Goal: Task Accomplishment & Management: Use online tool/utility

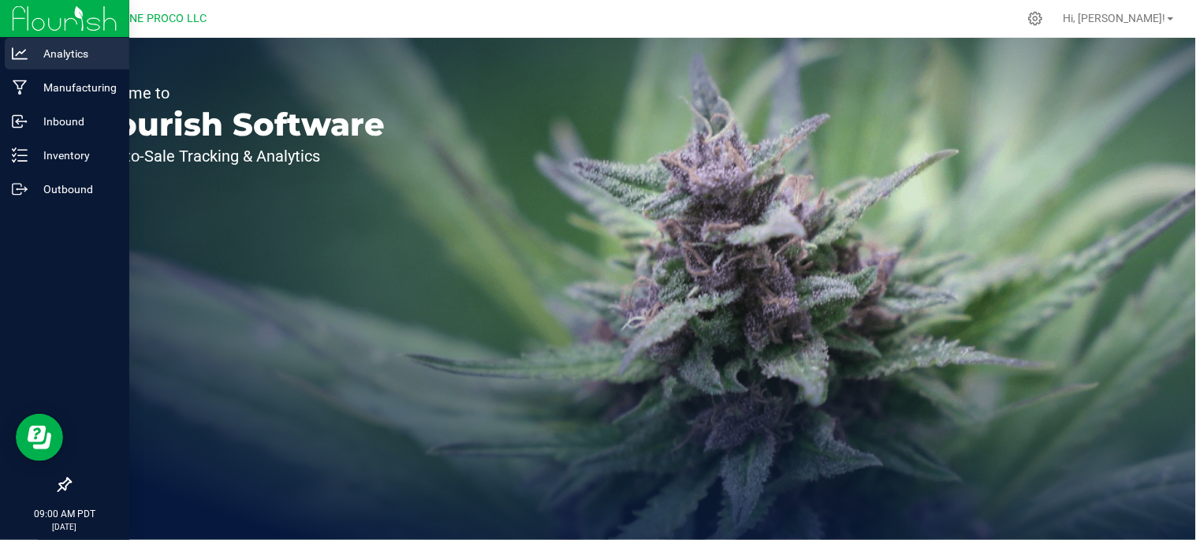
click at [73, 54] on p "Analytics" at bounding box center [75, 53] width 95 height 19
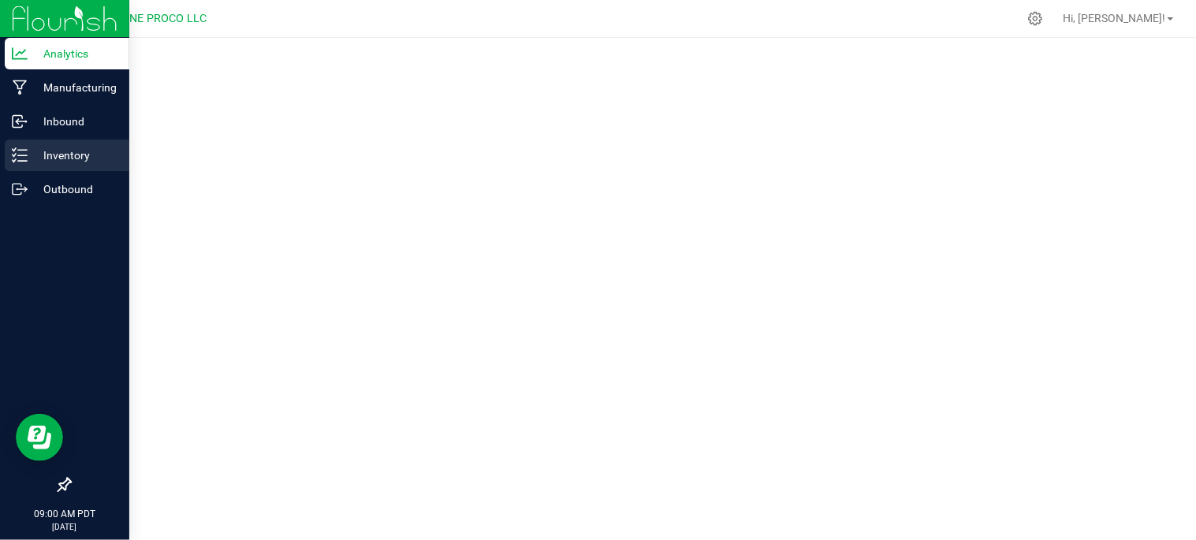
click at [69, 161] on p "Inventory" at bounding box center [75, 155] width 95 height 19
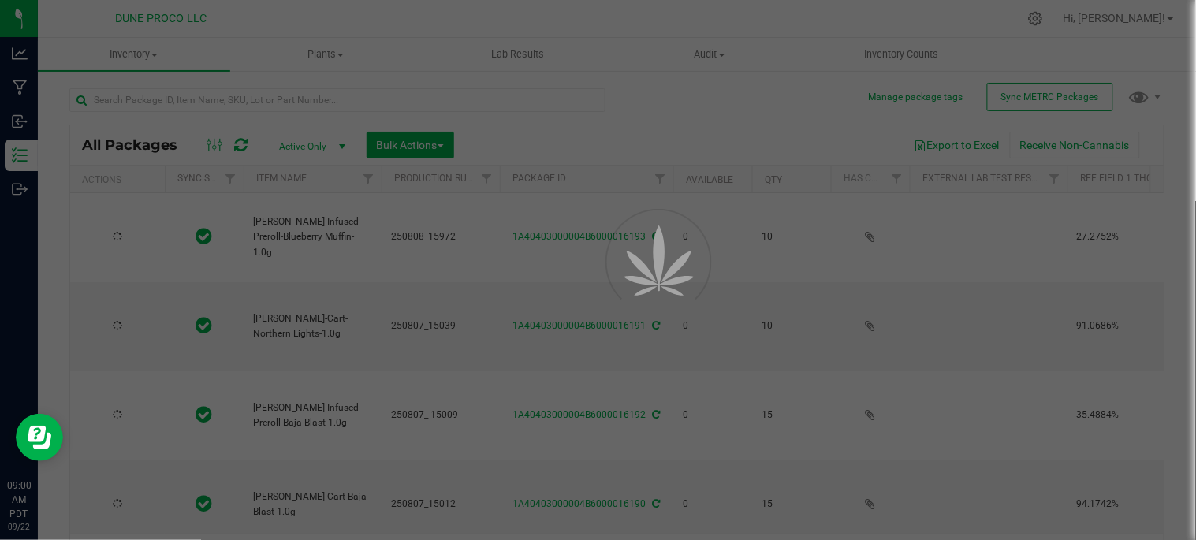
type input "[DATE]"
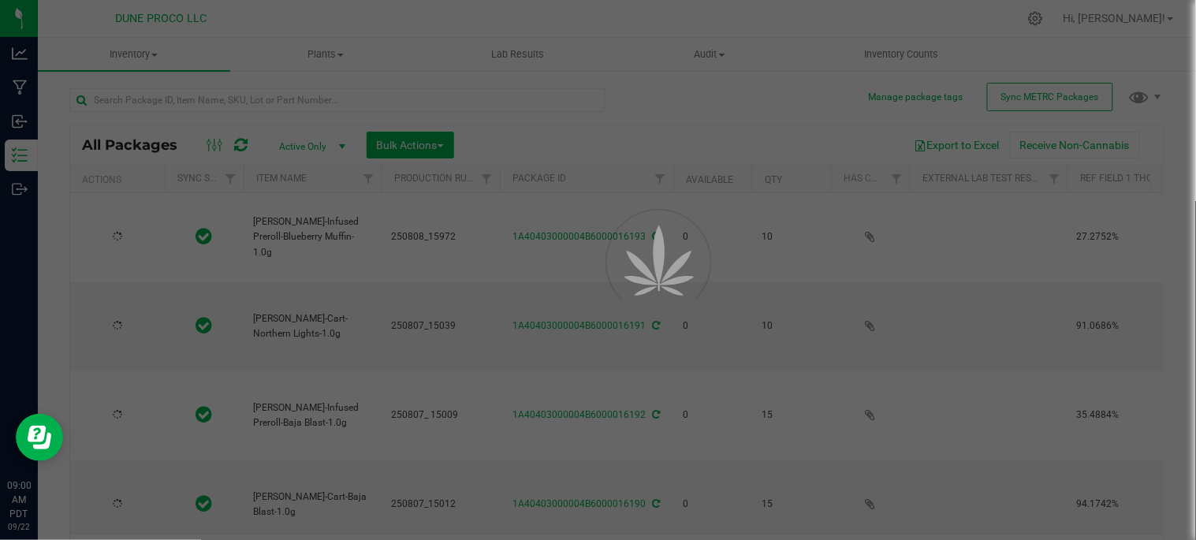
type input "[DATE]"
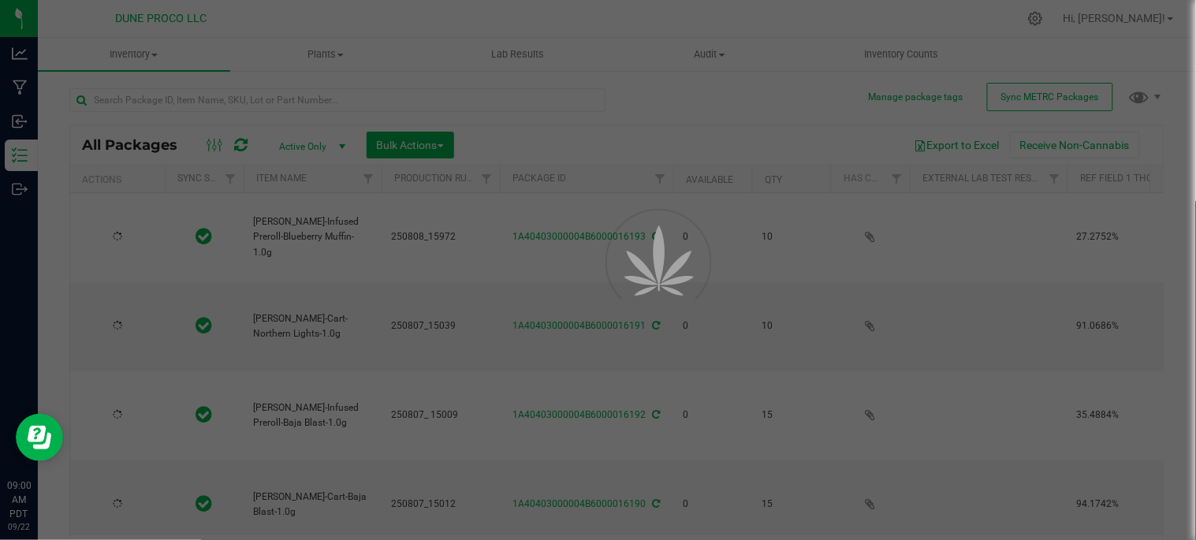
type input "[DATE]"
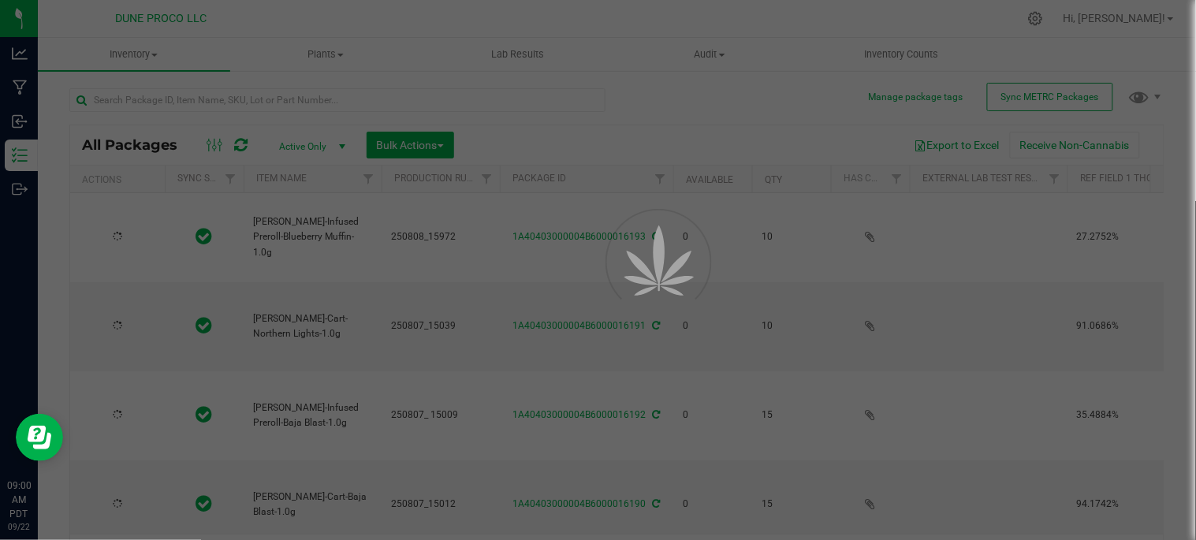
type input "[DATE]"
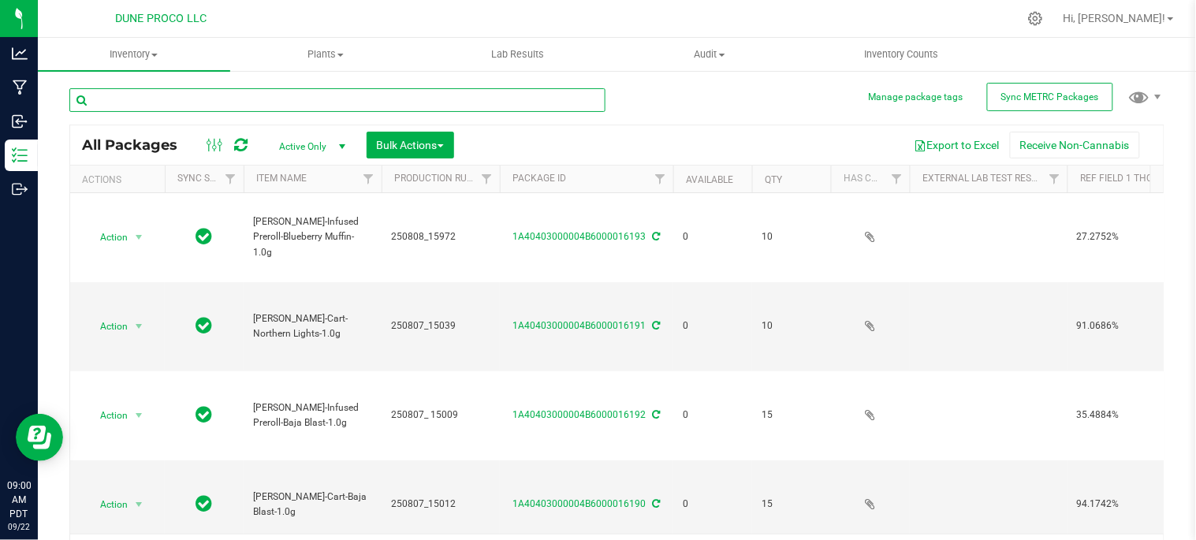
click at [465, 90] on input "text" at bounding box center [337, 100] width 536 height 24
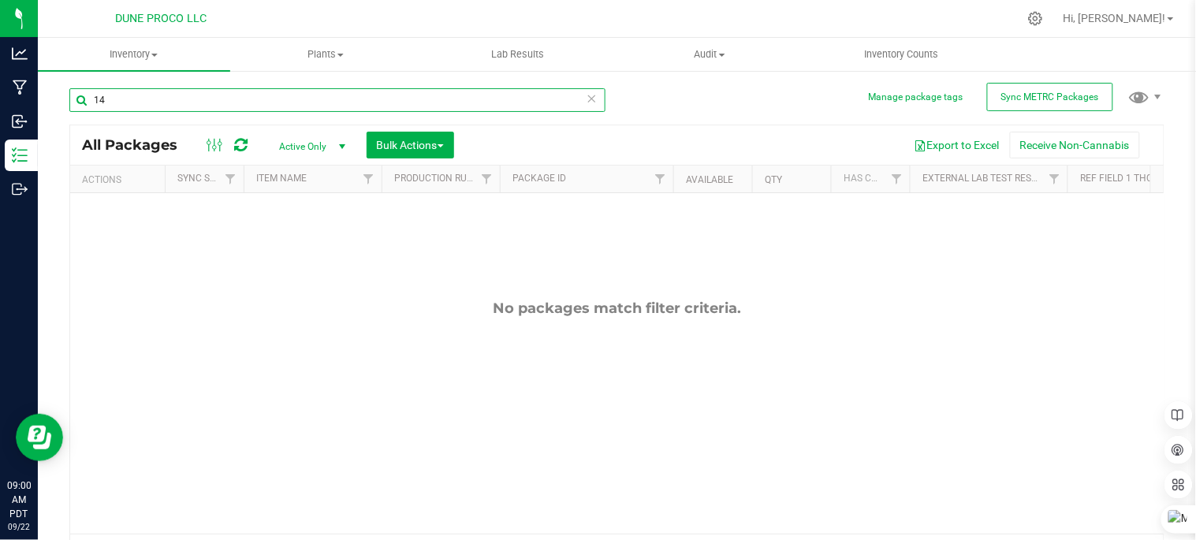
type input "1"
type input "14207"
click at [285, 146] on span "Active Only" at bounding box center [309, 147] width 87 height 22
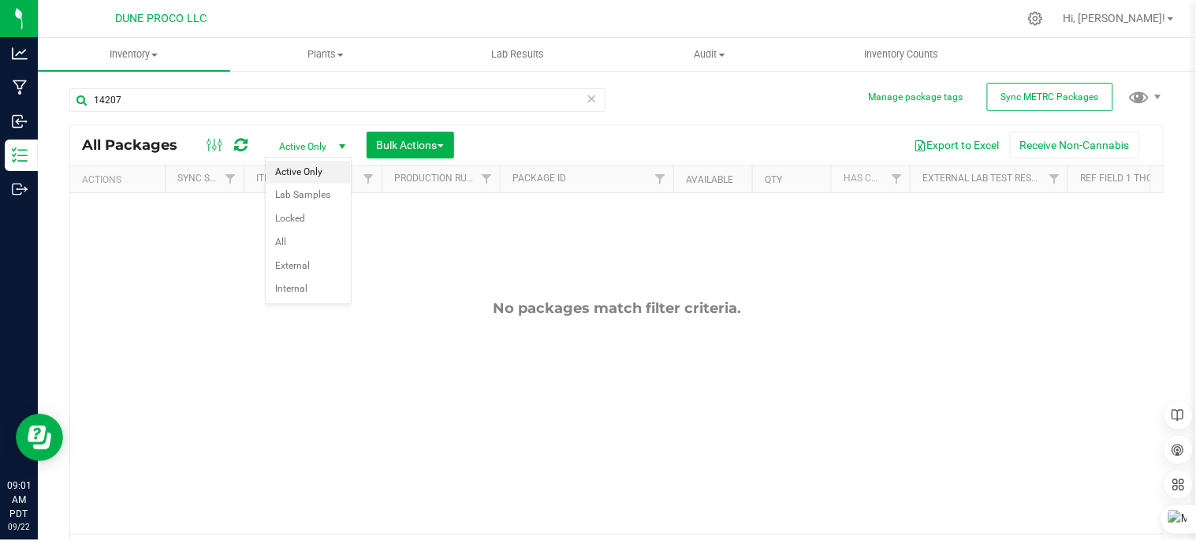
click at [181, 246] on div "No packages match filter criteria." at bounding box center [617, 416] width 1094 height 447
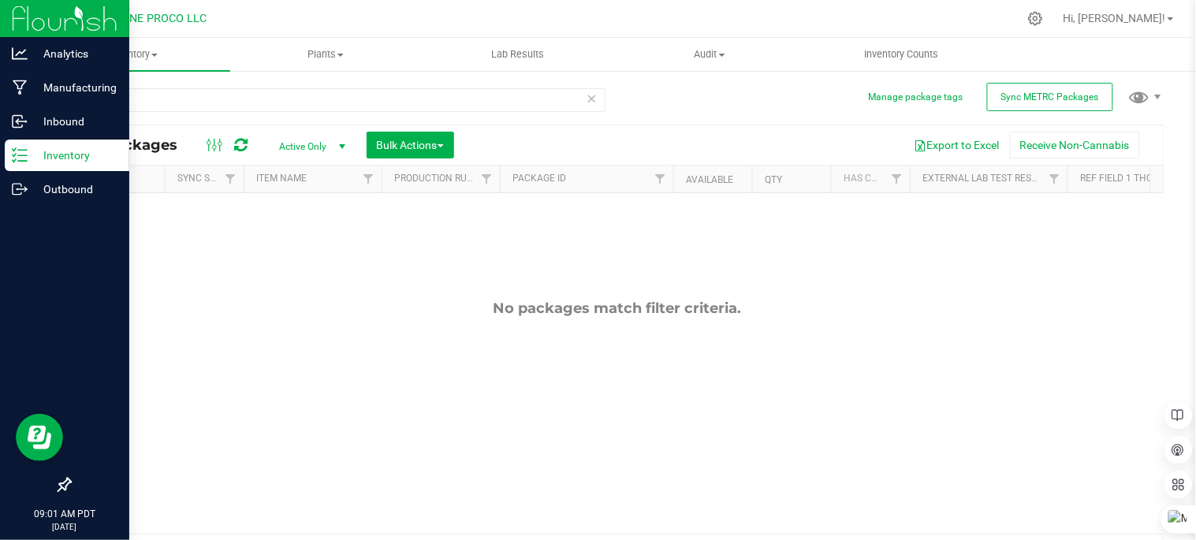
click at [20, 16] on img at bounding box center [65, 18] width 106 height 37
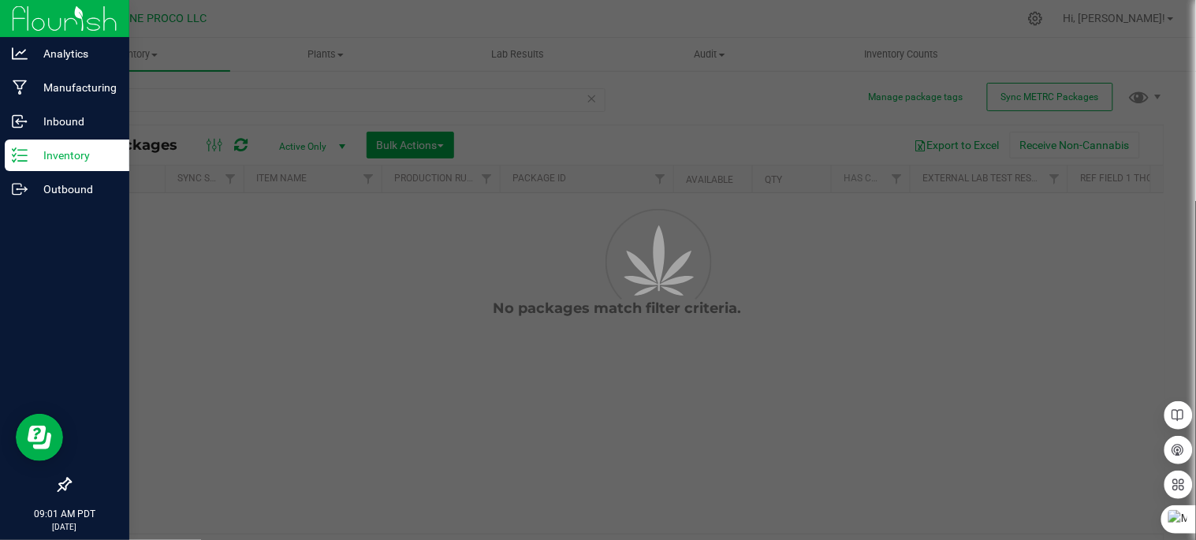
click at [20, 16] on img at bounding box center [65, 18] width 106 height 37
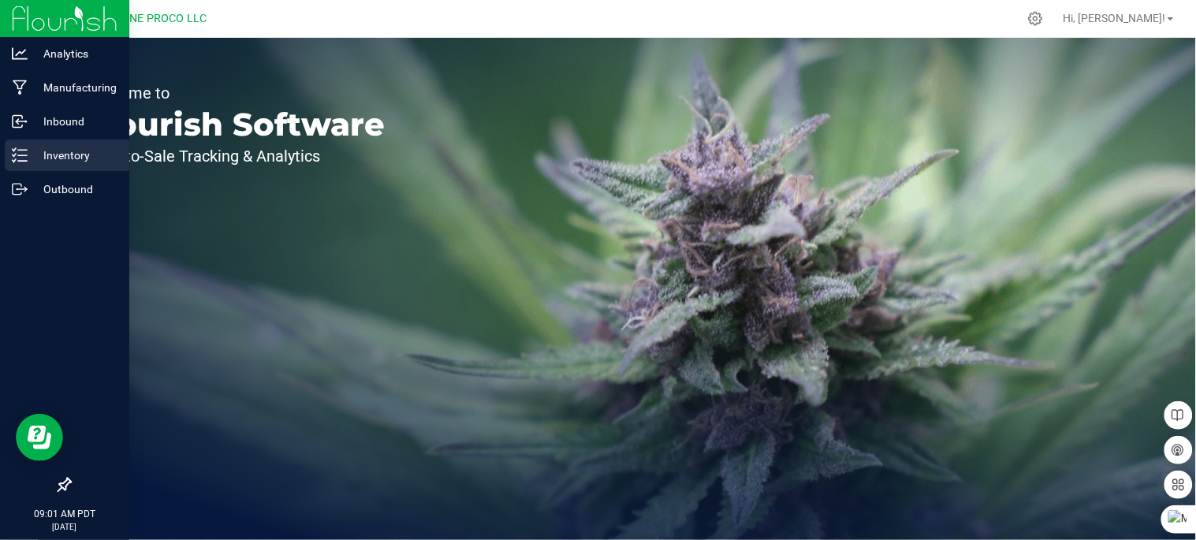
click at [61, 171] on link "Inventory" at bounding box center [64, 157] width 129 height 34
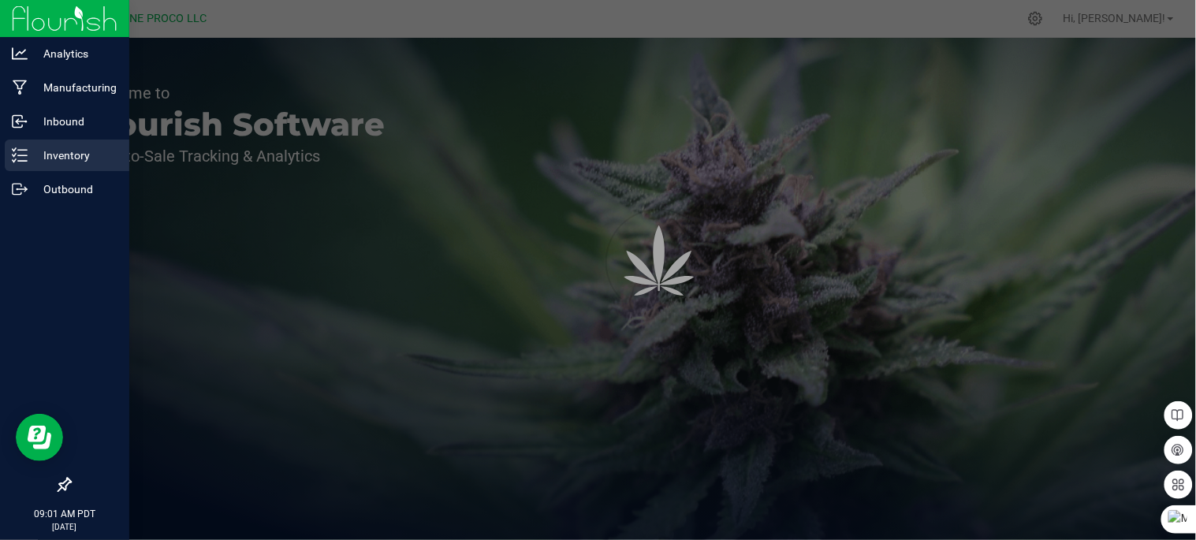
click at [66, 155] on p "Inventory" at bounding box center [75, 155] width 95 height 19
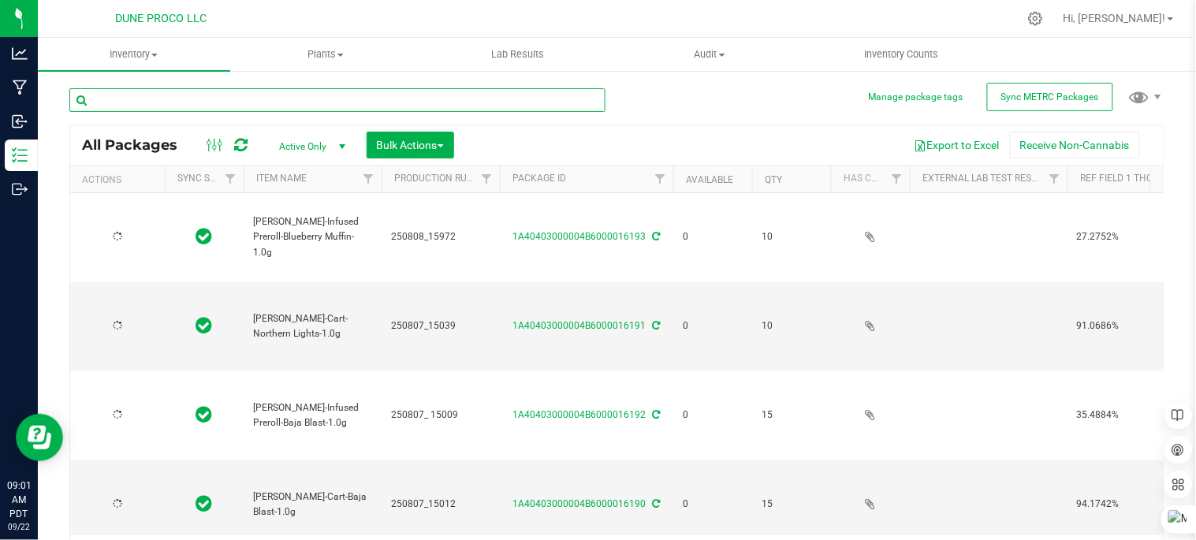
click at [358, 90] on input "text" at bounding box center [337, 100] width 536 height 24
type input "14207"
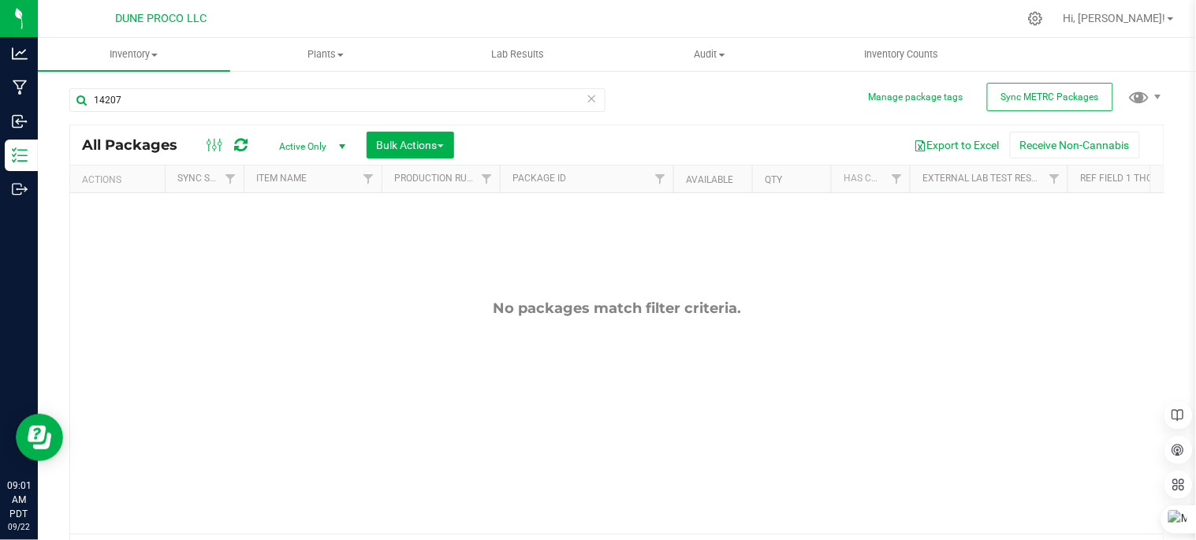
click at [341, 143] on span "select" at bounding box center [342, 146] width 13 height 13
click at [320, 248] on li "All" at bounding box center [308, 243] width 85 height 24
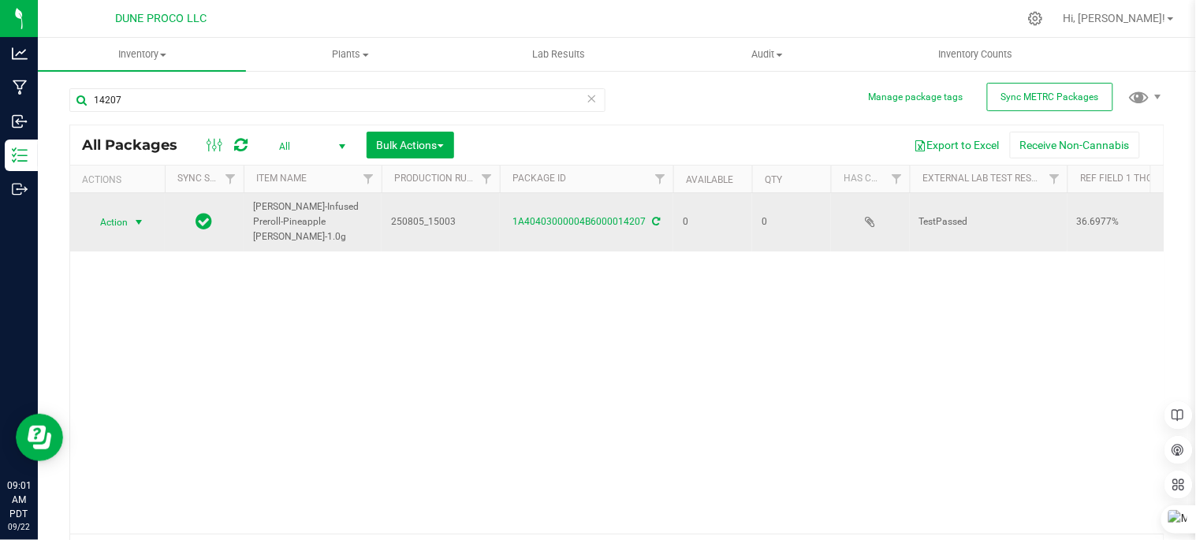
click at [134, 216] on span "select" at bounding box center [138, 222] width 13 height 13
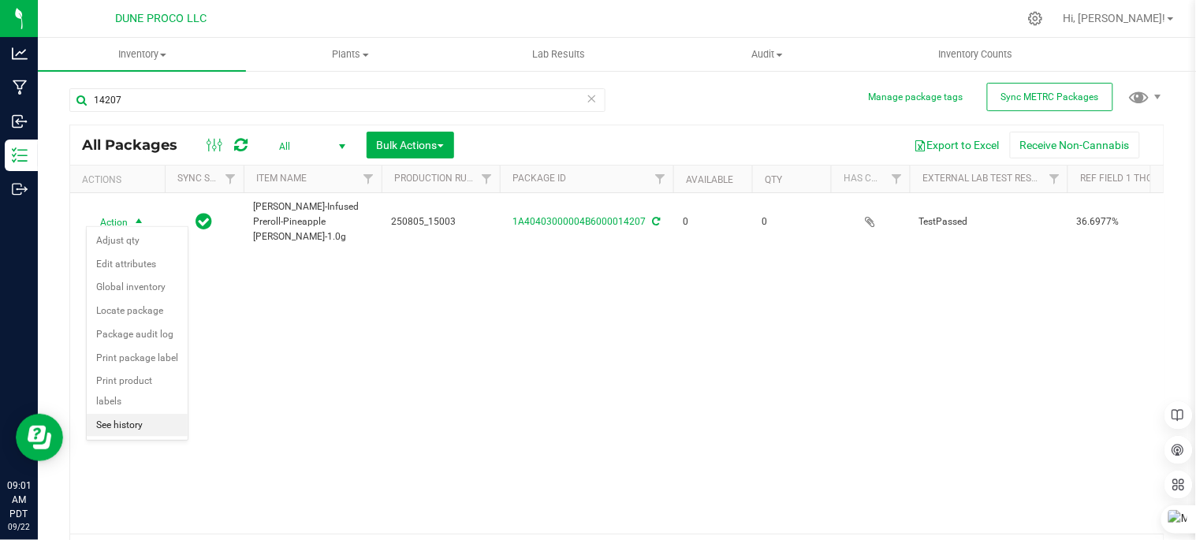
click at [143, 434] on li "See history" at bounding box center [137, 426] width 101 height 24
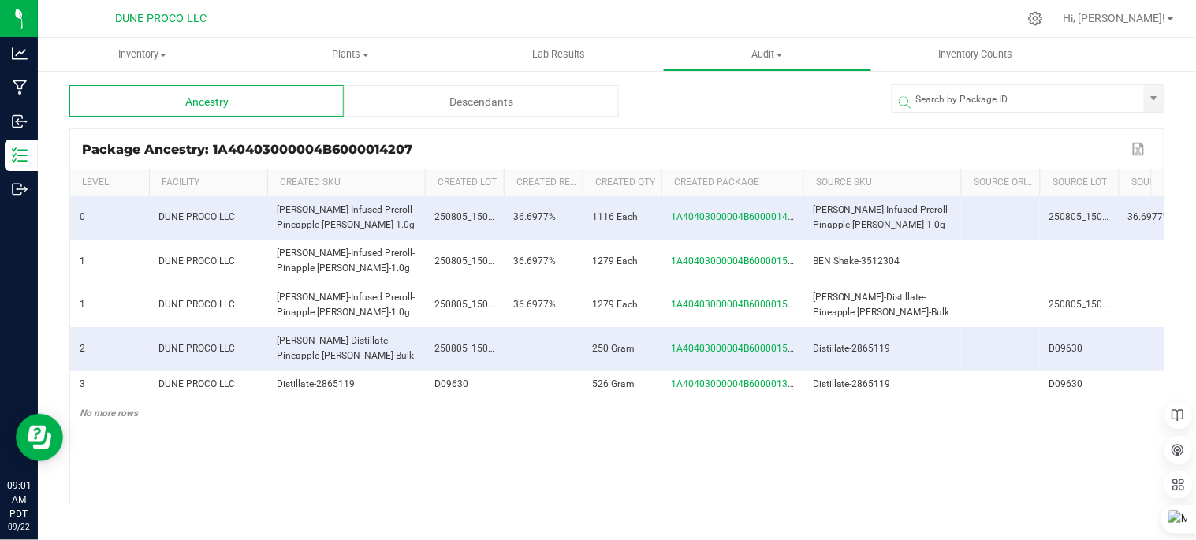
click at [520, 95] on div "Descendants" at bounding box center [481, 101] width 274 height 32
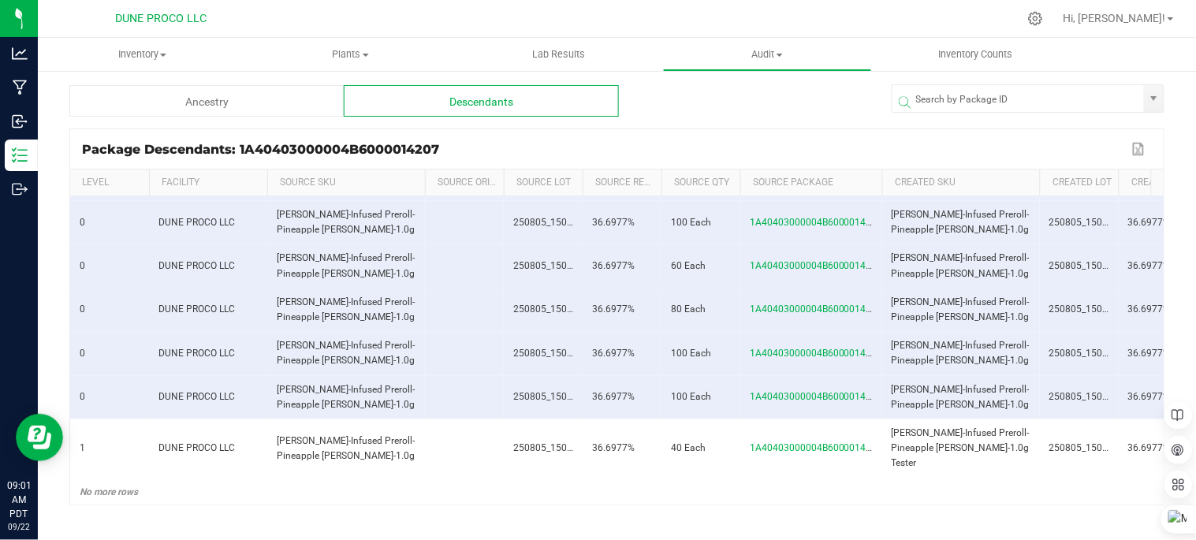
click at [185, 100] on div "Ancestry" at bounding box center [206, 101] width 274 height 32
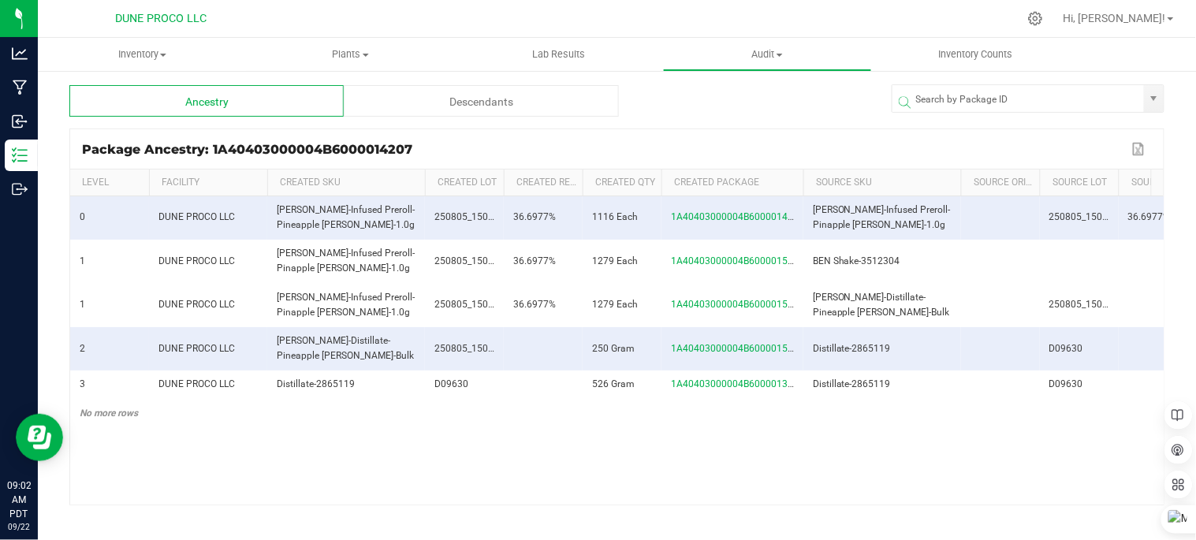
drag, startPoint x: 127, startPoint y: 14, endPoint x: 121, endPoint y: 24, distance: 11.6
click at [122, 22] on span "DUNE PROCO LLC" at bounding box center [160, 19] width 91 height 14
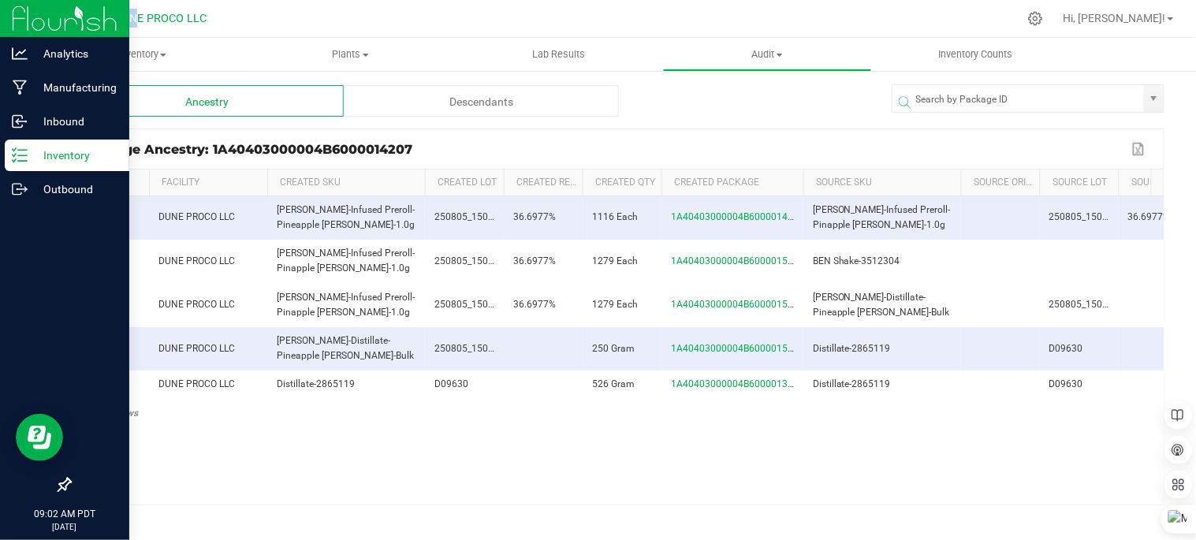
drag, startPoint x: 121, startPoint y: 24, endPoint x: 24, endPoint y: 9, distance: 99.0
click at [24, 9] on link at bounding box center [65, 18] width 106 height 37
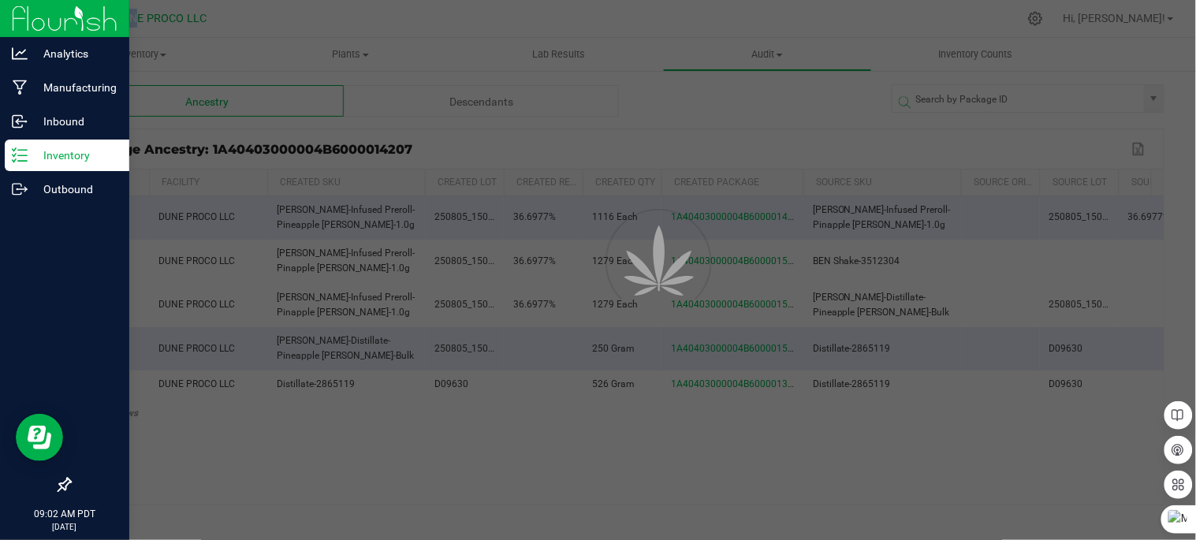
click at [24, 9] on img at bounding box center [65, 18] width 106 height 37
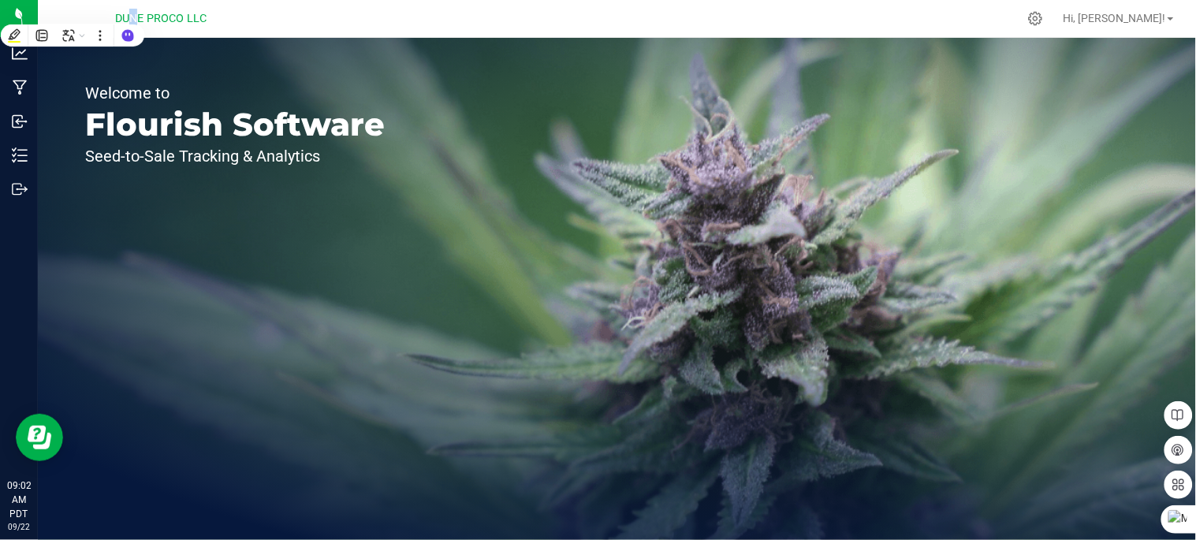
drag, startPoint x: 24, startPoint y: 9, endPoint x: 290, endPoint y: 150, distance: 301.5
click at [352, 178] on div "Welcome to Flourish Software Seed-to-Sale Tracking & Analytics" at bounding box center [235, 289] width 394 height 502
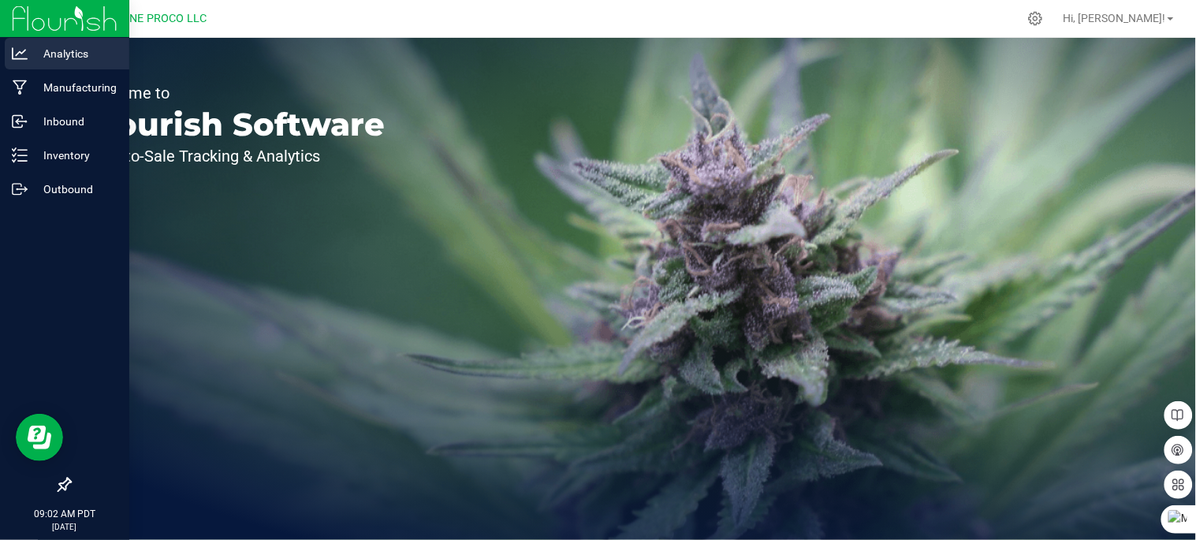
click at [28, 60] on p "Analytics" at bounding box center [75, 53] width 95 height 19
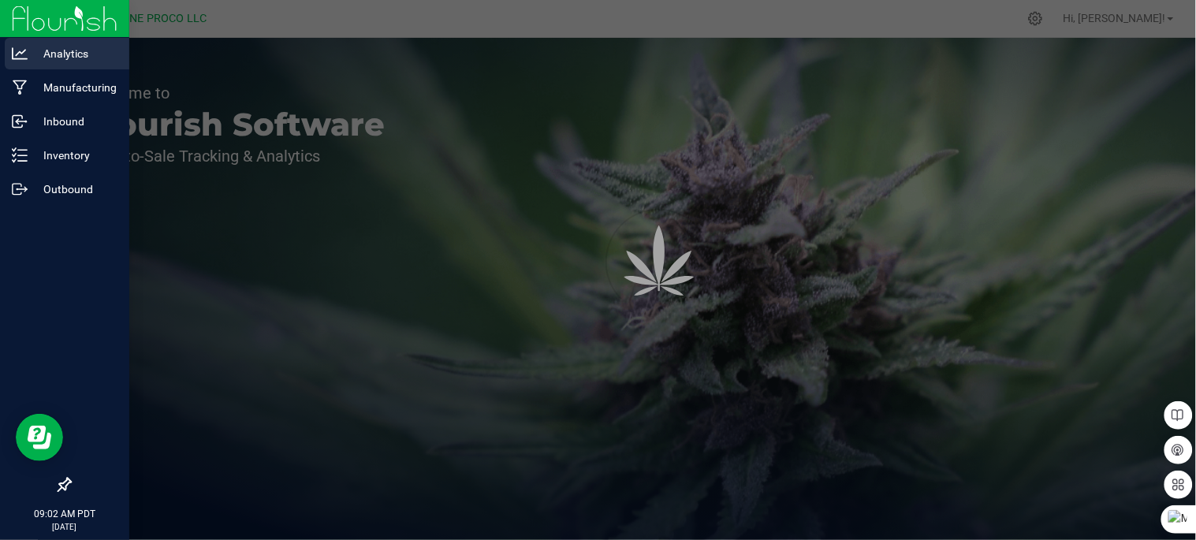
click at [28, 60] on p "Analytics" at bounding box center [75, 53] width 95 height 19
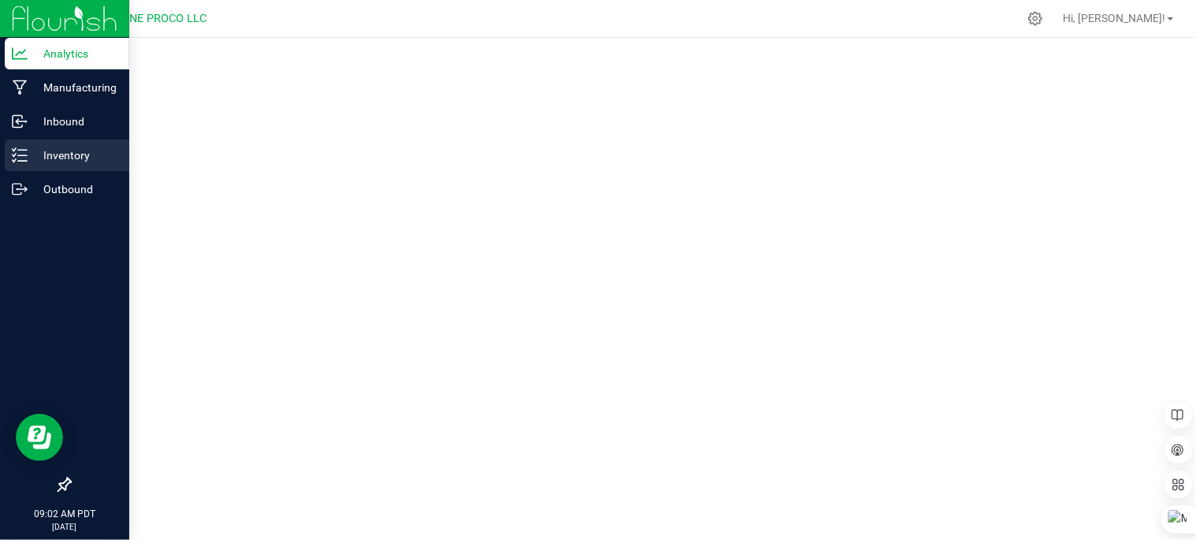
click at [73, 162] on p "Inventory" at bounding box center [75, 155] width 95 height 19
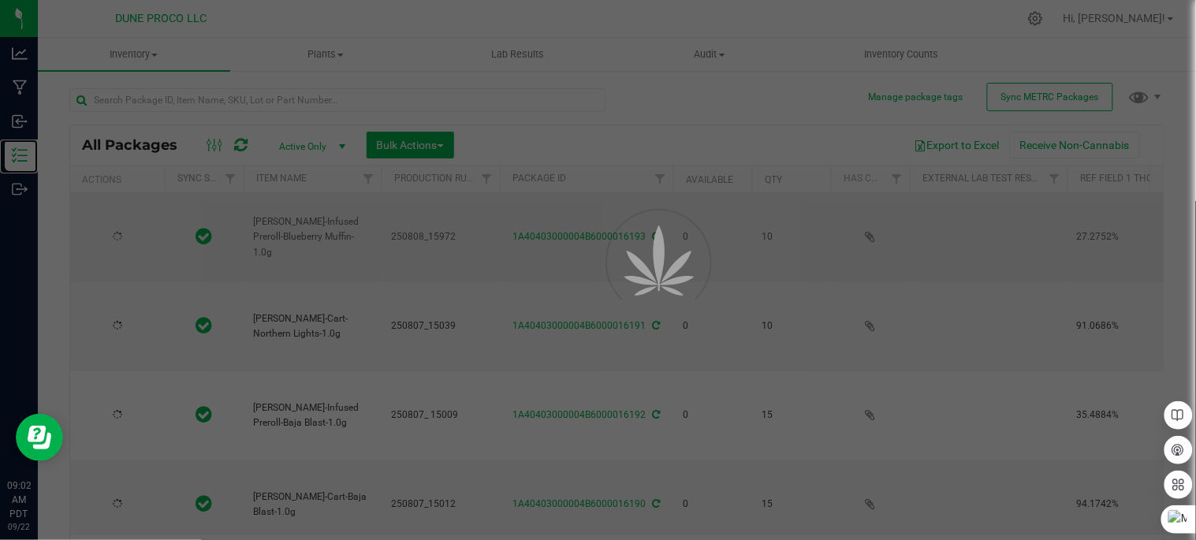
type input "[DATE]"
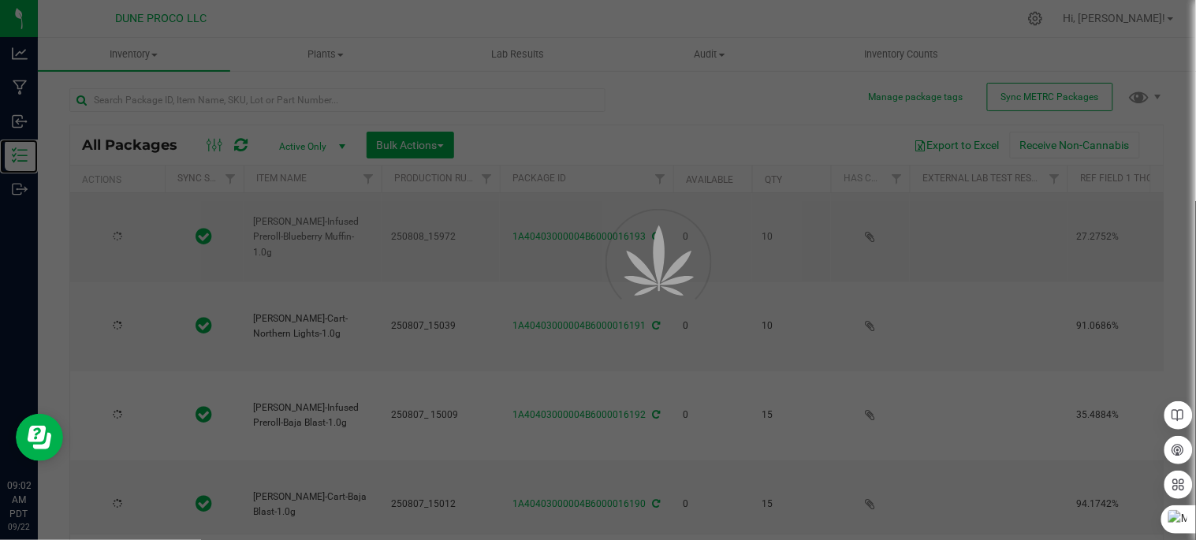
type input "[DATE]"
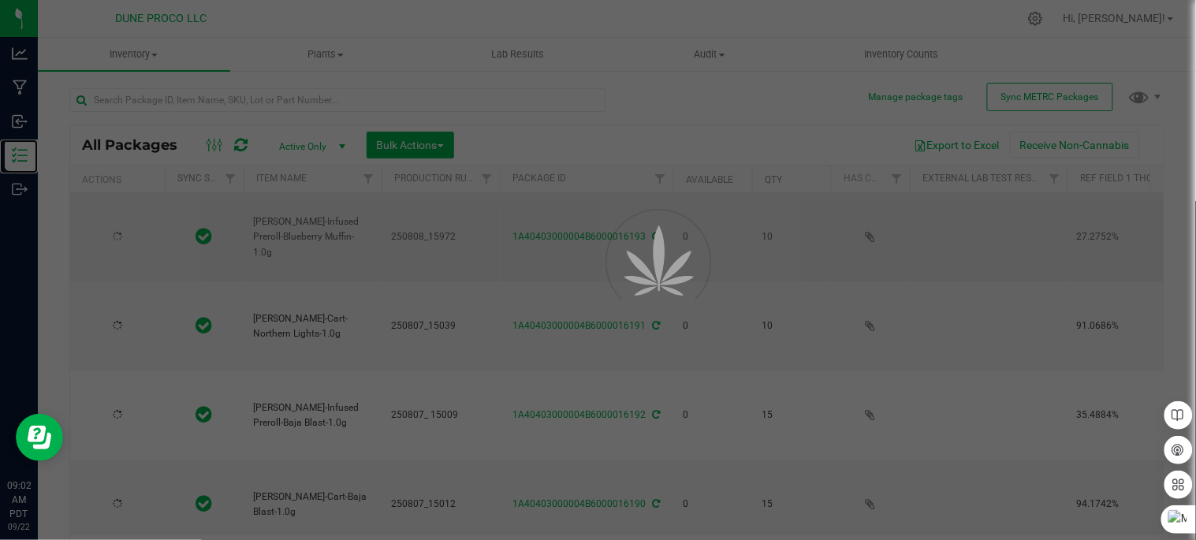
type input "[DATE]"
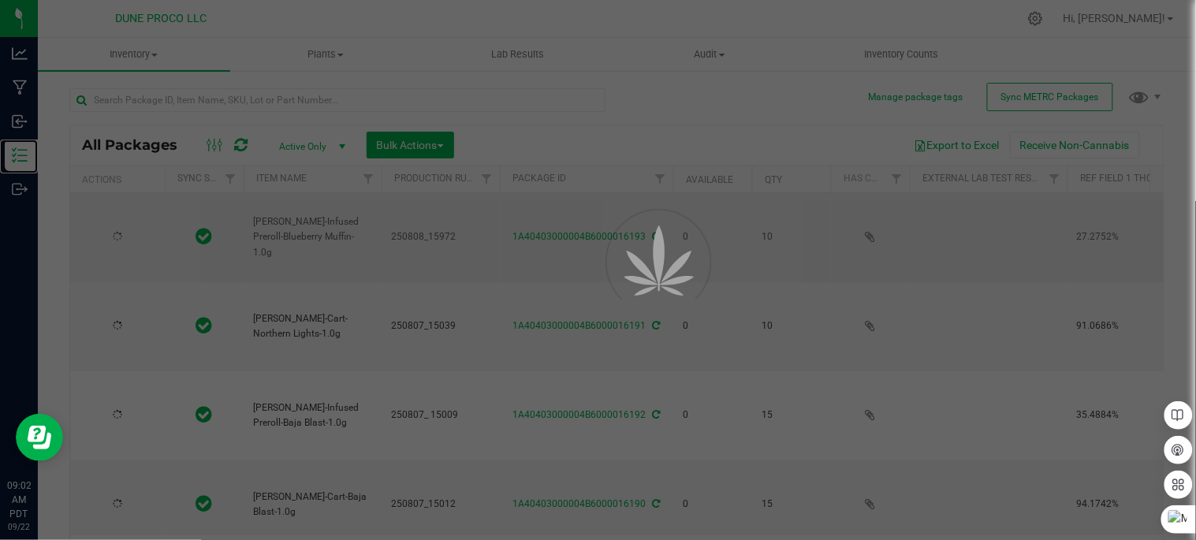
type input "[DATE]"
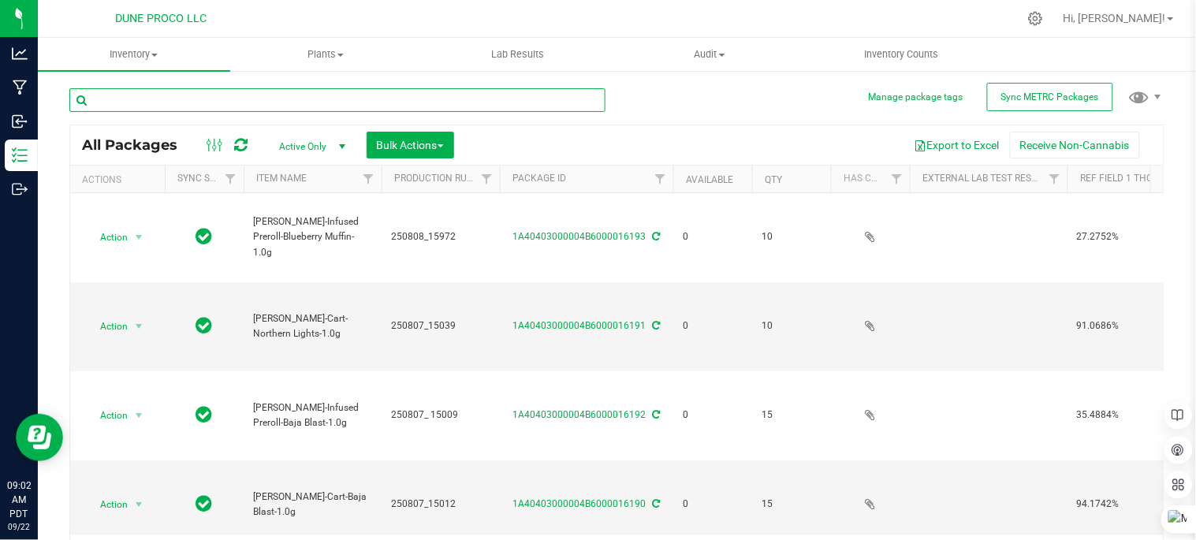
click at [278, 98] on input "text" at bounding box center [337, 100] width 536 height 24
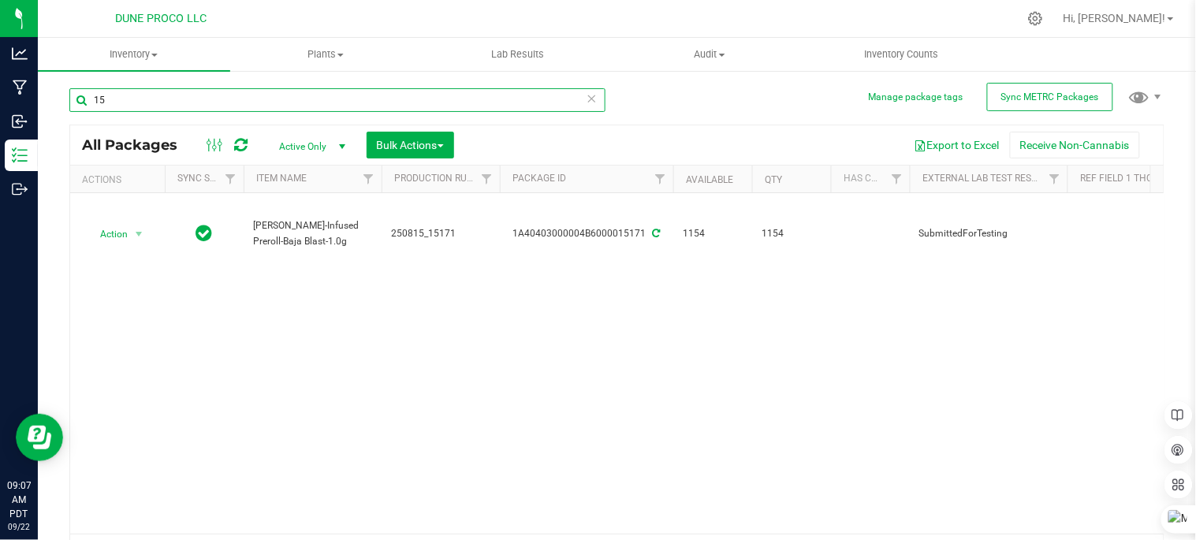
type input "1"
type input "15031"
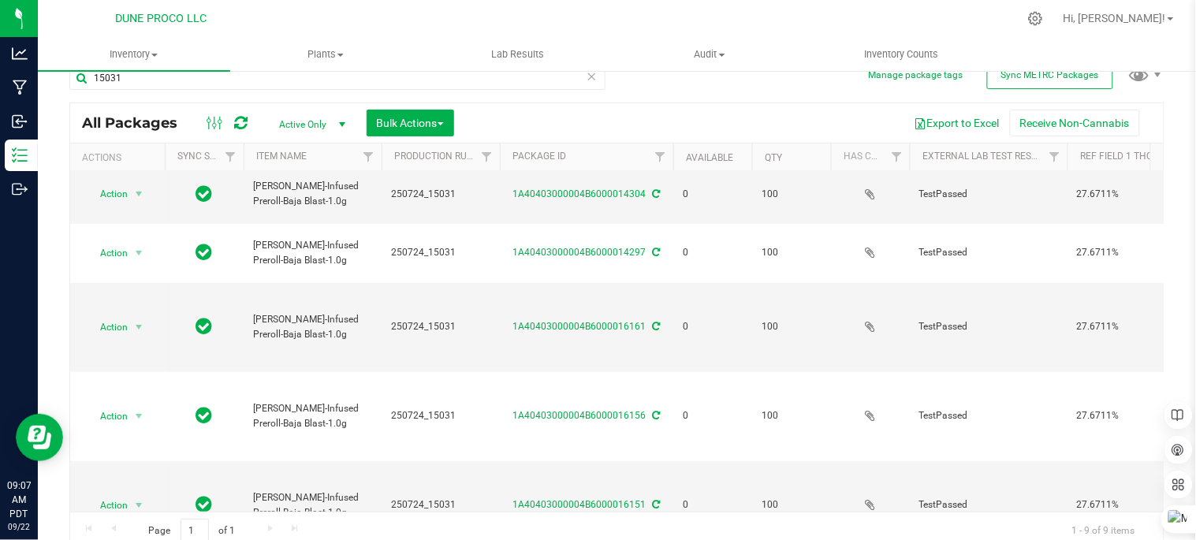
scroll to position [32, 0]
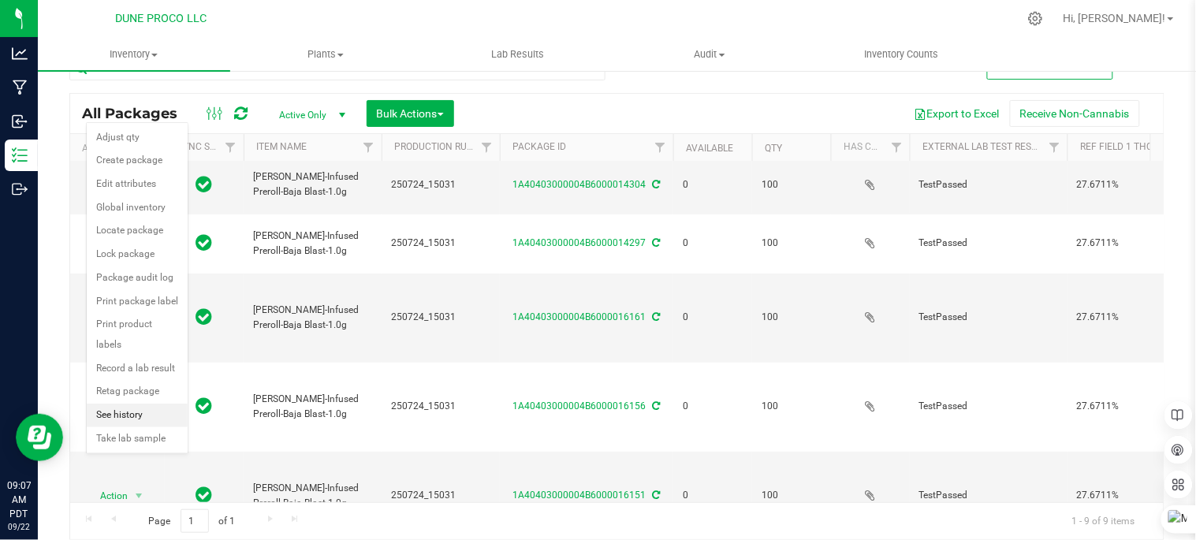
click at [137, 420] on li "See history" at bounding box center [137, 416] width 101 height 24
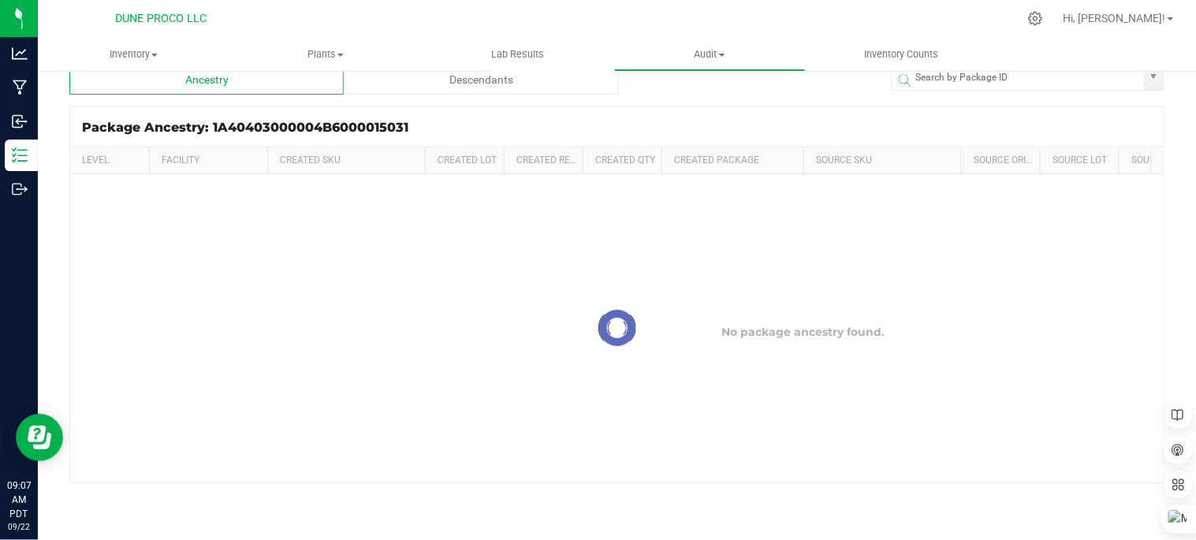
scroll to position [21, 0]
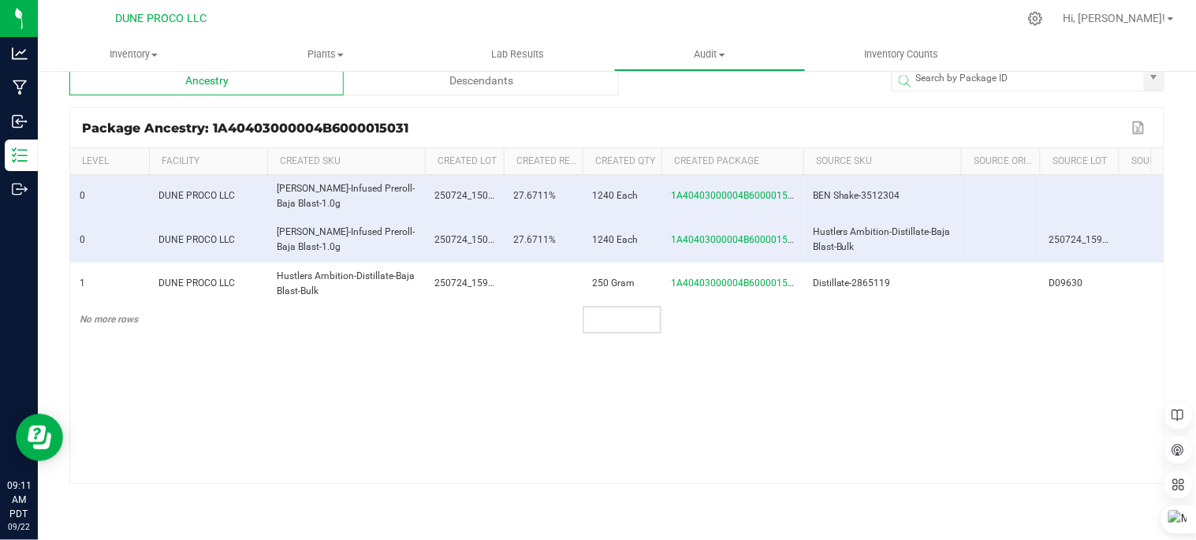
click at [609, 330] on td at bounding box center [622, 320] width 79 height 28
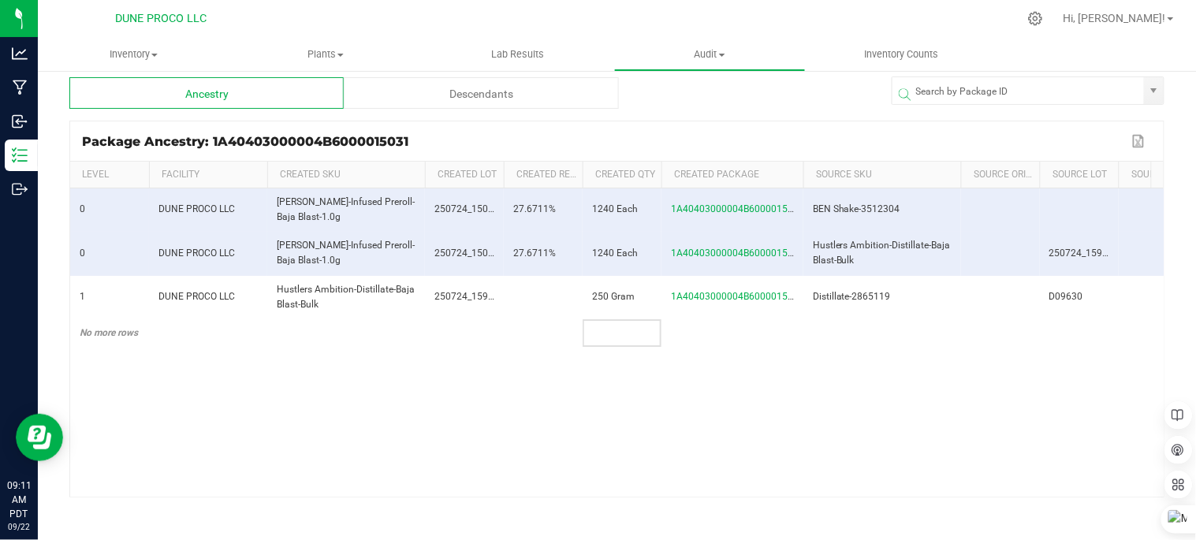
scroll to position [0, 0]
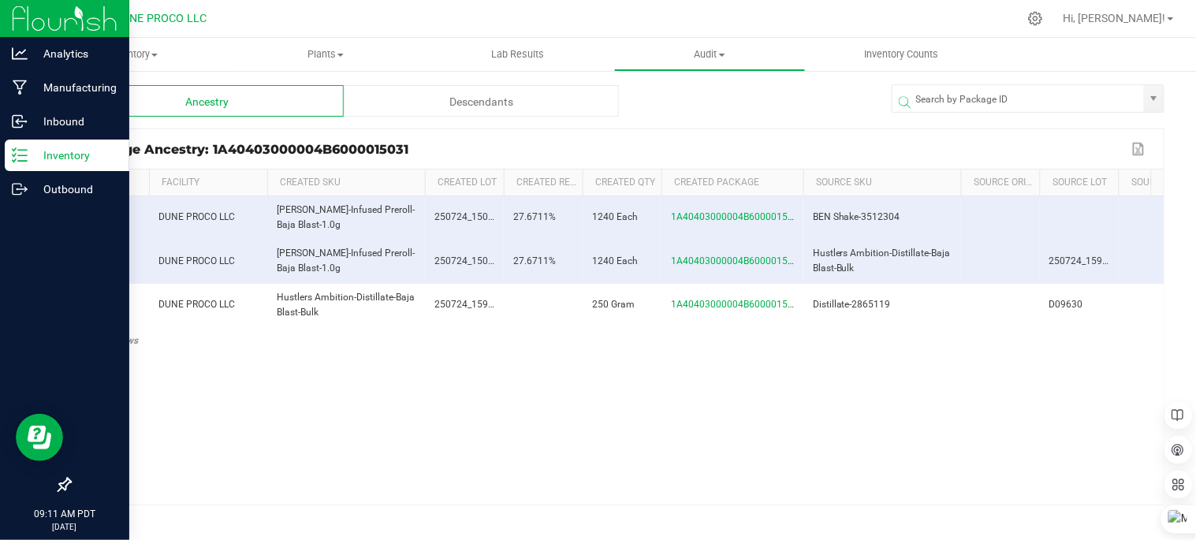
drag, startPoint x: 602, startPoint y: 328, endPoint x: 0, endPoint y: 17, distance: 677.0
click at [0, 17] on div at bounding box center [64, 19] width 129 height 38
drag, startPoint x: 0, startPoint y: 17, endPoint x: 21, endPoint y: 155, distance: 138.8
click at [21, 155] on line at bounding box center [22, 155] width 9 height 0
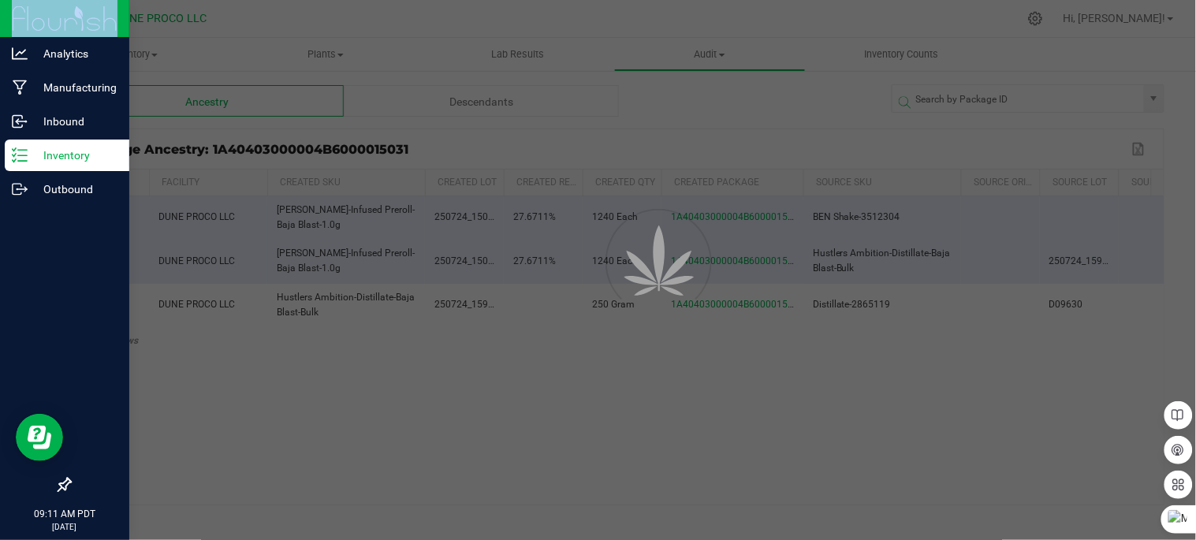
click at [80, 156] on p "Inventory" at bounding box center [75, 155] width 95 height 19
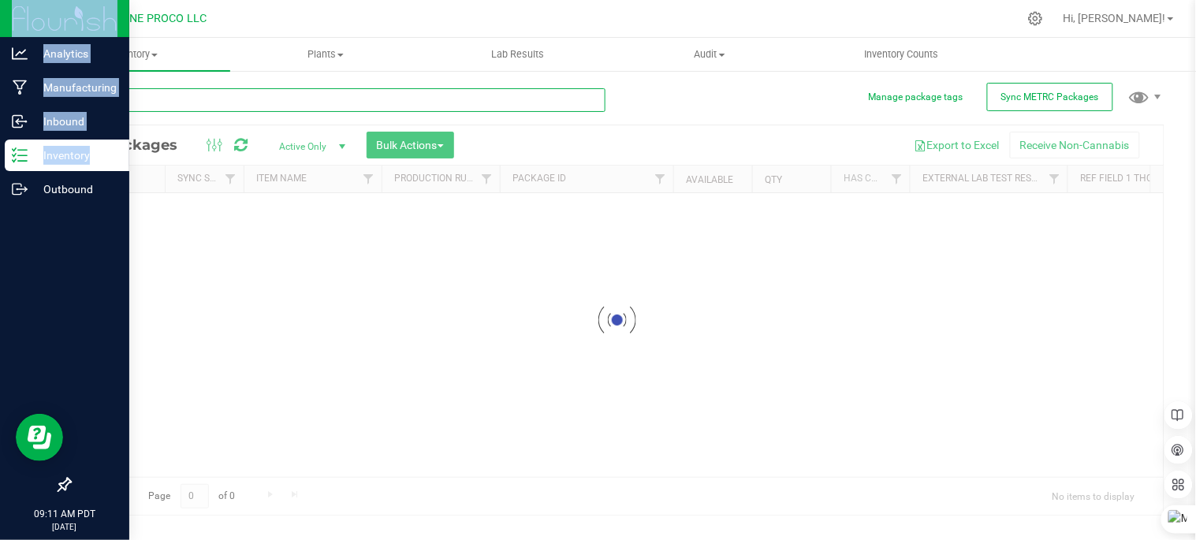
click at [256, 91] on input "text" at bounding box center [337, 100] width 536 height 24
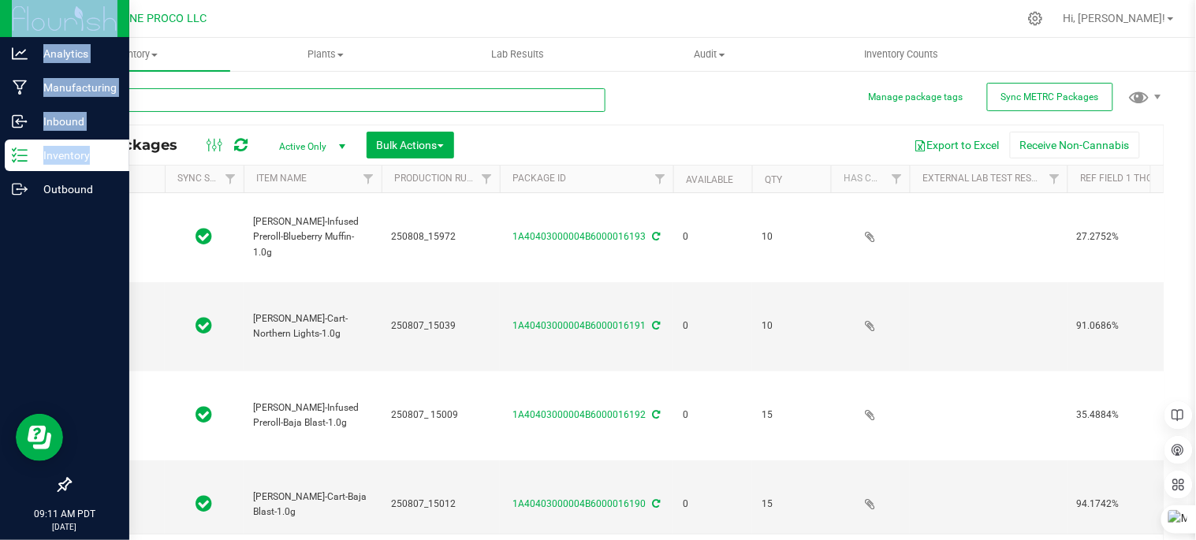
click at [250, 95] on input "text" at bounding box center [337, 100] width 536 height 24
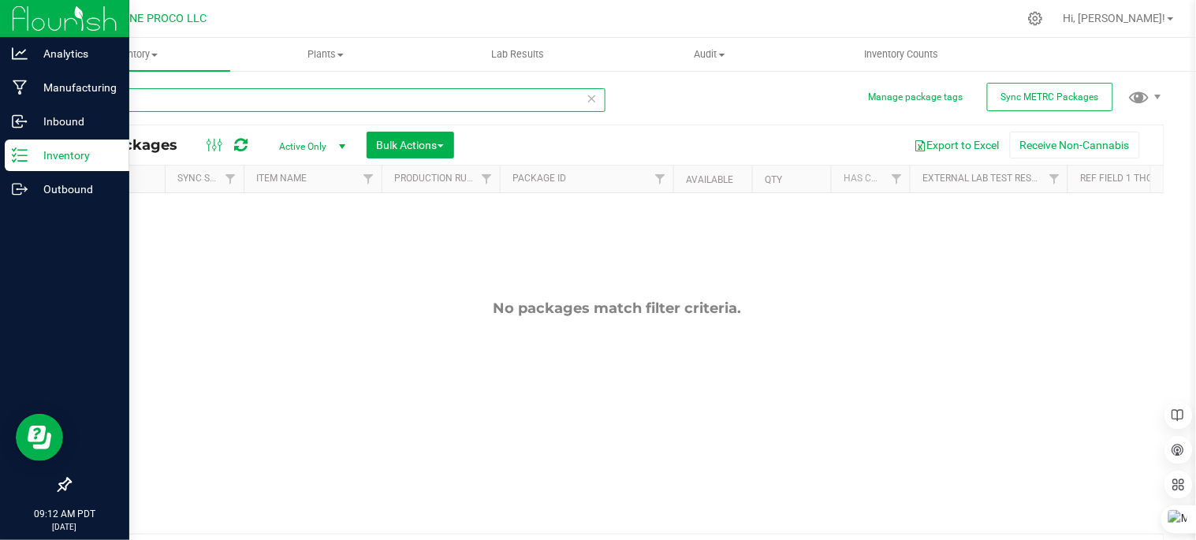
type input "1"
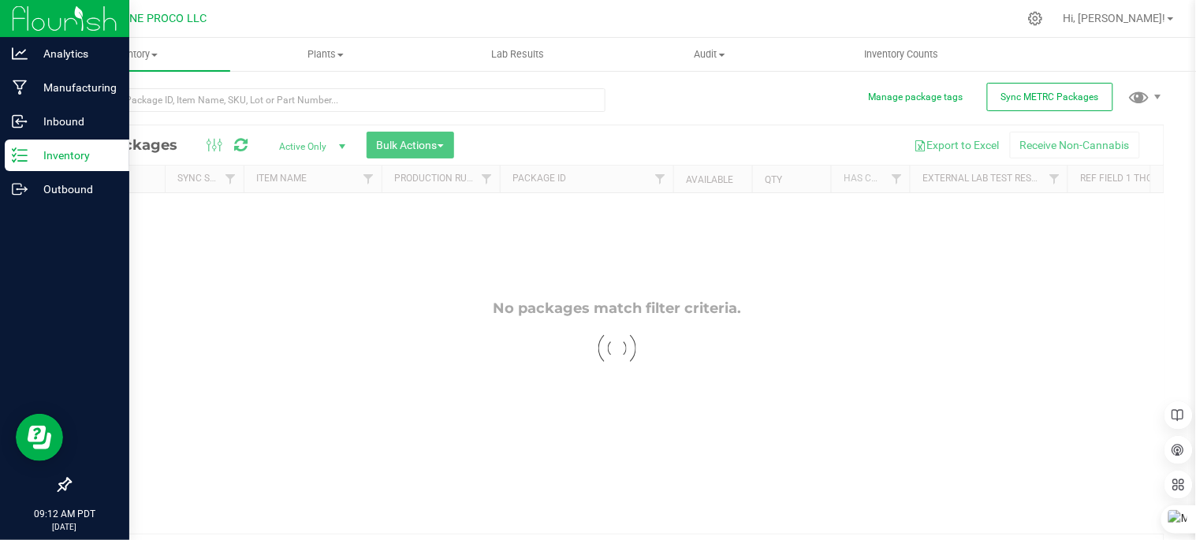
click at [59, 159] on p "Inventory" at bounding box center [75, 155] width 95 height 19
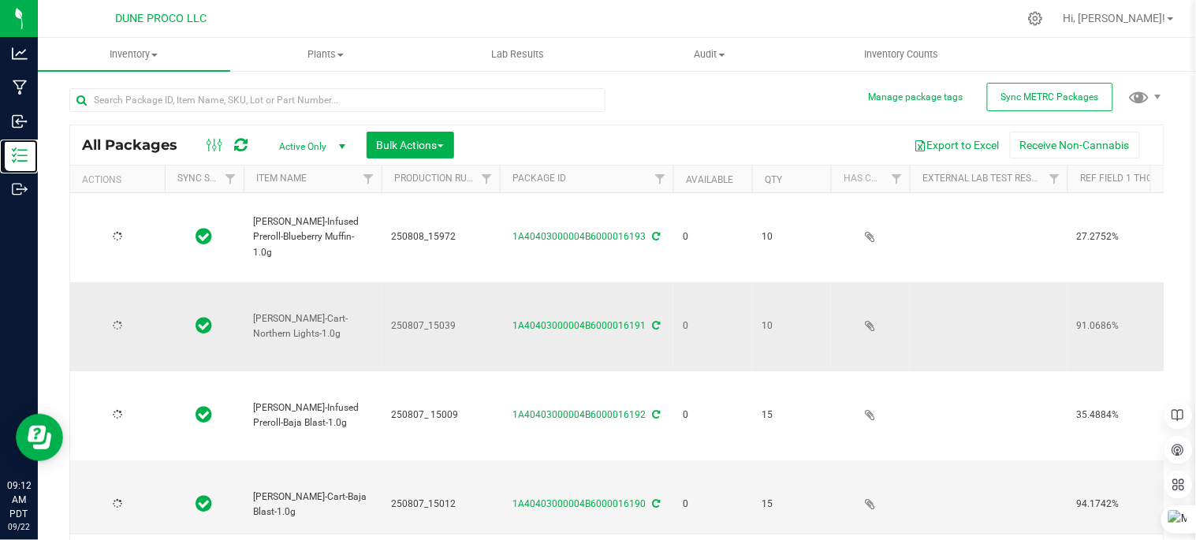
type input "[DATE]"
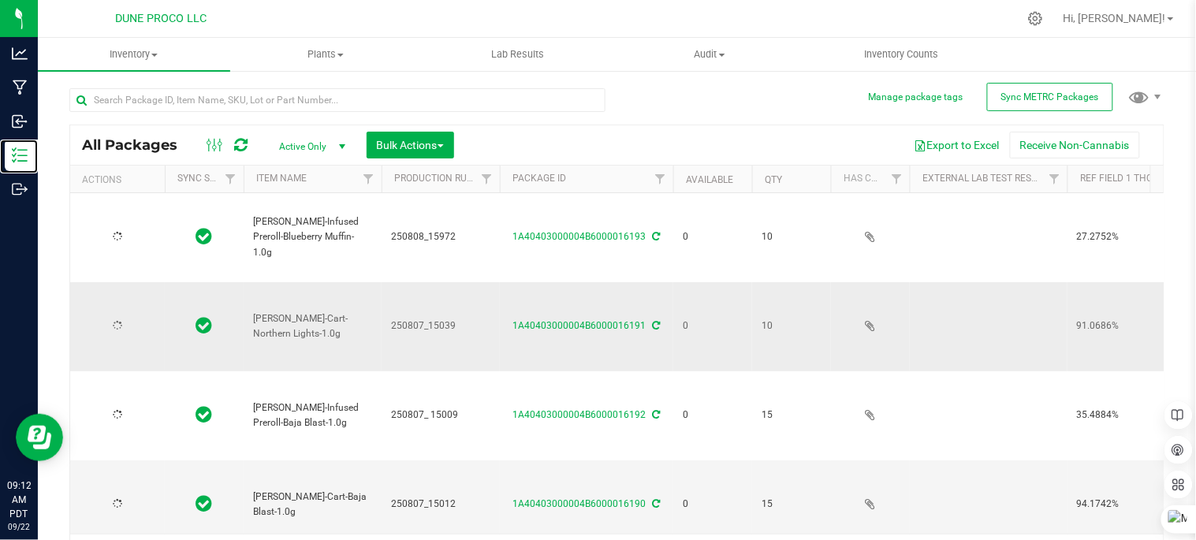
type input "[DATE]"
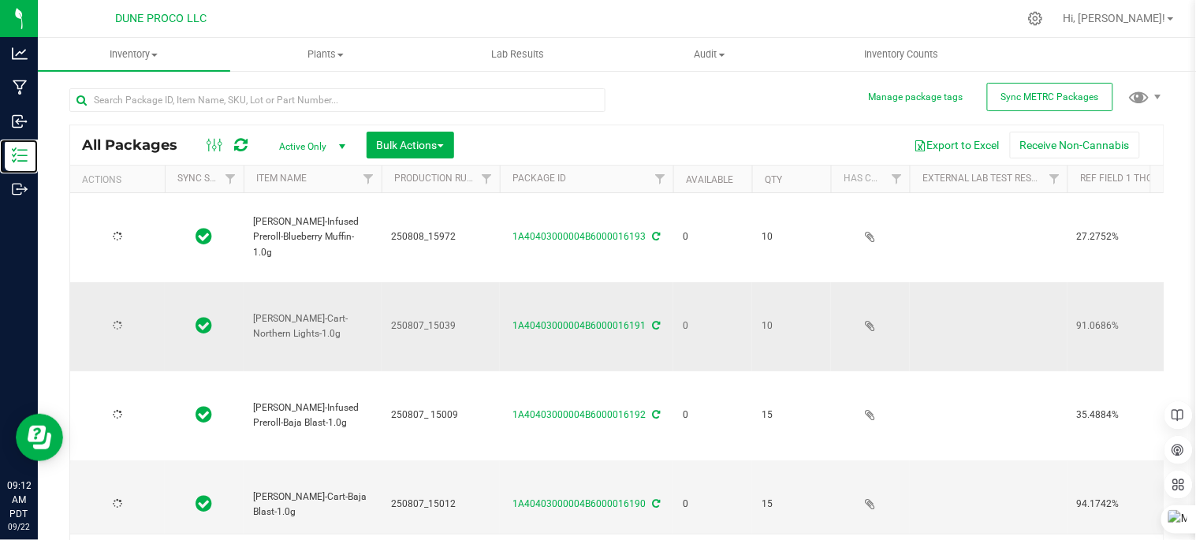
type input "[DATE]"
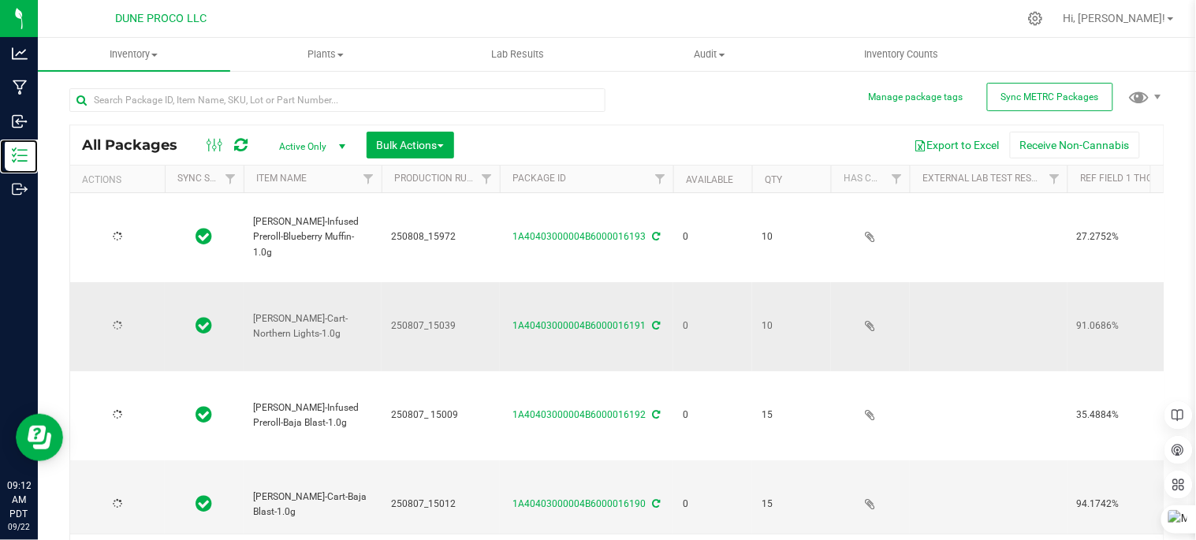
type input "[DATE]"
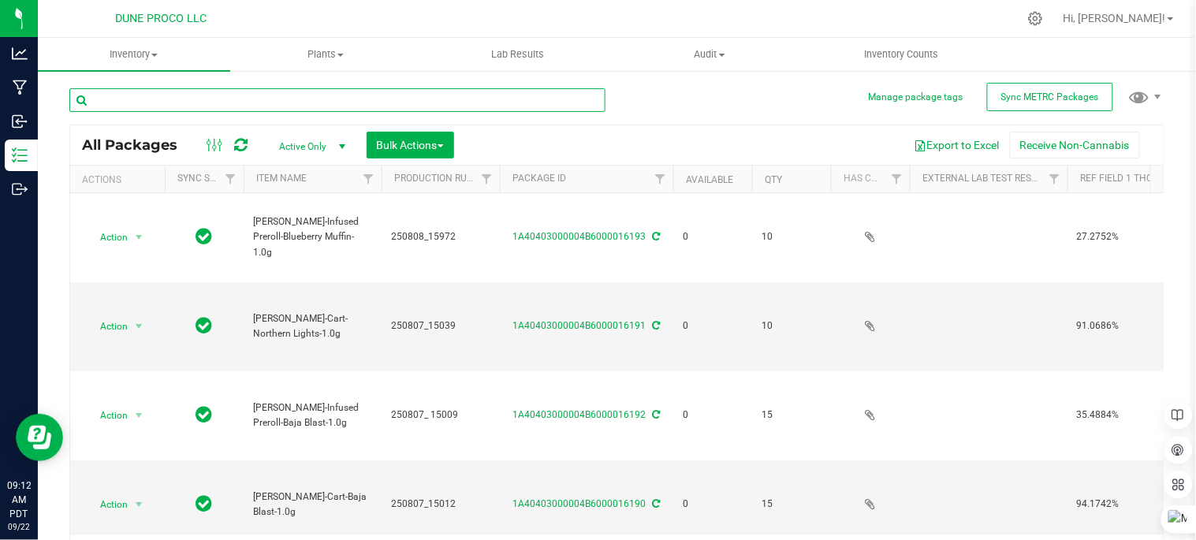
click at [223, 90] on input "text" at bounding box center [337, 100] width 536 height 24
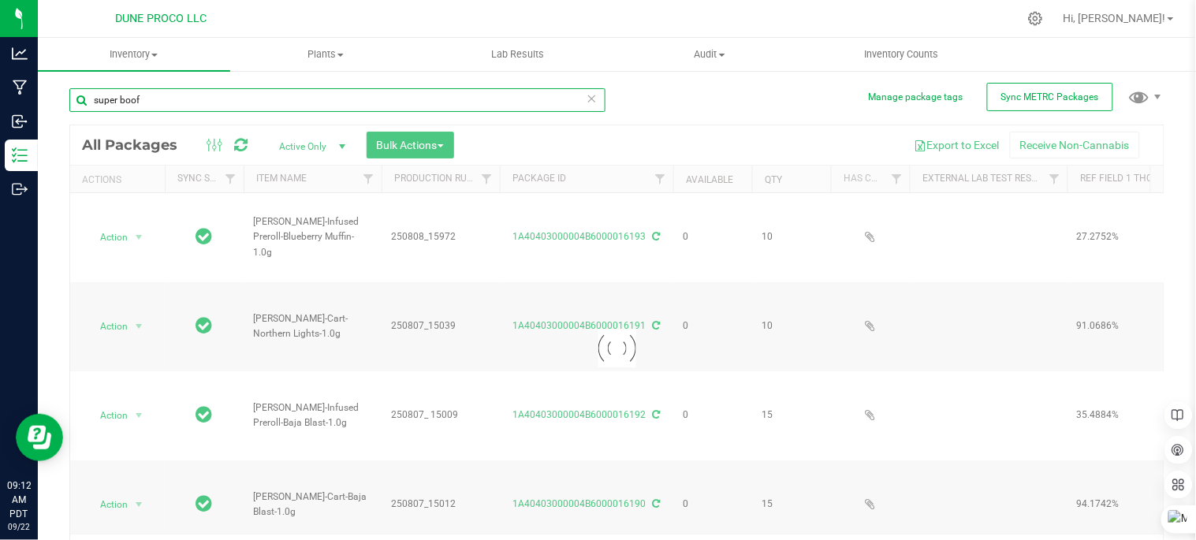
type input "super boof"
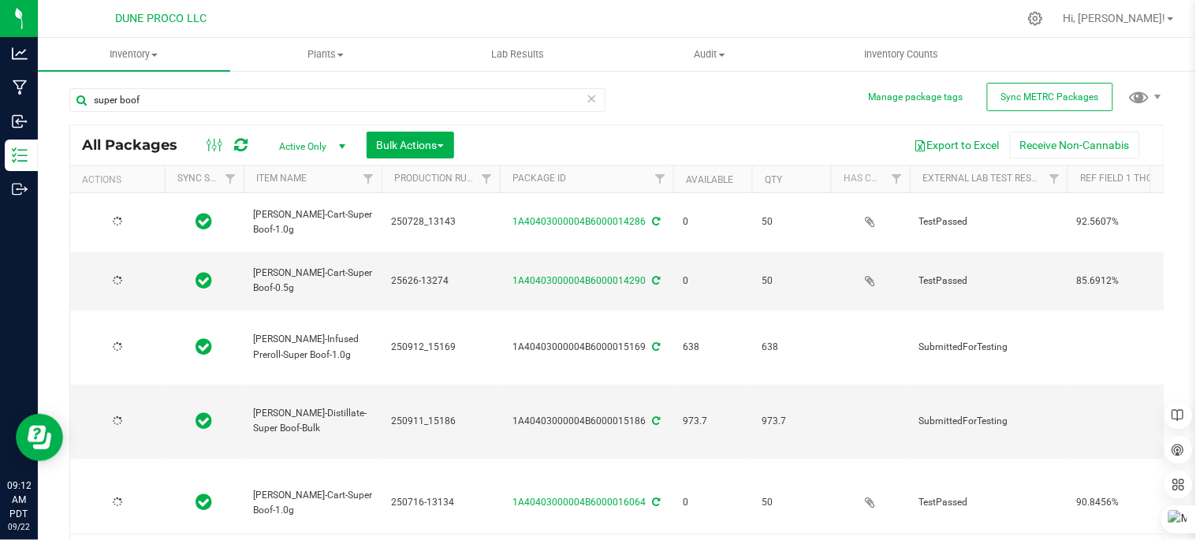
type input "2025-07-28"
type input "2025-06-26"
type input "2025-07-16"
type input "2025-07-04"
type input "2025-06-12"
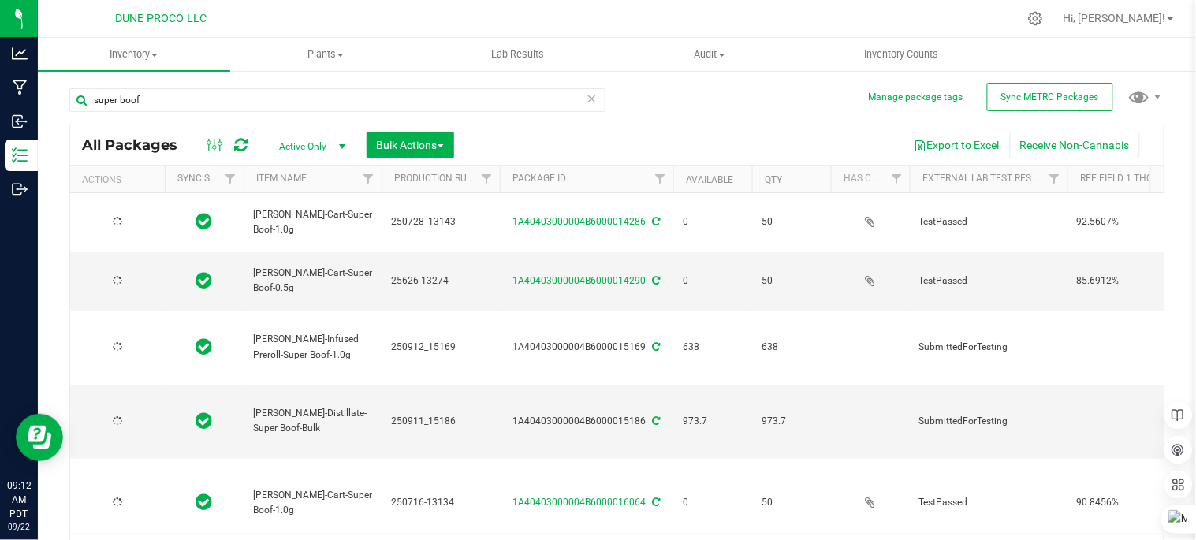
type input "2025-07-04"
type input "2025-06-12"
type input "2025-07-04"
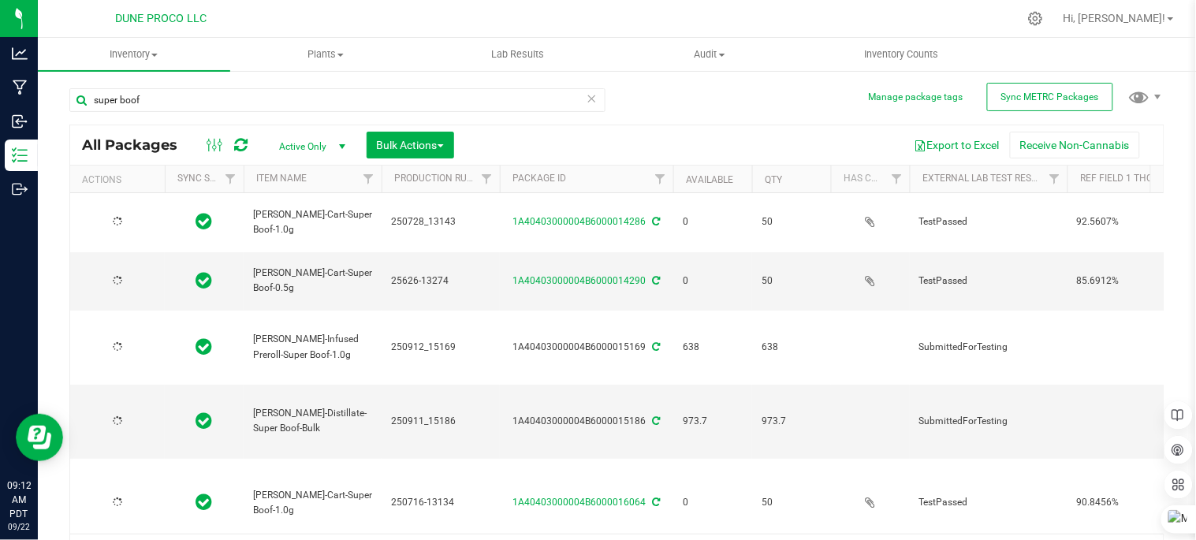
type input "2025-07-04"
type input "2025-08-13"
type input "[DATE]"
type input "2025-07-28"
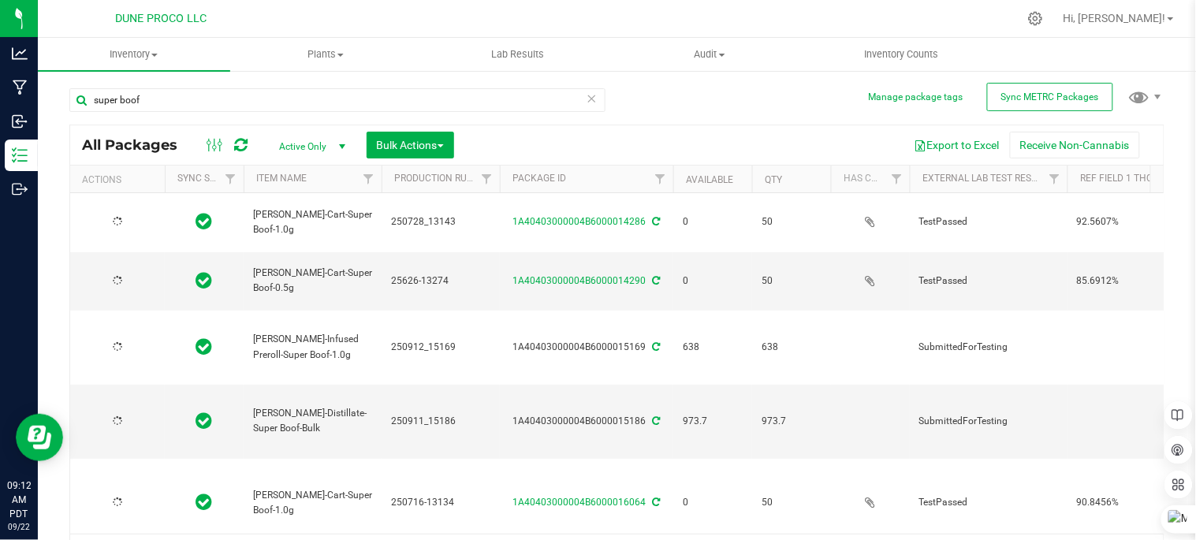
type input "2025-07-16"
type input "2025-07-04"
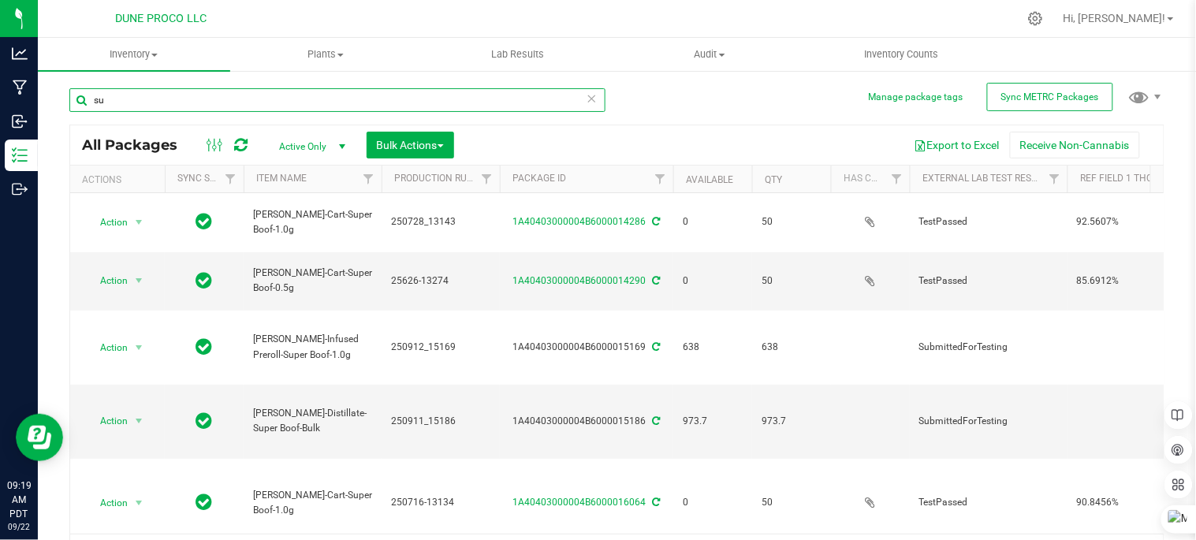
type input "s"
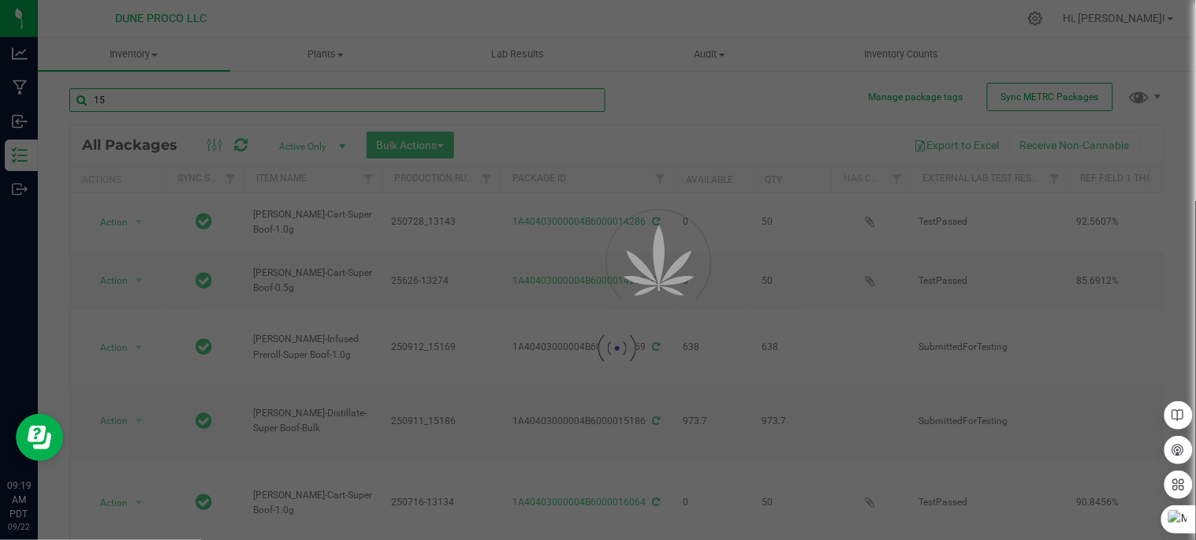
type input "151"
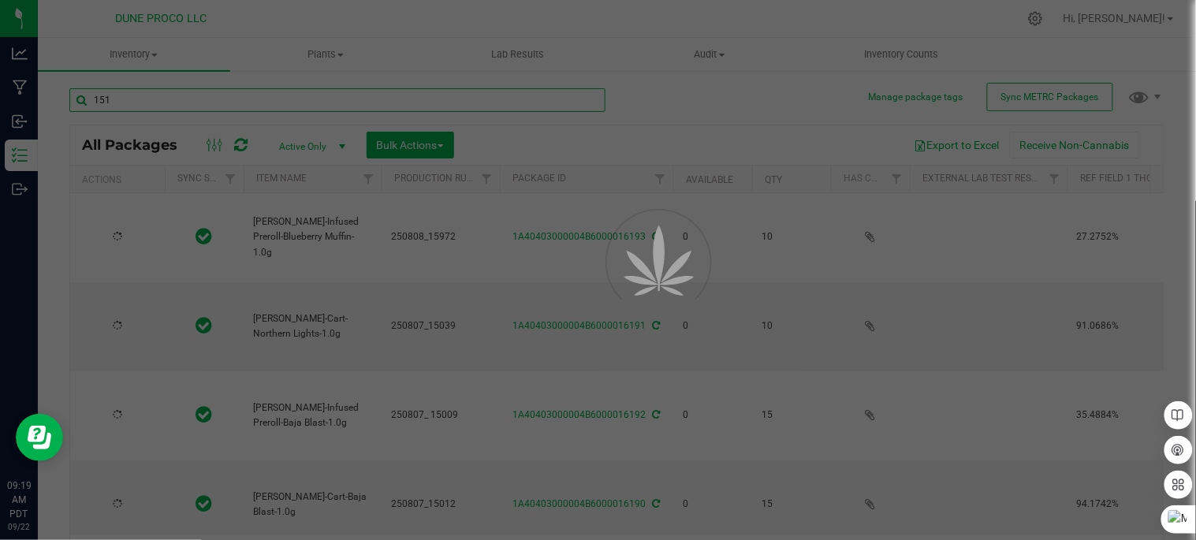
type input "[DATE]"
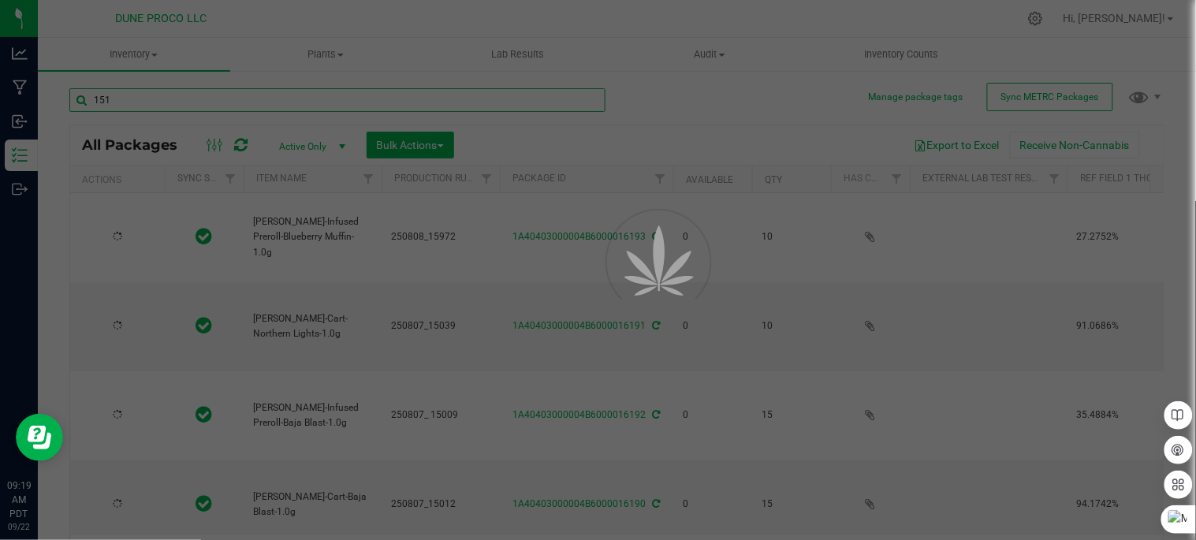
type input "[DATE]"
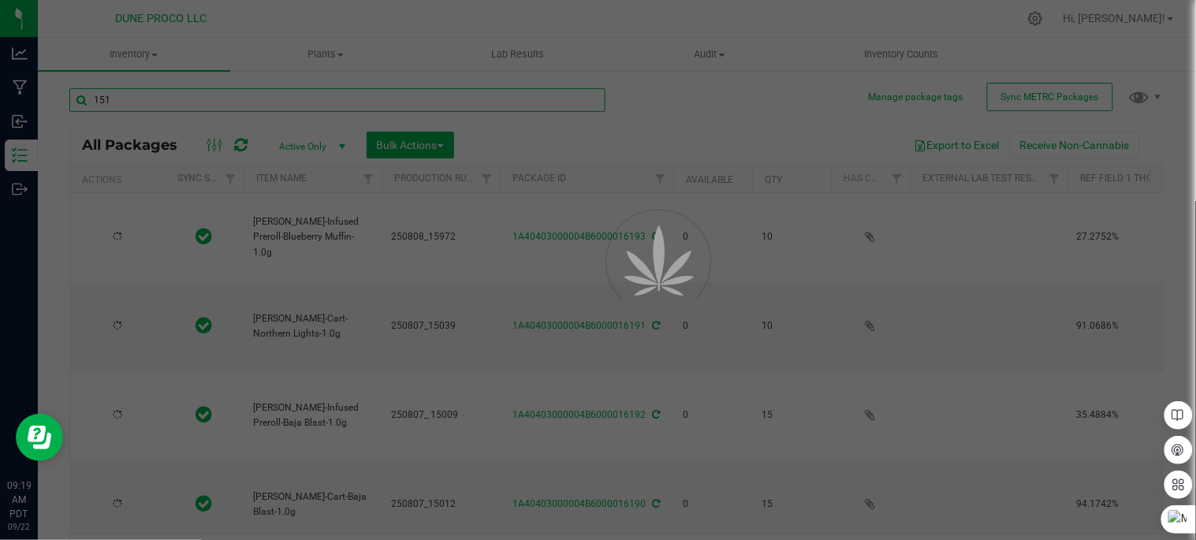
type input "[DATE]"
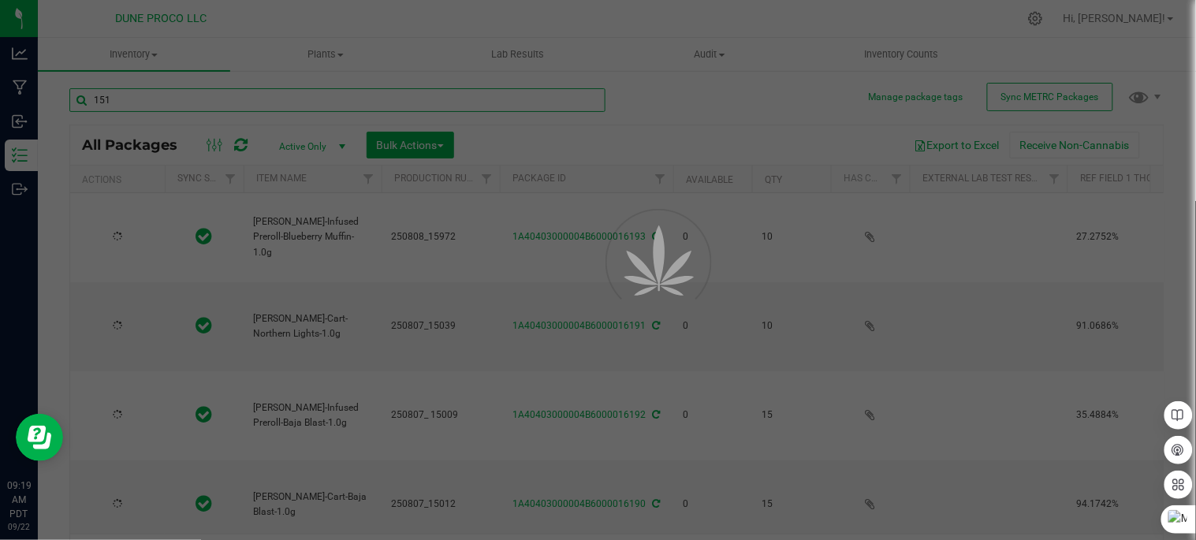
type input "[DATE]"
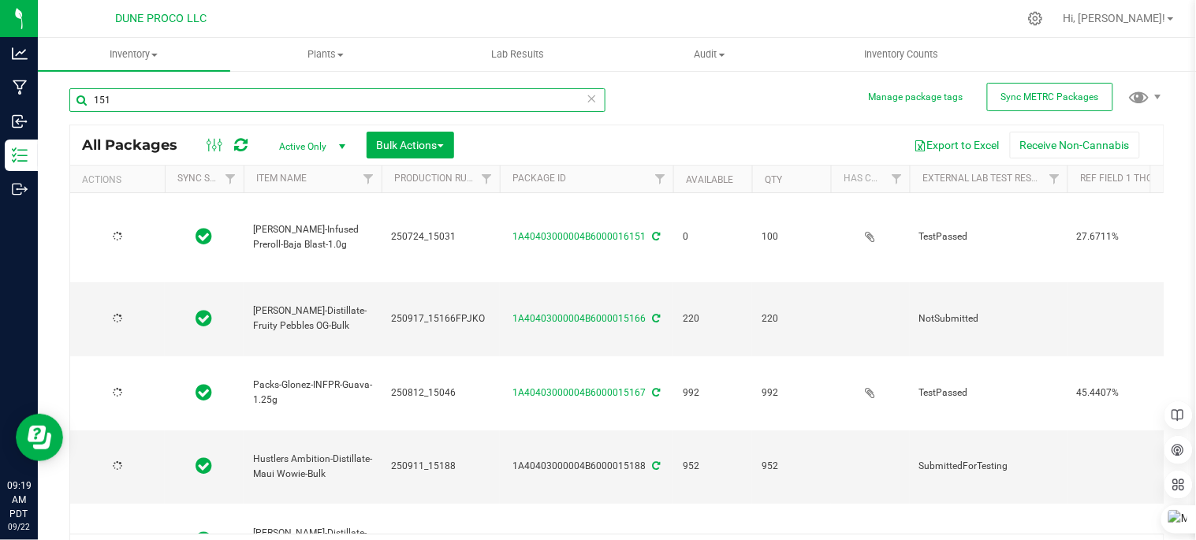
type input "2025-07-24"
type input "2025-09-17"
type input "[DATE]"
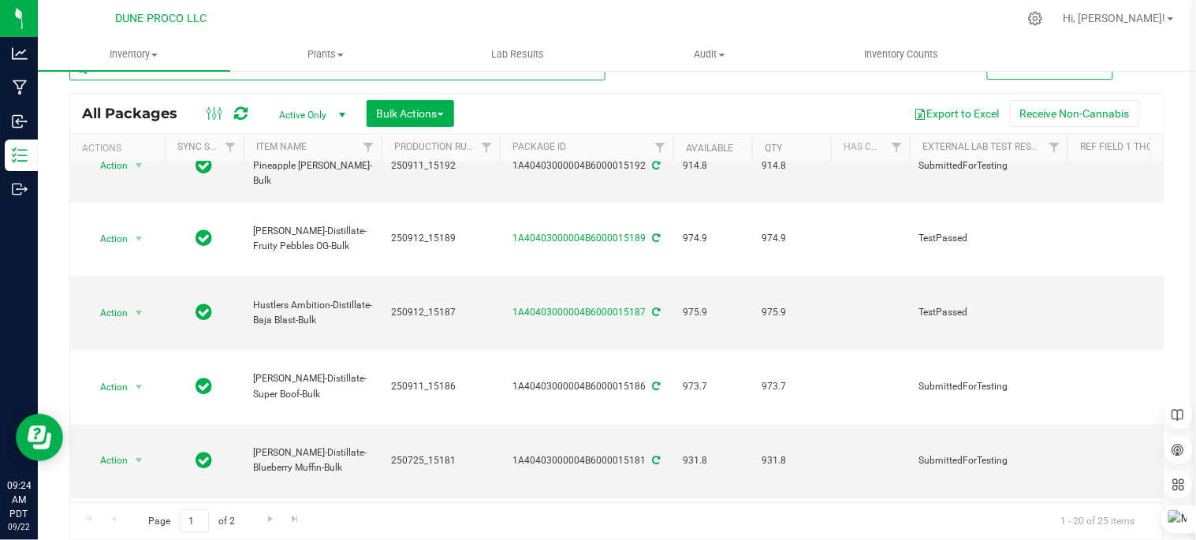
scroll to position [729, 0]
click at [270, 517] on span "Go to the next page" at bounding box center [270, 518] width 13 height 13
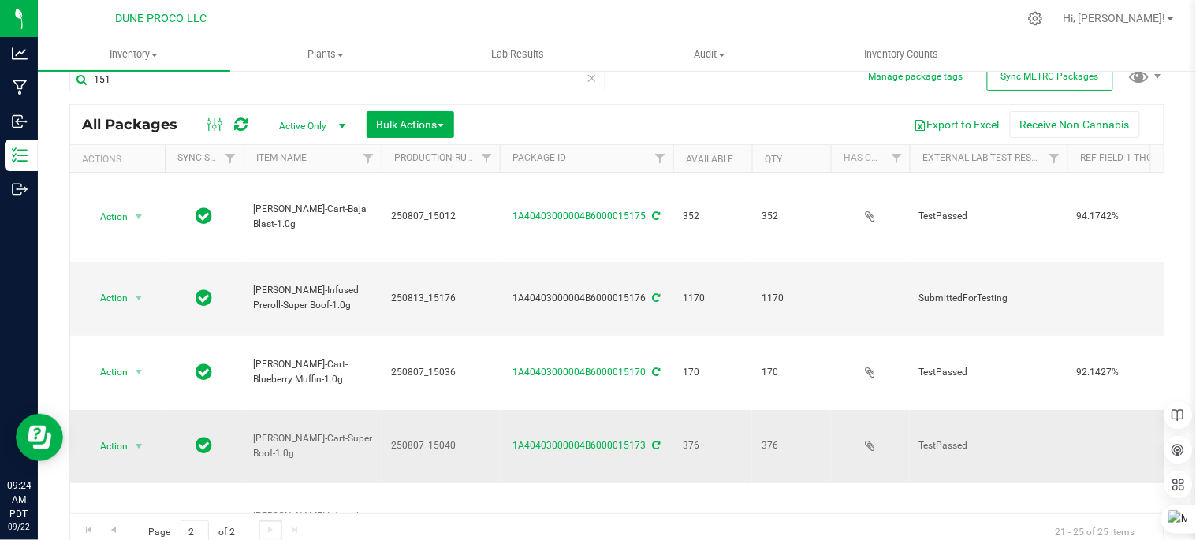
scroll to position [32, 0]
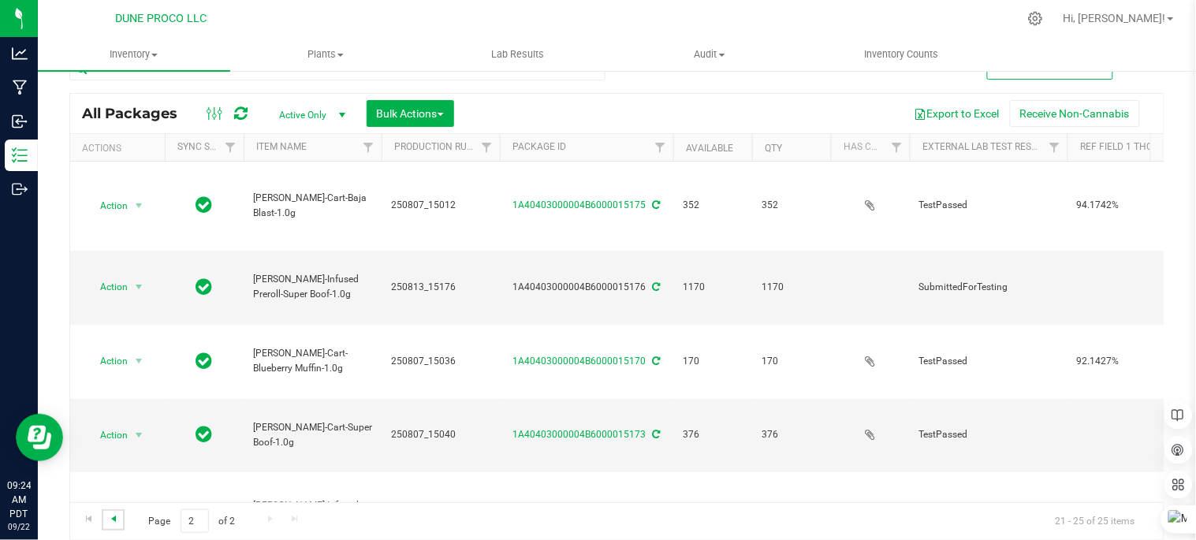
click at [113, 512] on span "Go to the previous page" at bounding box center [113, 518] width 13 height 13
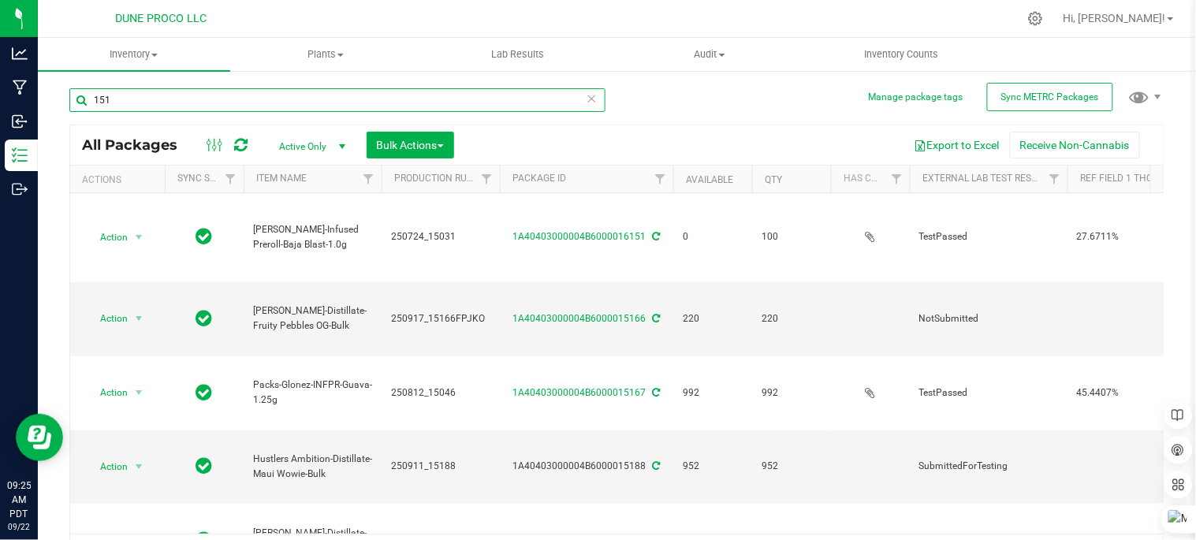
click at [214, 97] on input "151" at bounding box center [337, 100] width 536 height 24
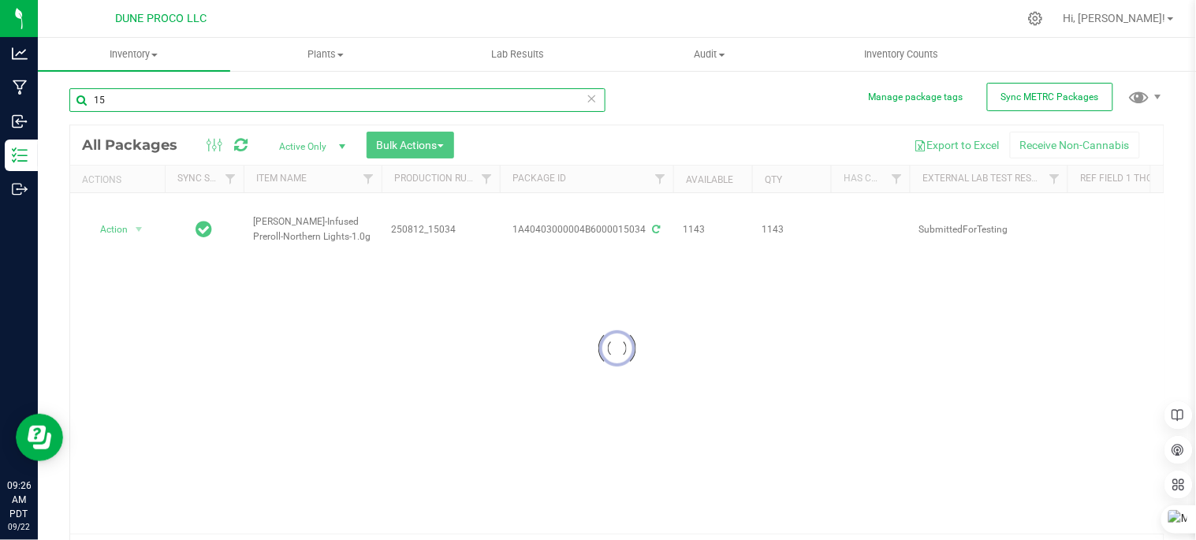
type input "151"
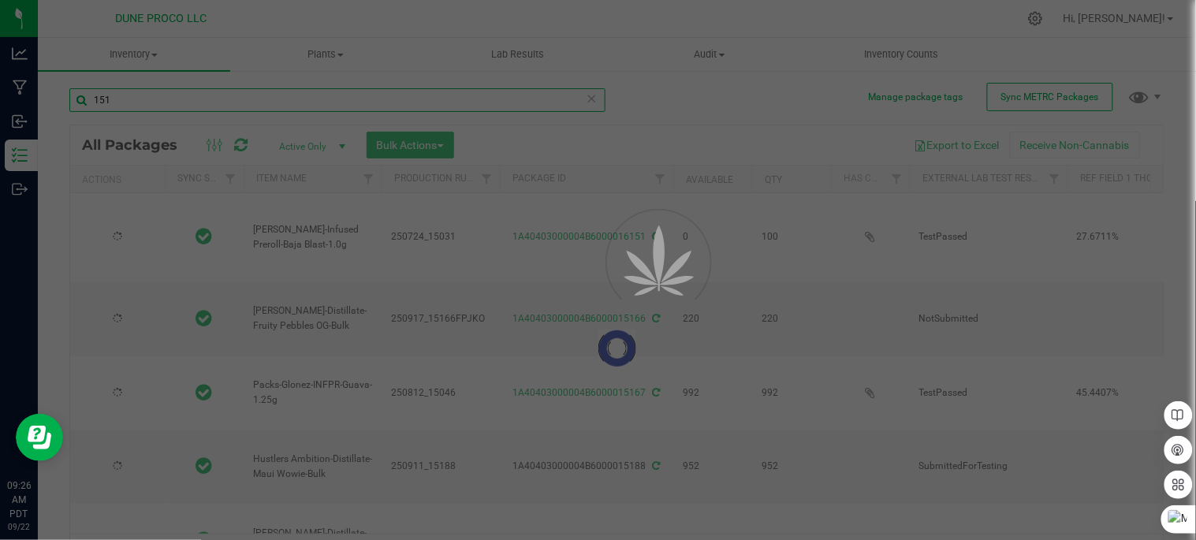
type input "2025-07-24"
type input "2025-09-17"
type input "[DATE]"
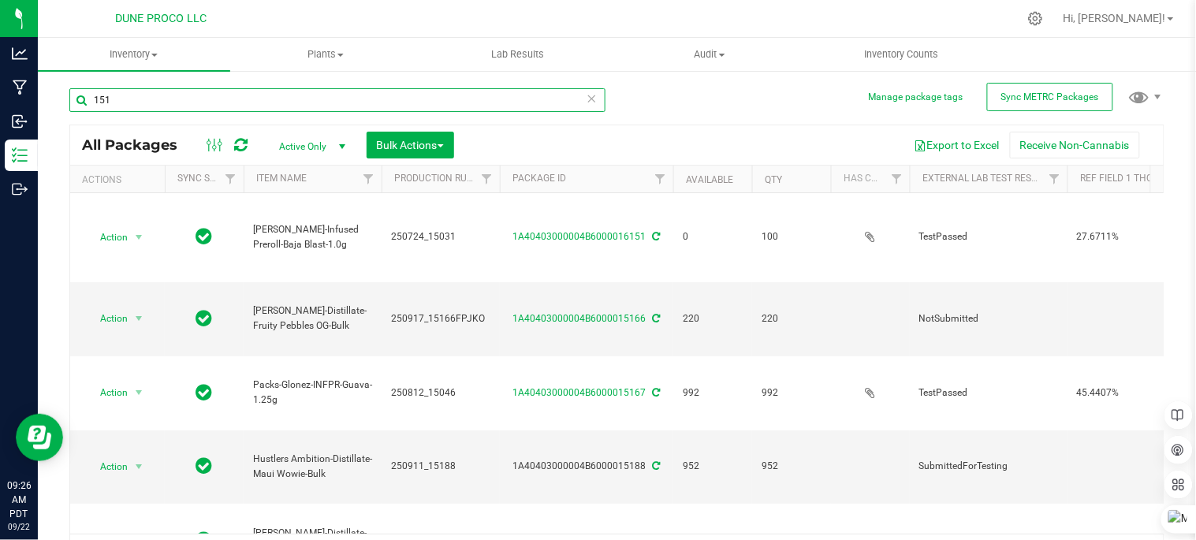
type input "2025-07-24"
type input "2025-09-17"
type input "[DATE]"
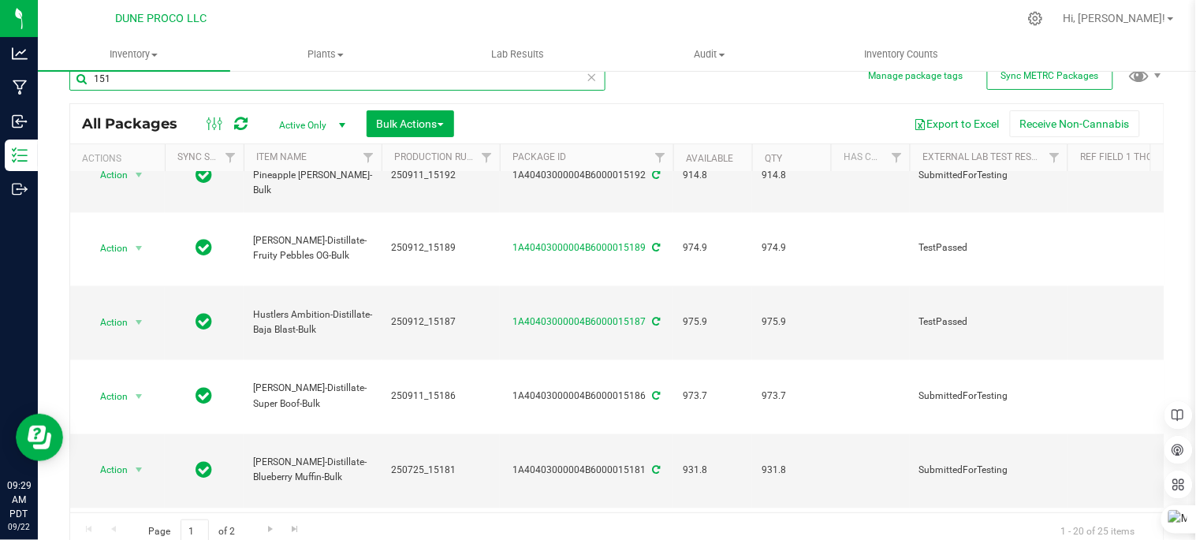
scroll to position [32, 0]
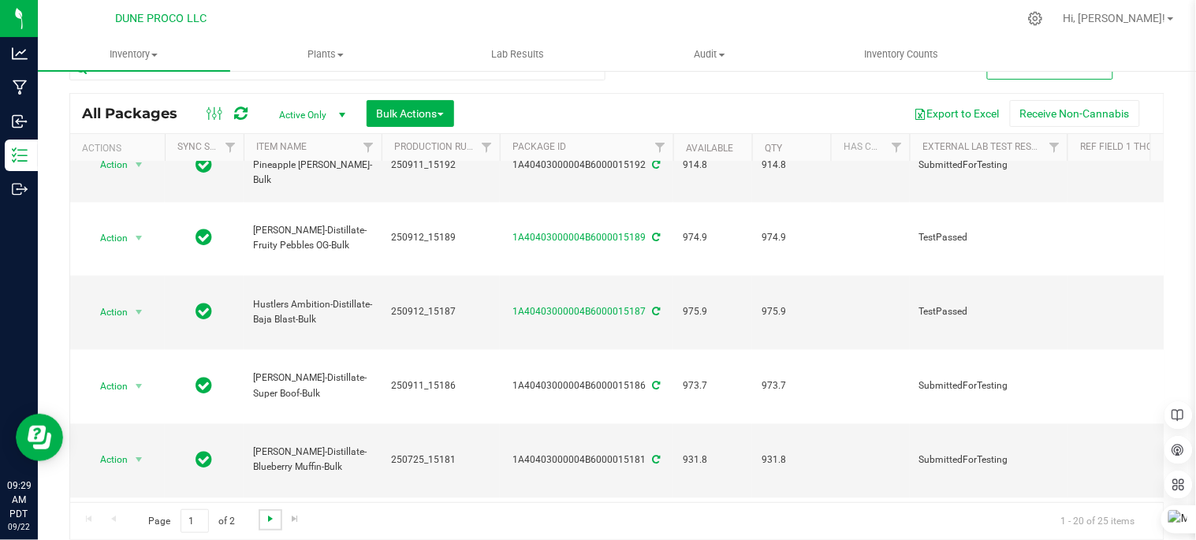
click at [273, 512] on span "Go to the next page" at bounding box center [270, 518] width 13 height 13
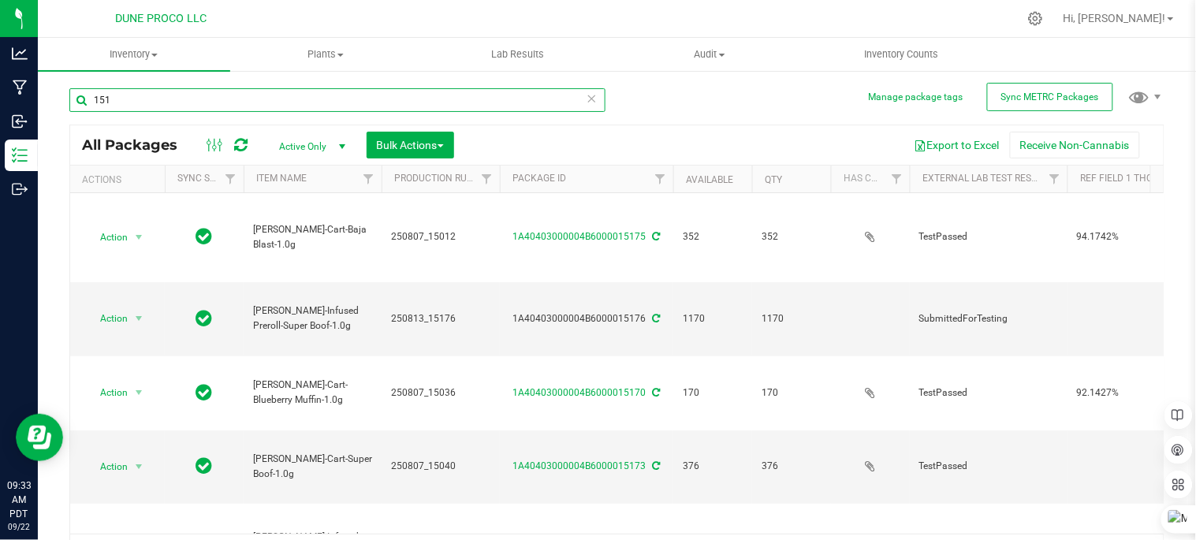
click at [363, 98] on input "151" at bounding box center [337, 100] width 536 height 24
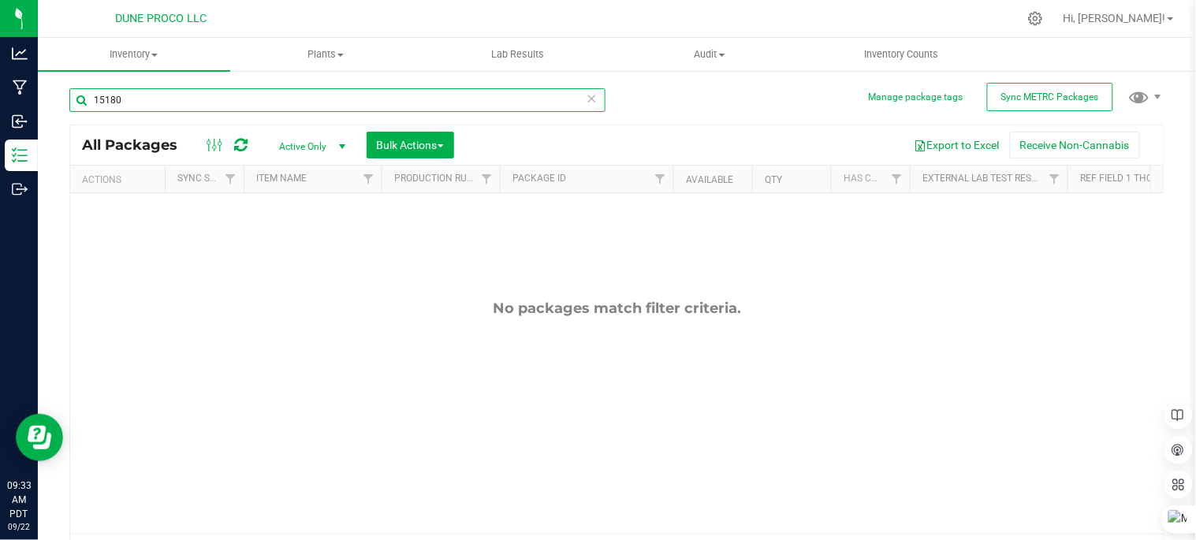
click at [513, 97] on input "15180" at bounding box center [337, 100] width 536 height 24
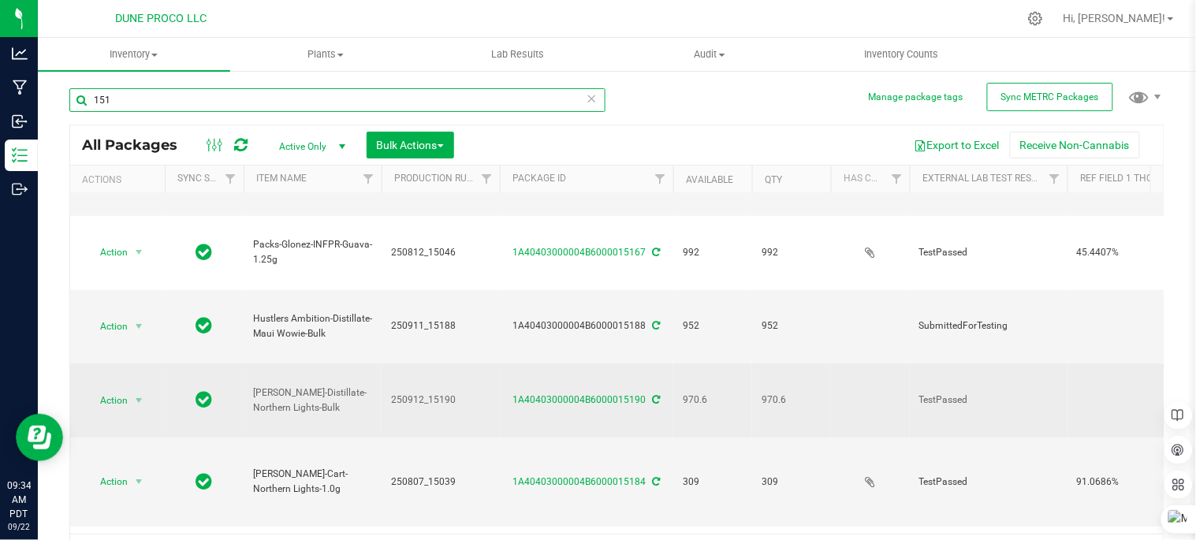
scroll to position [116, 0]
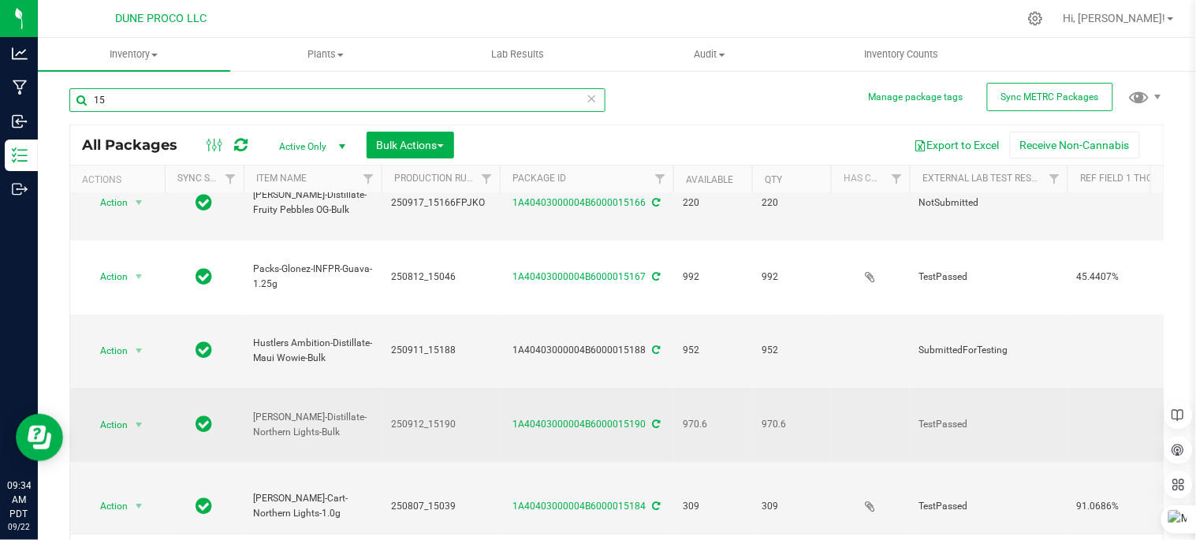
type input "1"
type input "sin city"
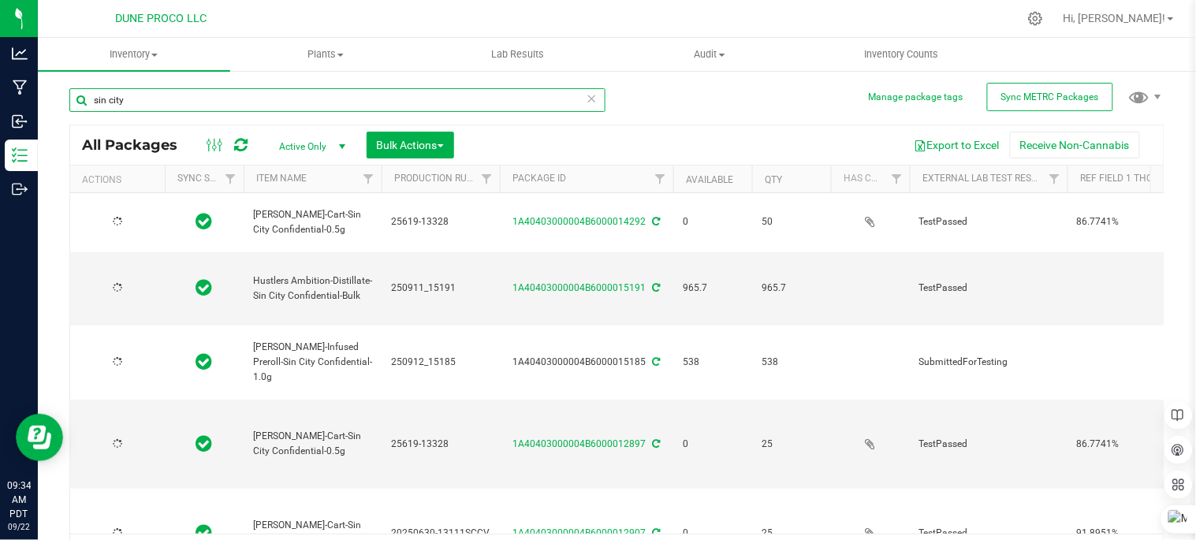
type input "2025-06-19"
type input "2025-06-30"
type input "2025-06-17"
type input "2025-06-30"
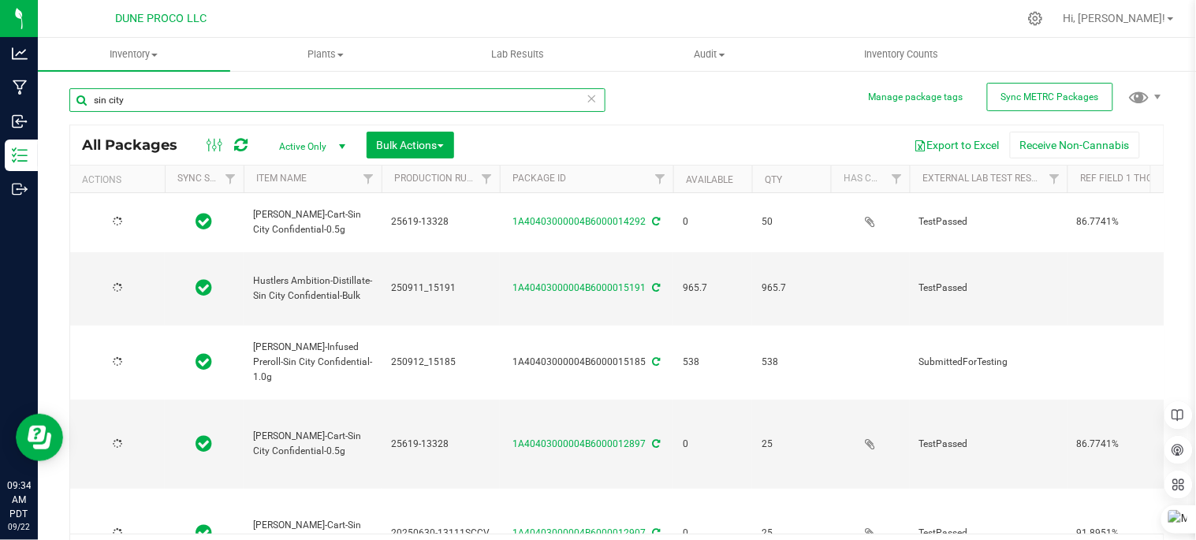
type input "2025-07-18"
type input "2025-06-19"
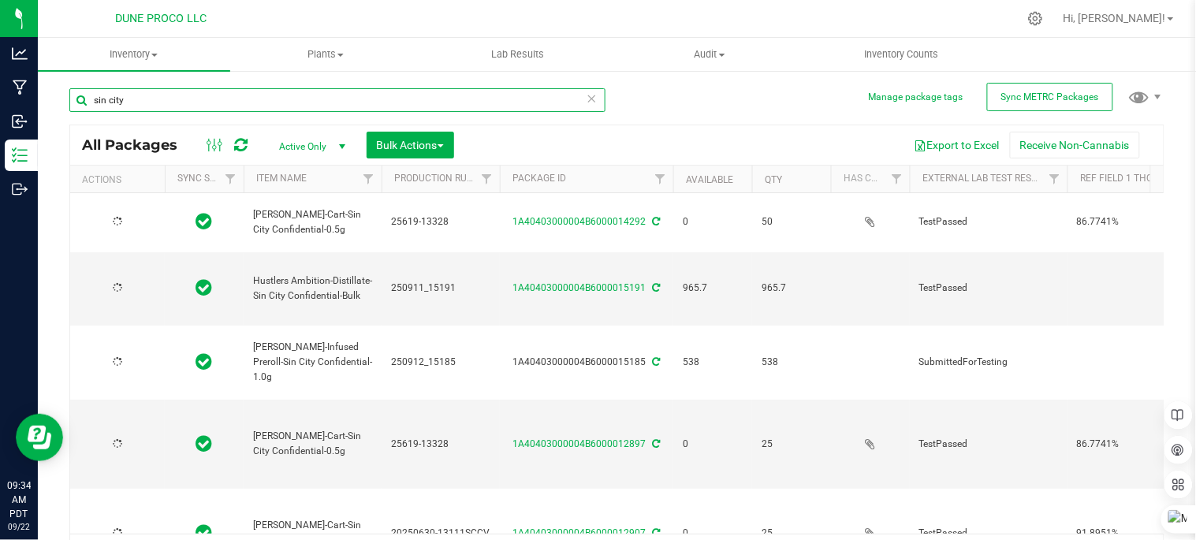
type input "2025-07-28"
type input "2025-07-22"
type input "2025-06-17"
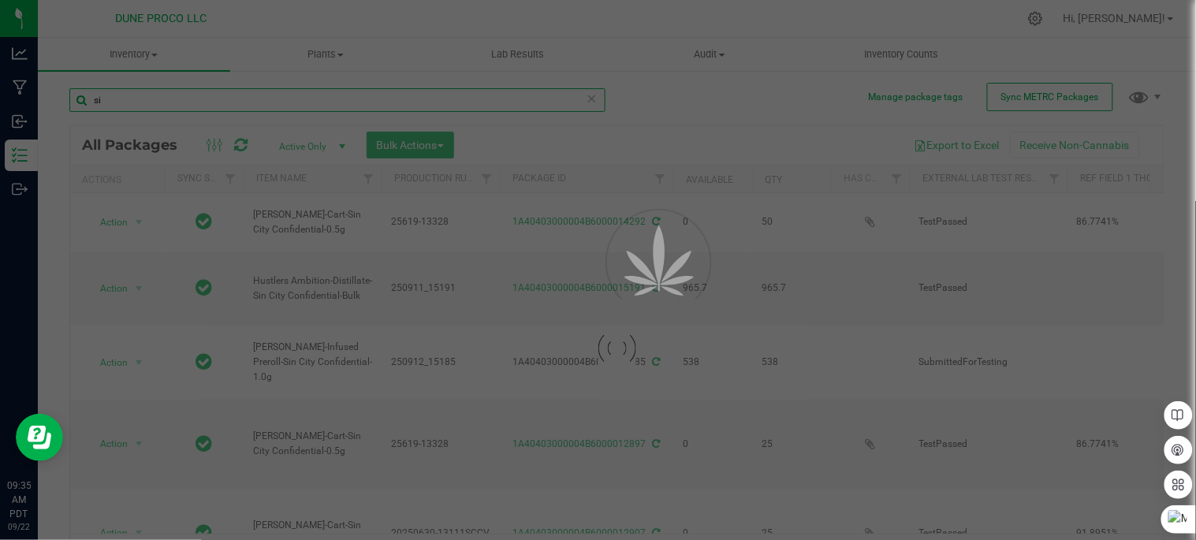
type input "s"
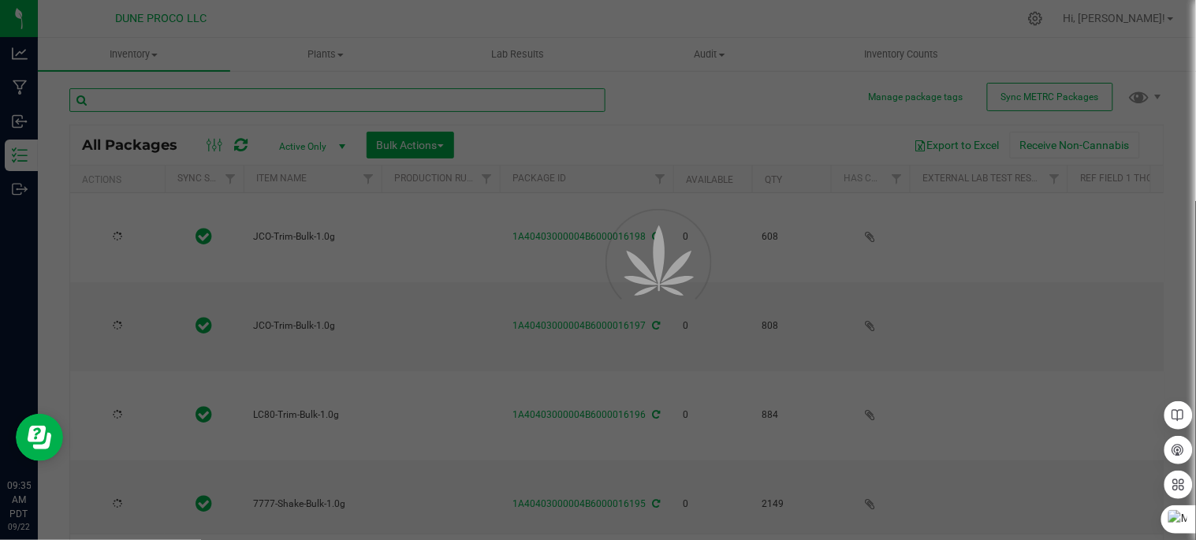
type input "[DATE]"
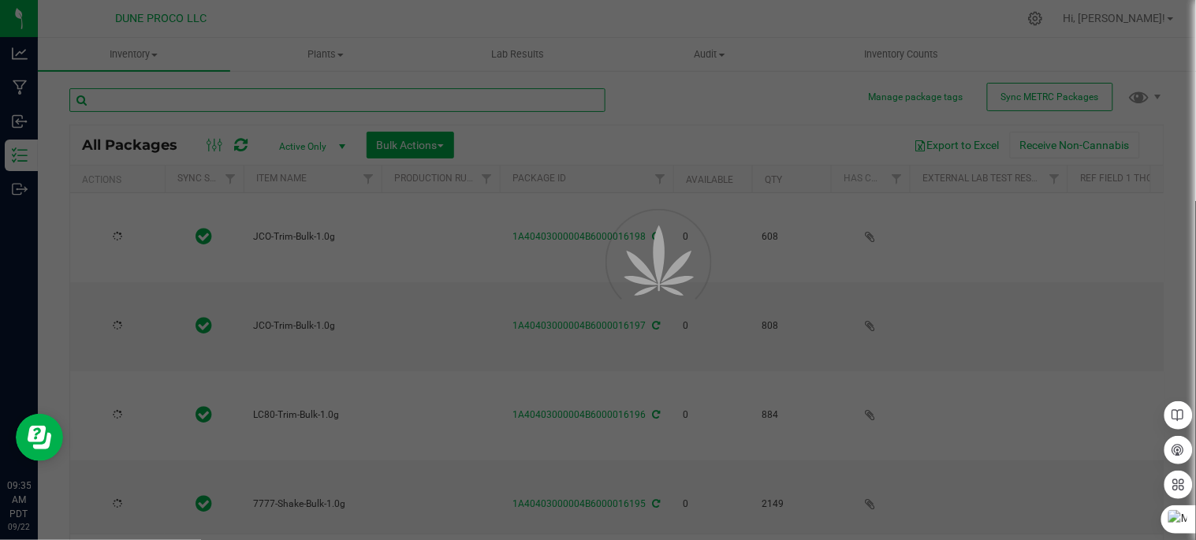
type input "[DATE]"
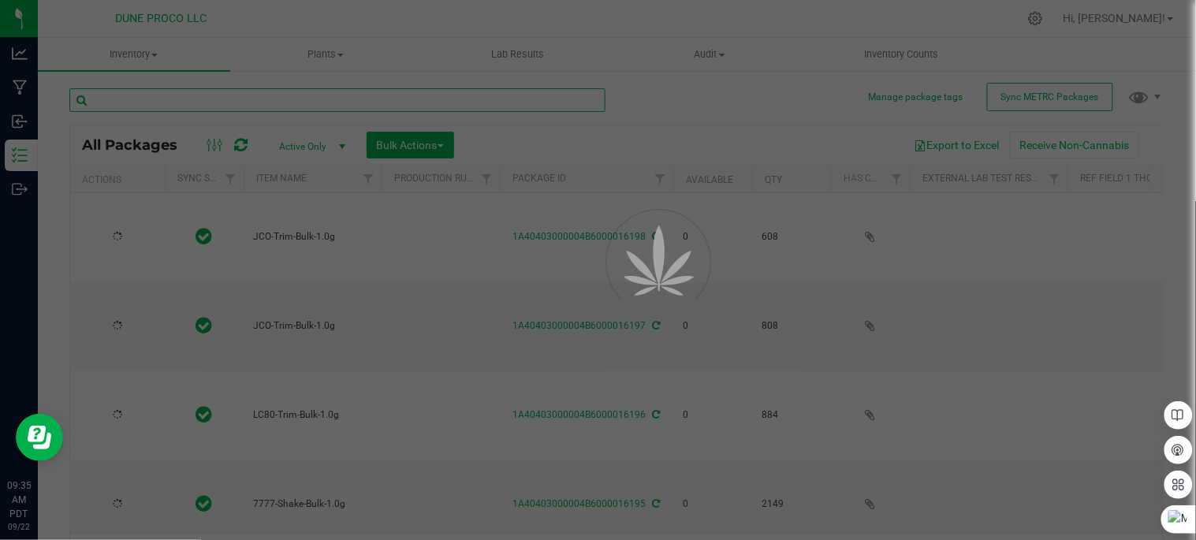
type input "[DATE]"
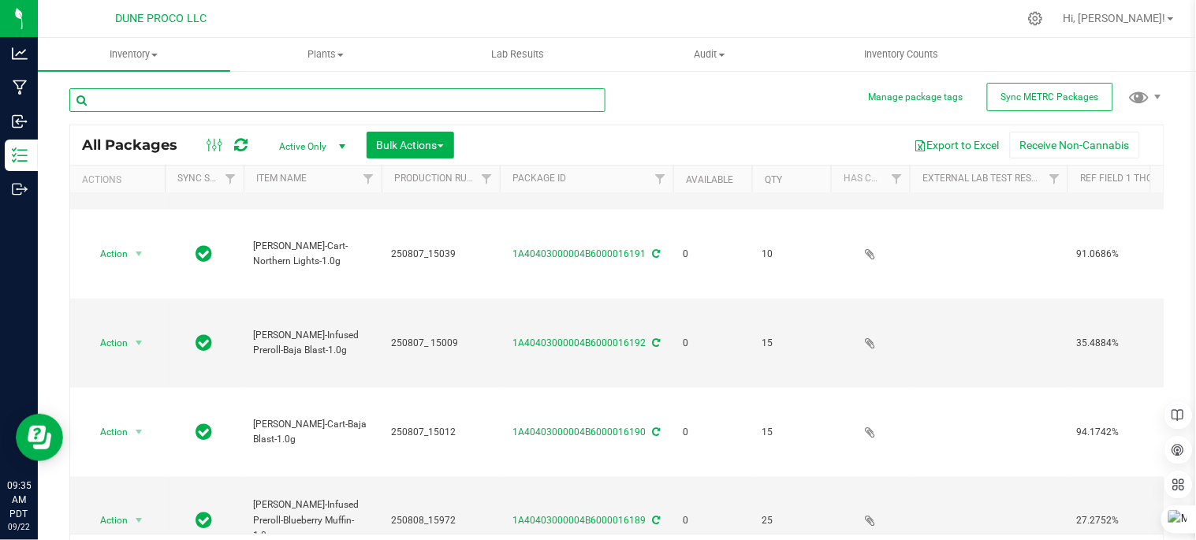
scroll to position [88, 0]
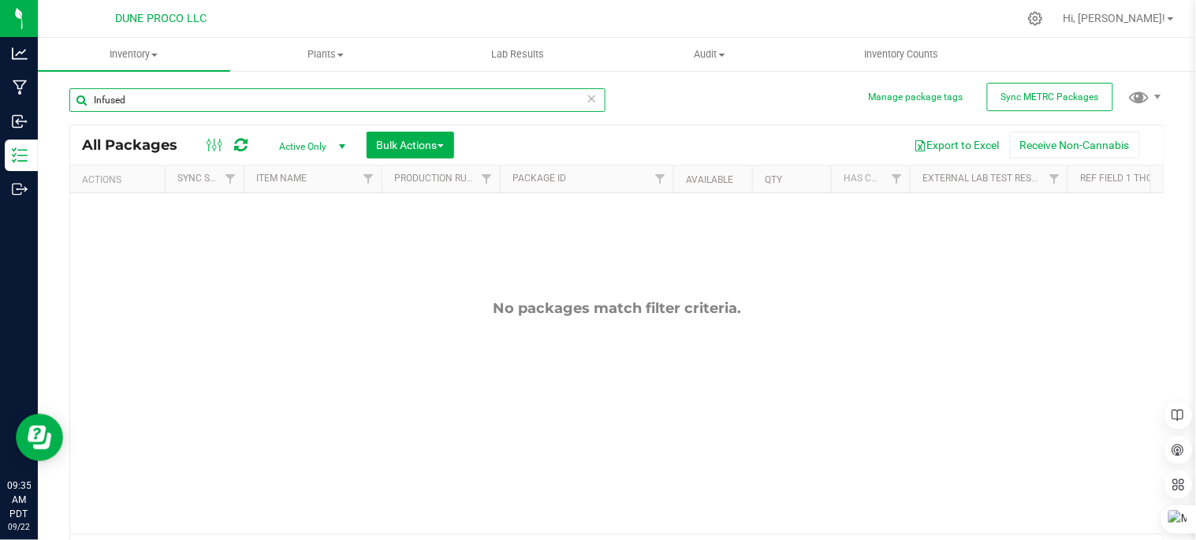
type input "Infused"
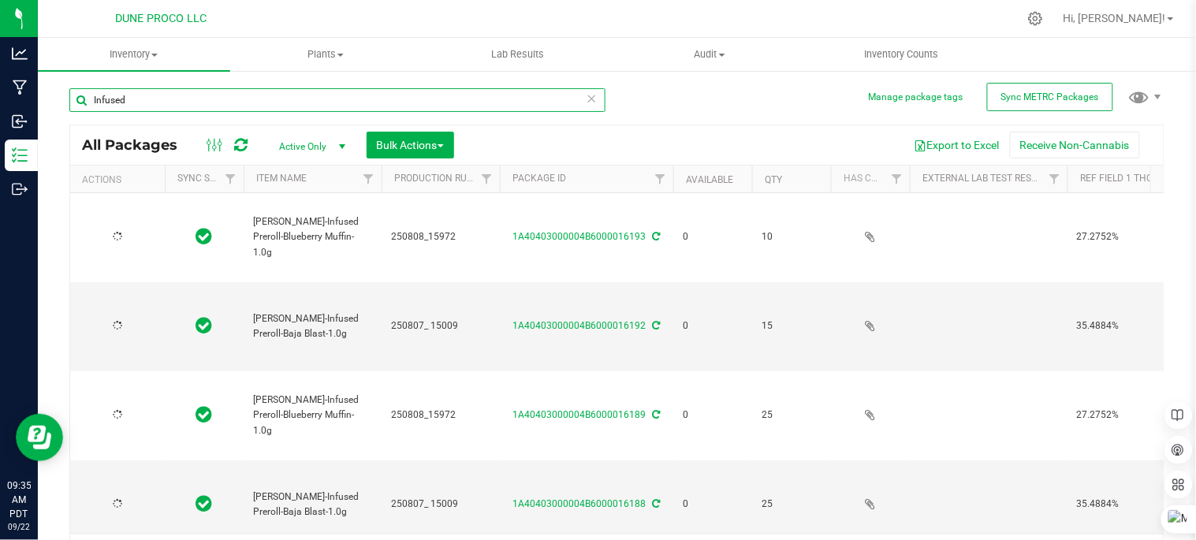
type input "[DATE]"
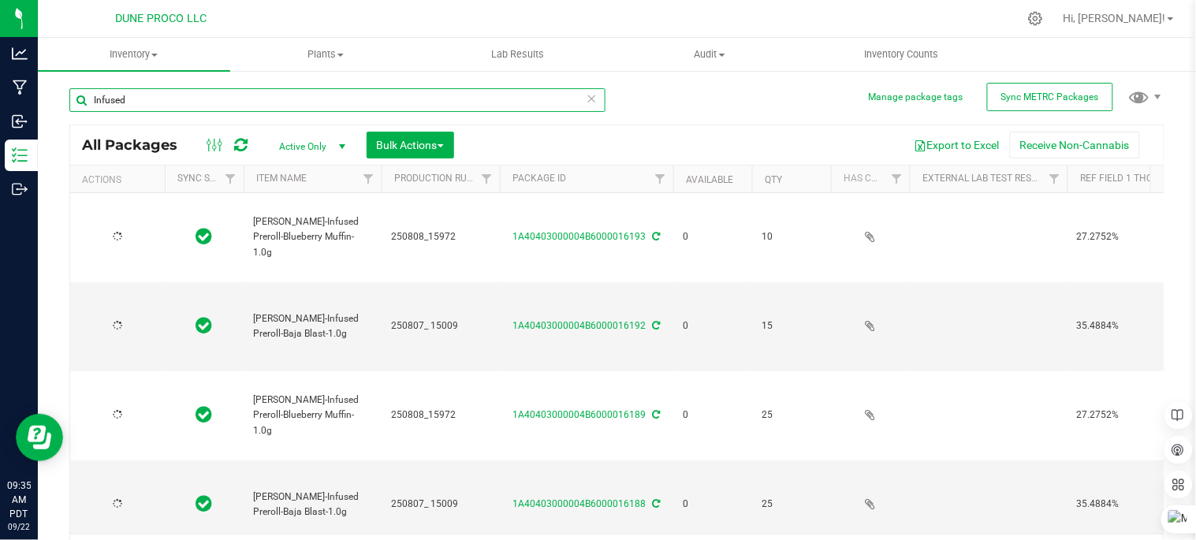
type input "2025-07-24"
type input "[DATE]"
type input "2025-07-24"
type input "[DATE]"
type input "2025-07-24"
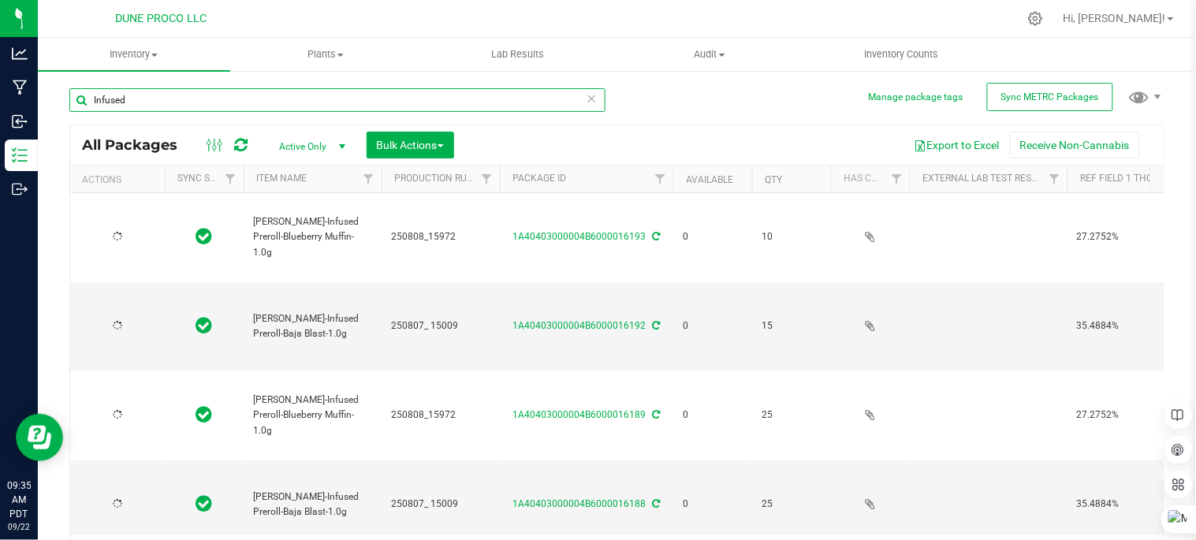
type input "[DATE]"
type input "2025-07-24"
type input "[DATE]"
type input "2025-07-24"
type input "[DATE]"
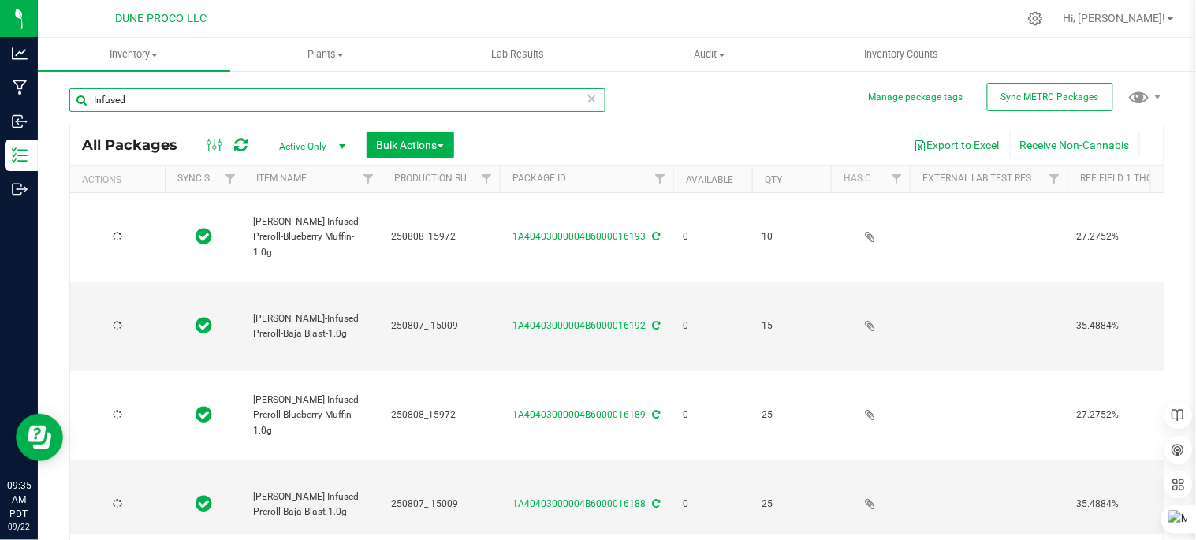
type input "2025-07-24"
type input "2025-07-11"
type input "2025-07-08"
type input "[DATE]"
type input "2025-06-13"
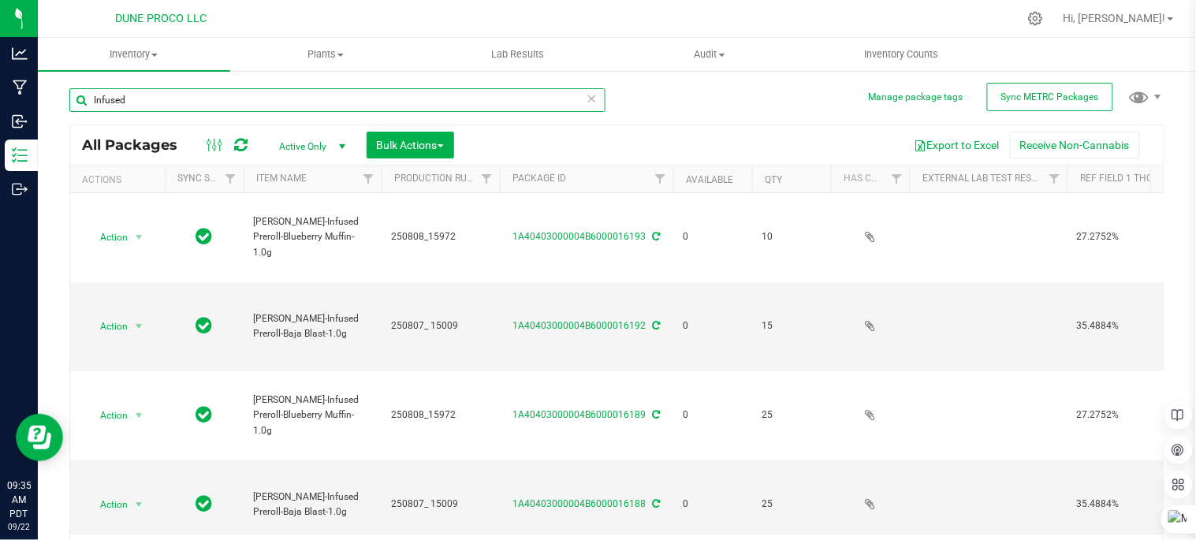
type input "Infused"
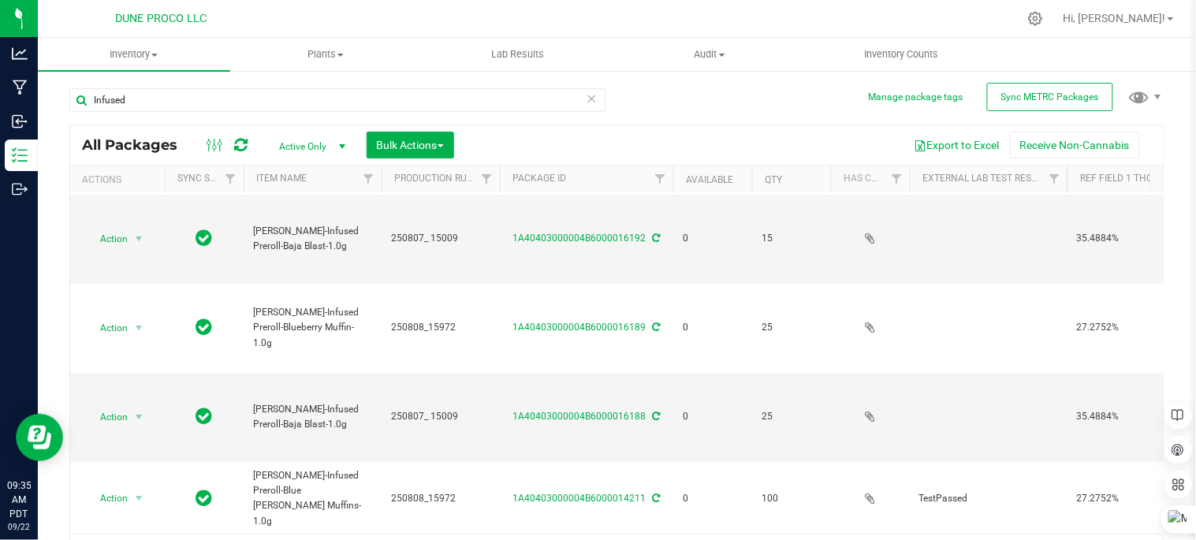
drag, startPoint x: 792, startPoint y: 379, endPoint x: 661, endPoint y: 124, distance: 287.4
click at [663, 125] on div "All Packages Active Only Active Only Lab Samples Locked All External Internal B…" at bounding box center [616, 349] width 1095 height 448
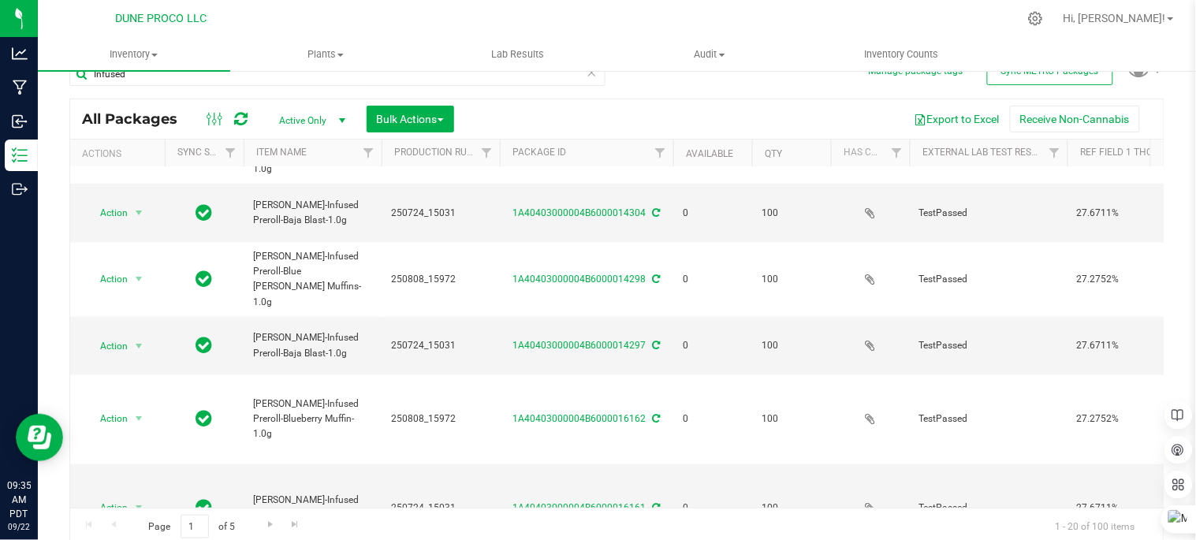
scroll to position [32, 0]
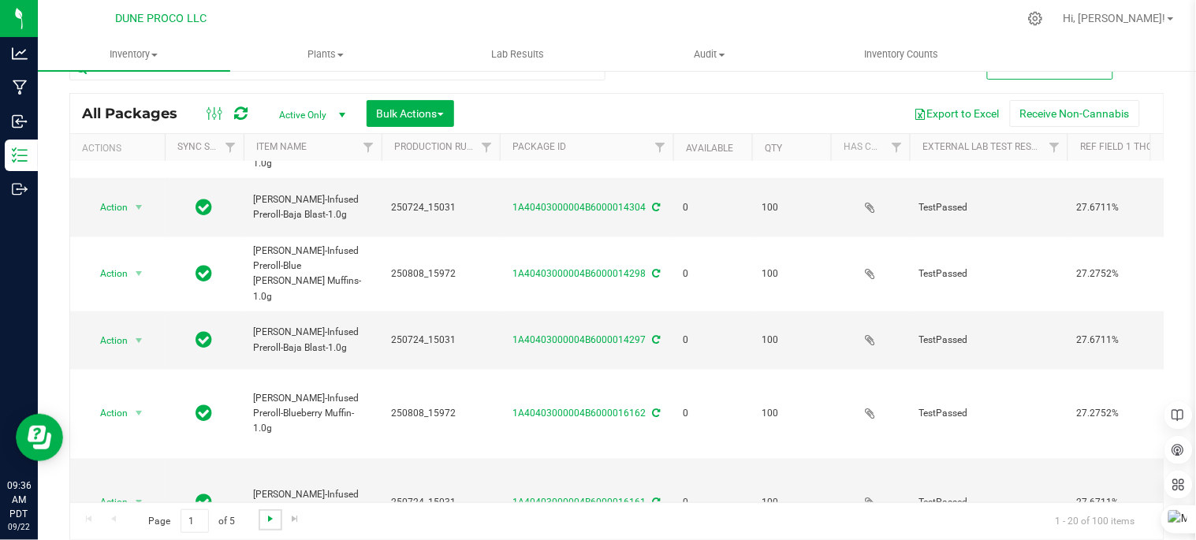
click at [266, 515] on span "Go to the next page" at bounding box center [270, 518] width 13 height 13
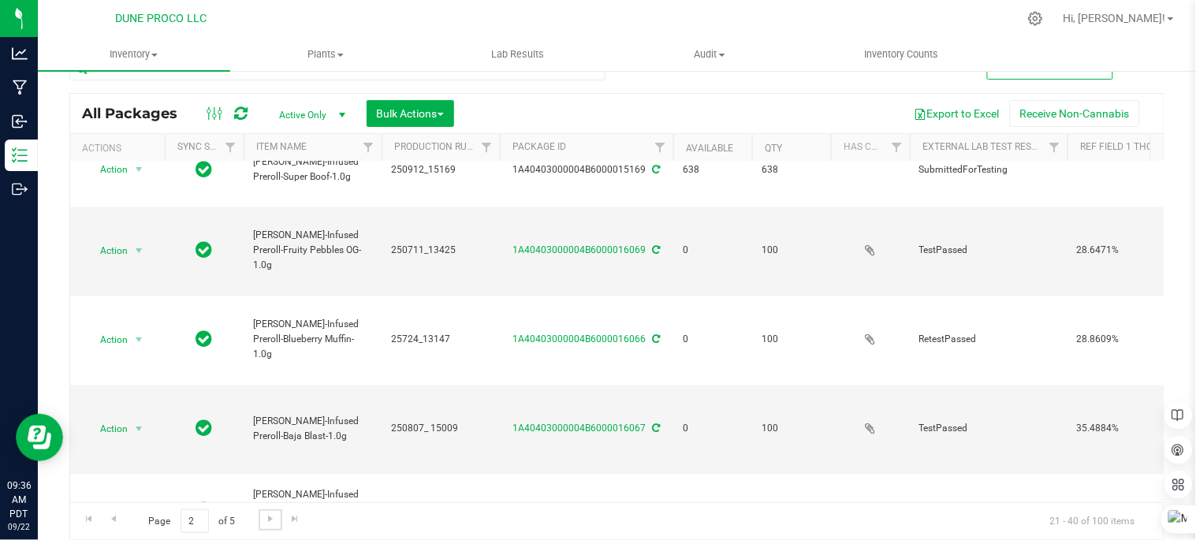
scroll to position [746, 0]
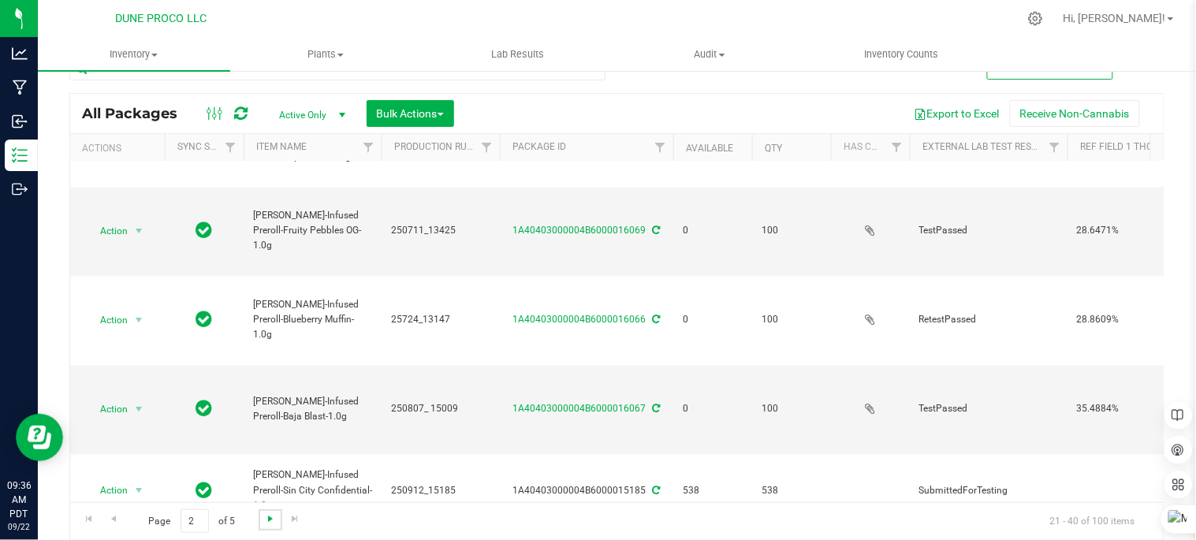
click at [266, 521] on span "Go to the next page" at bounding box center [270, 518] width 13 height 13
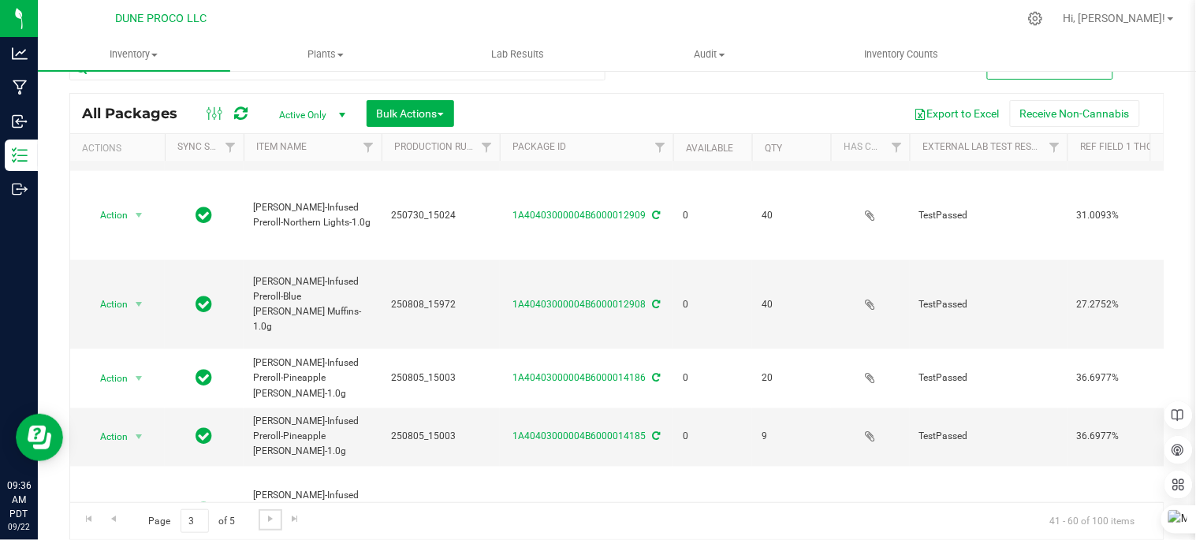
scroll to position [546, 0]
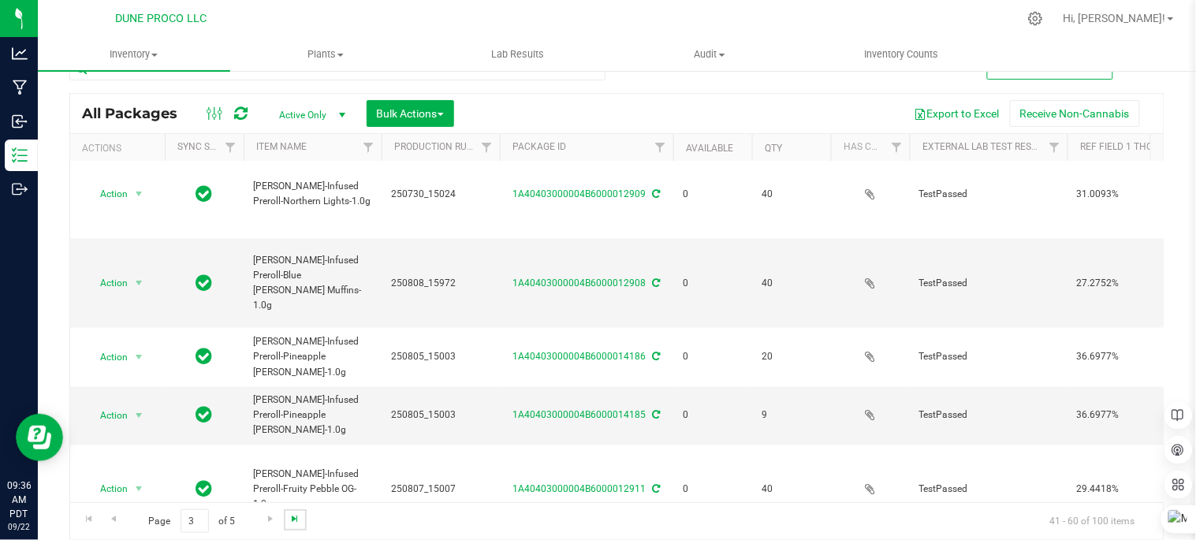
click at [289, 518] on span "Go to the last page" at bounding box center [295, 518] width 13 height 13
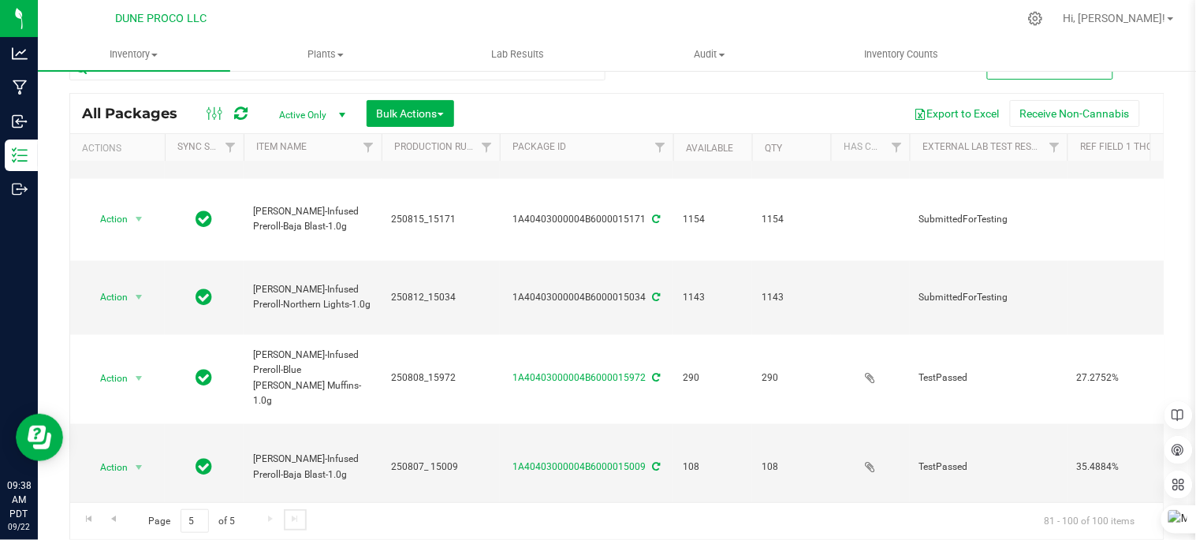
scroll to position [687, 0]
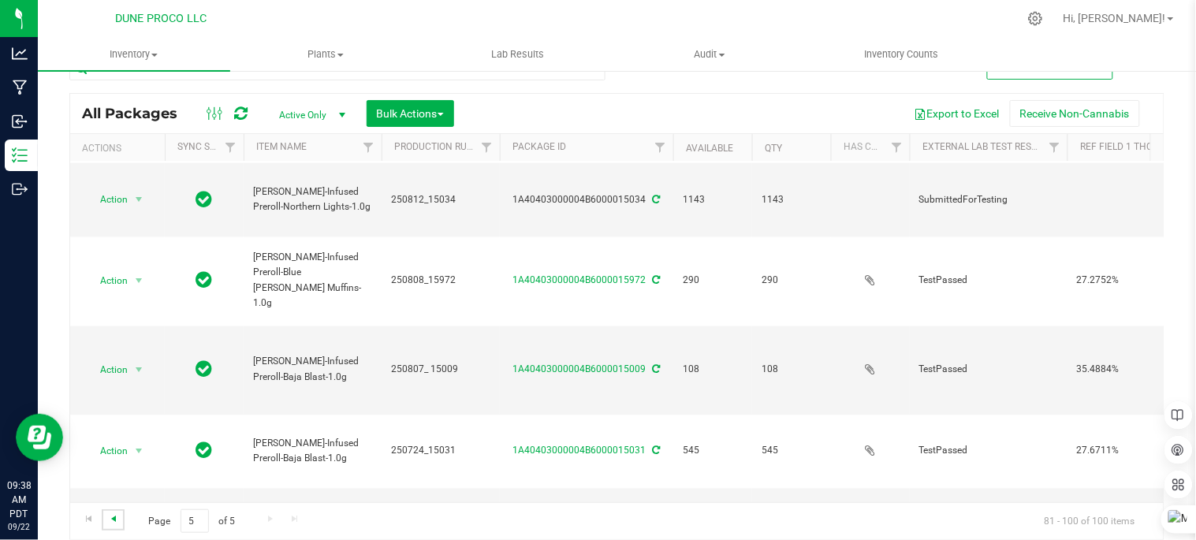
click at [118, 516] on span "Go to the previous page" at bounding box center [113, 518] width 13 height 13
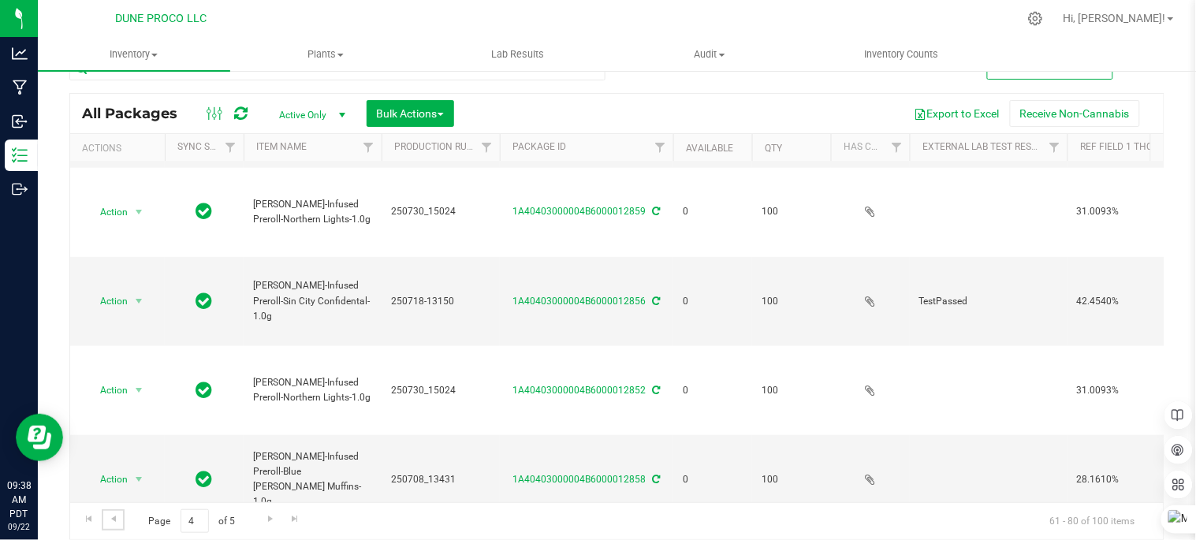
scroll to position [546, 0]
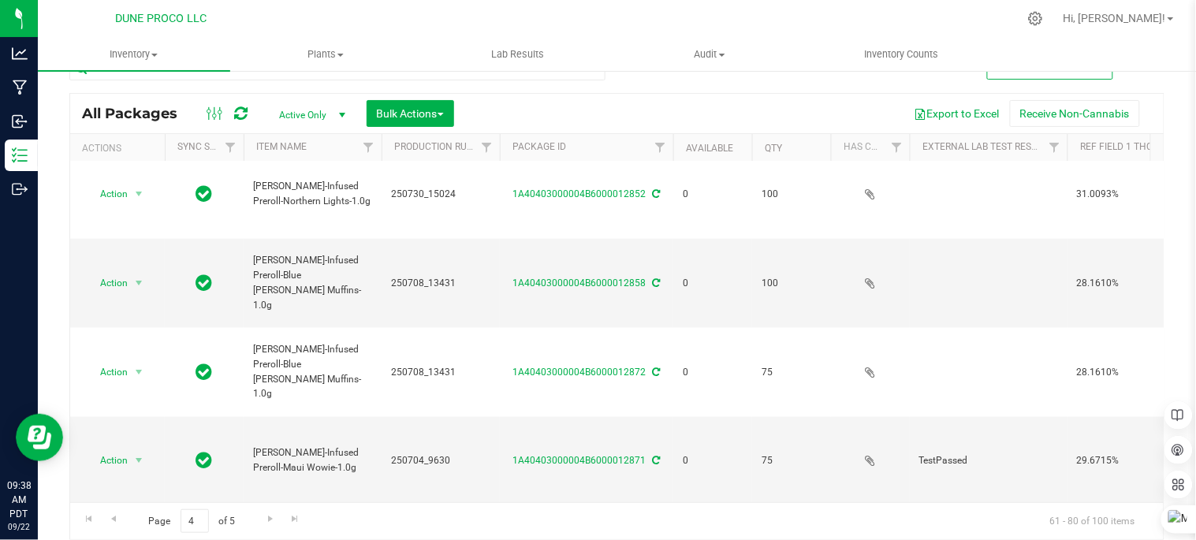
click at [996, 8] on div at bounding box center [650, 18] width 736 height 31
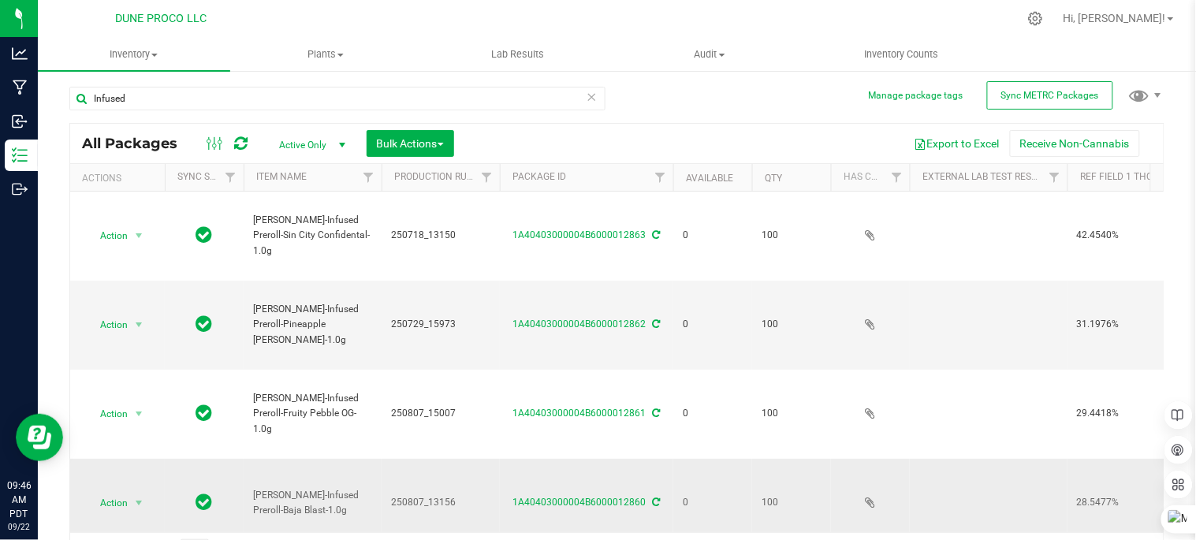
scroll to position [0, 0]
click at [587, 98] on icon at bounding box center [592, 97] width 11 height 19
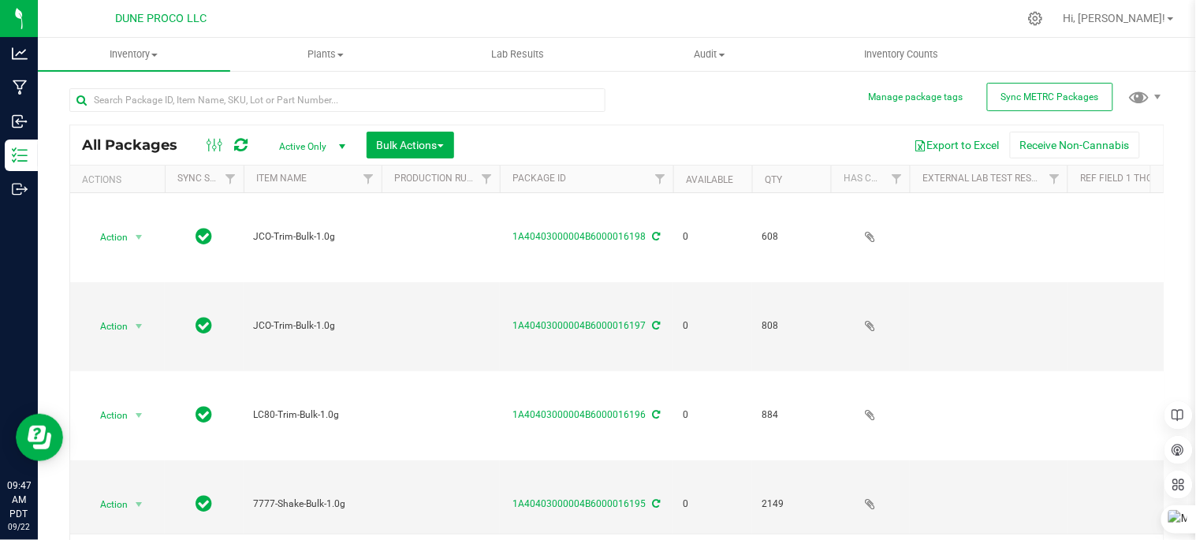
type input "[DATE]"
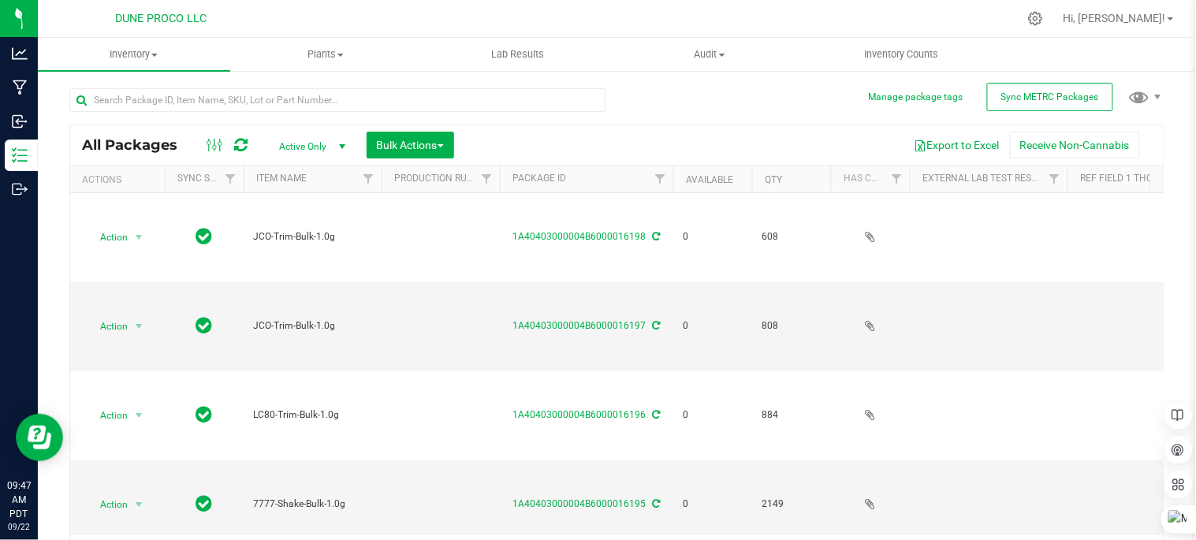
type input "[DATE]"
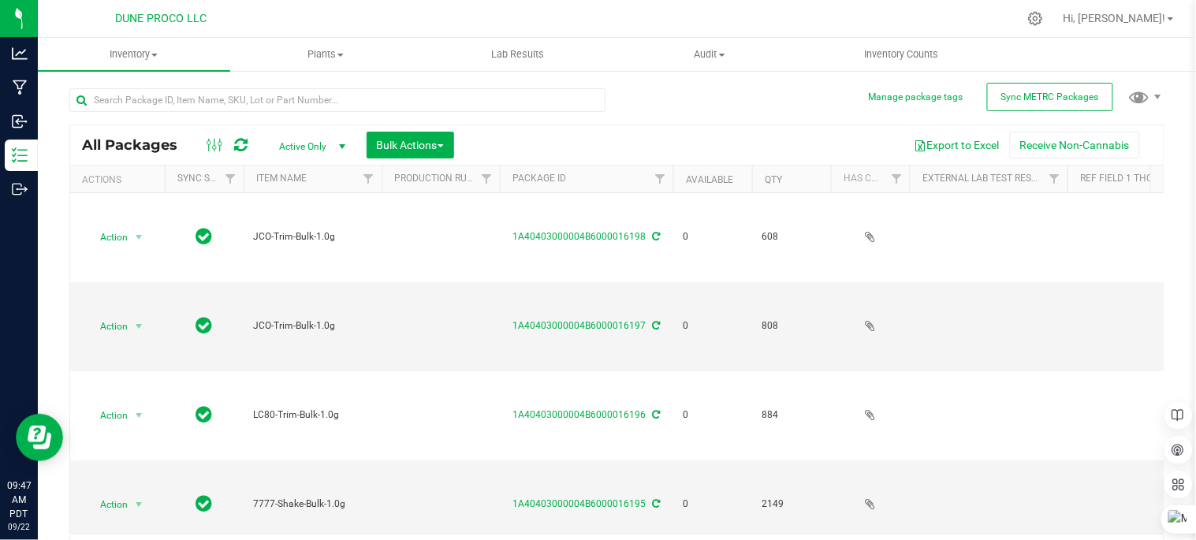
type input "[DATE]"
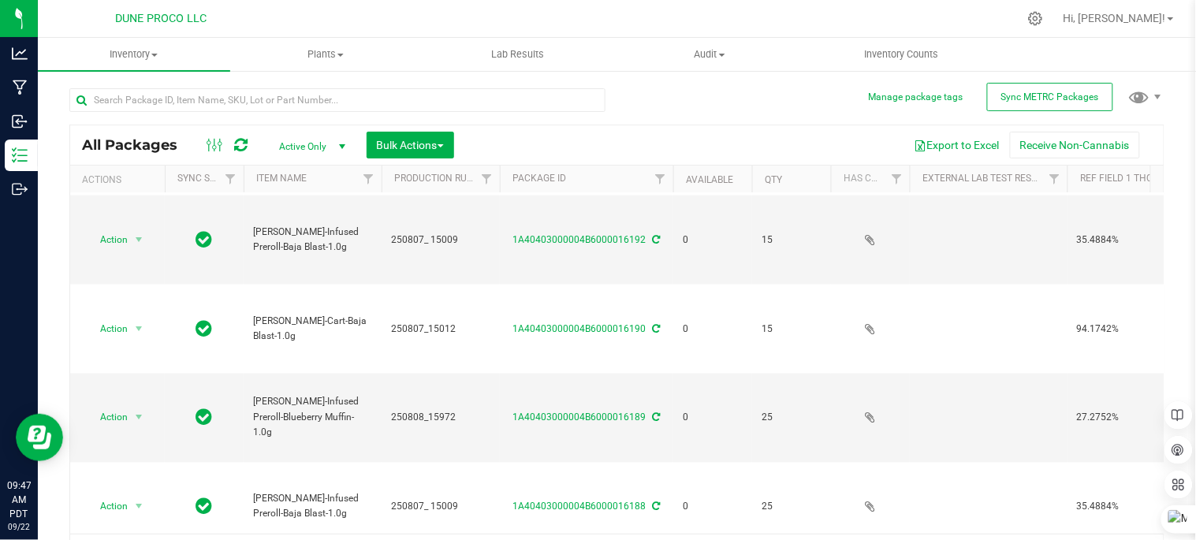
scroll to position [32, 0]
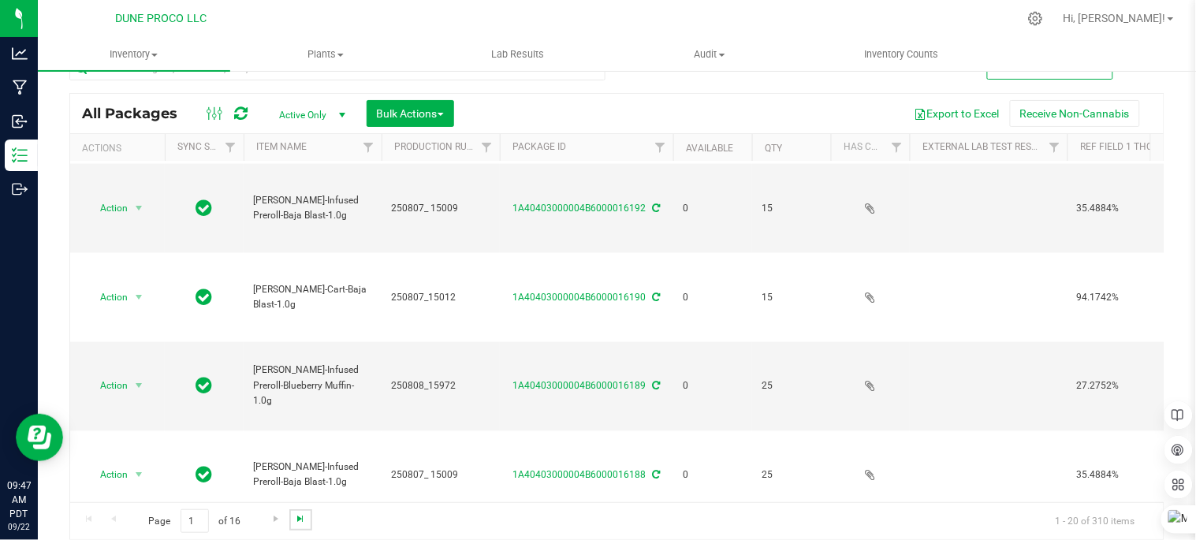
click at [301, 519] on span "Go to the last page" at bounding box center [300, 518] width 13 height 13
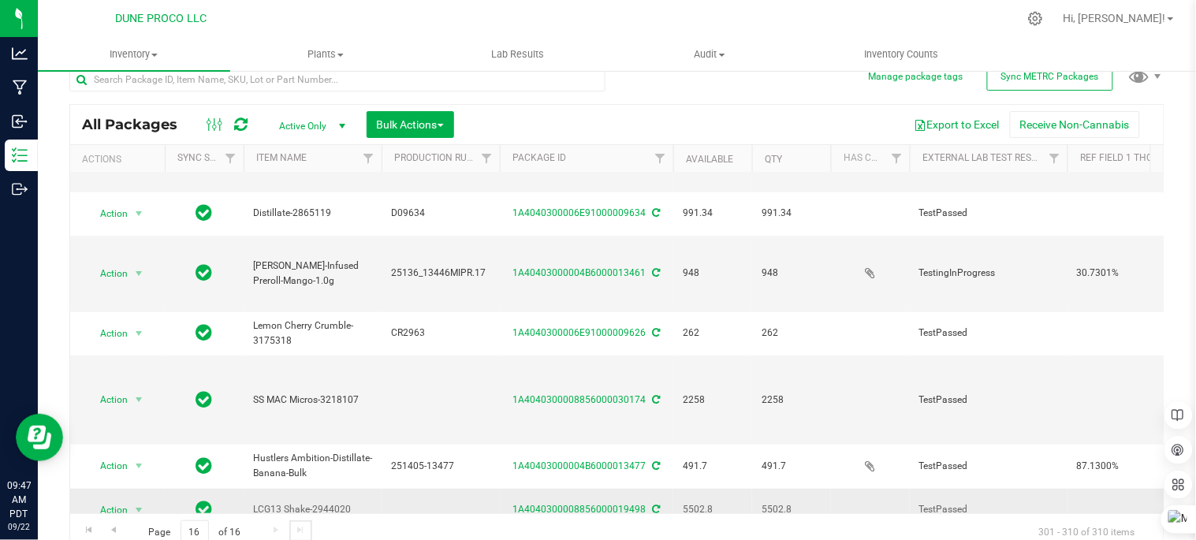
scroll to position [32, 0]
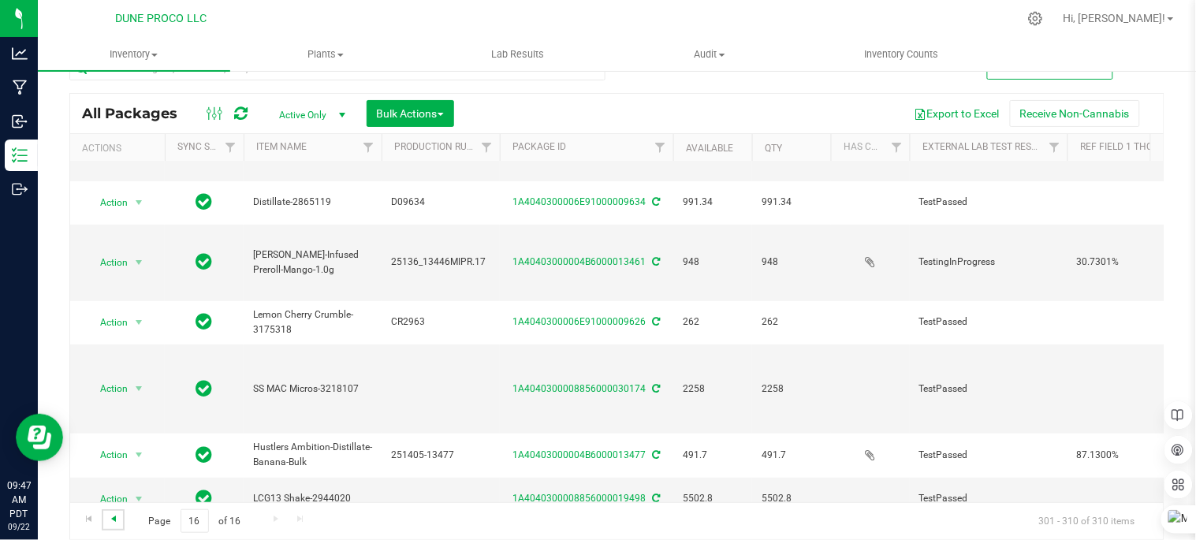
click at [111, 522] on span "Go to the previous page" at bounding box center [113, 518] width 13 height 13
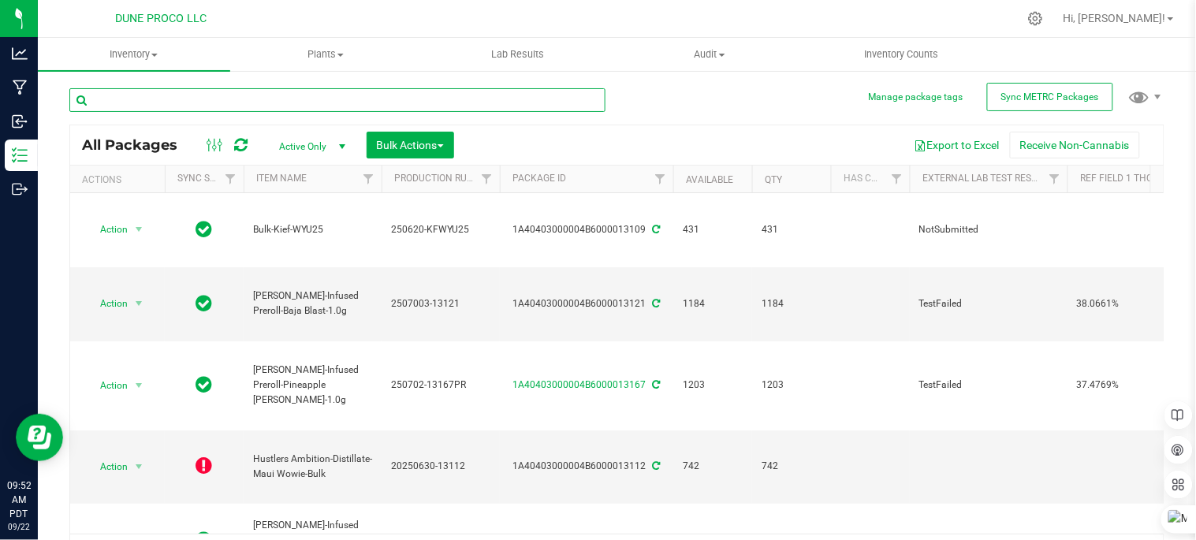
click at [326, 99] on input "text" at bounding box center [337, 100] width 536 height 24
type input "15166"
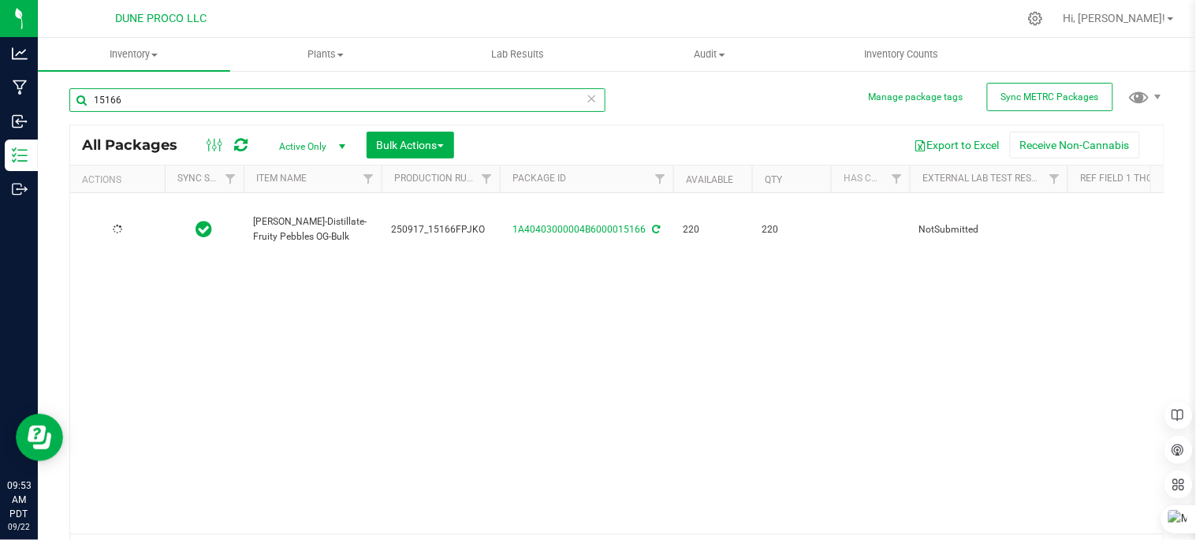
type input "2025-09-17"
click at [369, 102] on input "15166" at bounding box center [337, 100] width 536 height 24
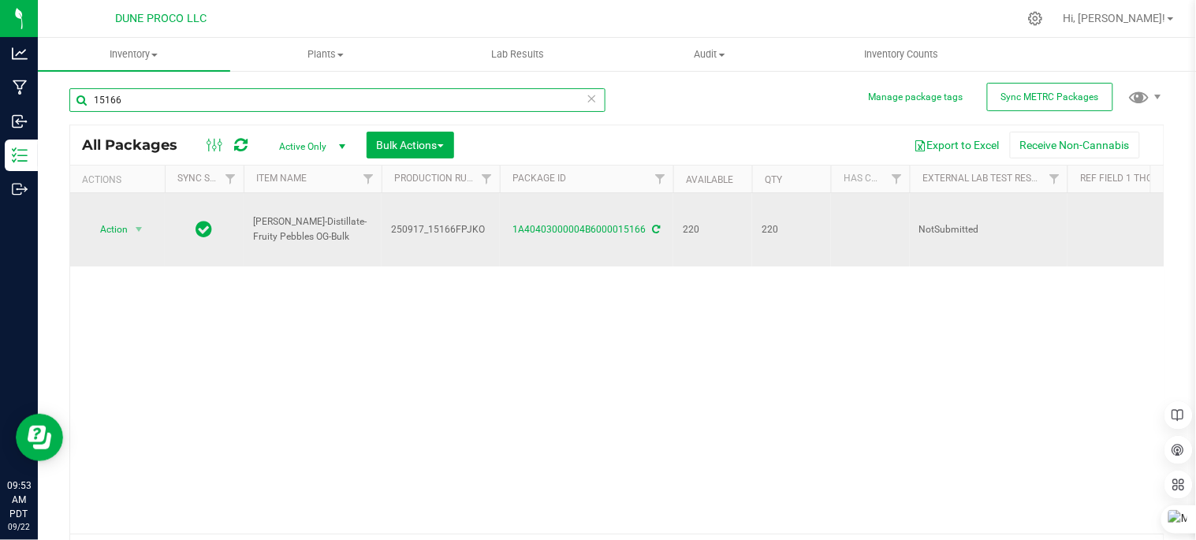
type input "15166"
click at [352, 225] on span "HUST-Distillate-Fruity Pebbles OG-Bulk" at bounding box center [312, 229] width 119 height 30
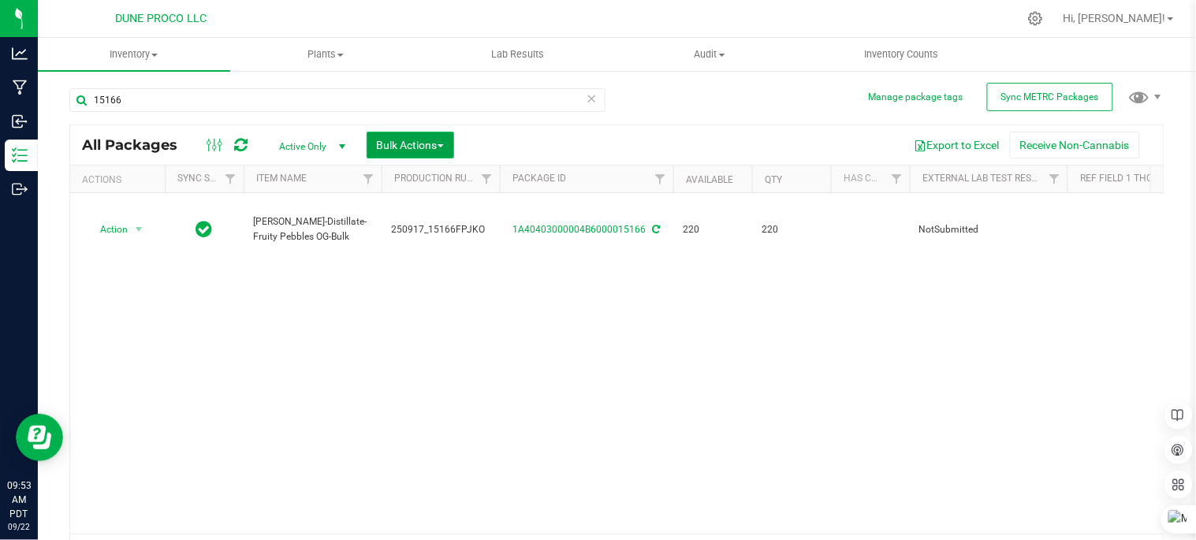
click at [389, 151] on span "Bulk Actions" at bounding box center [410, 145] width 67 height 13
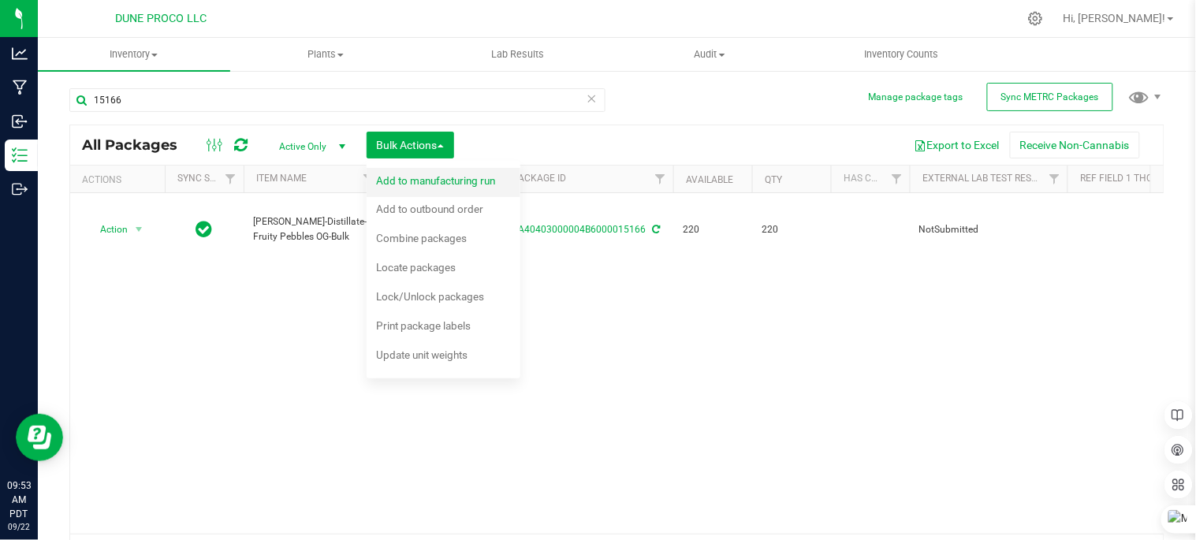
click at [463, 186] on span "Add to manufacturing run" at bounding box center [435, 180] width 119 height 13
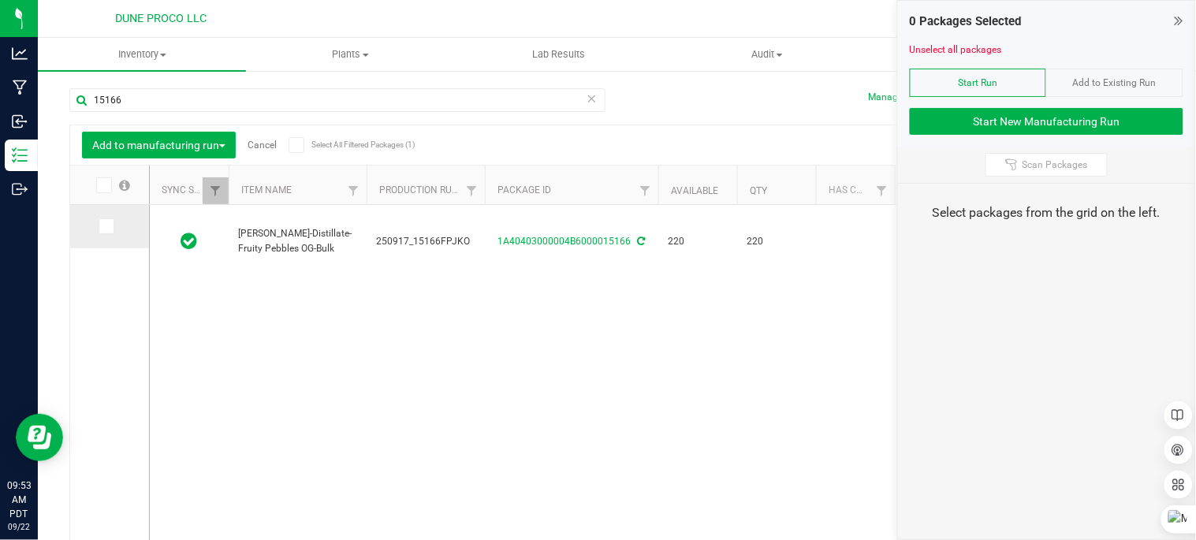
click at [100, 226] on icon at bounding box center [105, 226] width 10 height 0
click at [0, 0] on input "checkbox" at bounding box center [0, 0] width 0 height 0
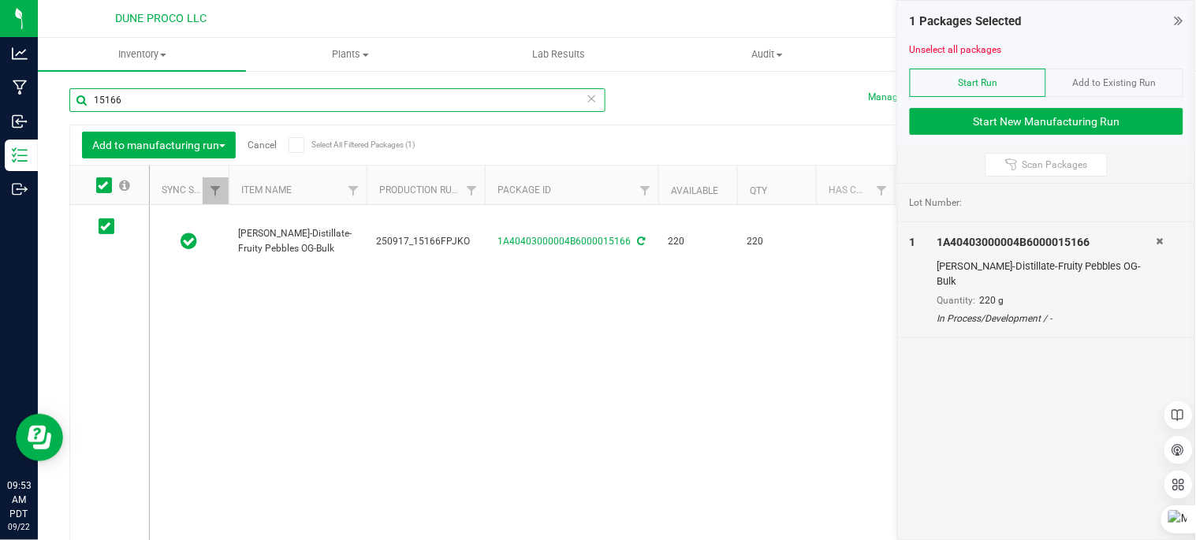
click at [471, 106] on input "15166" at bounding box center [337, 100] width 536 height 24
type input "1"
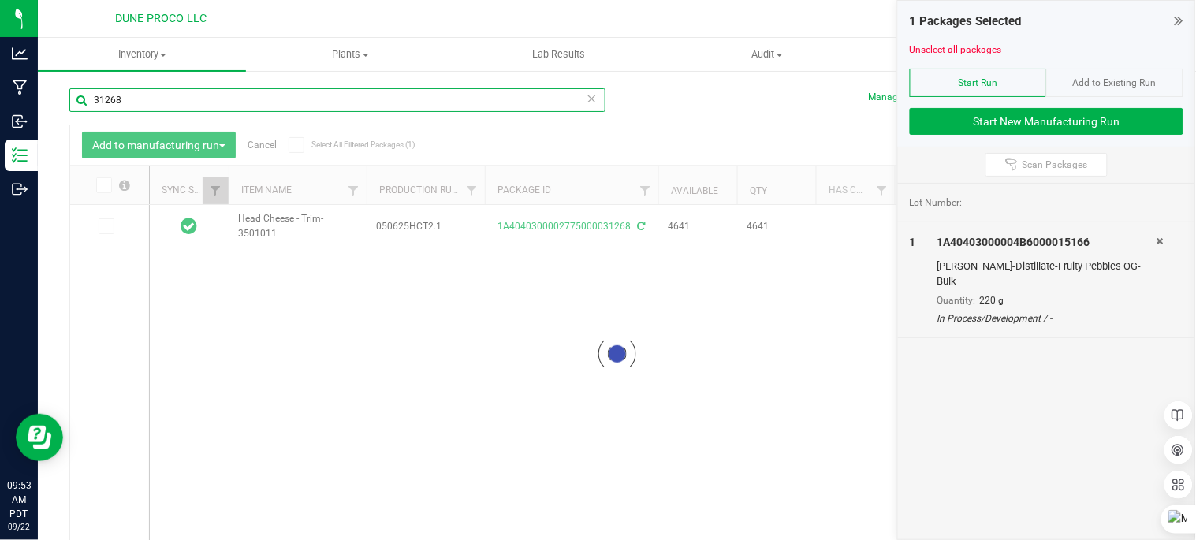
type input "31268"
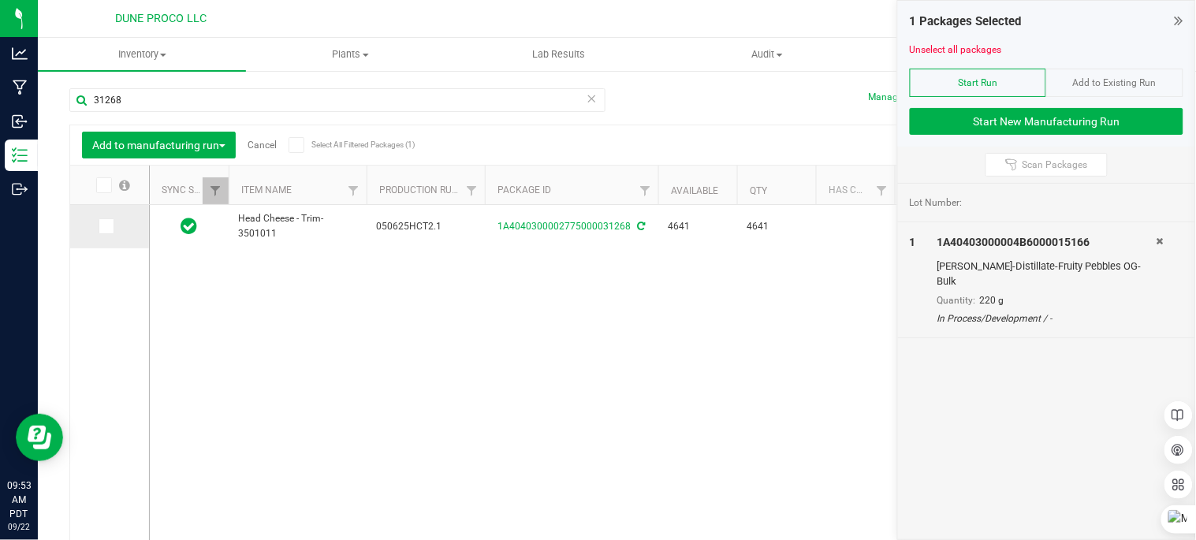
click at [100, 226] on icon at bounding box center [105, 226] width 10 height 0
click at [0, 0] on input "checkbox" at bounding box center [0, 0] width 0 height 0
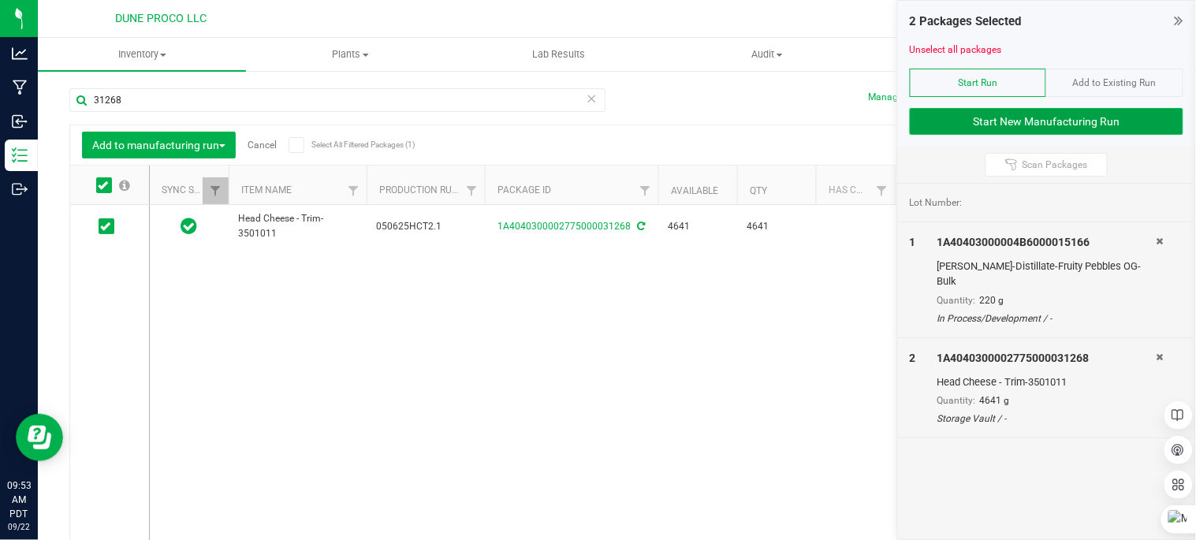
click at [996, 127] on button "Start New Manufacturing Run" at bounding box center [1047, 121] width 274 height 27
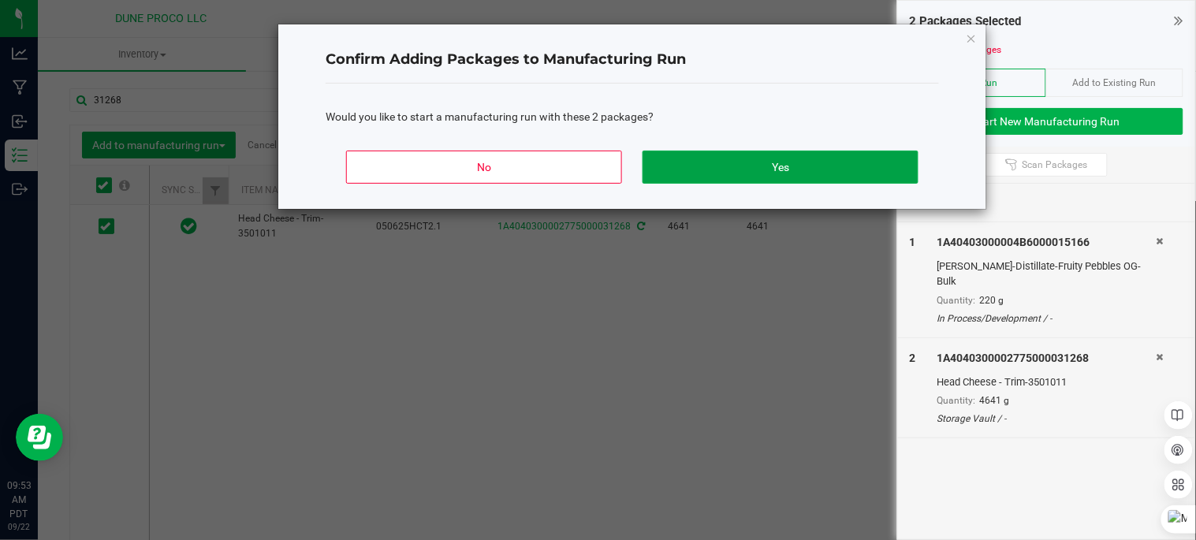
click at [873, 176] on button "Yes" at bounding box center [781, 167] width 276 height 33
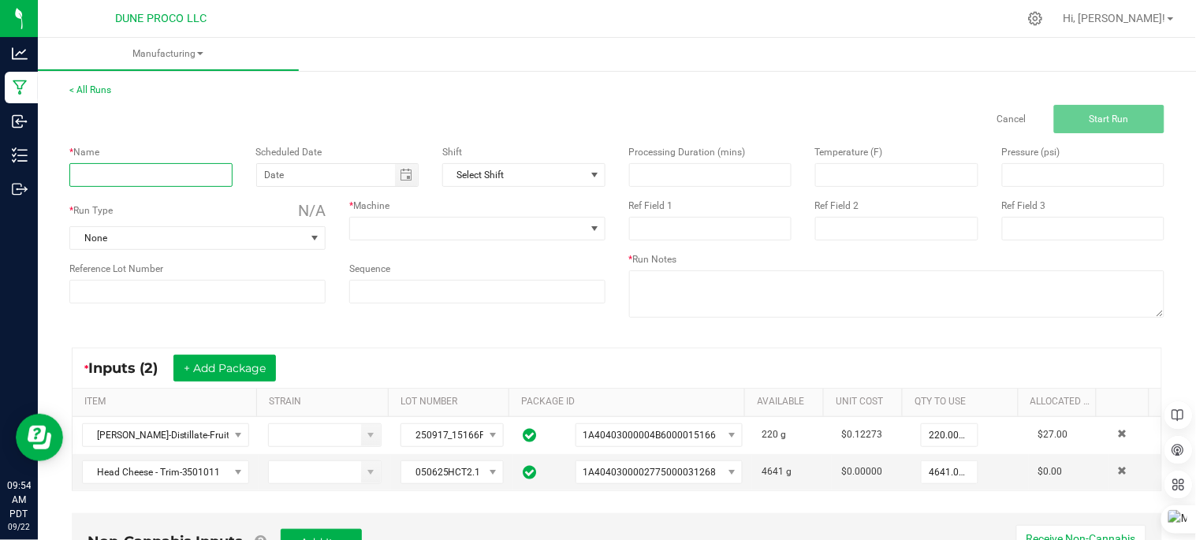
click at [177, 182] on input at bounding box center [150, 175] width 163 height 24
drag, startPoint x: 396, startPoint y: 182, endPoint x: 329, endPoint y: 140, distance: 79.0
click at [396, 181] on span "Toggle calendar" at bounding box center [406, 175] width 23 height 22
type input "Fruity P INF PR"
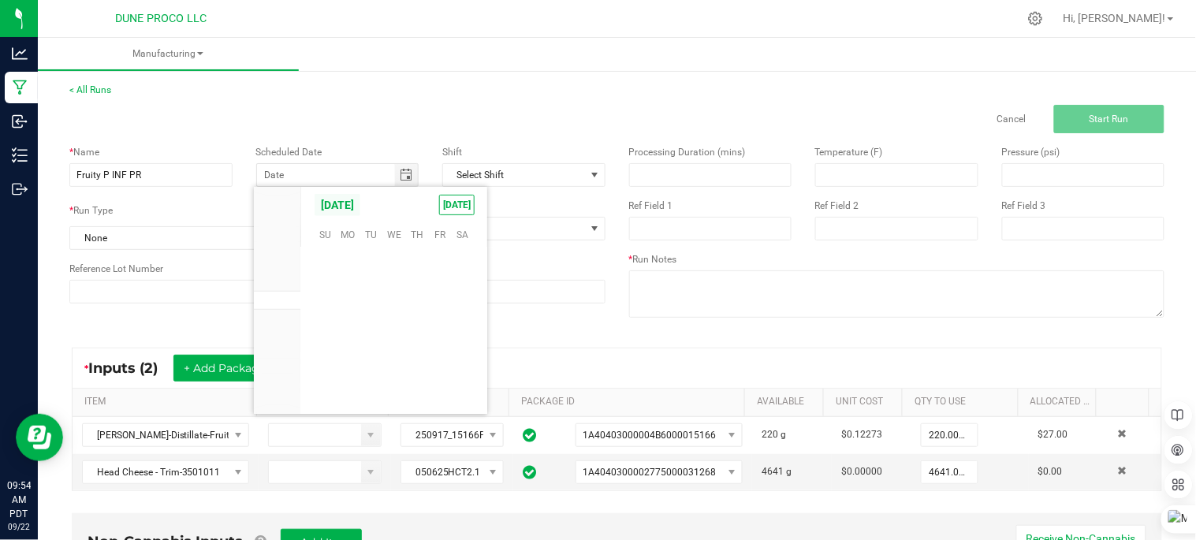
scroll to position [255698, 0]
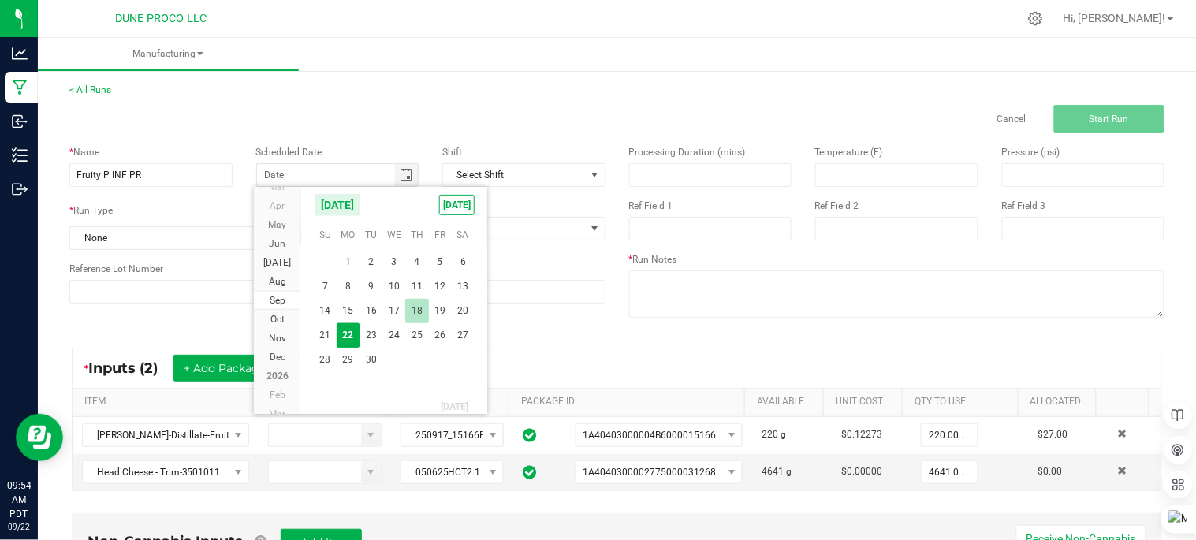
click at [408, 307] on span "18" at bounding box center [416, 311] width 23 height 24
type input "09/18/2025"
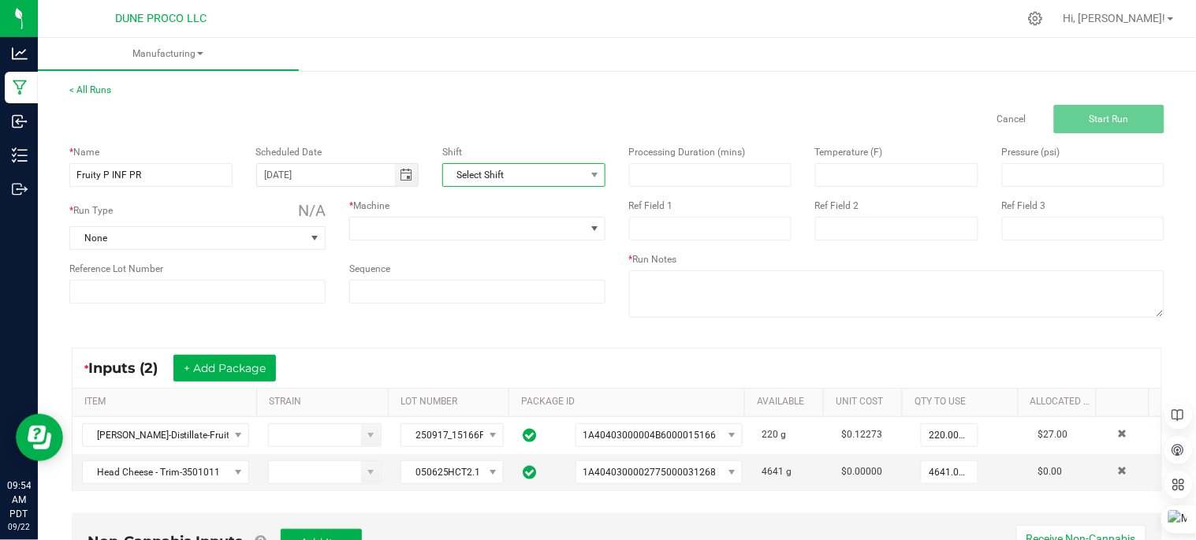
click at [475, 176] on span "Select Shift" at bounding box center [514, 175] width 142 height 22
click at [175, 207] on div "* Run Type N/A" at bounding box center [197, 211] width 256 height 24
click at [292, 245] on span "None" at bounding box center [187, 238] width 235 height 22
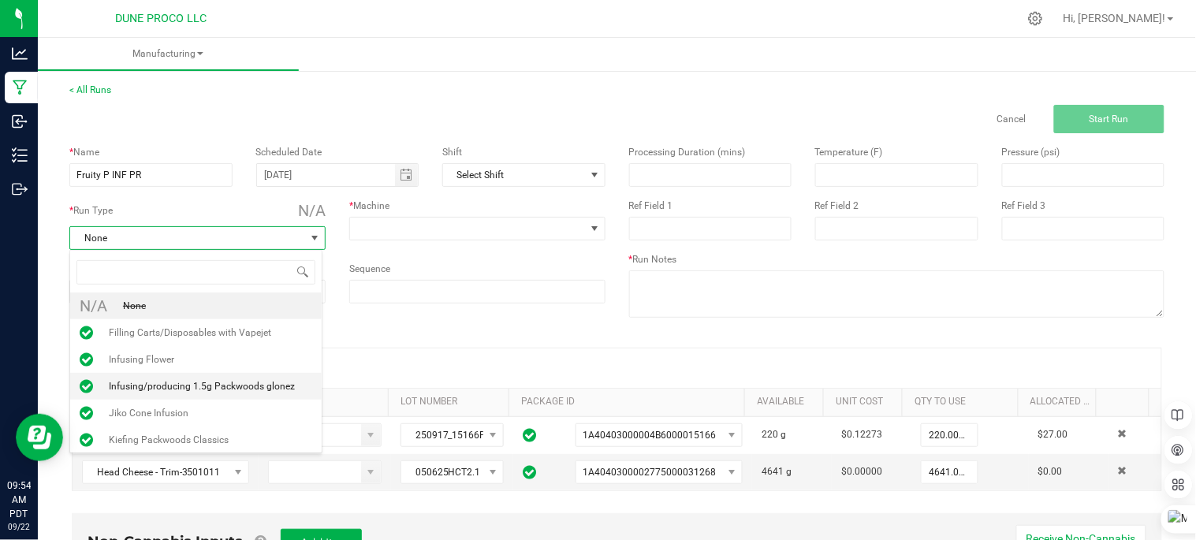
scroll to position [88, 0]
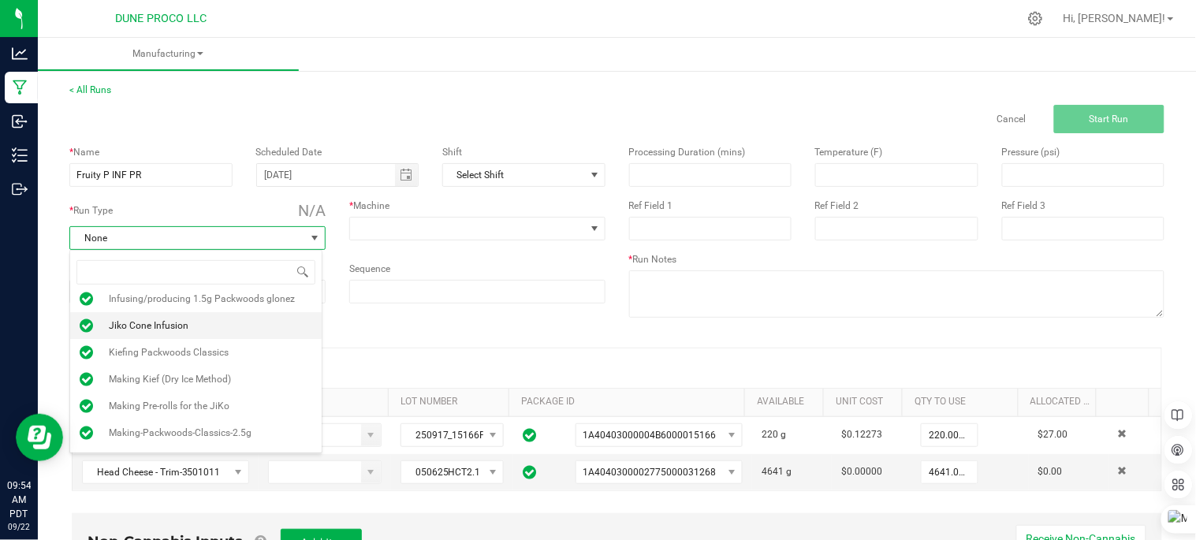
click at [189, 326] on li "Jiko Cone Infusion" at bounding box center [196, 325] width 252 height 27
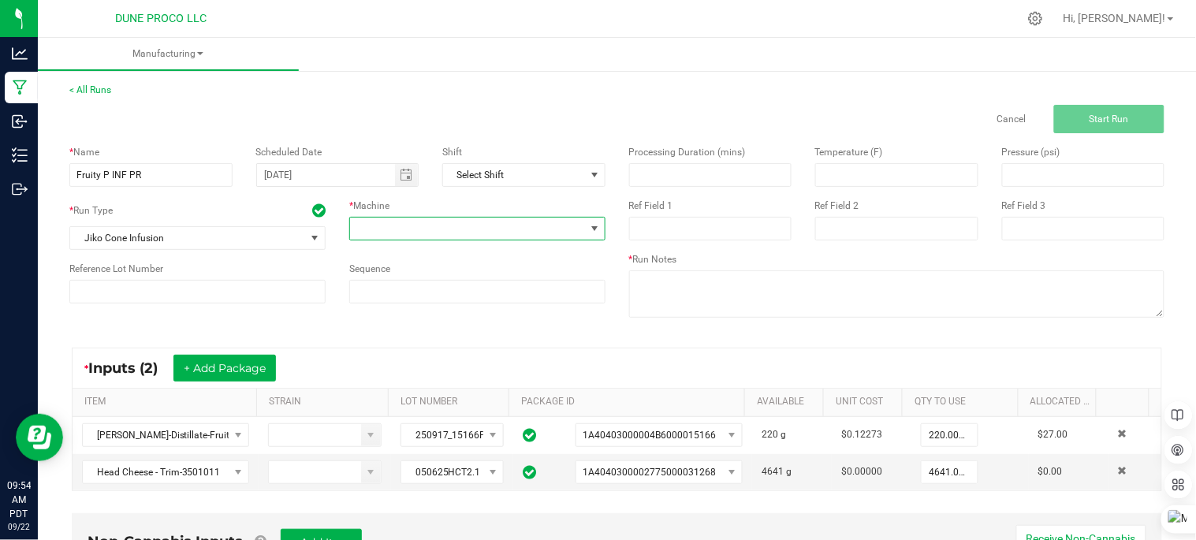
click at [371, 233] on span at bounding box center [467, 229] width 235 height 22
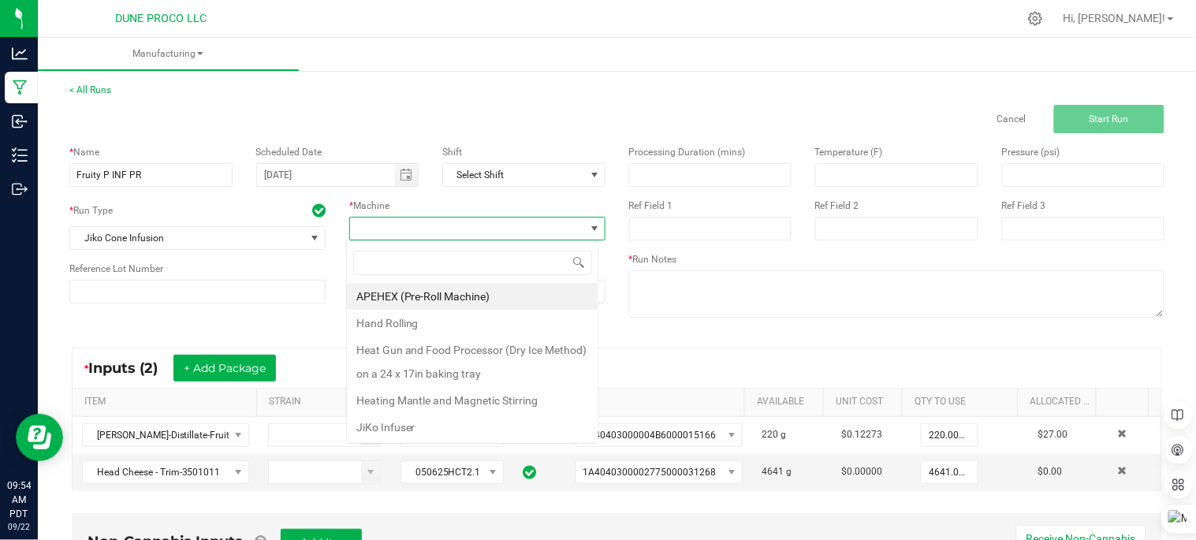
scroll to position [24, 252]
click at [423, 423] on li "JiKo Infuser" at bounding box center [473, 427] width 252 height 27
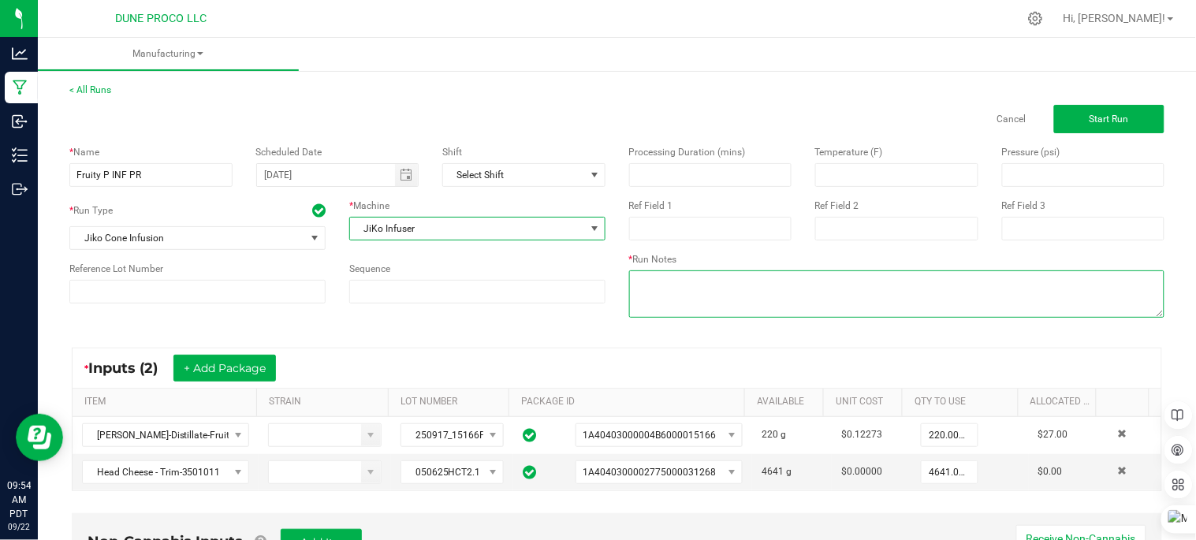
click at [725, 282] on textarea at bounding box center [897, 293] width 536 height 47
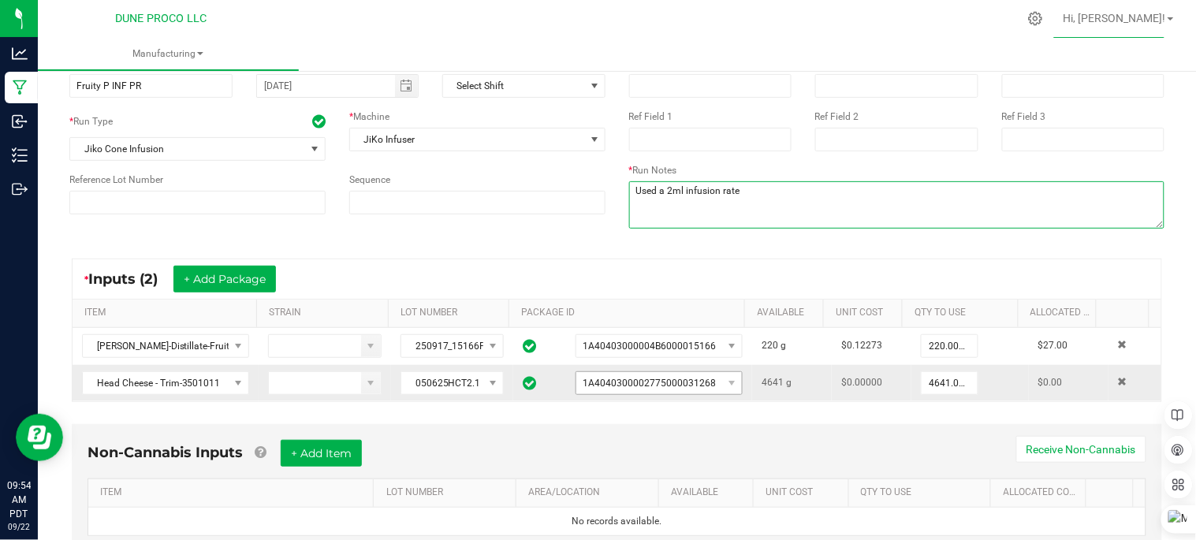
scroll to position [147, 0]
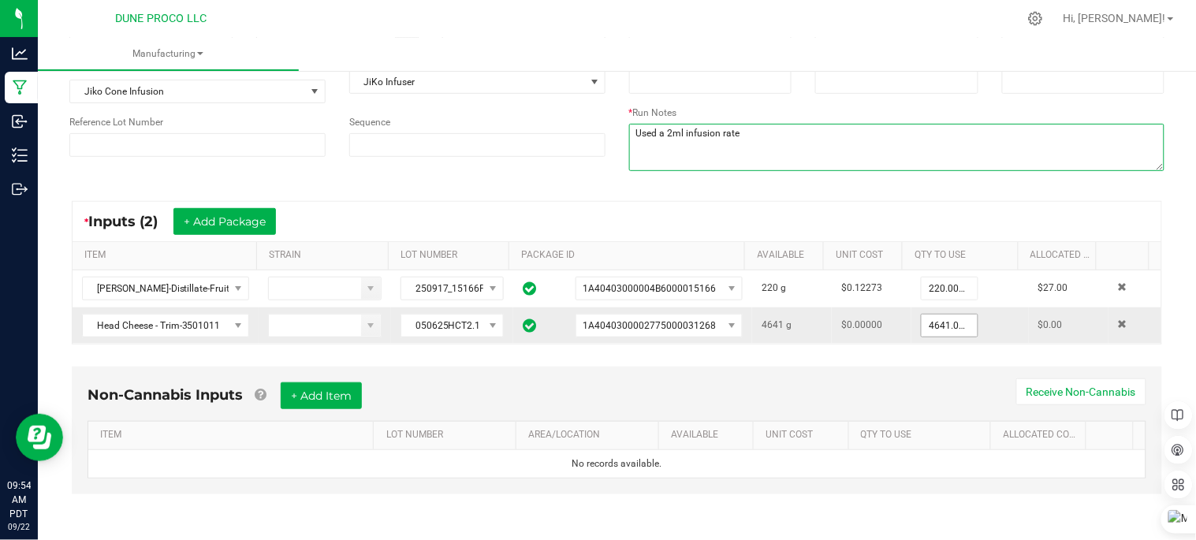
type textarea "Used a 2ml infusion rate"
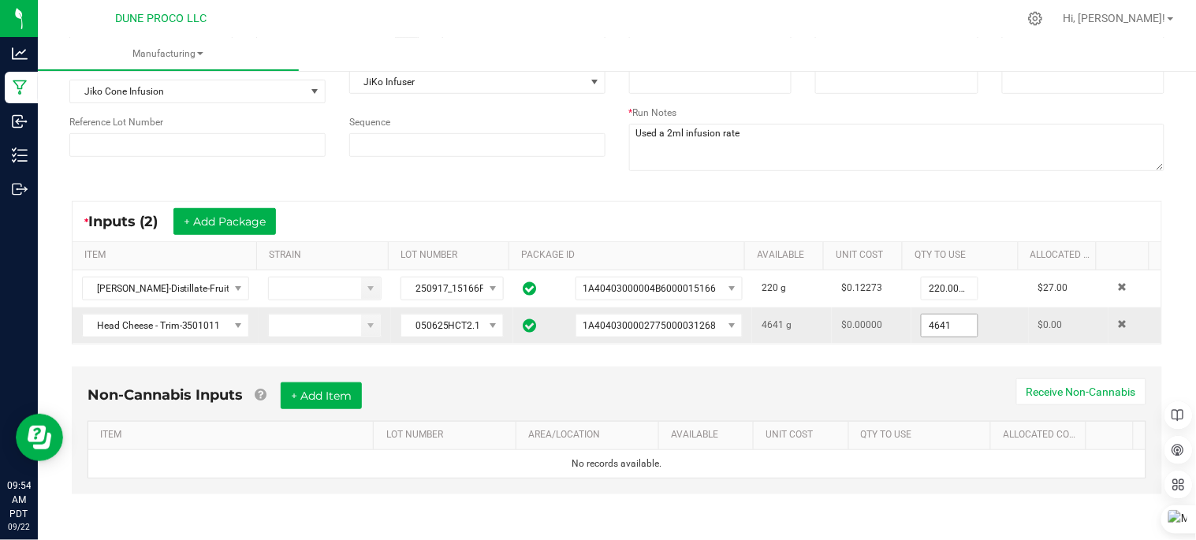
click at [940, 330] on input "4641" at bounding box center [949, 326] width 55 height 22
type input "0"
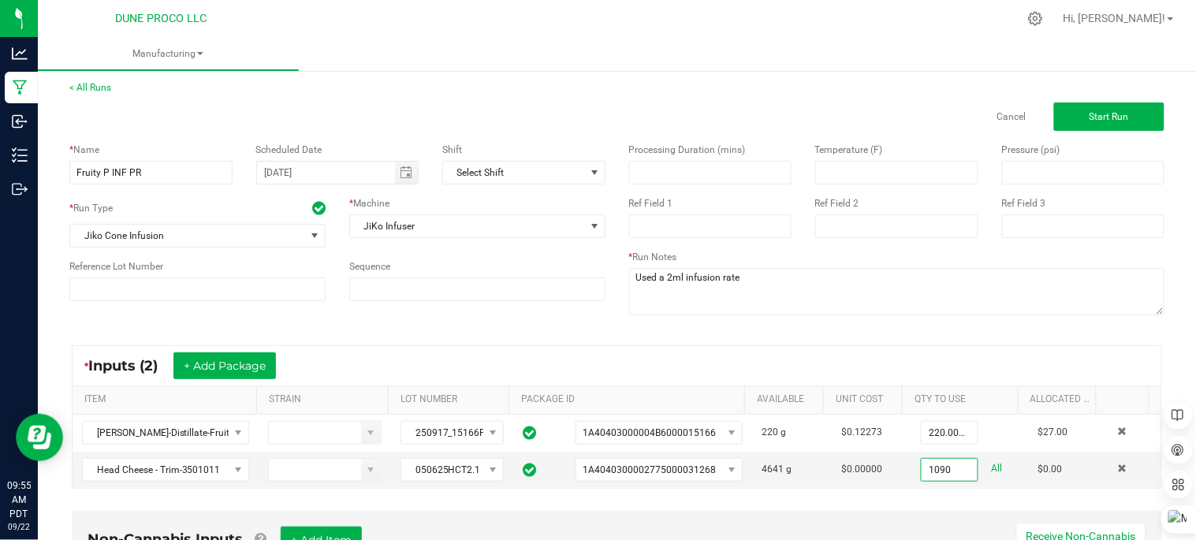
scroll to position [0, 0]
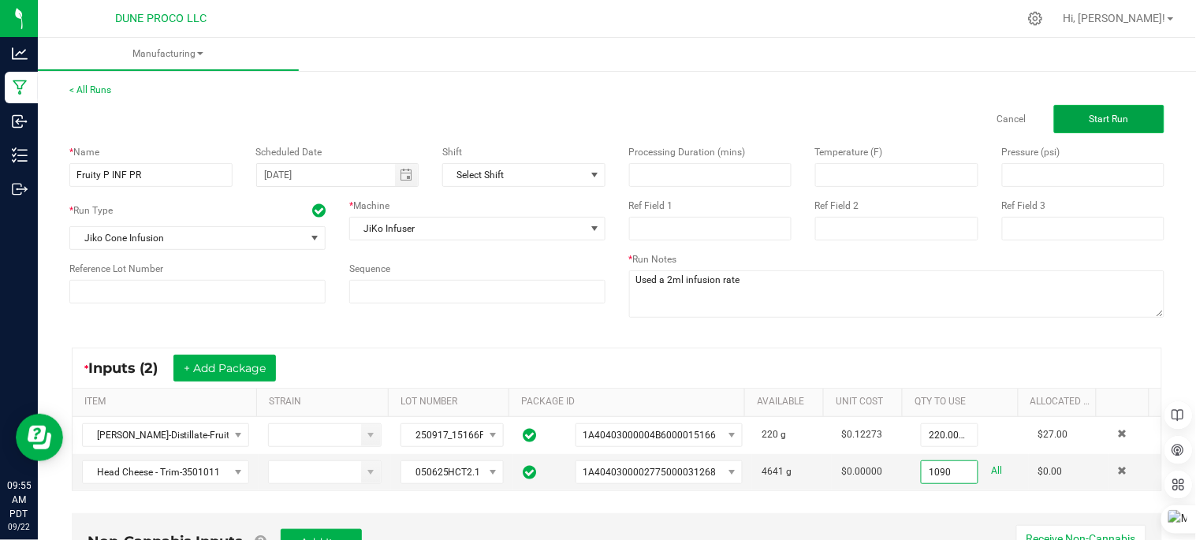
type input "1090.0000 g"
click at [1100, 127] on button "Start Run" at bounding box center [1109, 119] width 110 height 28
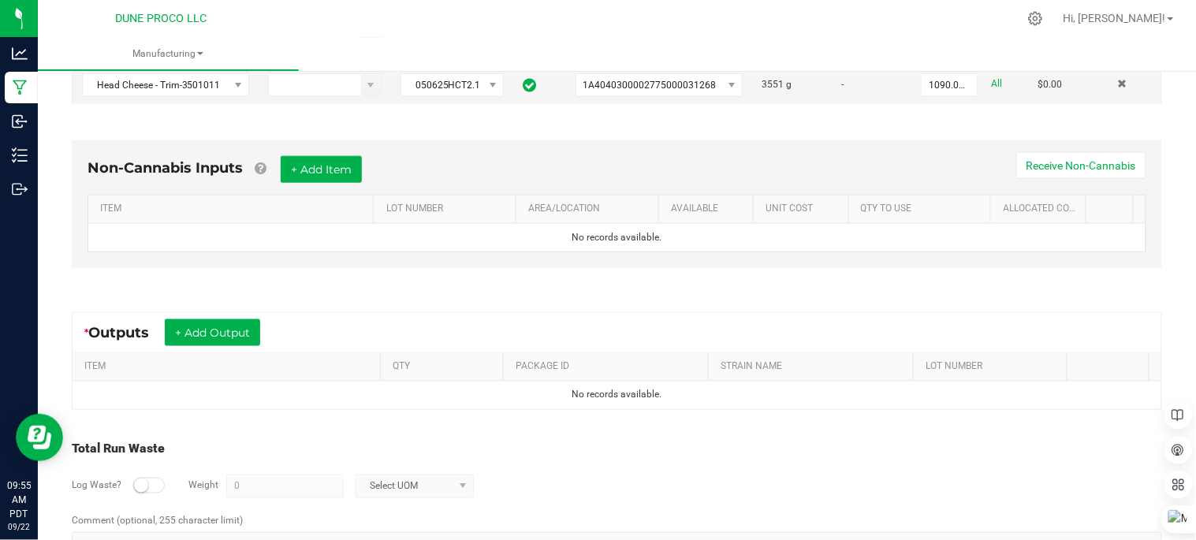
scroll to position [438, 0]
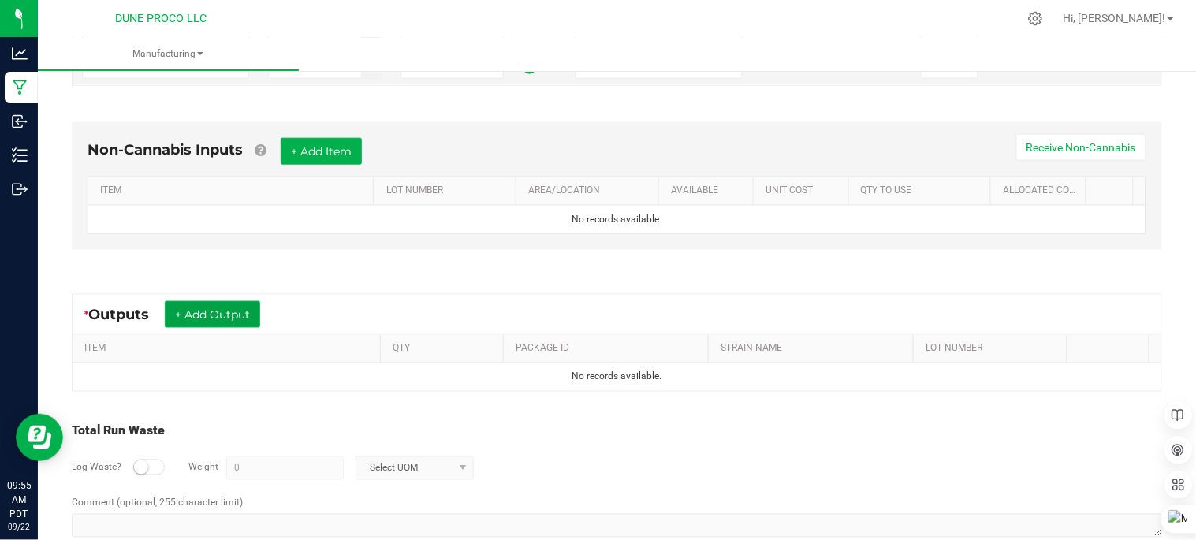
click at [202, 316] on button "+ Add Output" at bounding box center [212, 314] width 95 height 27
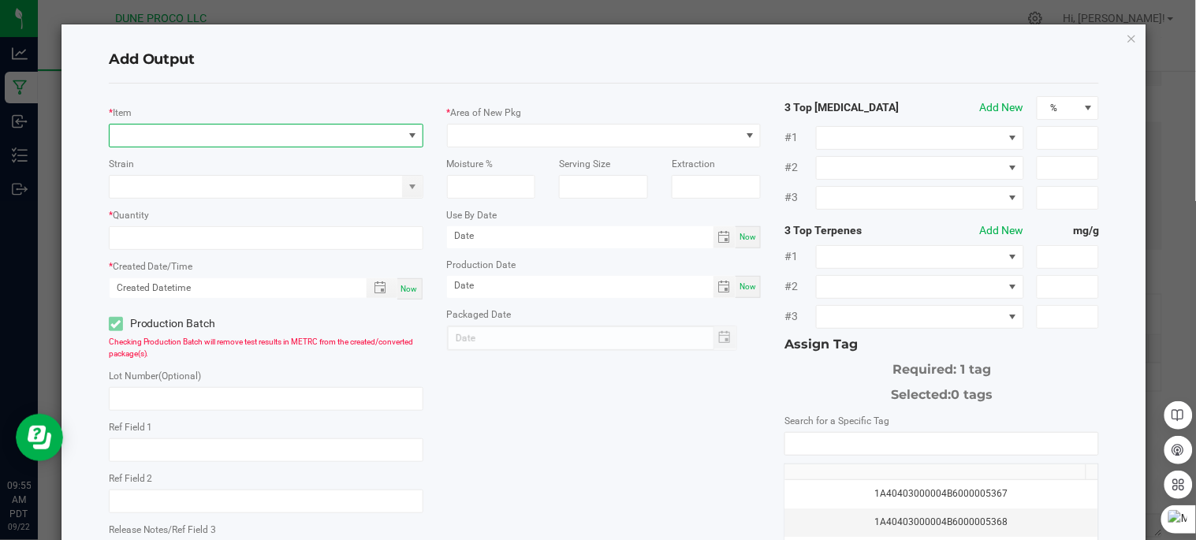
click at [274, 129] on span "NO DATA FOUND" at bounding box center [256, 136] width 293 height 22
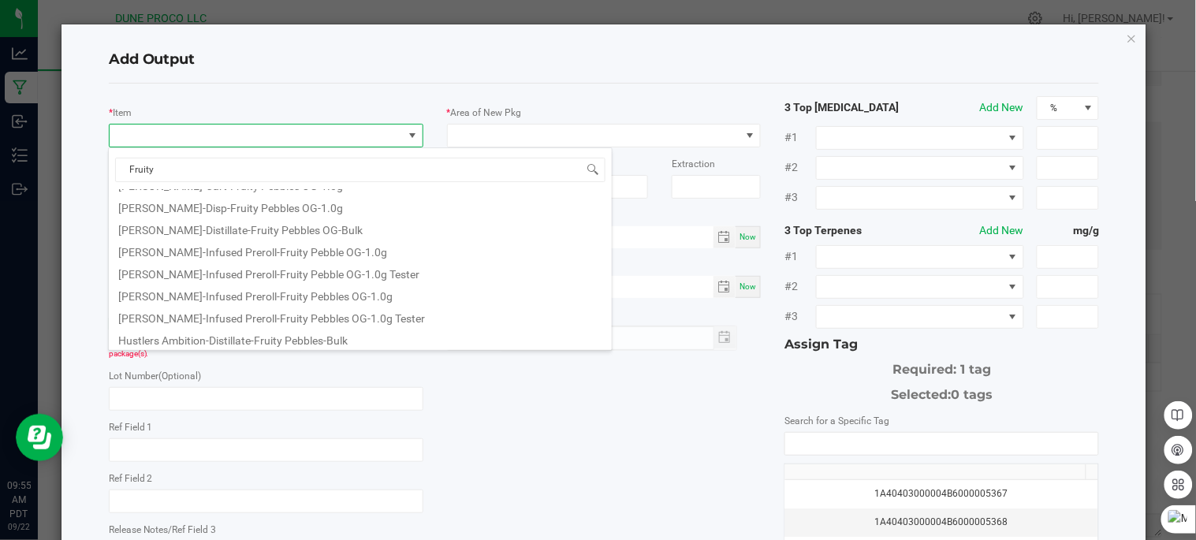
scroll to position [106, 0]
click at [326, 298] on li "HUST-Infused Preroll-Fruity Pebbles OG-1.0g" at bounding box center [360, 293] width 503 height 22
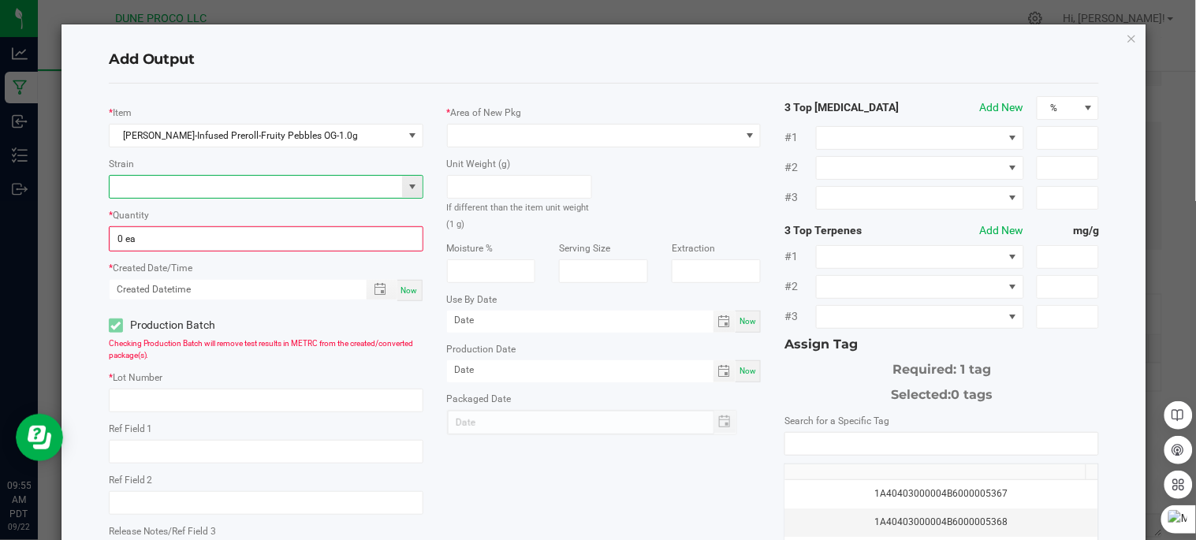
click at [271, 188] on input at bounding box center [256, 187] width 293 height 22
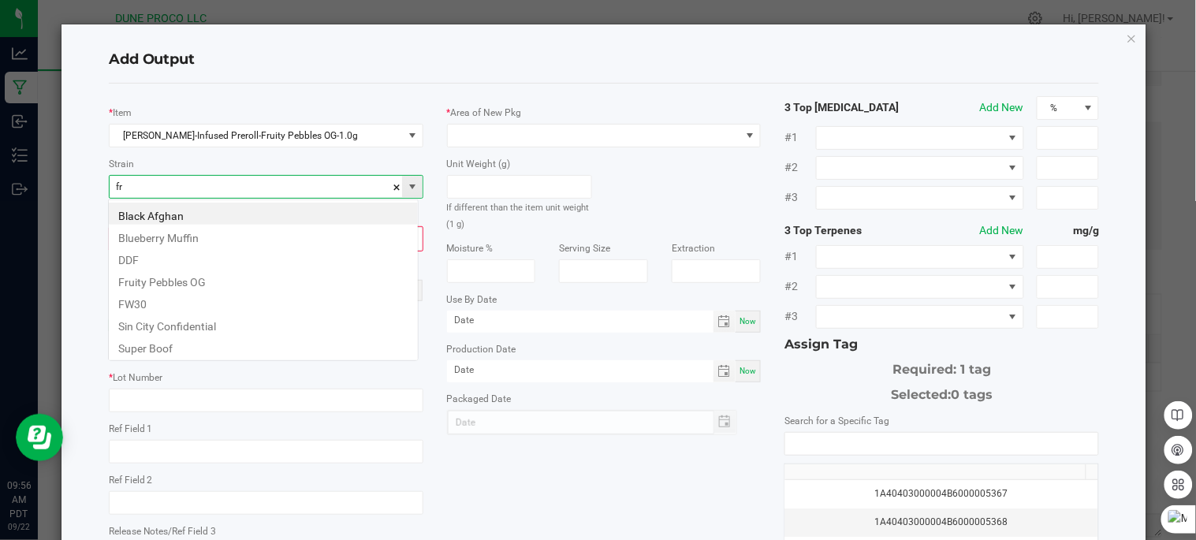
scroll to position [24, 310]
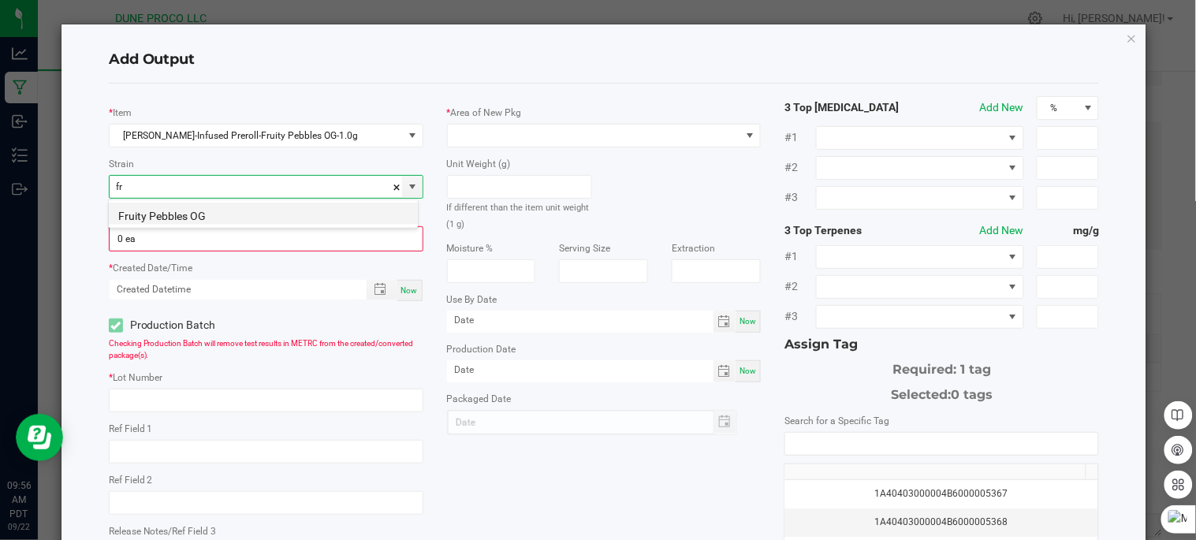
click at [255, 215] on li "Fruity Pebbles OG" at bounding box center [263, 214] width 309 height 22
click at [259, 238] on input "0" at bounding box center [265, 239] width 311 height 22
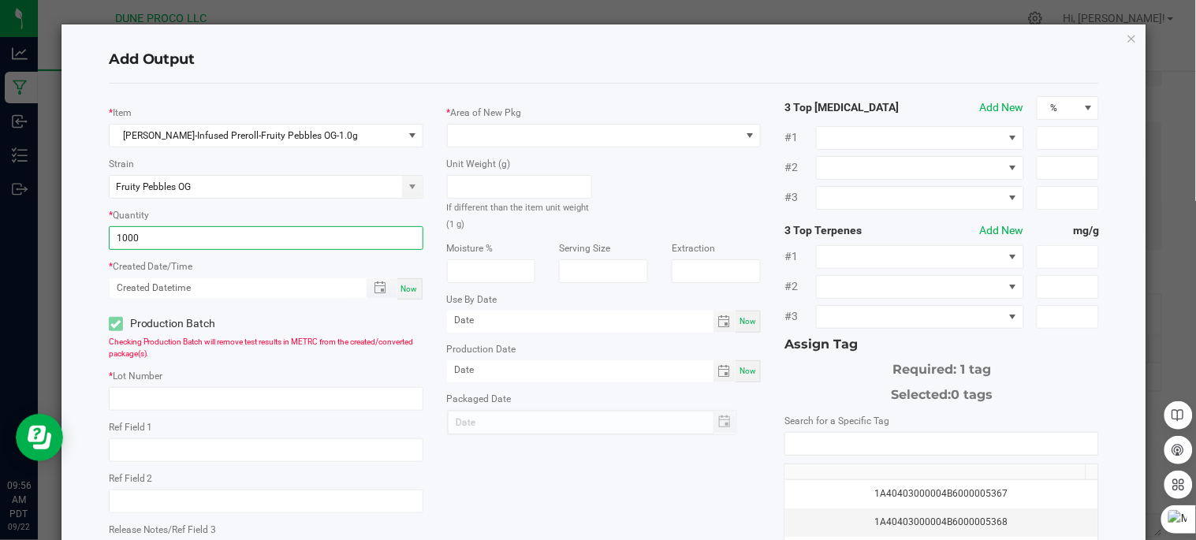
click at [379, 297] on span "Toggle popup" at bounding box center [382, 288] width 31 height 20
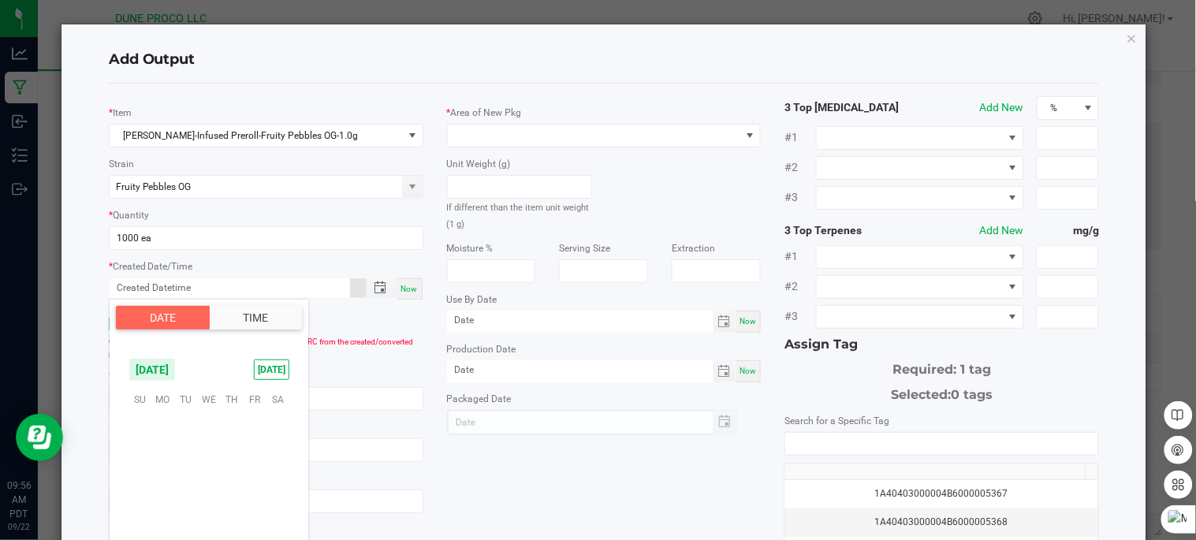
scroll to position [255701, 0]
click at [232, 469] on span "18" at bounding box center [231, 472] width 23 height 24
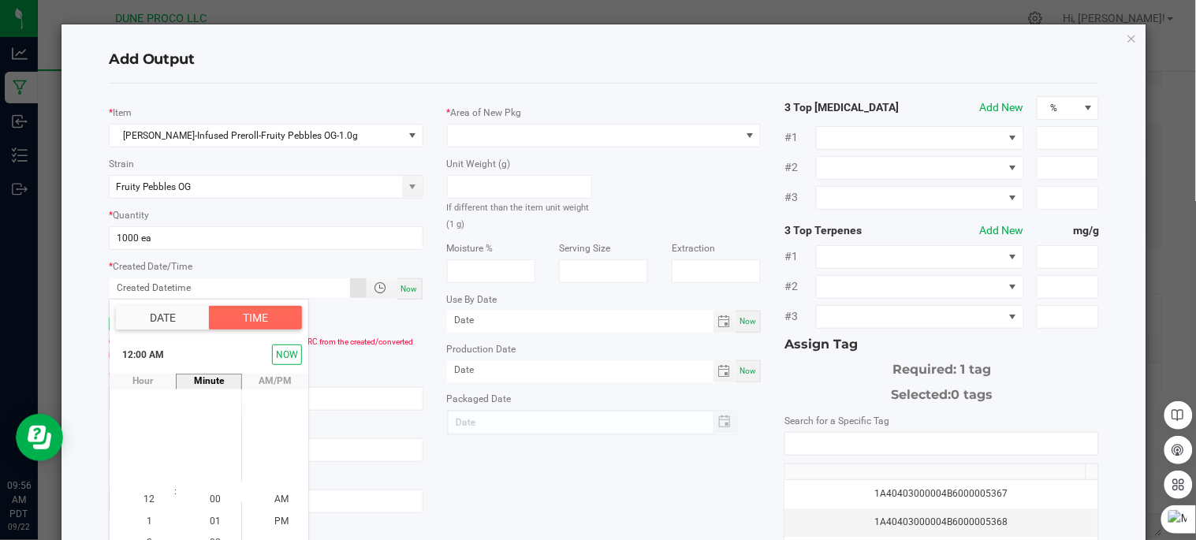
scroll to position [38, 0]
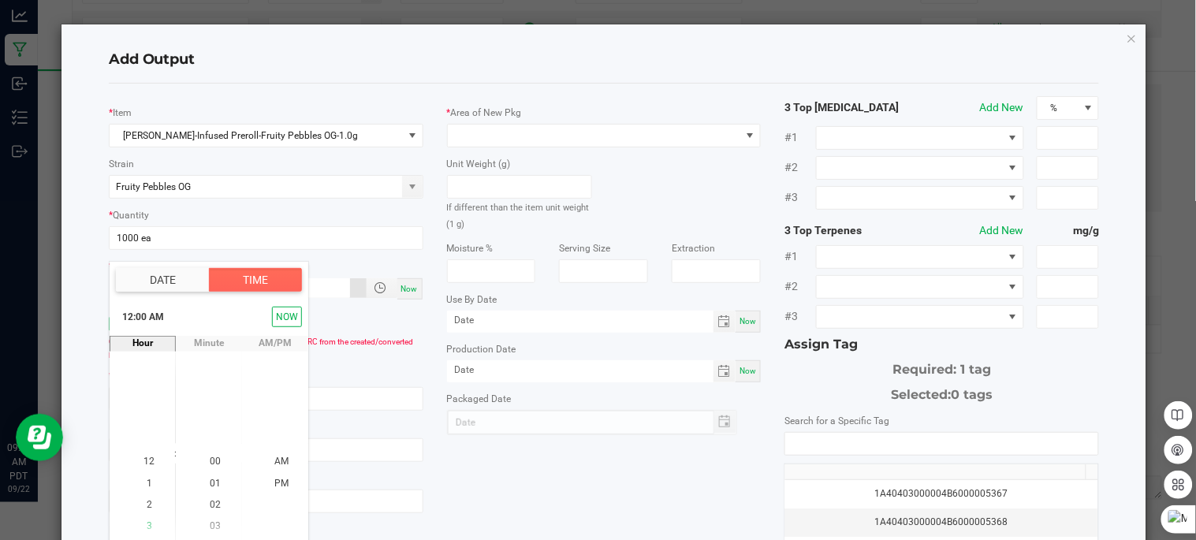
click at [146, 524] on li "3" at bounding box center [149, 526] width 38 height 21
click at [218, 525] on li "03" at bounding box center [215, 526] width 38 height 21
click at [289, 481] on li "PM" at bounding box center [282, 483] width 38 height 21
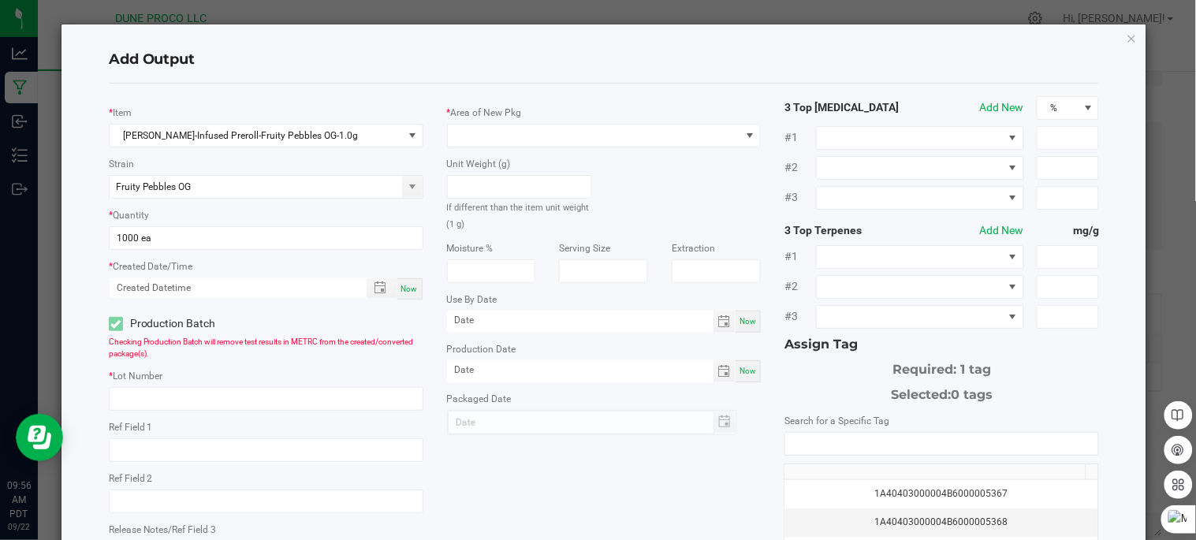
click at [539, 486] on div "* Item HUST-Infused Preroll-Fruity Pebbles OG-1.0g Strain Fruity Pebbles OG * Q…" at bounding box center [604, 378] width 1015 height 565
click at [386, 288] on span "Toggle popup" at bounding box center [380, 287] width 27 height 13
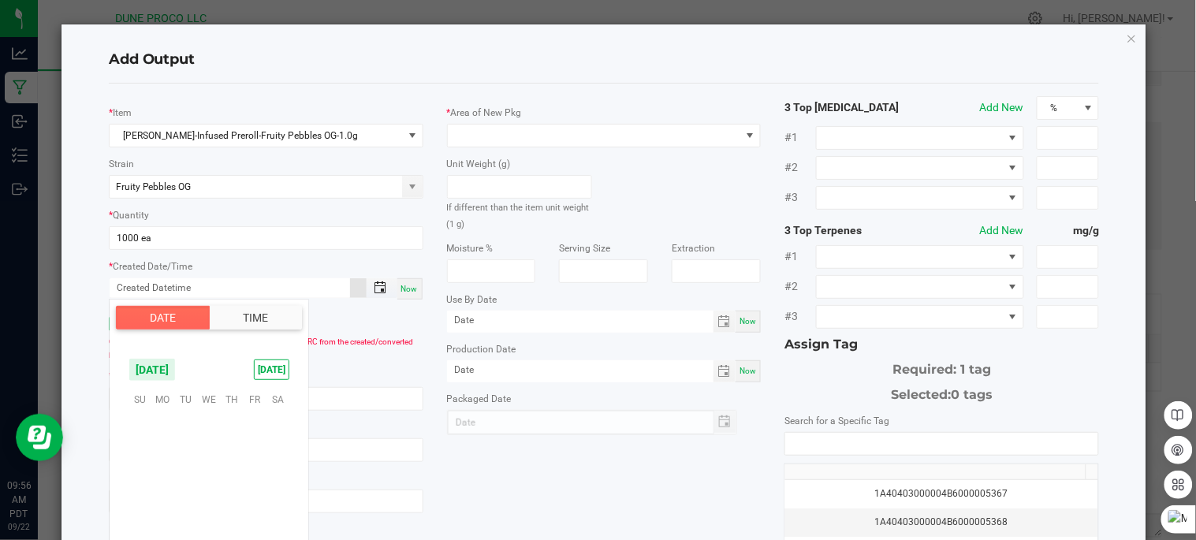
scroll to position [255701, 0]
click at [231, 473] on span "18" at bounding box center [231, 472] width 23 height 24
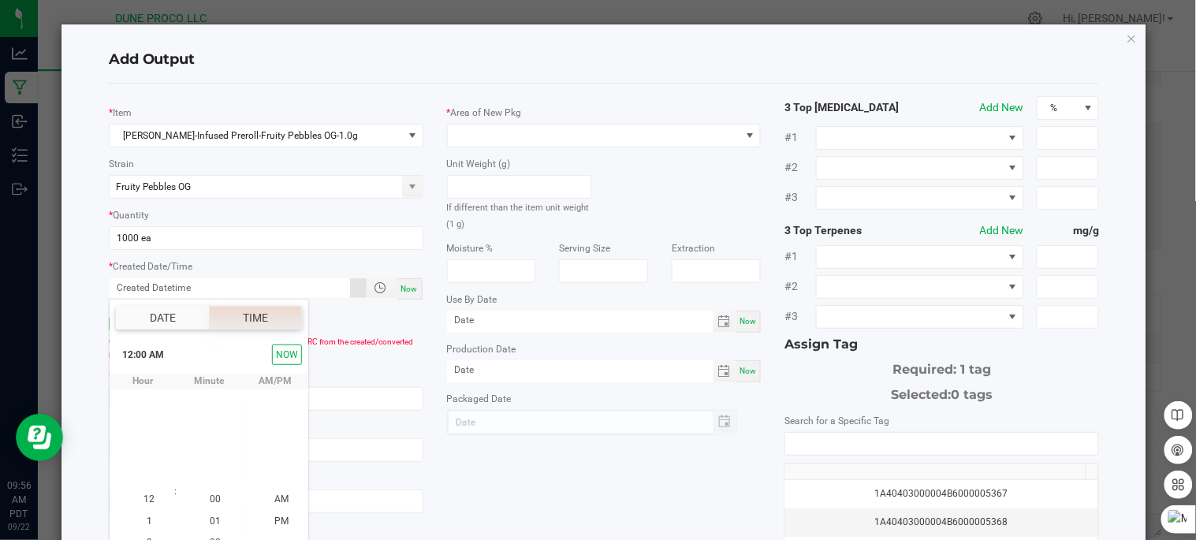
click at [280, 319] on button "Time" at bounding box center [255, 318] width 93 height 24
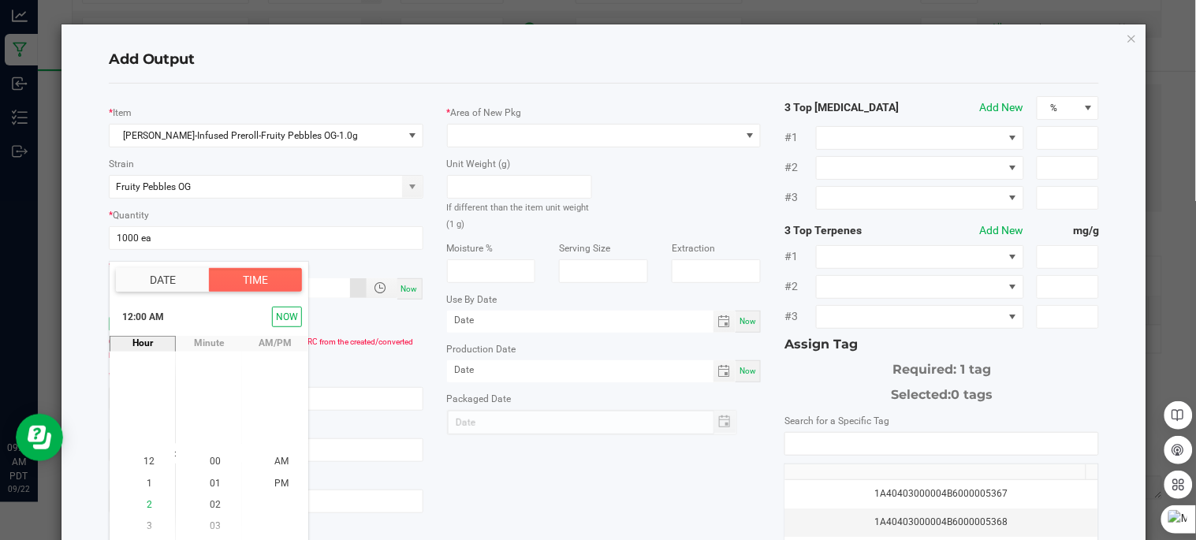
click at [147, 501] on span "2" at bounding box center [150, 504] width 6 height 11
click at [218, 462] on li "00" at bounding box center [215, 462] width 38 height 21
click at [276, 482] on span "PM" at bounding box center [281, 483] width 14 height 11
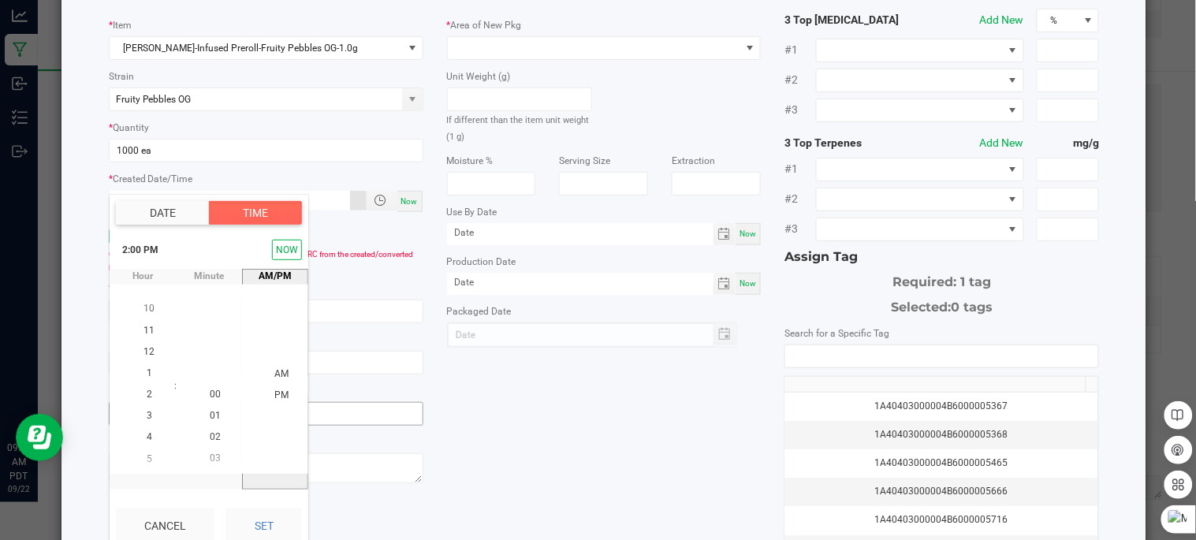
scroll to position [28, 0]
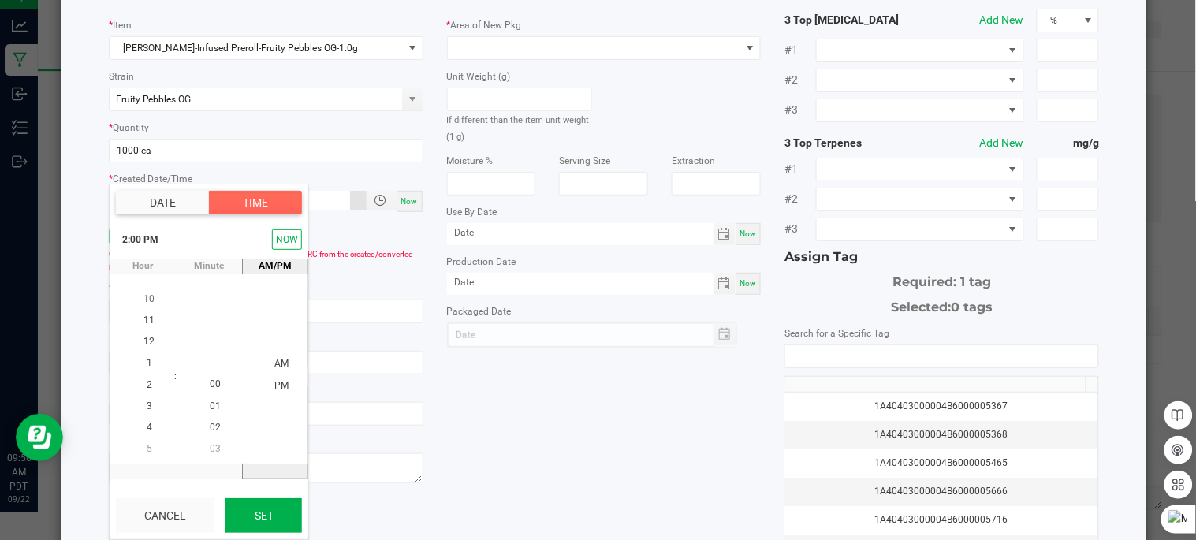
click at [265, 513] on button "Set" at bounding box center [263, 515] width 76 height 35
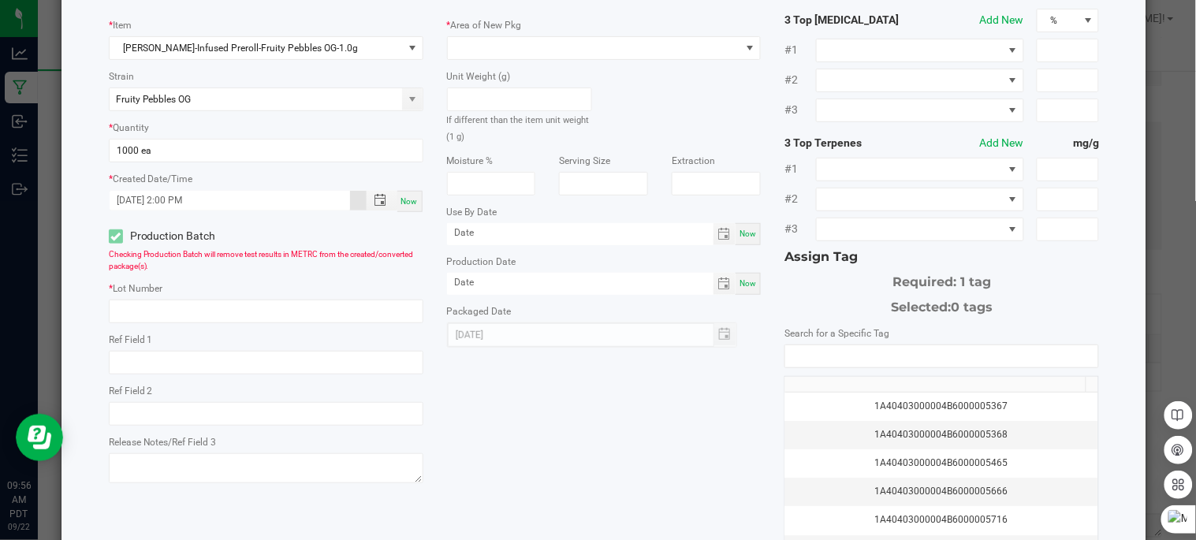
scroll to position [0, 0]
click at [329, 312] on input "text" at bounding box center [266, 312] width 315 height 24
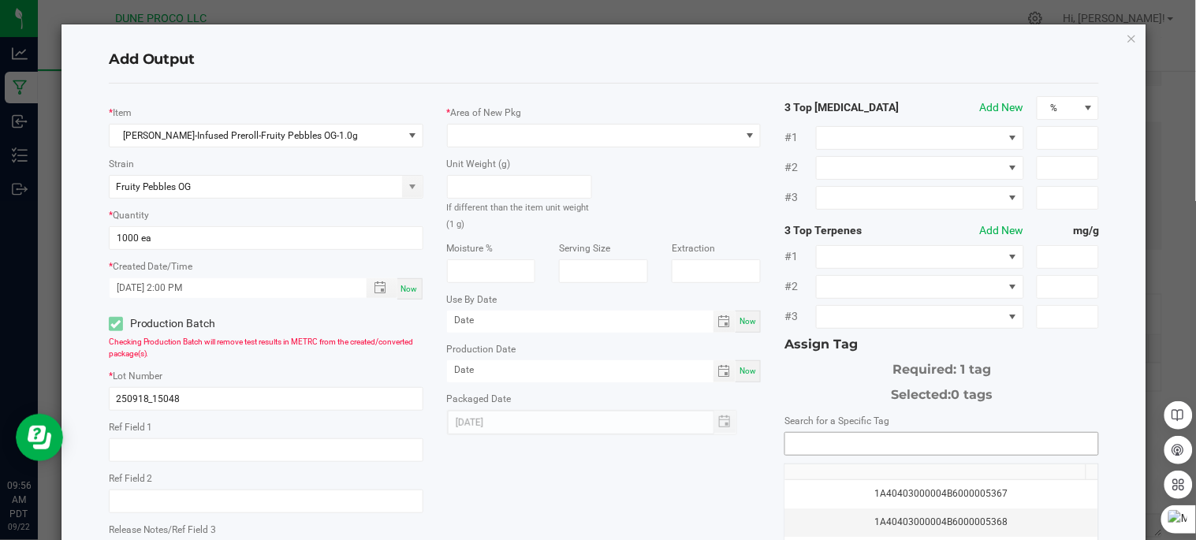
click at [855, 450] on input "NO DATA FOUND" at bounding box center [941, 444] width 313 height 22
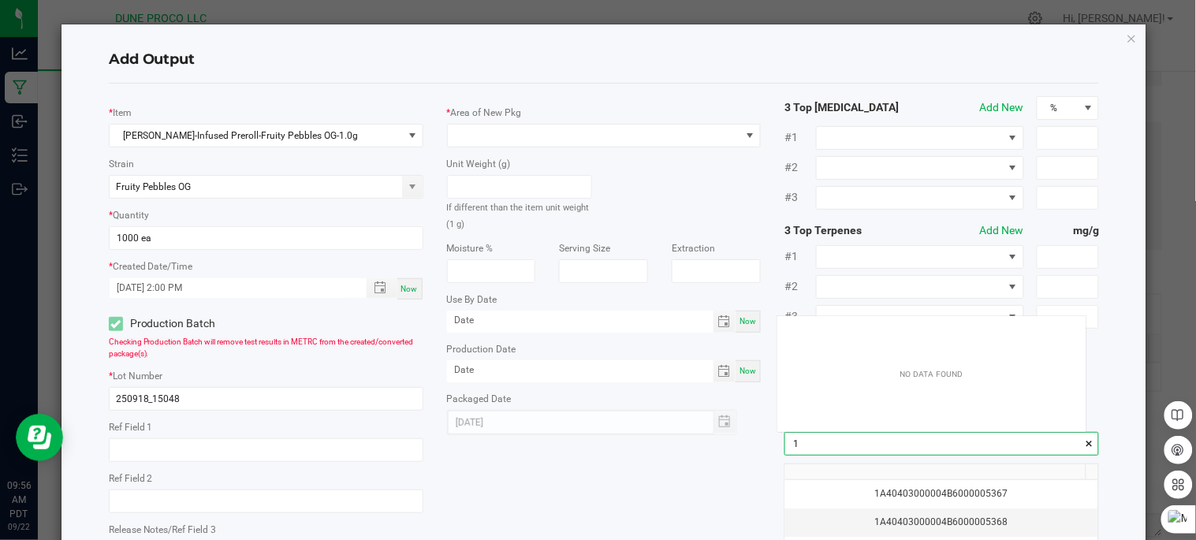
scroll to position [21, 308]
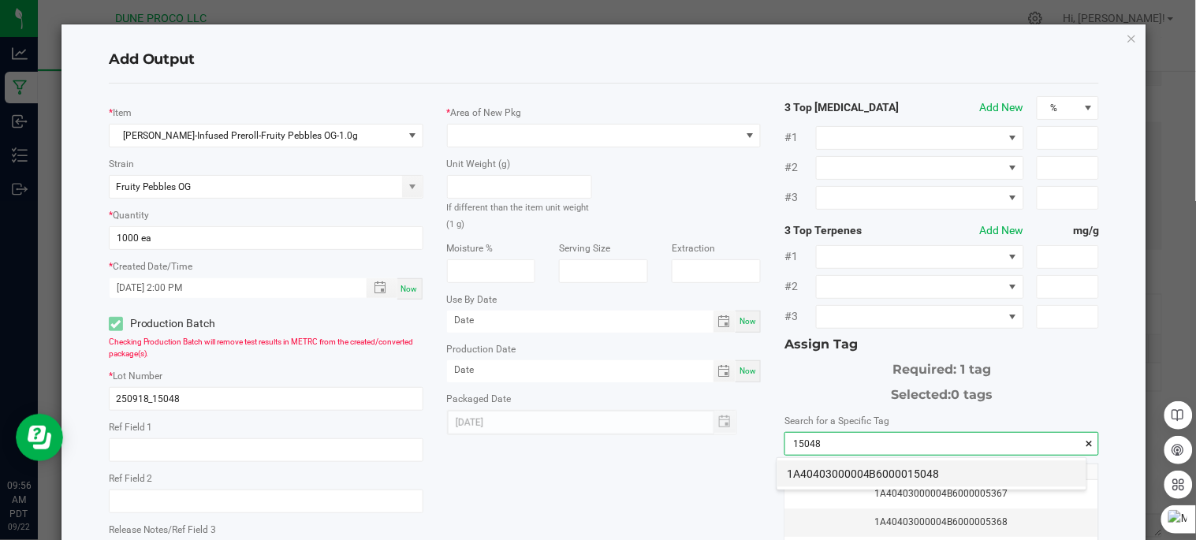
click at [872, 473] on li "1A40403000004B6000015048" at bounding box center [931, 473] width 309 height 27
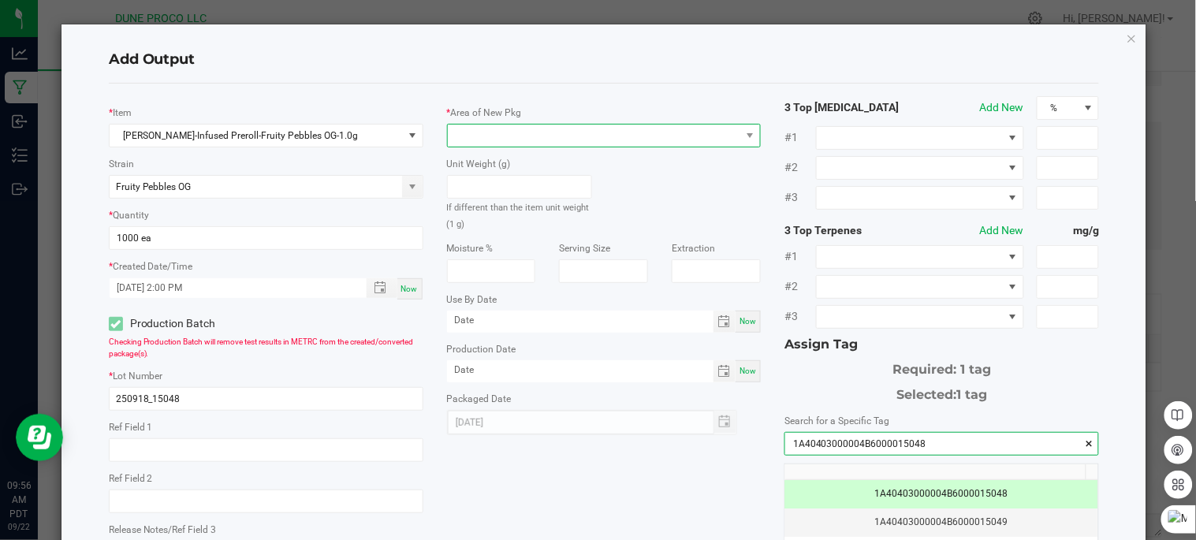
click at [702, 126] on span at bounding box center [594, 136] width 293 height 22
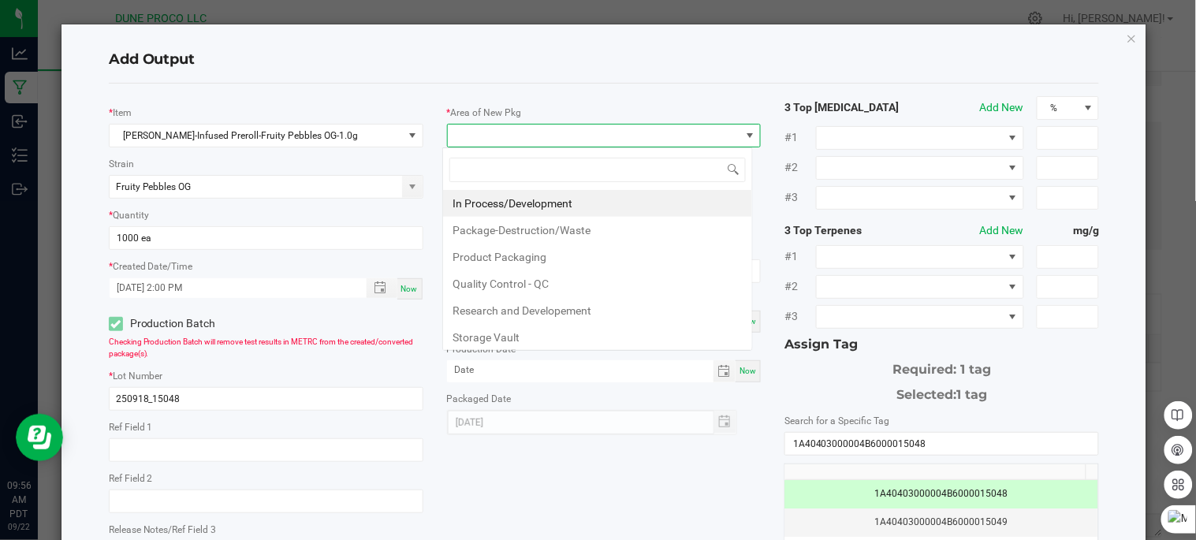
scroll to position [24, 310]
click at [565, 207] on li "In Process/Development" at bounding box center [597, 203] width 309 height 27
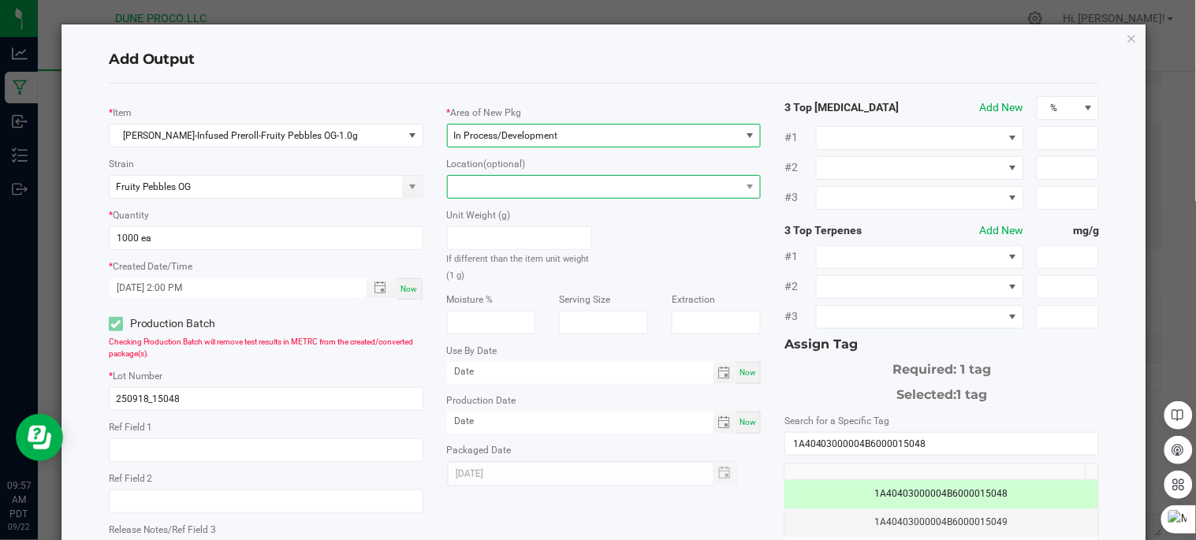
click at [548, 179] on span at bounding box center [594, 187] width 293 height 22
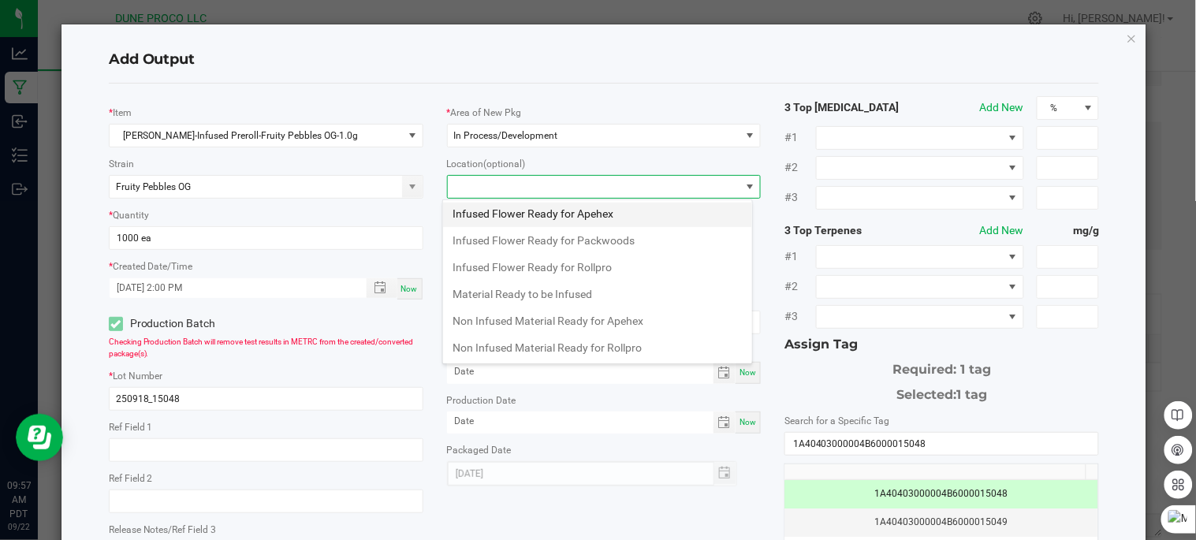
scroll to position [166, 0]
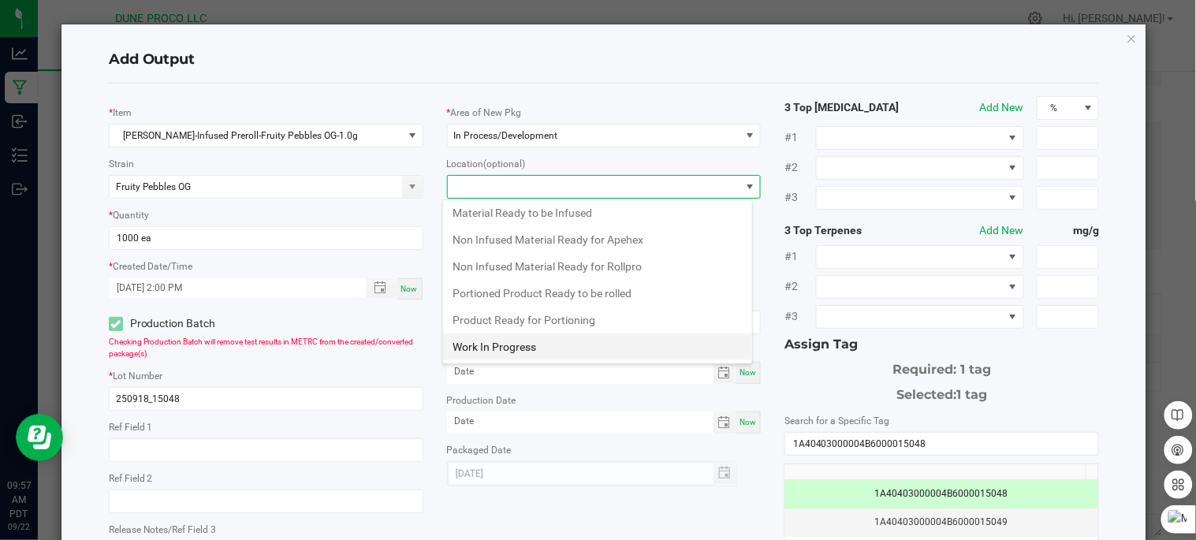
click at [546, 348] on li "Work In Progress" at bounding box center [597, 346] width 309 height 27
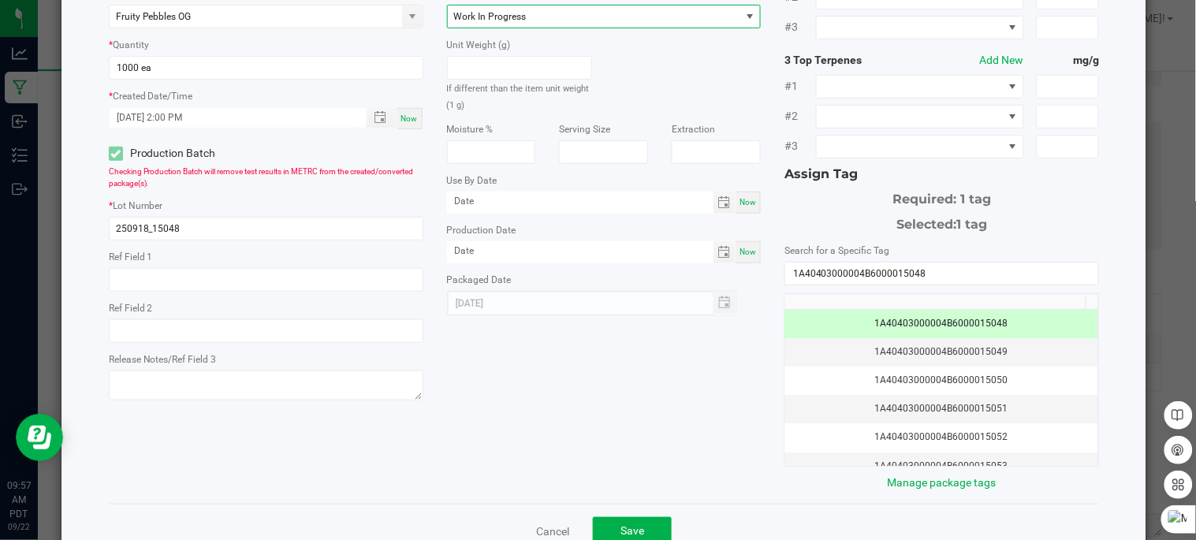
scroll to position [214, 0]
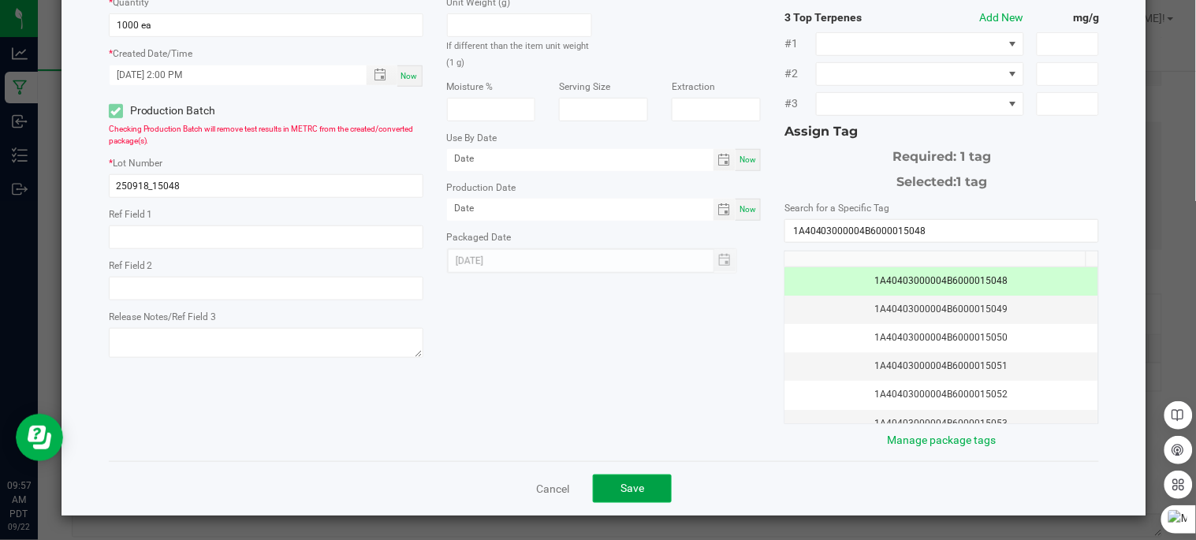
click at [645, 483] on button "Save" at bounding box center [632, 489] width 79 height 28
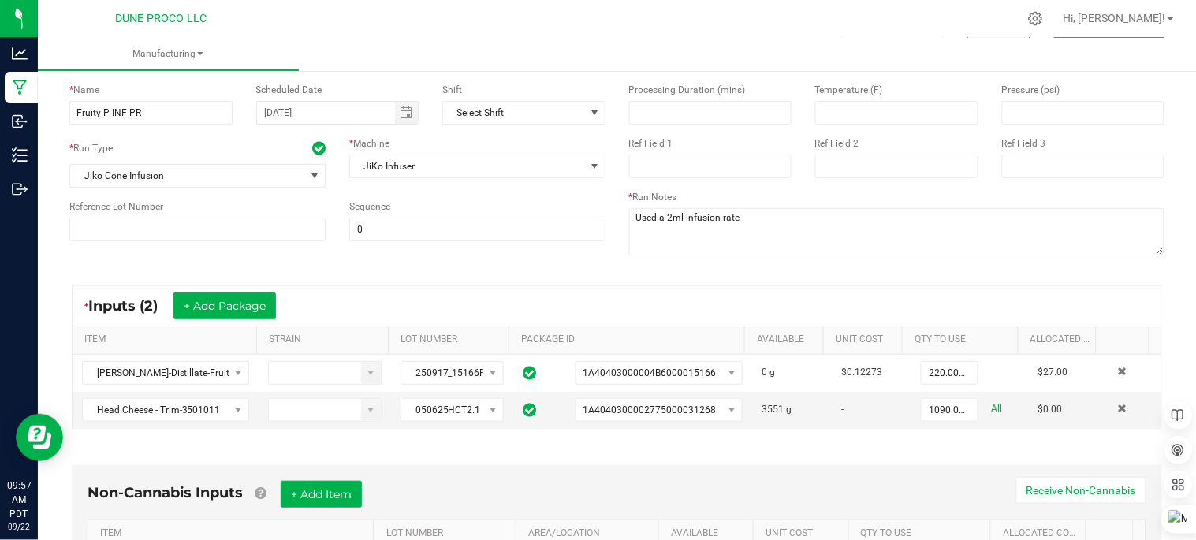
scroll to position [0, 0]
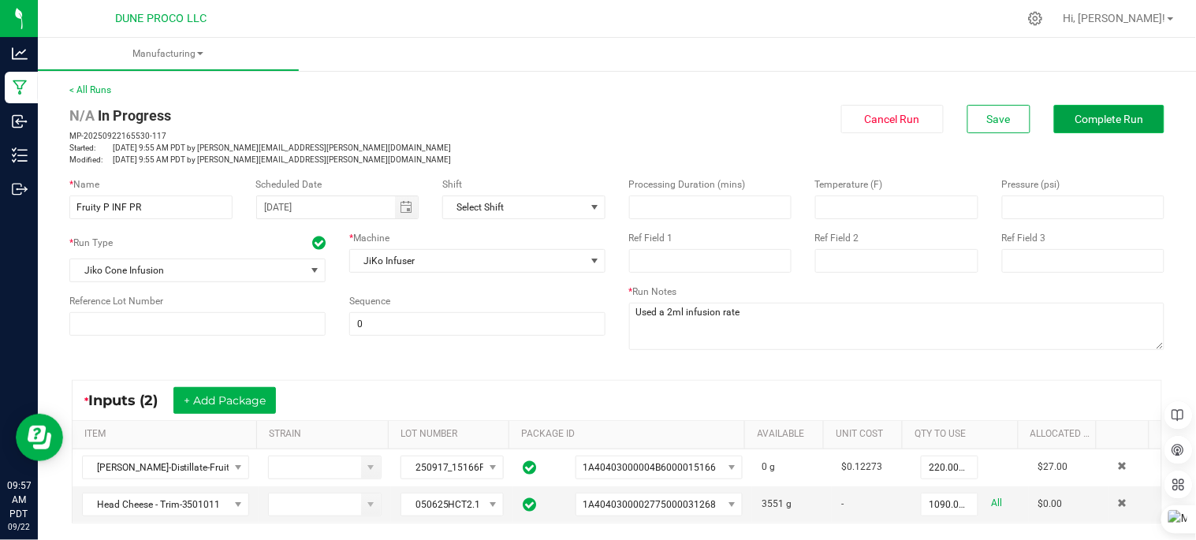
click at [1099, 123] on span "Complete Run" at bounding box center [1109, 119] width 69 height 13
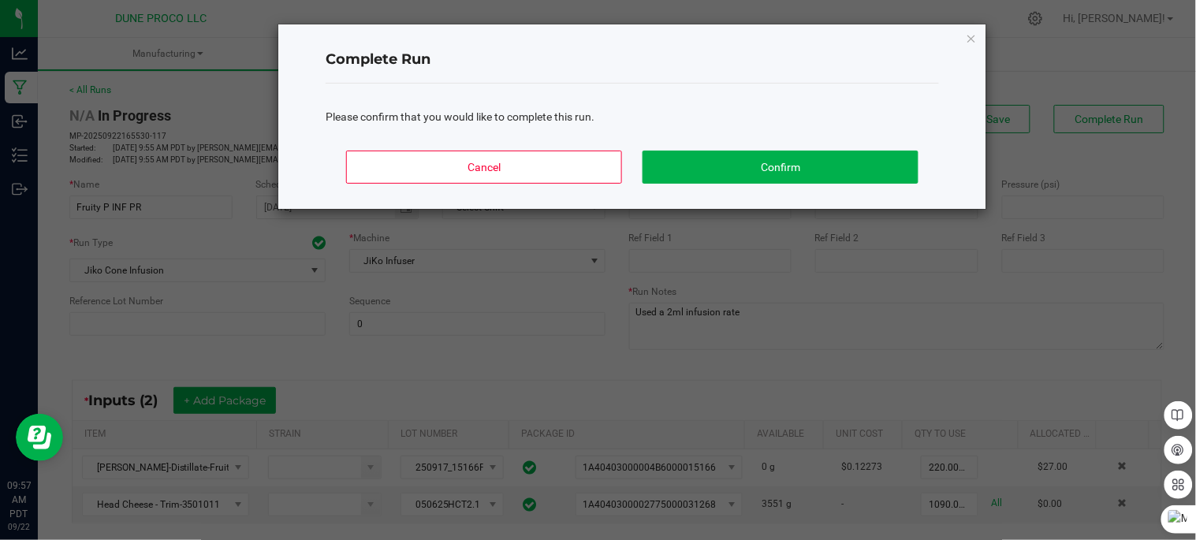
click at [798, 138] on div "Complete Run Please confirm that you would like to complete this run. Cancel Co…" at bounding box center [632, 116] width 708 height 184
click at [785, 170] on button "Confirm" at bounding box center [781, 167] width 276 height 33
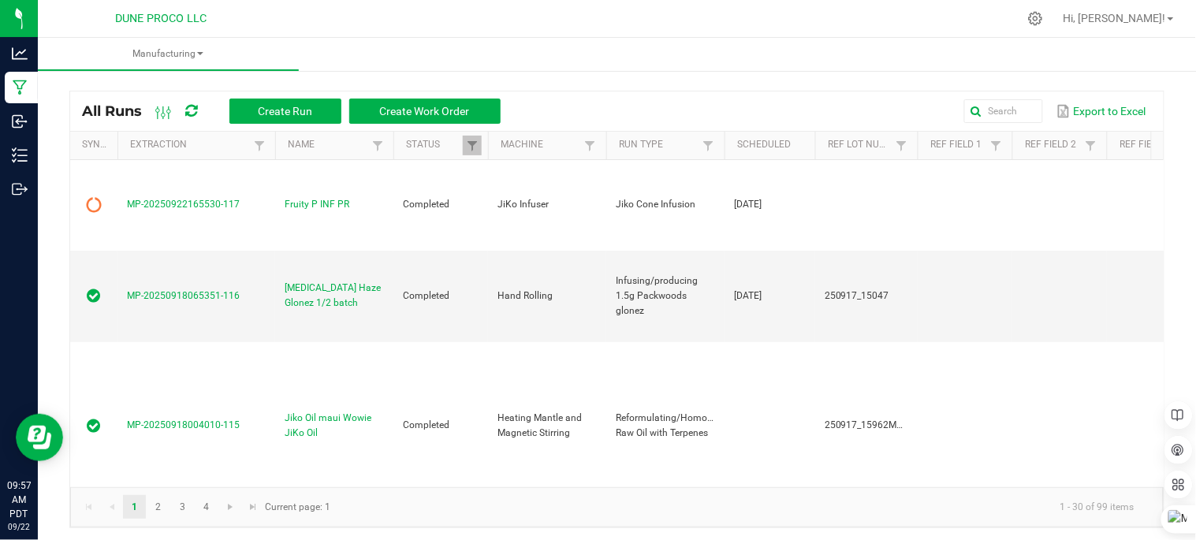
click at [184, 113] on div "All Runs Create Run Create Work Order" at bounding box center [297, 111] width 430 height 27
click at [193, 110] on icon at bounding box center [192, 111] width 12 height 14
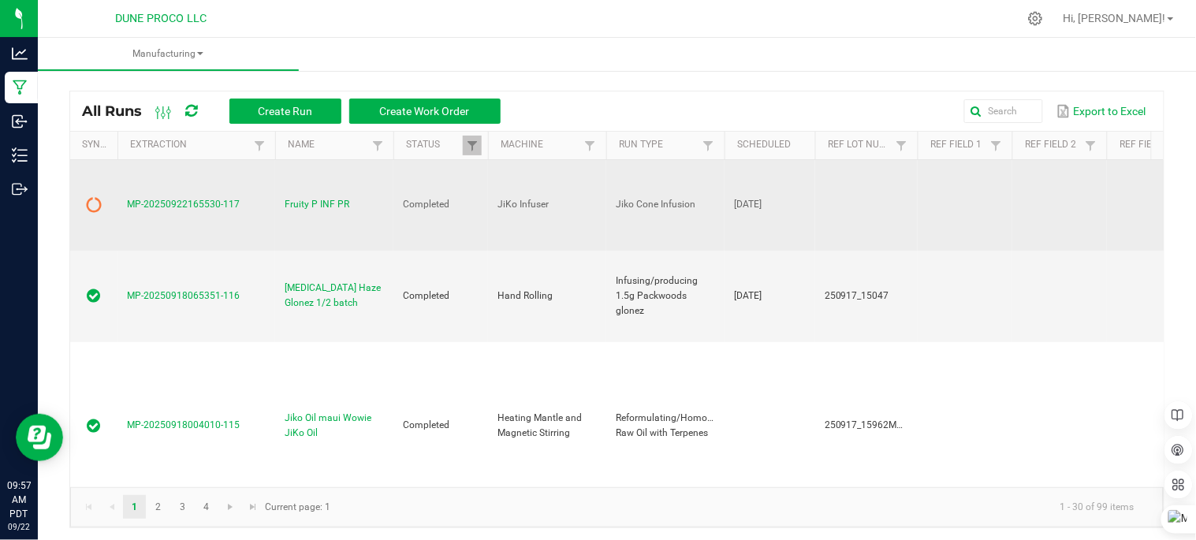
click at [100, 197] on icon at bounding box center [94, 205] width 16 height 16
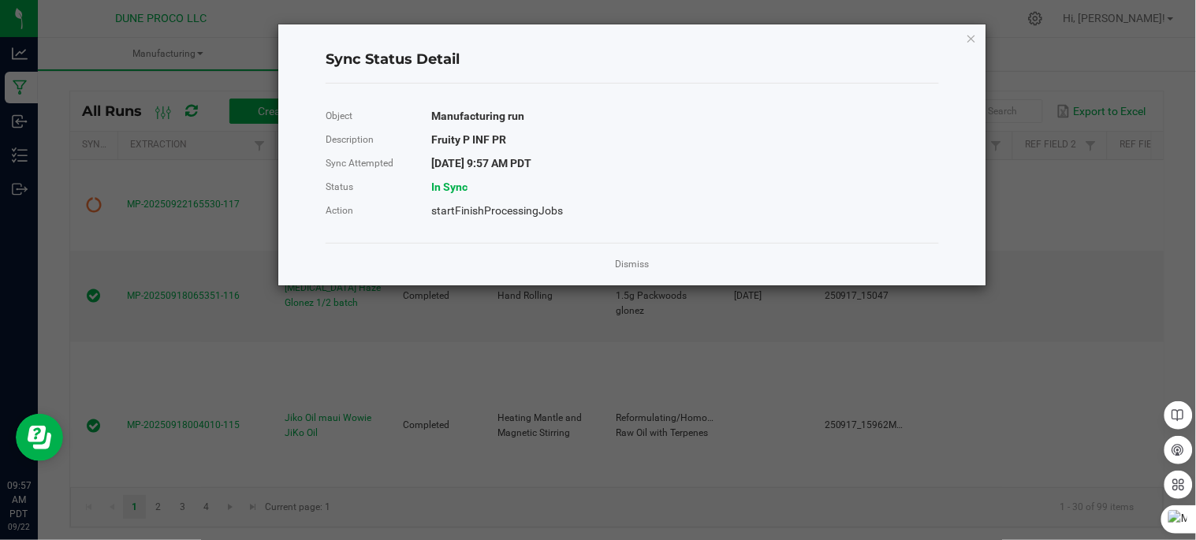
drag, startPoint x: 972, startPoint y: 38, endPoint x: 389, endPoint y: 154, distance: 594.1
click at [971, 37] on icon "Close" at bounding box center [971, 37] width 11 height 19
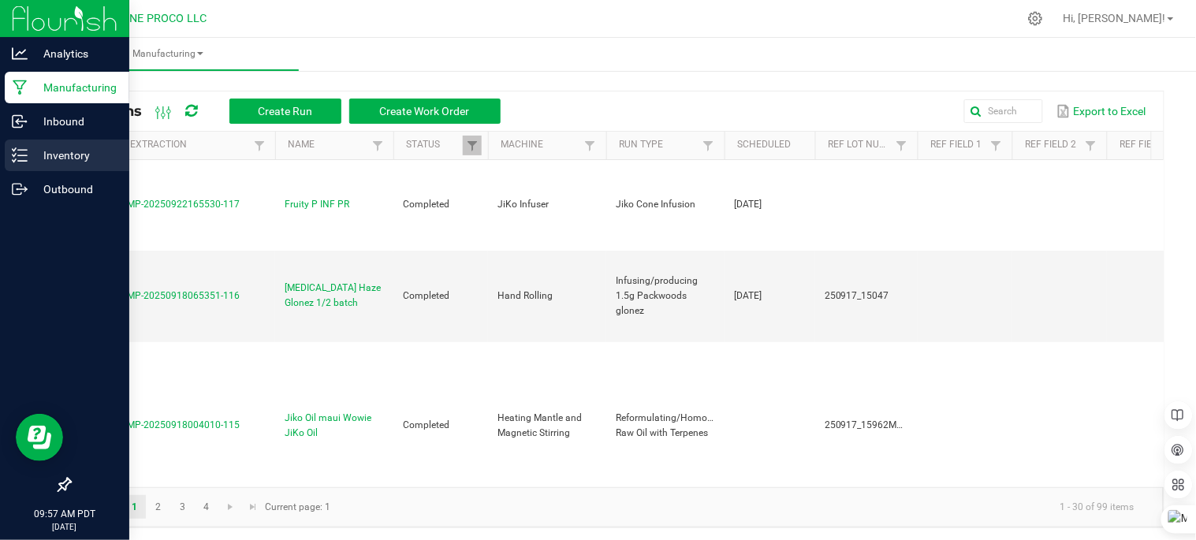
click at [50, 159] on p "Inventory" at bounding box center [75, 155] width 95 height 19
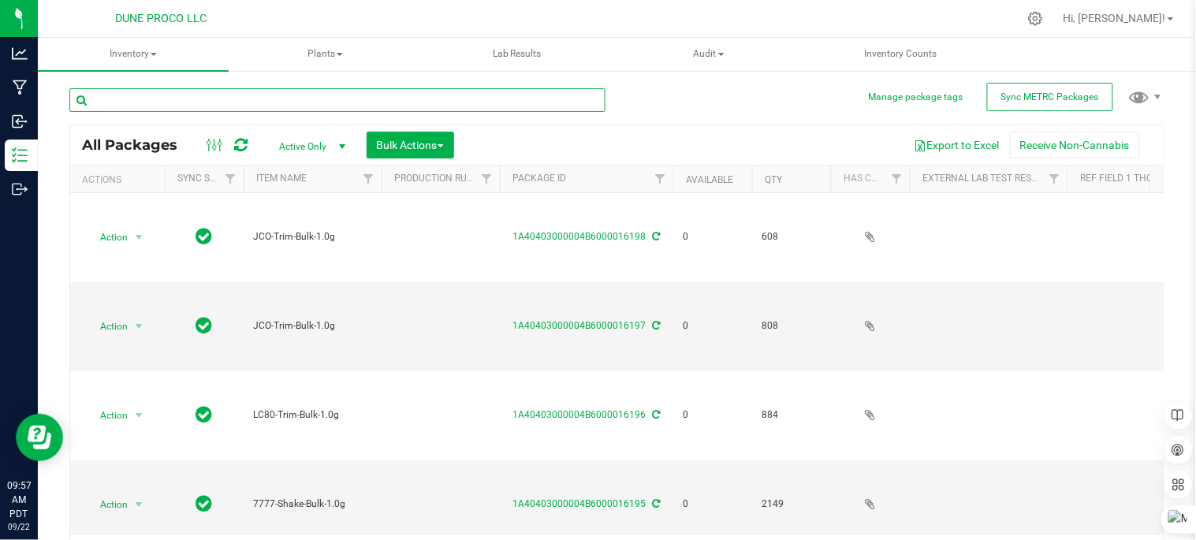
click at [331, 93] on input "text" at bounding box center [337, 100] width 536 height 24
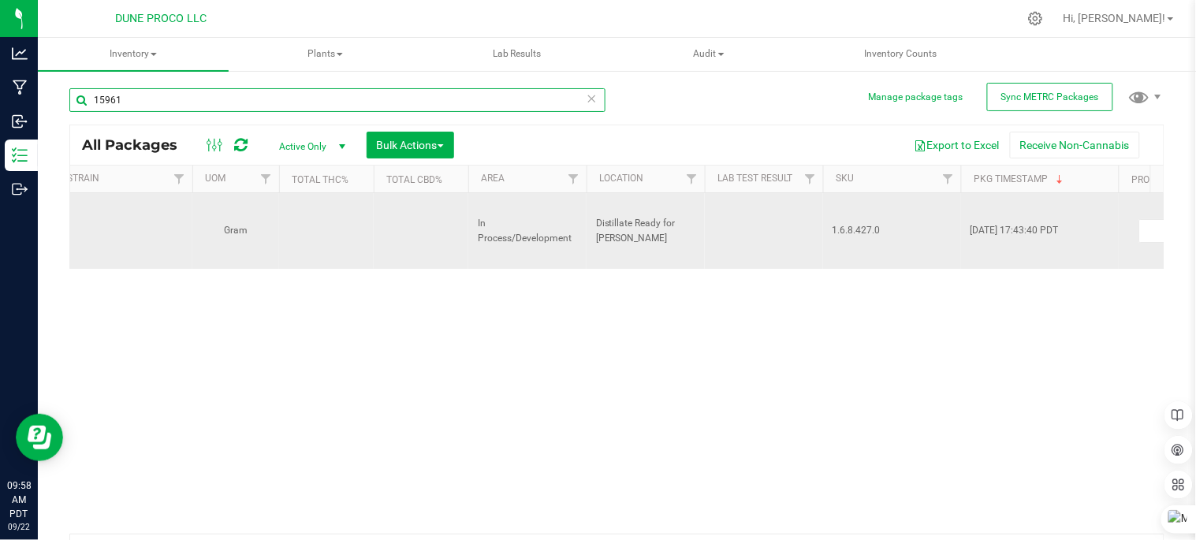
scroll to position [0, 1792]
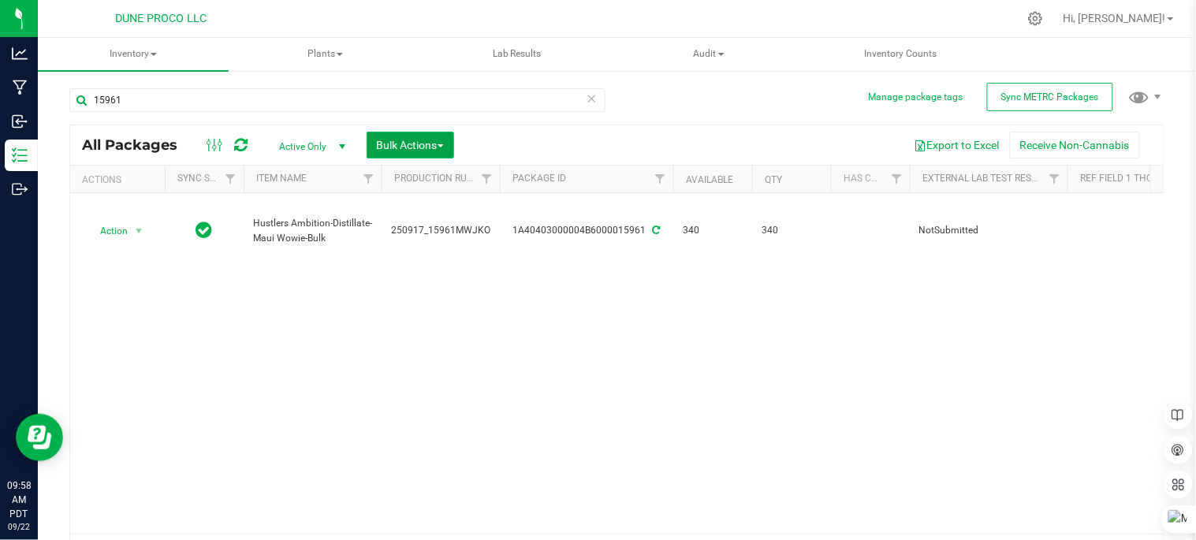
click at [427, 135] on button "Bulk Actions" at bounding box center [411, 145] width 88 height 27
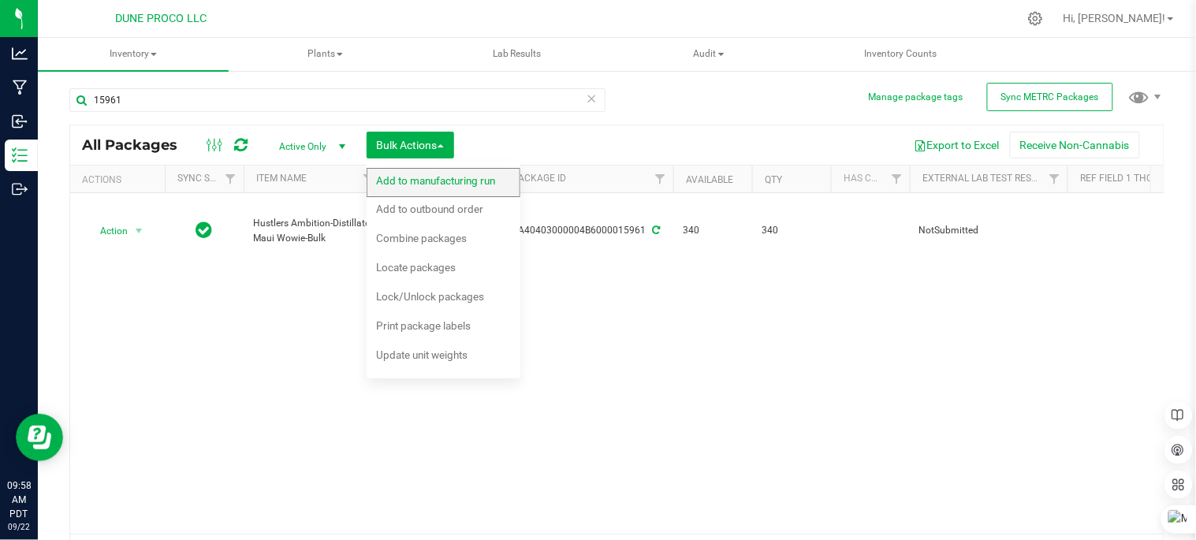
click at [462, 177] on span "Add to manufacturing run" at bounding box center [435, 180] width 119 height 13
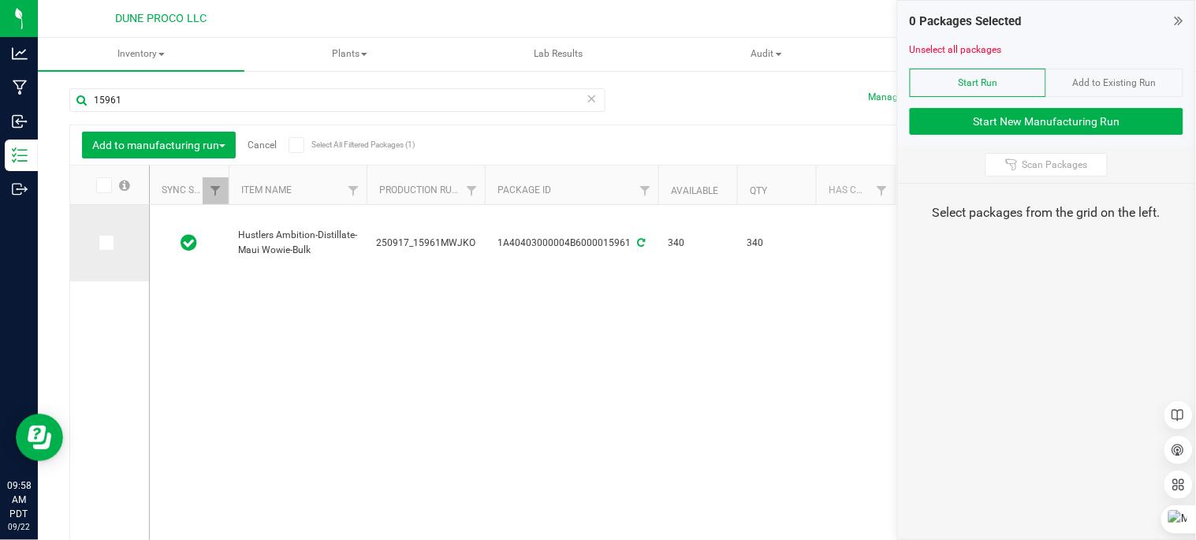
click at [104, 243] on icon at bounding box center [105, 243] width 10 height 0
click at [0, 0] on input "checkbox" at bounding box center [0, 0] width 0 height 0
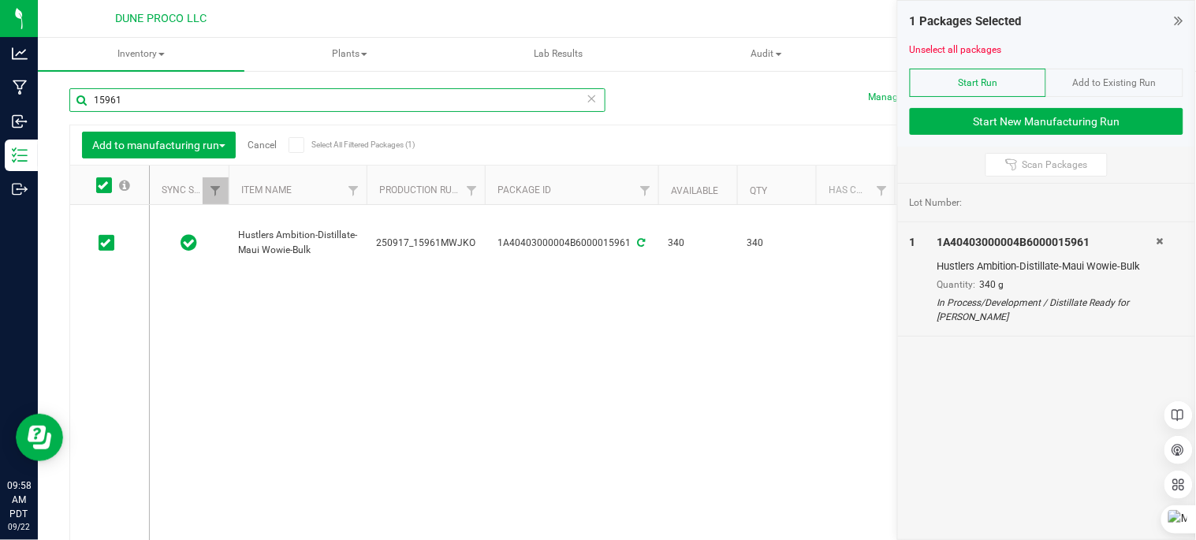
click at [538, 100] on input "15961" at bounding box center [337, 100] width 536 height 24
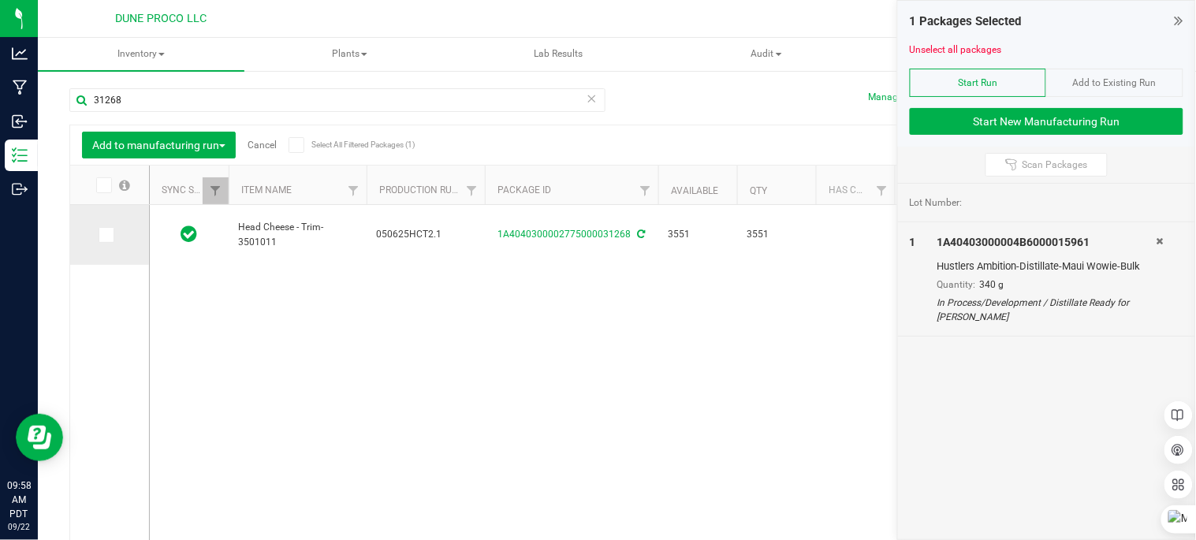
click at [99, 235] on span at bounding box center [107, 235] width 16 height 16
click at [0, 0] on input "checkbox" at bounding box center [0, 0] width 0 height 0
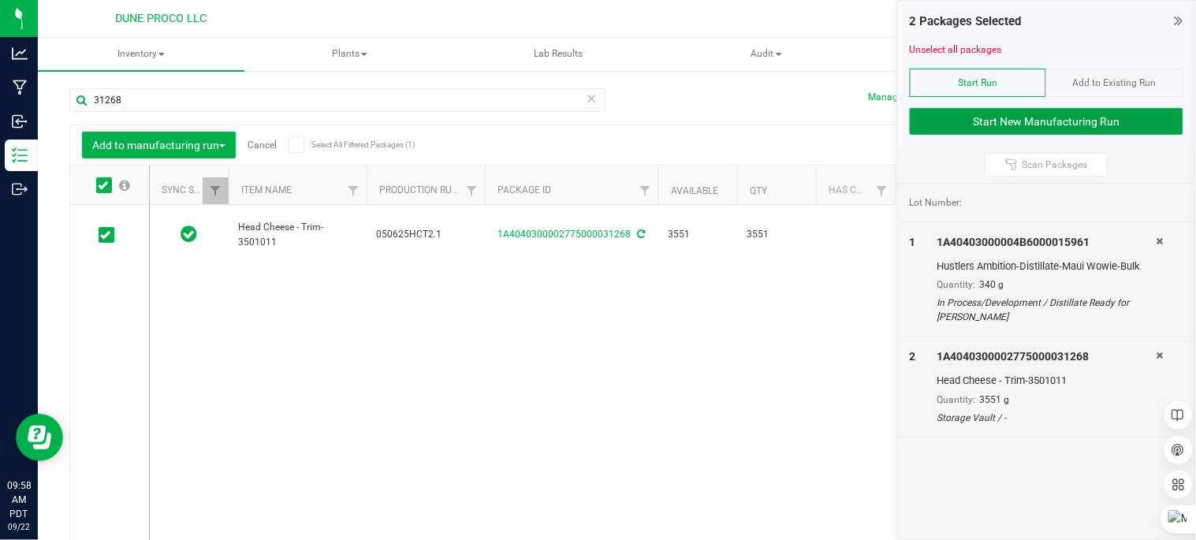
click at [963, 123] on button "Start New Manufacturing Run" at bounding box center [1047, 121] width 274 height 27
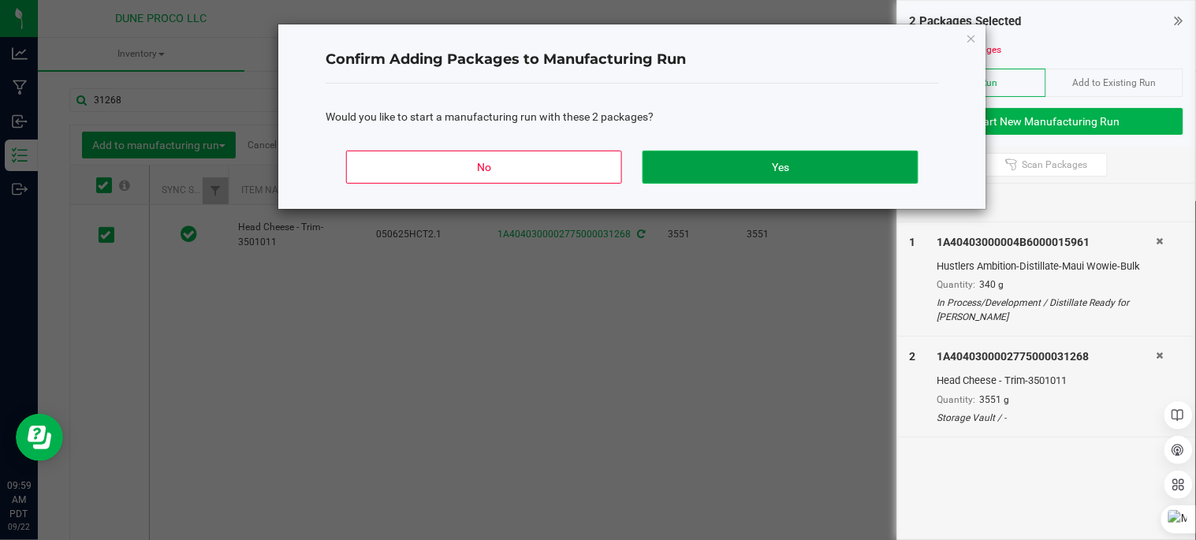
click at [740, 166] on button "Yes" at bounding box center [781, 167] width 276 height 33
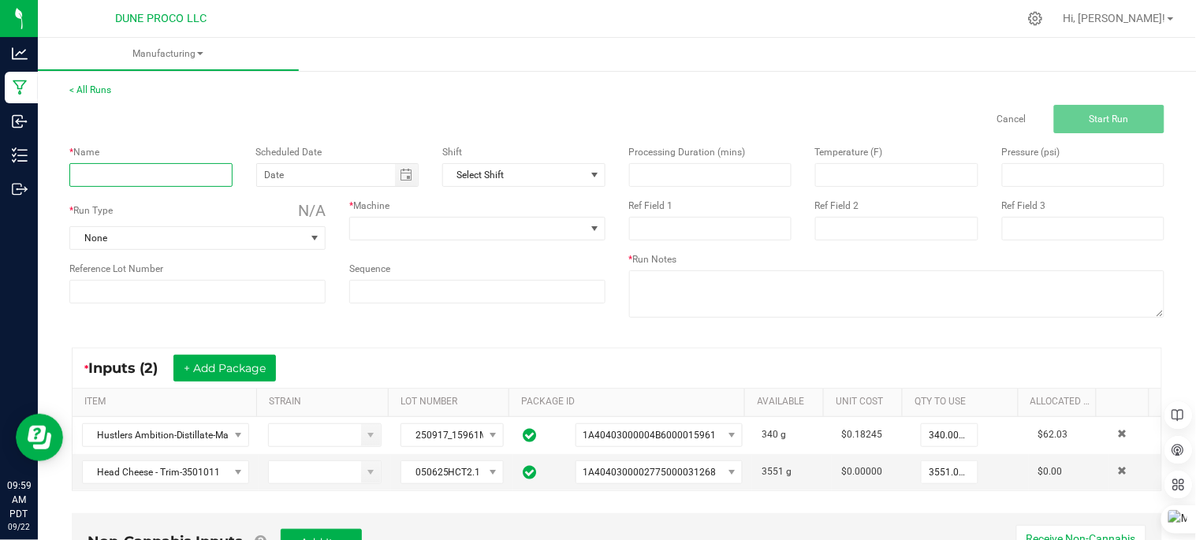
click at [173, 171] on input at bounding box center [150, 175] width 163 height 24
click at [402, 177] on span "Toggle calendar" at bounding box center [406, 175] width 13 height 13
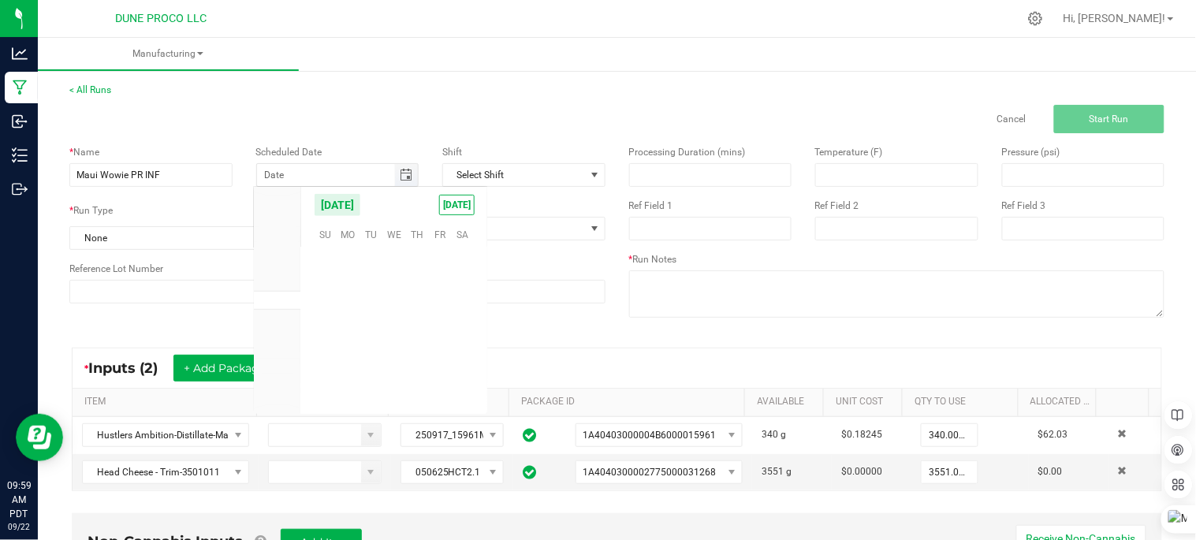
scroll to position [255698, 0]
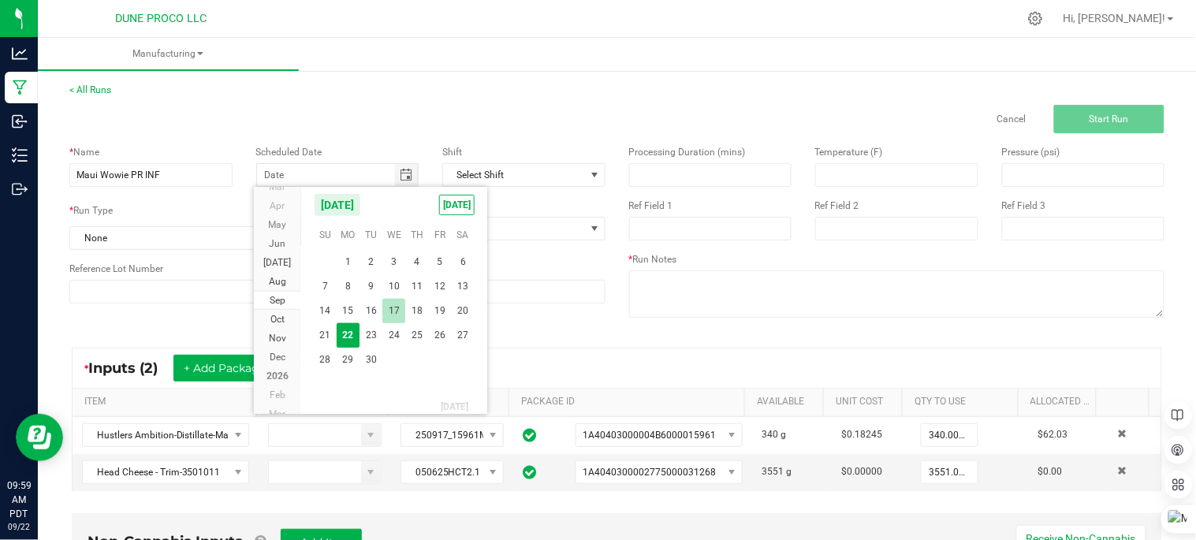
click at [386, 318] on span "17" at bounding box center [393, 311] width 23 height 24
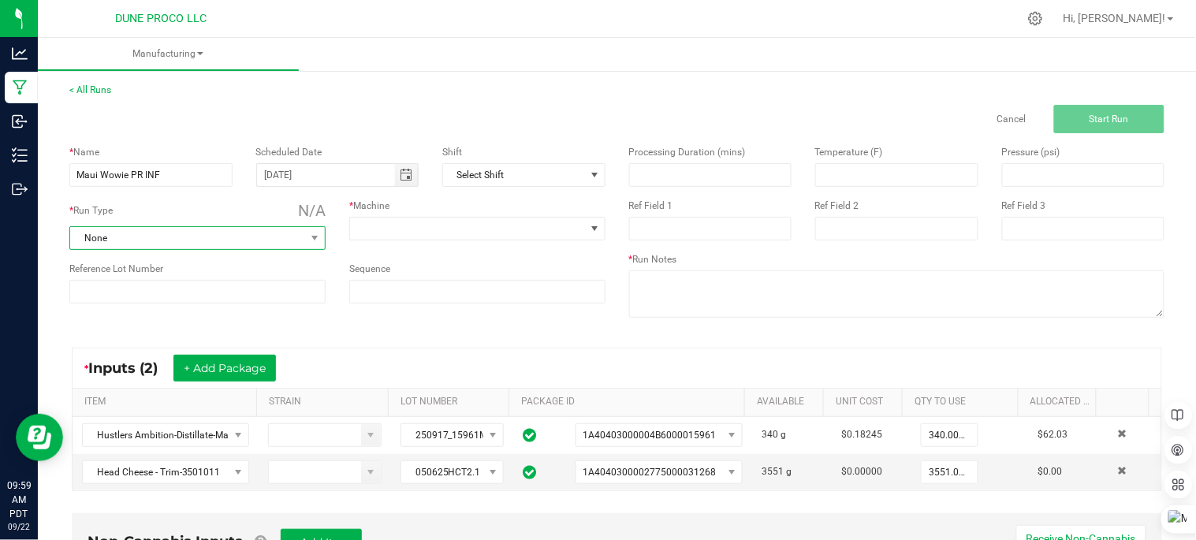
click at [210, 235] on span "None" at bounding box center [187, 238] width 235 height 22
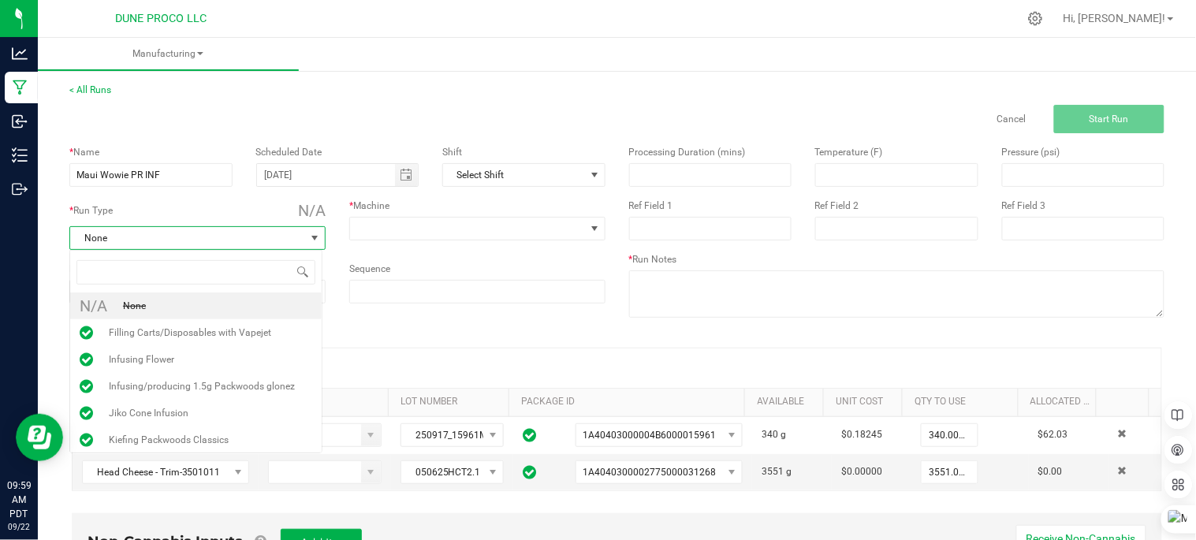
scroll to position [24, 252]
click at [194, 412] on li "Jiko Cone Infusion" at bounding box center [196, 413] width 252 height 27
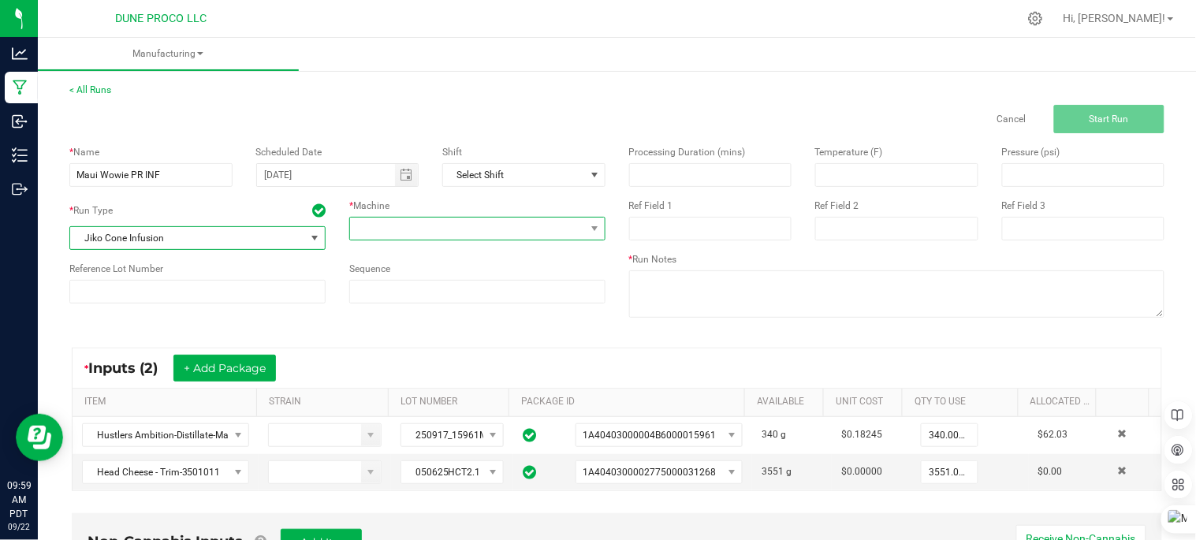
click at [423, 226] on span at bounding box center [467, 229] width 235 height 22
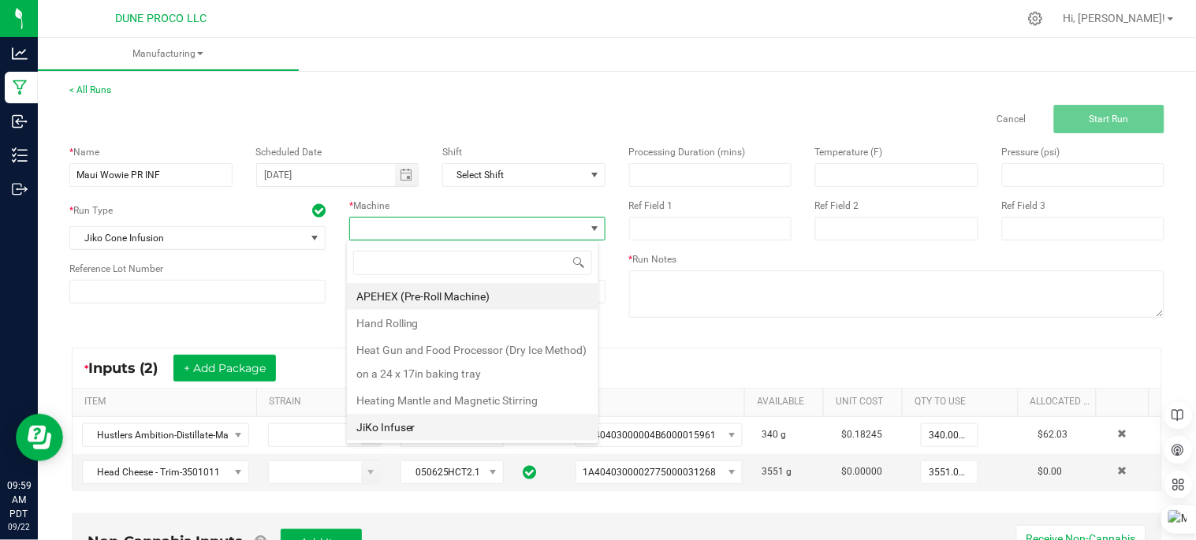
click at [413, 429] on li "JiKo Infuser" at bounding box center [473, 427] width 252 height 27
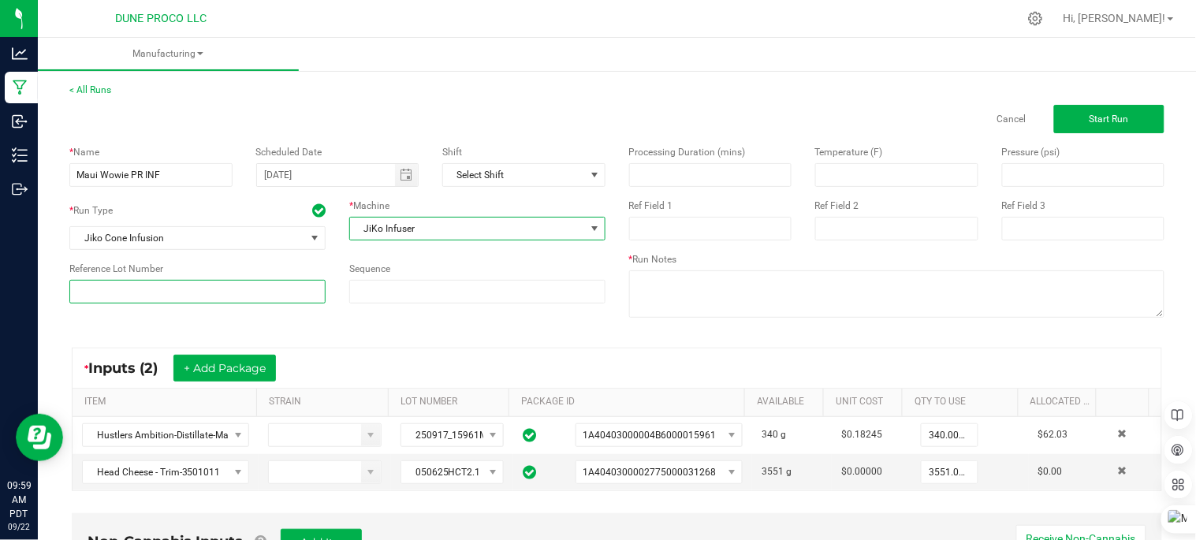
click at [296, 289] on input at bounding box center [197, 292] width 256 height 24
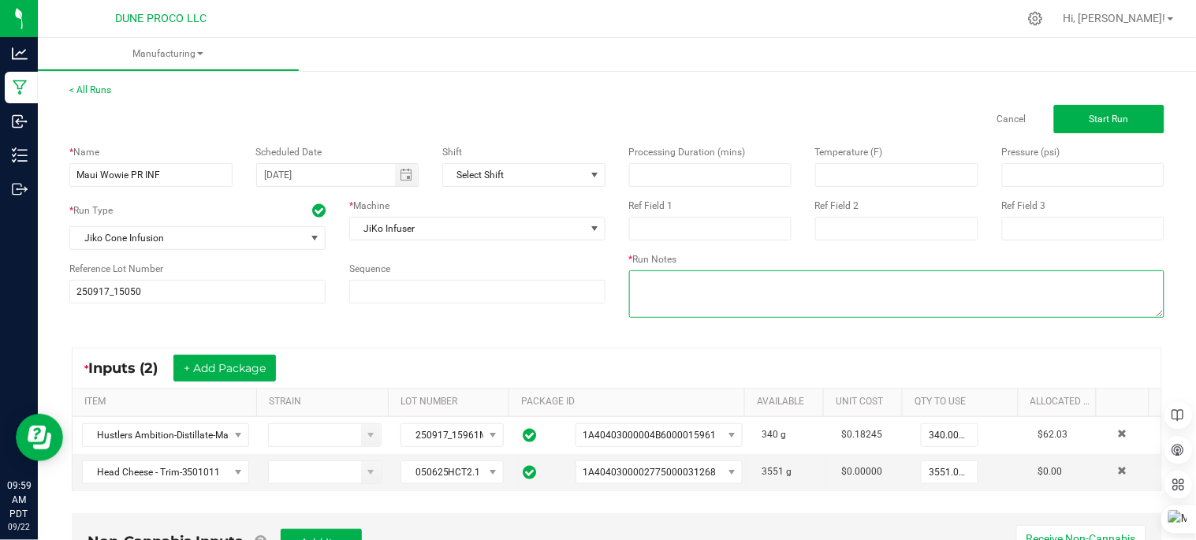
click at [687, 302] on textarea at bounding box center [897, 293] width 536 height 47
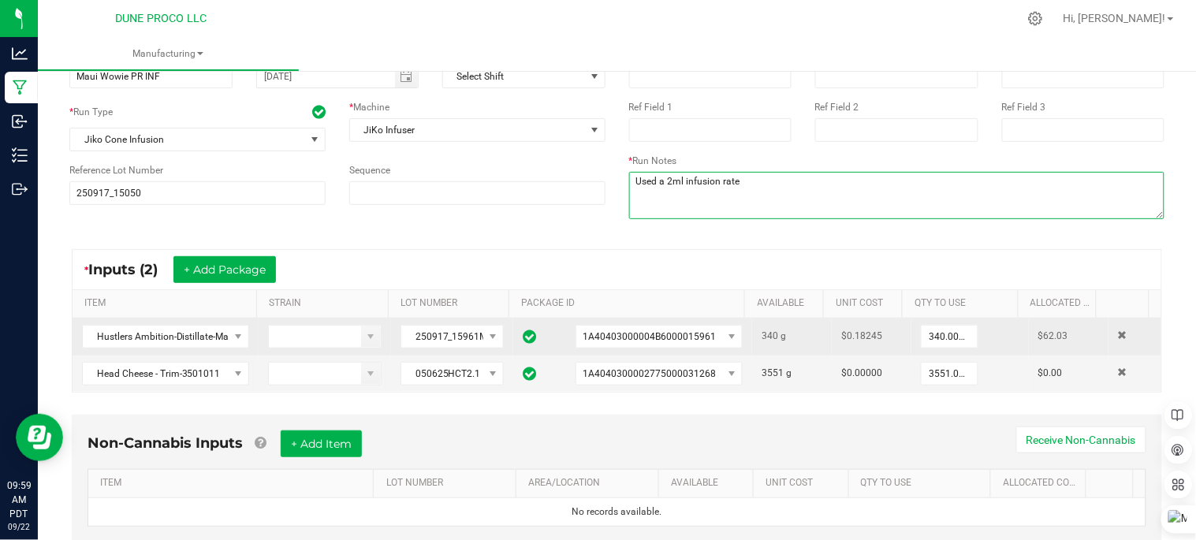
scroll to position [0, 0]
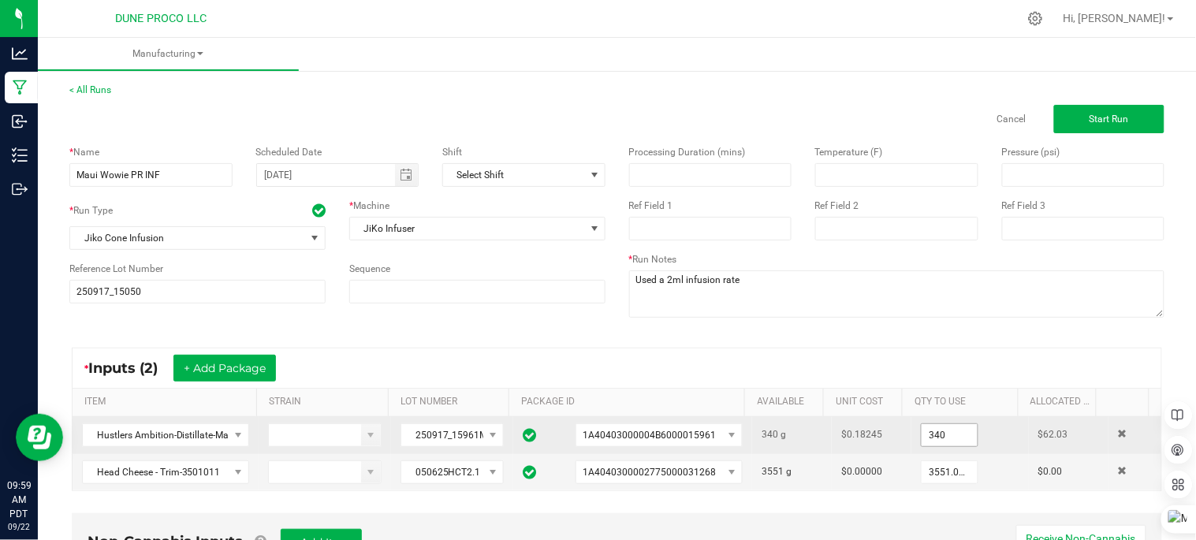
drag, startPoint x: 918, startPoint y: 429, endPoint x: 926, endPoint y: 445, distance: 18.3
click at [922, 429] on input "340" at bounding box center [949, 435] width 55 height 22
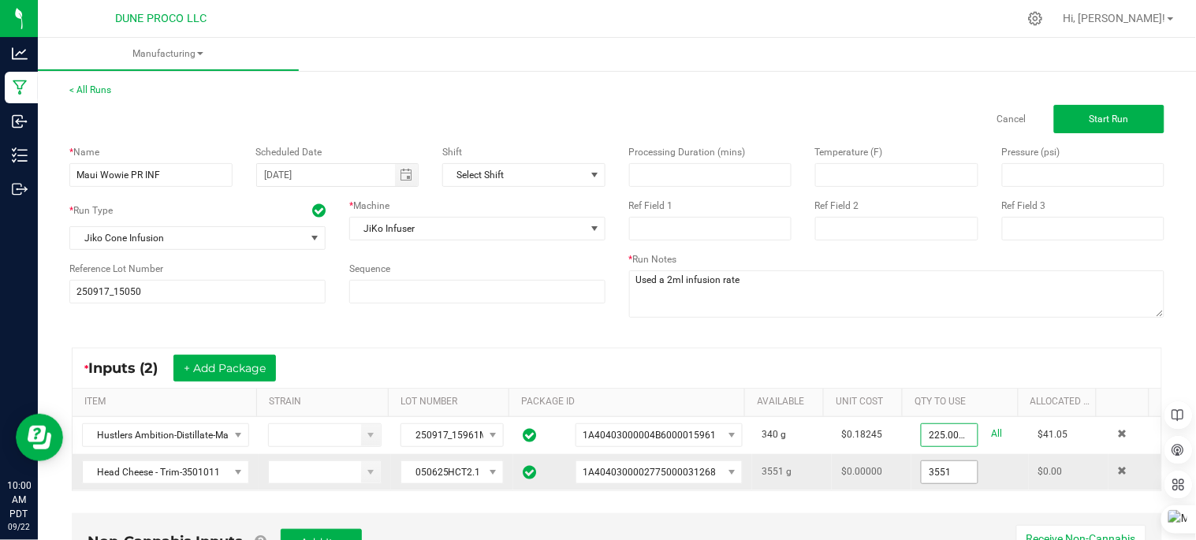
click at [942, 471] on input "3551" at bounding box center [949, 472] width 55 height 22
click at [868, 371] on div "* Inputs (2) + Add Package" at bounding box center [617, 367] width 1089 height 39
click at [1090, 123] on span "Start Run" at bounding box center [1109, 119] width 39 height 11
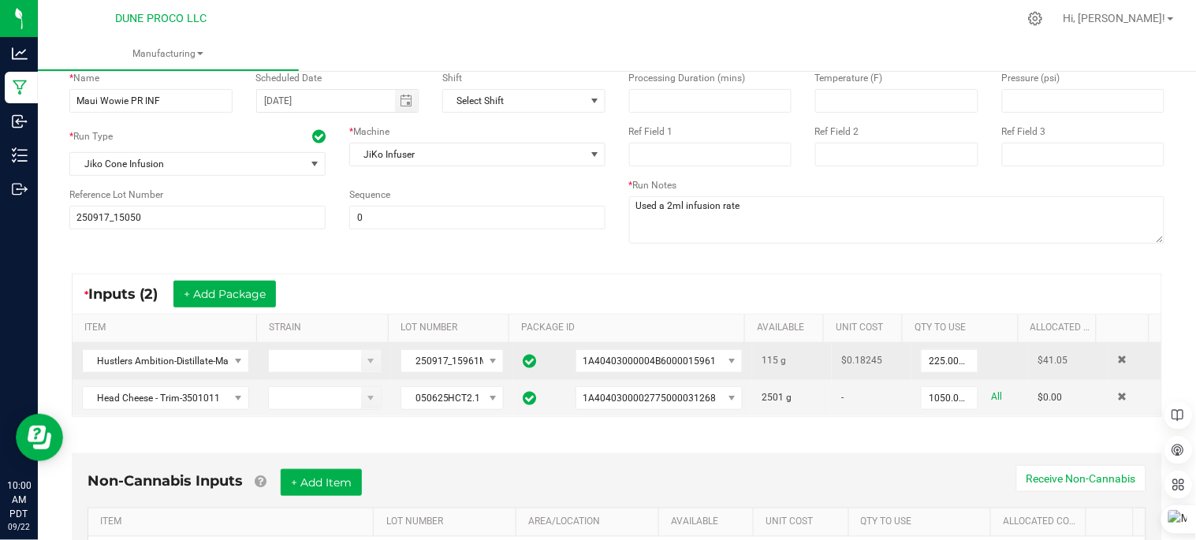
scroll to position [350, 0]
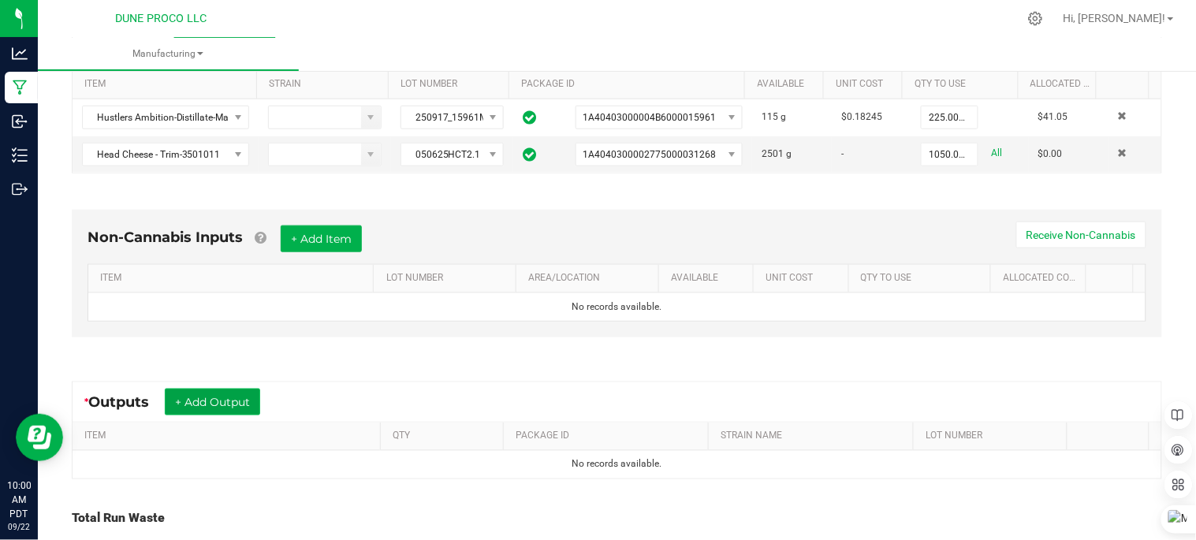
click at [248, 406] on button "+ Add Output" at bounding box center [212, 402] width 95 height 27
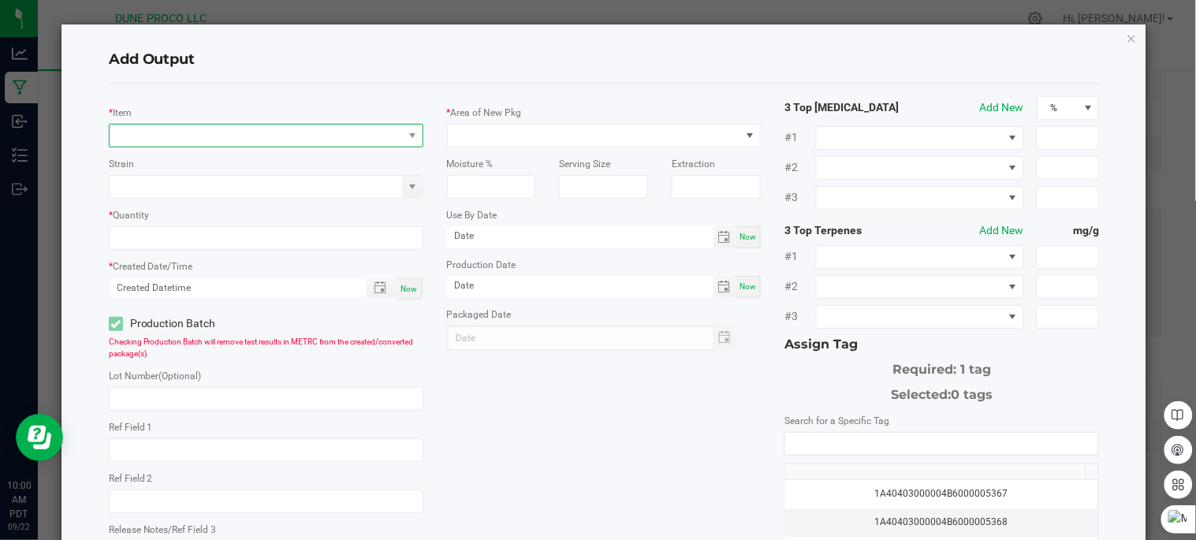
click at [373, 139] on span "NO DATA FOUND" at bounding box center [256, 136] width 293 height 22
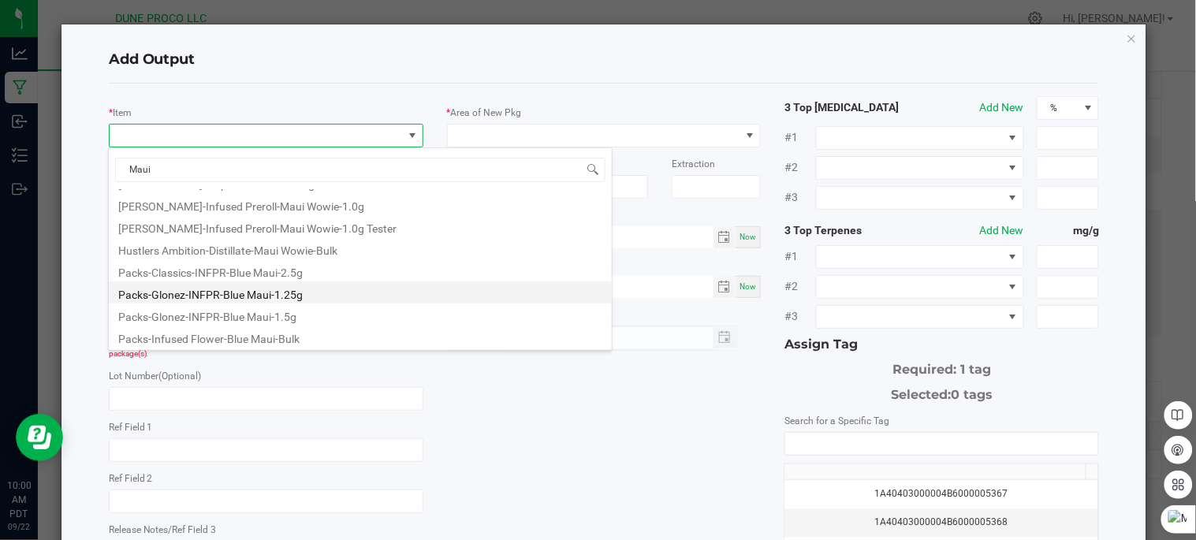
scroll to position [42, 0]
click at [287, 287] on li "HUST-Infused Preroll-Maui Wowie-1.0g" at bounding box center [360, 292] width 503 height 22
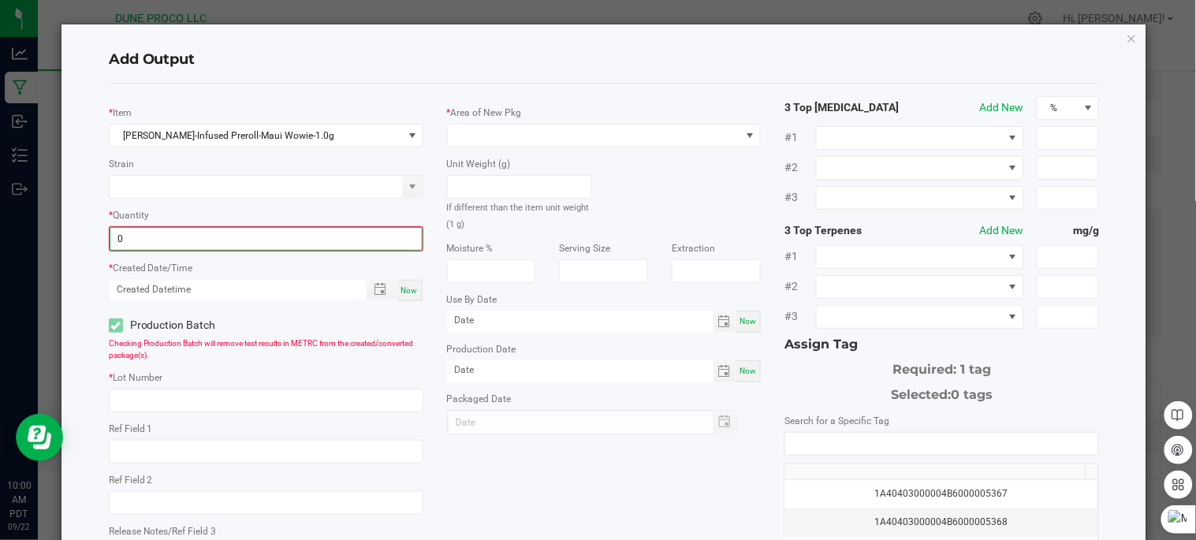
click at [332, 248] on input "0" at bounding box center [265, 239] width 311 height 22
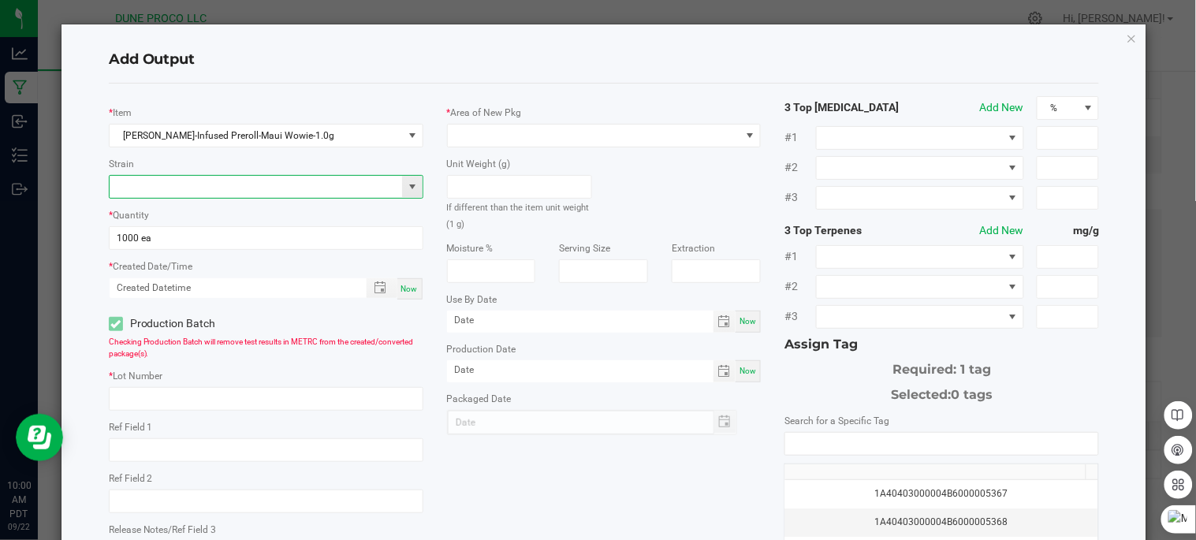
drag, startPoint x: 332, startPoint y: 248, endPoint x: 276, endPoint y: 180, distance: 88.5
click at [276, 180] on input at bounding box center [256, 187] width 293 height 22
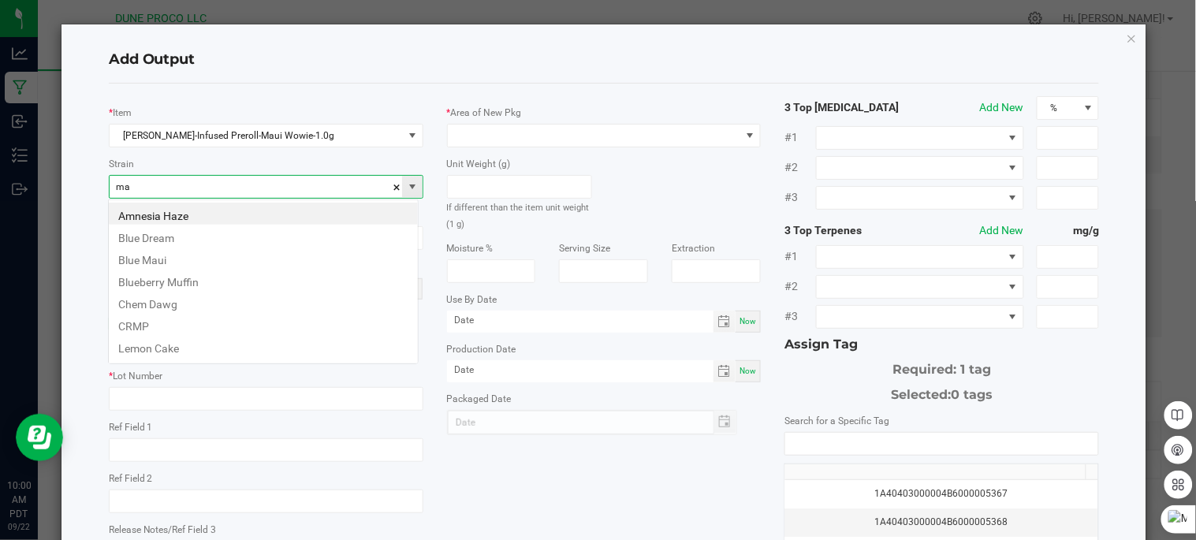
scroll to position [24, 310]
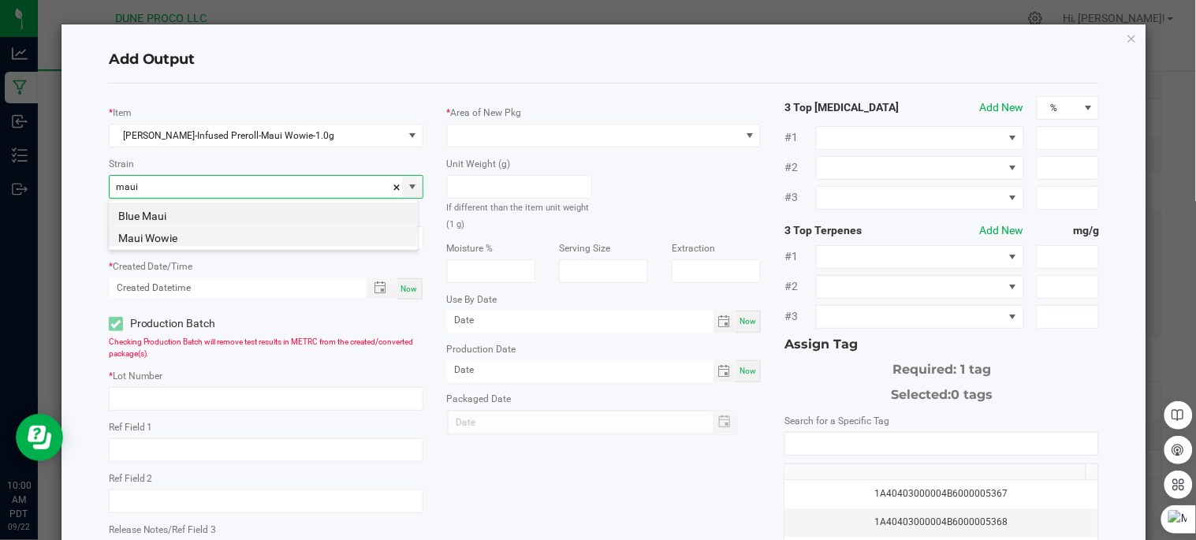
click at [213, 239] on li "Maui Wowie" at bounding box center [263, 236] width 309 height 22
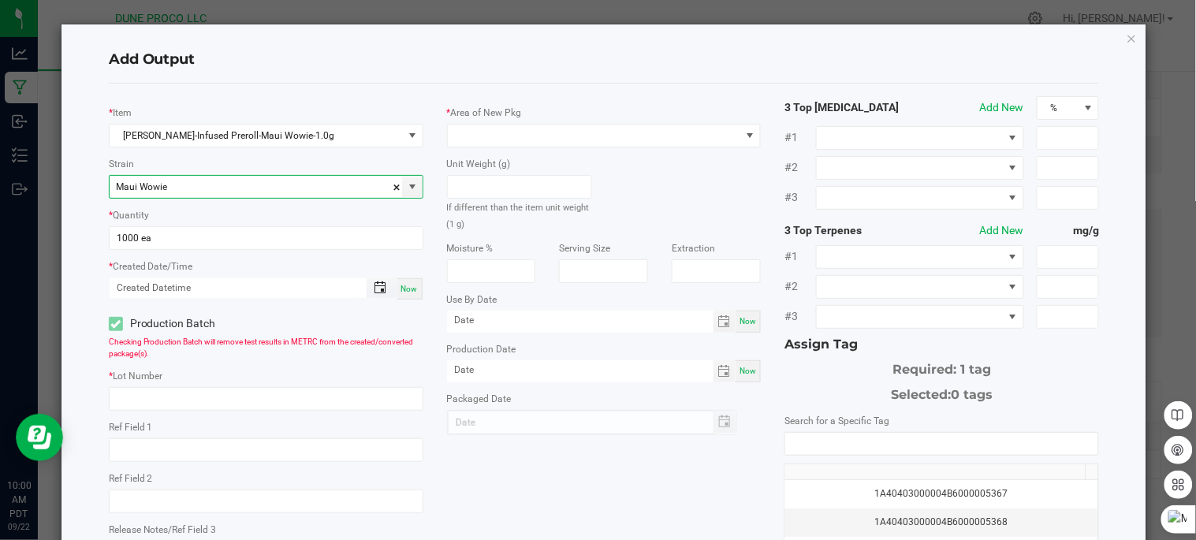
click at [375, 287] on span "Toggle popup" at bounding box center [380, 287] width 13 height 13
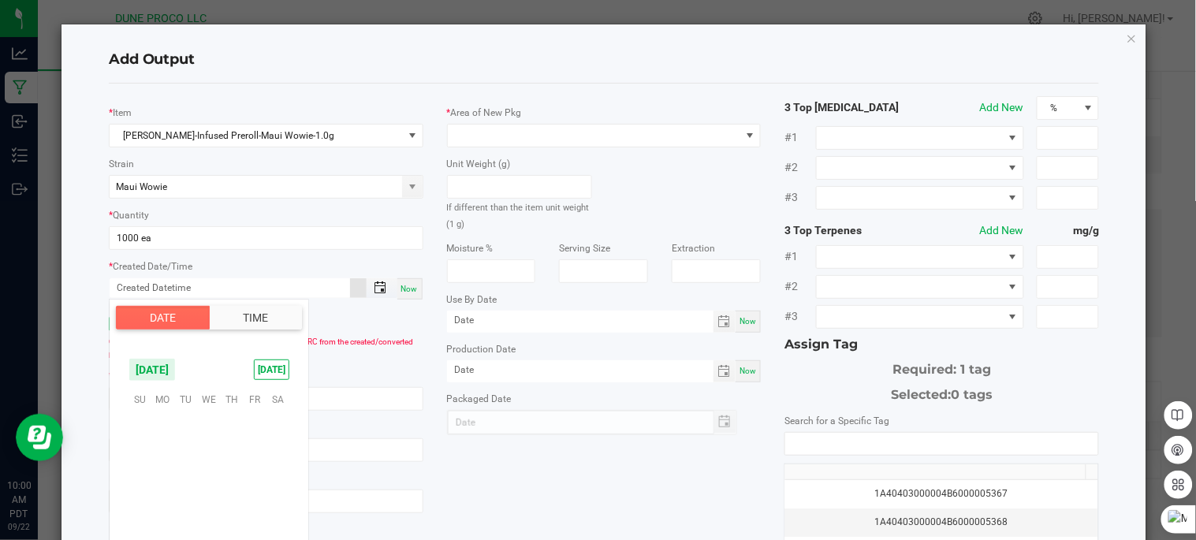
scroll to position [255701, 0]
click at [211, 470] on span "17" at bounding box center [208, 472] width 23 height 24
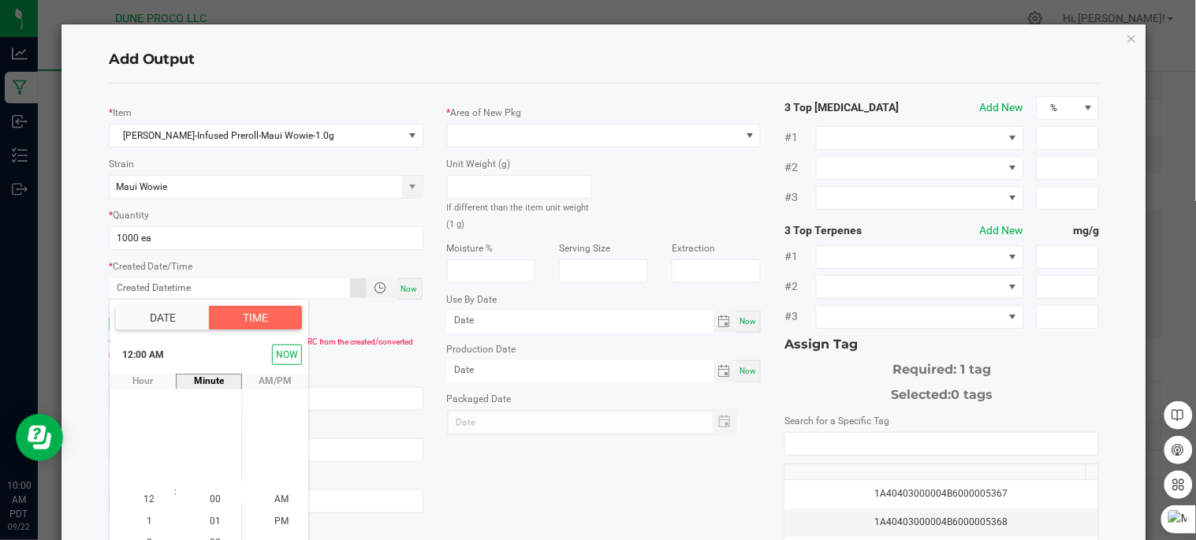
scroll to position [38, 0]
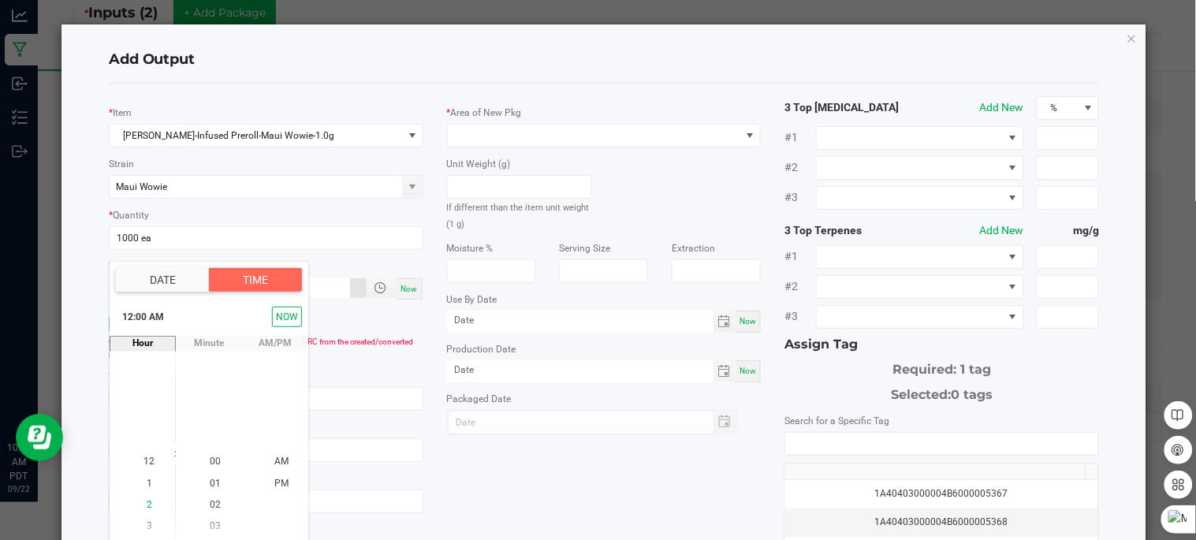
click at [147, 507] on span "2" at bounding box center [150, 504] width 6 height 11
click at [209, 454] on li "00" at bounding box center [215, 462] width 38 height 21
click at [284, 479] on li "PM" at bounding box center [282, 483] width 38 height 21
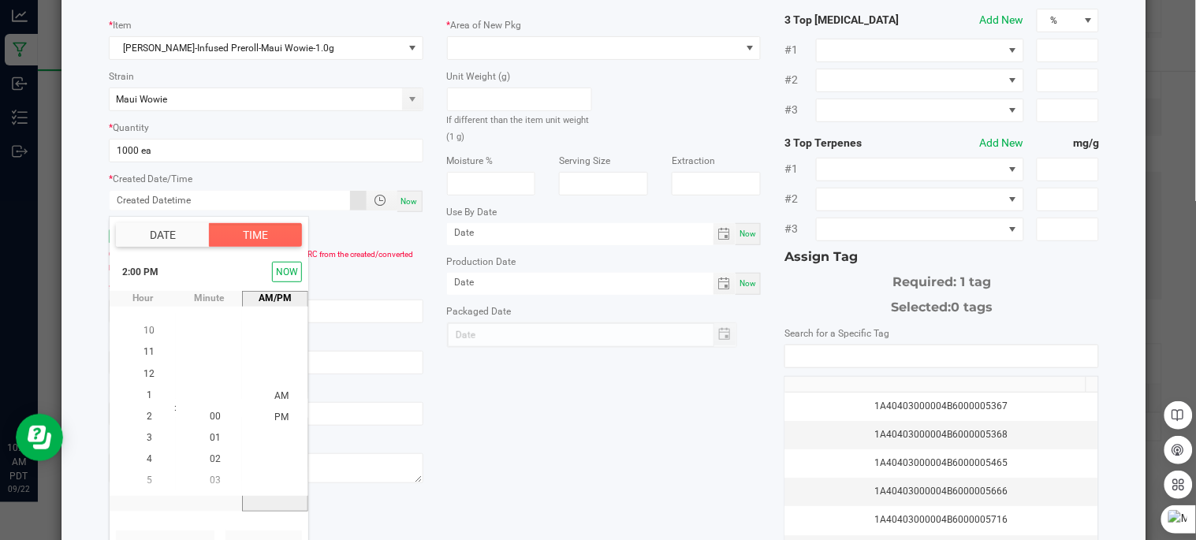
scroll to position [28, 0]
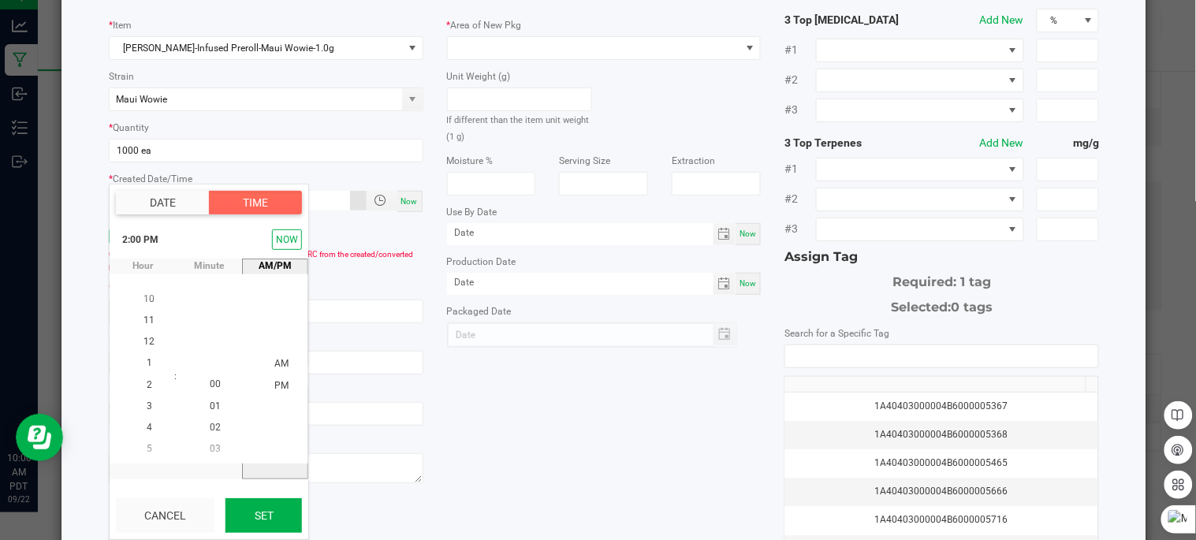
click at [282, 516] on button "Set" at bounding box center [263, 515] width 76 height 35
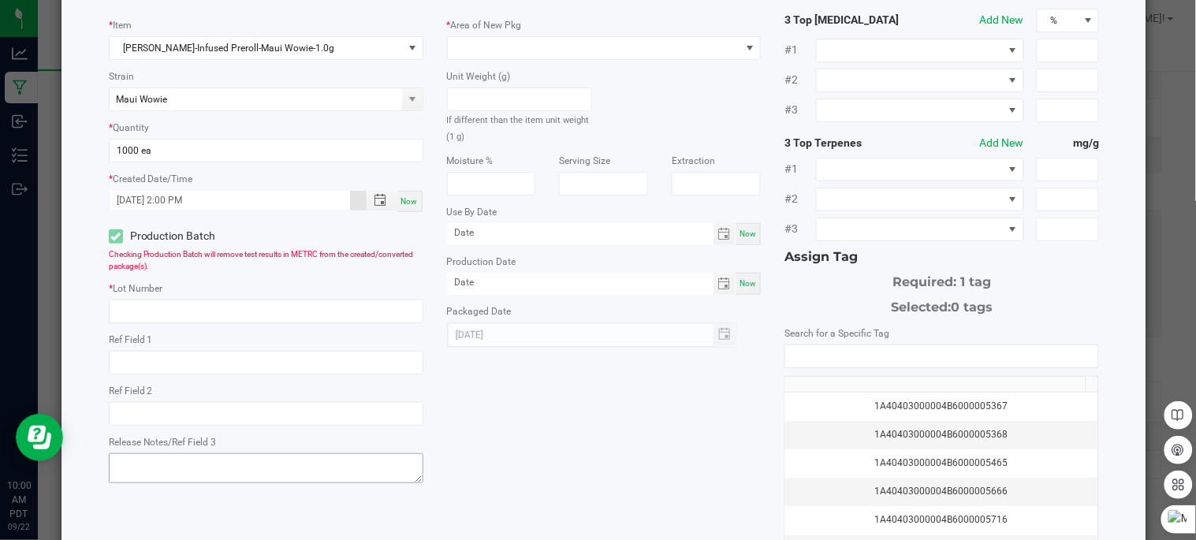
scroll to position [0, 0]
click at [234, 317] on input "text" at bounding box center [266, 312] width 315 height 24
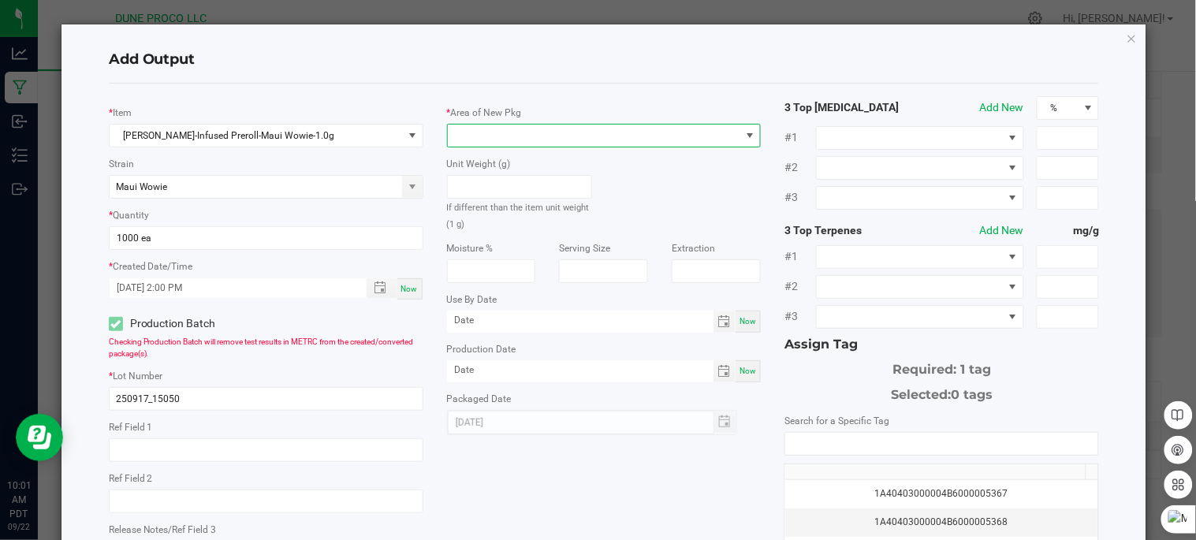
click at [576, 138] on span at bounding box center [594, 136] width 293 height 22
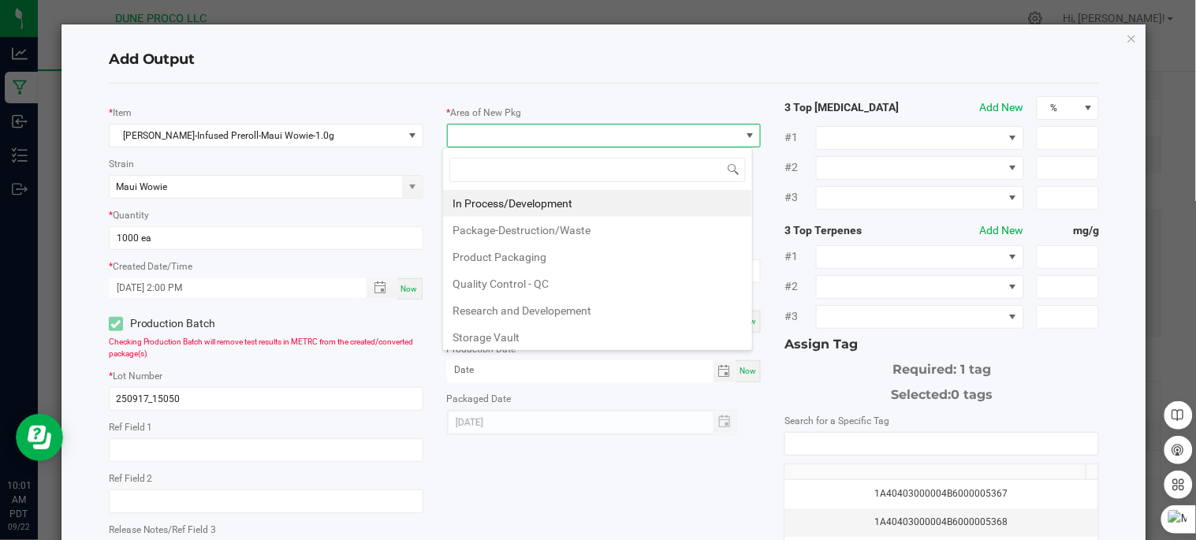
scroll to position [24, 310]
click at [560, 206] on li "In Process/Development" at bounding box center [597, 203] width 309 height 27
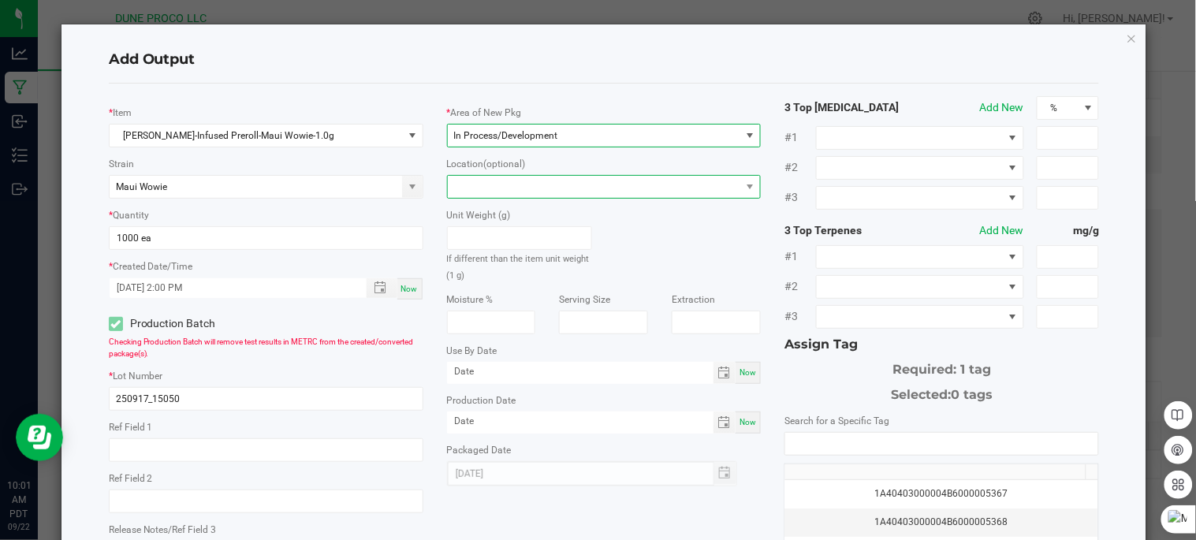
click at [534, 180] on span at bounding box center [594, 187] width 293 height 22
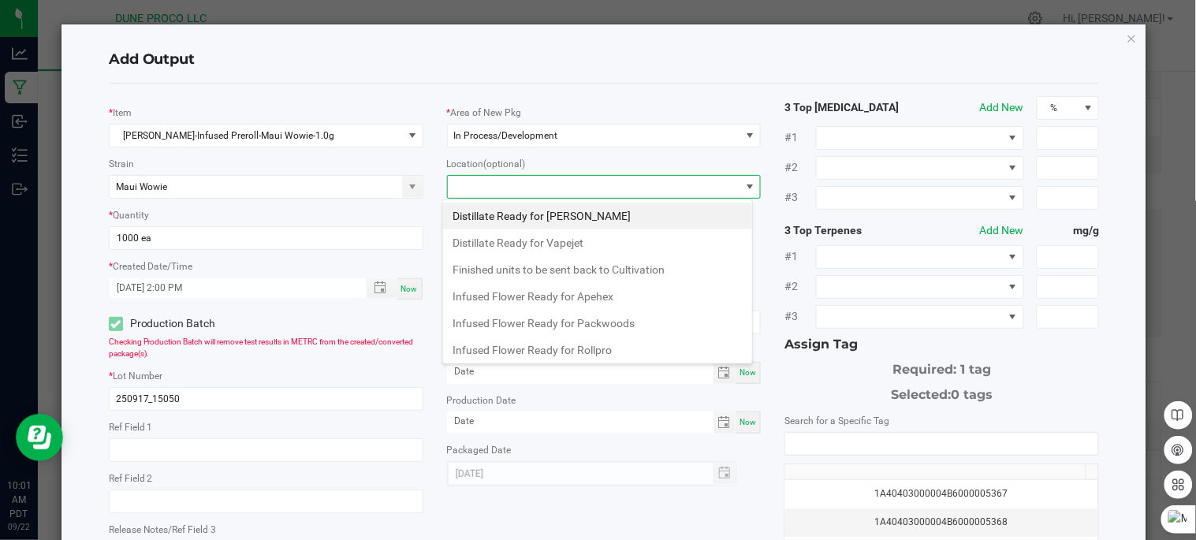
scroll to position [166, 0]
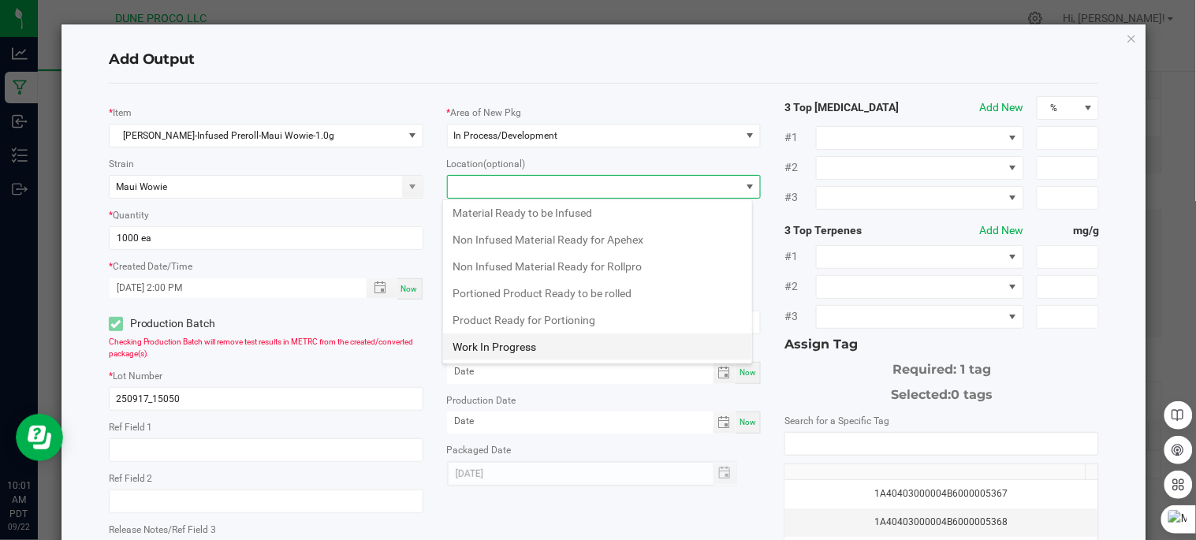
click at [577, 348] on li "Work In Progress" at bounding box center [597, 346] width 309 height 27
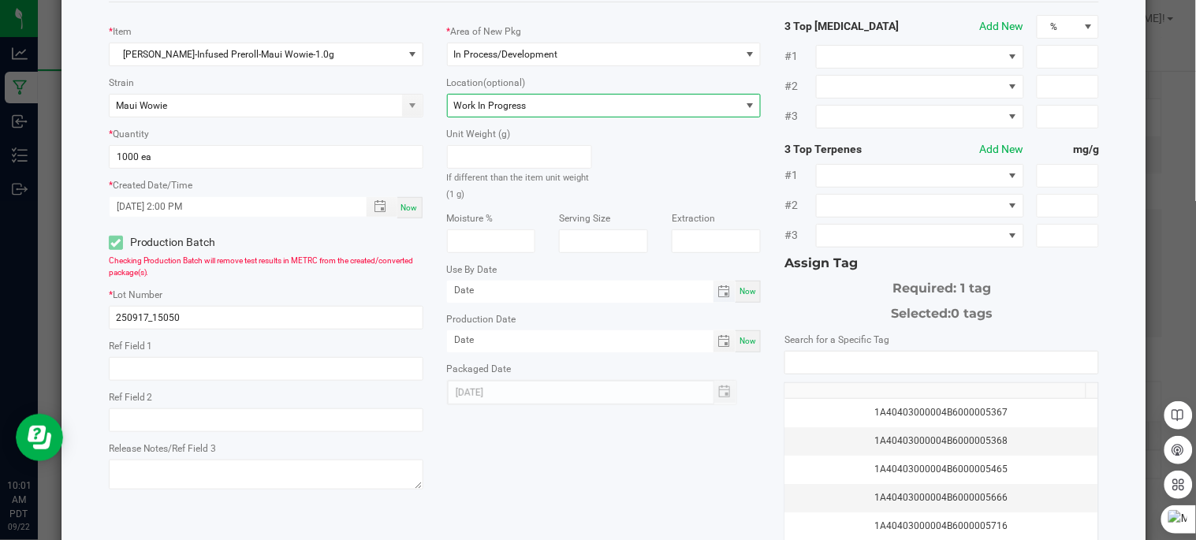
scroll to position [214, 0]
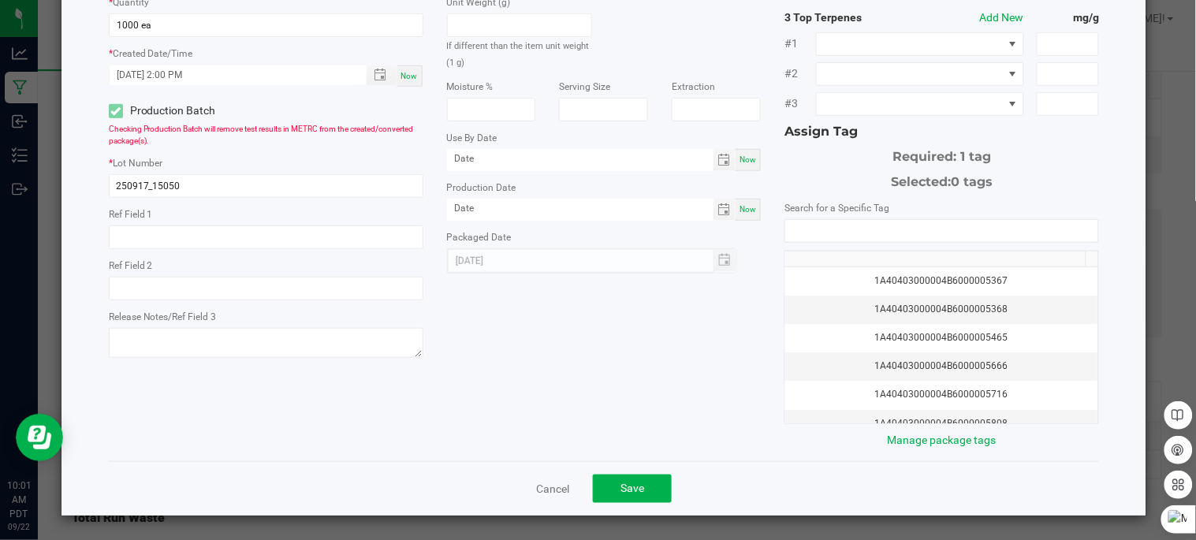
click at [934, 217] on div "Search for a Specific Tag 1A40403000004B6000005367 1A40403000004B6000005368 1A4…" at bounding box center [941, 323] width 315 height 249
click at [919, 235] on input "NO DATA FOUND" at bounding box center [941, 231] width 313 height 22
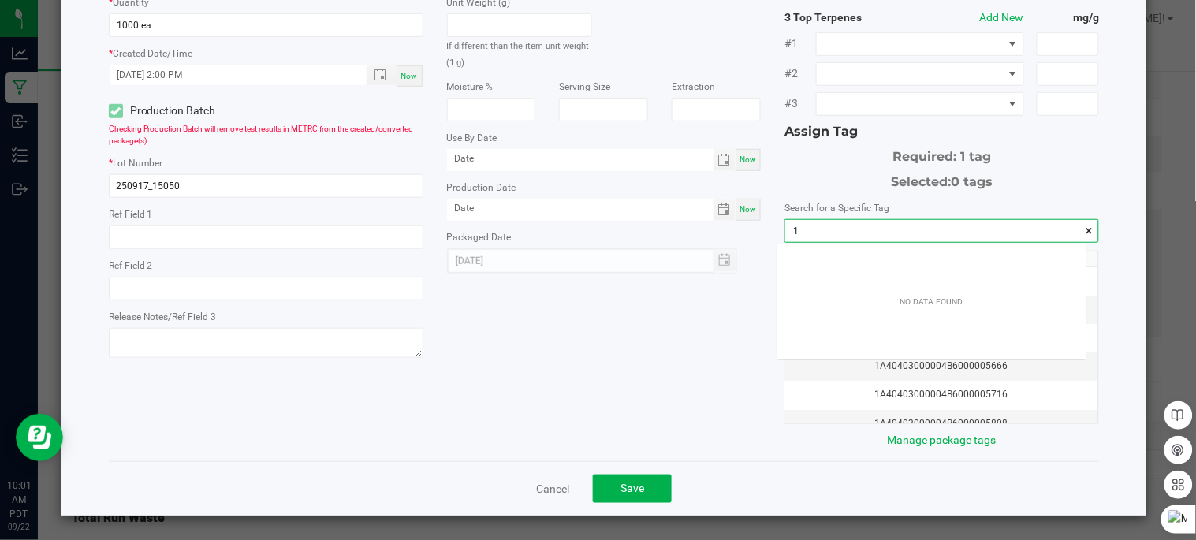
scroll to position [21, 308]
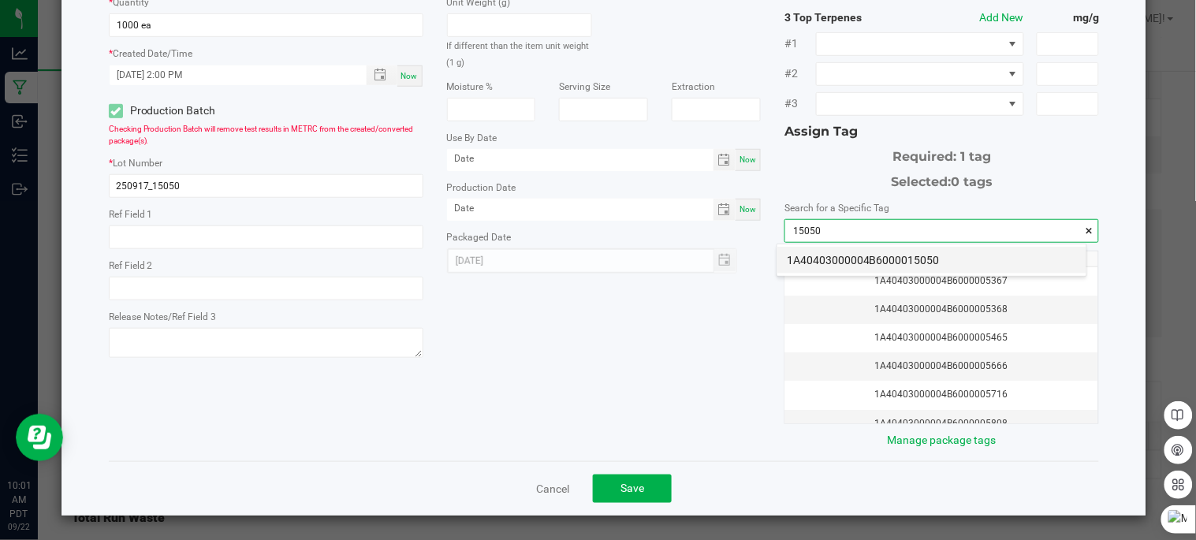
click at [948, 260] on li "1A40403000004B6000015050" at bounding box center [931, 260] width 309 height 27
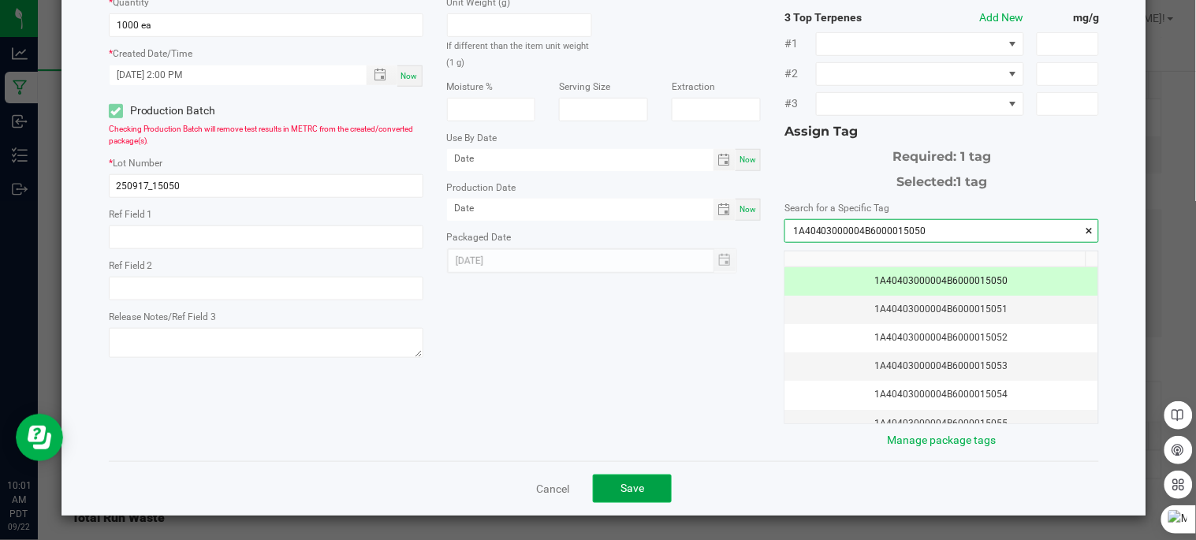
click at [639, 494] on button "Save" at bounding box center [632, 489] width 79 height 28
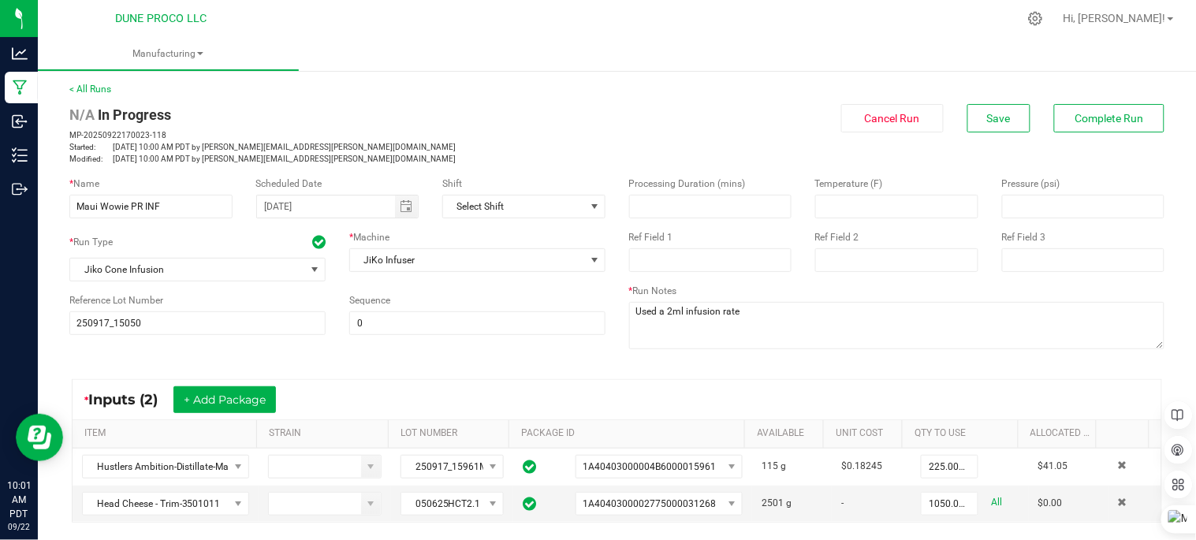
scroll to position [0, 0]
click at [1075, 116] on span "Complete Run" at bounding box center [1109, 119] width 69 height 13
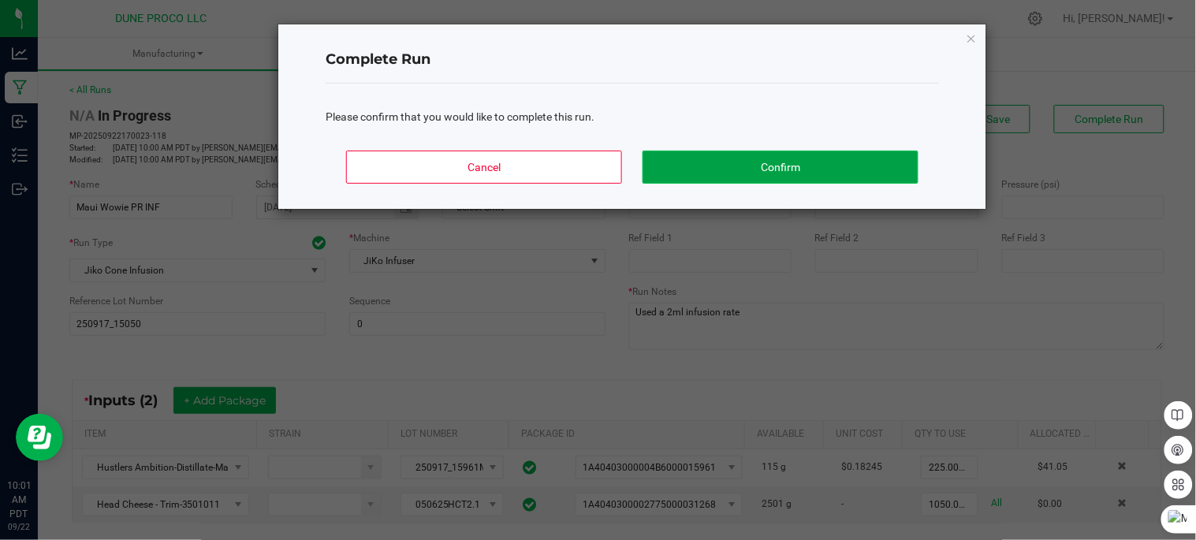
click at [830, 160] on button "Confirm" at bounding box center [781, 167] width 276 height 33
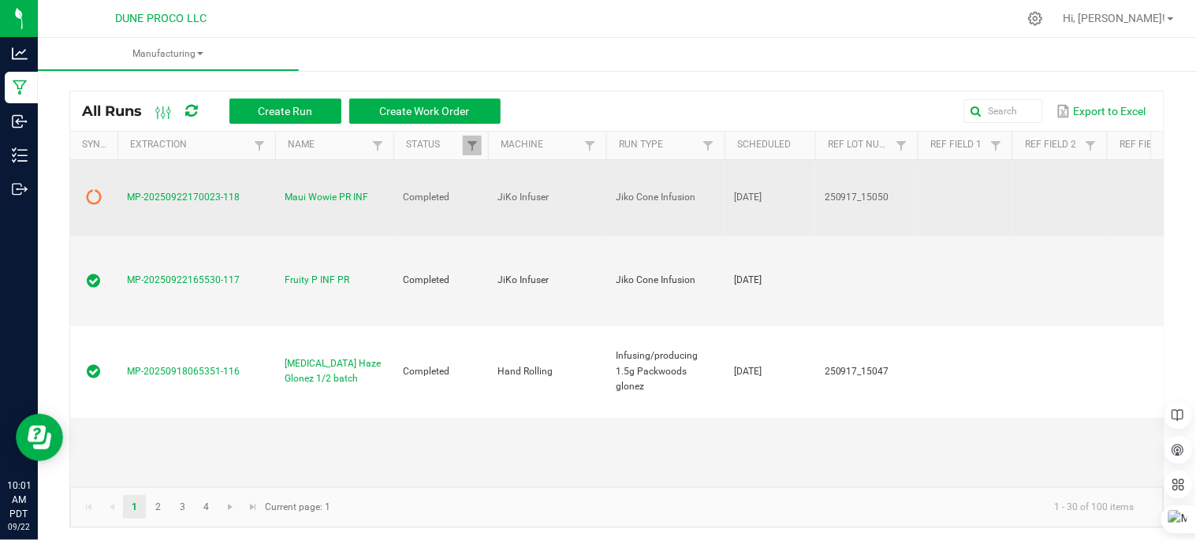
click at [88, 208] on td at bounding box center [93, 198] width 47 height 76
click at [91, 190] on icon at bounding box center [94, 197] width 16 height 16
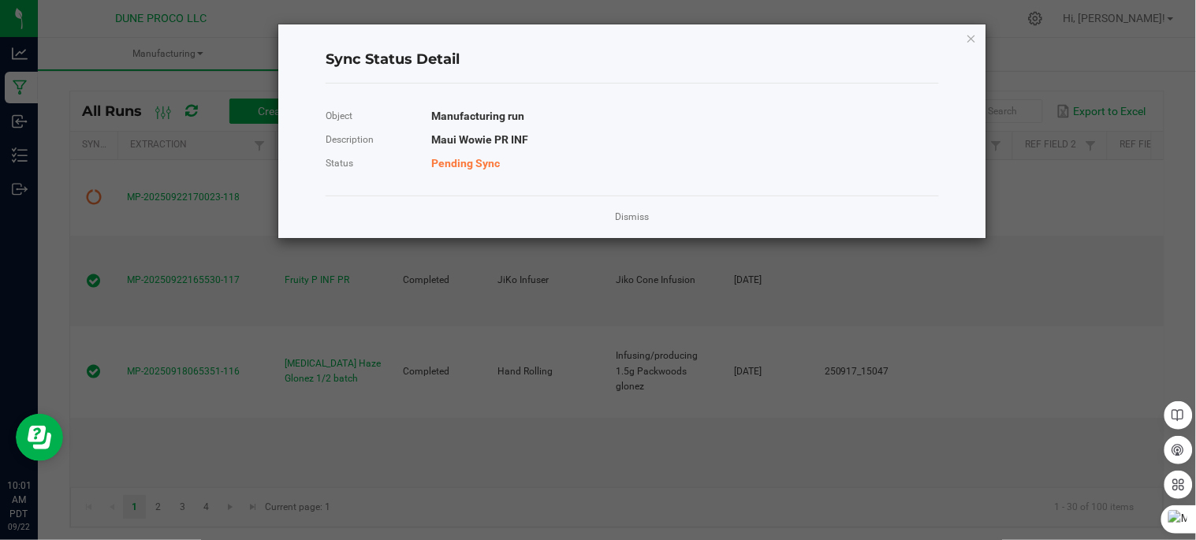
click at [965, 38] on div "Sync Status Detail Object Manufacturing run Description Maui Wowie PR INF Statu…" at bounding box center [632, 131] width 708 height 214
click at [974, 29] on icon "Close" at bounding box center [971, 37] width 11 height 19
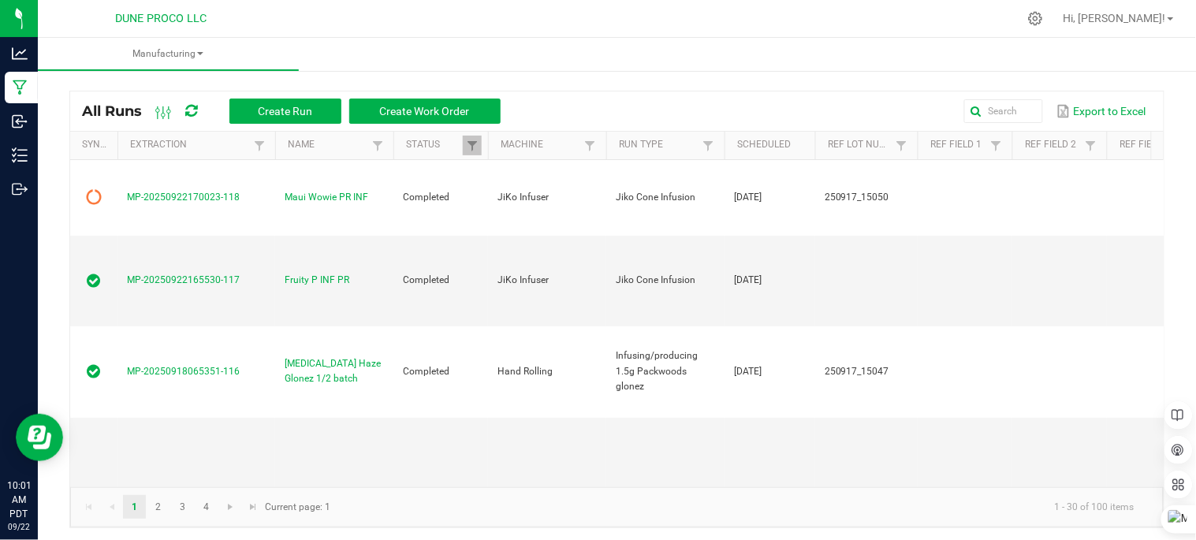
click at [195, 107] on icon at bounding box center [192, 111] width 12 height 14
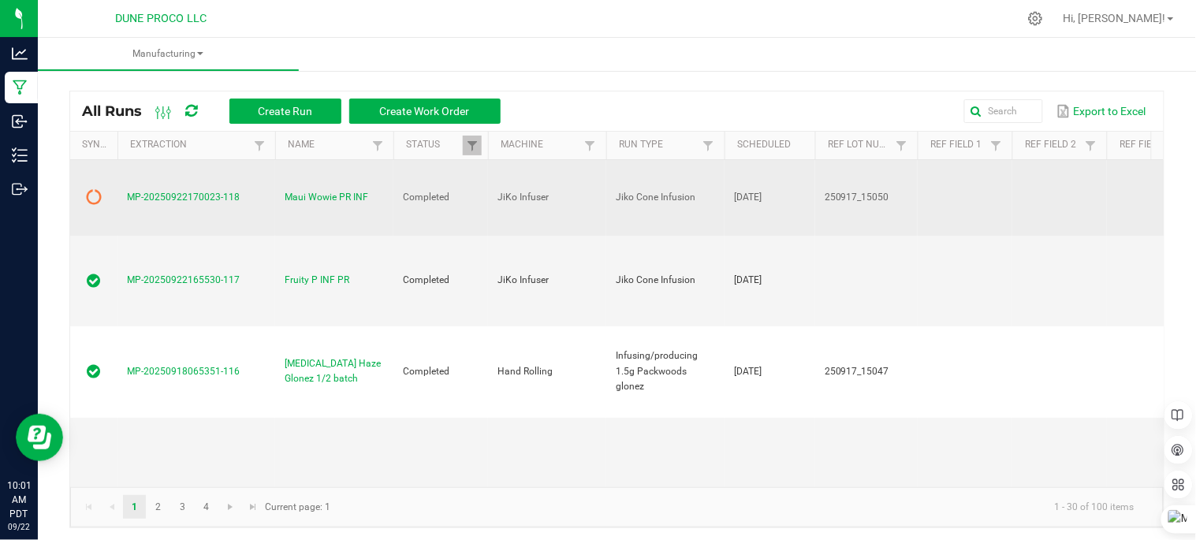
click at [90, 199] on icon at bounding box center [94, 197] width 16 height 16
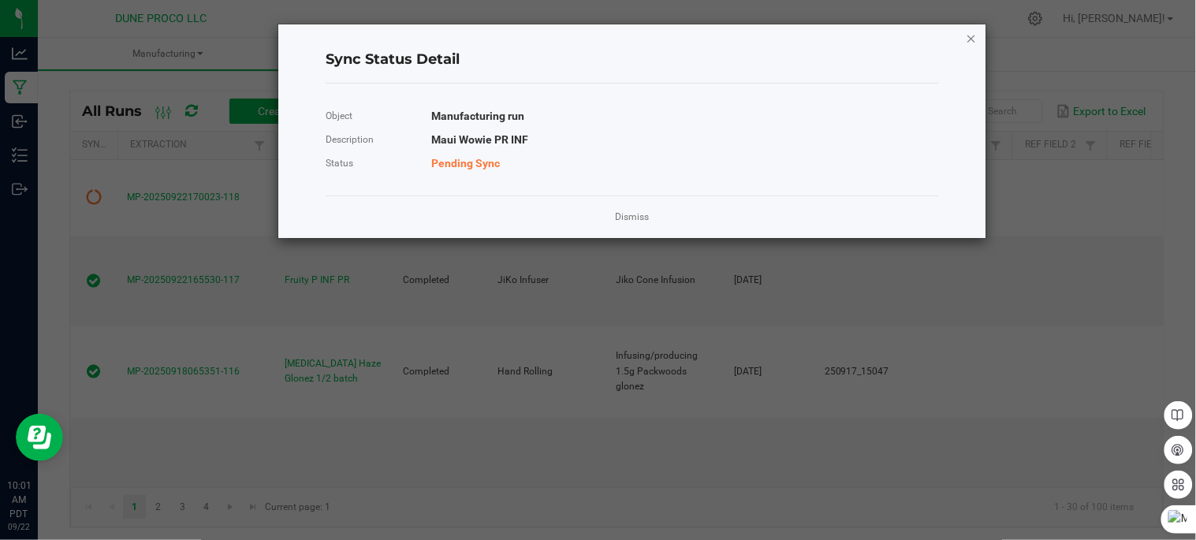
click at [974, 39] on icon "Close" at bounding box center [971, 37] width 11 height 19
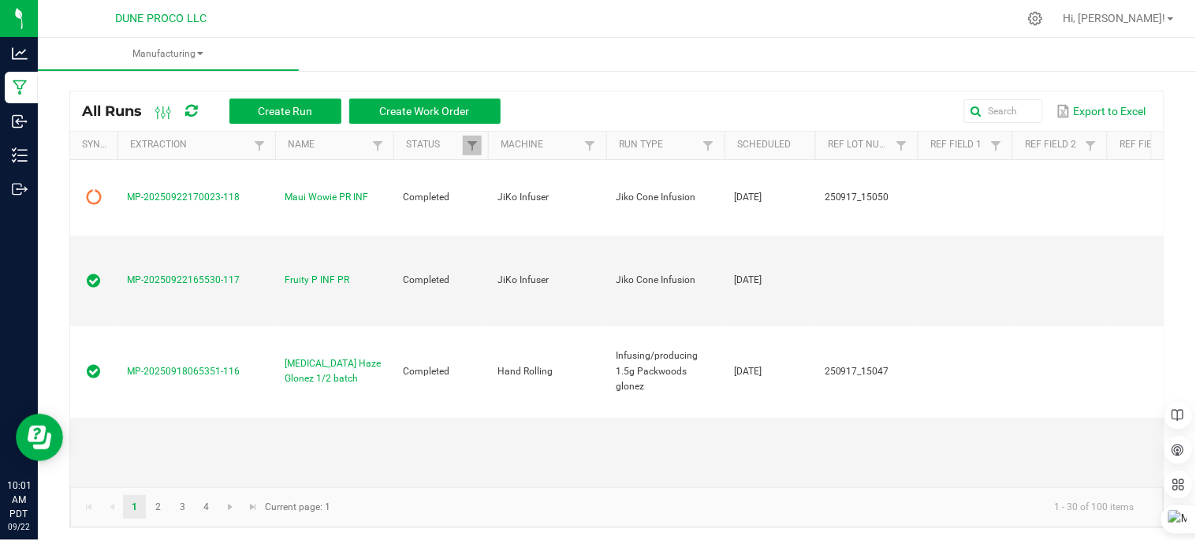
click at [192, 107] on icon at bounding box center [192, 111] width 12 height 14
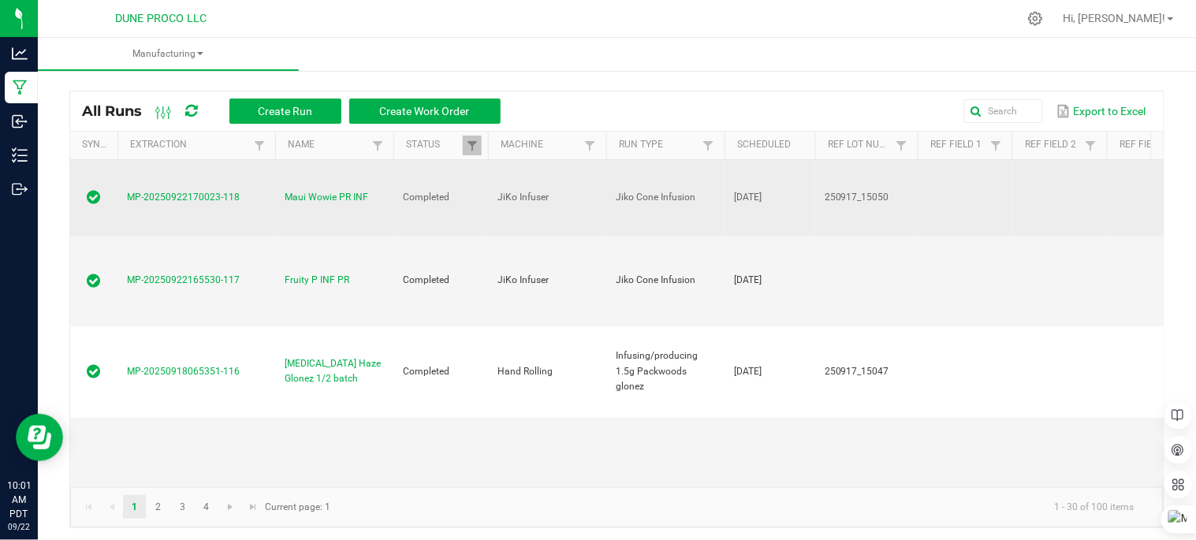
click at [89, 194] on icon at bounding box center [94, 197] width 13 height 16
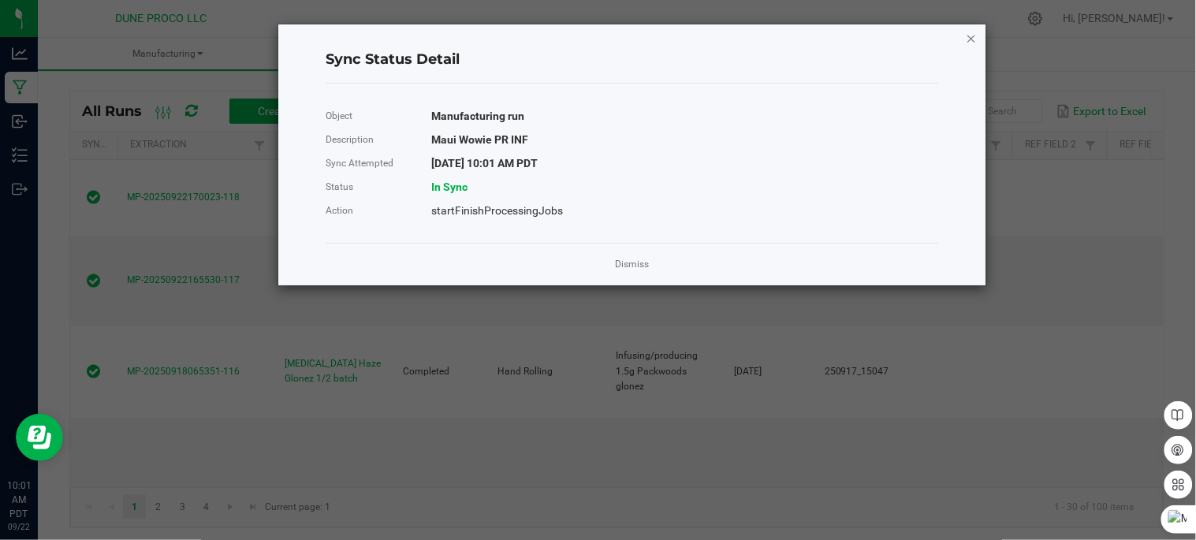
click at [967, 36] on icon "Close" at bounding box center [971, 37] width 11 height 19
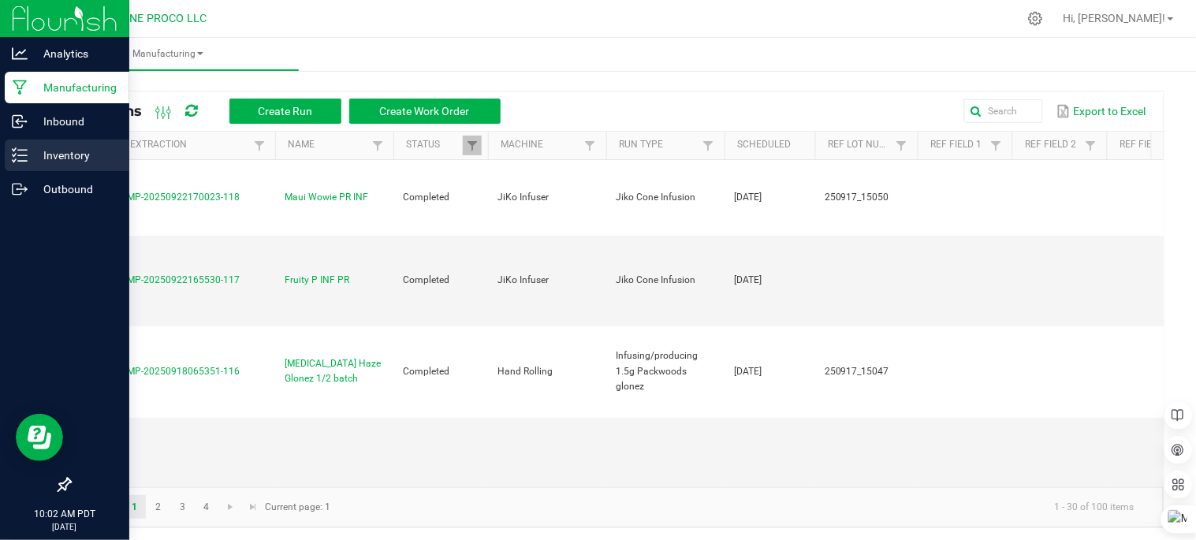
click at [58, 161] on p "Inventory" at bounding box center [75, 155] width 95 height 19
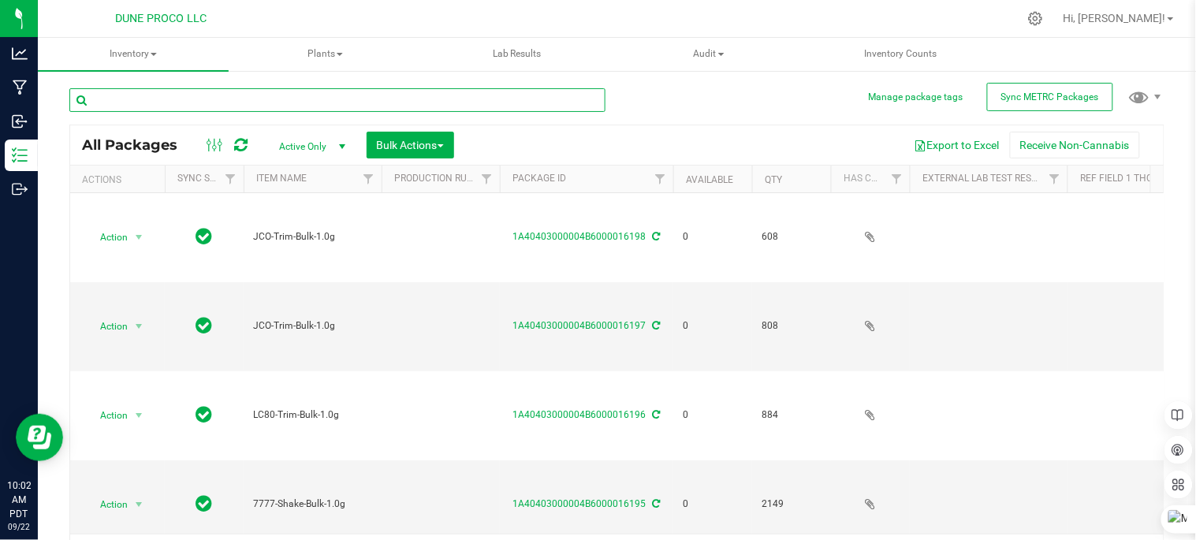
click at [298, 101] on input "text" at bounding box center [337, 100] width 536 height 24
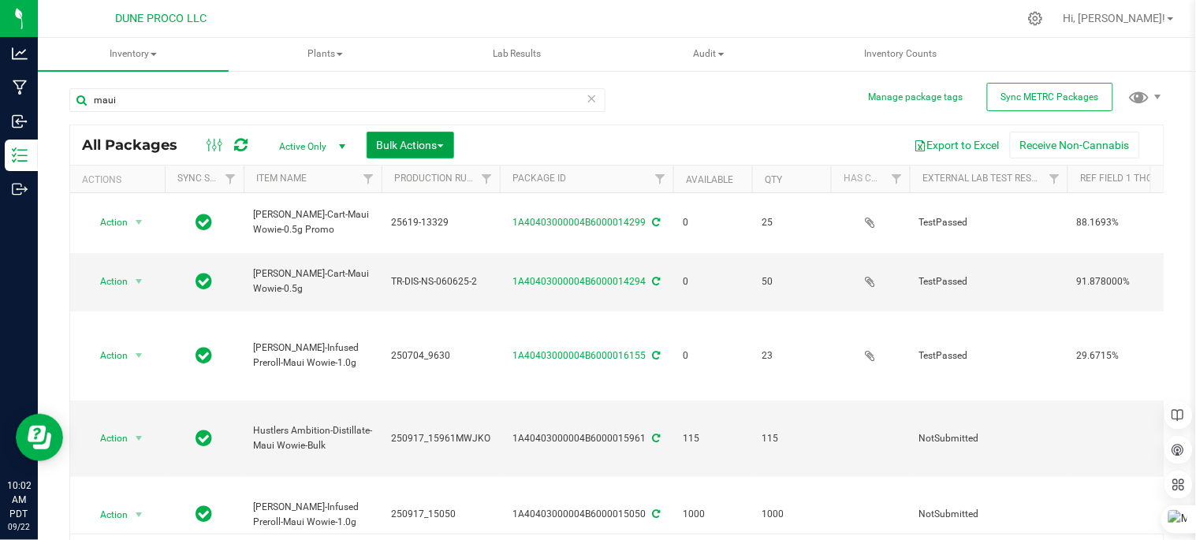
click at [439, 144] on span "button" at bounding box center [441, 145] width 6 height 3
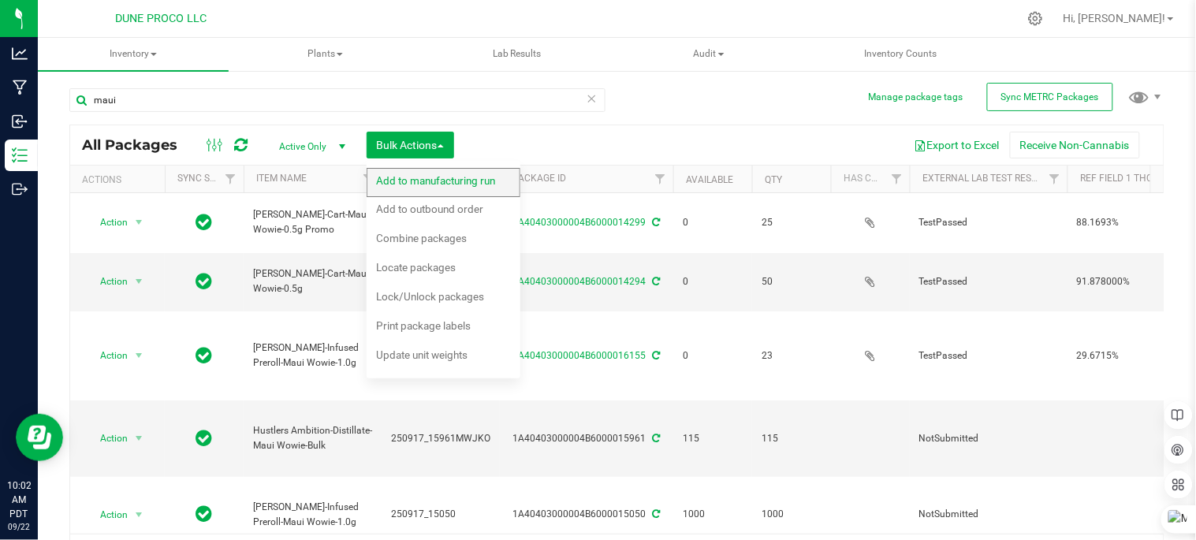
click at [456, 180] on span "Add to manufacturing run" at bounding box center [435, 180] width 119 height 13
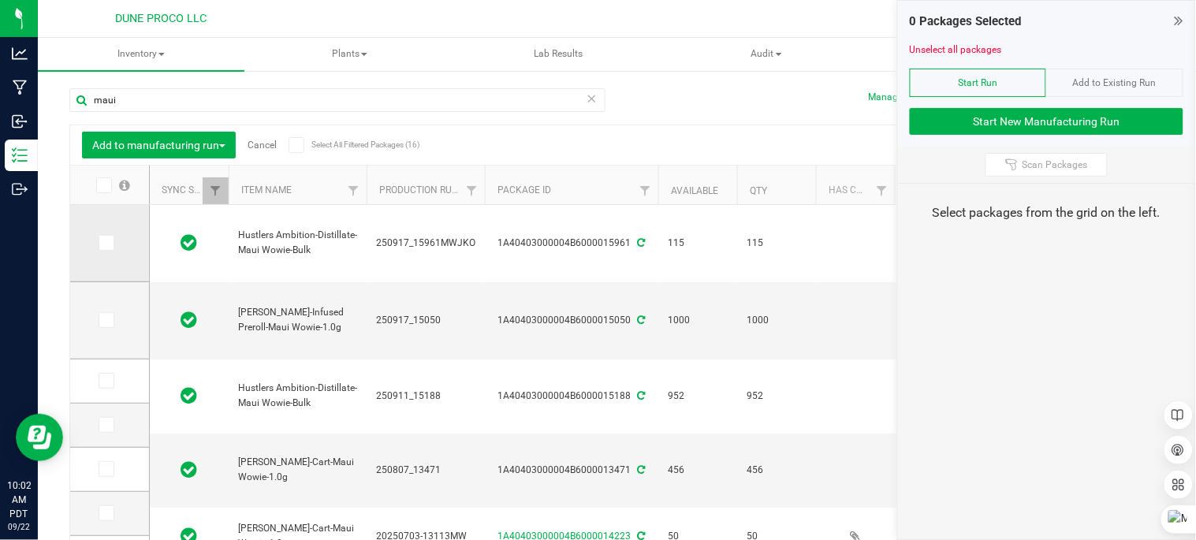
click at [109, 243] on icon at bounding box center [105, 243] width 10 height 0
click at [0, 0] on input "checkbox" at bounding box center [0, 0] width 0 height 0
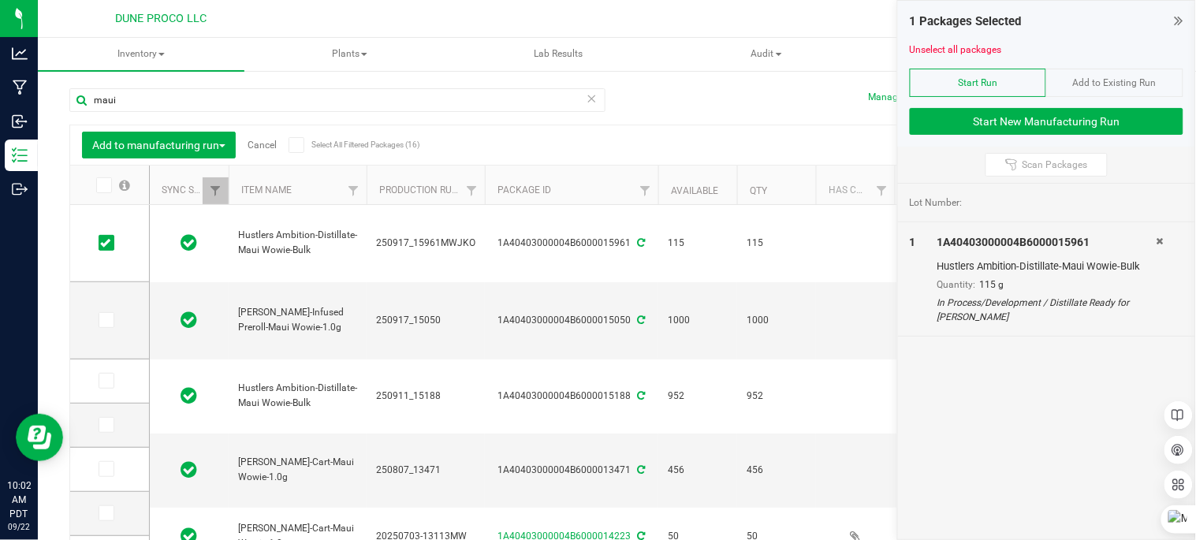
click at [587, 103] on icon at bounding box center [592, 97] width 11 height 19
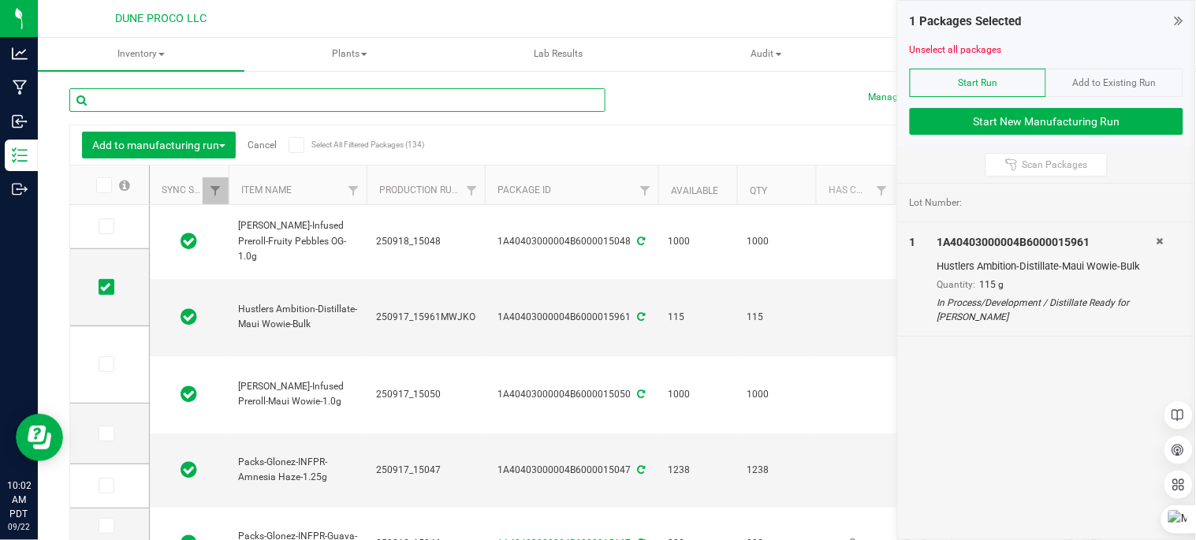
click at [363, 93] on input "text" at bounding box center [337, 100] width 536 height 24
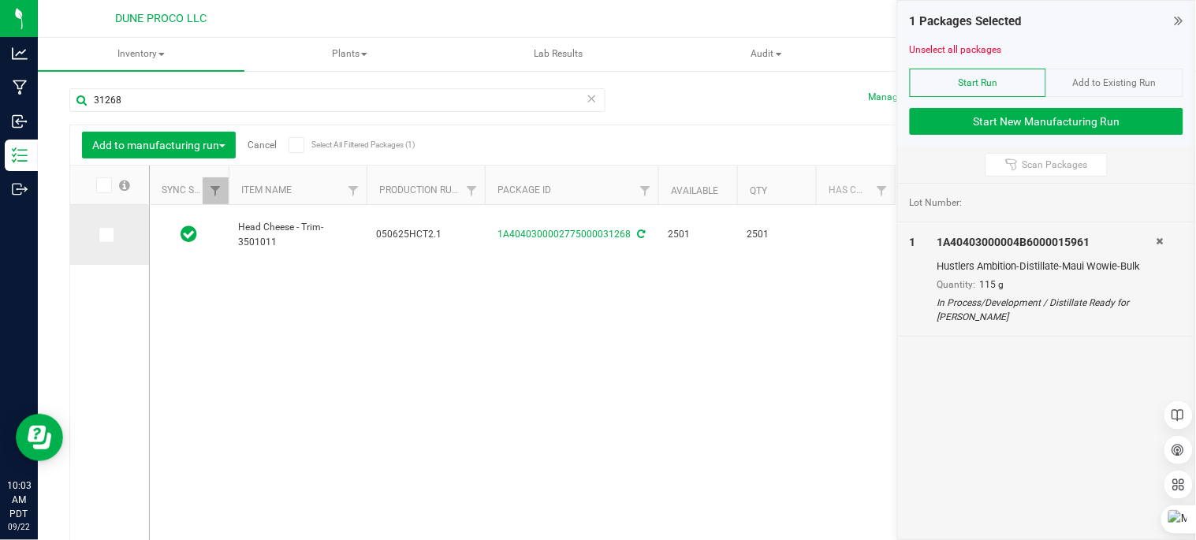
click at [103, 235] on icon at bounding box center [105, 235] width 10 height 0
click at [0, 0] on input "checkbox" at bounding box center [0, 0] width 0 height 0
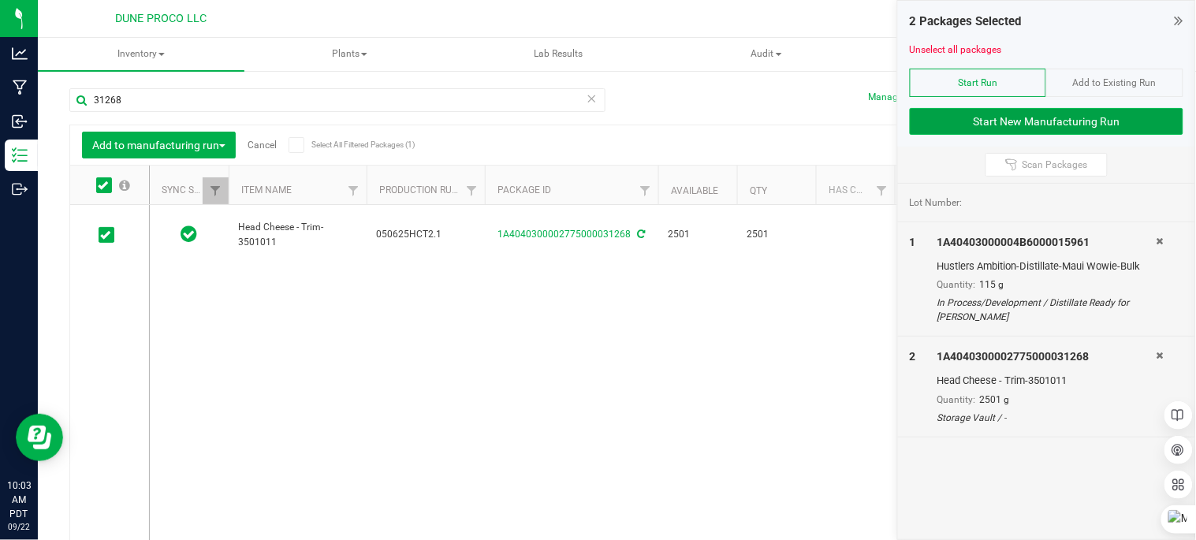
click at [1019, 127] on button "Start New Manufacturing Run" at bounding box center [1047, 121] width 274 height 27
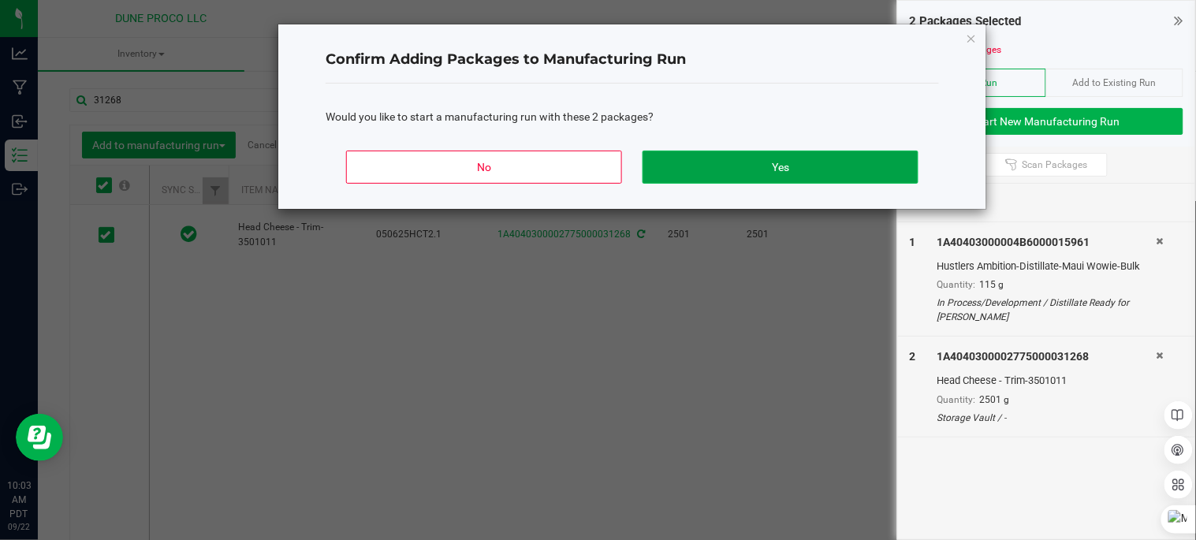
click at [869, 170] on button "Yes" at bounding box center [781, 167] width 276 height 33
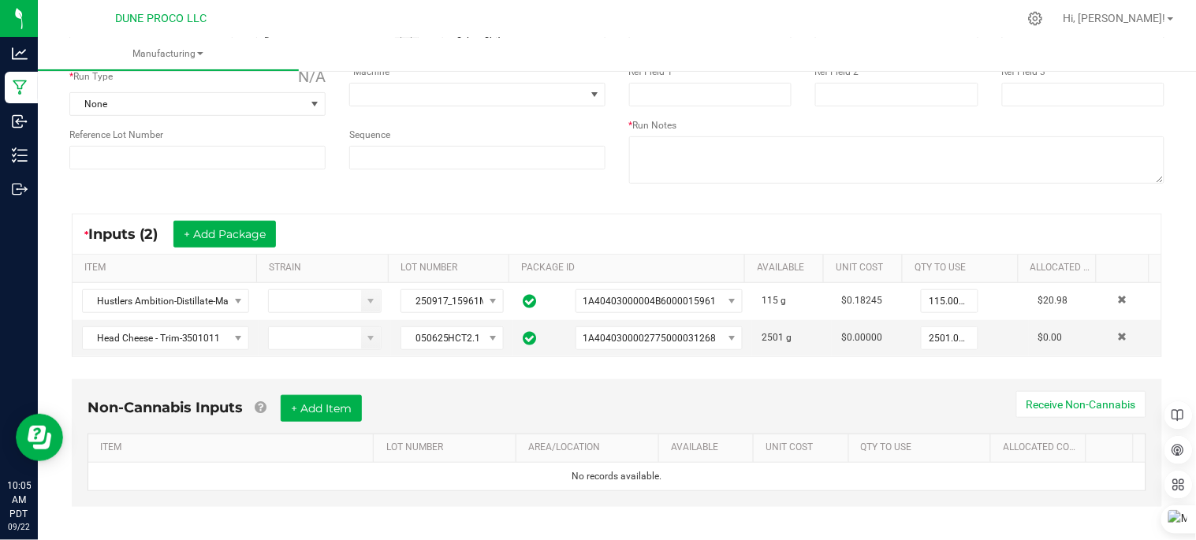
scroll to position [147, 0]
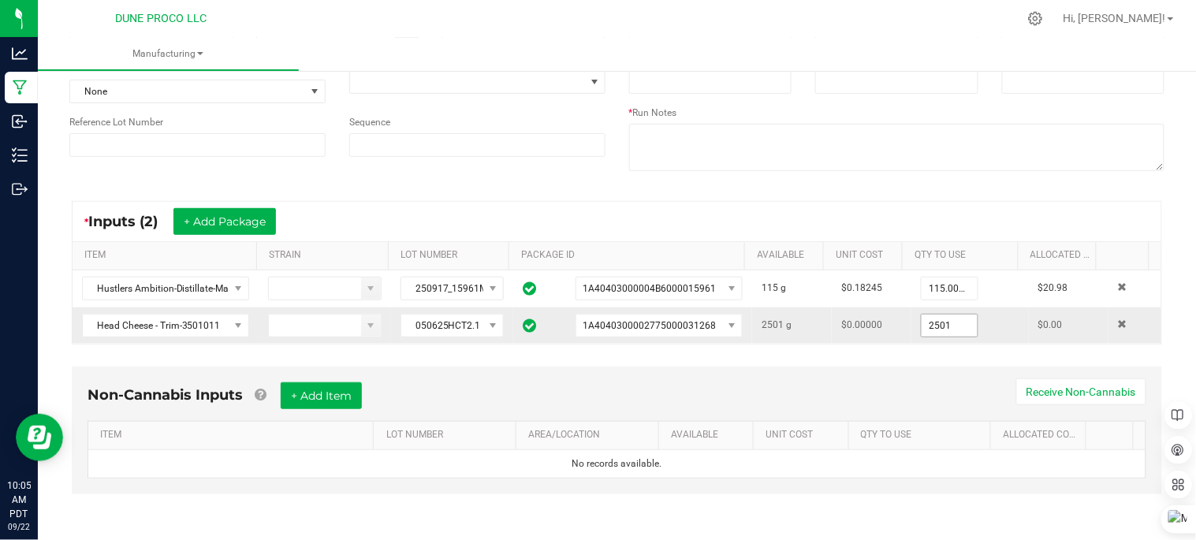
click at [941, 325] on input "2501" at bounding box center [949, 326] width 55 height 22
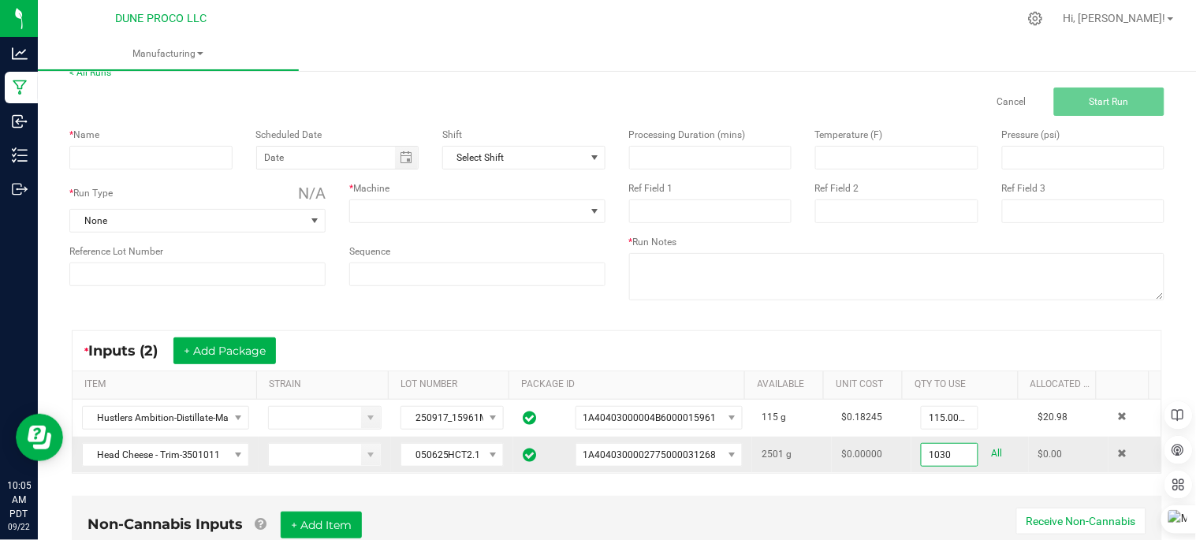
scroll to position [0, 0]
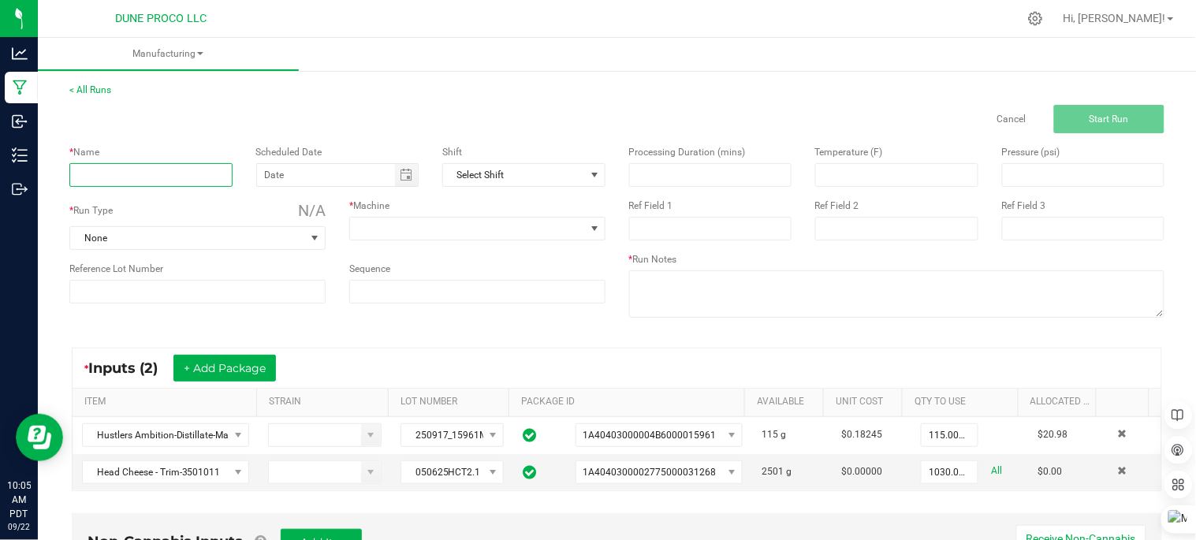
click at [201, 177] on input at bounding box center [150, 175] width 163 height 24
click at [194, 180] on input "Maui Wowie PR INF" at bounding box center [150, 175] width 163 height 24
click at [404, 182] on span "Toggle calendar" at bounding box center [406, 175] width 23 height 22
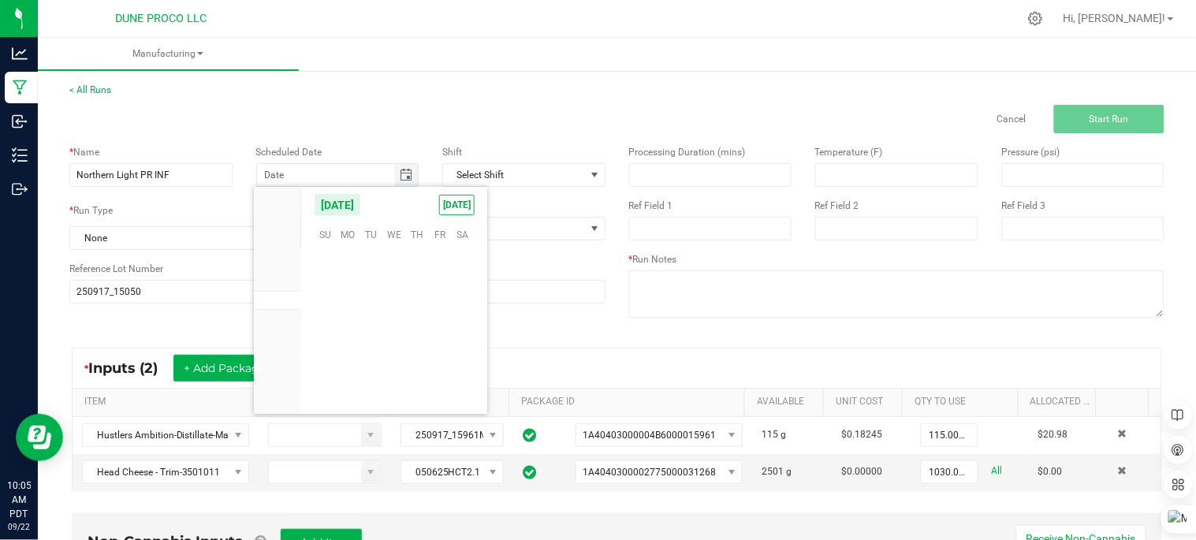
scroll to position [255698, 0]
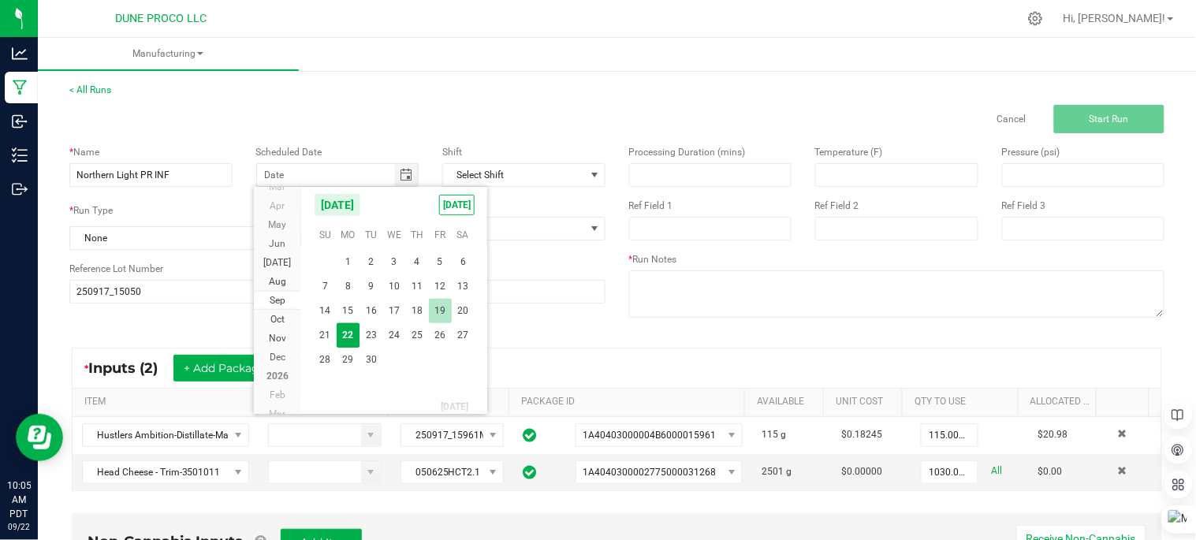
click at [440, 313] on span "19" at bounding box center [440, 311] width 23 height 24
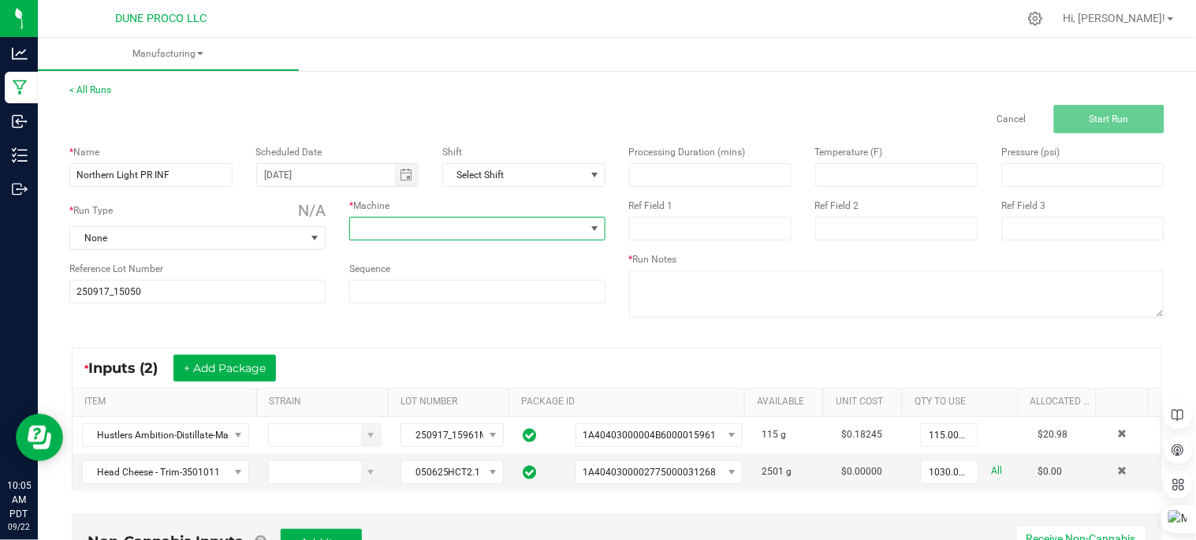
click at [371, 224] on span at bounding box center [467, 229] width 235 height 22
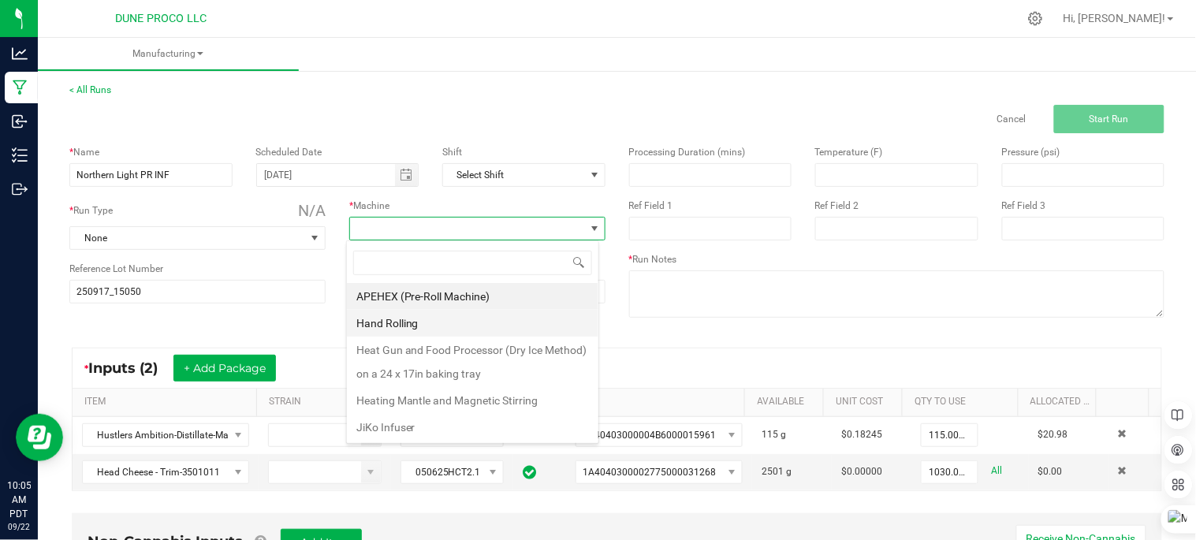
scroll to position [24, 252]
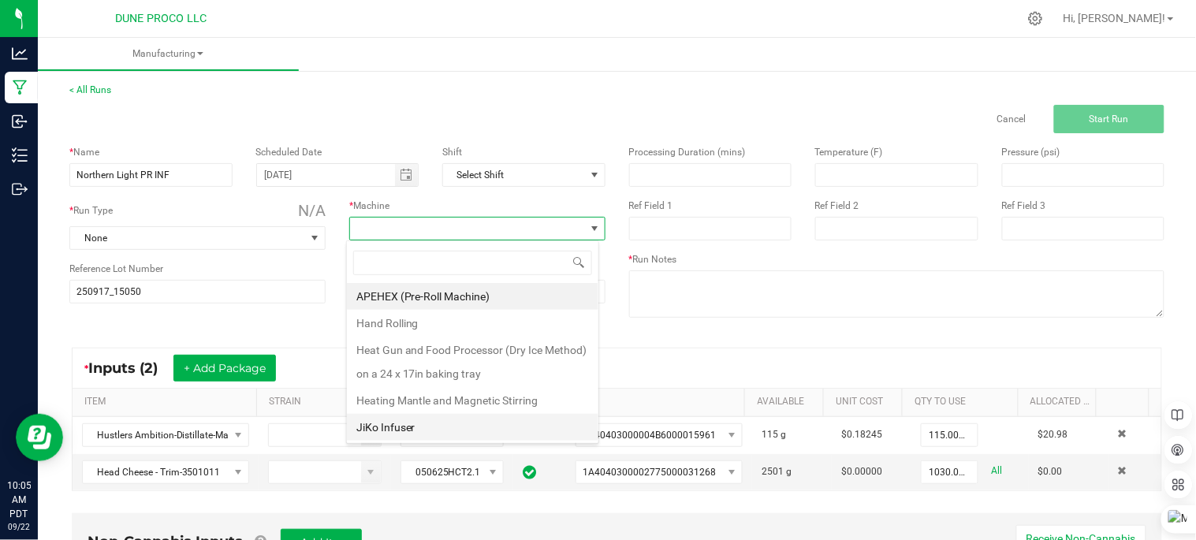
click at [404, 423] on li "JiKo Infuser" at bounding box center [473, 427] width 252 height 27
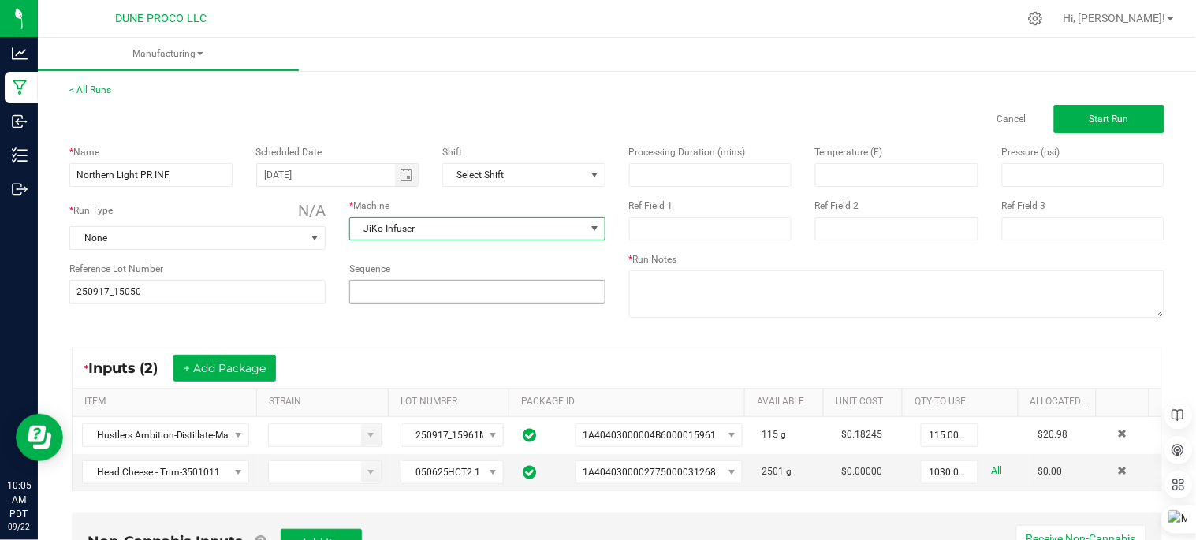
click at [426, 293] on input at bounding box center [477, 292] width 255 height 22
click at [414, 285] on input at bounding box center [477, 292] width 255 height 22
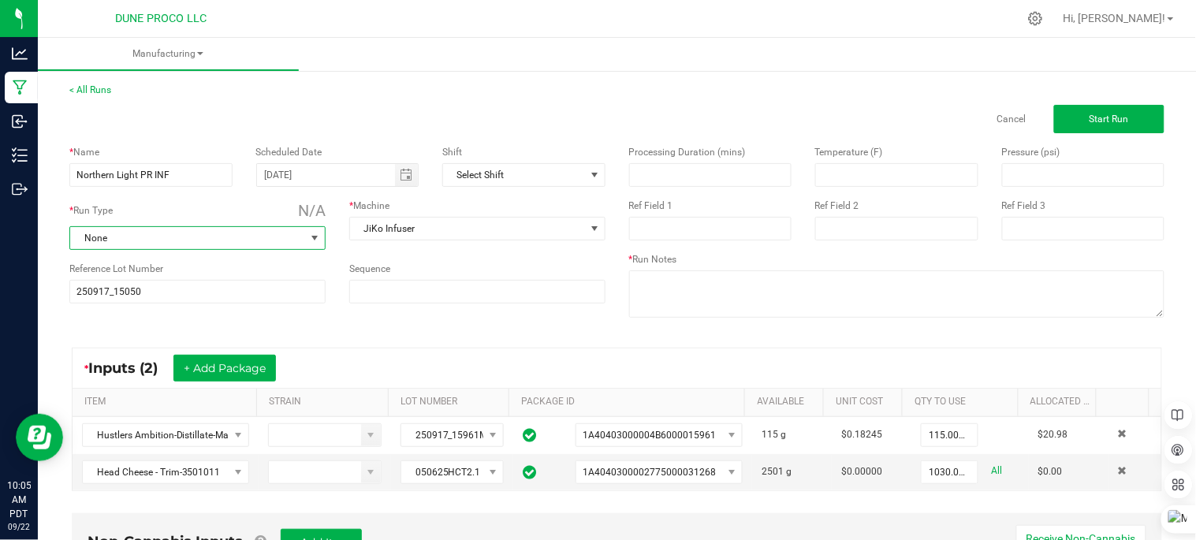
click at [192, 241] on span "None" at bounding box center [187, 238] width 235 height 22
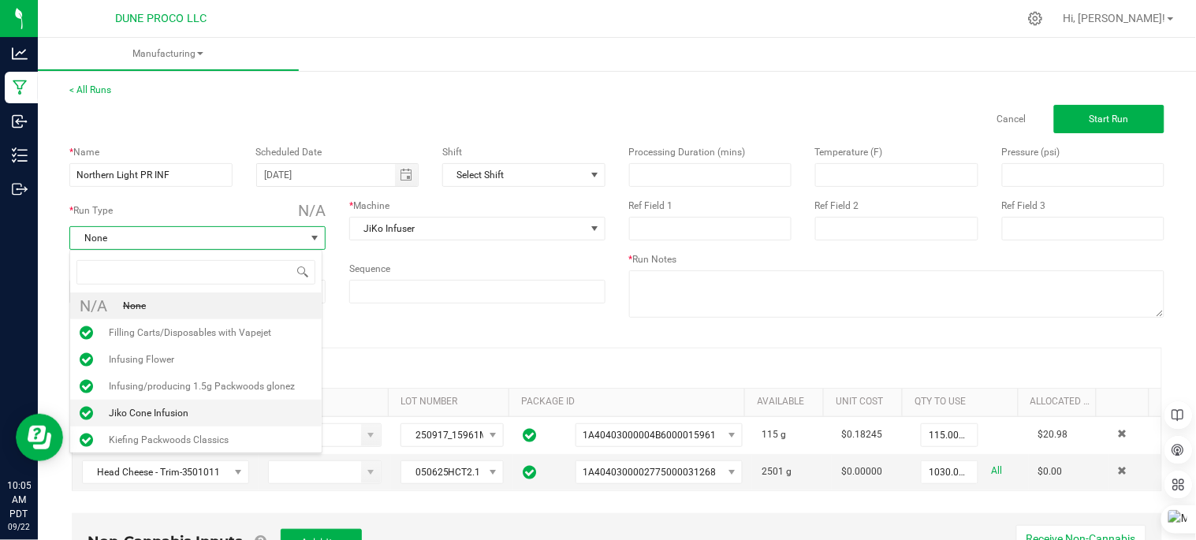
click at [163, 421] on span "Jiko Cone Infusion" at bounding box center [149, 413] width 80 height 16
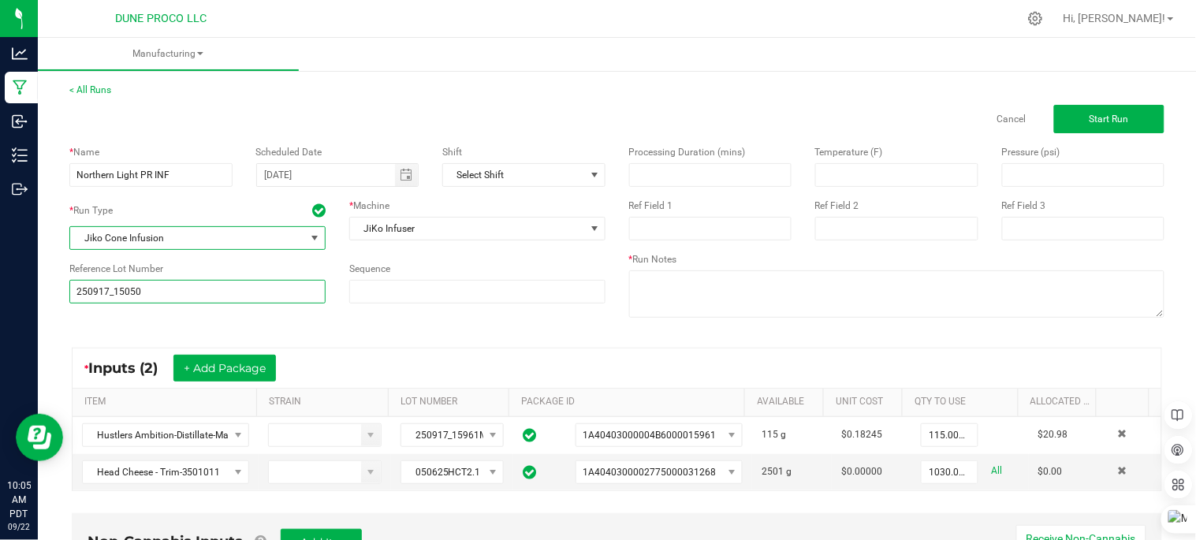
click at [213, 300] on input "250917_15050" at bounding box center [197, 292] width 256 height 24
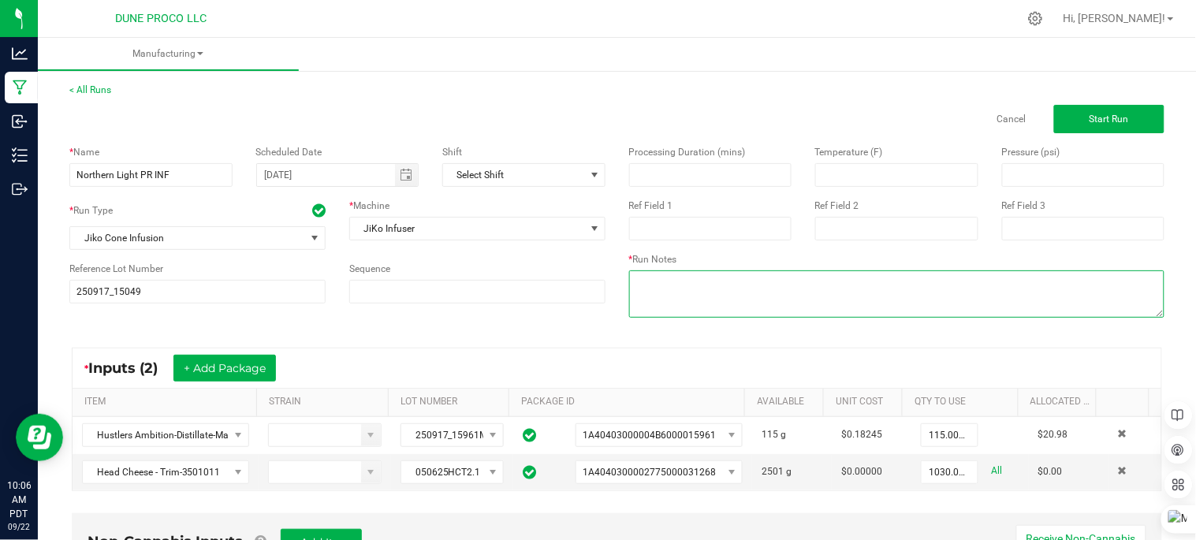
click at [825, 305] on textarea at bounding box center [897, 293] width 536 height 47
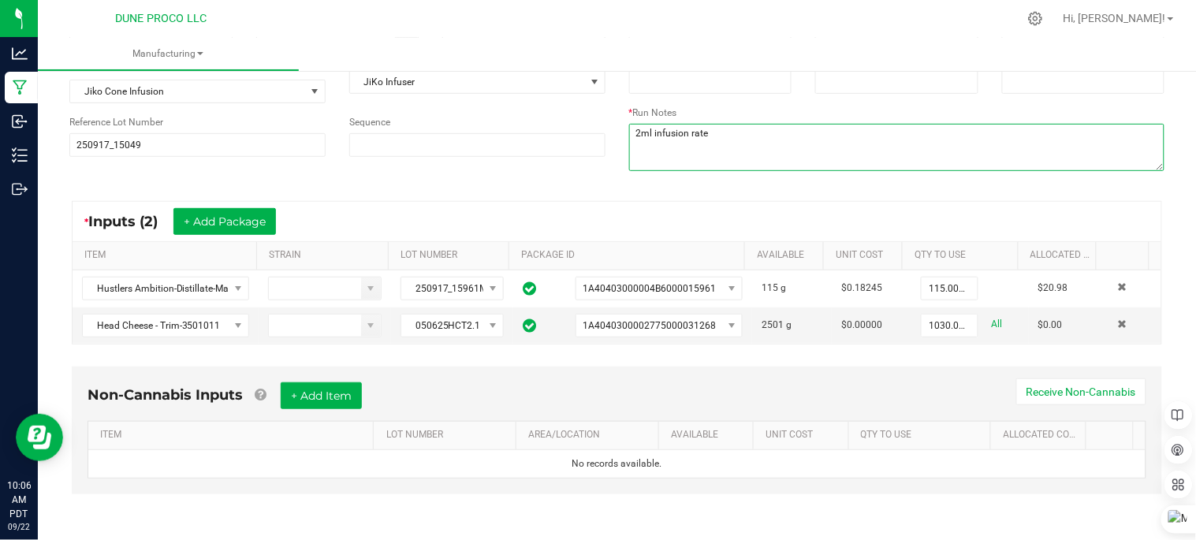
scroll to position [0, 0]
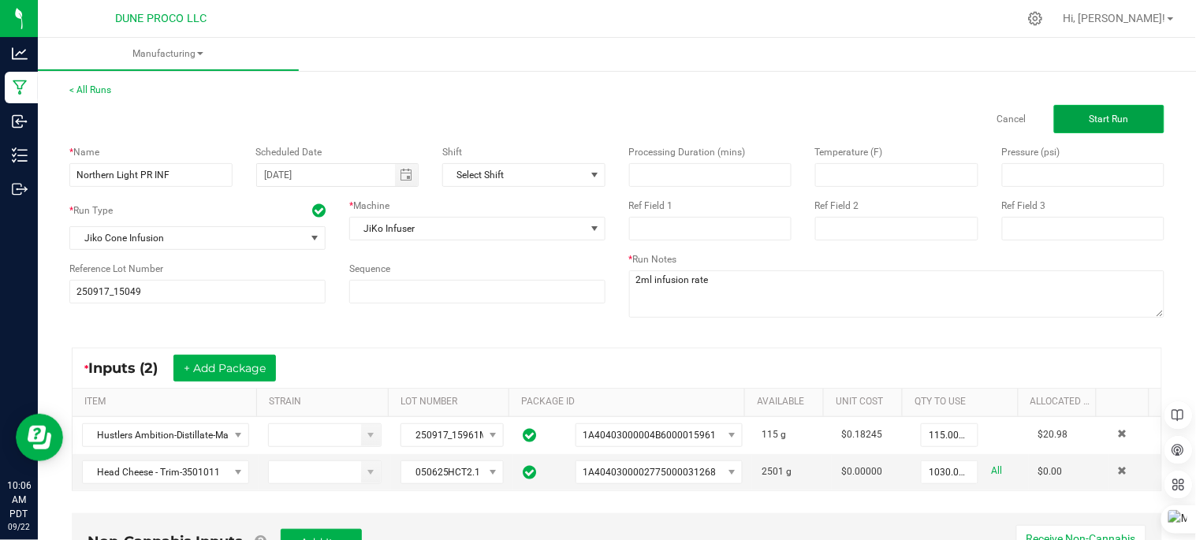
click at [1105, 120] on span "Start Run" at bounding box center [1109, 119] width 39 height 11
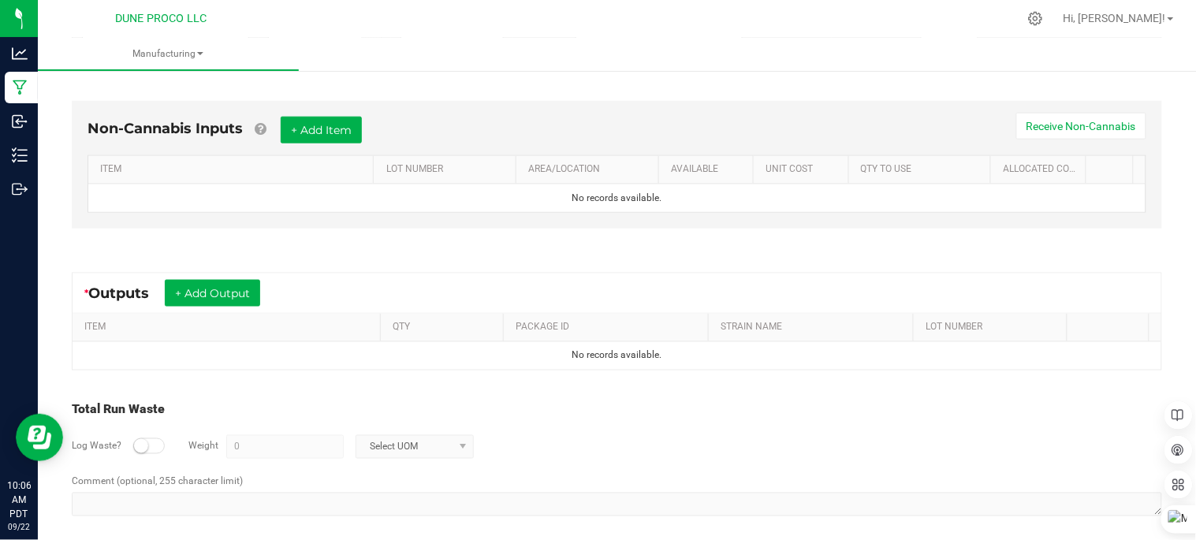
scroll to position [471, 0]
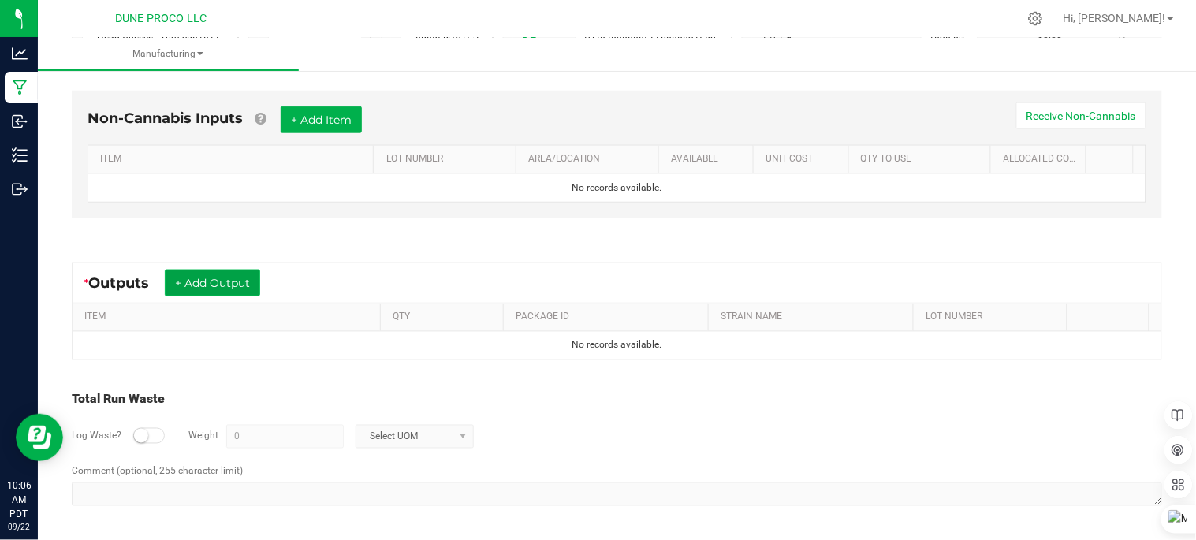
click at [224, 277] on button "+ Add Output" at bounding box center [212, 283] width 95 height 27
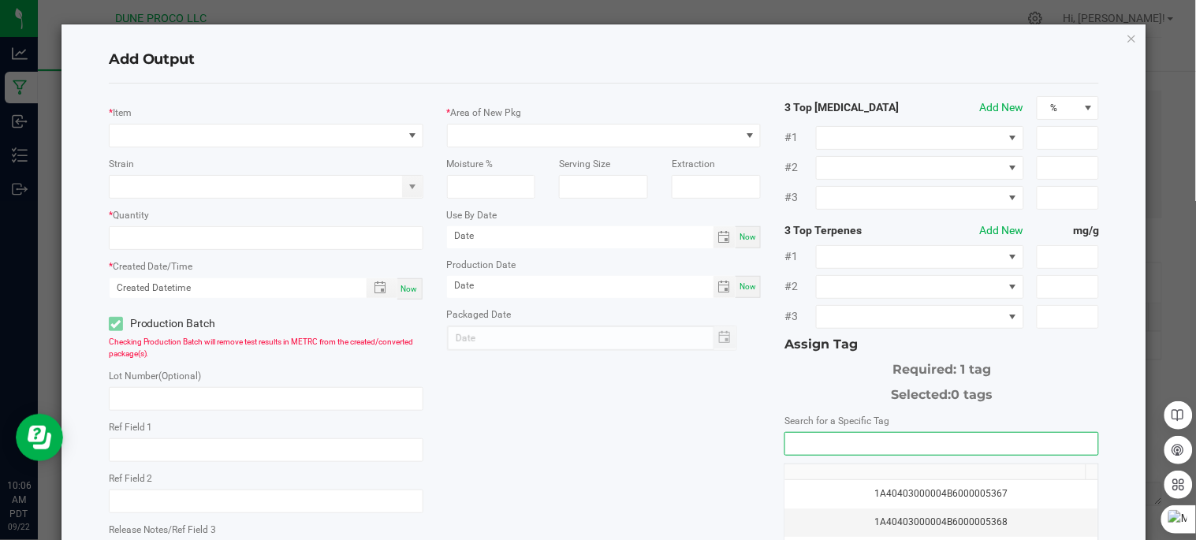
click at [888, 442] on input "NO DATA FOUND" at bounding box center [941, 444] width 313 height 22
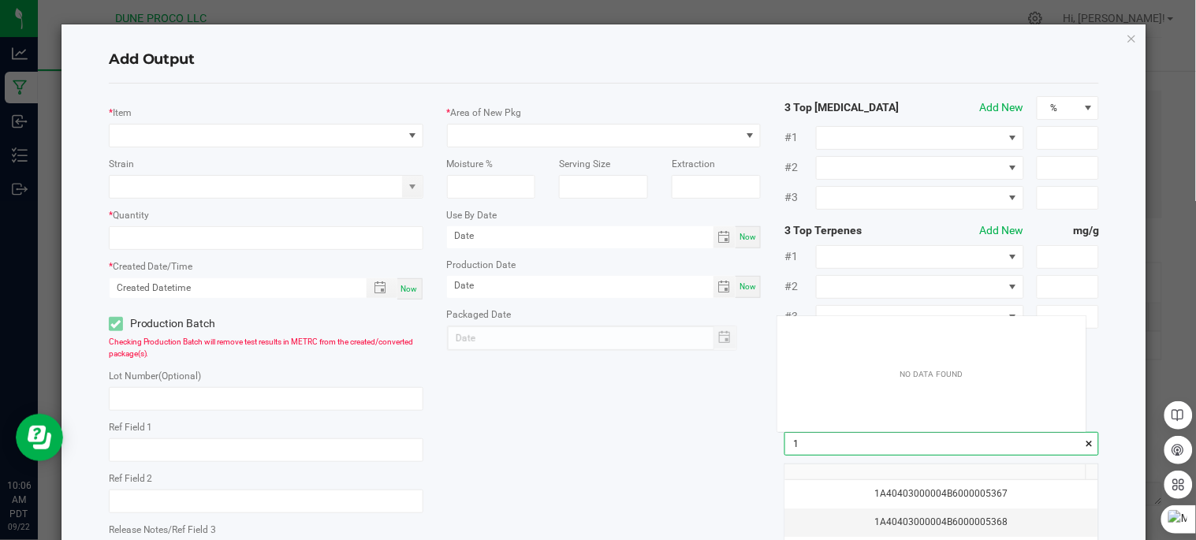
scroll to position [21, 308]
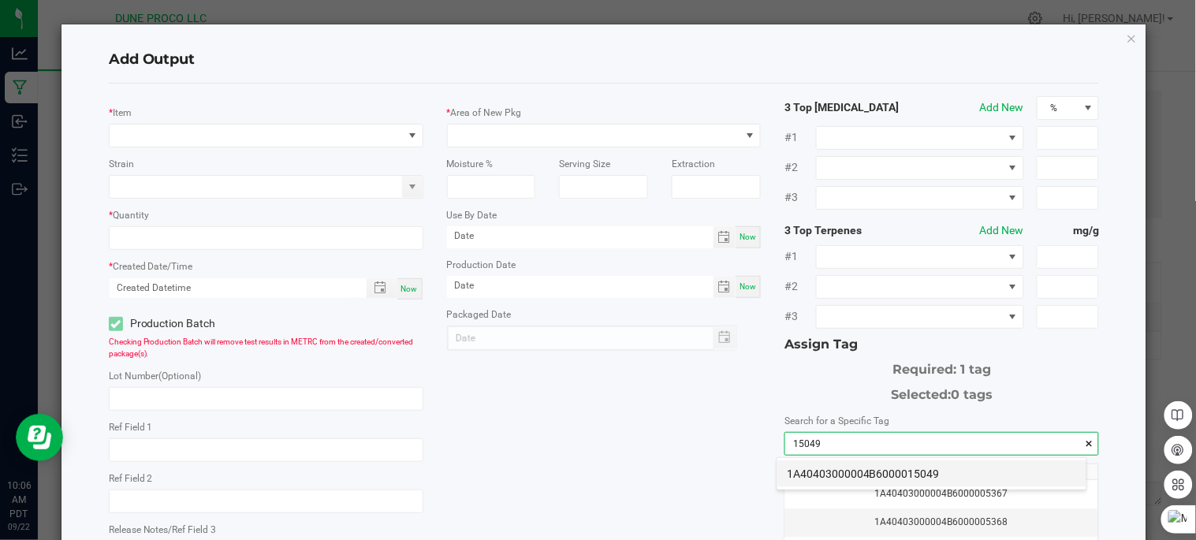
click at [900, 471] on li "1A40403000004B6000015049" at bounding box center [931, 473] width 309 height 27
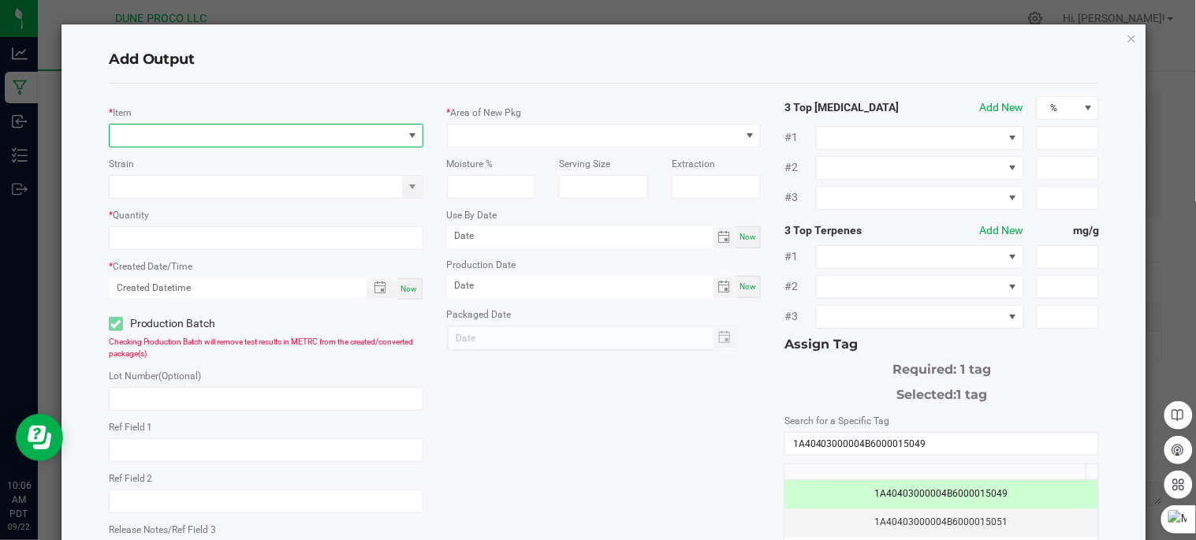
click at [182, 136] on span "NO DATA FOUND" at bounding box center [256, 136] width 293 height 22
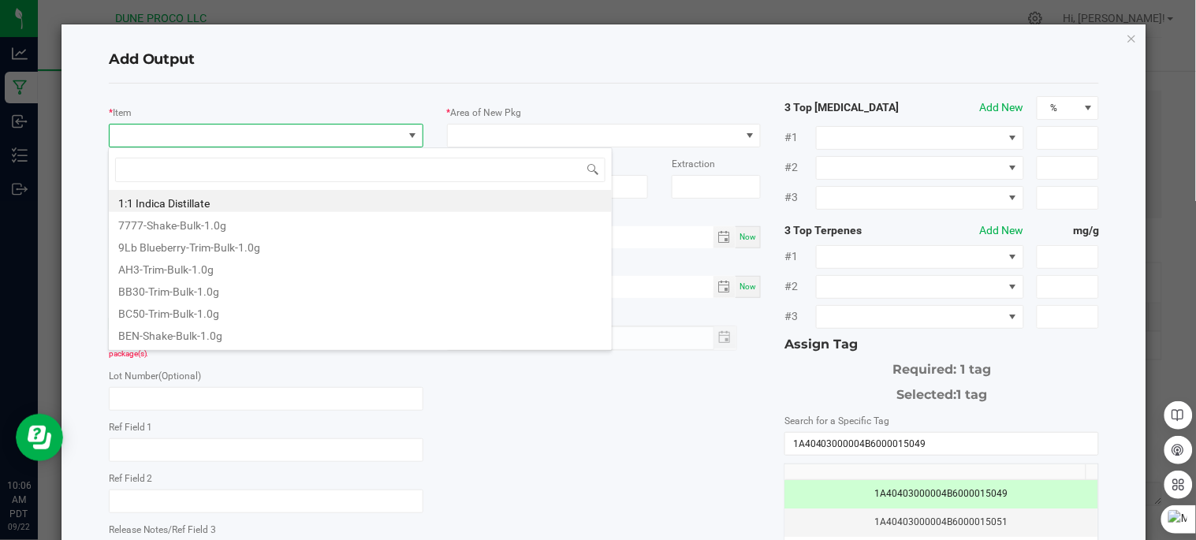
scroll to position [24, 310]
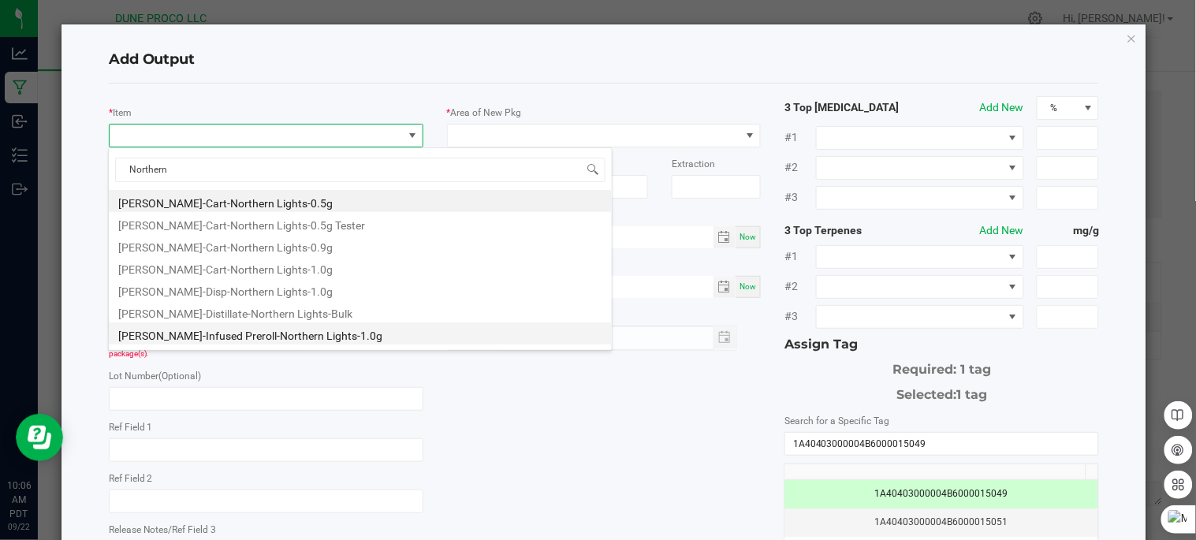
click at [274, 333] on li "HUST-Infused Preroll-Northern Lights-1.0g" at bounding box center [360, 333] width 503 height 22
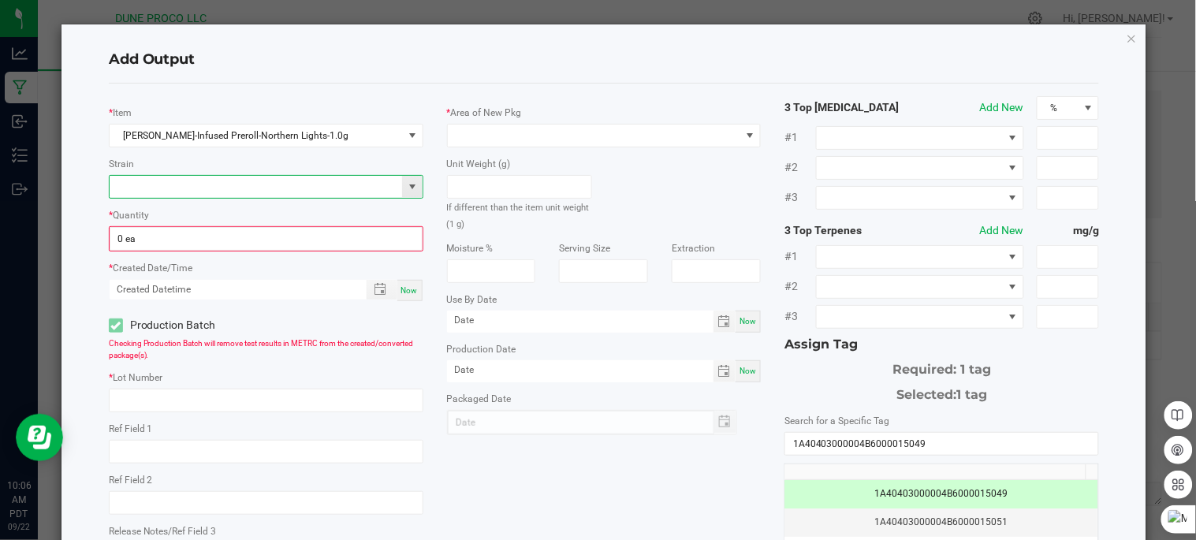
click at [230, 188] on input at bounding box center [256, 187] width 293 height 22
click at [214, 214] on li "Northern Lights" at bounding box center [263, 214] width 309 height 22
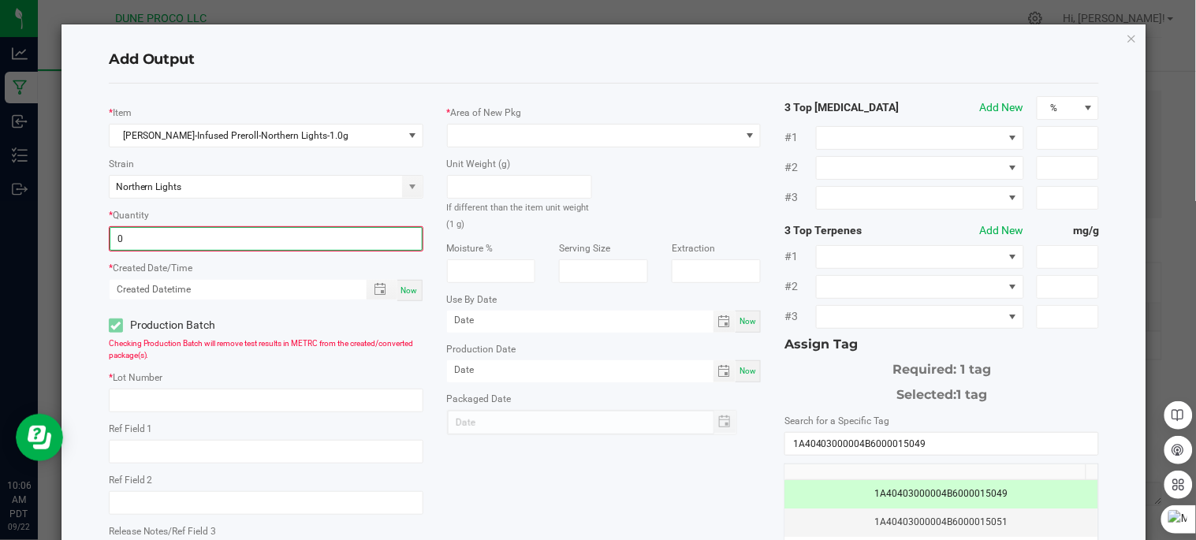
click at [209, 245] on input "0" at bounding box center [265, 239] width 311 height 22
click at [374, 290] on span "Toggle popup" at bounding box center [380, 287] width 13 height 13
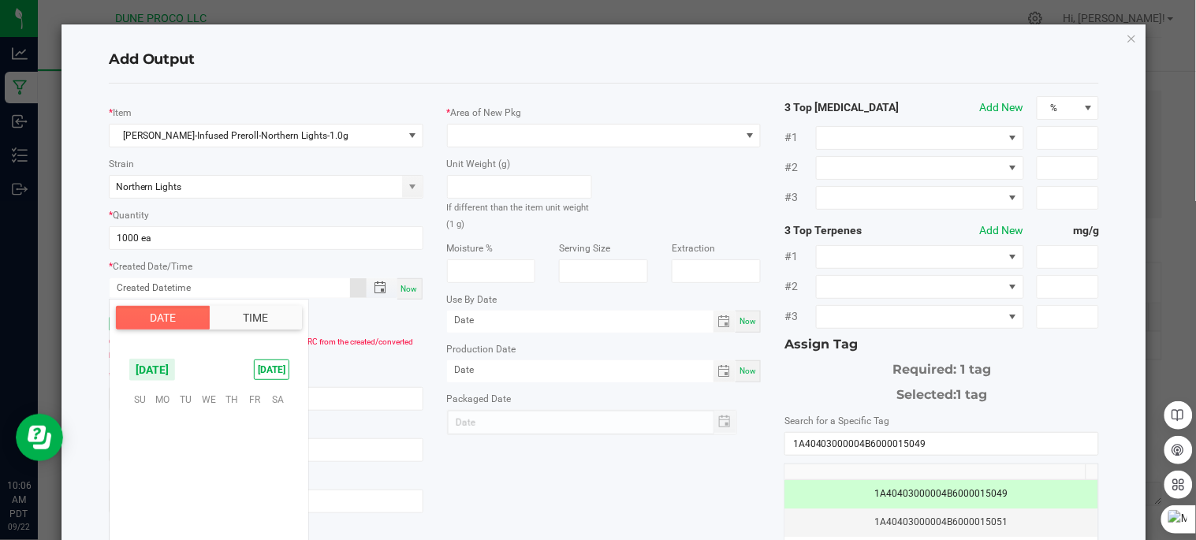
scroll to position [255701, 0]
click at [231, 470] on span "18" at bounding box center [231, 472] width 23 height 24
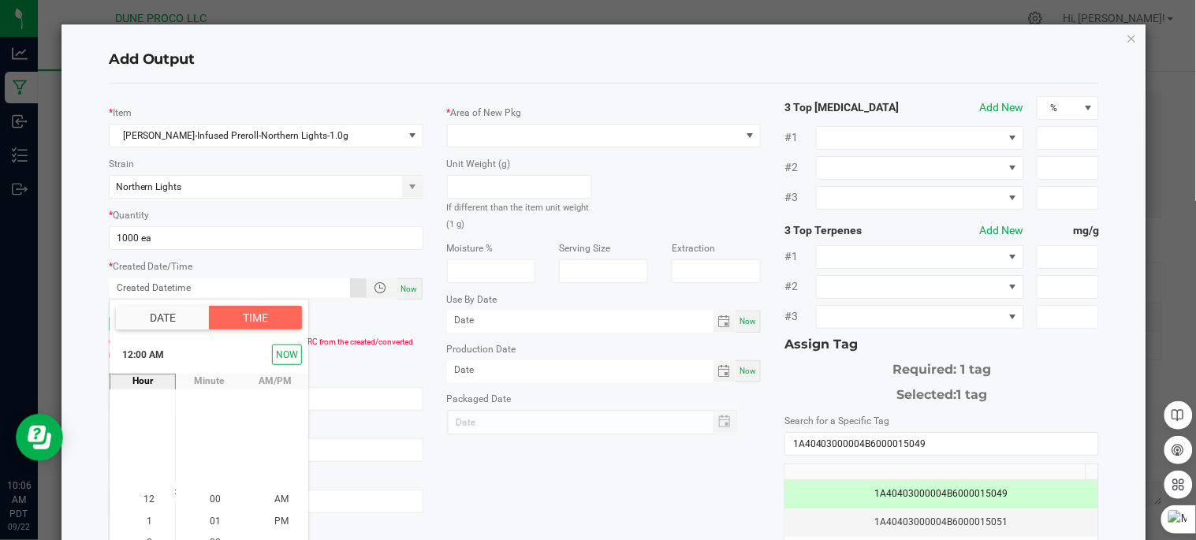
scroll to position [38, 0]
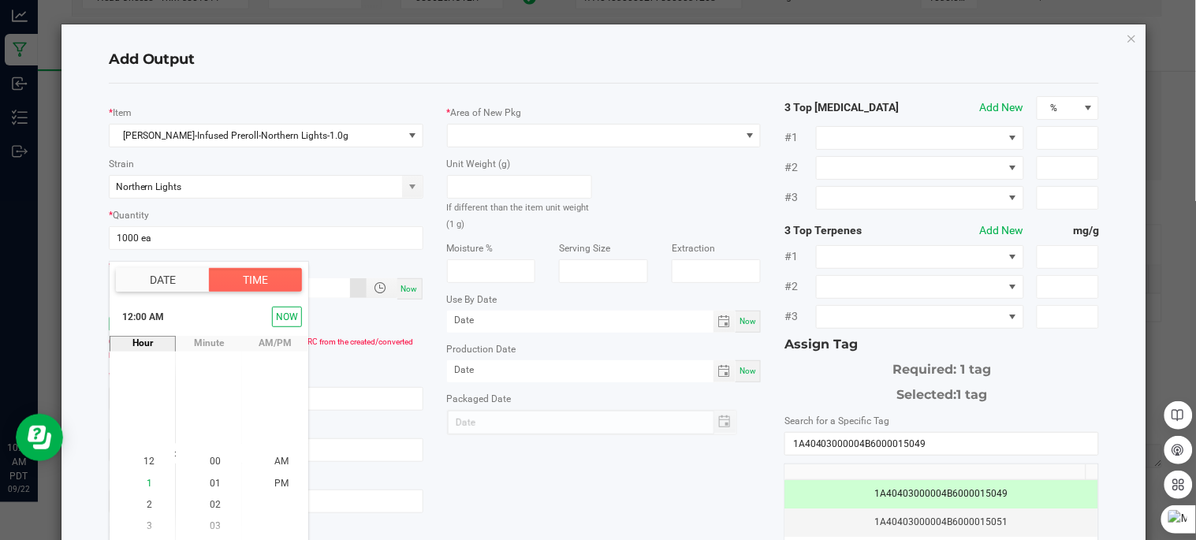
click at [145, 476] on li "1" at bounding box center [149, 483] width 38 height 21
click at [210, 460] on span "00" at bounding box center [215, 461] width 11 height 11
click at [281, 482] on span "PM" at bounding box center [281, 483] width 14 height 11
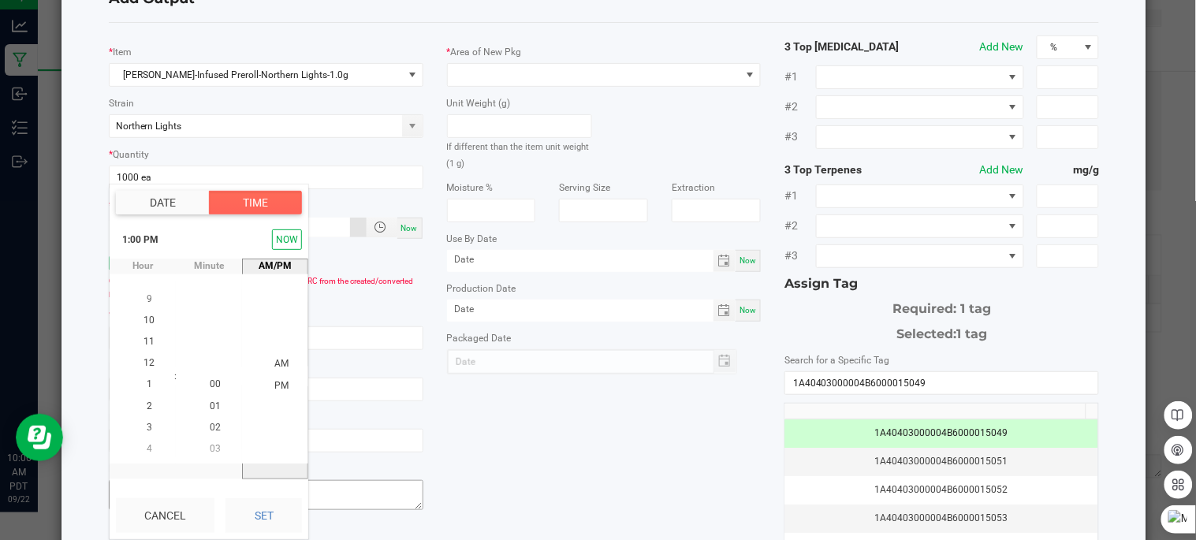
scroll to position [28, 0]
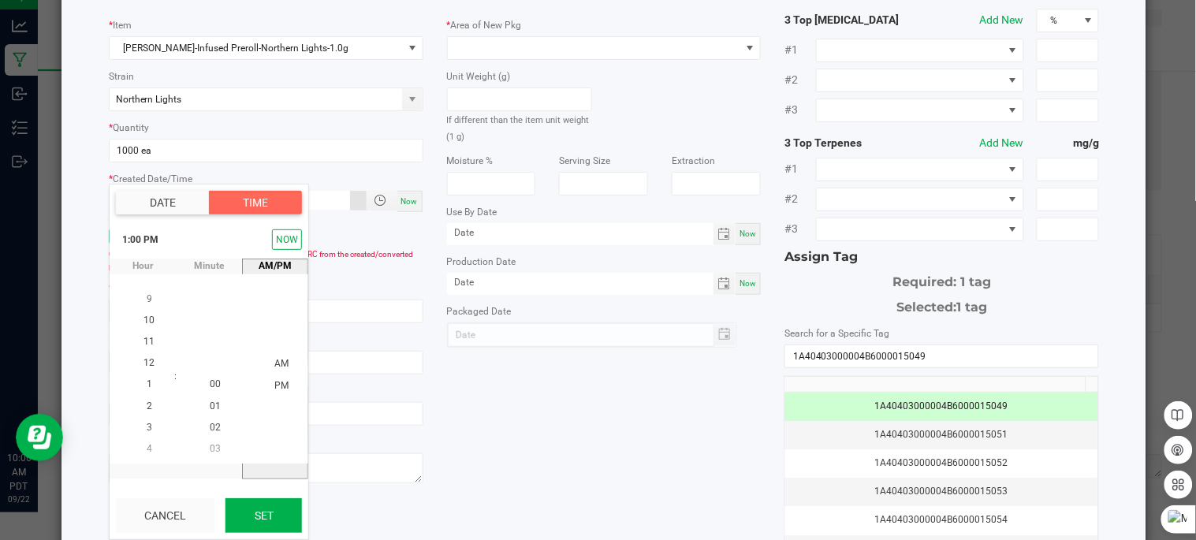
click at [278, 510] on button "Set" at bounding box center [263, 515] width 76 height 35
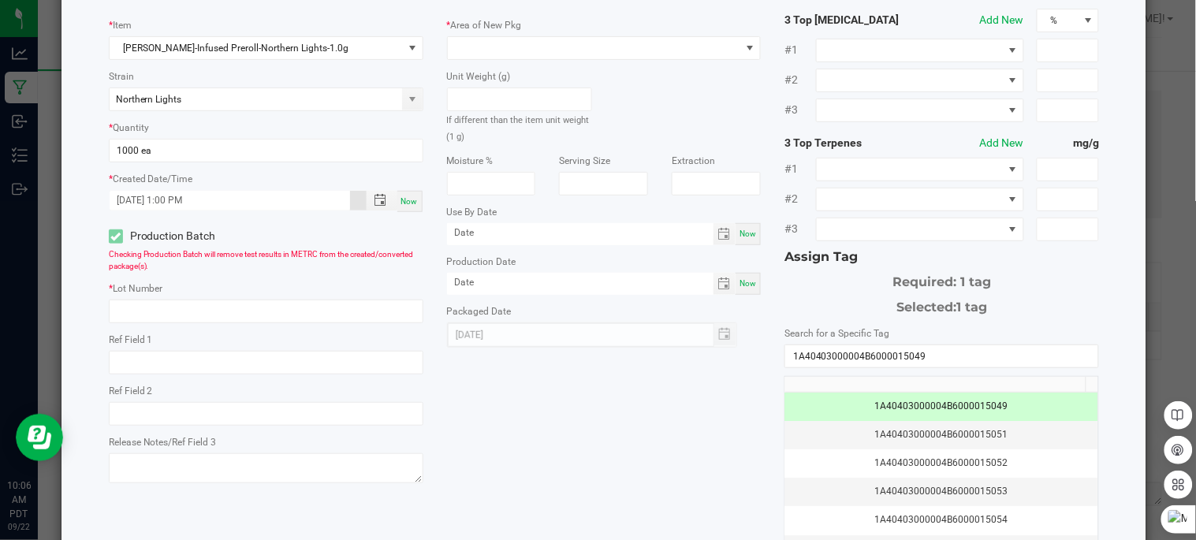
scroll to position [0, 0]
click at [221, 312] on input "text" at bounding box center [266, 312] width 315 height 24
click at [214, 319] on input "250917_15050" at bounding box center [266, 312] width 315 height 24
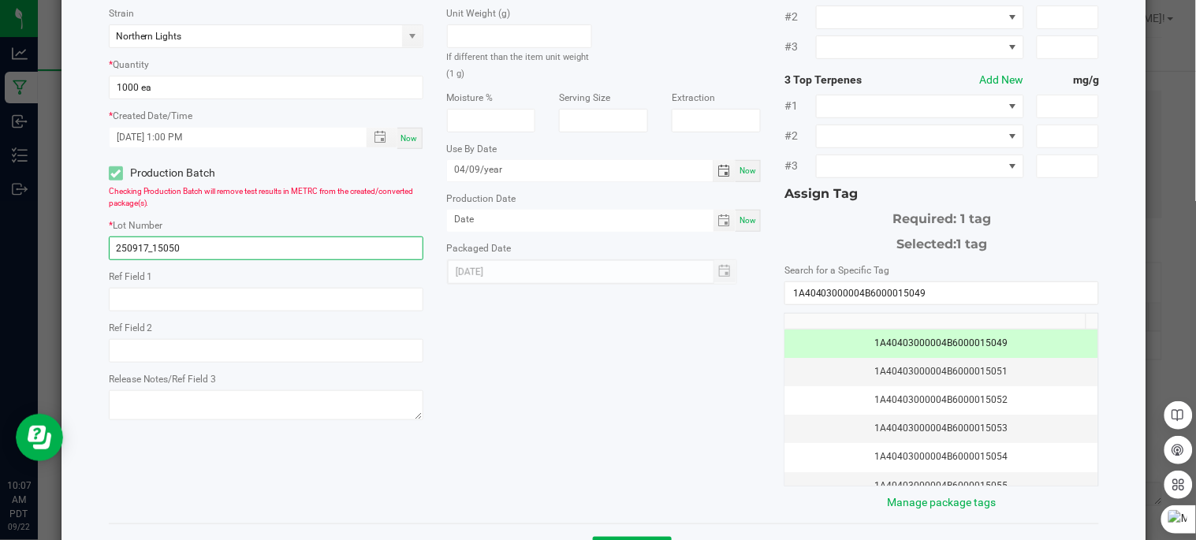
scroll to position [214, 0]
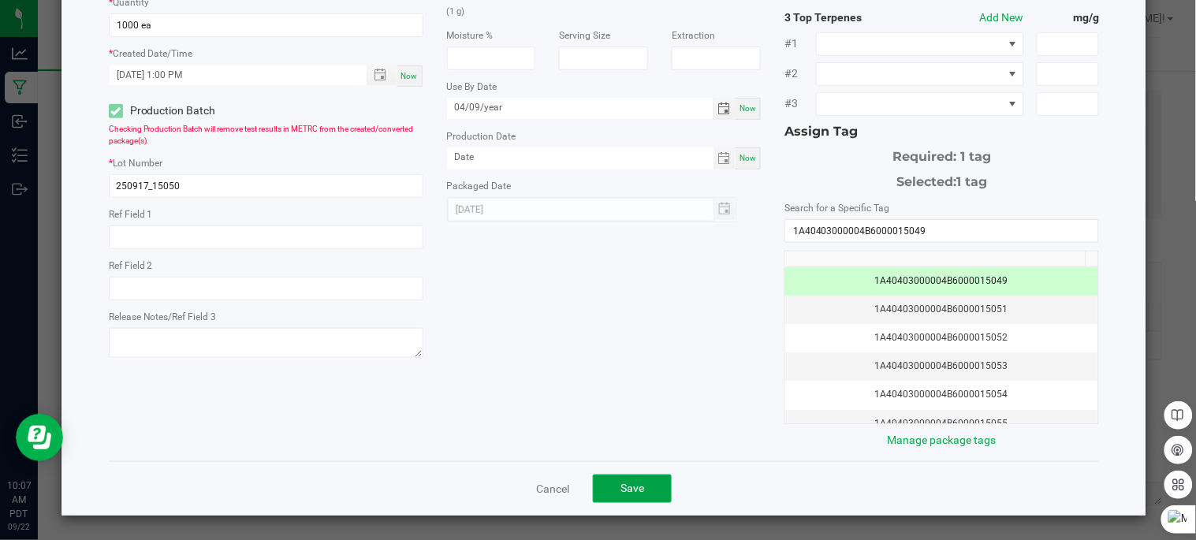
click at [641, 493] on button "Save" at bounding box center [632, 489] width 79 height 28
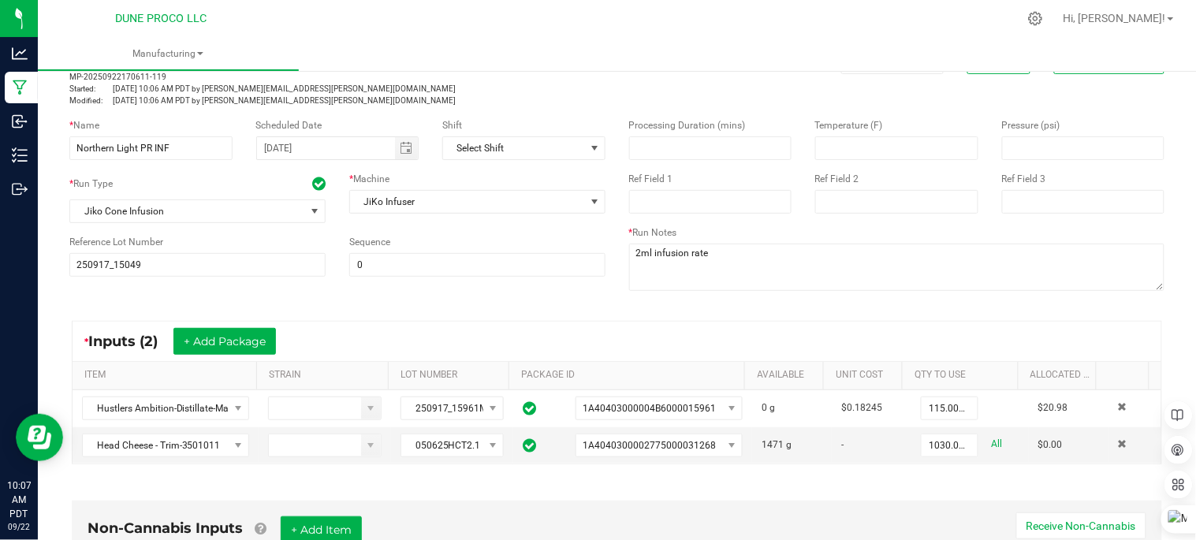
scroll to position [0, 0]
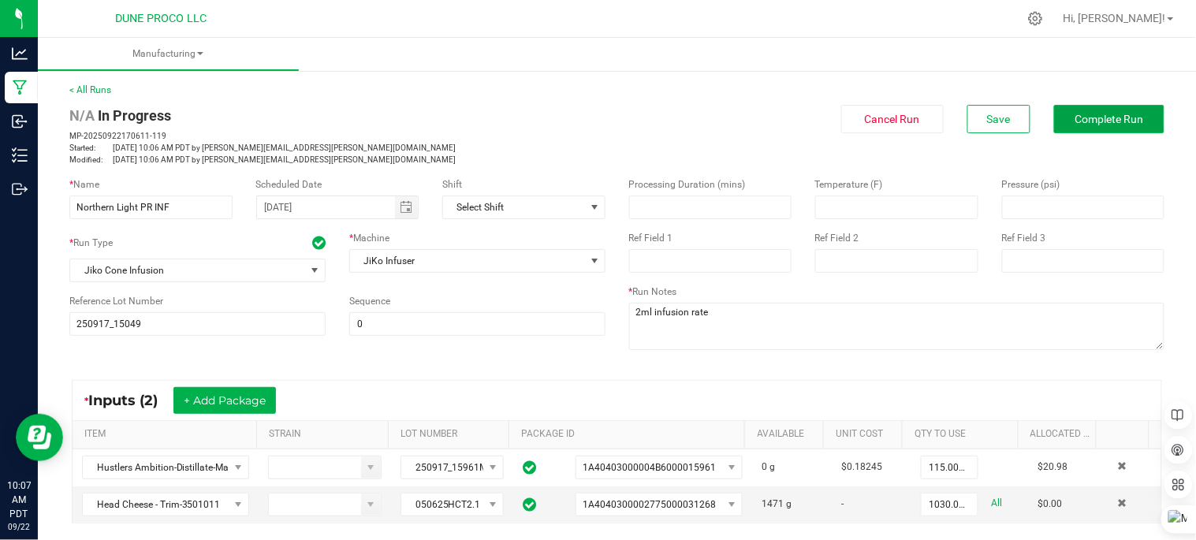
click at [1105, 120] on span "Complete Run" at bounding box center [1109, 119] width 69 height 13
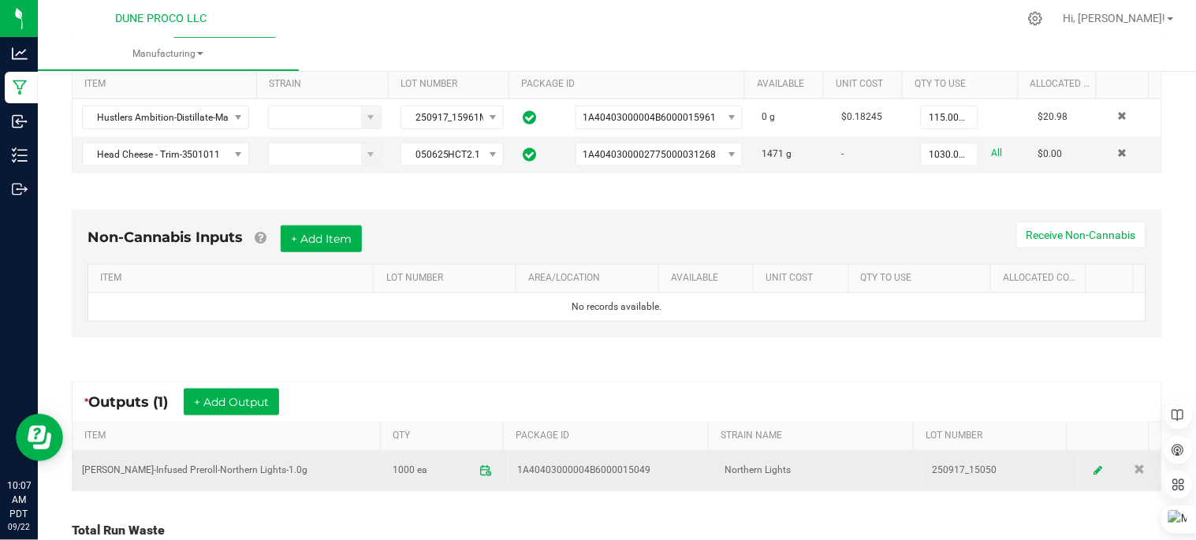
scroll to position [484, 0]
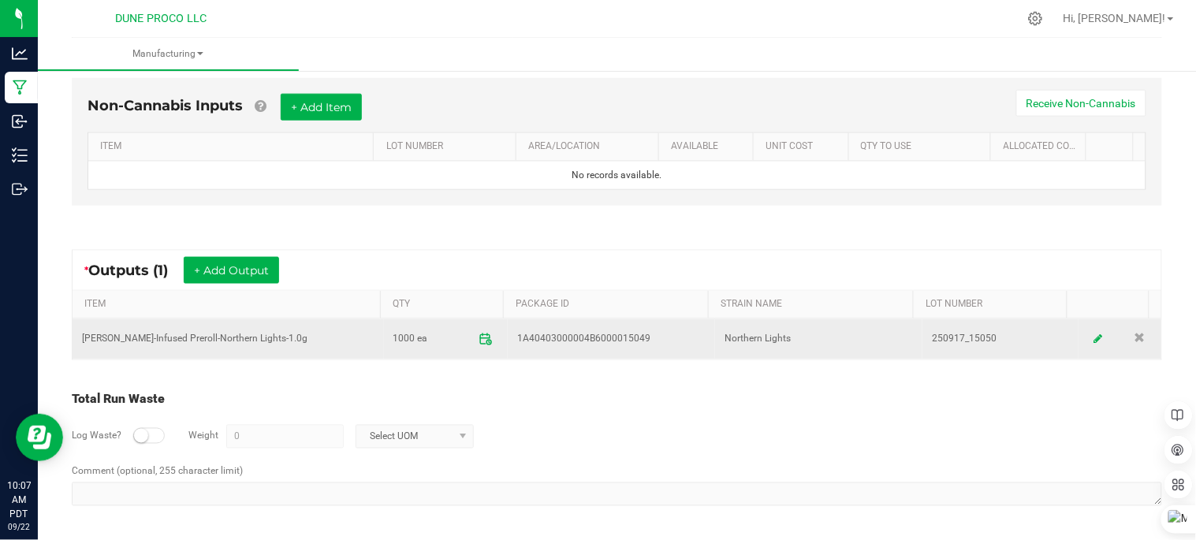
click at [484, 336] on span at bounding box center [486, 340] width 28 height 28
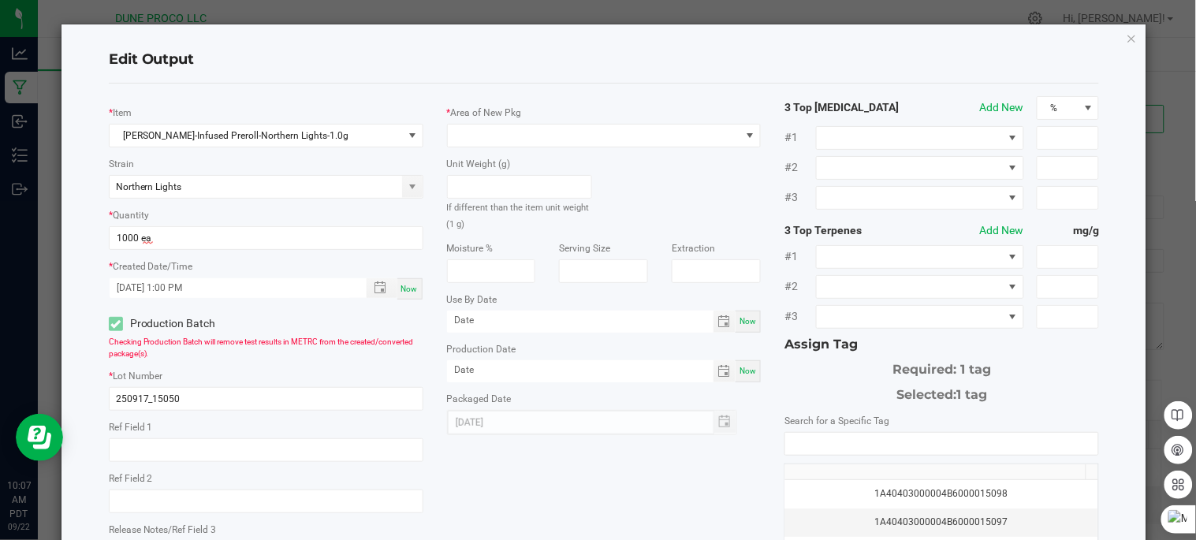
scroll to position [188, 0]
click at [585, 135] on span at bounding box center [594, 136] width 293 height 22
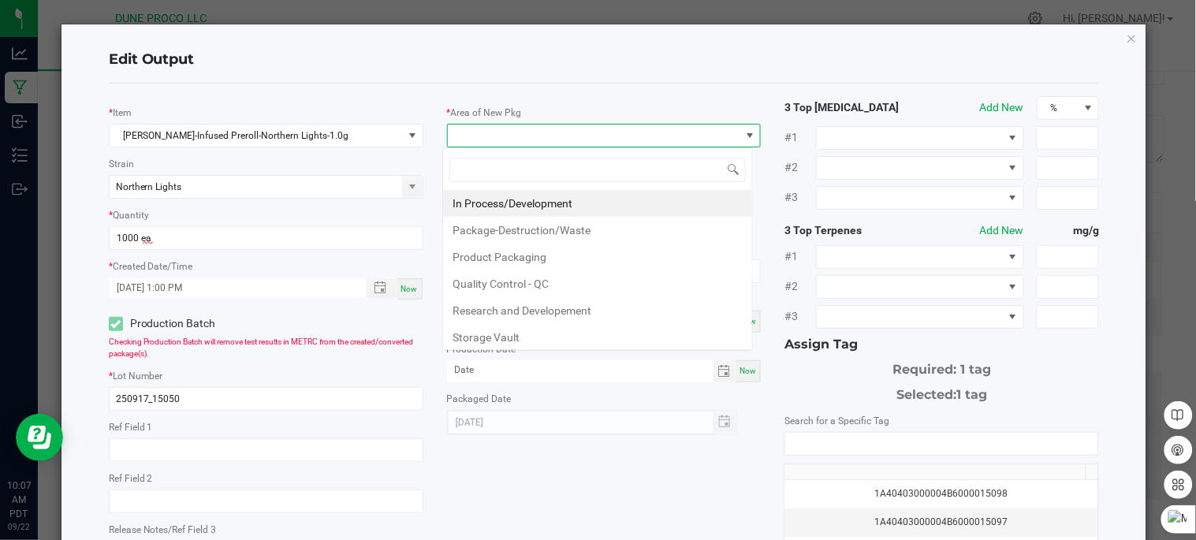
scroll to position [24, 310]
click at [564, 207] on li "In Process/Development" at bounding box center [597, 203] width 309 height 27
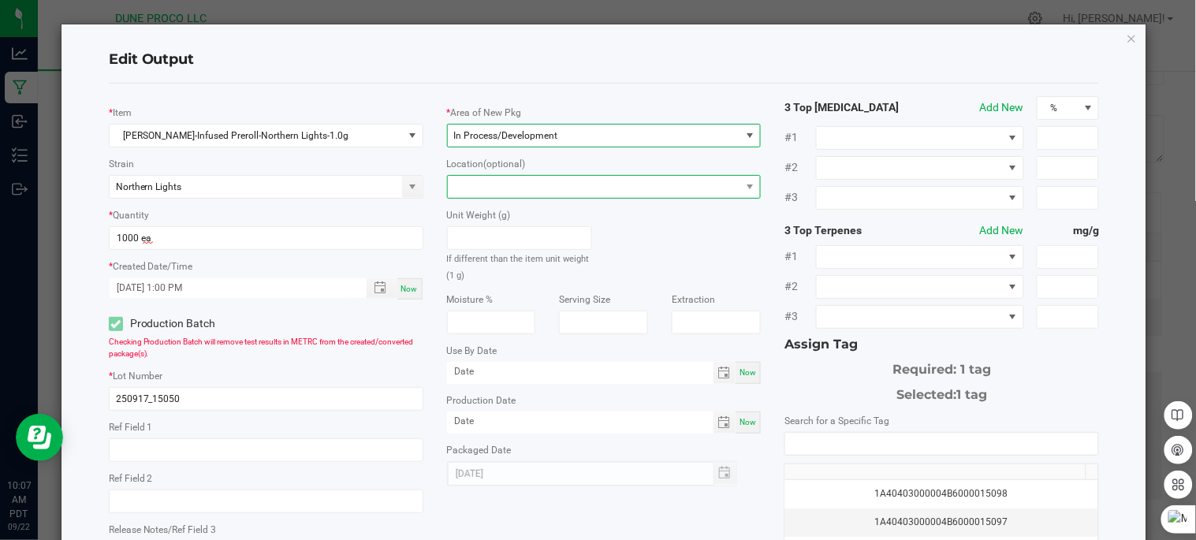
click at [557, 190] on span at bounding box center [594, 187] width 293 height 22
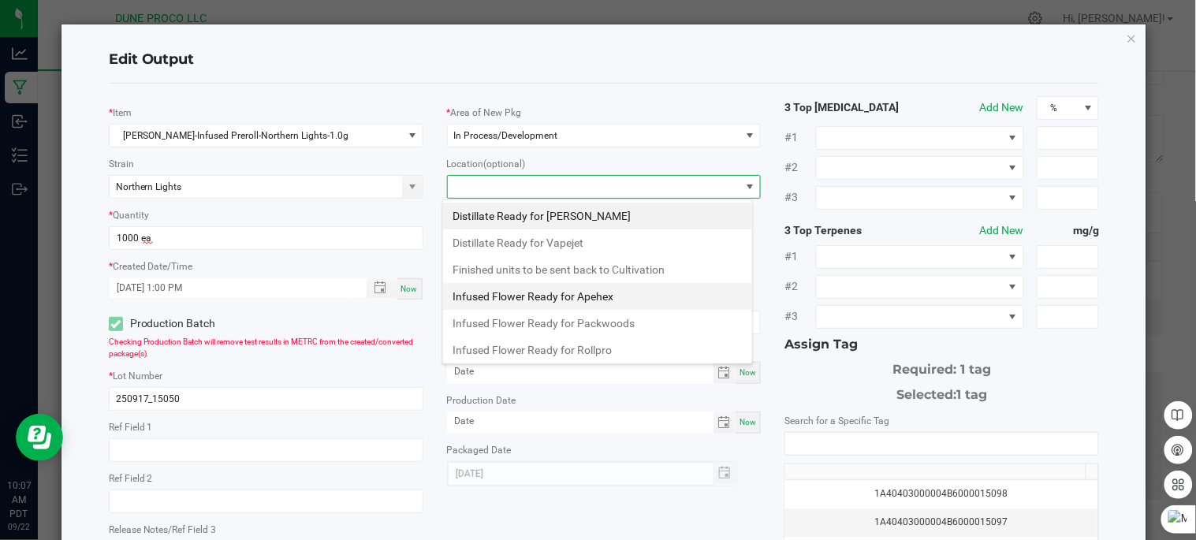
scroll to position [166, 0]
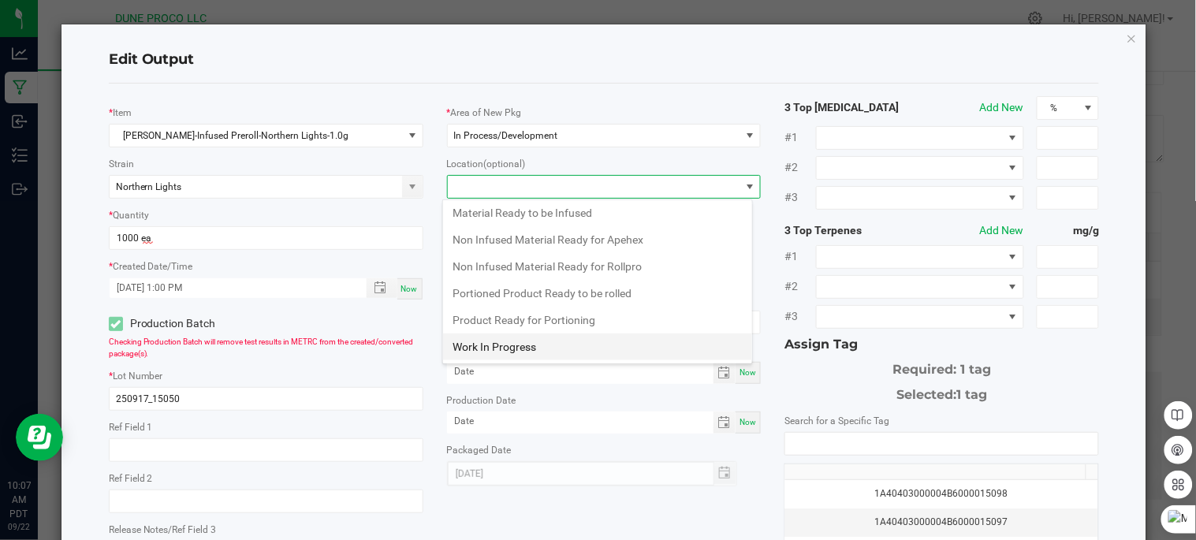
click at [533, 358] on li "Work In Progress" at bounding box center [597, 346] width 309 height 27
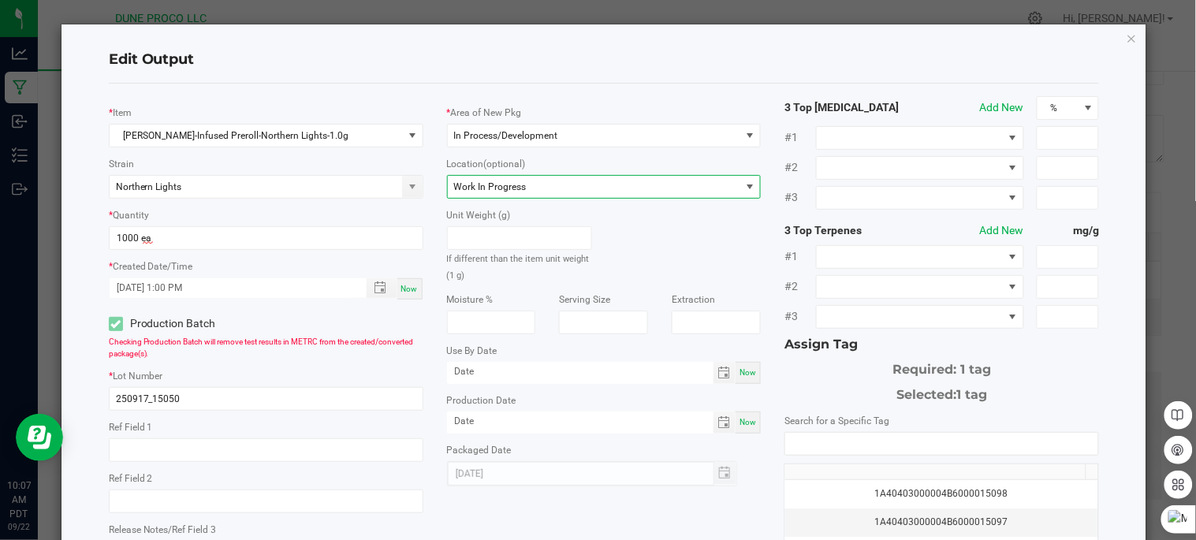
scroll to position [214, 0]
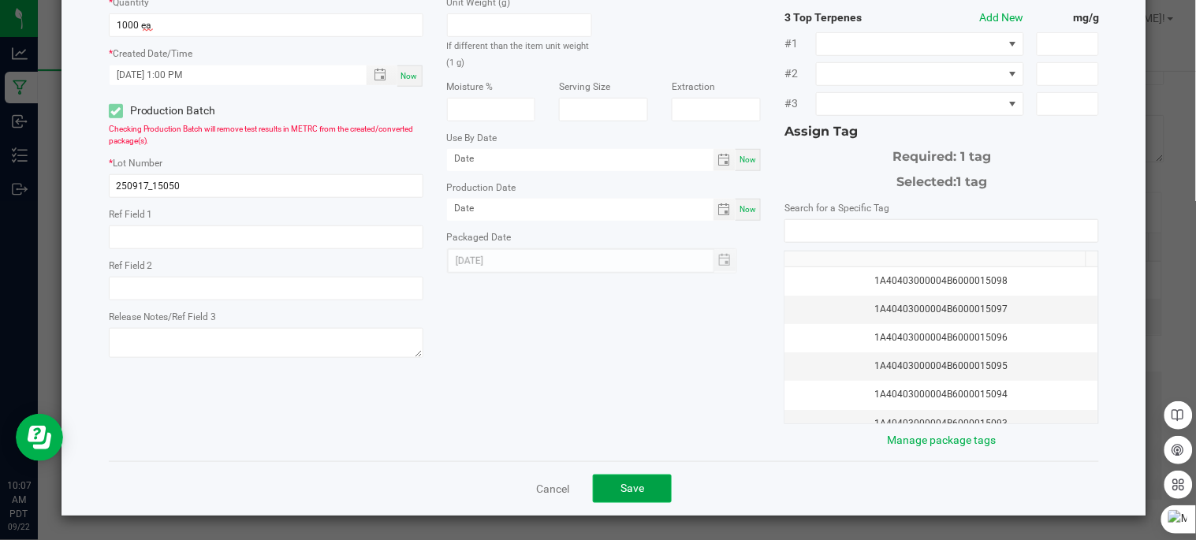
click at [604, 483] on button "Save" at bounding box center [632, 489] width 79 height 28
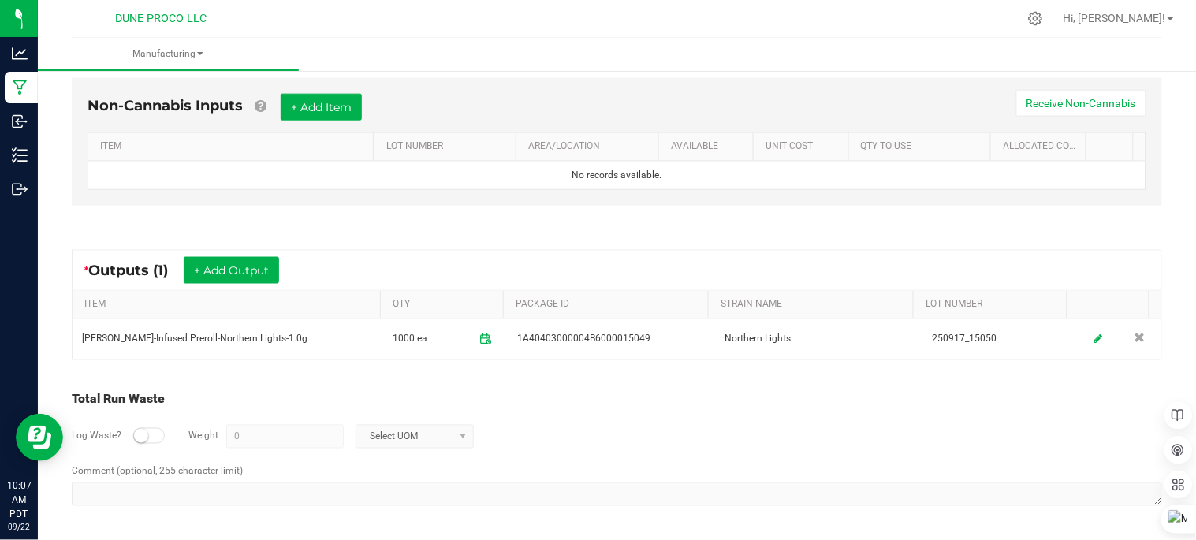
scroll to position [0, 0]
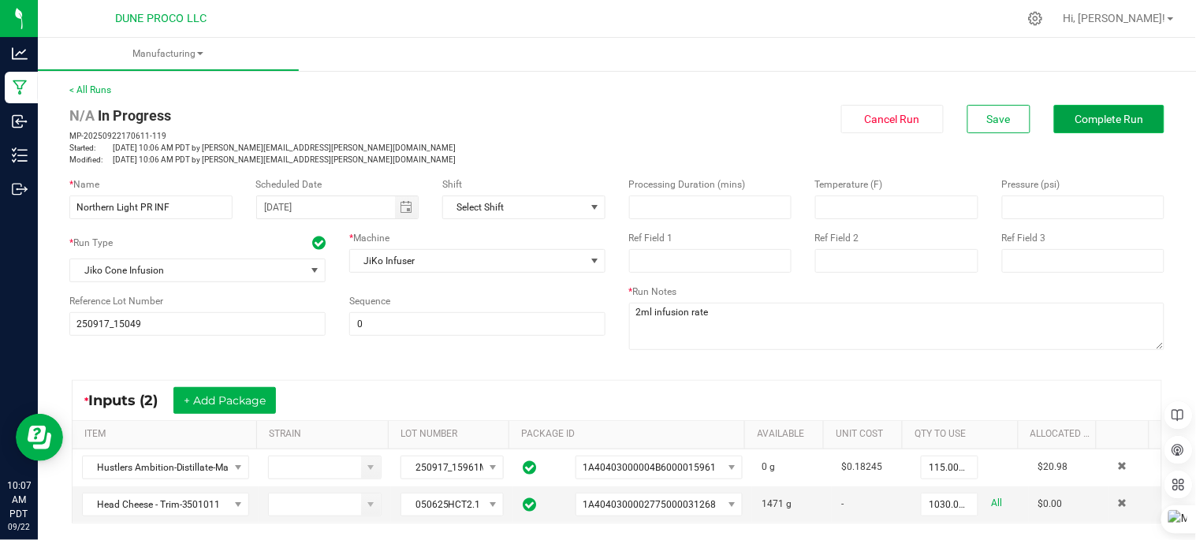
click at [1077, 128] on button "Complete Run" at bounding box center [1109, 119] width 110 height 28
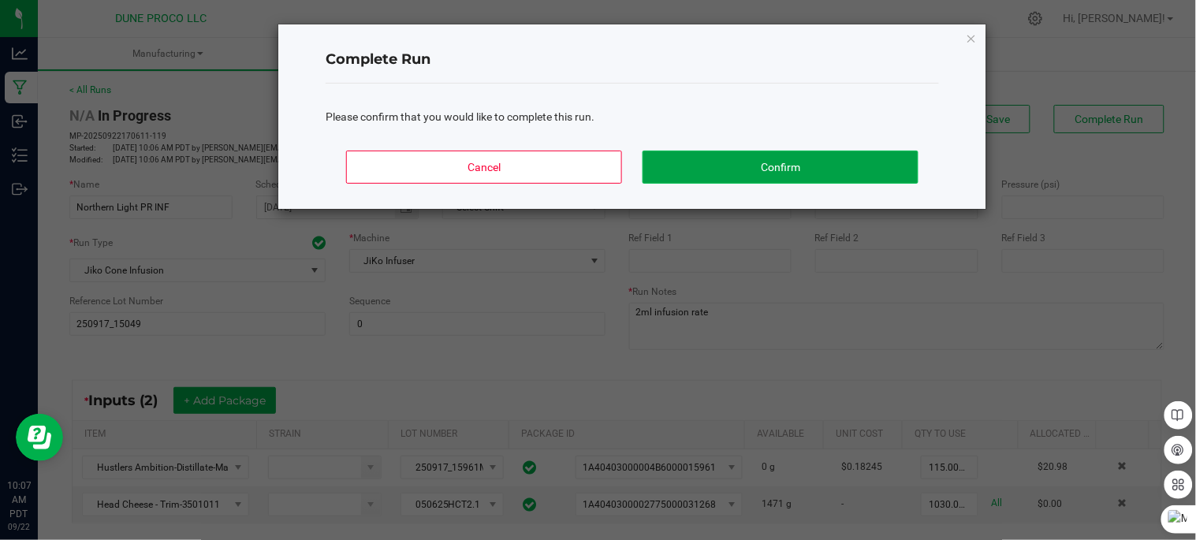
click at [881, 166] on button "Confirm" at bounding box center [781, 167] width 276 height 33
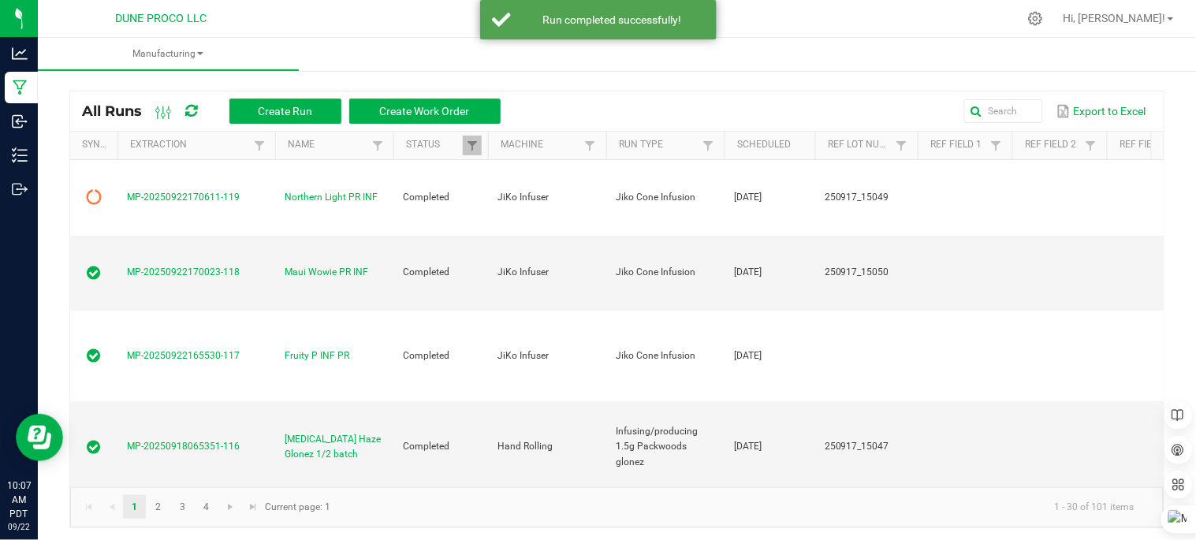
click at [185, 105] on div "All Runs Create Run Create Work Order" at bounding box center [297, 111] width 430 height 27
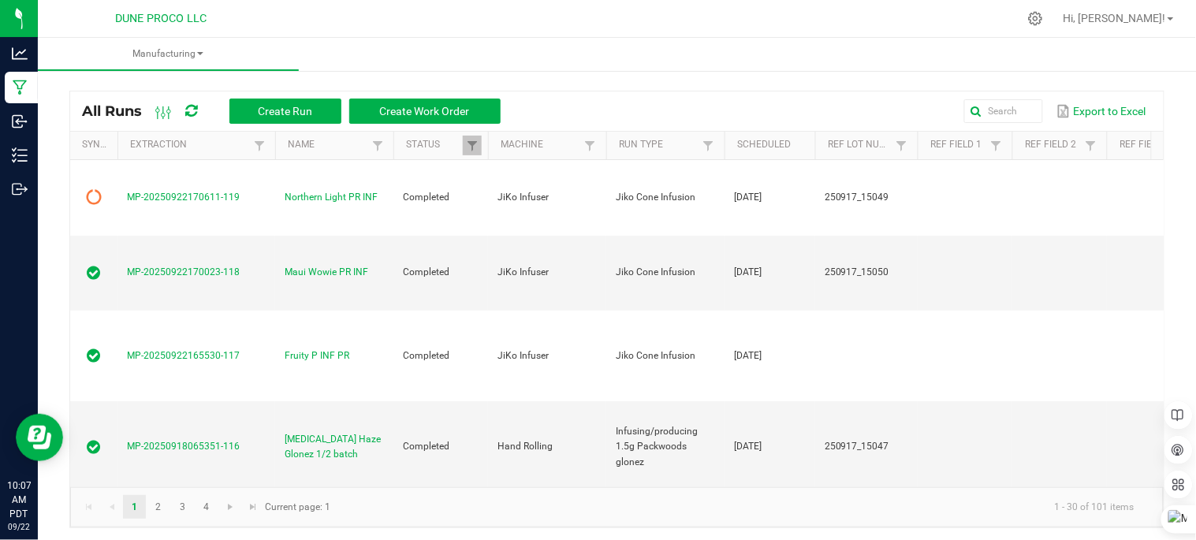
click at [195, 115] on icon at bounding box center [192, 111] width 12 height 14
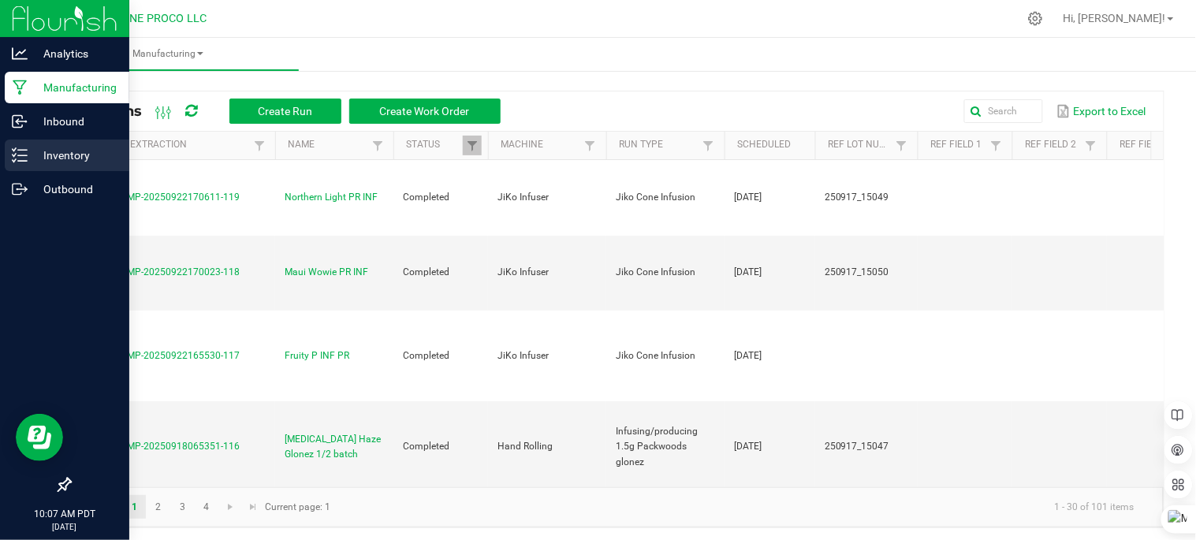
click at [38, 151] on p "Inventory" at bounding box center [75, 155] width 95 height 19
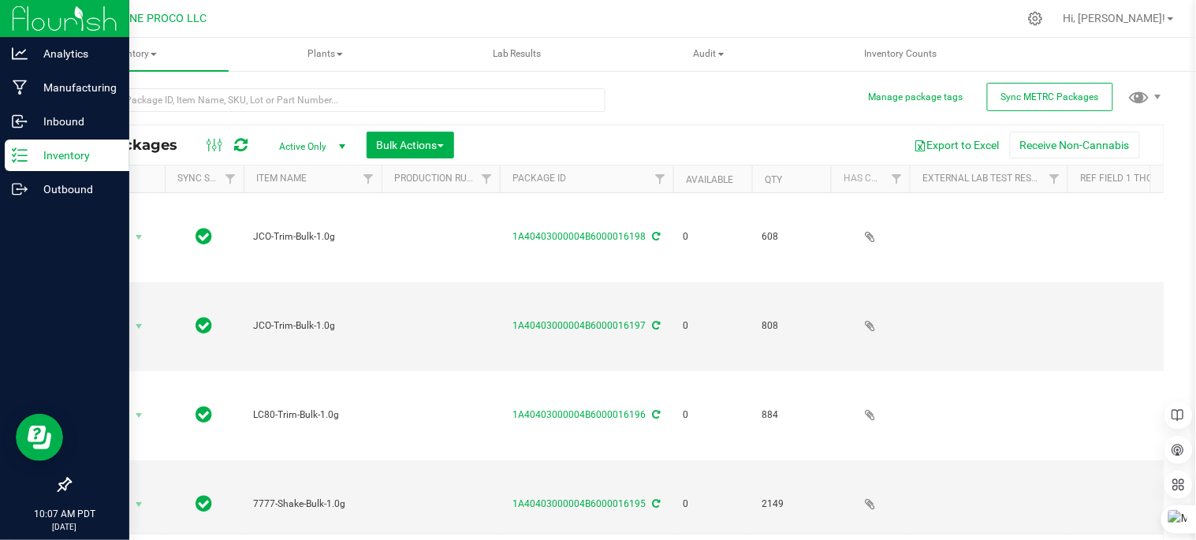
click at [52, 151] on p "Inventory" at bounding box center [75, 155] width 95 height 19
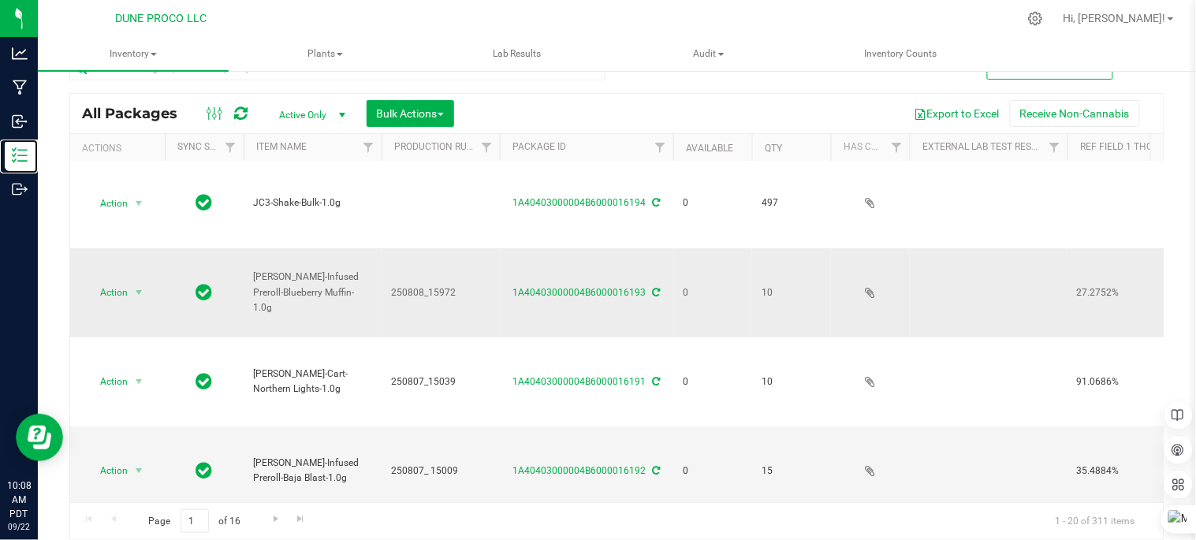
scroll to position [621, 0]
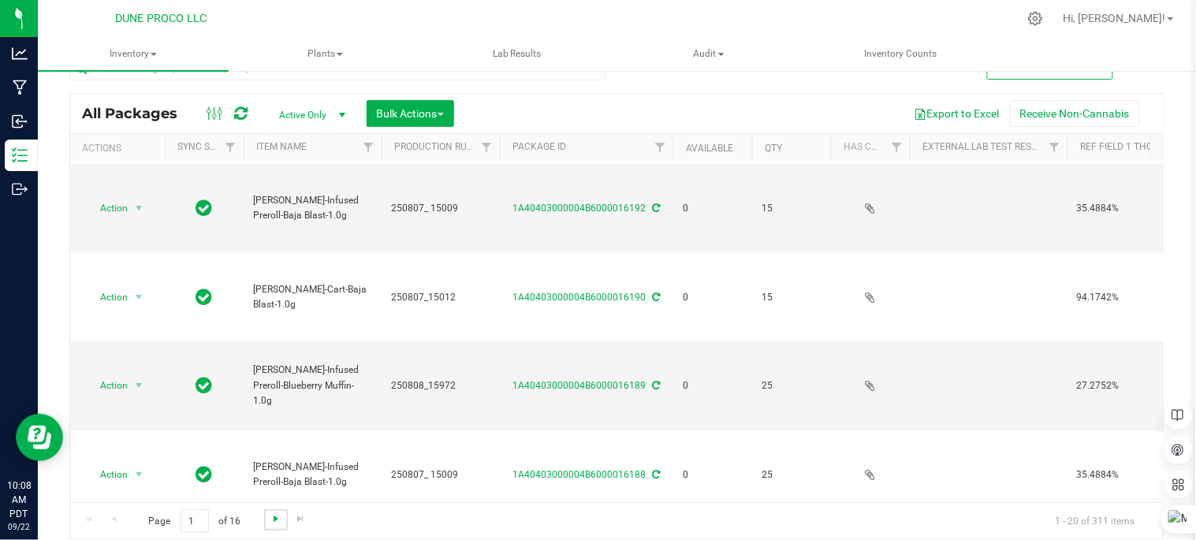
click at [270, 520] on span "Go to the next page" at bounding box center [276, 518] width 13 height 13
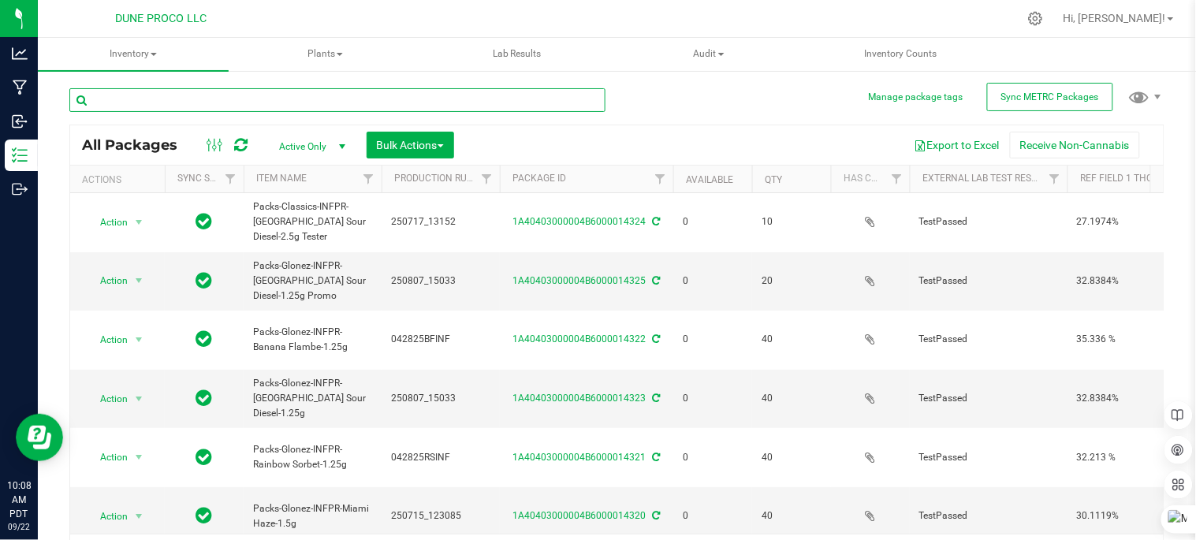
click at [240, 92] on input "text" at bounding box center [337, 100] width 536 height 24
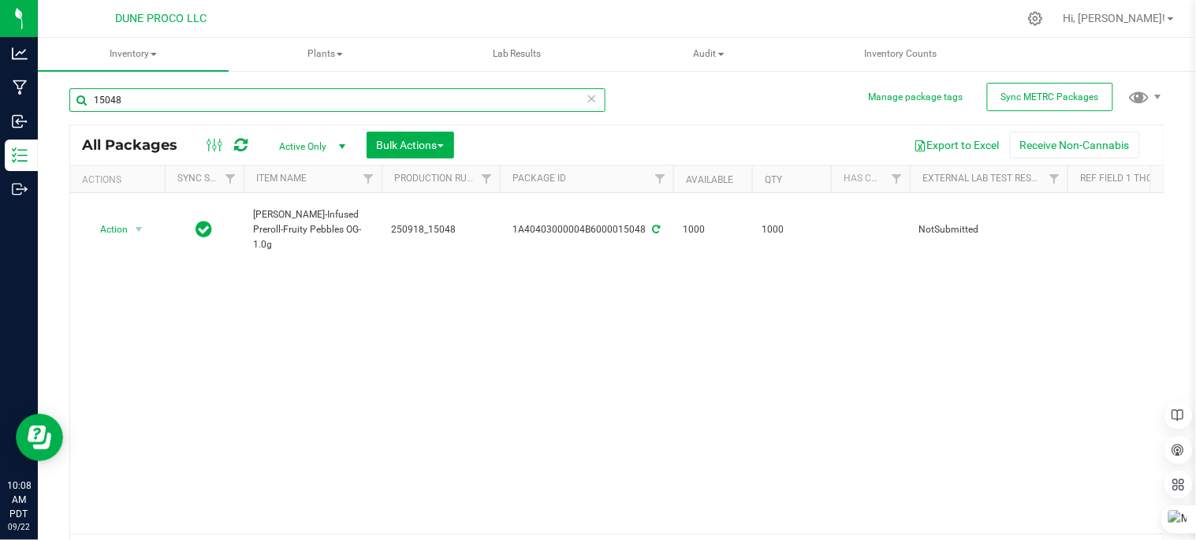
type input "15048"
click at [587, 93] on icon at bounding box center [592, 97] width 11 height 19
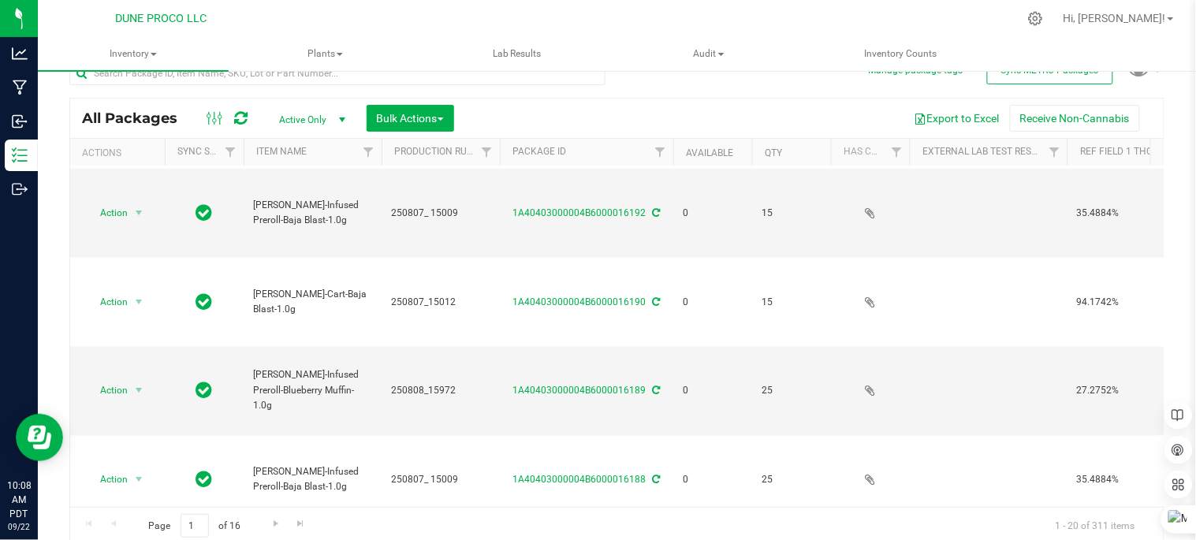
scroll to position [32, 0]
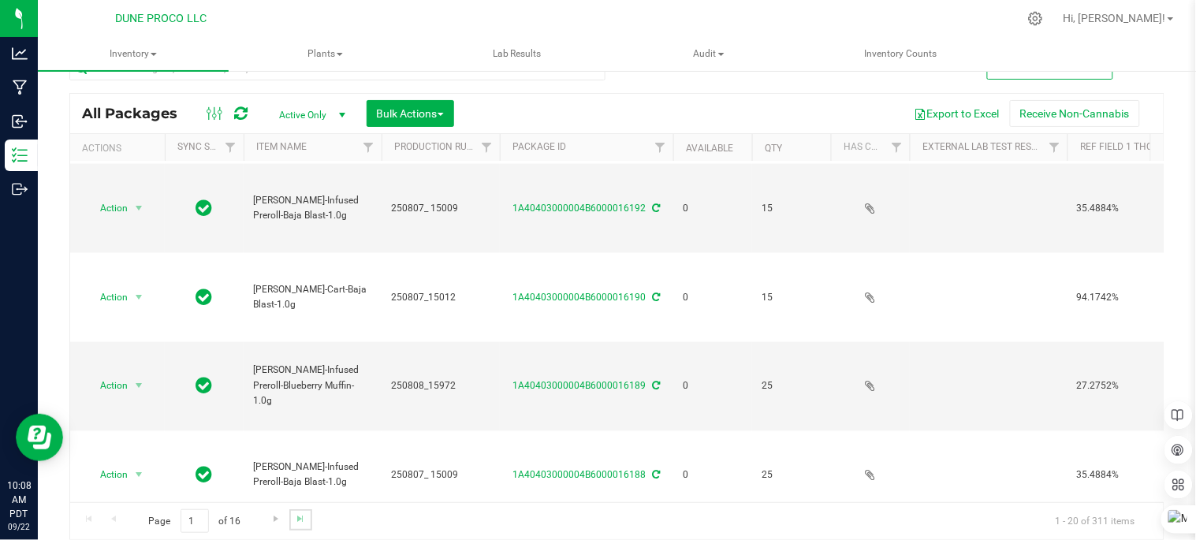
click at [290, 516] on link "Go to the last page" at bounding box center [300, 519] width 23 height 21
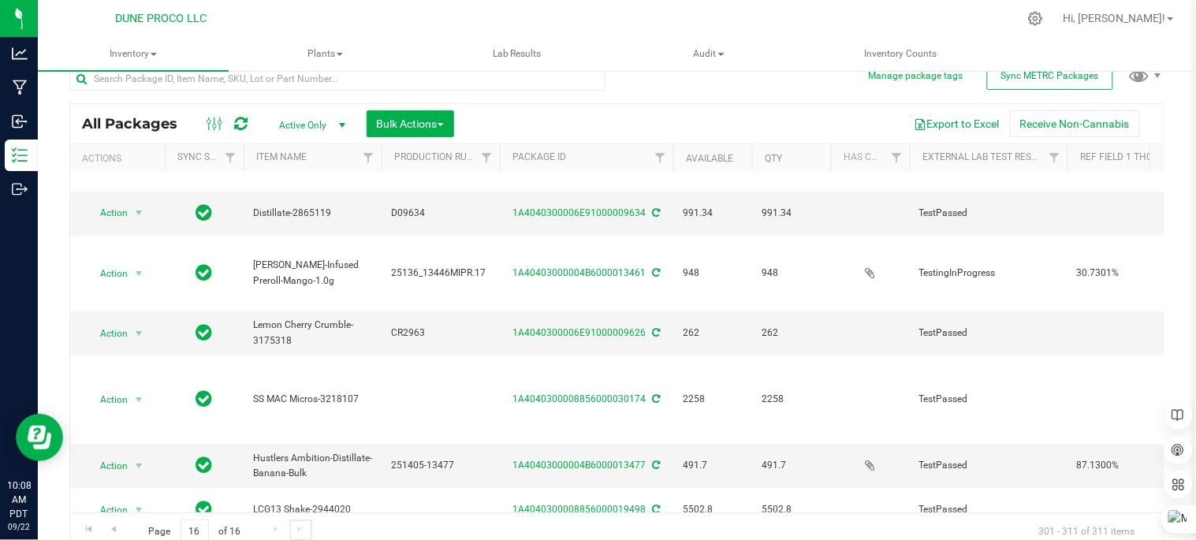
scroll to position [32, 0]
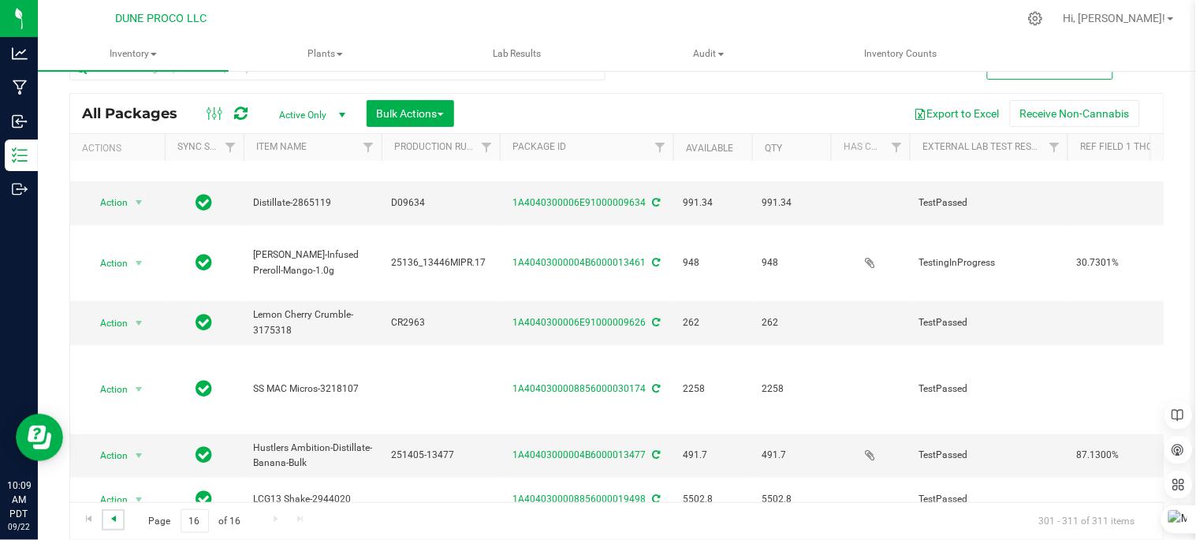
click at [114, 517] on span "Go to the previous page" at bounding box center [113, 518] width 13 height 13
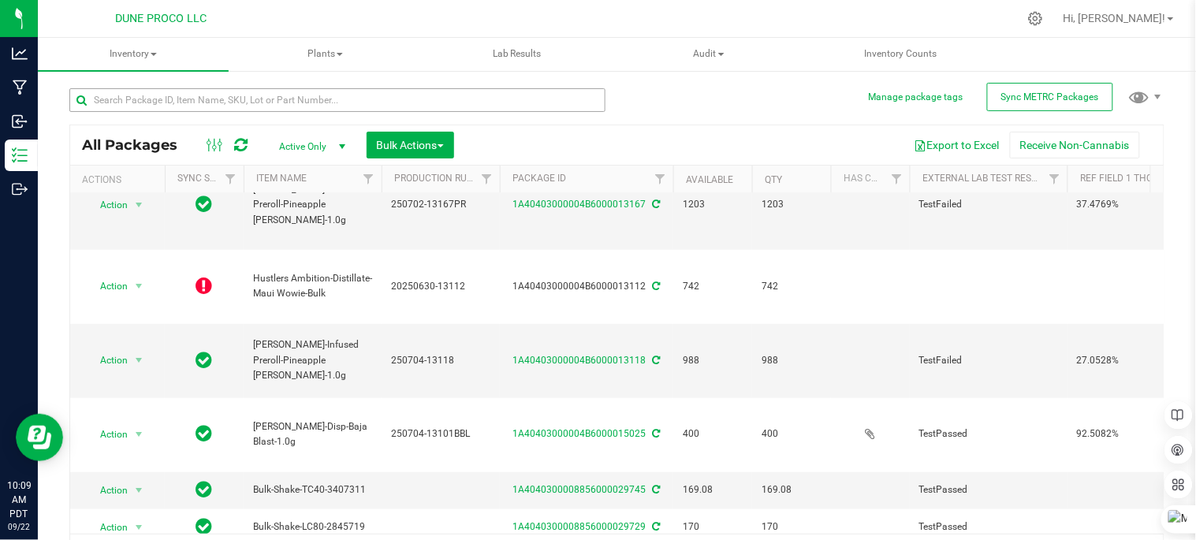
scroll to position [175, 0]
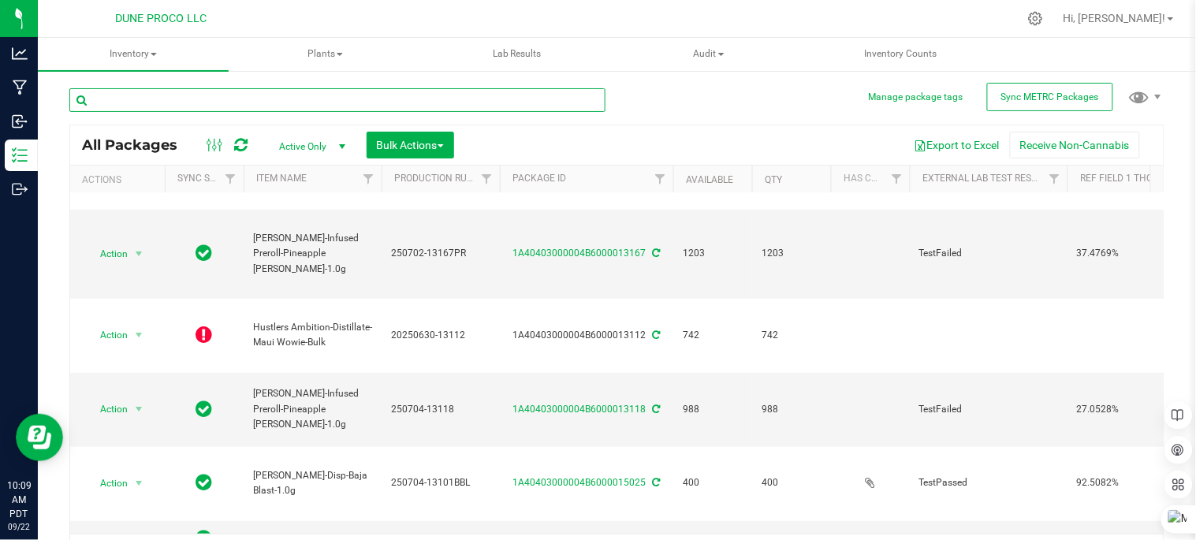
click at [487, 88] on input "text" at bounding box center [337, 100] width 536 height 24
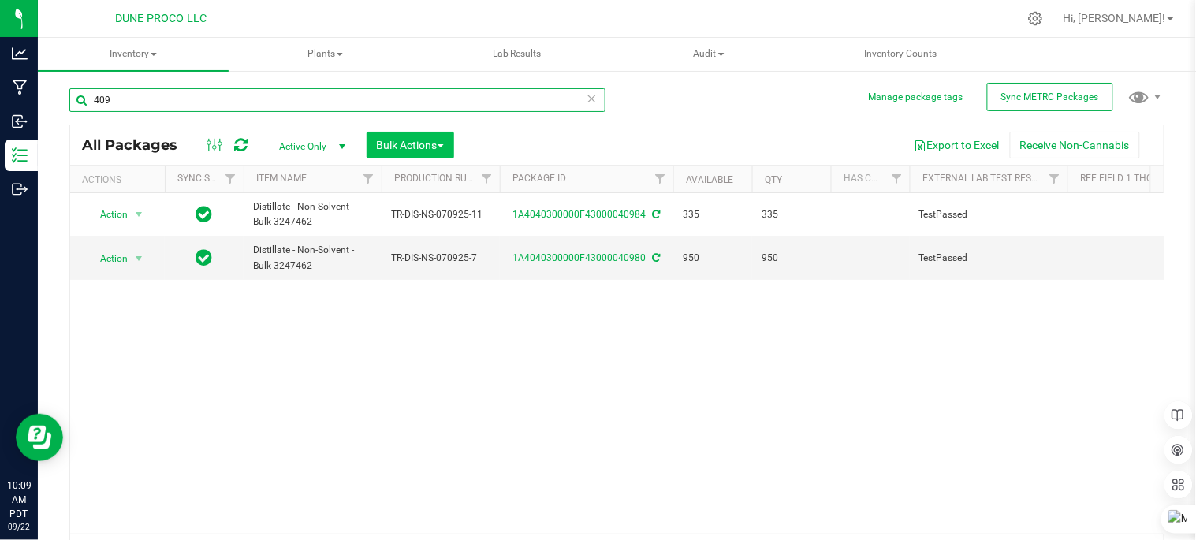
type input "409"
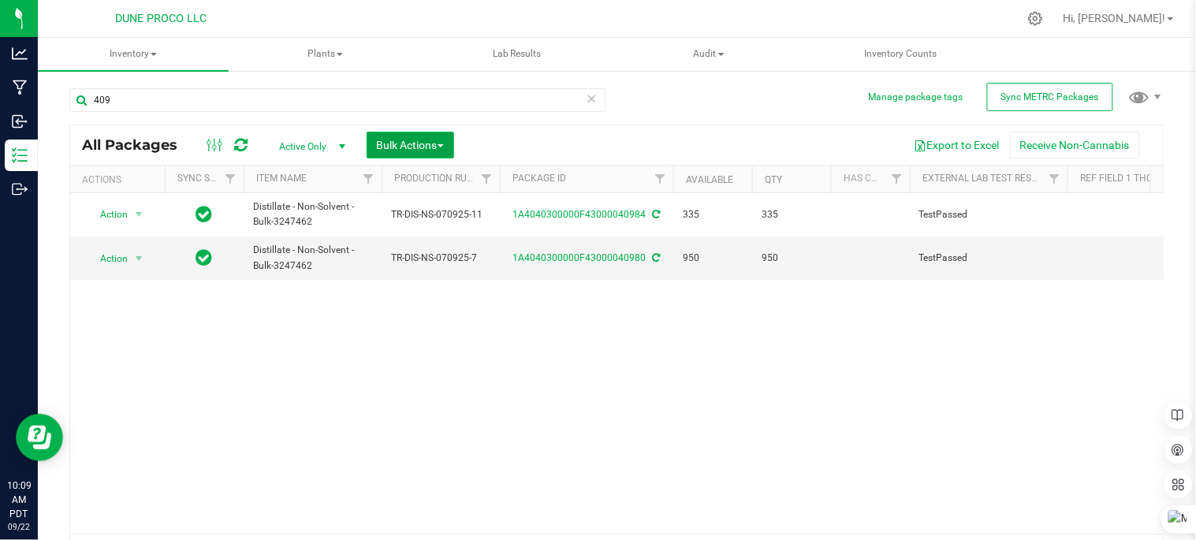
click at [430, 147] on span "Bulk Actions" at bounding box center [410, 145] width 67 height 13
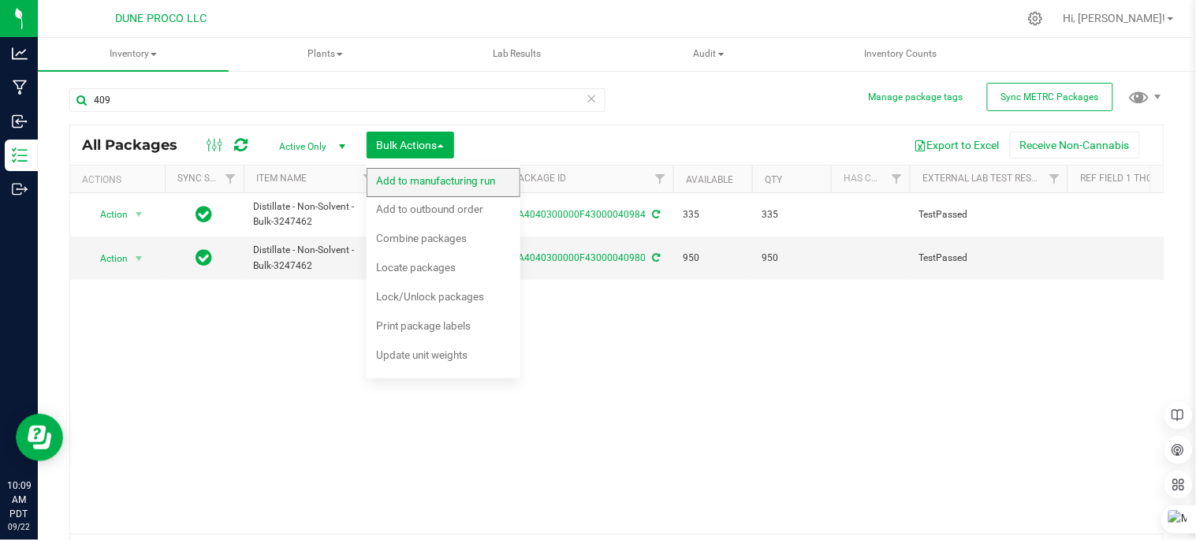
click at [452, 186] on span "Add to manufacturing run" at bounding box center [435, 180] width 119 height 13
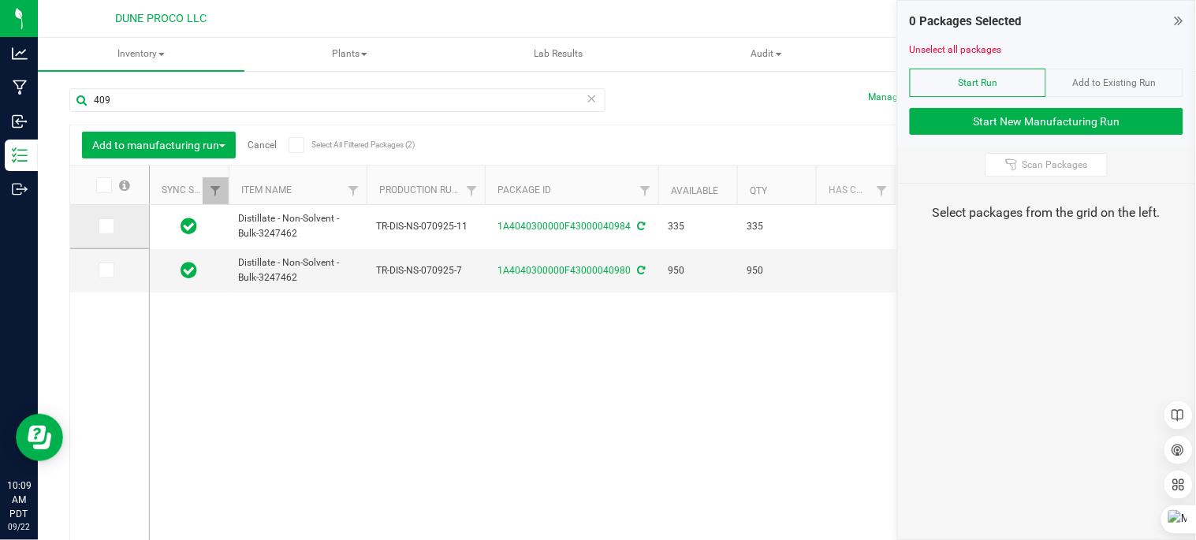
click at [100, 226] on icon at bounding box center [105, 226] width 10 height 0
click at [0, 0] on input "checkbox" at bounding box center [0, 0] width 0 height 0
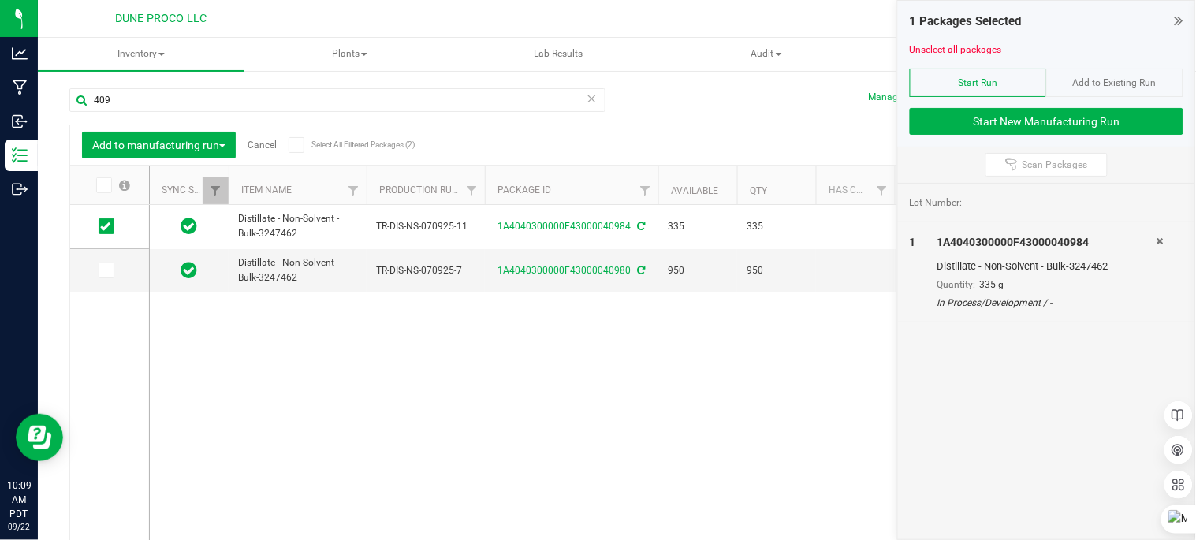
click at [587, 99] on icon at bounding box center [592, 97] width 11 height 19
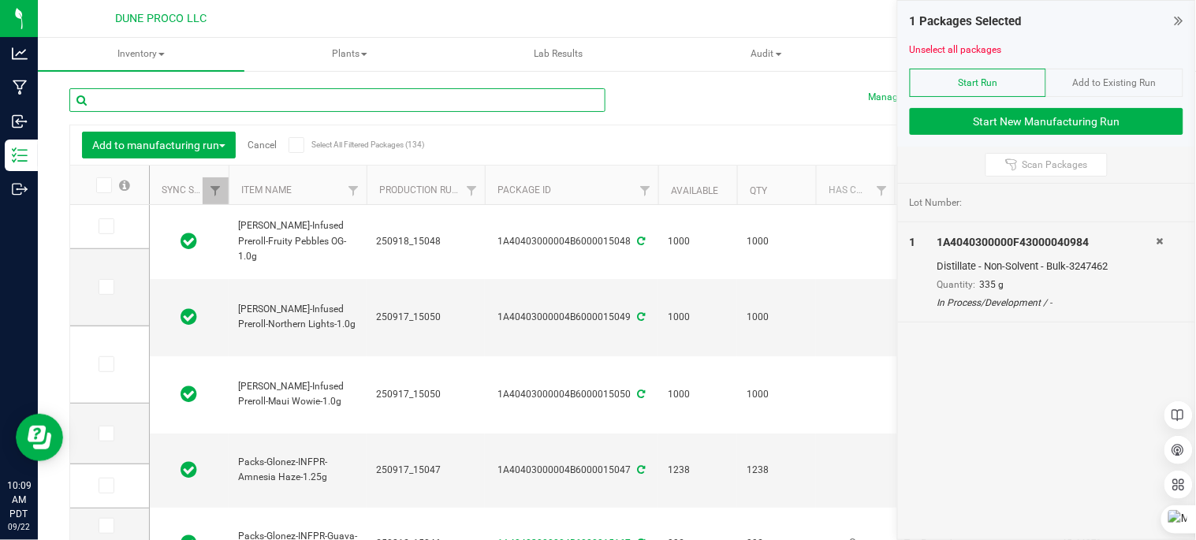
click at [251, 104] on input "text" at bounding box center [337, 100] width 536 height 24
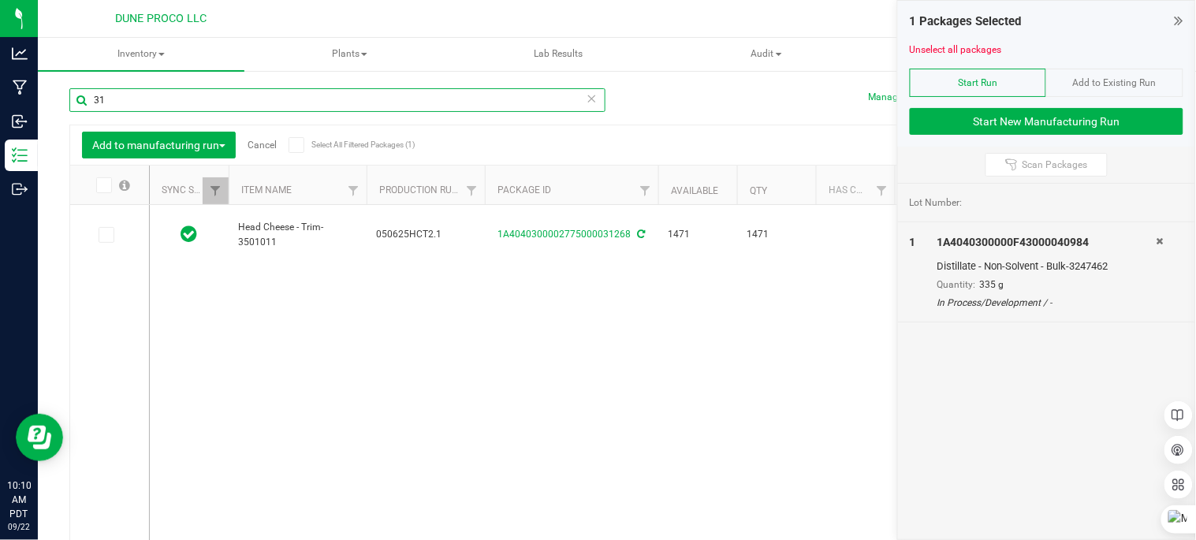
type input "3"
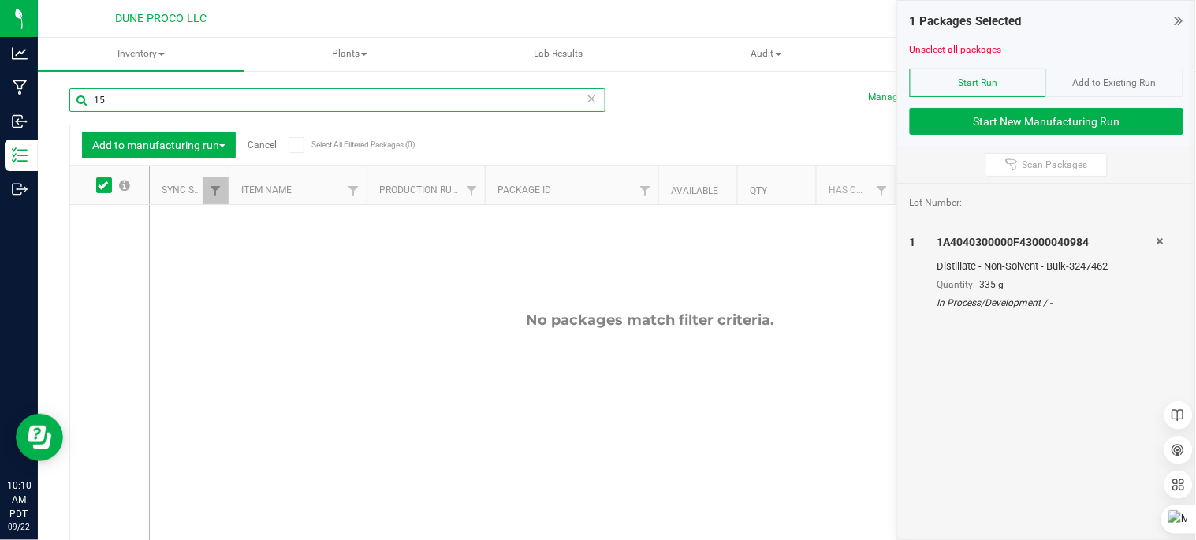
type input "1"
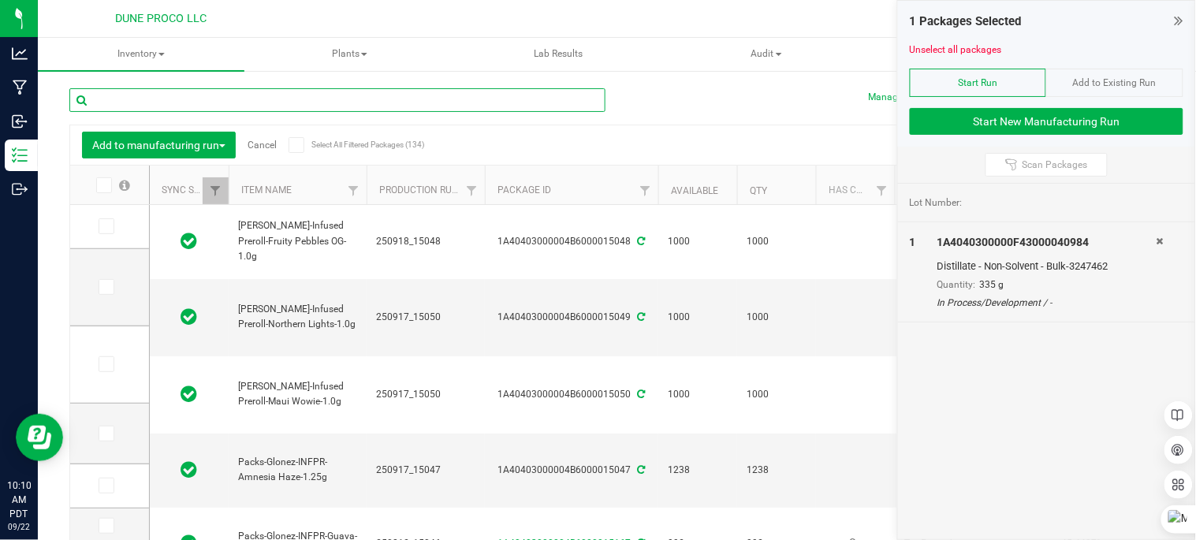
click at [382, 98] on input "text" at bounding box center [337, 100] width 536 height 24
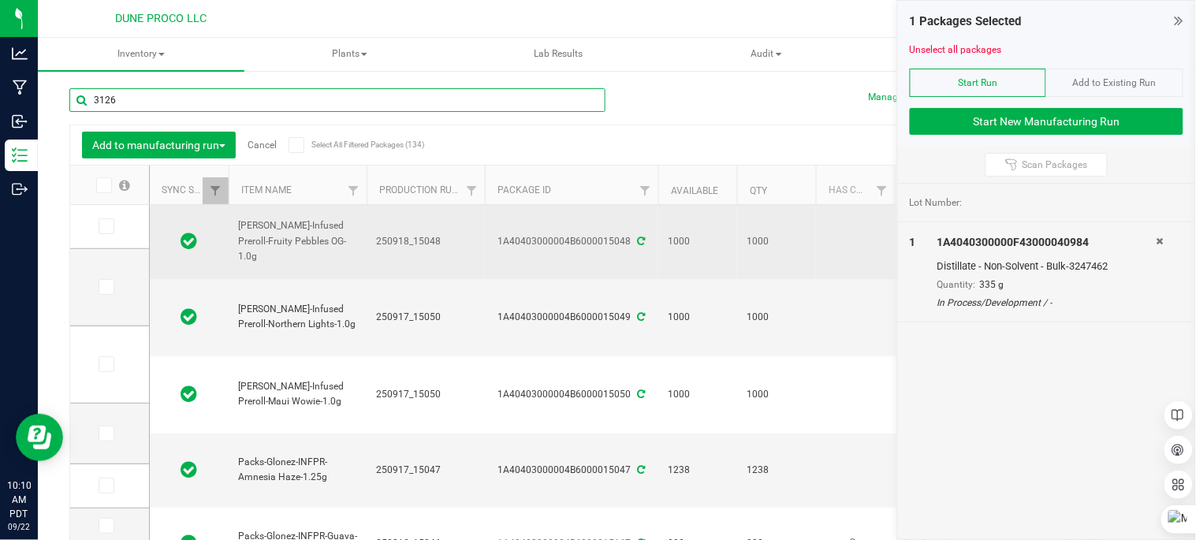
type input "31268"
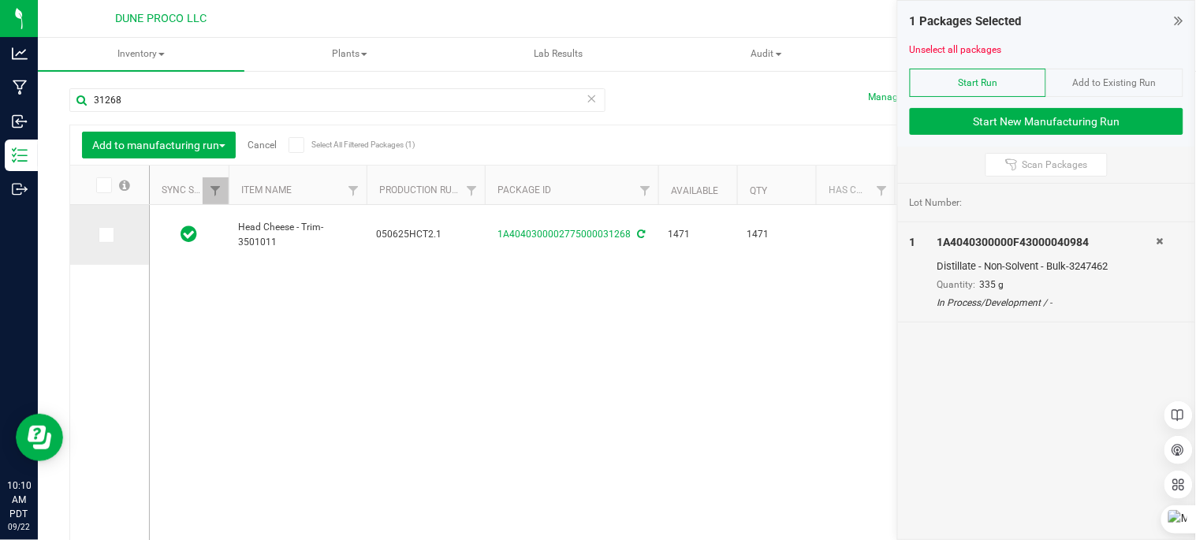
click at [108, 235] on icon at bounding box center [105, 235] width 10 height 0
click at [0, 0] on input "checkbox" at bounding box center [0, 0] width 0 height 0
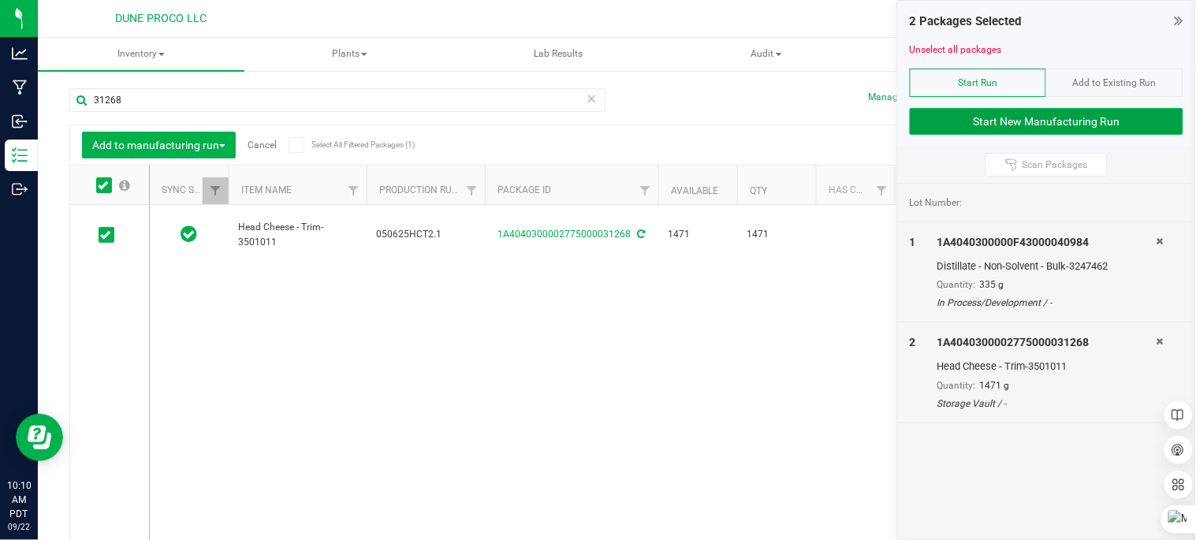
click at [995, 118] on button "Start New Manufacturing Run" at bounding box center [1047, 121] width 274 height 27
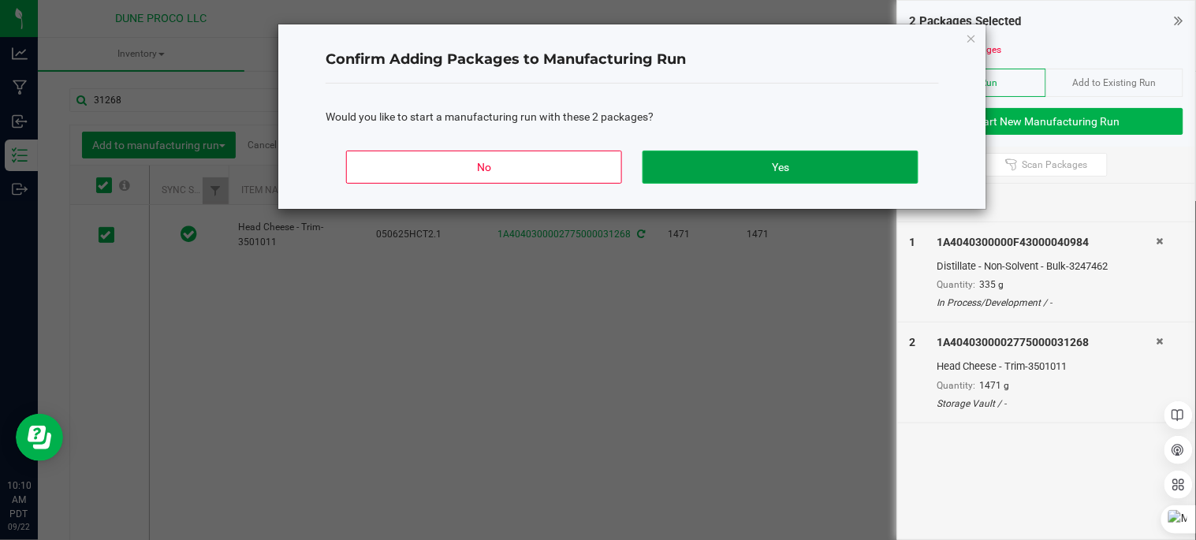
click at [884, 172] on button "Yes" at bounding box center [781, 167] width 276 height 33
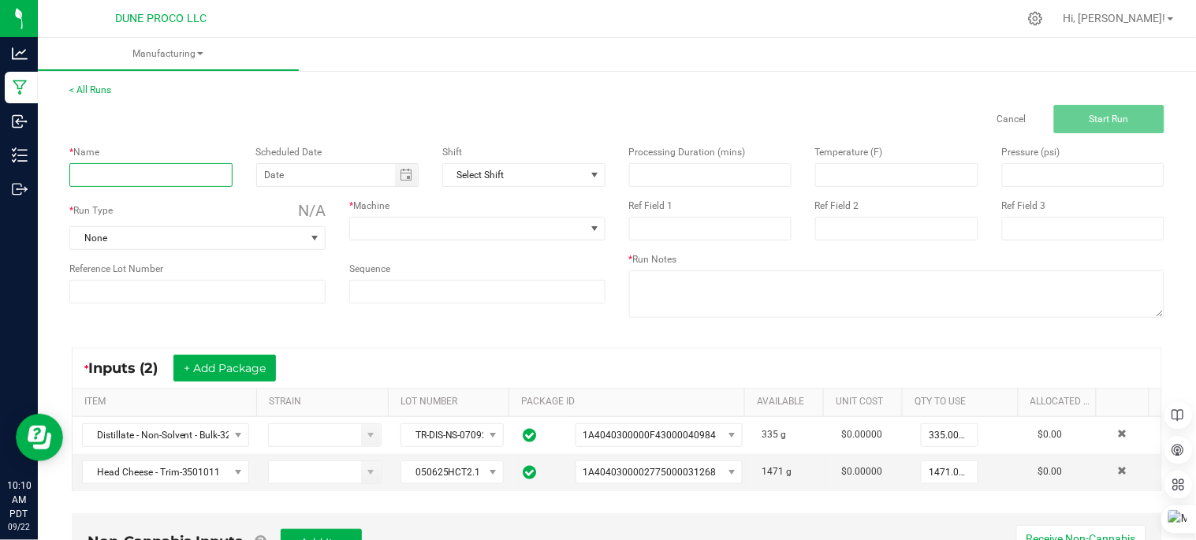
click at [162, 166] on input at bounding box center [150, 175] width 163 height 24
type input "Northern Light PR INF"
type input "month/day/year"
type input "250917_15049"
type input "month/day/year"
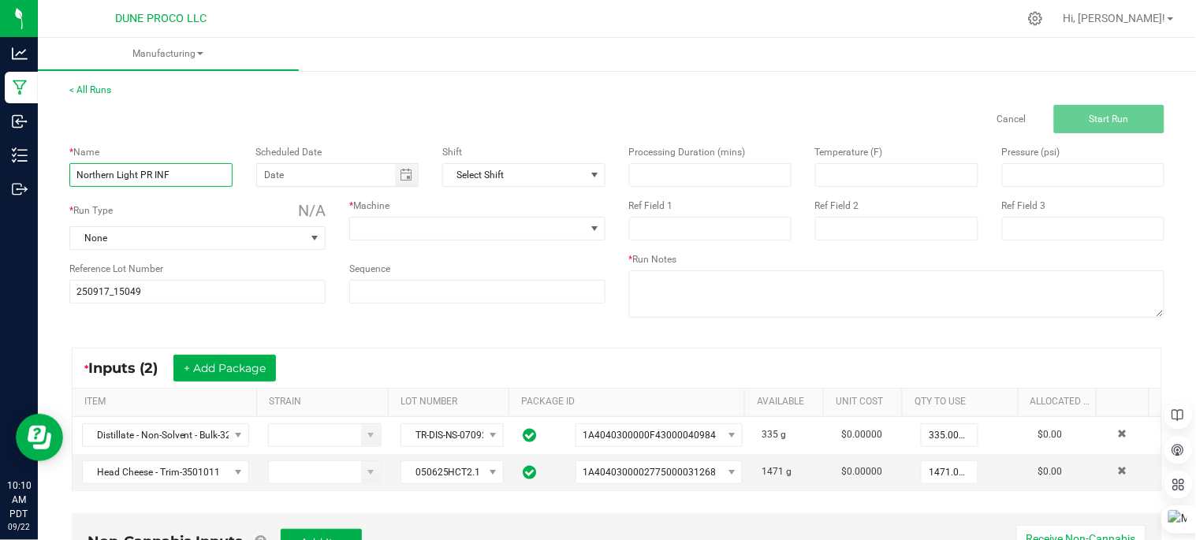
drag, startPoint x: 136, startPoint y: 168, endPoint x: 121, endPoint y: 174, distance: 16.3
click at [121, 174] on input "Northern Light PR INF" at bounding box center [150, 175] width 163 height 24
click at [138, 172] on input "Northern Light PR INF" at bounding box center [150, 175] width 163 height 24
click at [126, 171] on input "Maui WowiePR INF" at bounding box center [150, 175] width 163 height 24
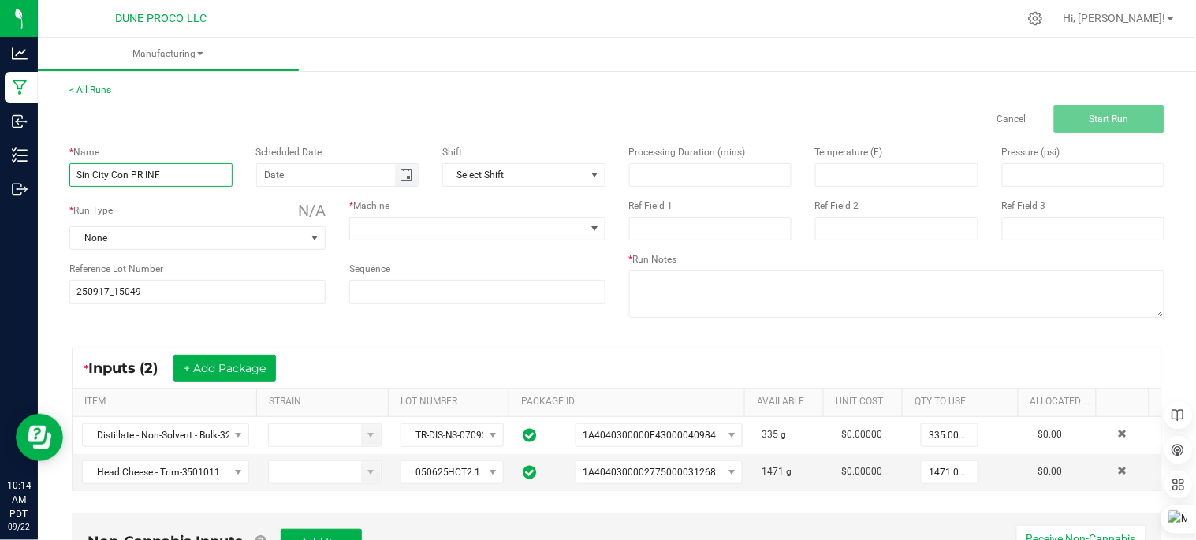
click at [403, 172] on span "Toggle calendar" at bounding box center [406, 175] width 13 height 13
type input "Sin City Con PR INF"
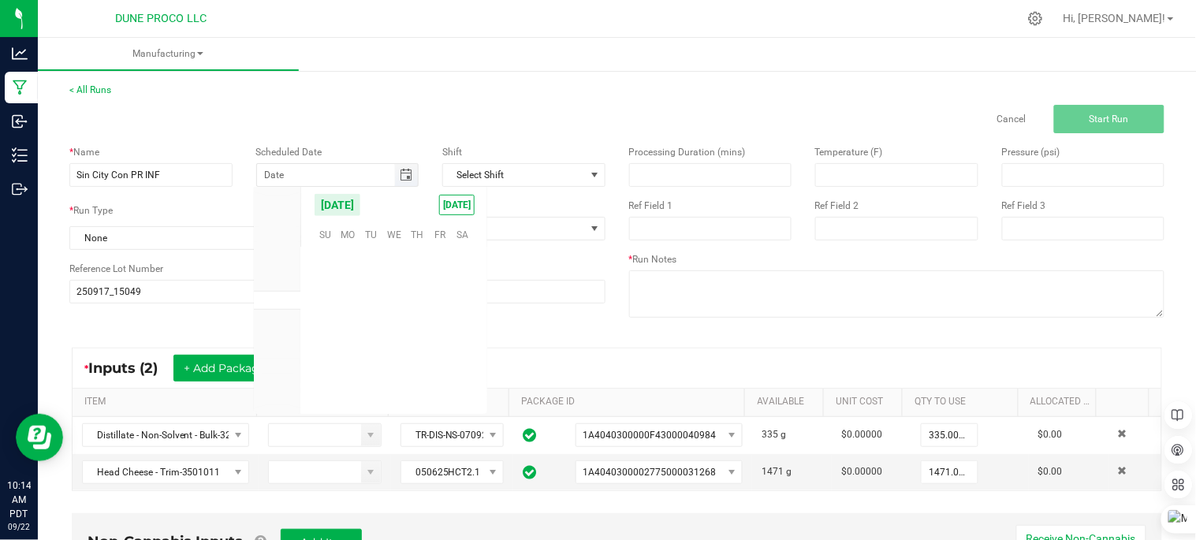
scroll to position [255698, 0]
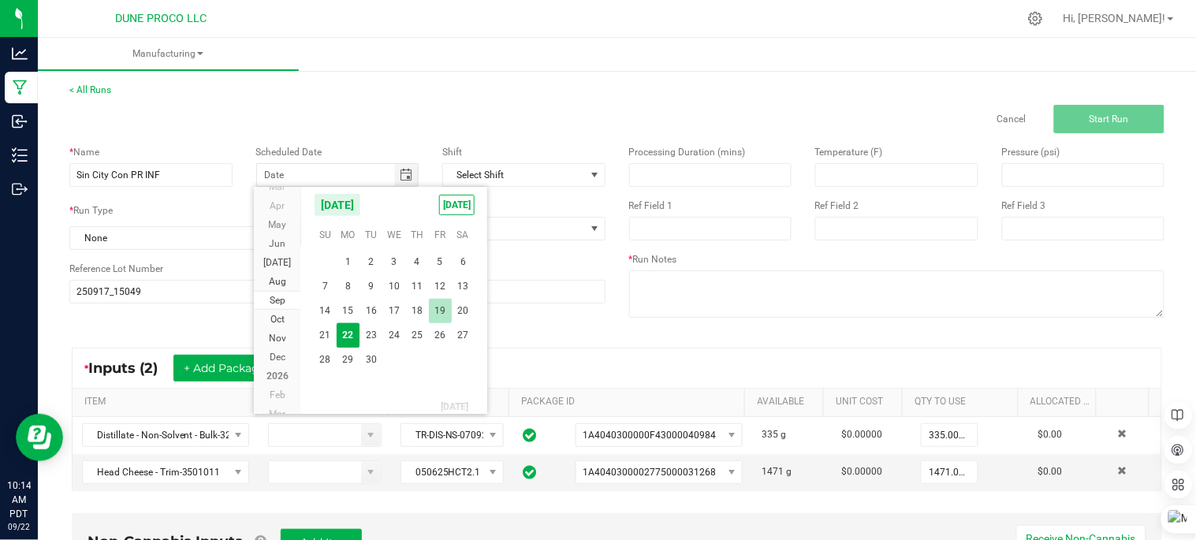
click at [438, 307] on span "19" at bounding box center [440, 311] width 23 height 24
type input "[DATE]"
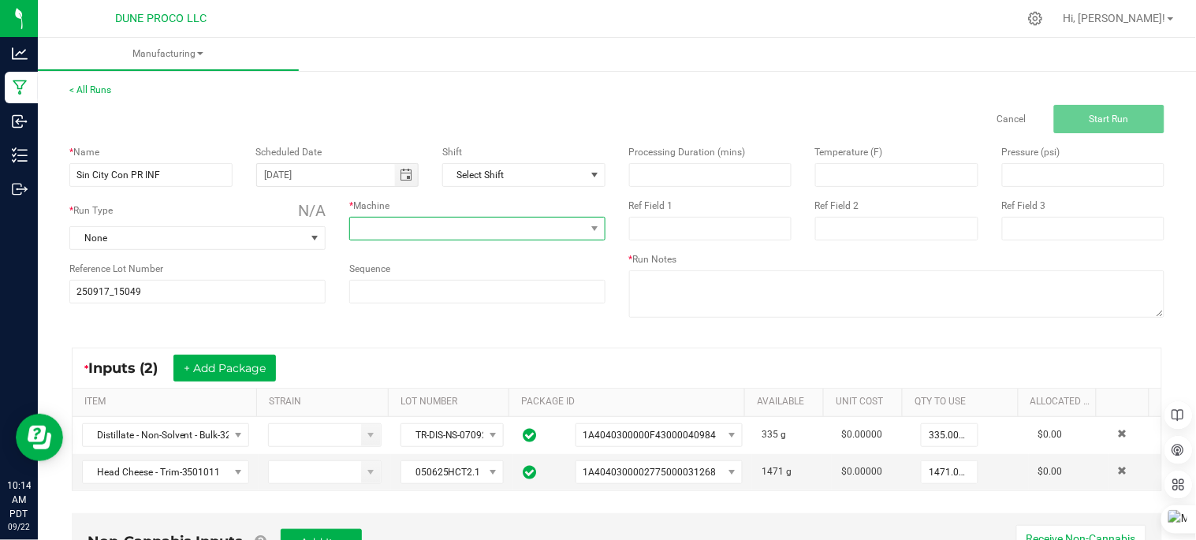
click at [392, 235] on span at bounding box center [467, 229] width 235 height 22
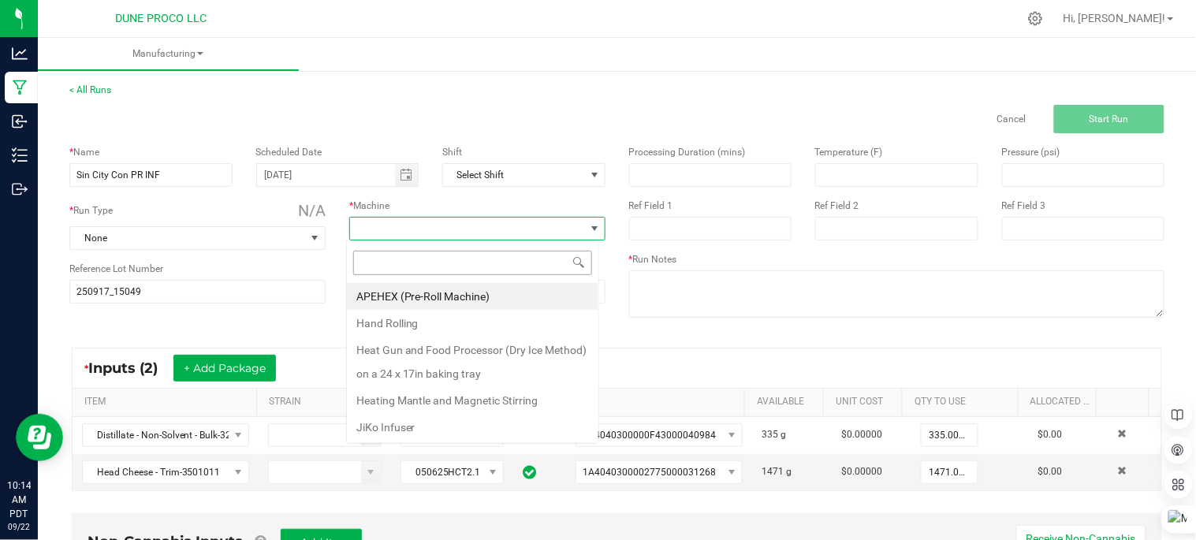
scroll to position [24, 252]
click at [405, 419] on li "JiKo Infuser" at bounding box center [473, 427] width 252 height 27
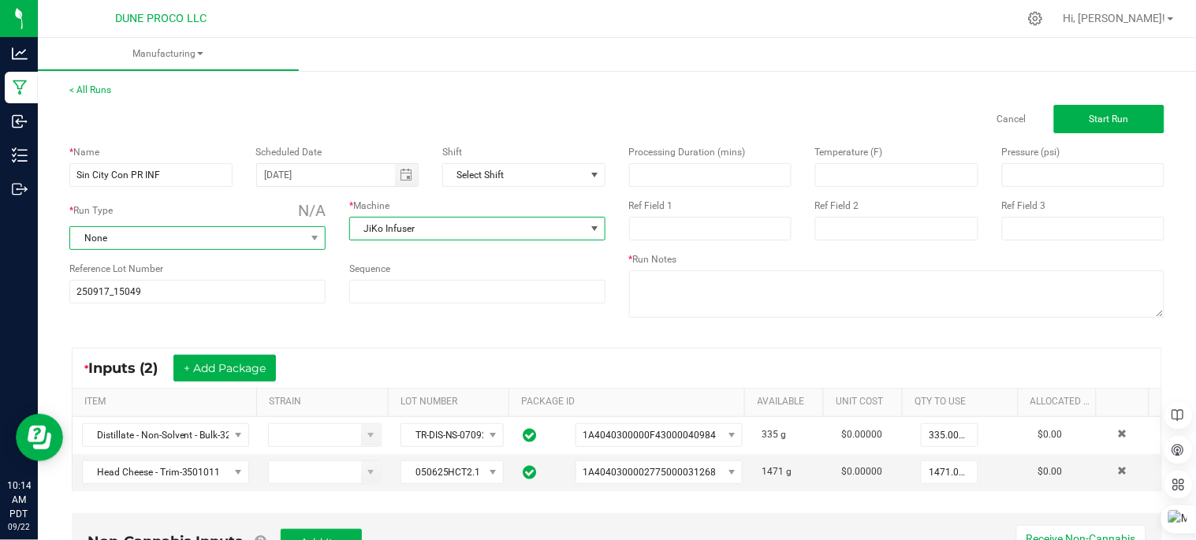
click at [203, 237] on span "None" at bounding box center [187, 238] width 235 height 22
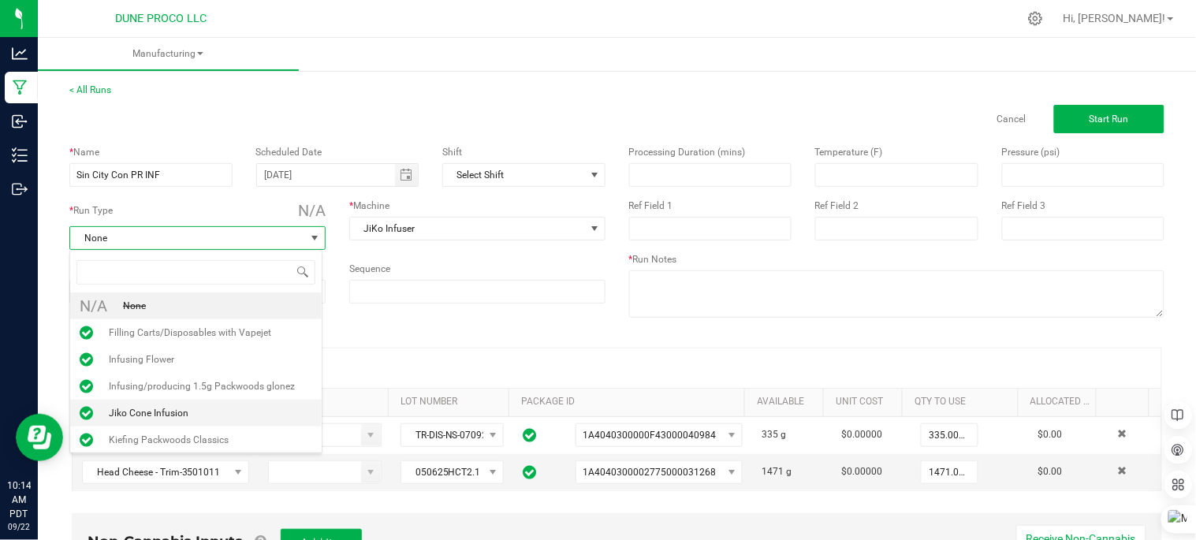
click at [187, 418] on li "Jiko Cone Infusion" at bounding box center [196, 413] width 252 height 27
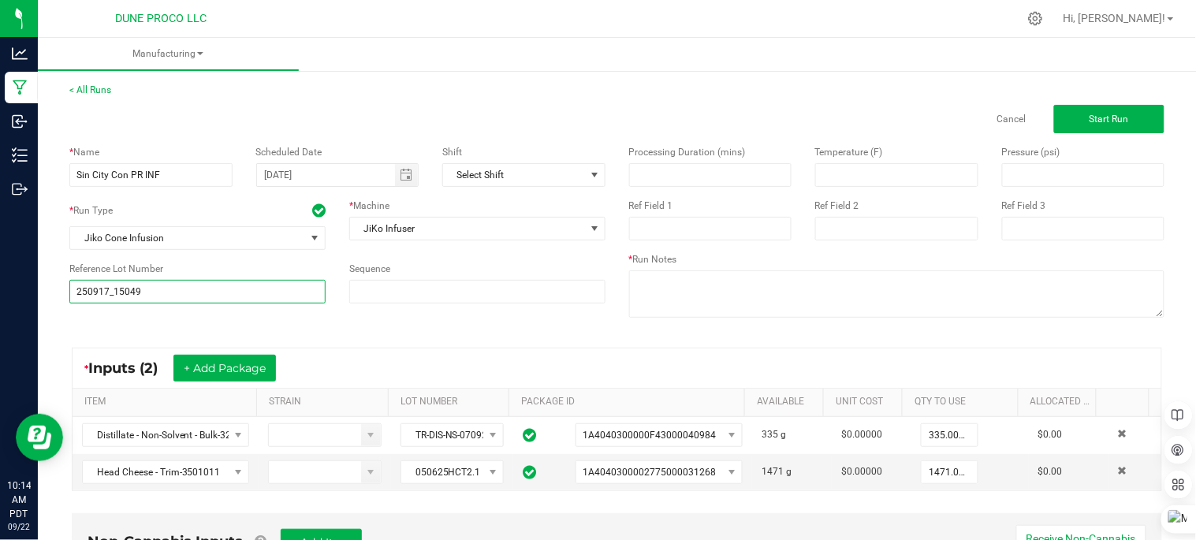
click at [278, 282] on input "250917_15049" at bounding box center [197, 292] width 256 height 24
type input "250917_15051"
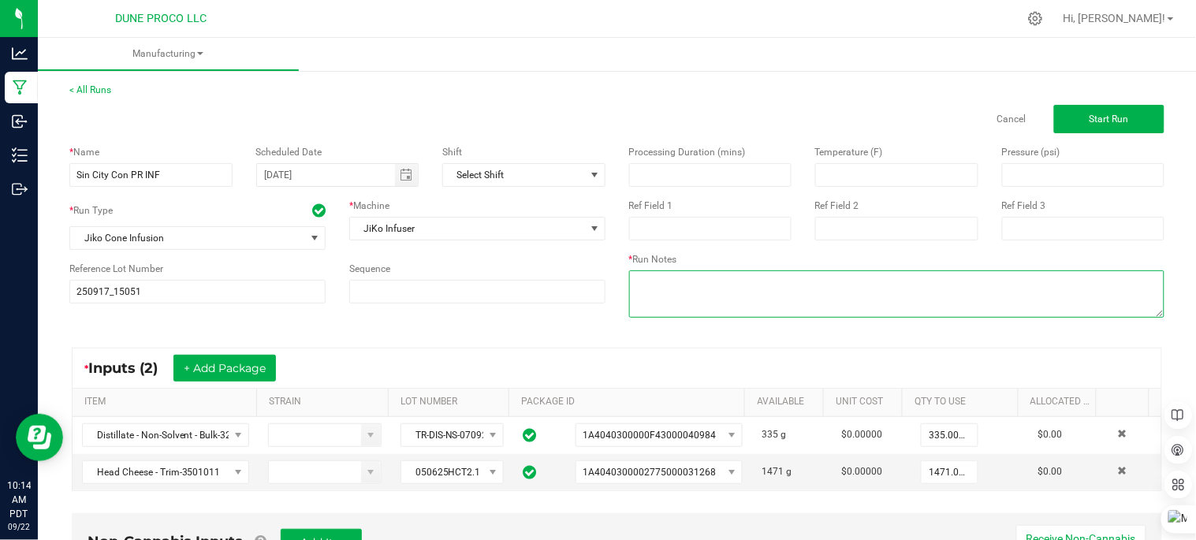
click at [673, 282] on textarea at bounding box center [897, 293] width 536 height 47
type textarea "2ml infusio9n rate"
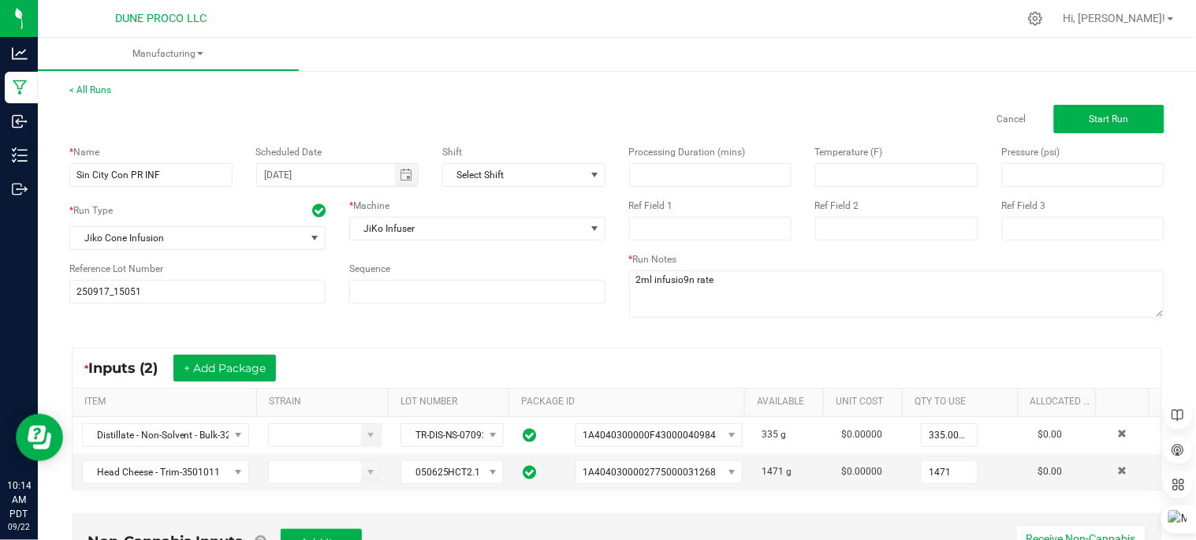
drag, startPoint x: 934, startPoint y: 475, endPoint x: 954, endPoint y: 519, distance: 48.4
click at [934, 475] on input "1471" at bounding box center [949, 472] width 55 height 22
type input "0"
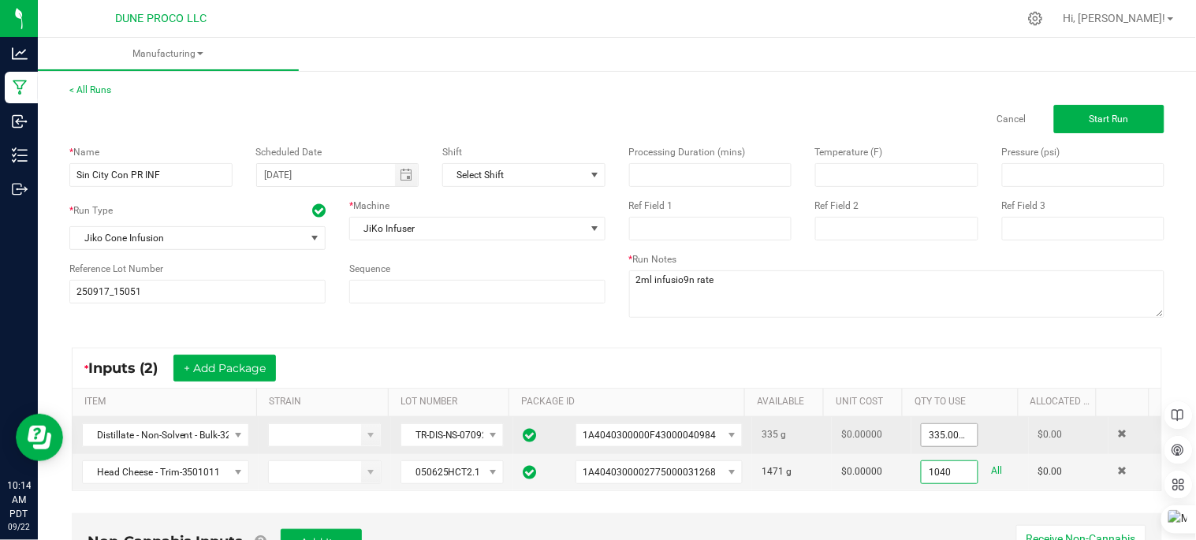
type input "1040"
type input "335"
type input "1040.0000 g"
click at [927, 429] on input "335" at bounding box center [949, 435] width 55 height 22
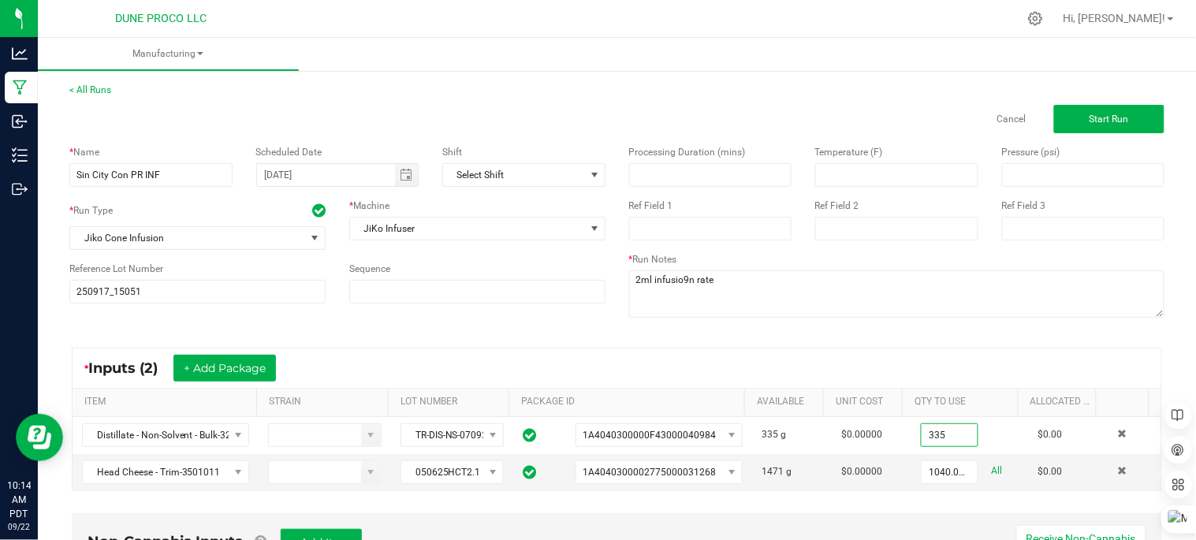
type input "0"
type input "135.0000 g"
click at [874, 367] on div "* Inputs (2) + Add Package" at bounding box center [617, 367] width 1089 height 39
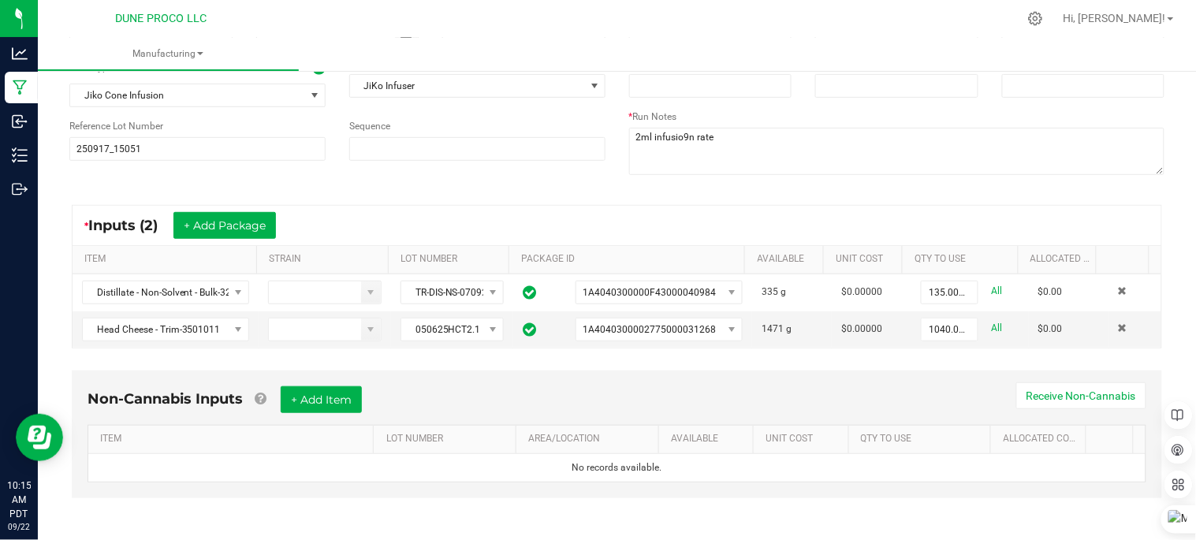
scroll to position [147, 0]
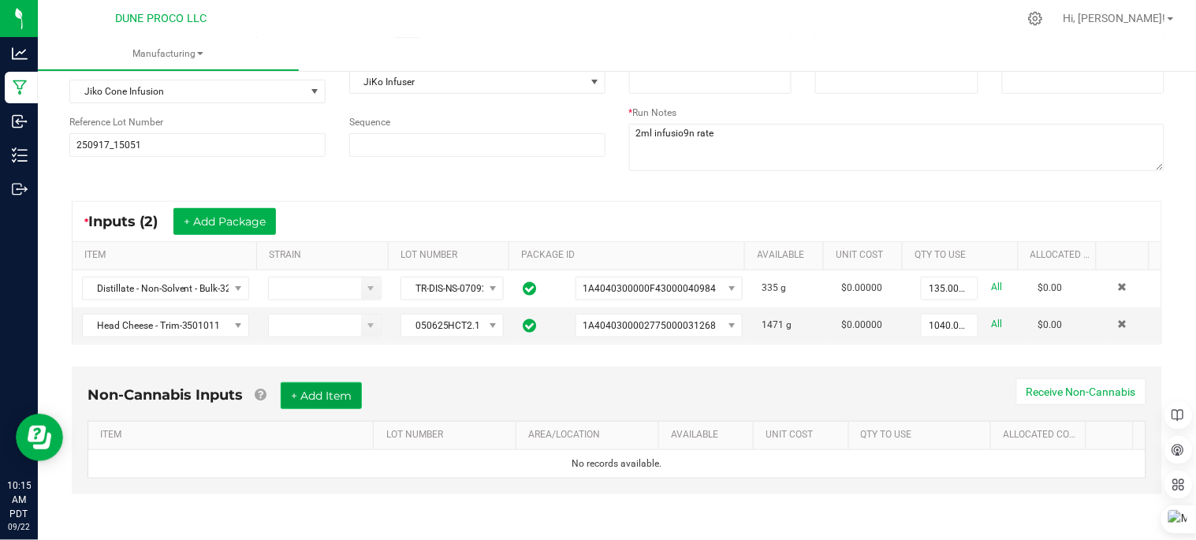
click at [301, 393] on button "+ Add Item" at bounding box center [321, 395] width 81 height 27
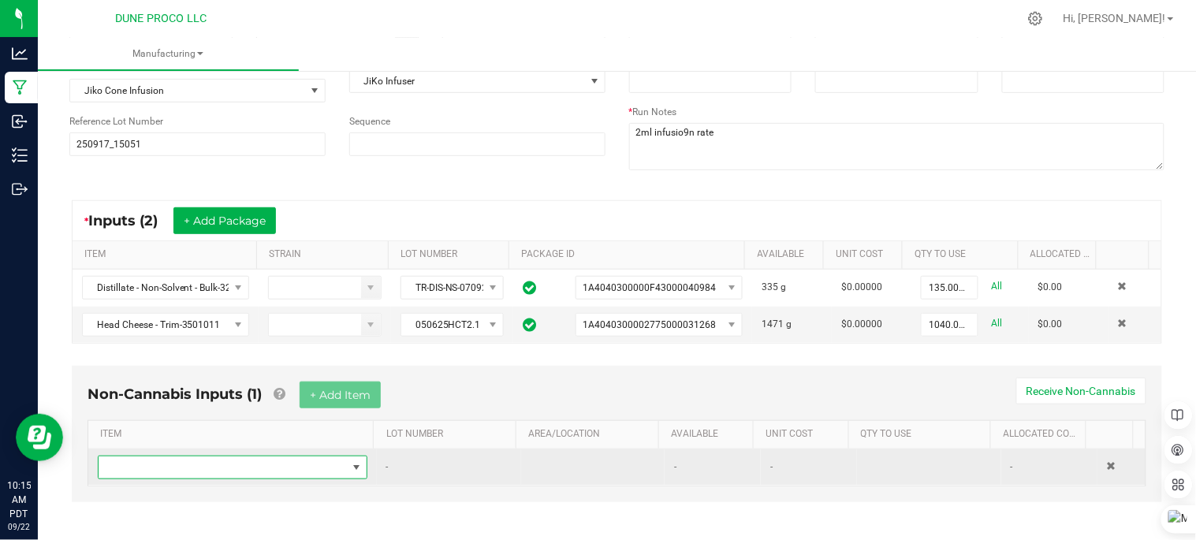
click at [350, 464] on span "NO DATA FOUND" at bounding box center [356, 467] width 13 height 13
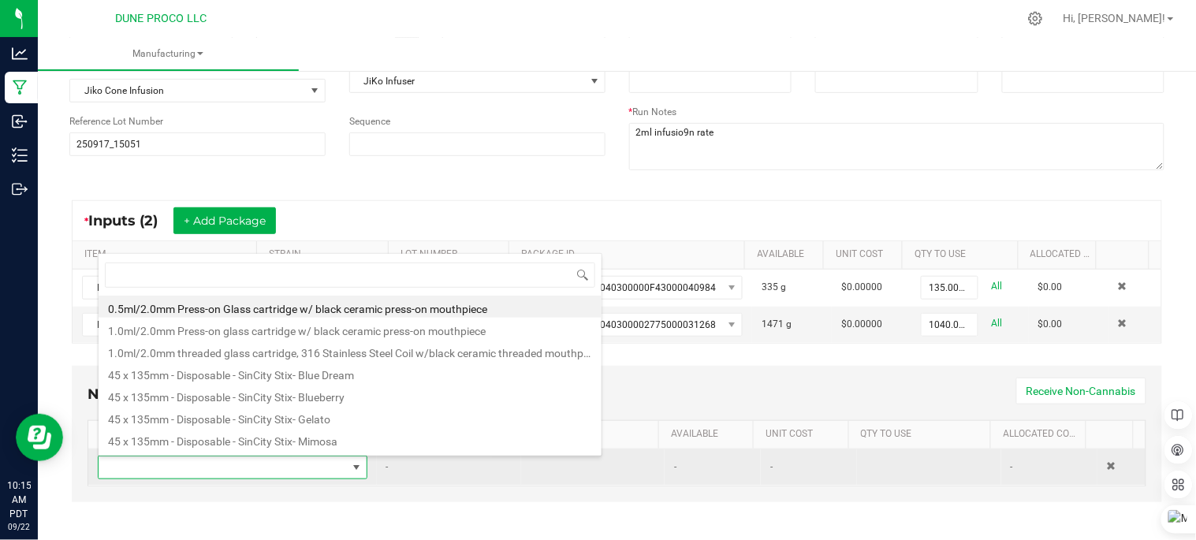
scroll to position [24, 259]
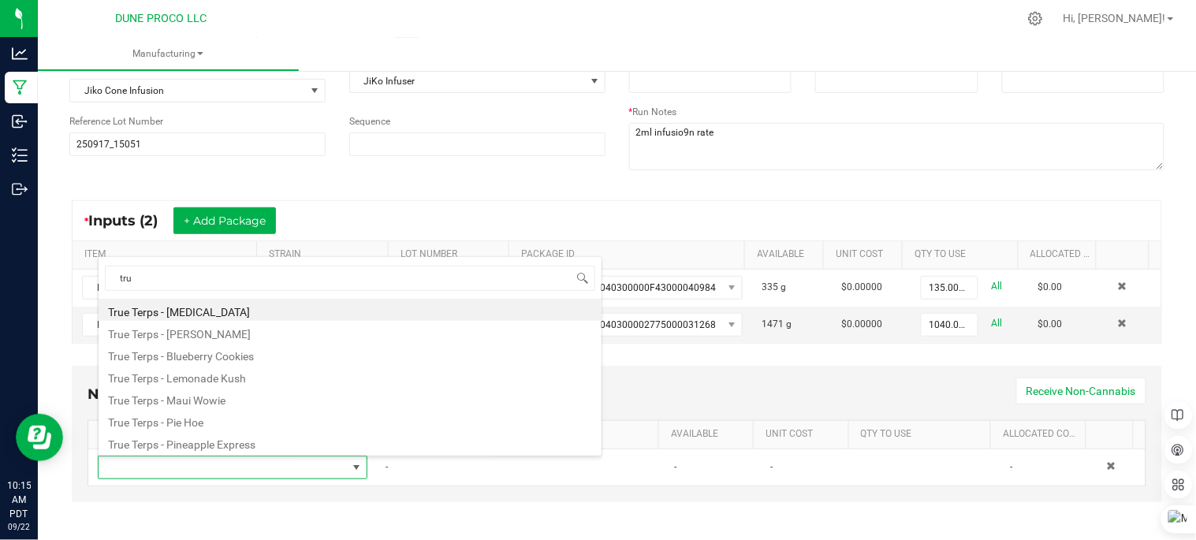
type input "true"
click at [215, 313] on li "True Terps - Amnesia" at bounding box center [350, 310] width 503 height 22
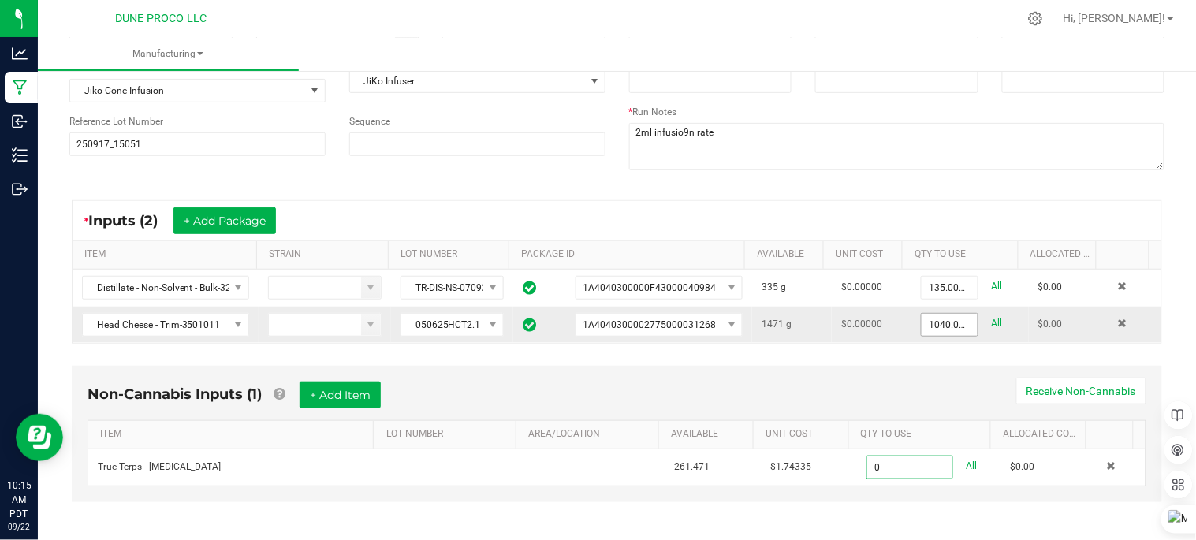
type input "1040"
type input "0.0000 ml"
click at [933, 325] on input "1040" at bounding box center [949, 325] width 55 height 22
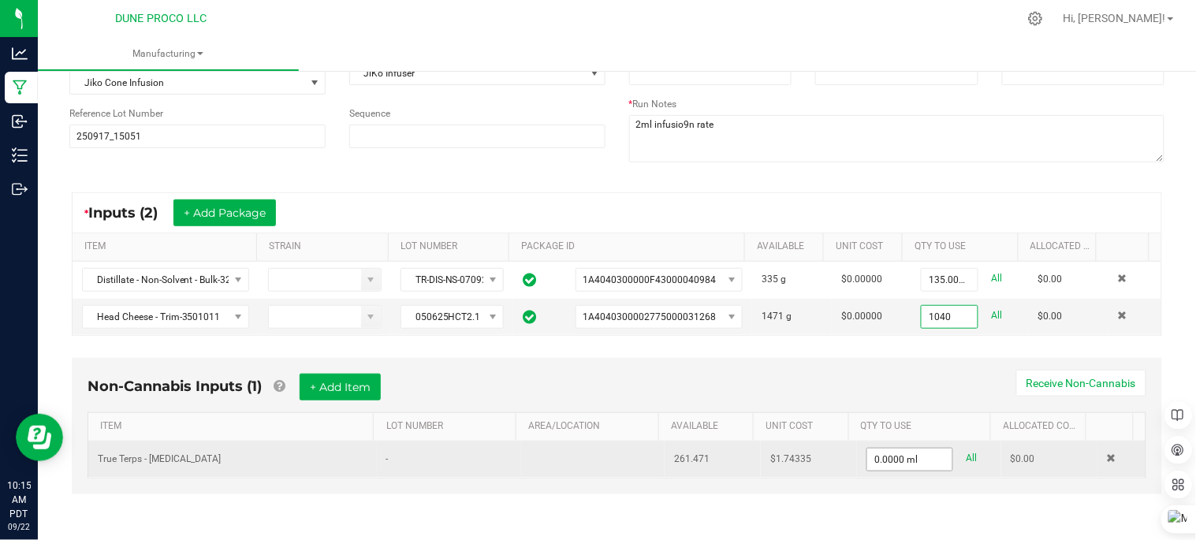
type input "1040.0000 g"
type input "0"
click at [903, 461] on input "0" at bounding box center [909, 460] width 85 height 22
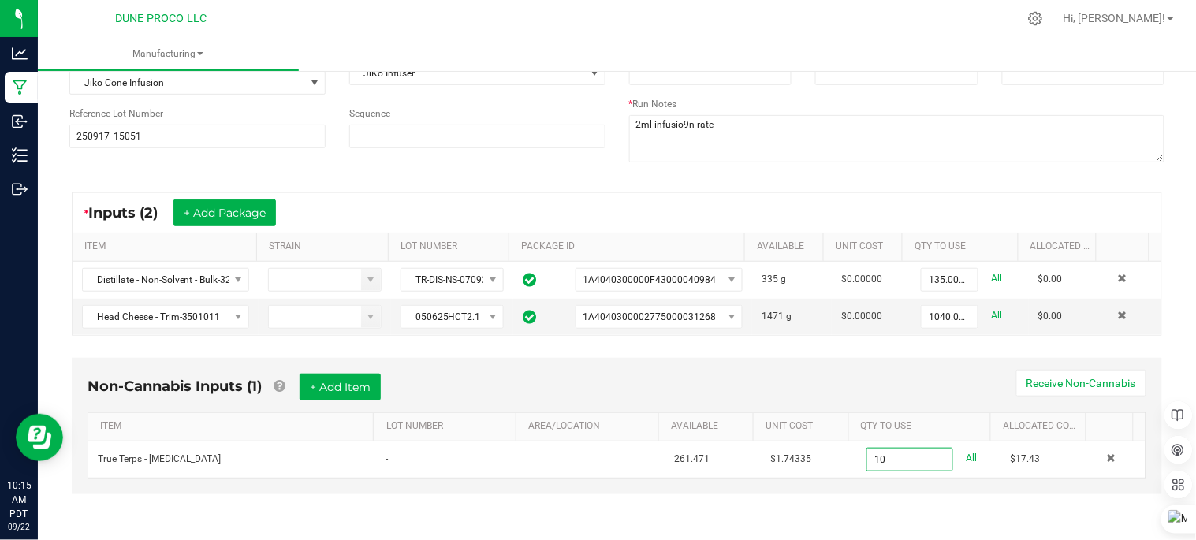
type input "10.0000 ml"
click at [902, 515] on div "Non-Cannabis Inputs (1) + Add Item Receive Non-Cannabis ITEM LOT NUMBER AREA/LO…" at bounding box center [617, 437] width 1119 height 174
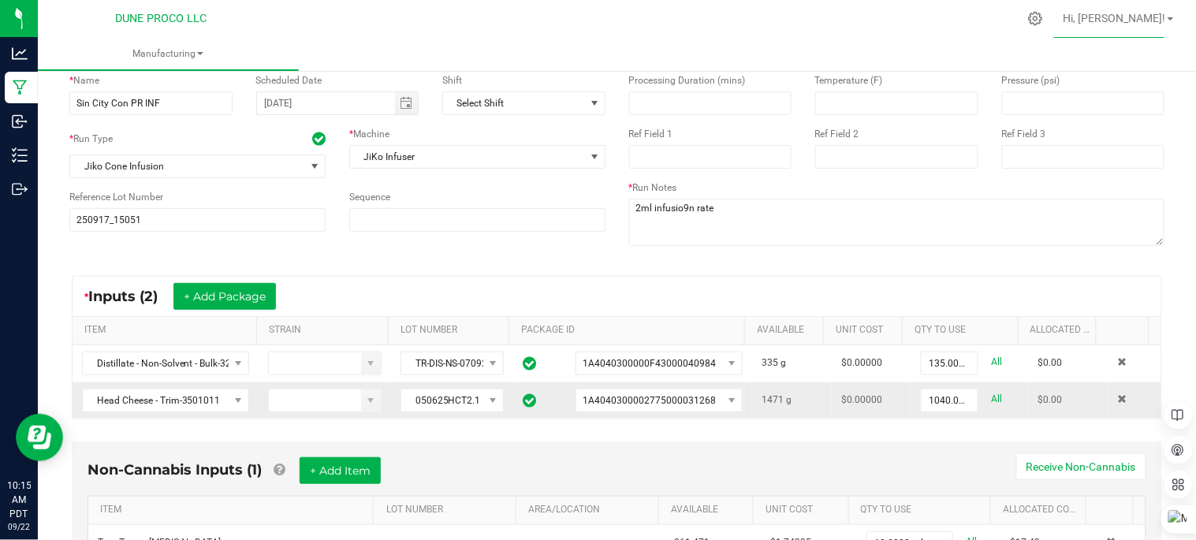
scroll to position [0, 0]
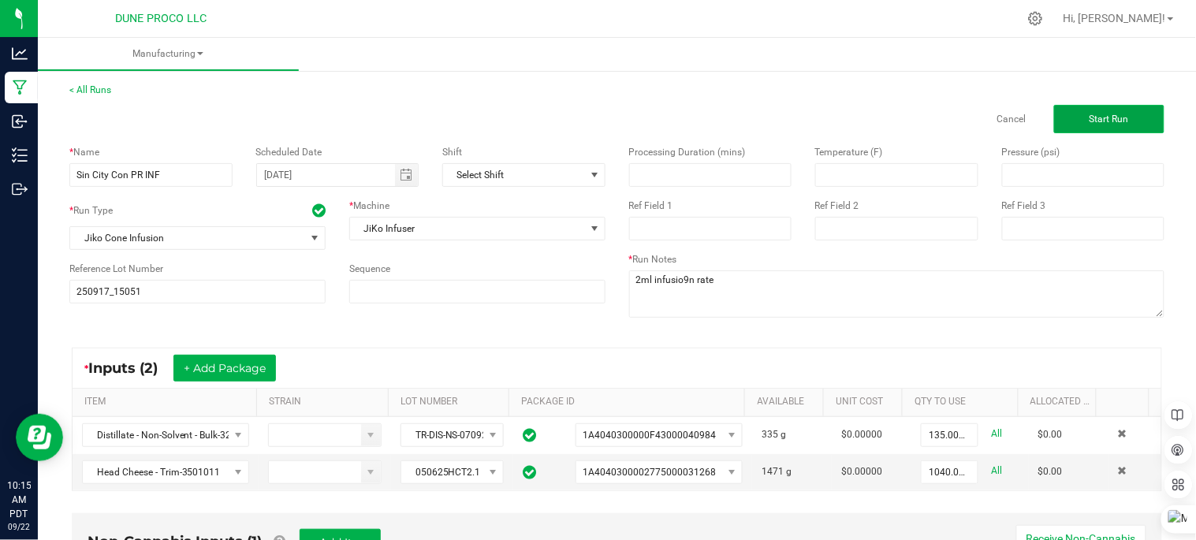
click at [1068, 123] on button "Start Run" at bounding box center [1109, 119] width 110 height 28
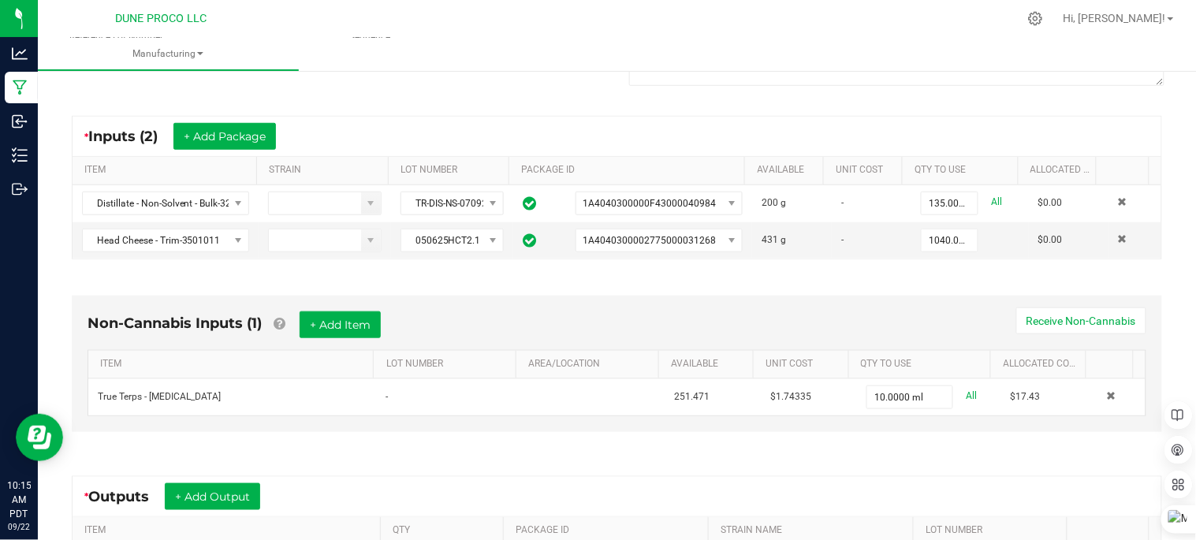
scroll to position [263, 0]
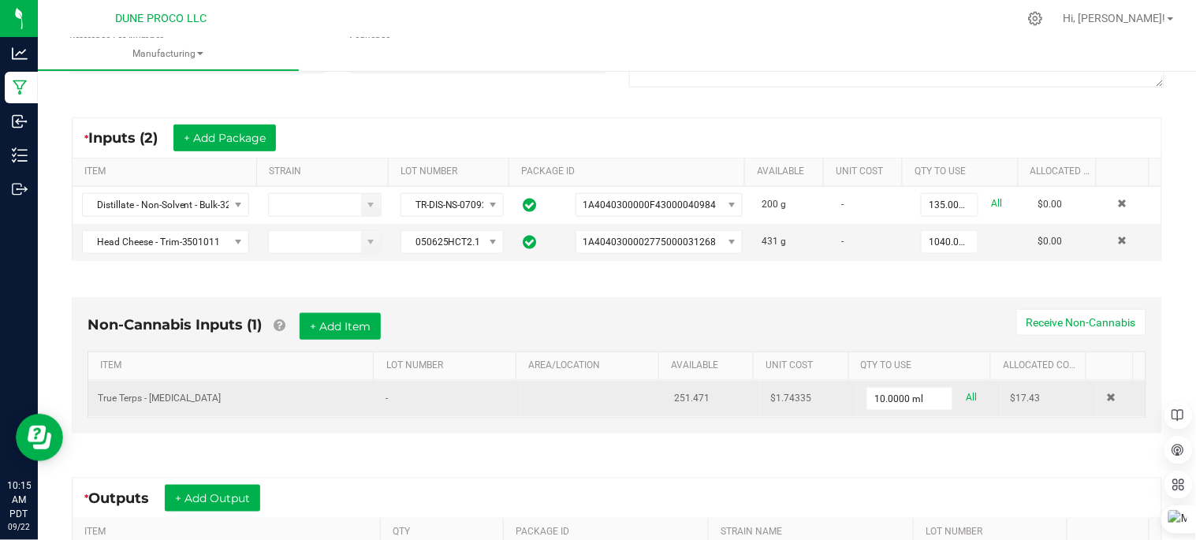
click at [1097, 396] on td at bounding box center [1121, 399] width 48 height 36
click at [1107, 398] on span at bounding box center [1111, 397] width 9 height 9
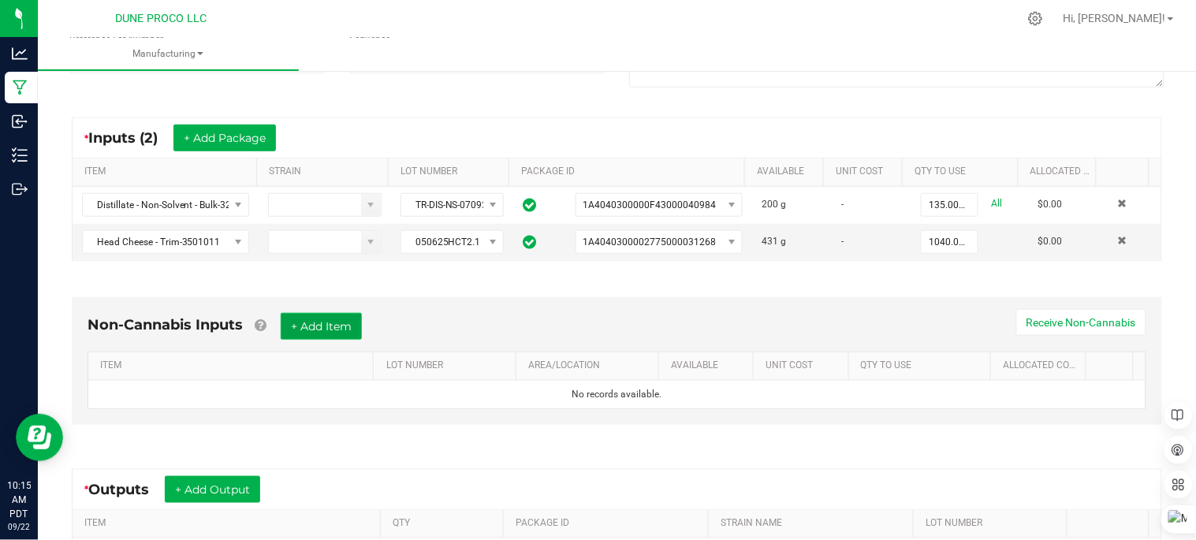
click at [324, 329] on button "+ Add Item" at bounding box center [321, 326] width 81 height 27
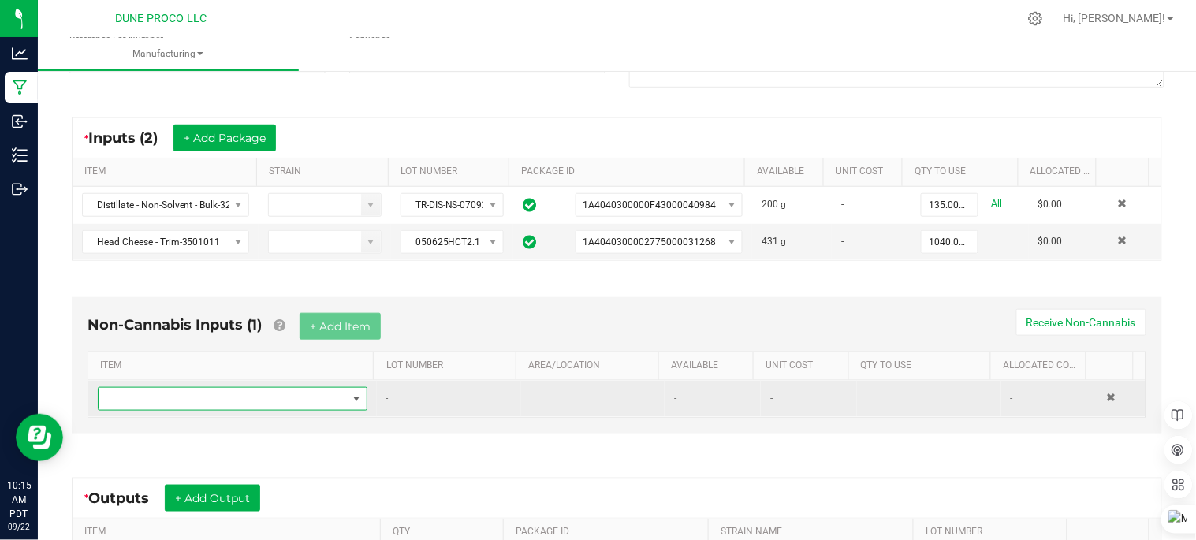
click at [229, 407] on span "NO DATA FOUND" at bounding box center [223, 399] width 248 height 22
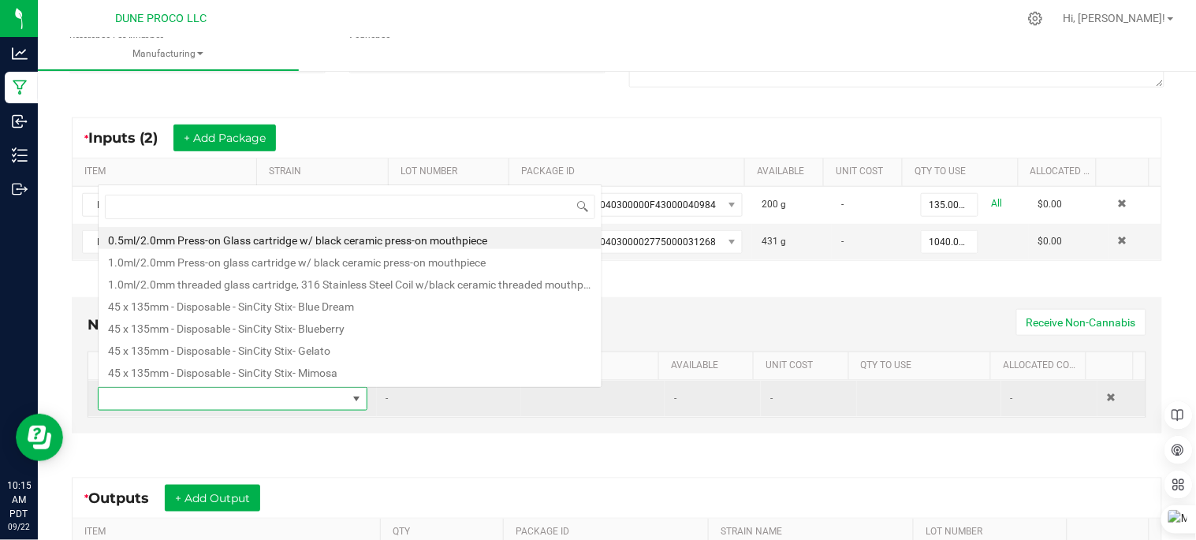
scroll to position [24, 259]
type input "sweet"
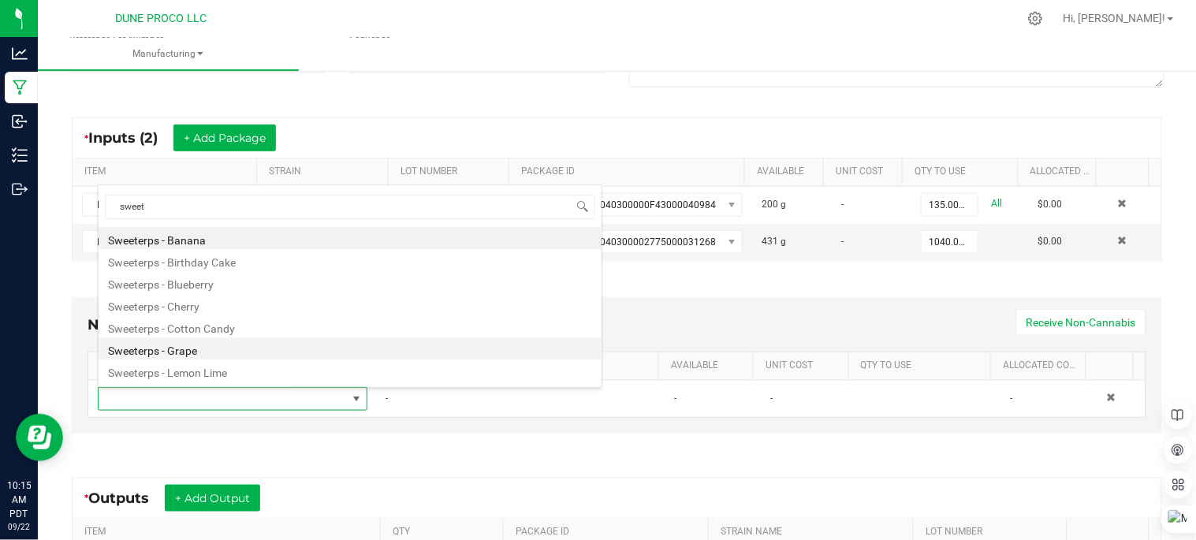
click at [197, 355] on li "Sweeterps - Grape" at bounding box center [350, 348] width 503 height 22
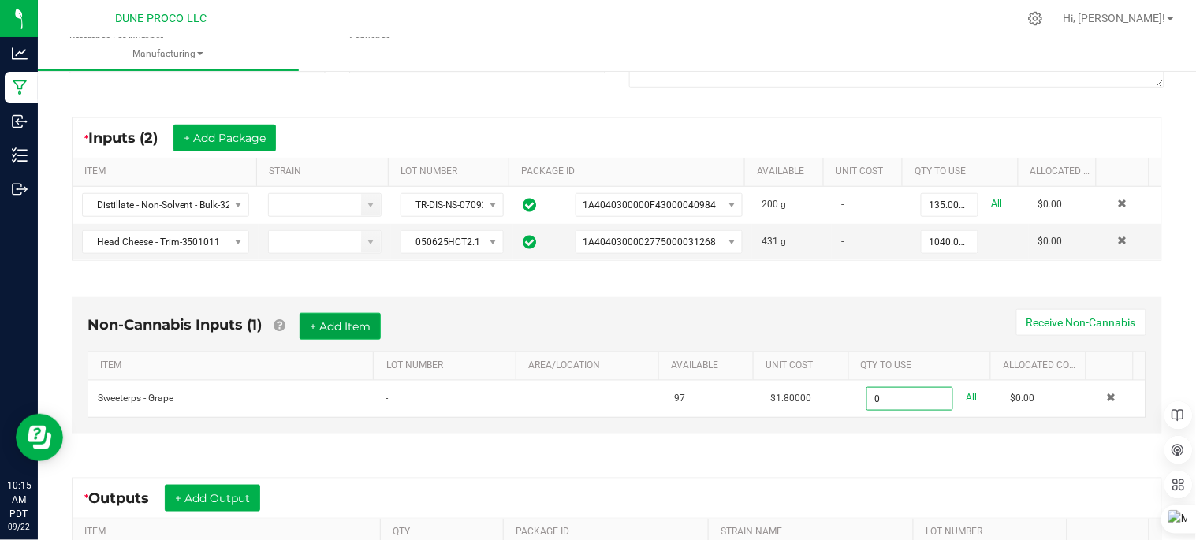
type input "0.0000 ml"
click at [327, 333] on button "+ Add Item" at bounding box center [340, 326] width 81 height 27
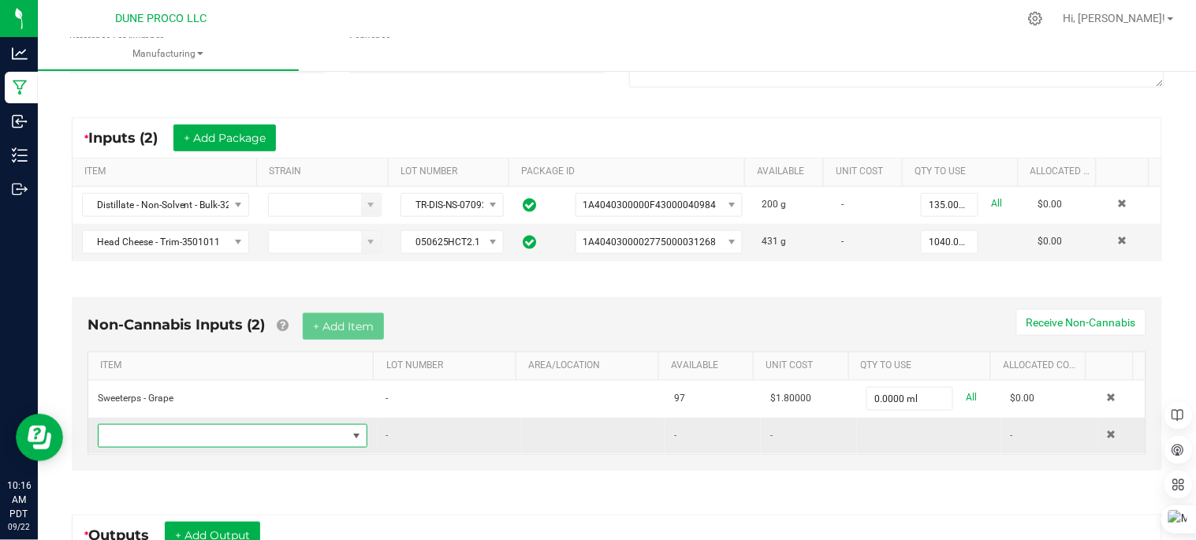
click at [250, 435] on span "NO DATA FOUND" at bounding box center [223, 436] width 248 height 22
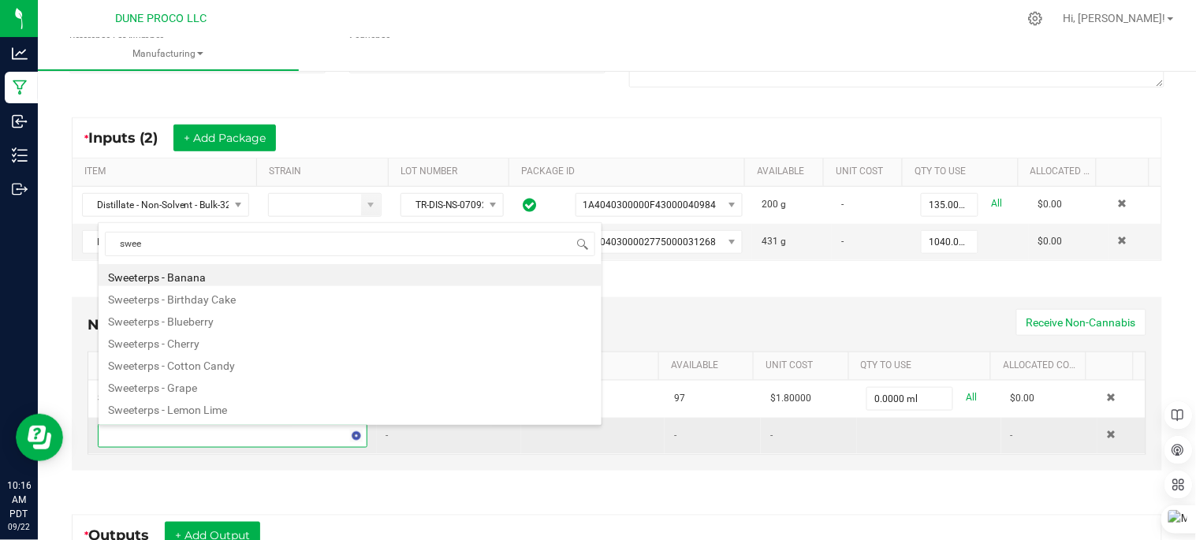
type input "sweet"
click at [222, 408] on li "Sweeterps - Lemon Lime" at bounding box center [350, 408] width 503 height 22
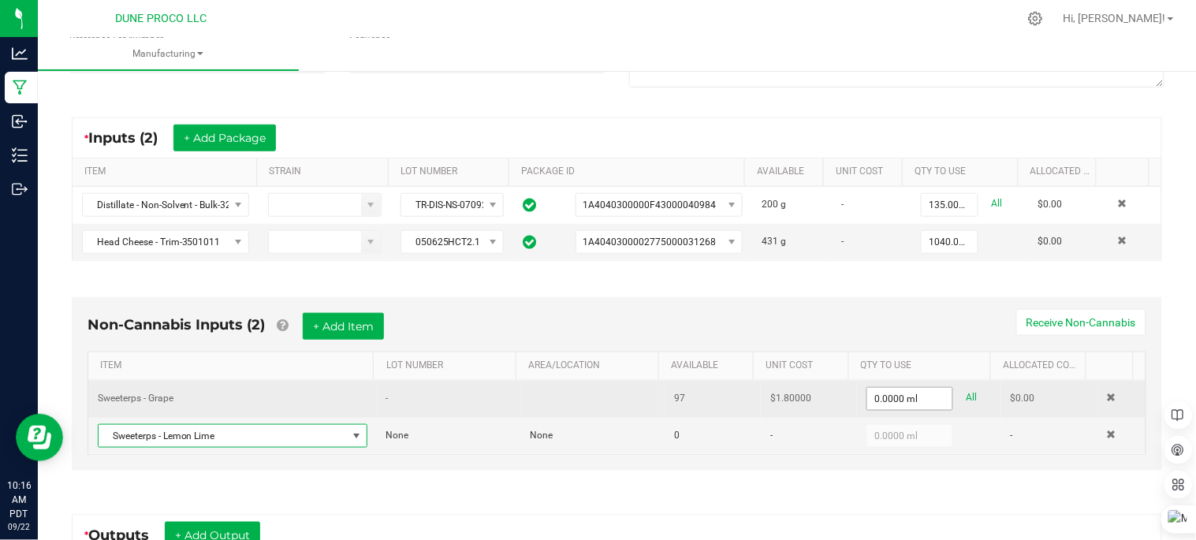
type input "0"
click at [884, 402] on input "0" at bounding box center [909, 399] width 85 height 22
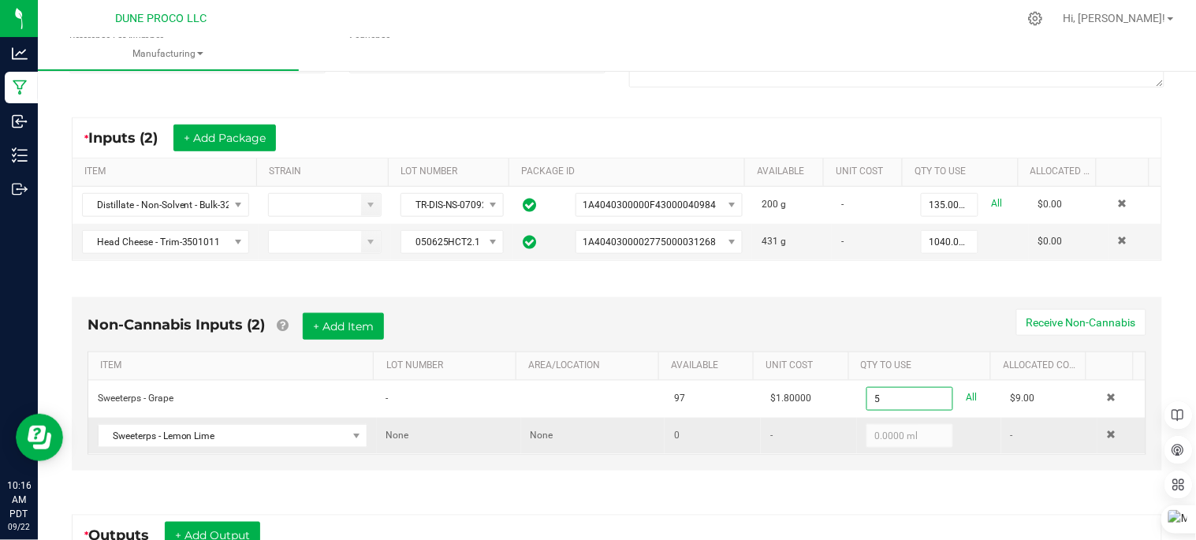
type input "5.0000 ml"
click at [889, 434] on kendo-numerictextbox "0.0000 ml" at bounding box center [909, 436] width 87 height 24
drag, startPoint x: 889, startPoint y: 434, endPoint x: 873, endPoint y: 437, distance: 16.9
click at [855, 436] on div "0.0000 ml" at bounding box center [904, 436] width 99 height 24
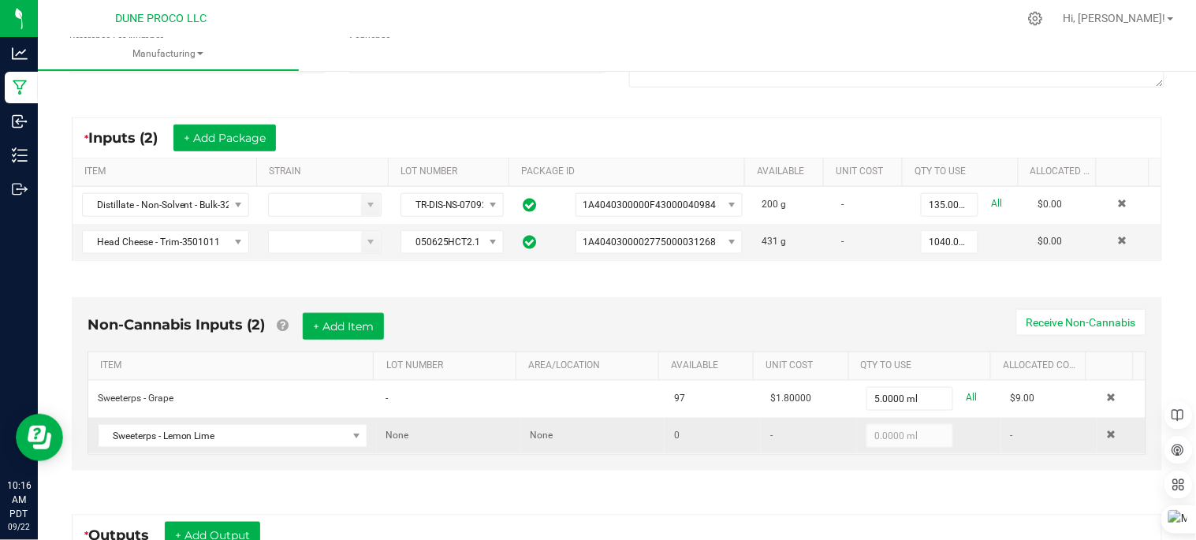
click at [873, 437] on kendo-numerictextbox "0.0000 ml" at bounding box center [909, 436] width 87 height 24
click at [866, 430] on kendo-numerictextbox "0.0000 ml" at bounding box center [909, 436] width 87 height 24
click at [259, 432] on span "Sweeterps - Lemon Lime" at bounding box center [223, 436] width 248 height 22
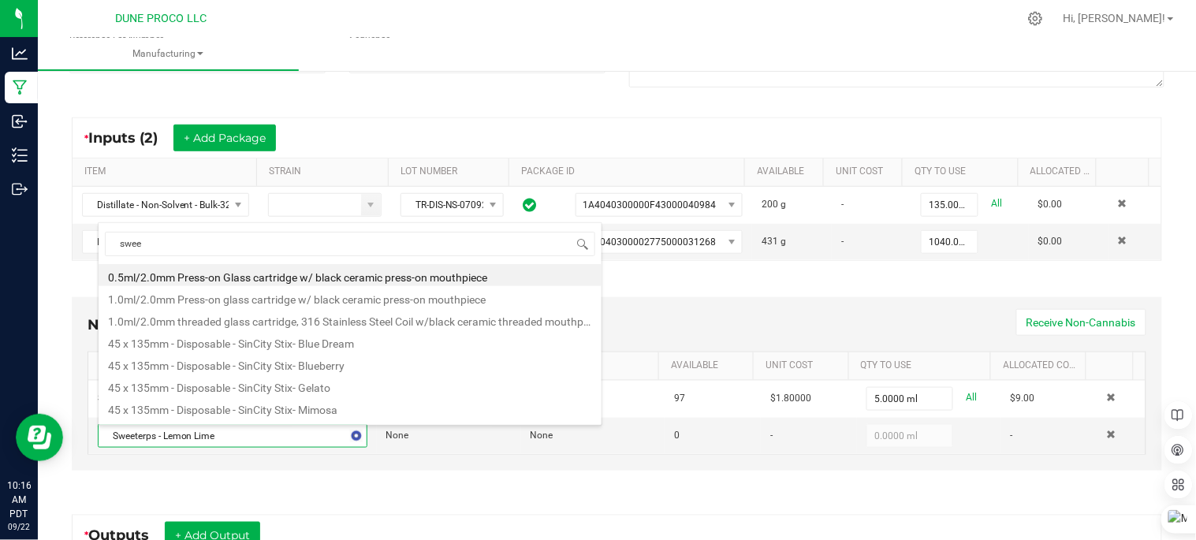
type input "sweet"
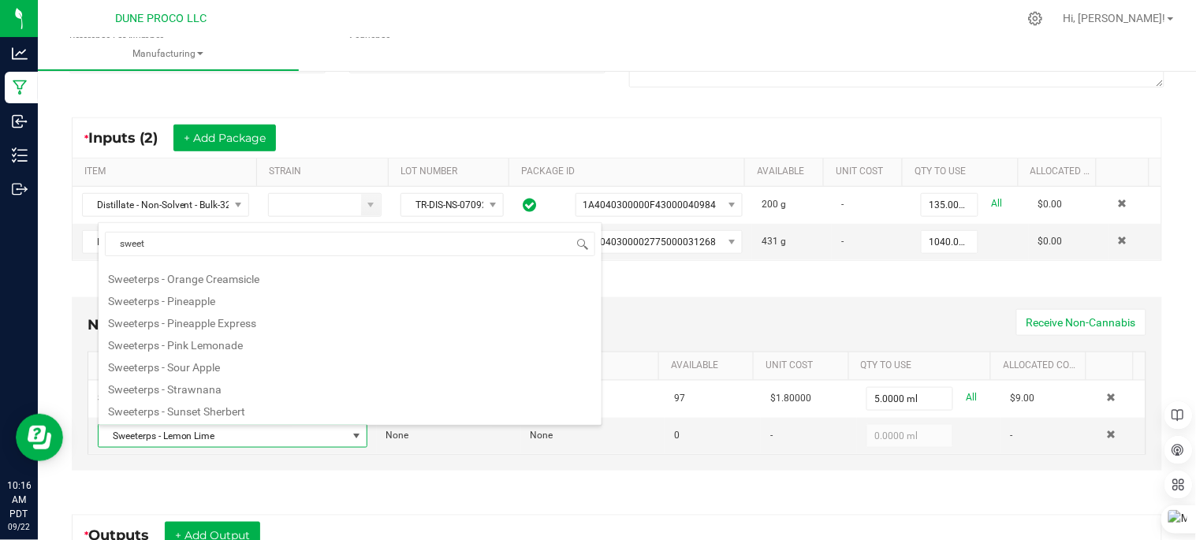
scroll to position [240, 0]
click at [237, 385] on li "Sweeterps - Tangerine" at bounding box center [350, 389] width 503 height 22
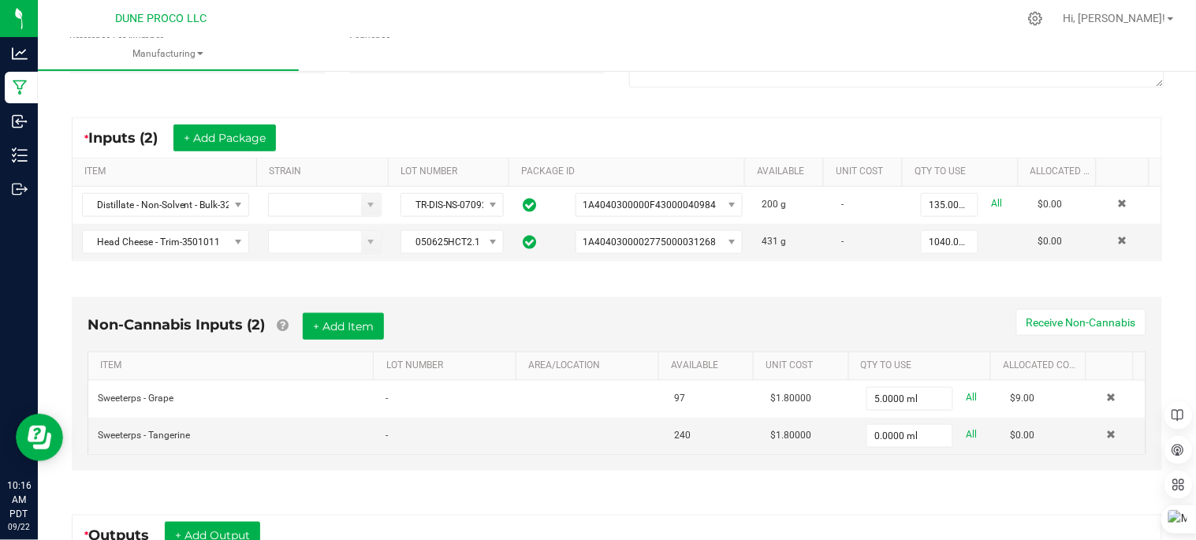
type input "0"
type input "5.0000 ml"
click at [942, 494] on div "Non-Cannabis Inputs (2) + Add Item Receive Non-Cannabis ITEM LOT NUMBER AREA/LO…" at bounding box center [617, 387] width 1119 height 225
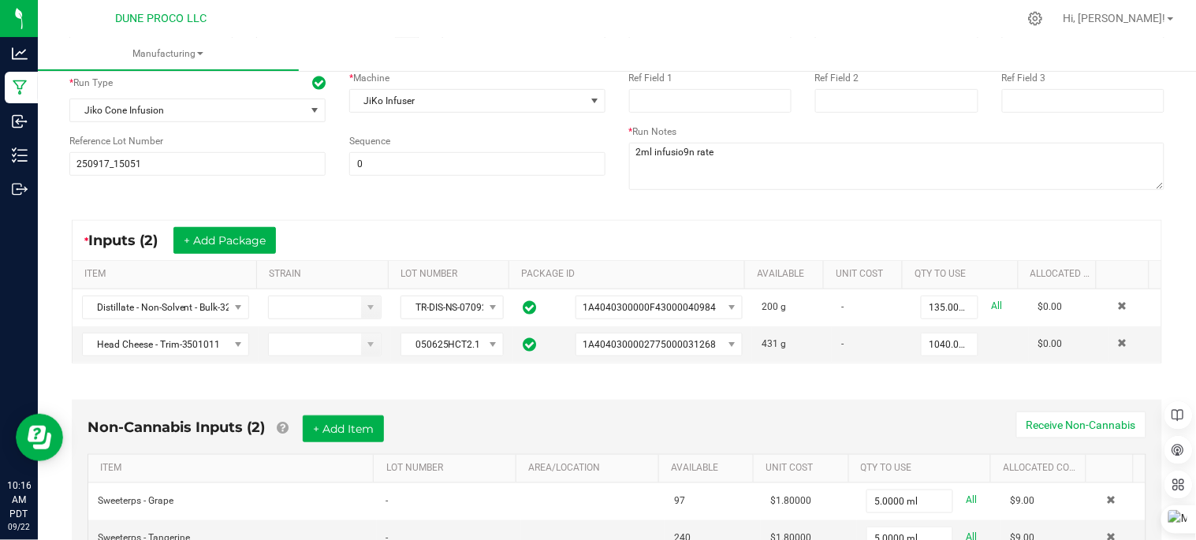
scroll to position [438, 0]
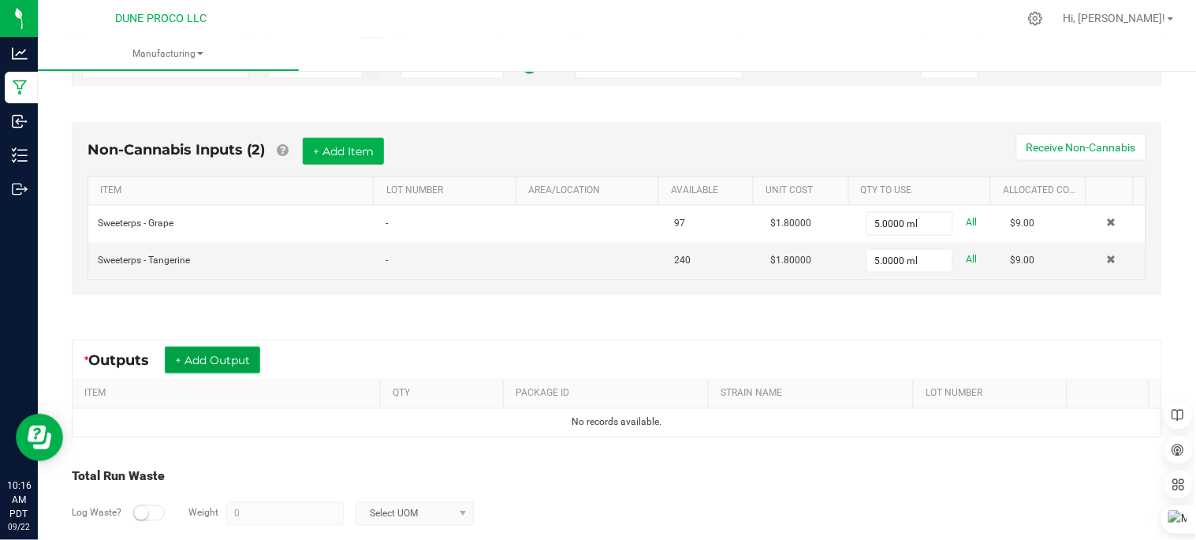
click at [237, 363] on button "+ Add Output" at bounding box center [212, 360] width 95 height 27
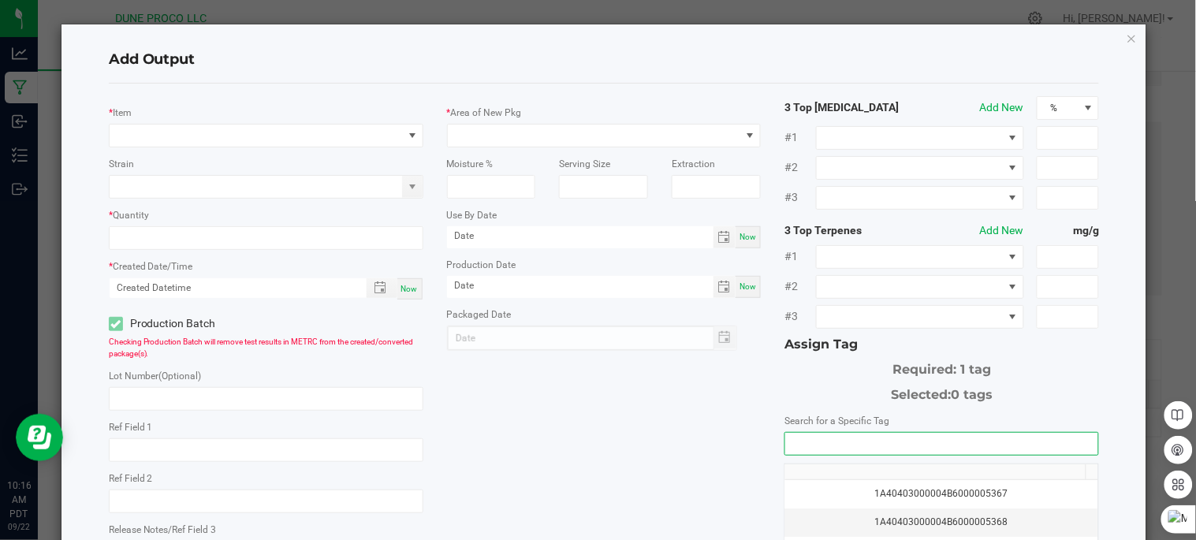
drag, startPoint x: 855, startPoint y: 445, endPoint x: 834, endPoint y: 435, distance: 23.6
click at [855, 445] on input "NO DATA FOUND" at bounding box center [941, 444] width 313 height 22
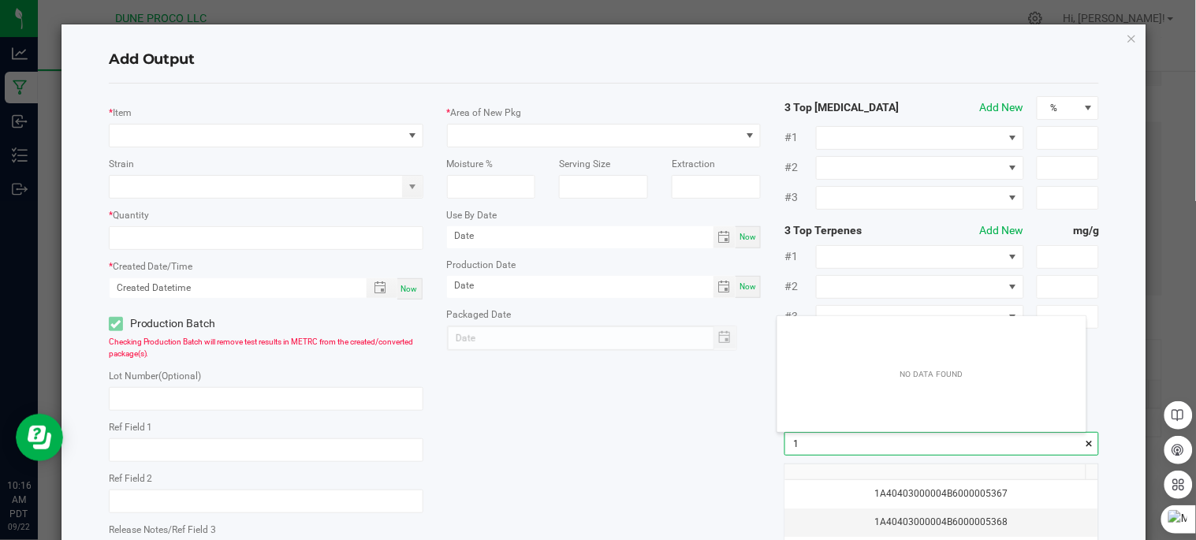
scroll to position [21, 308]
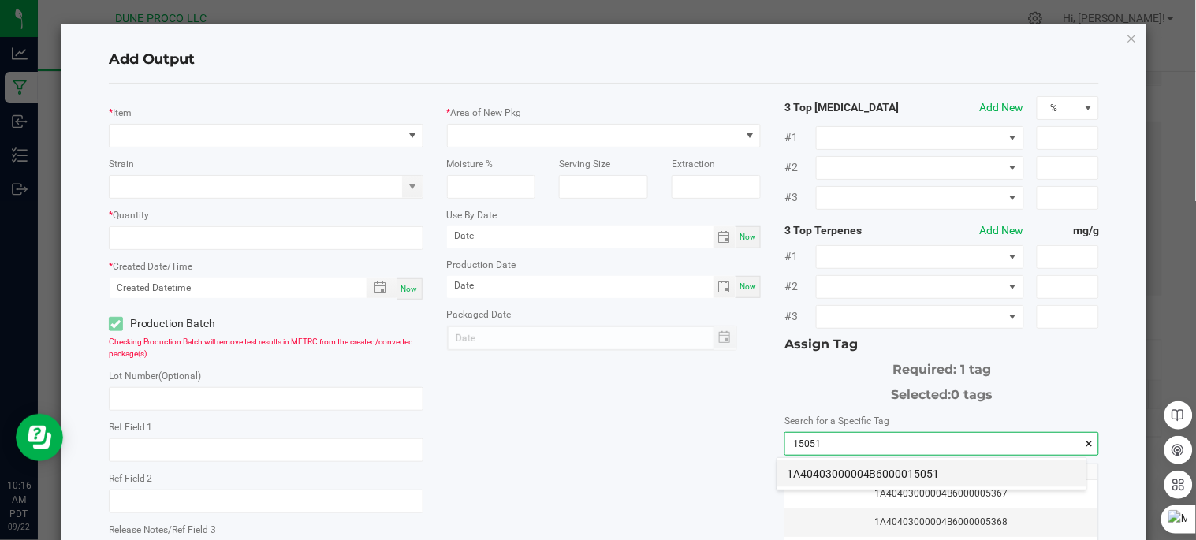
click at [808, 468] on li "1A40403000004B6000015051" at bounding box center [931, 473] width 309 height 27
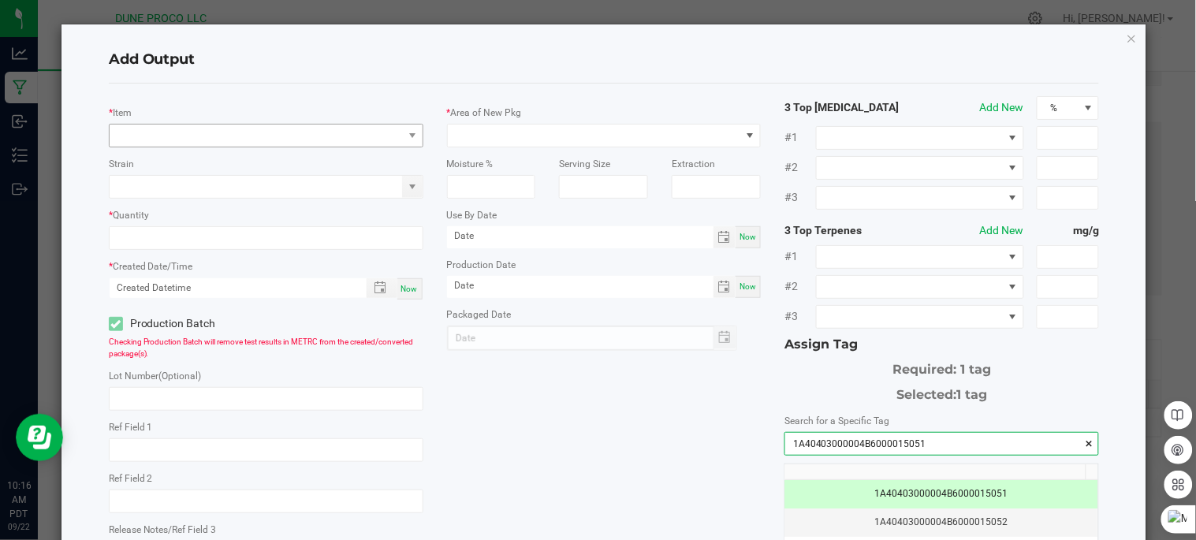
type input "1A40403000004B6000015051"
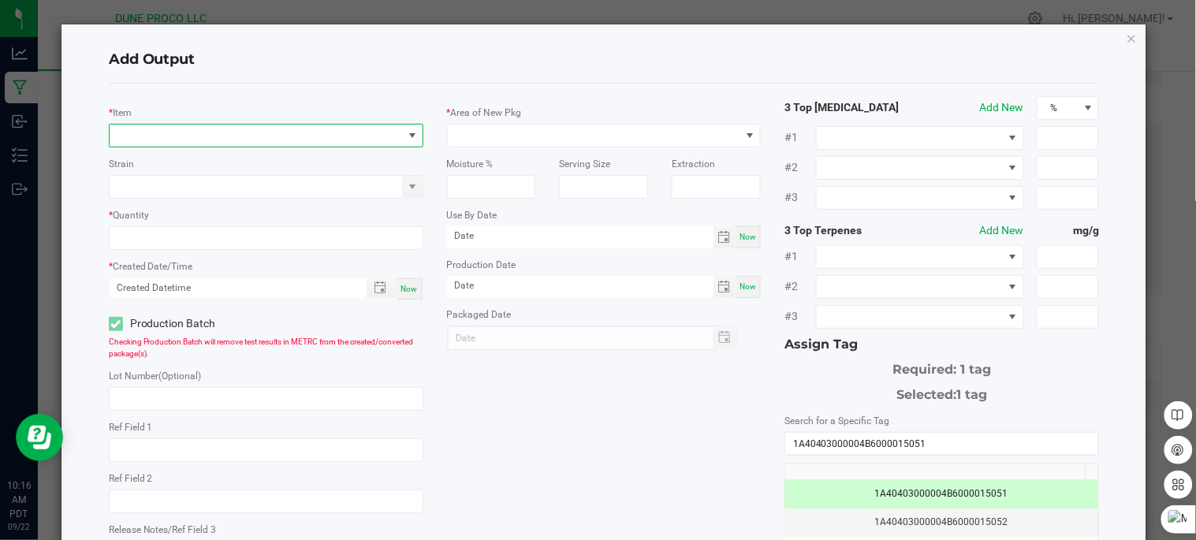
click at [273, 132] on span "NO DATA FOUND" at bounding box center [256, 136] width 293 height 22
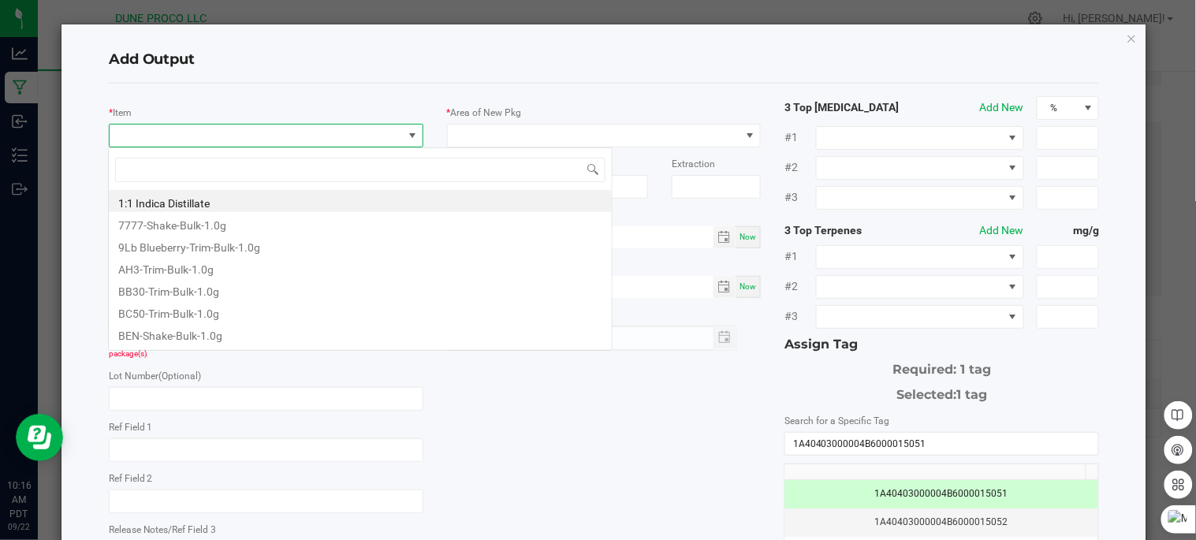
scroll to position [24, 310]
type input "Sin"
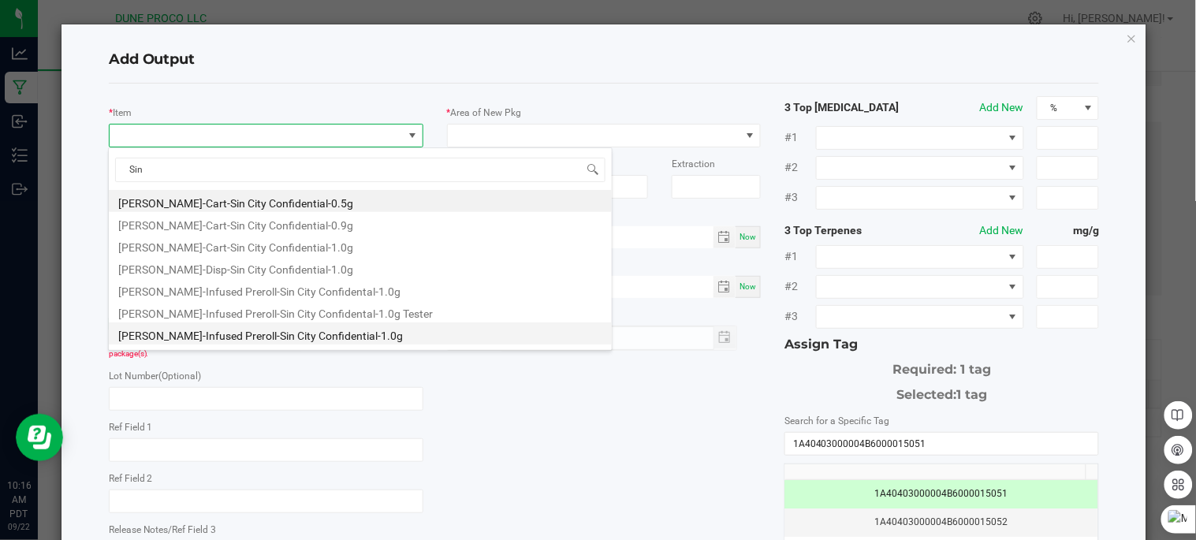
click at [309, 339] on li "HUST-Infused Preroll-Sin City Confidential-1.0g" at bounding box center [360, 333] width 503 height 22
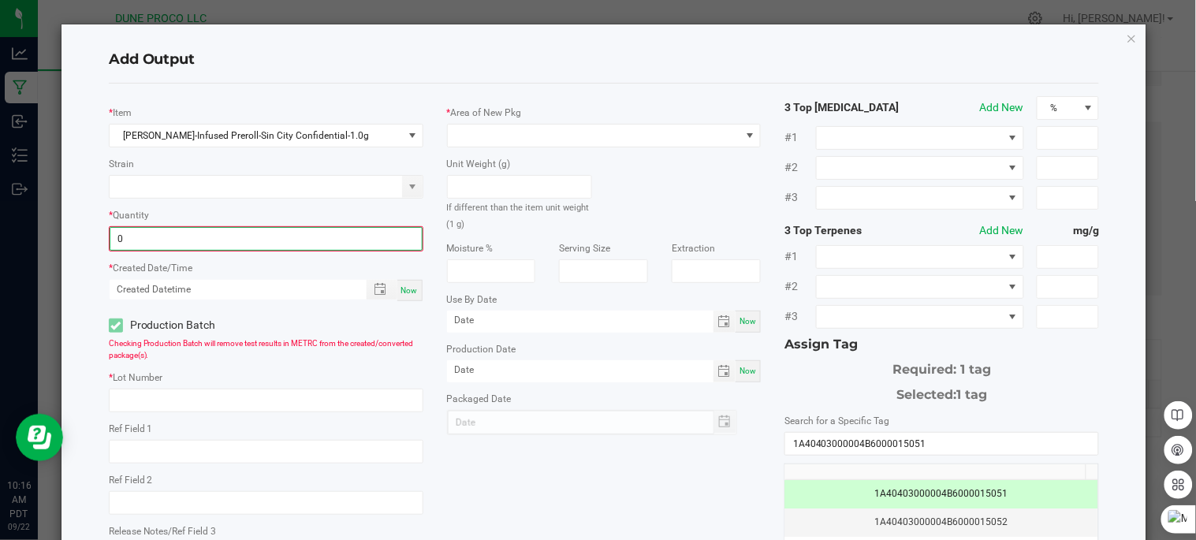
click at [240, 234] on input "0" at bounding box center [265, 239] width 311 height 22
type input "1000 ea"
click at [243, 190] on input at bounding box center [256, 187] width 293 height 22
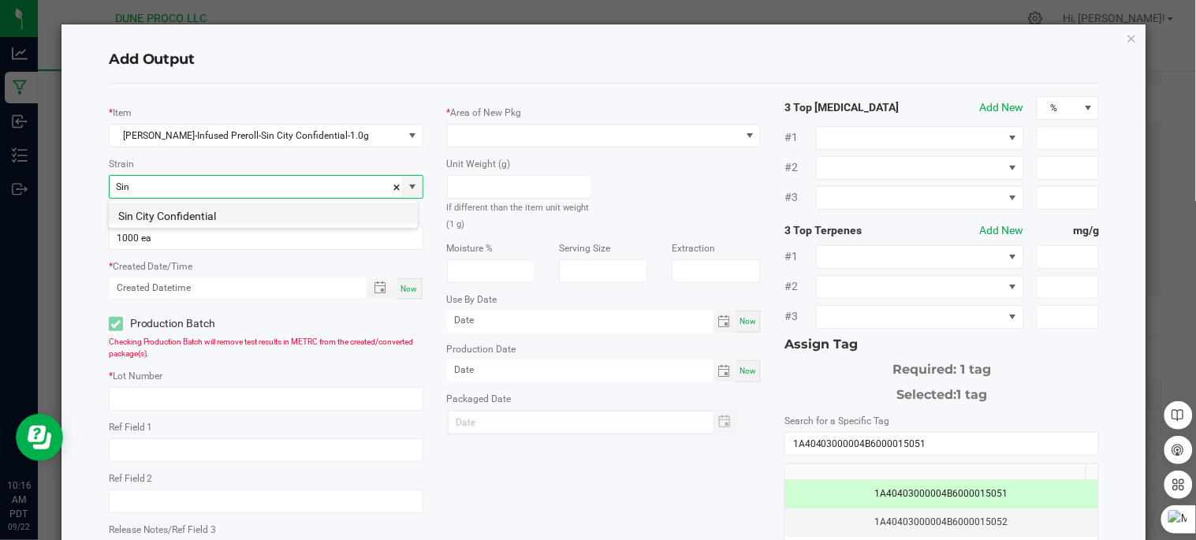
click at [249, 215] on li "Sin City Confidential" at bounding box center [263, 214] width 309 height 22
type input "Sin City Confidential"
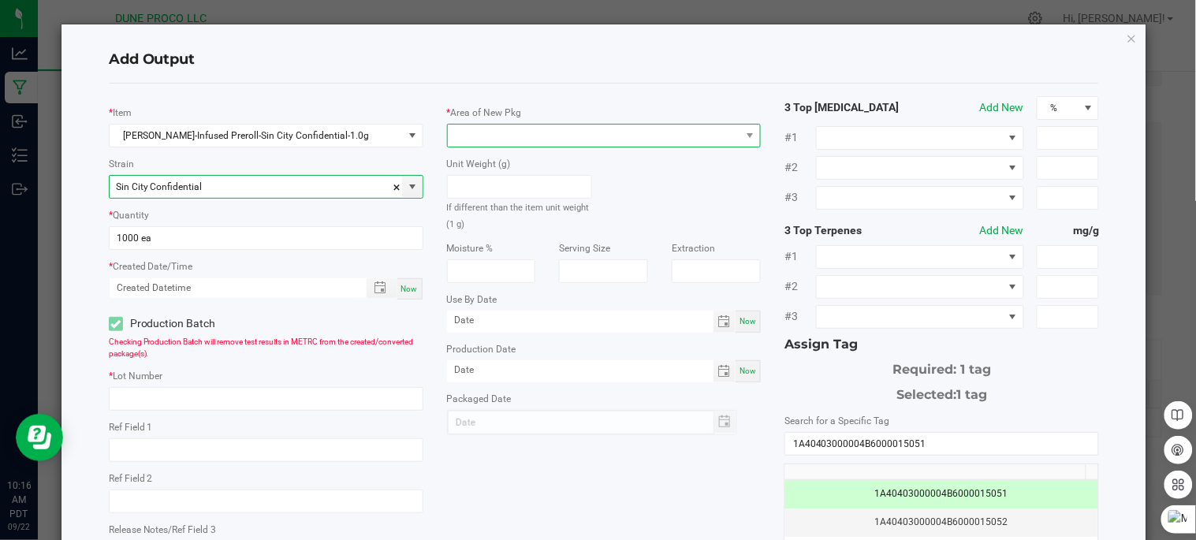
click at [531, 136] on span at bounding box center [594, 136] width 293 height 22
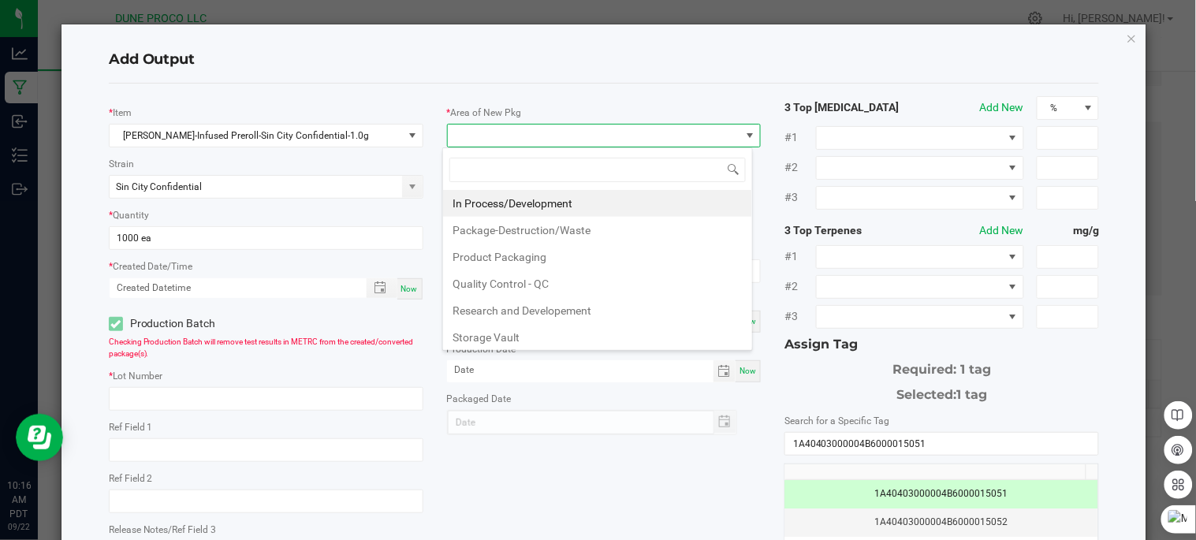
click at [547, 205] on li "In Process/Development" at bounding box center [597, 203] width 309 height 27
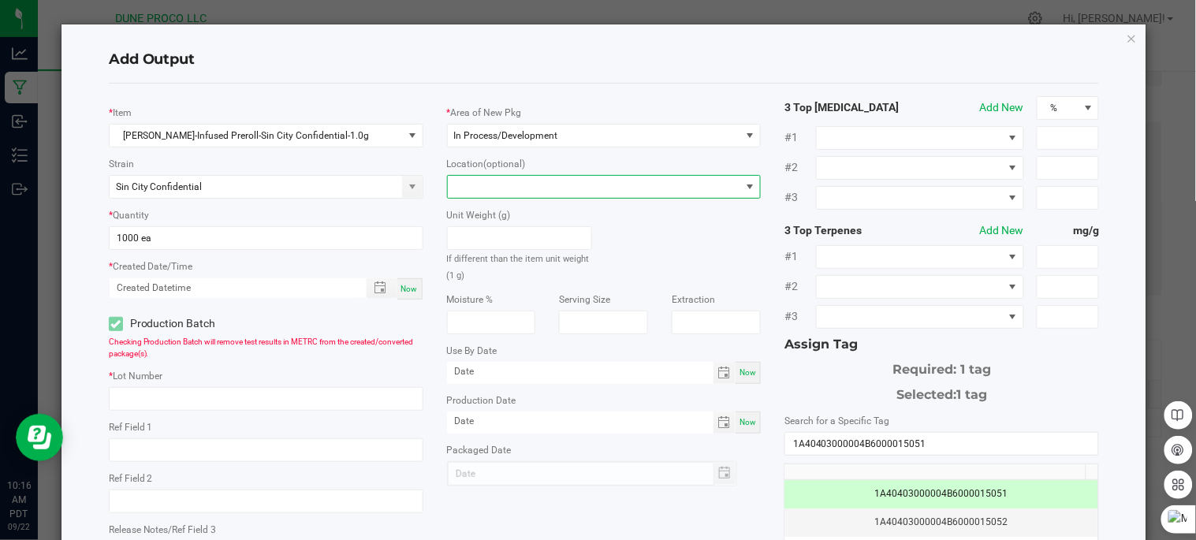
click at [547, 182] on span at bounding box center [594, 187] width 293 height 22
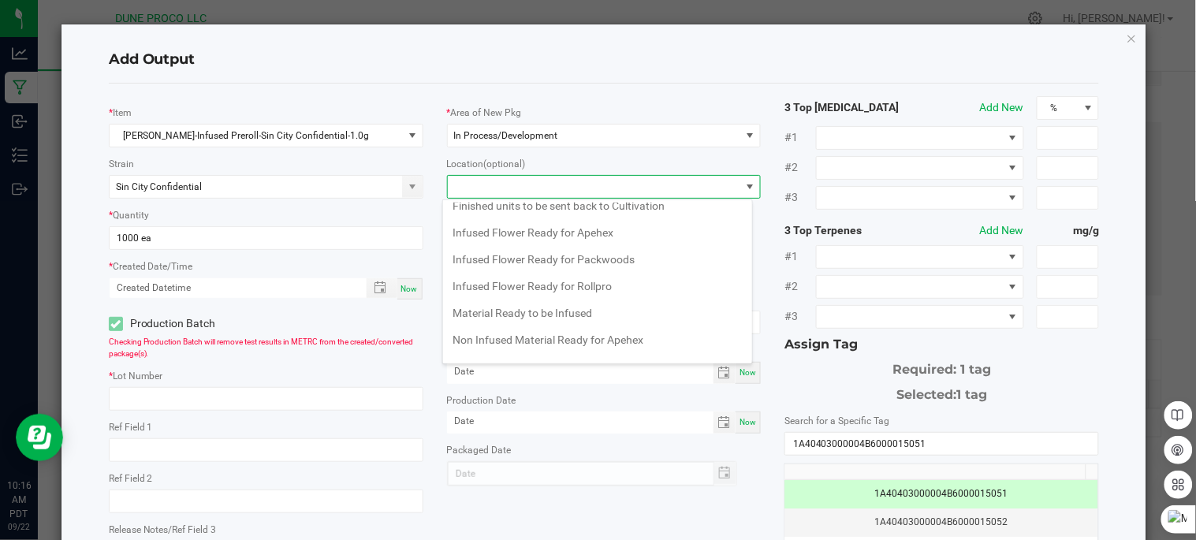
scroll to position [166, 0]
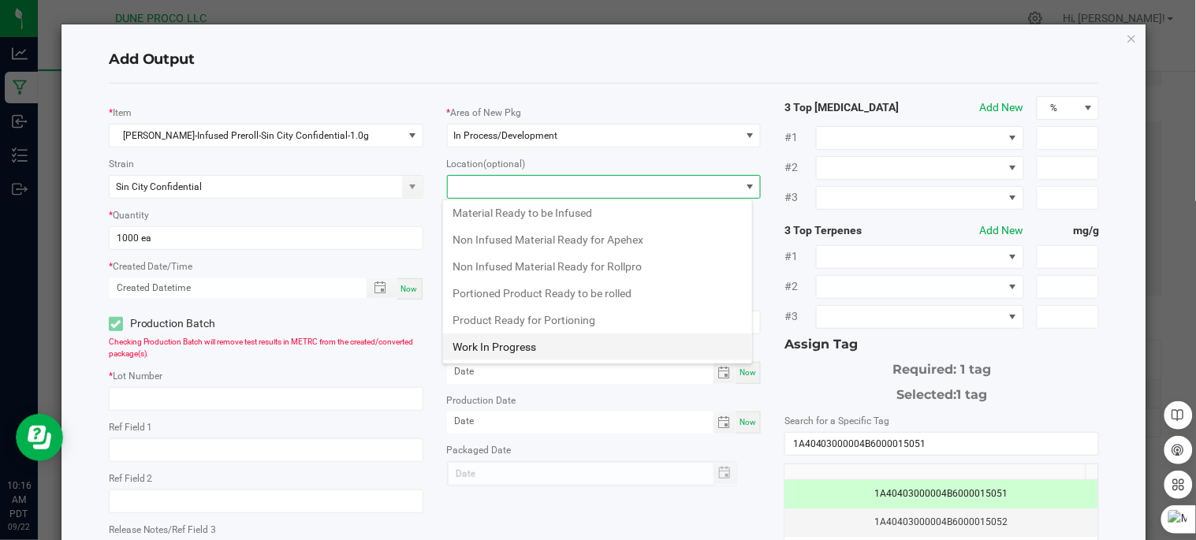
click at [556, 343] on li "Work In Progress" at bounding box center [597, 346] width 309 height 27
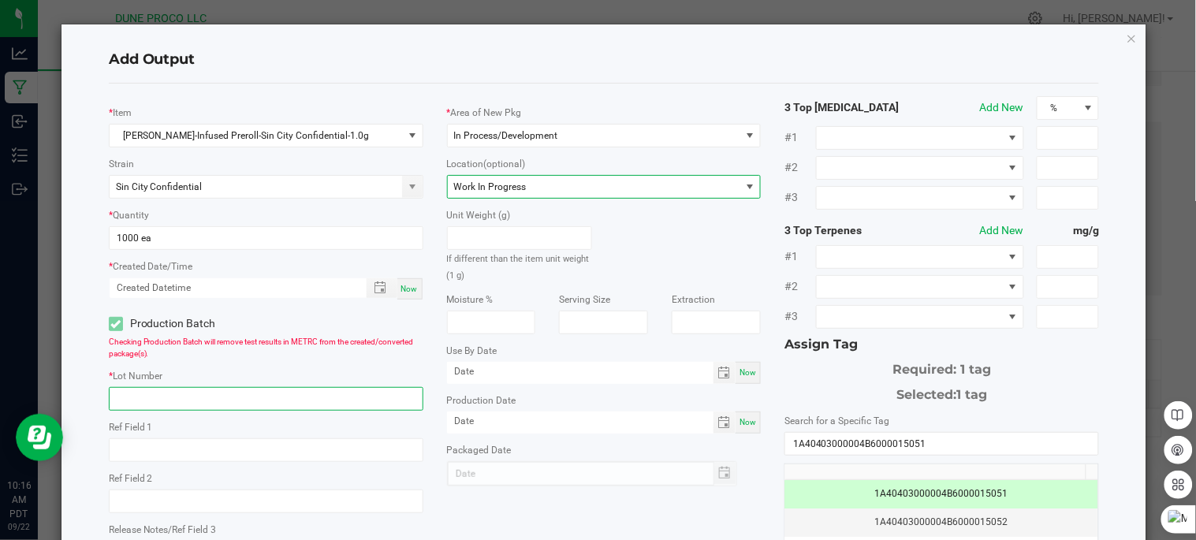
click at [197, 397] on input "text" at bounding box center [266, 399] width 315 height 24
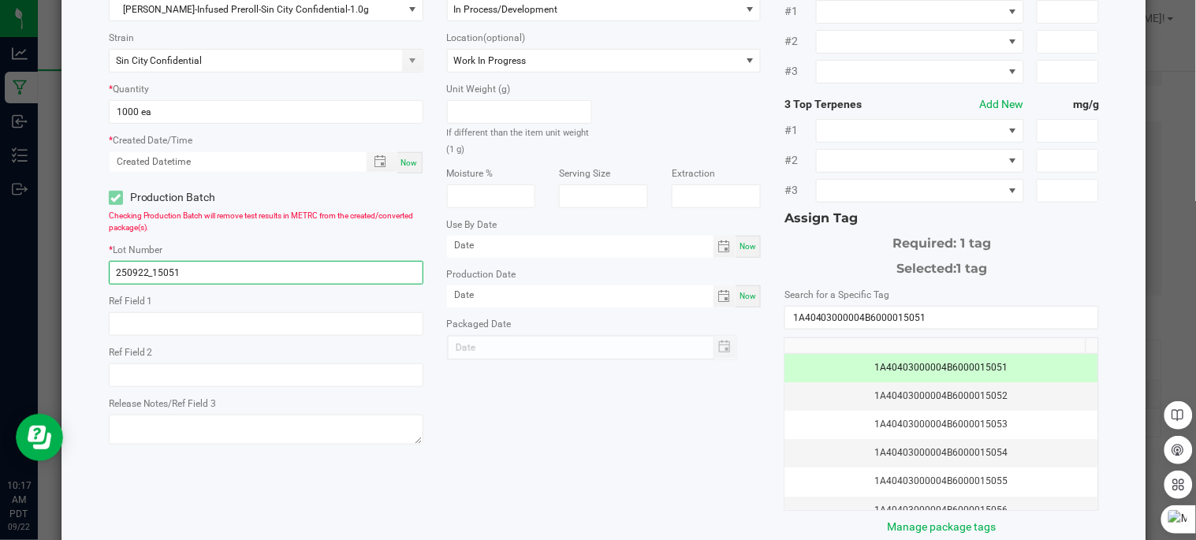
scroll to position [38, 0]
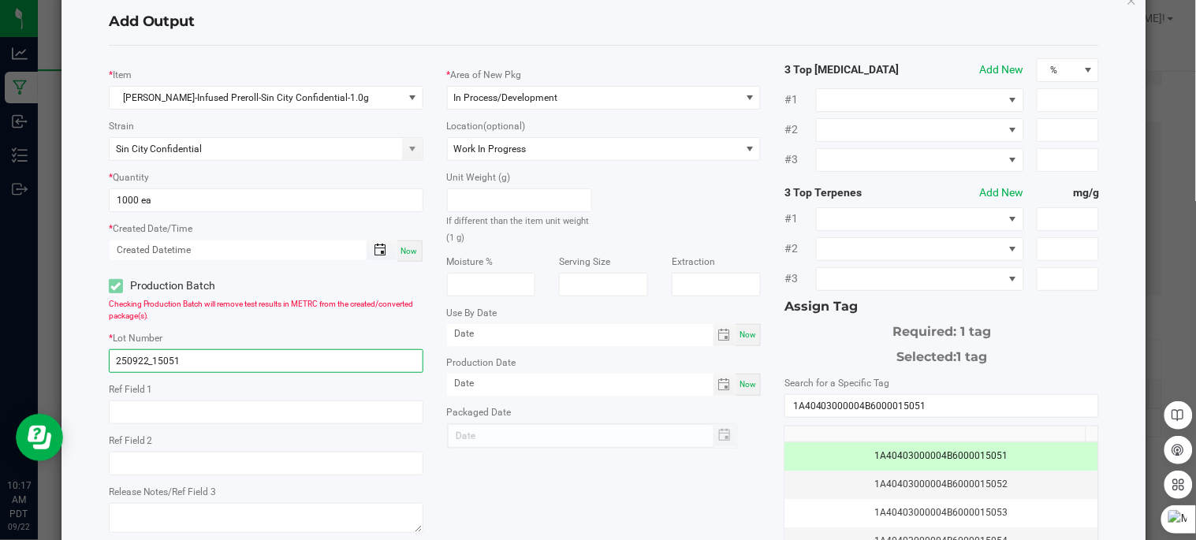
click at [382, 246] on span "Toggle popup" at bounding box center [380, 250] width 13 height 13
type input "250922_15051"
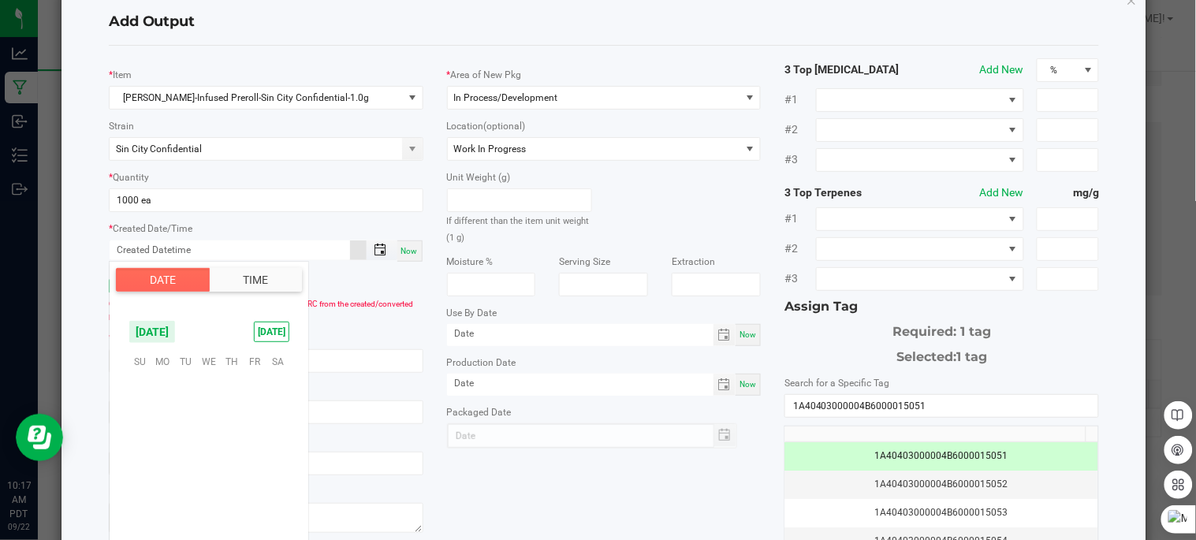
scroll to position [255701, 0]
click at [231, 435] on span "18" at bounding box center [231, 434] width 23 height 24
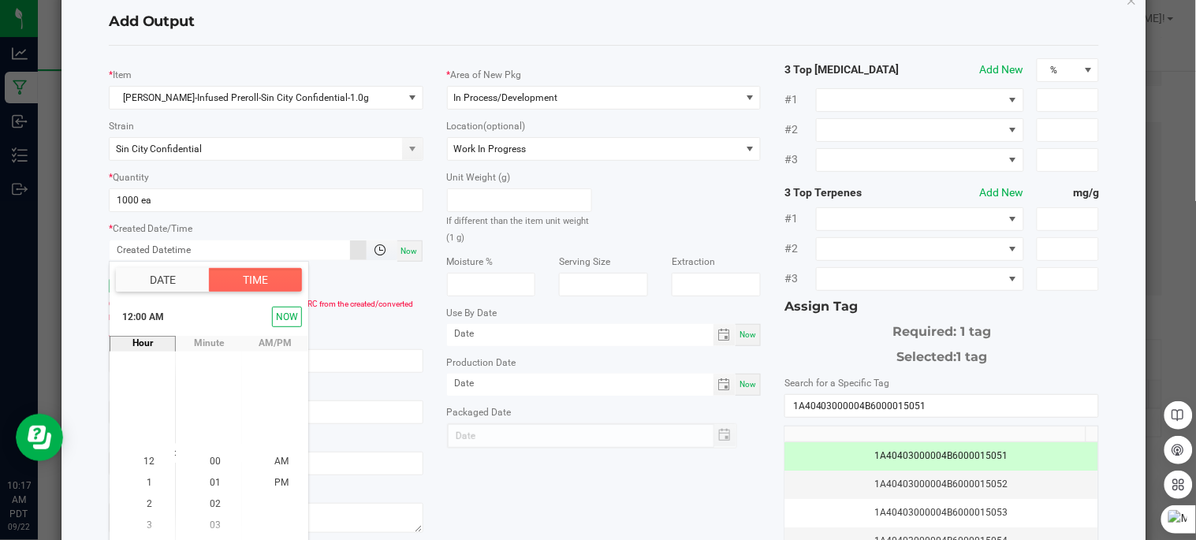
click at [367, 248] on span "Toggle popup" at bounding box center [380, 250] width 27 height 13
type input "month/day/year hour:minute AM"
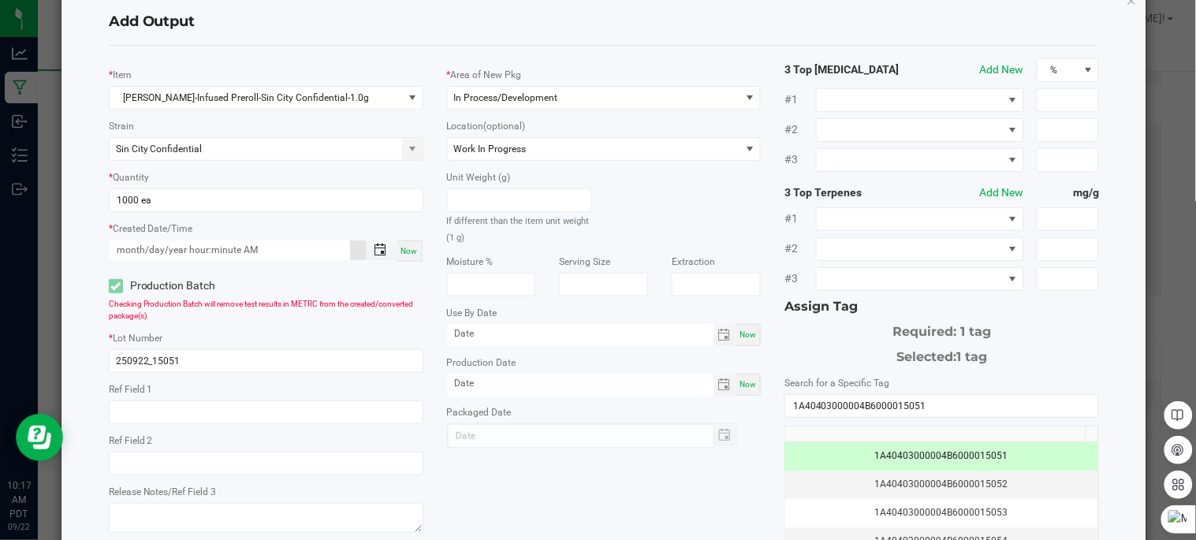
click at [380, 254] on span "Toggle popup" at bounding box center [380, 250] width 13 height 13
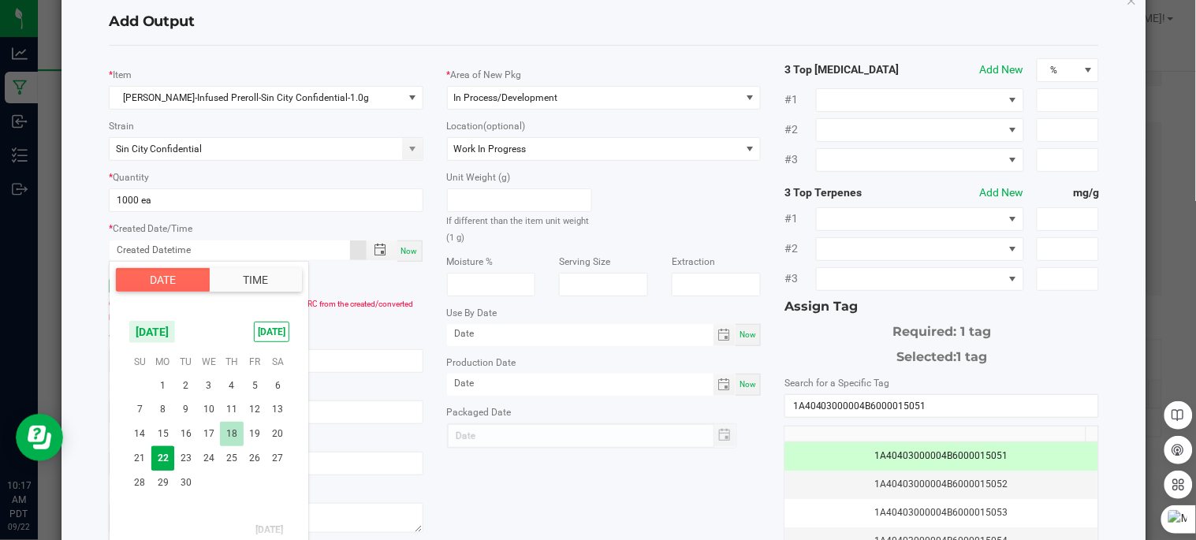
click at [237, 427] on span "18" at bounding box center [231, 434] width 23 height 24
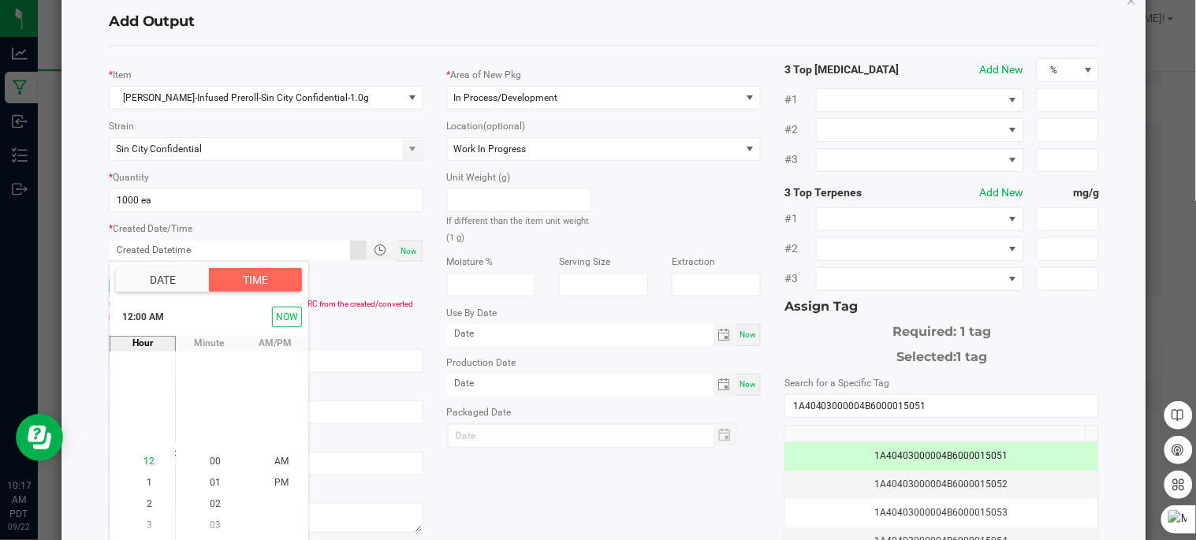
click at [146, 463] on span "12" at bounding box center [148, 461] width 11 height 11
click at [211, 377] on span "51" at bounding box center [215, 376] width 11 height 11
click at [263, 476] on li "PM" at bounding box center [282, 482] width 38 height 21
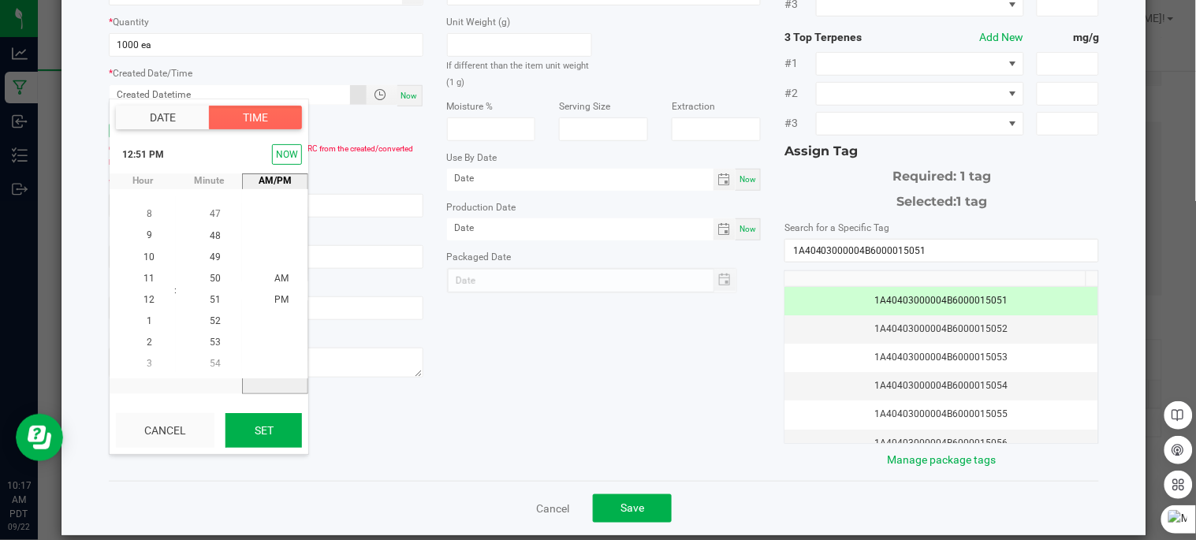
scroll to position [126, 0]
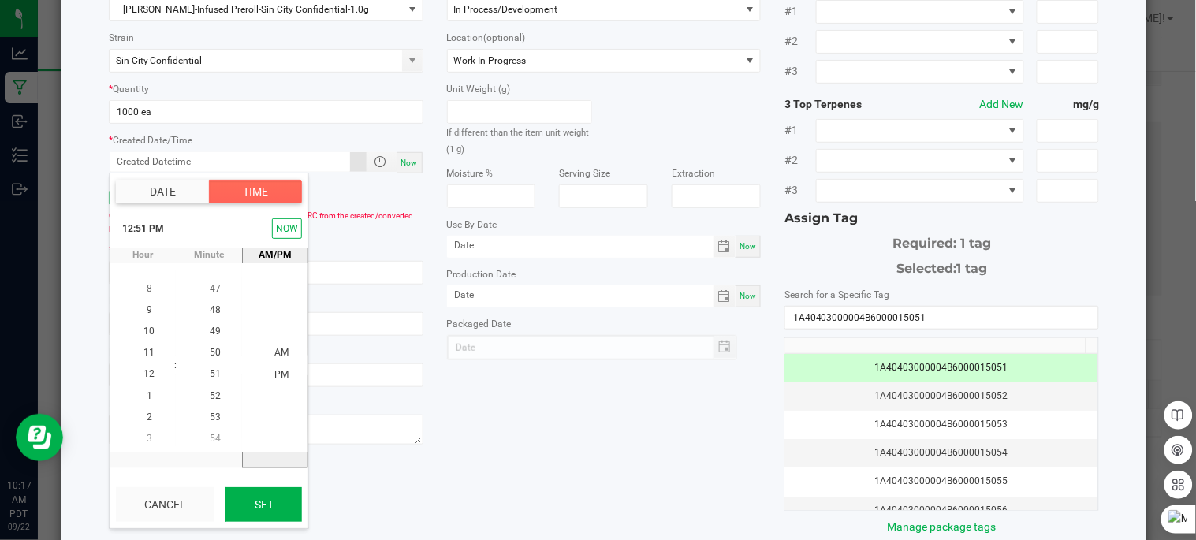
click at [280, 505] on button "Set" at bounding box center [263, 504] width 76 height 35
type input "09/18/2025 12:51 PM"
type input "09/18/2025"
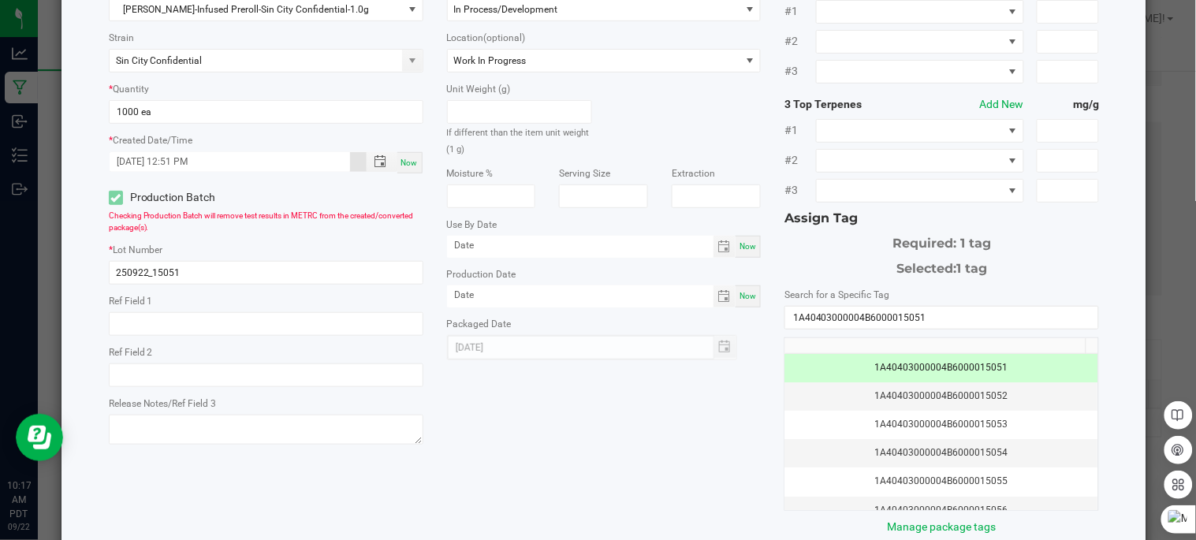
scroll to position [214, 0]
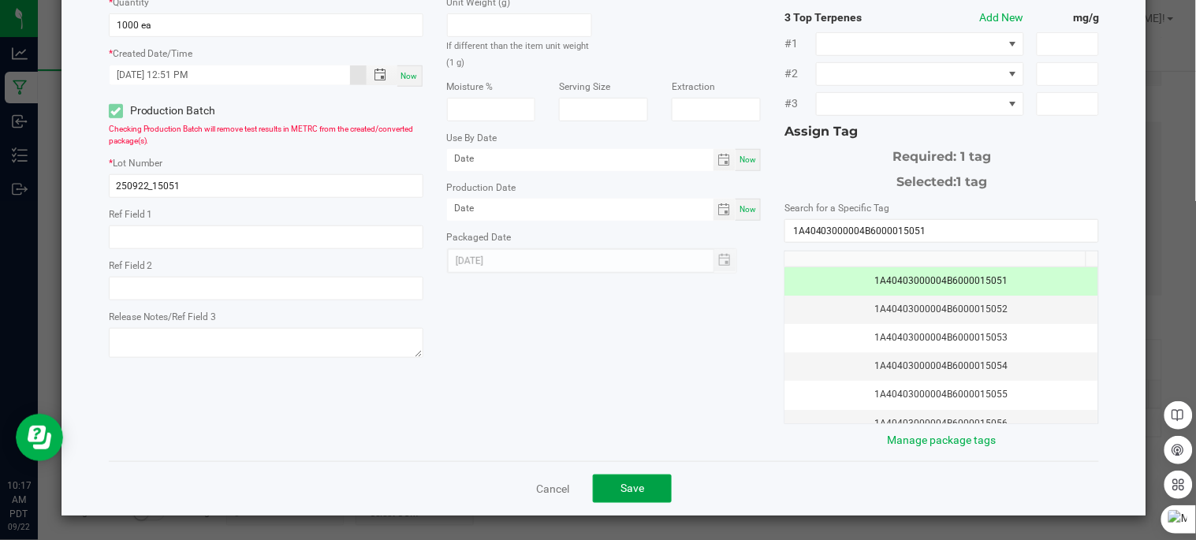
click at [629, 487] on span "Save" at bounding box center [632, 488] width 24 height 13
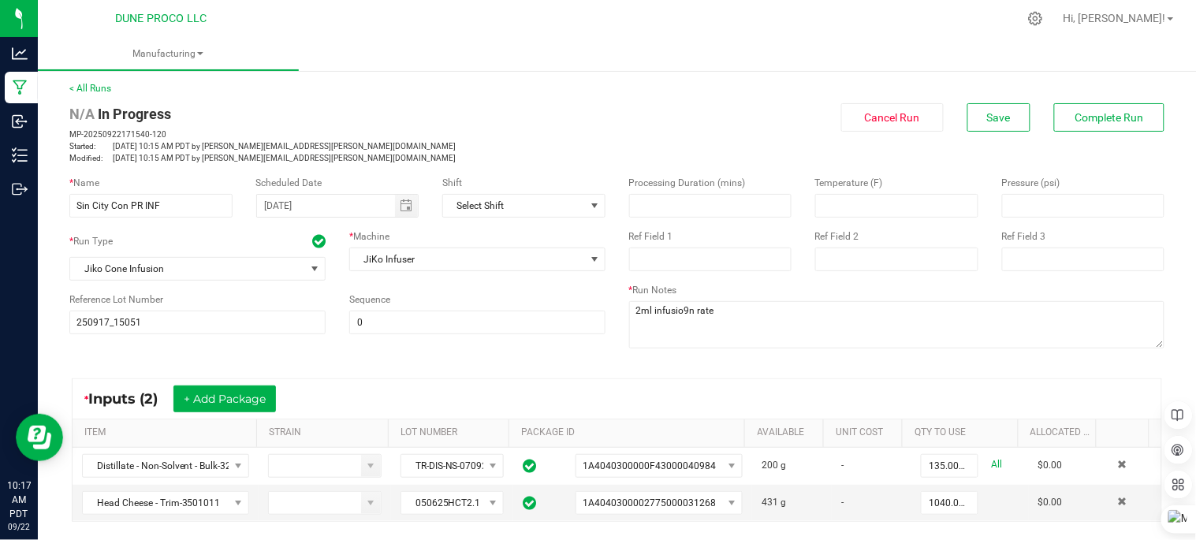
scroll to position [0, 0]
click at [1075, 116] on span "Complete Run" at bounding box center [1109, 119] width 69 height 13
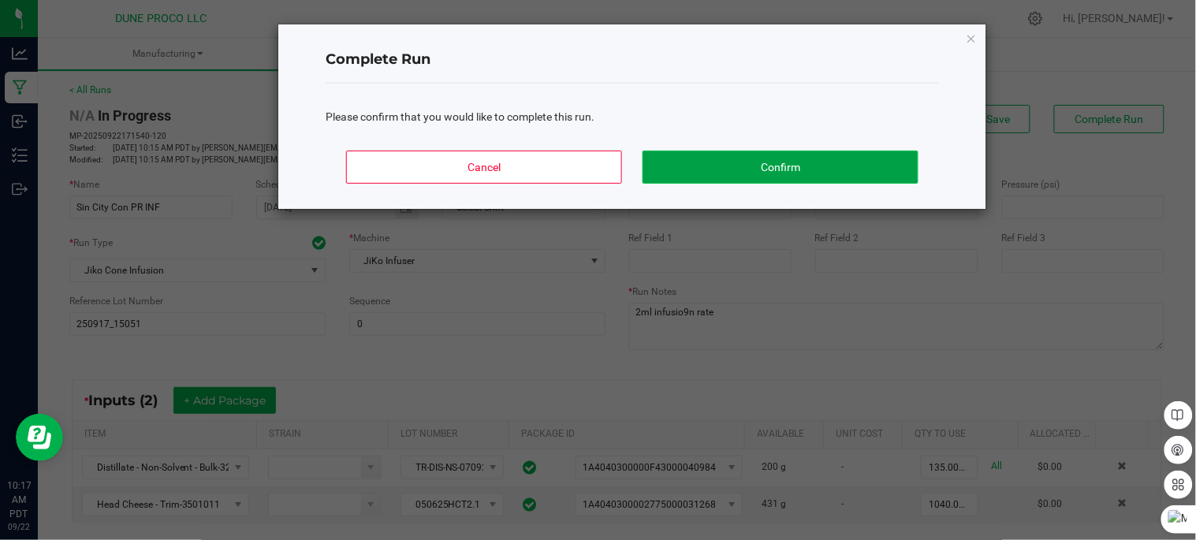
click at [680, 170] on button "Confirm" at bounding box center [781, 167] width 276 height 33
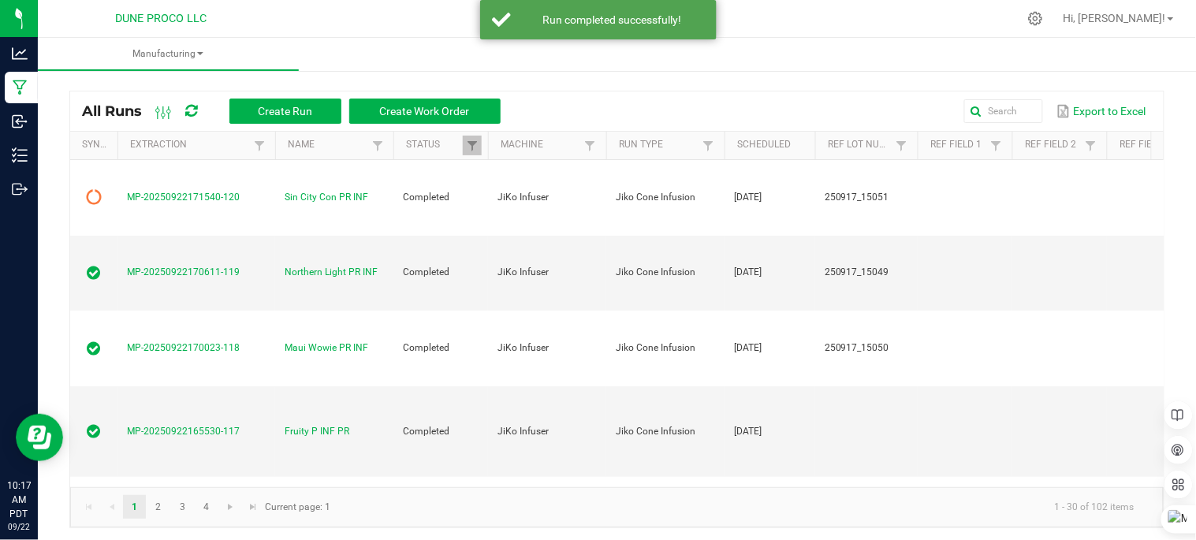
click at [193, 106] on icon at bounding box center [192, 111] width 12 height 14
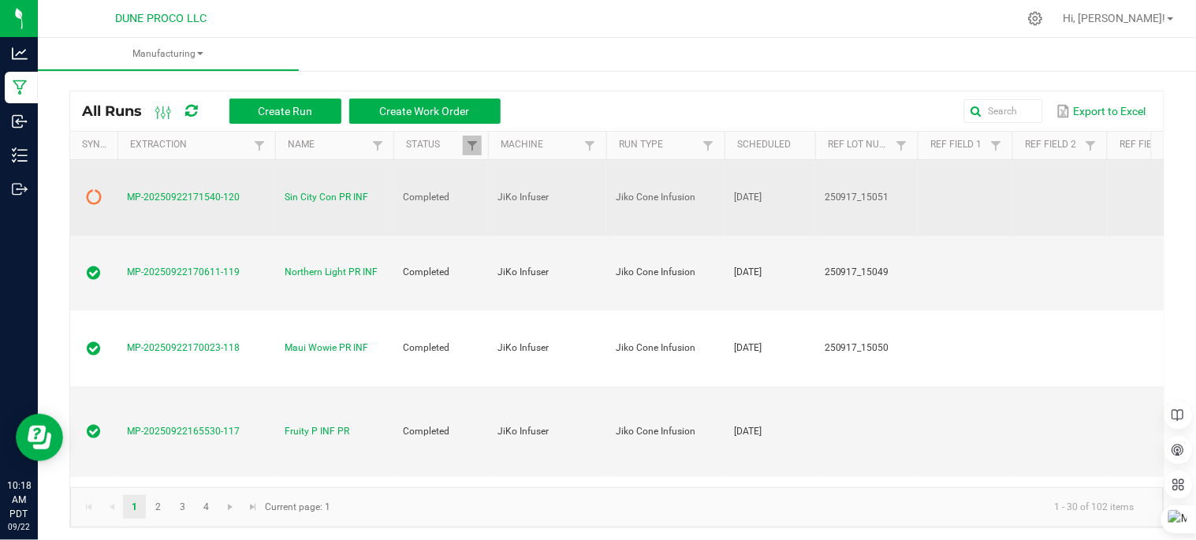
click at [88, 186] on td at bounding box center [93, 198] width 47 height 76
click at [95, 203] on icon at bounding box center [94, 197] width 16 height 16
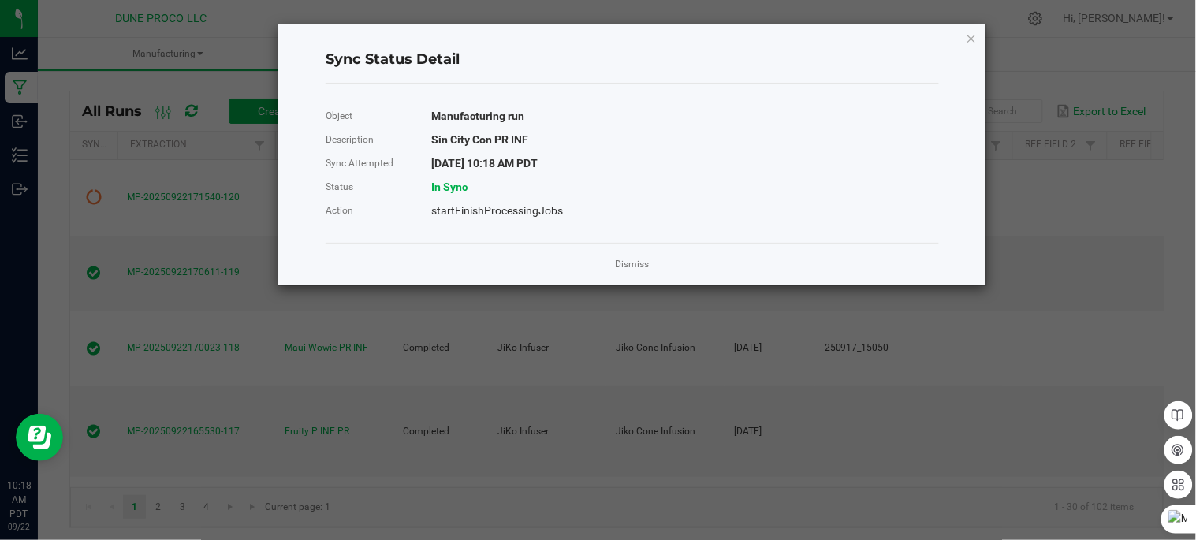
click at [965, 43] on div "Sync Status Detail Object Manufacturing run Description Sin City Con PR INF Syn…" at bounding box center [632, 154] width 708 height 261
click at [971, 35] on icon "Close" at bounding box center [971, 37] width 11 height 19
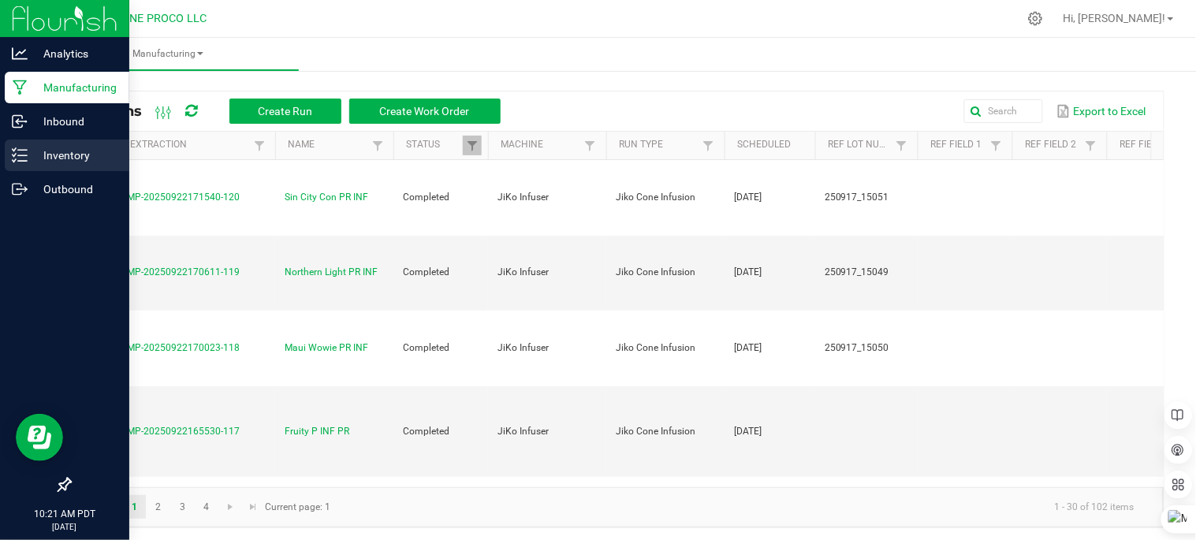
click at [64, 156] on p "Inventory" at bounding box center [75, 155] width 95 height 19
click at [68, 155] on p "Inventory" at bounding box center [75, 155] width 95 height 19
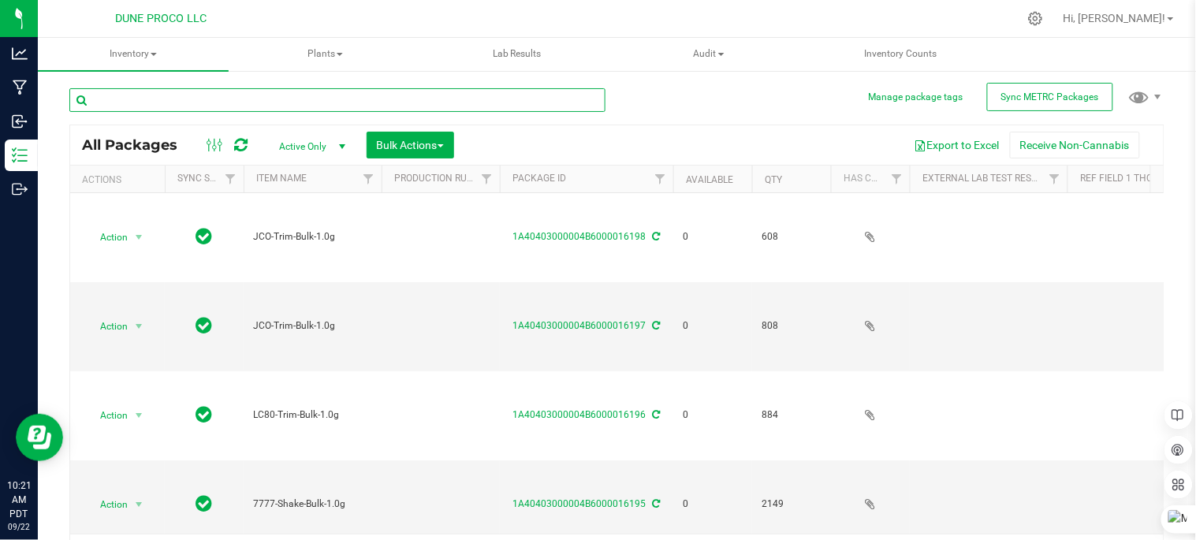
click at [332, 98] on input "text" at bounding box center [337, 100] width 536 height 24
type input "Sin city"
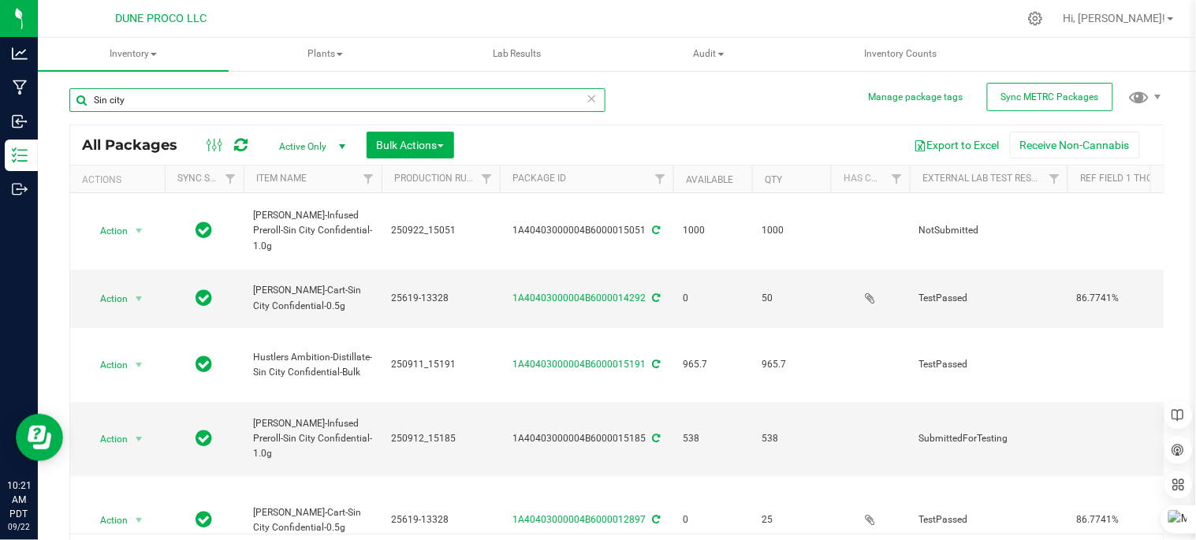
type input "2025-06-19"
type input "2025-06-30"
type input "2025-06-17"
type input "2025-06-30"
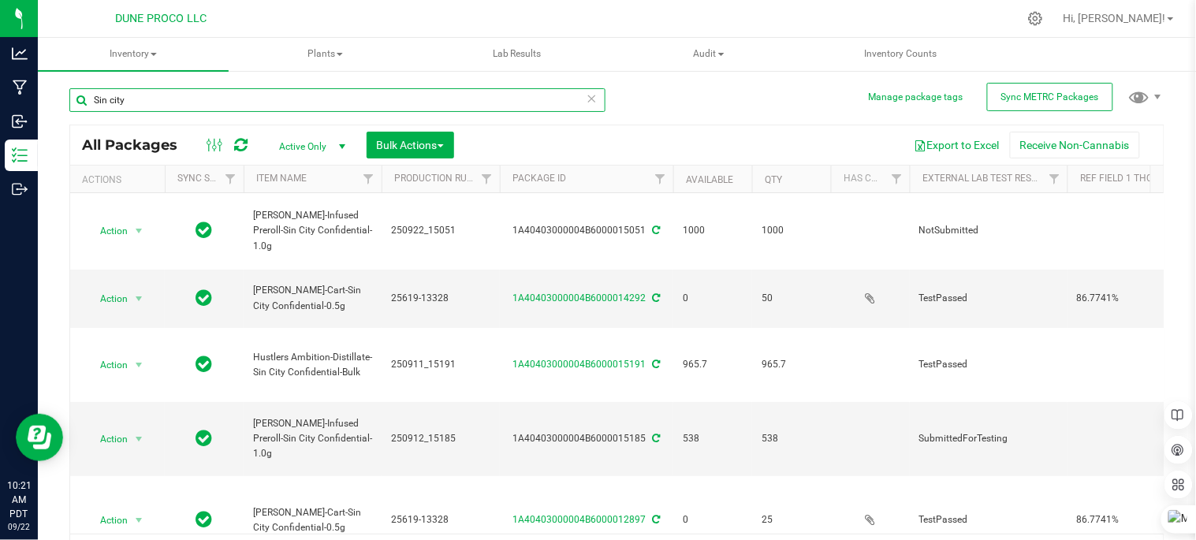
type input "2025-07-18"
type input "2025-06-19"
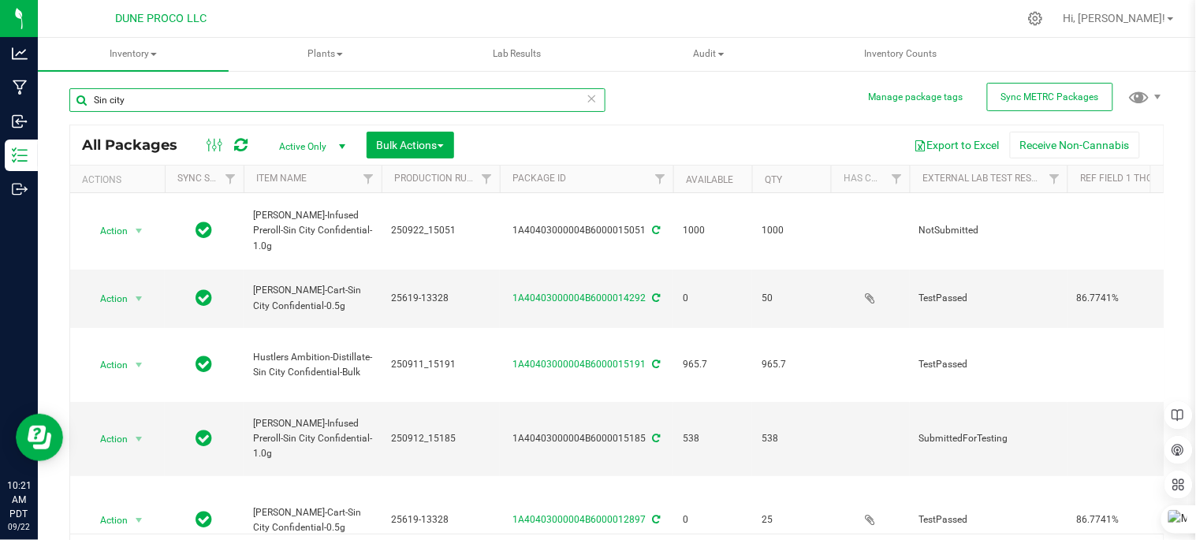
type input "2025-07-28"
type input "2025-07-22"
type input "2025-06-17"
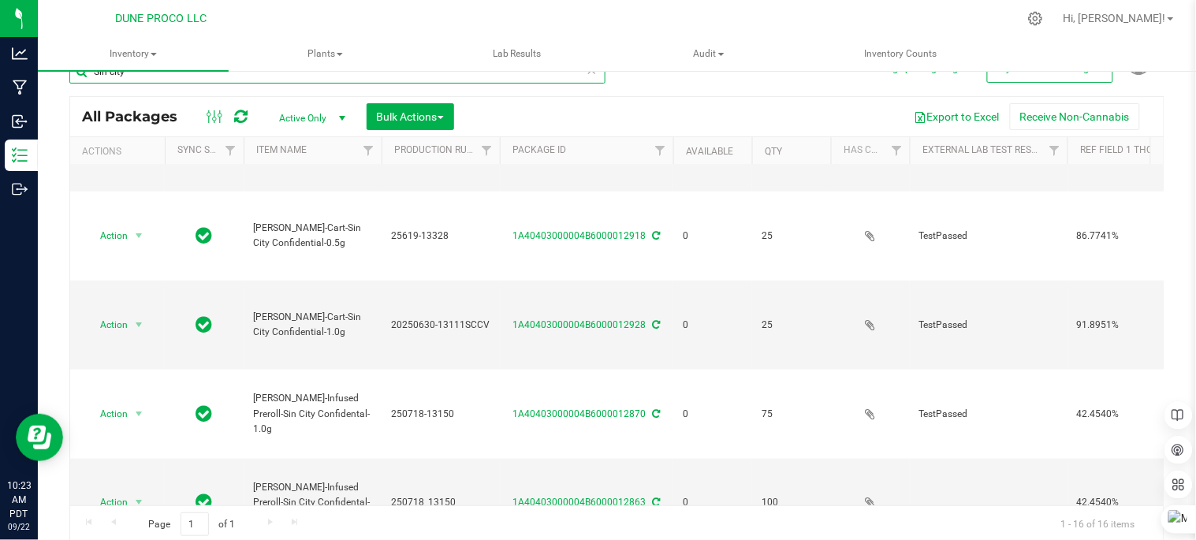
scroll to position [32, 0]
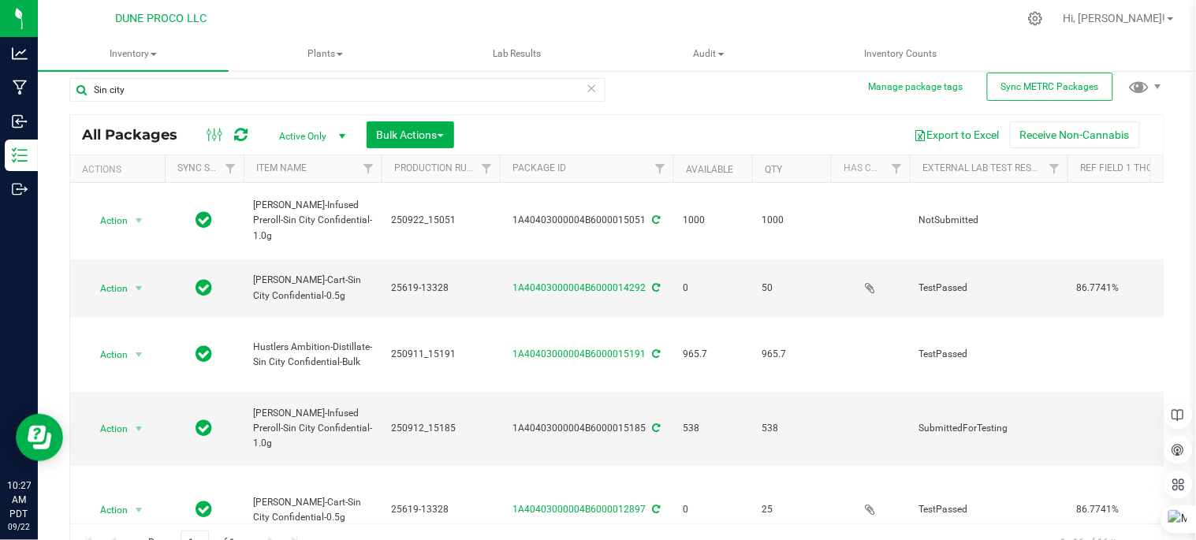
scroll to position [0, 0]
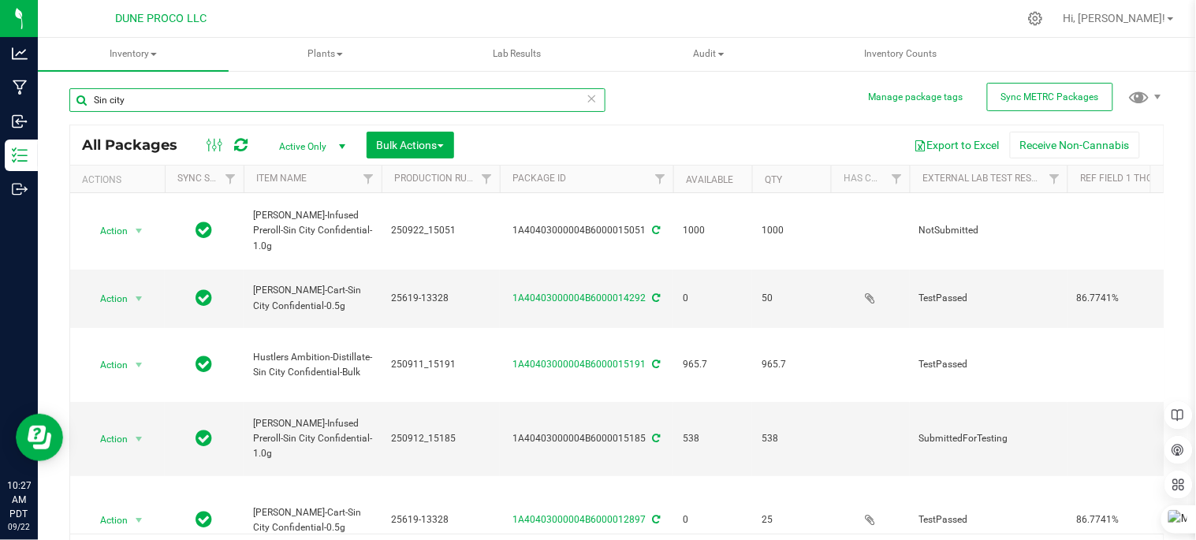
click at [230, 102] on input "Sin city" at bounding box center [337, 100] width 536 height 24
type input "Super boof"
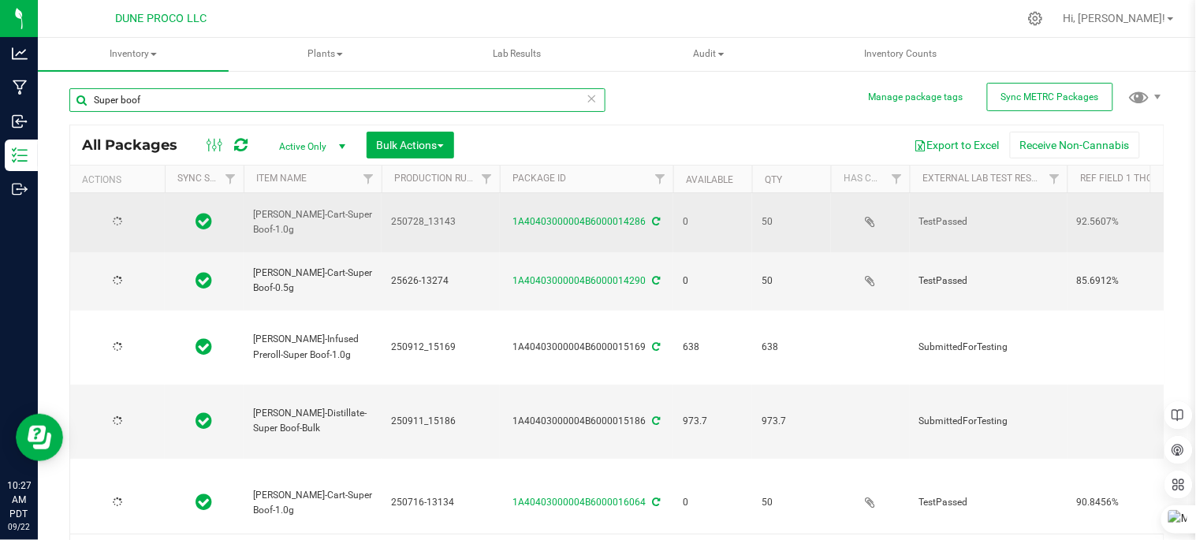
type input "2025-07-28"
type input "2025-06-26"
type input "2025-07-16"
type input "2025-07-04"
type input "2025-06-12"
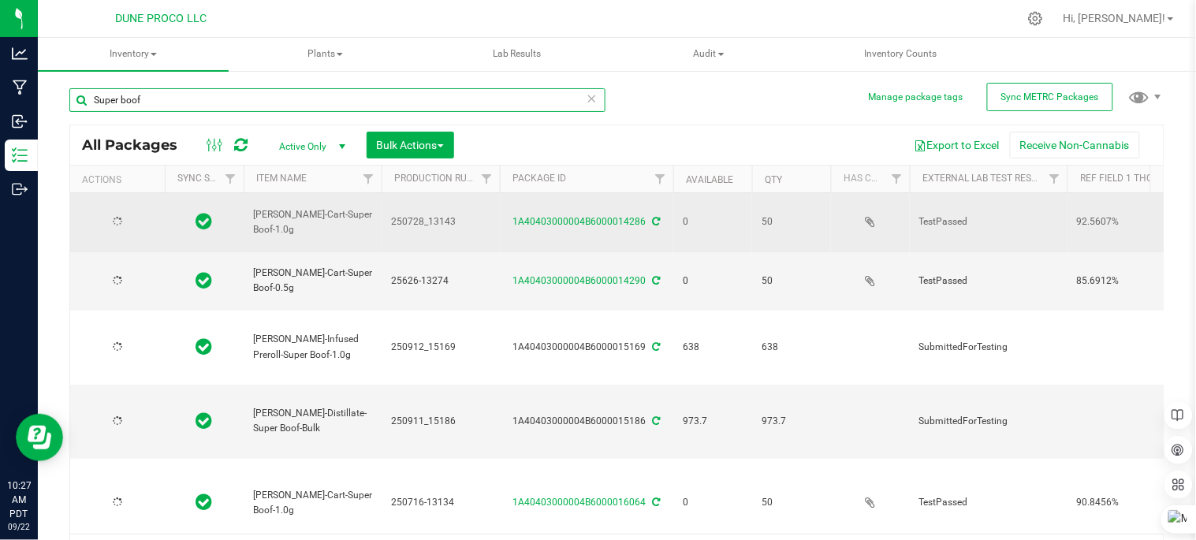
type input "2025-07-04"
type input "2025-06-12"
type input "2025-07-04"
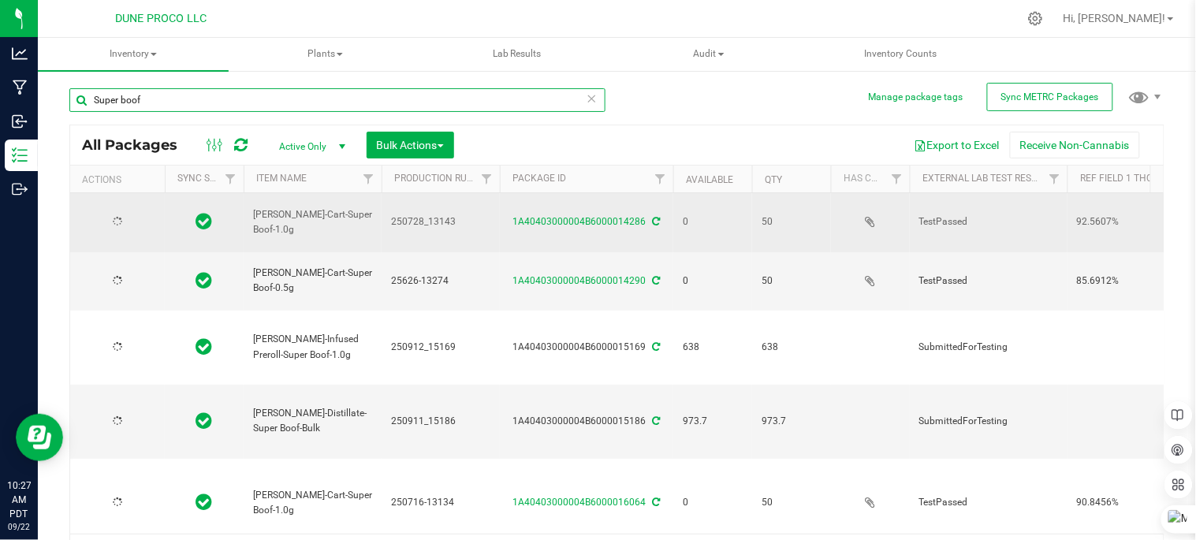
type input "2025-07-04"
type input "2025-08-13"
type input "[DATE]"
type input "2025-07-28"
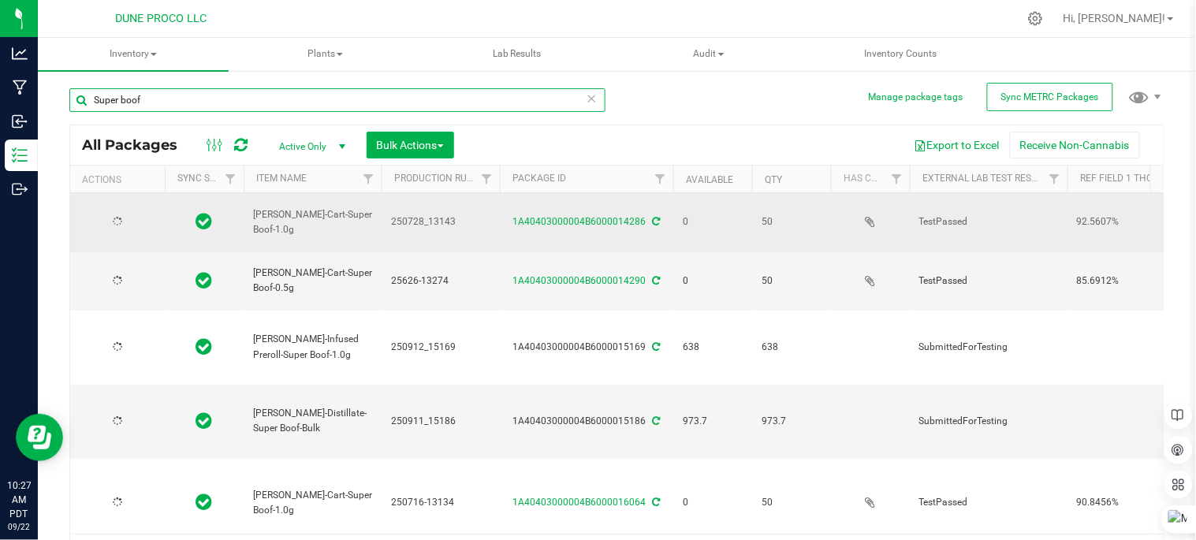
type input "2025-07-16"
type input "2025-07-04"
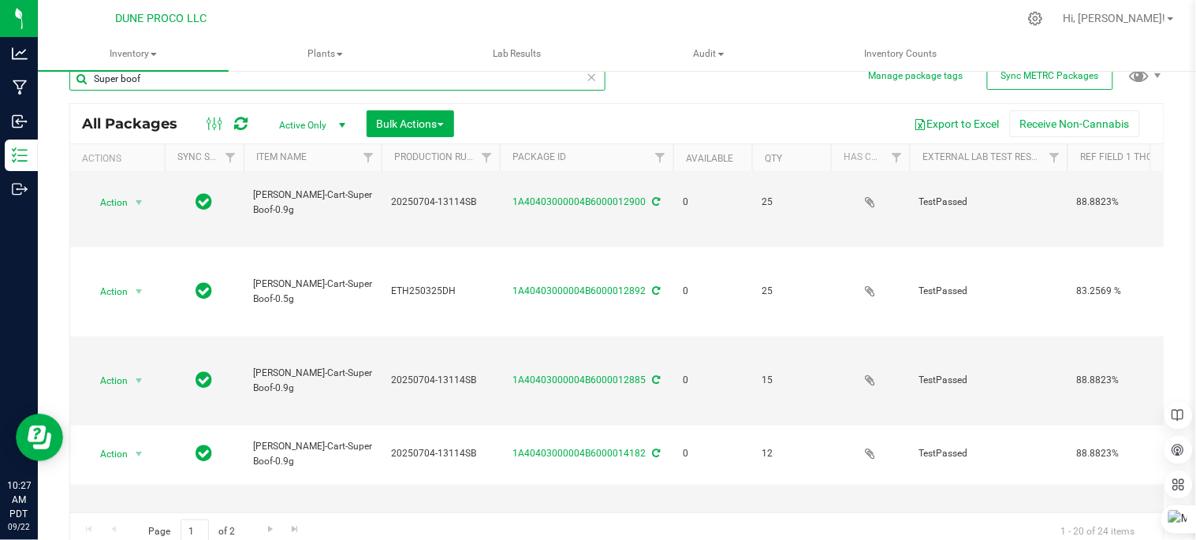
scroll to position [32, 0]
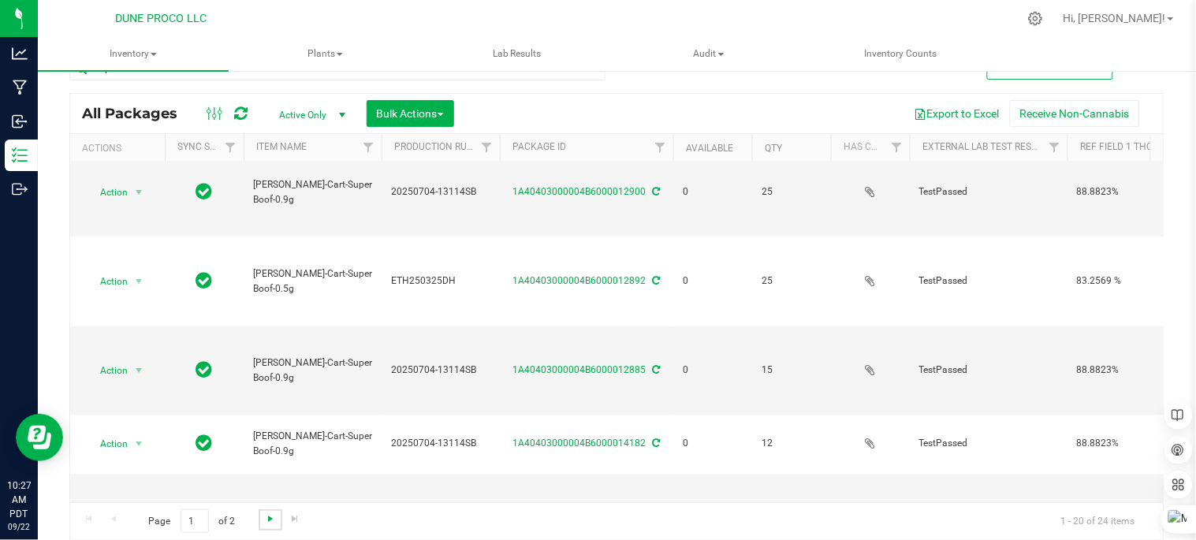
click at [266, 519] on span "Go to the next page" at bounding box center [270, 518] width 13 height 13
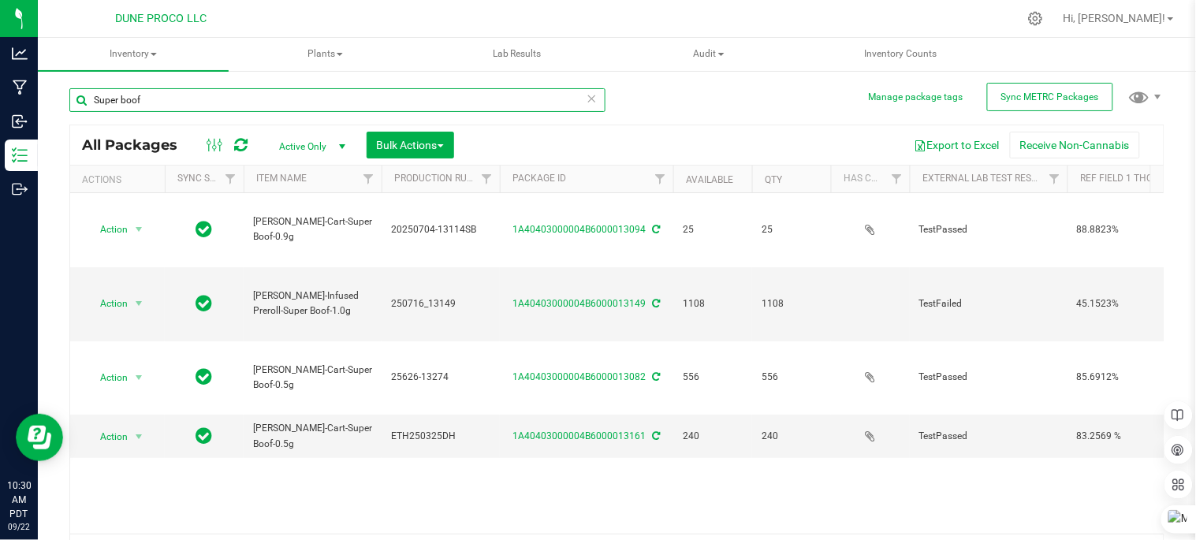
click at [241, 95] on input "Super boof" at bounding box center [337, 100] width 536 height 24
type input "S"
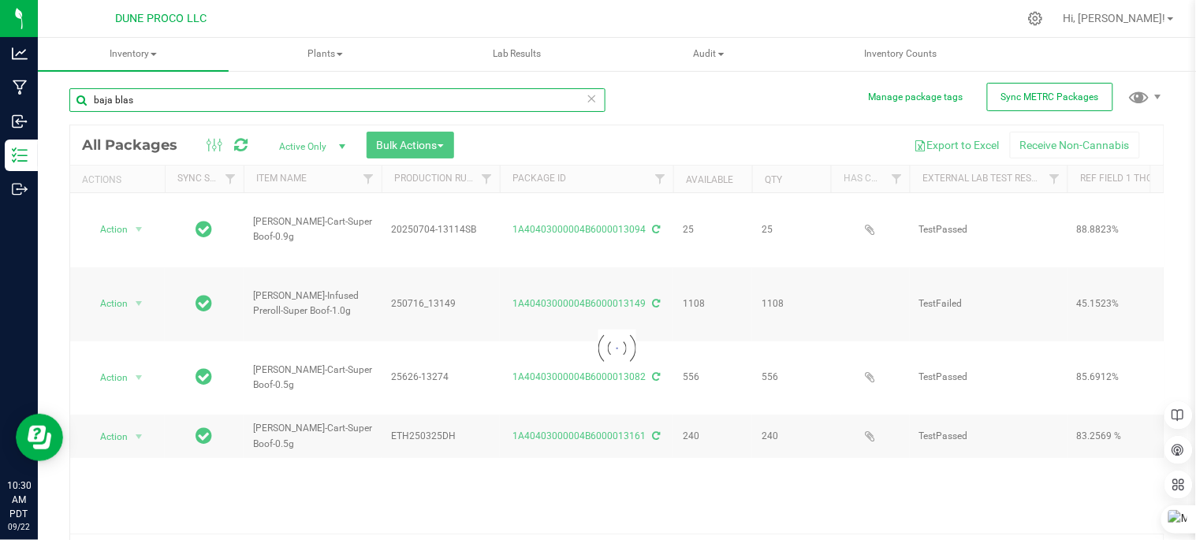
type input "baja blast"
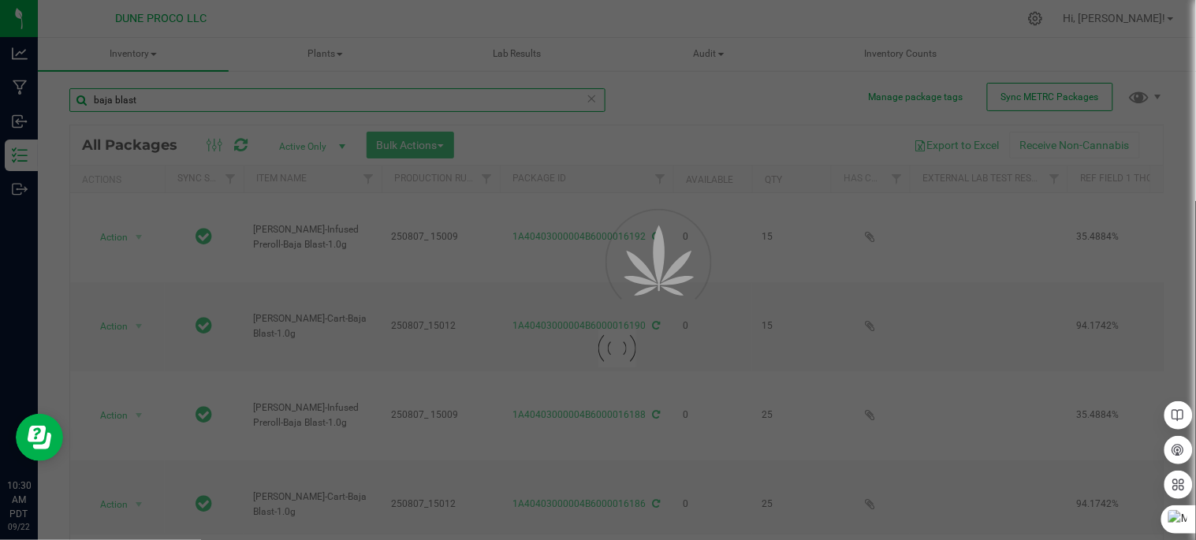
type input "[DATE]"
type input "2025-07-24"
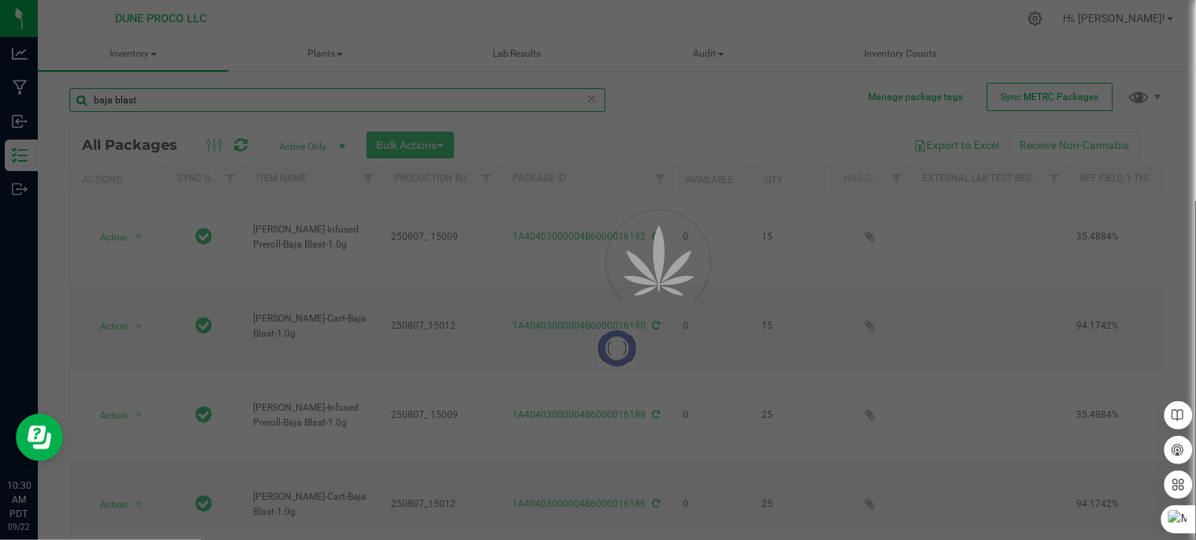
type input "2025-07-24"
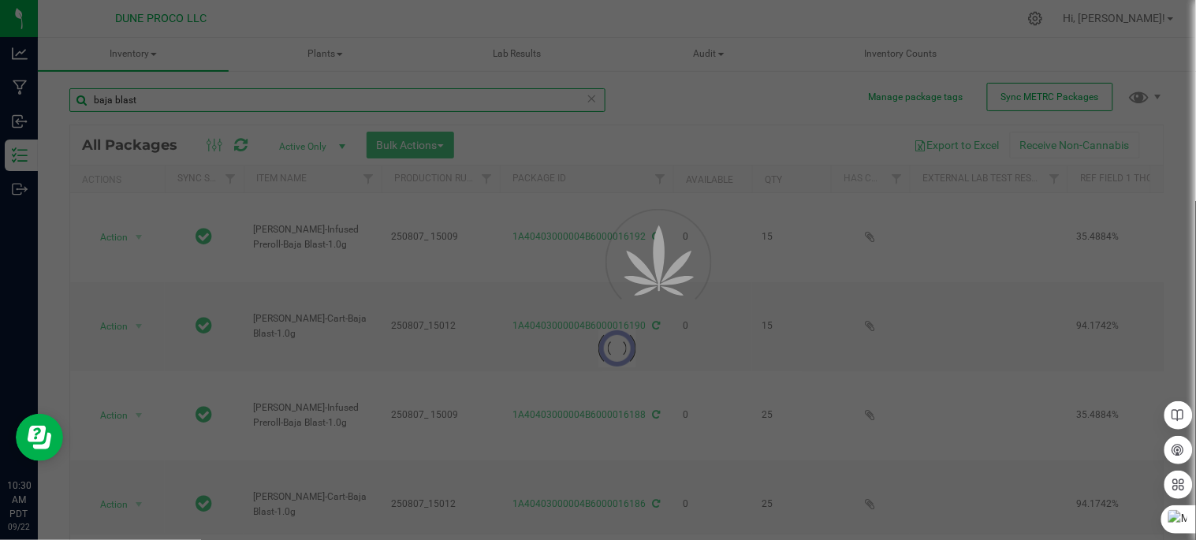
type input "[DATE]"
type input "2025-07-04"
type input "[DATE]"
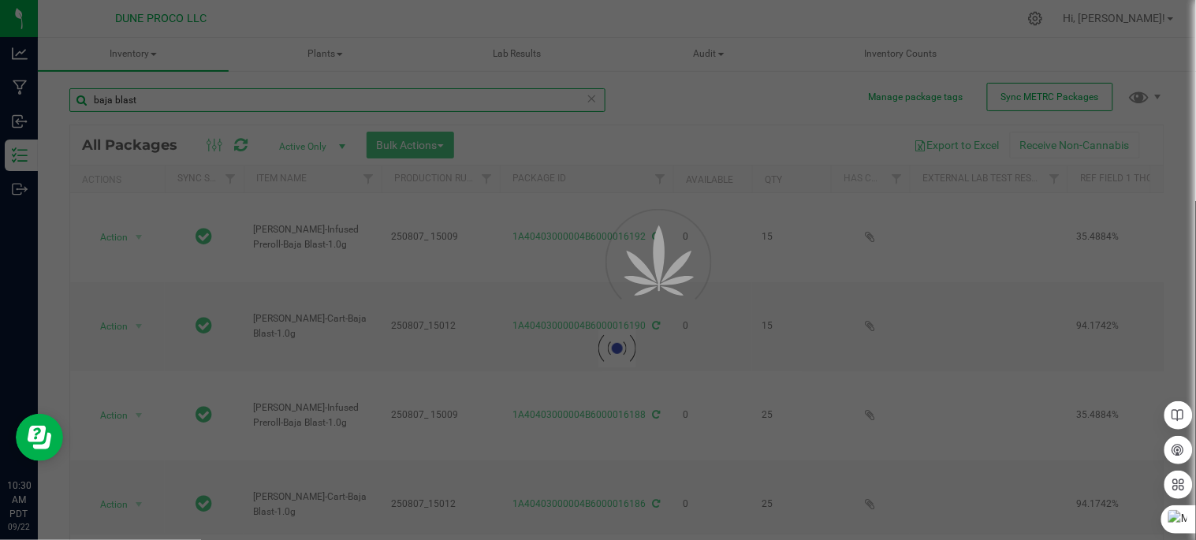
type input "[DATE]"
type input "2025-07-24"
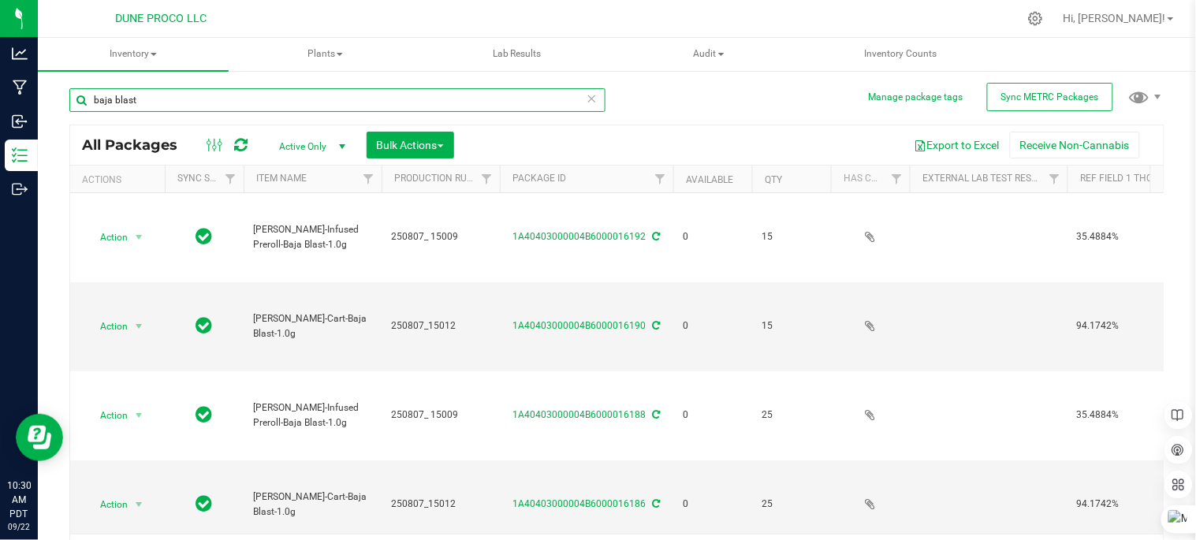
type input "[DATE]"
type input "2025-07-24"
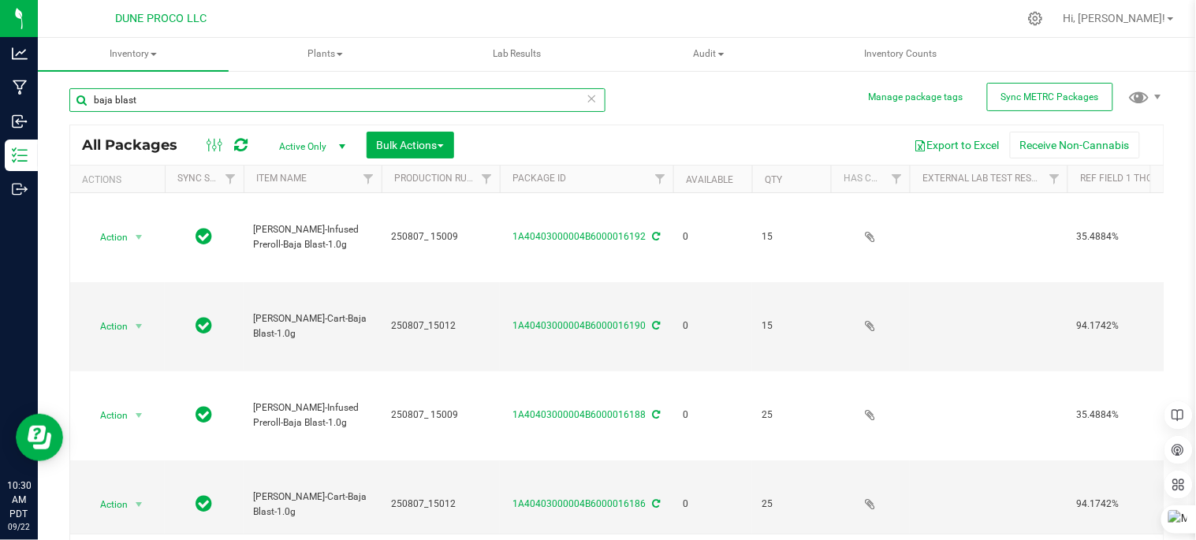
type input "2025-07-24"
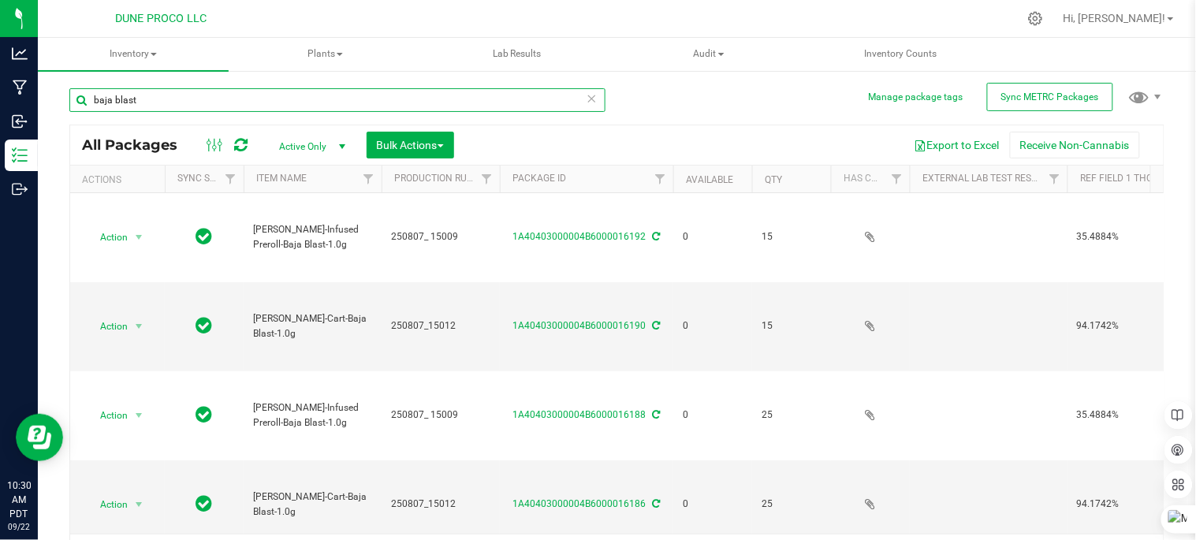
type input "[DATE]"
type input "2025-07-04"
type input "[DATE]"
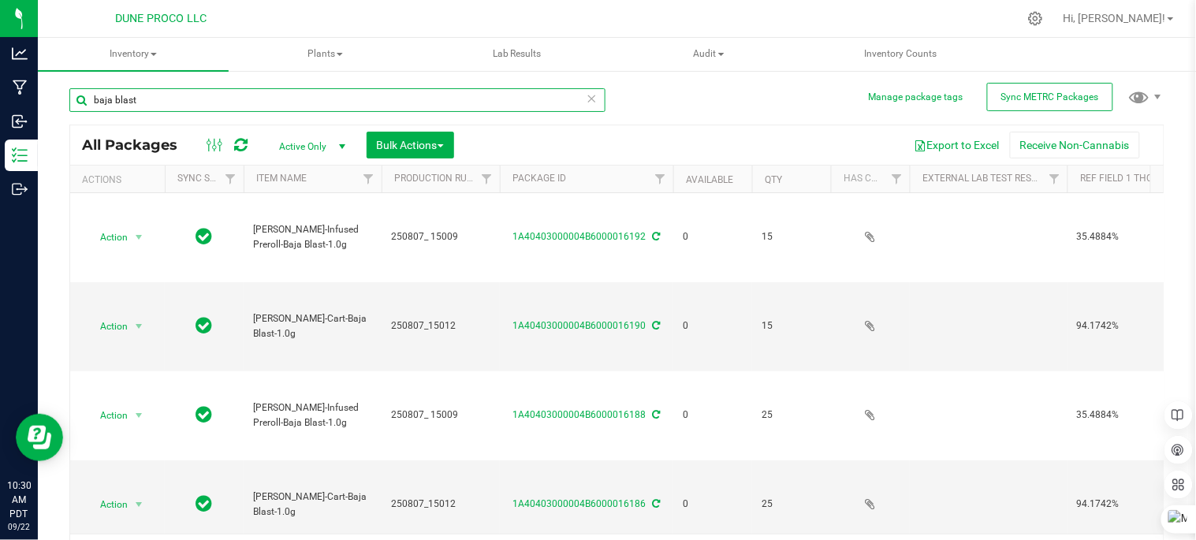
type input "[DATE]"
type input "2025-07-24"
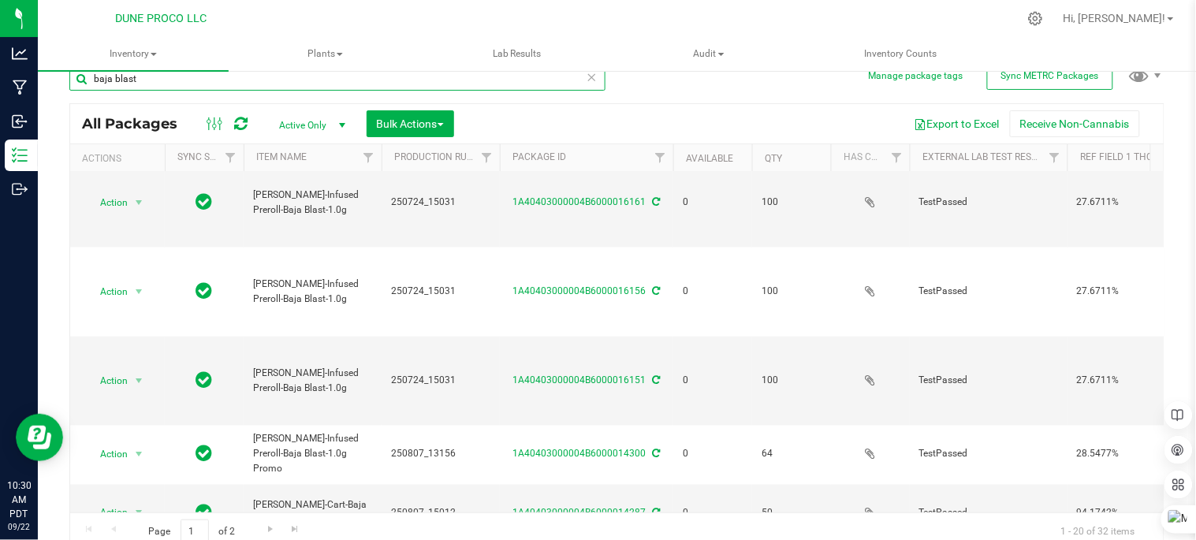
scroll to position [32, 0]
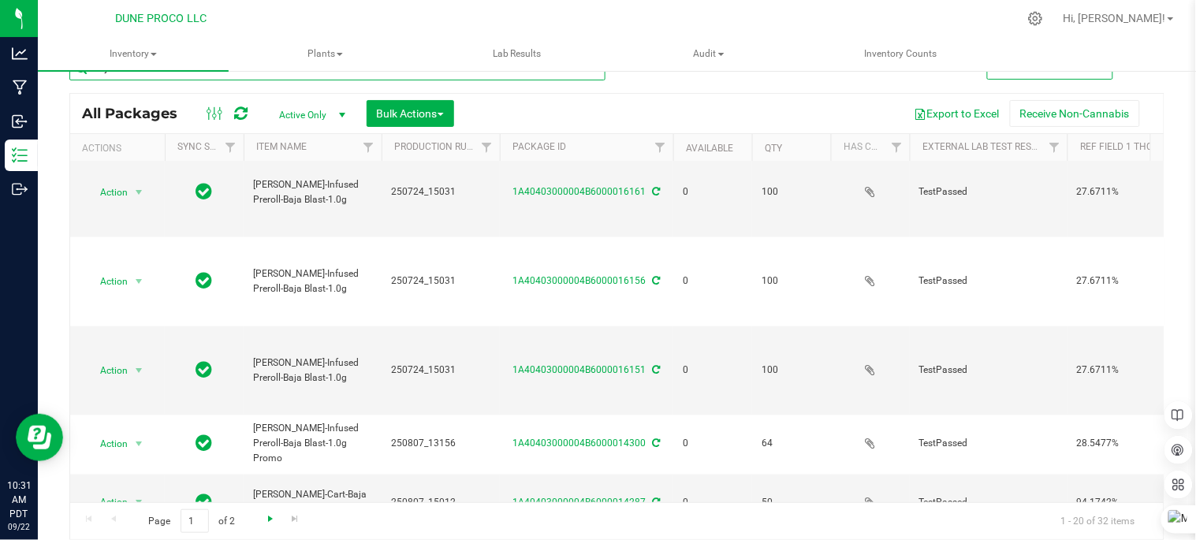
type input "baja blast"
click at [270, 512] on span "Go to the next page" at bounding box center [270, 518] width 13 height 13
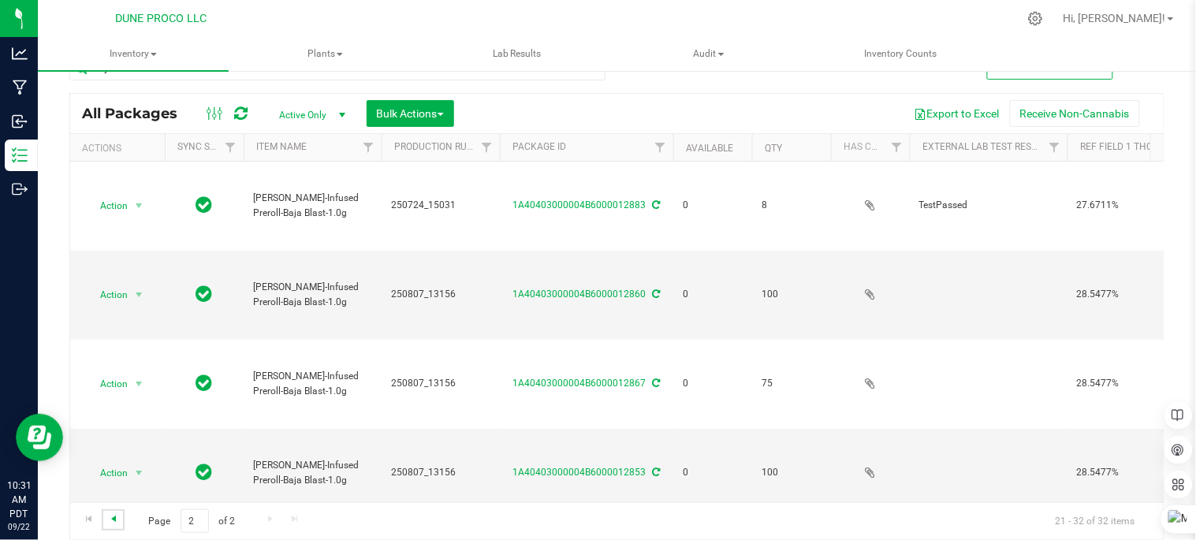
click at [111, 514] on span "Go to the previous page" at bounding box center [113, 518] width 13 height 13
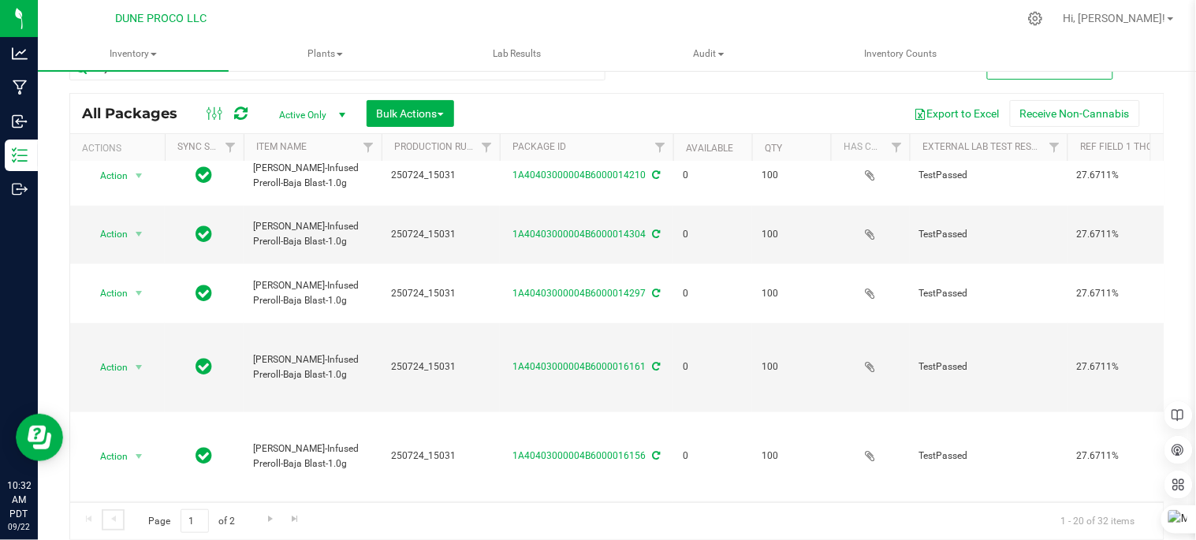
scroll to position [546, 0]
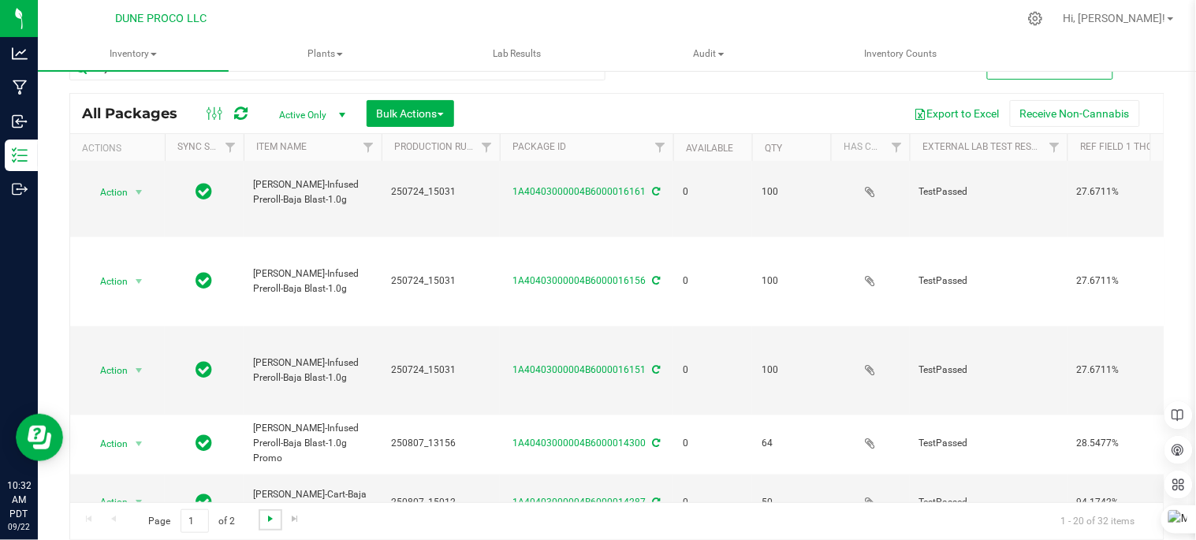
click at [266, 522] on span "Go to the next page" at bounding box center [270, 518] width 13 height 13
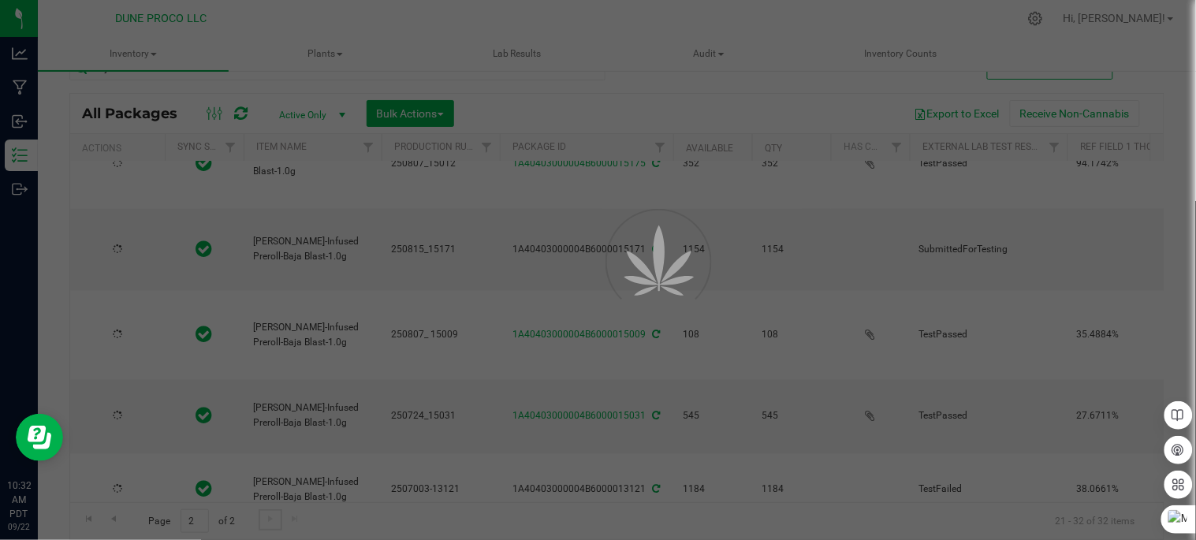
type input "2025-07-24"
type input "[DATE]"
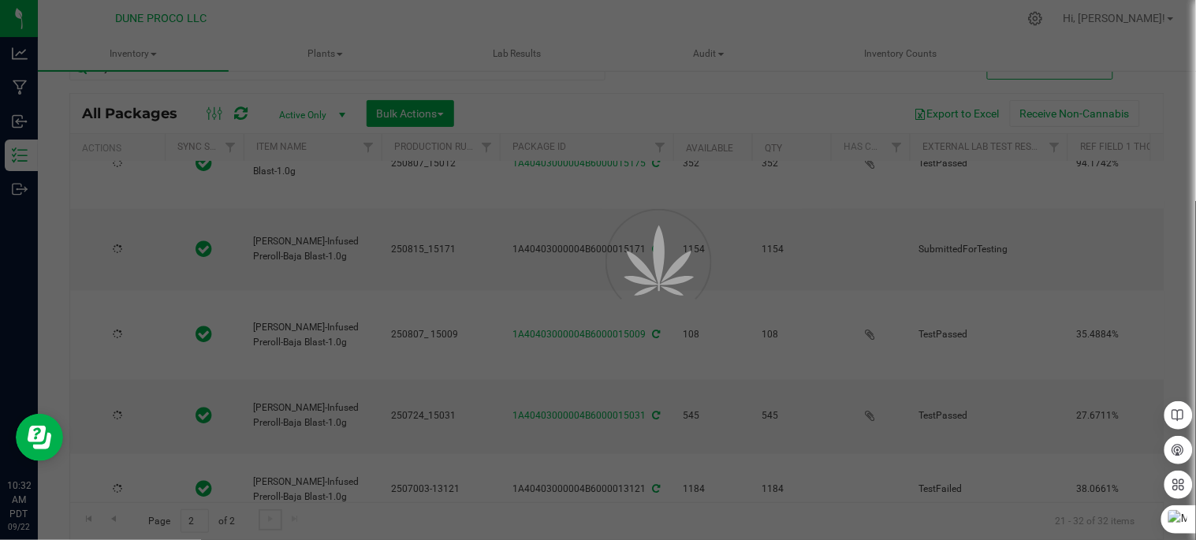
type input "[DATE]"
type input "2025-08-13"
type input "[DATE]"
type input "2025-07-24"
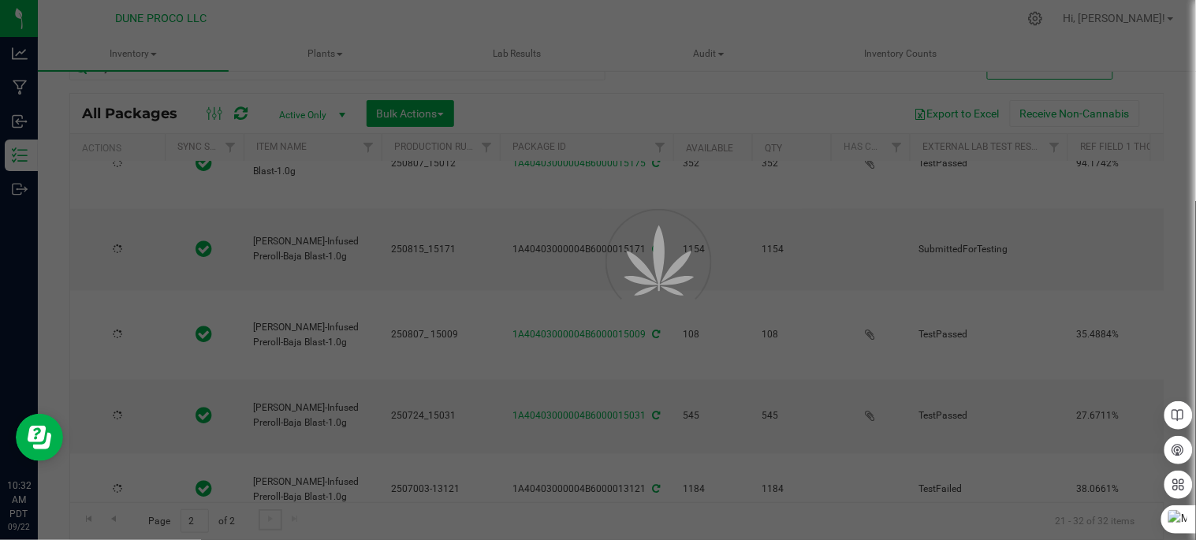
type input "2025-07-04"
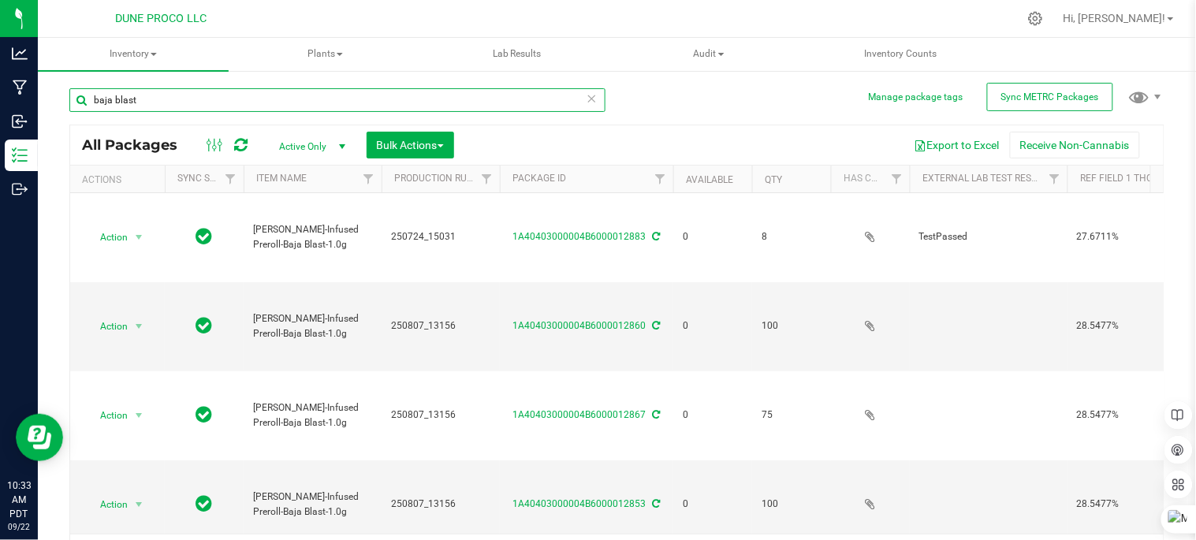
click at [402, 99] on input "baja blast" at bounding box center [337, 100] width 536 height 24
type input "b"
type input "fruity pebbles"
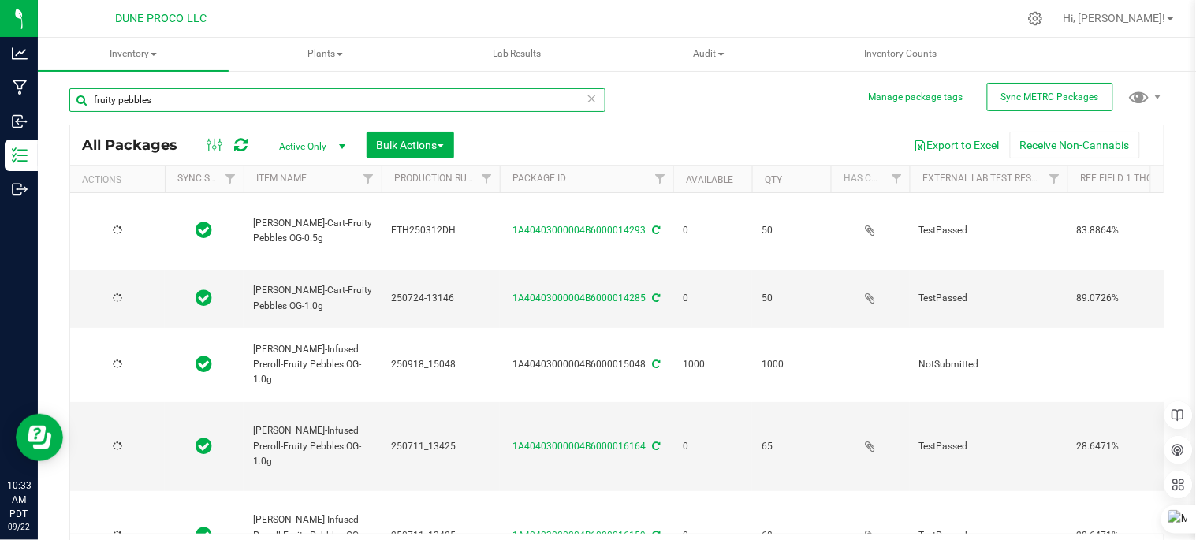
type input "2025-06-12"
type input "2025-07-24"
type input "2025-07-11"
type input "[DATE]"
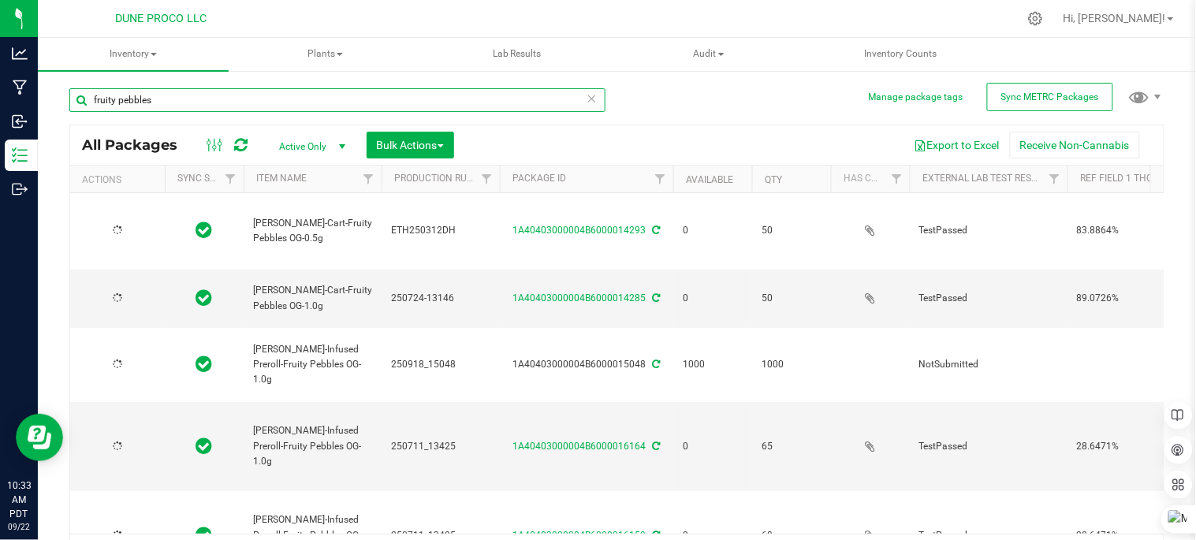
type input "2025-07-24"
type input "2025-07-11"
type input "2025-07-16"
type input "2025-06-19"
type input "2025-06-12"
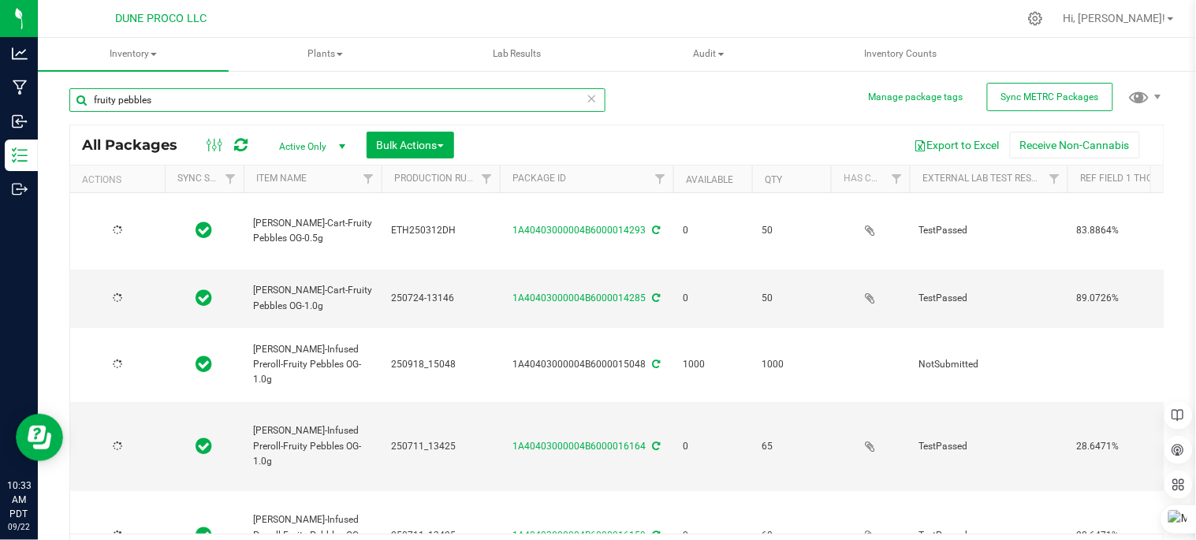
type input "2025-06-19"
type input "2025-06-12"
type input "2025-06-19"
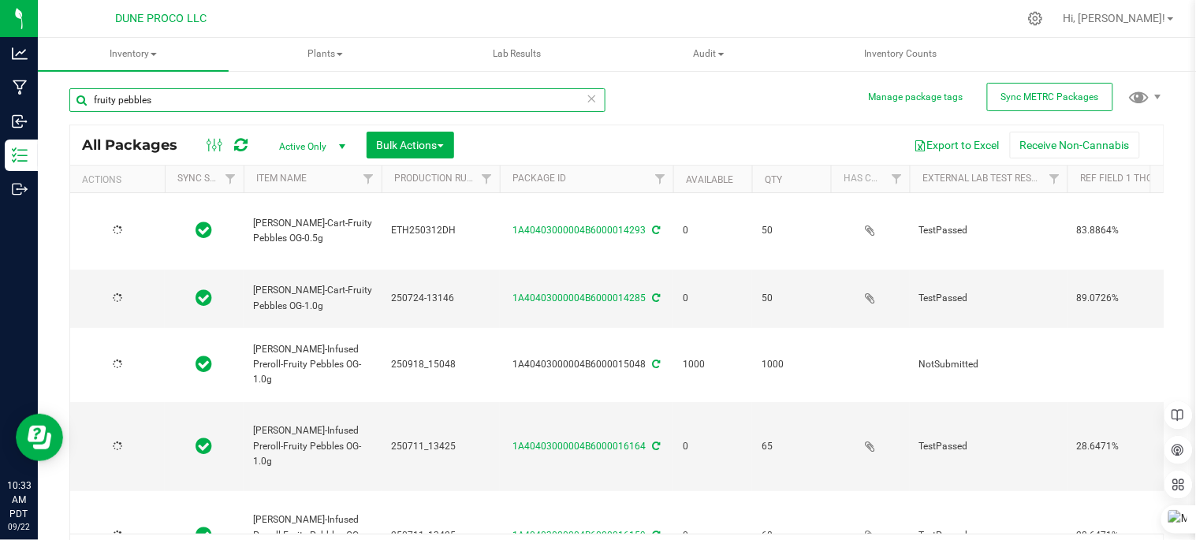
type input "2025-06-19"
type input "2025-07-16"
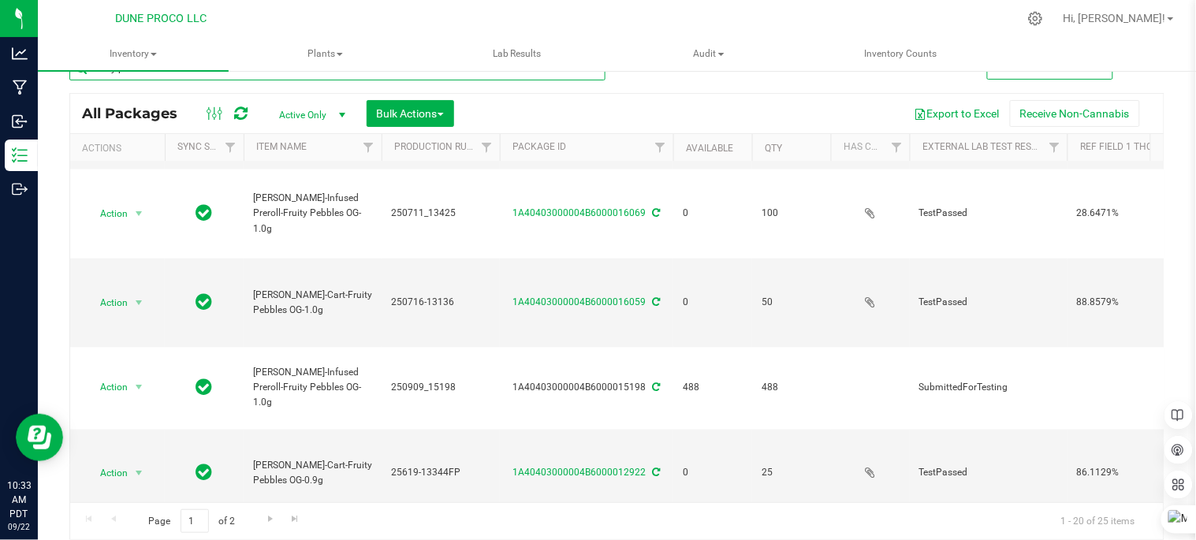
scroll to position [617, 0]
type input "fruity pebbles"
click at [271, 517] on span "Go to the next page" at bounding box center [270, 518] width 13 height 13
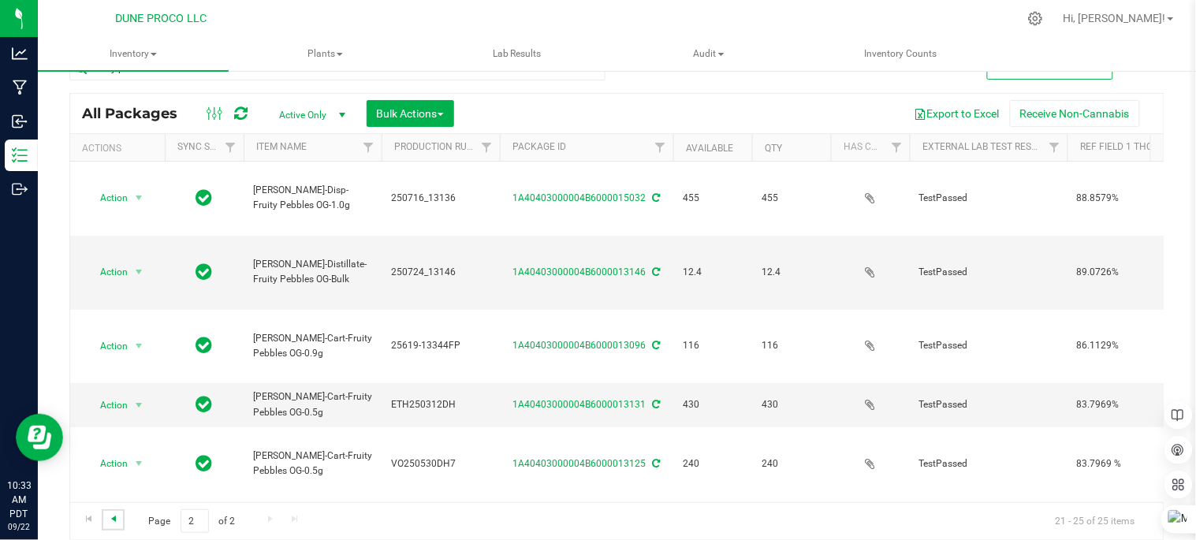
click at [114, 516] on span "Go to the previous page" at bounding box center [113, 518] width 13 height 13
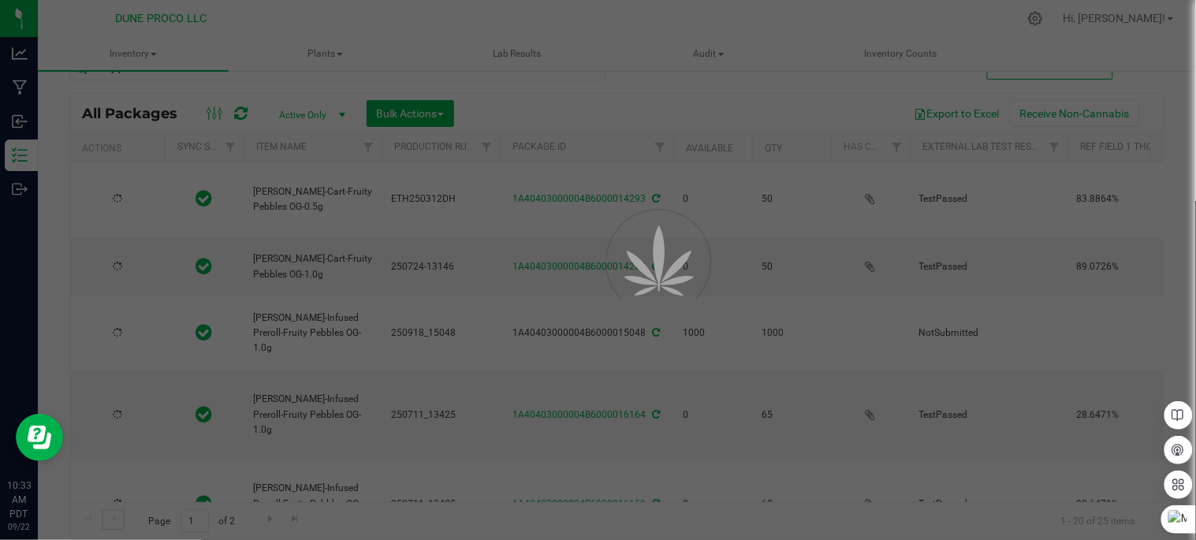
type input "2025-06-12"
type input "2025-07-24"
type input "2025-07-11"
type input "[DATE]"
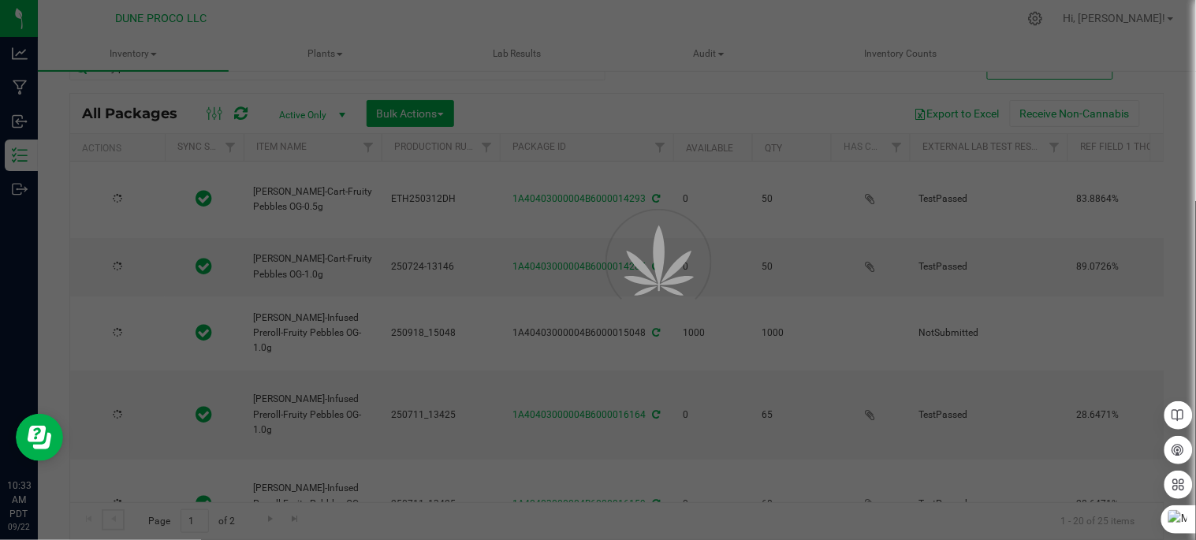
type input "2025-07-24"
type input "2025-07-11"
type input "2025-07-16"
type input "2025-06-19"
type input "2025-06-12"
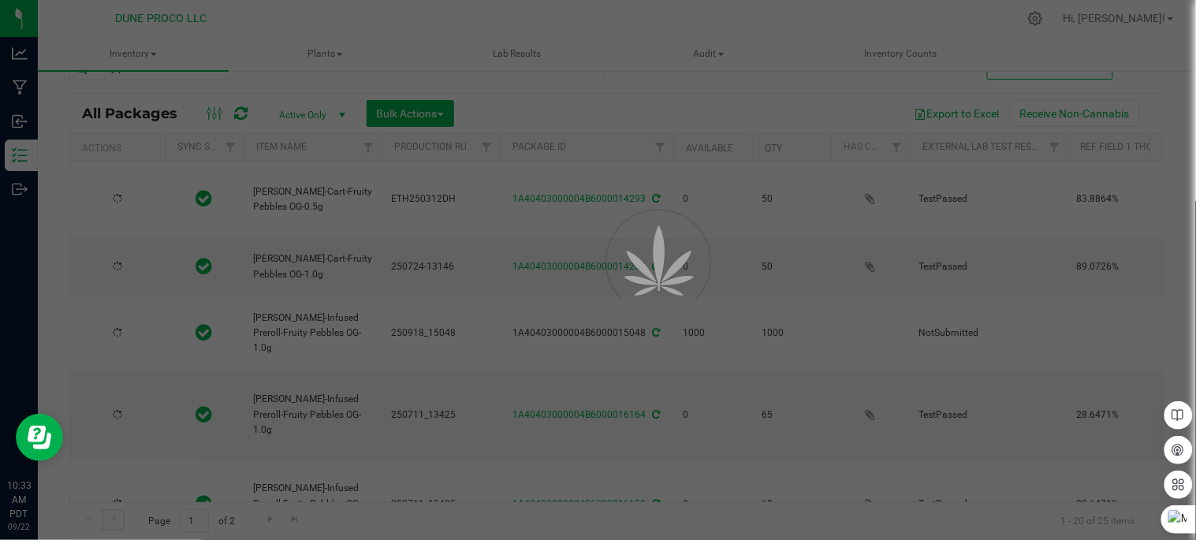
type input "2025-06-19"
type input "2025-06-12"
type input "2025-06-19"
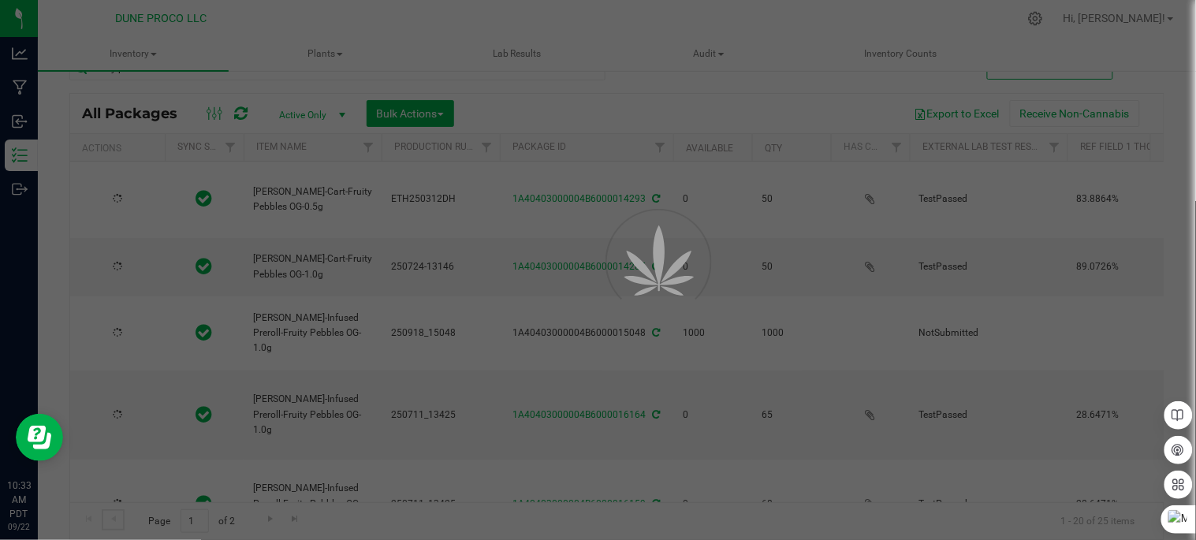
type input "2025-06-19"
type input "2025-07-16"
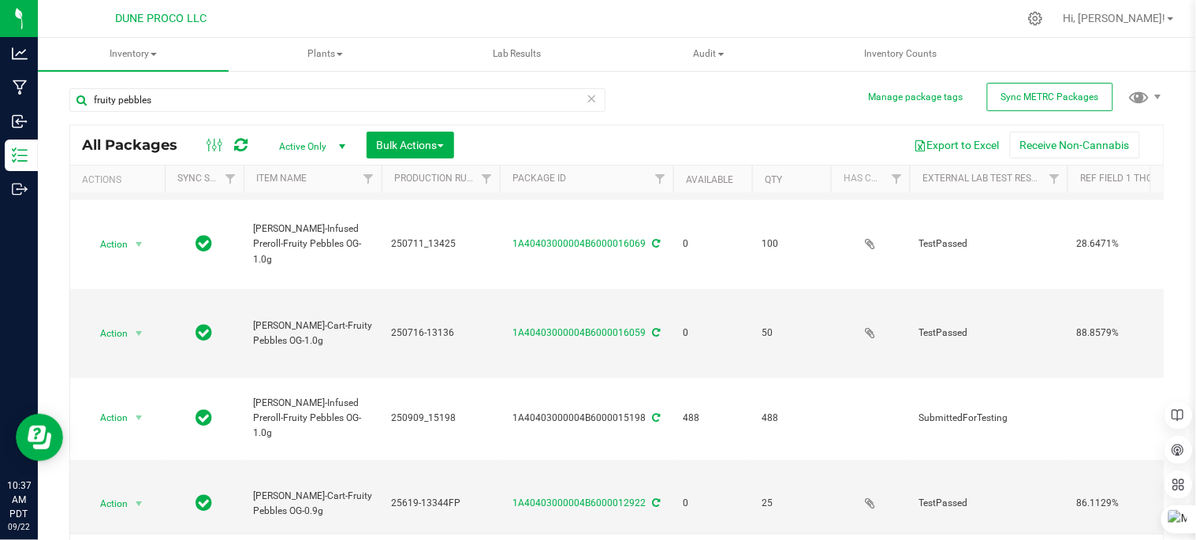
scroll to position [32, 0]
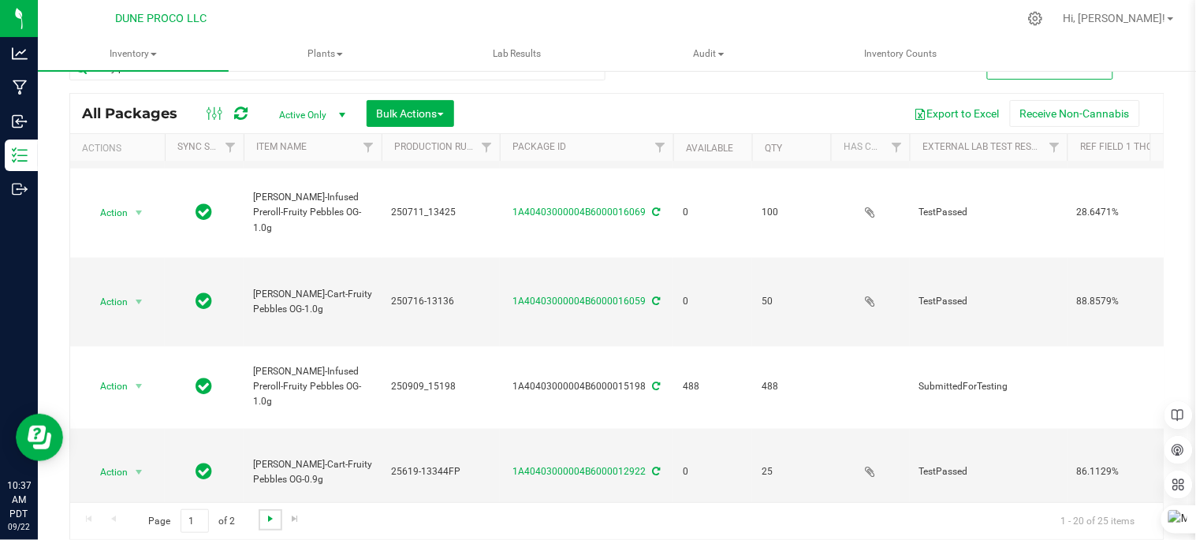
click at [266, 520] on span "Go to the next page" at bounding box center [270, 518] width 13 height 13
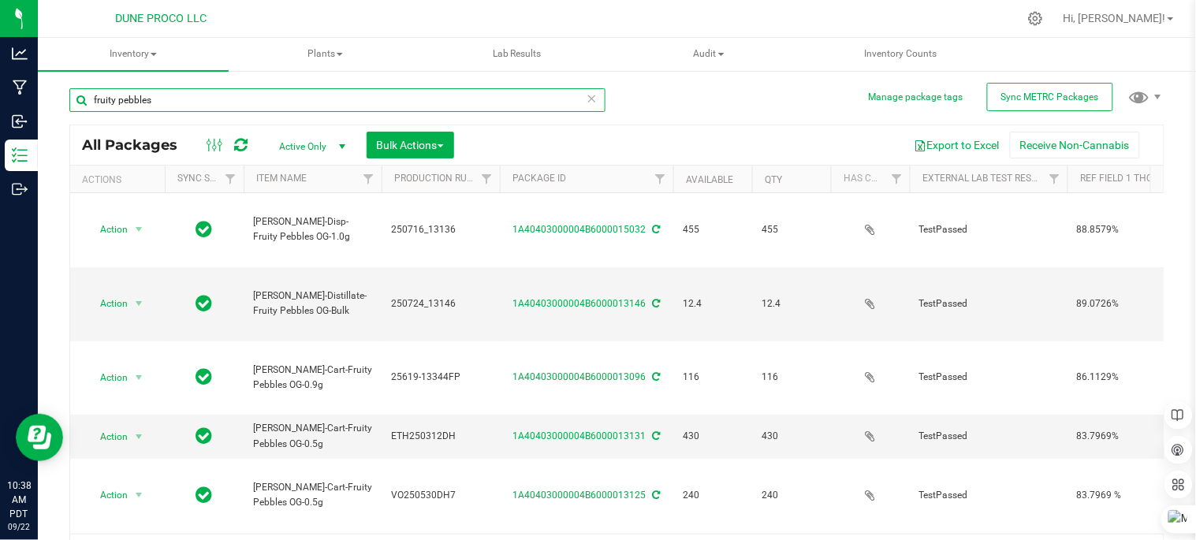
click at [384, 103] on input "fruity pebbles" at bounding box center [337, 100] width 536 height 24
type input "f"
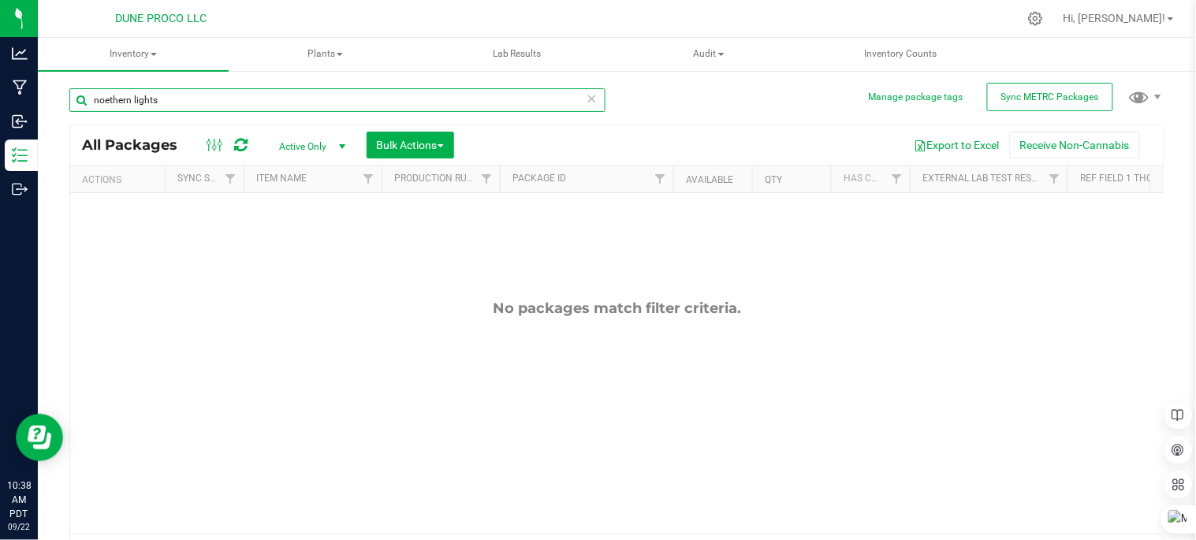
drag, startPoint x: 108, startPoint y: 97, endPoint x: 108, endPoint y: 106, distance: 9.5
click at [108, 97] on input "noethern lights" at bounding box center [337, 100] width 536 height 24
type input "northern lights"
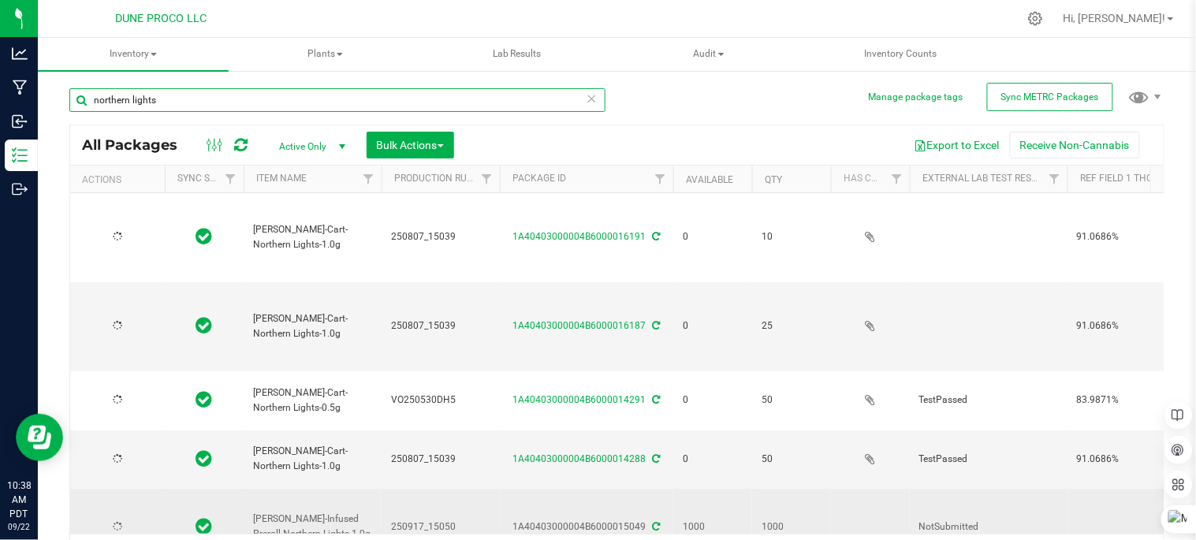
type input "[DATE]"
type input "2025-06-12"
type input "[DATE]"
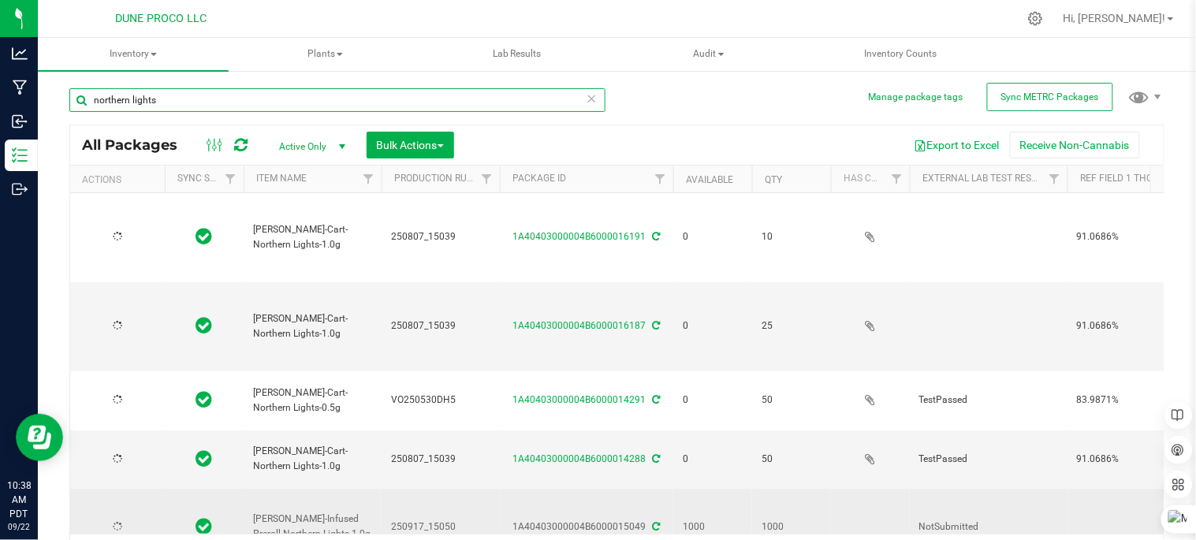
type input "[DATE]"
type input "2025-07-28"
type input "2025-07-30"
type input "2025-06-24"
type input "2025-07-30"
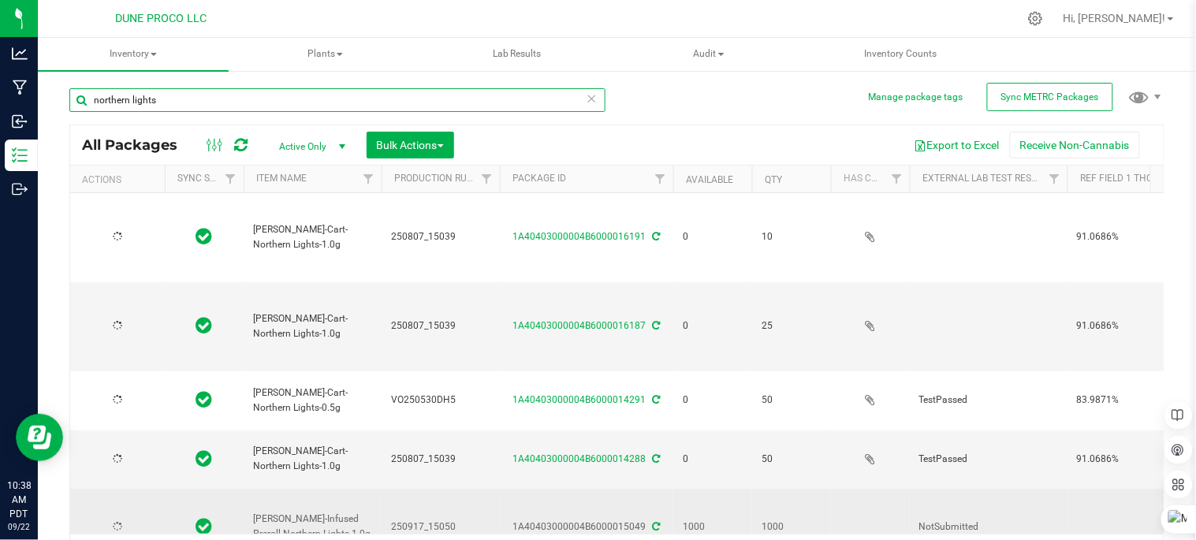
type input "2025-06-24"
type input "2025-06-26"
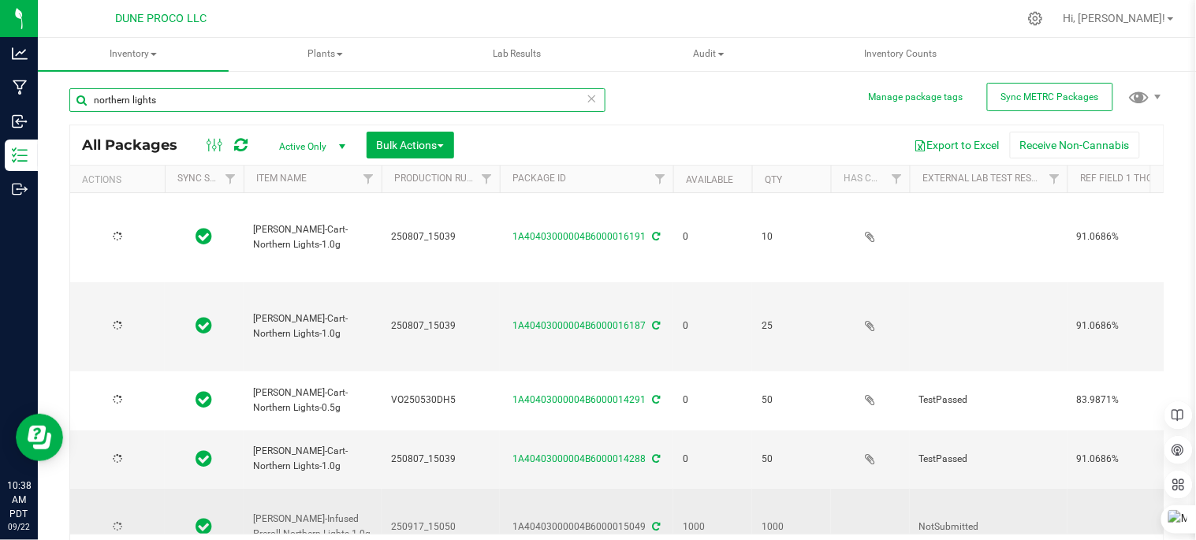
type input "2025-06-26"
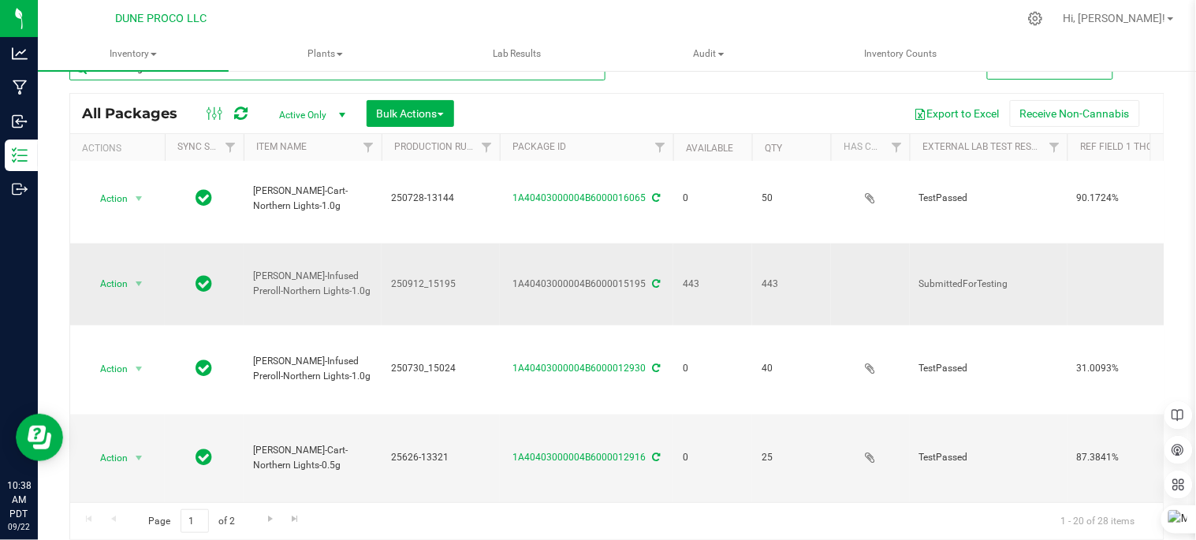
scroll to position [617, 0]
type input "northern lights"
click at [270, 516] on span "Go to the next page" at bounding box center [270, 518] width 13 height 13
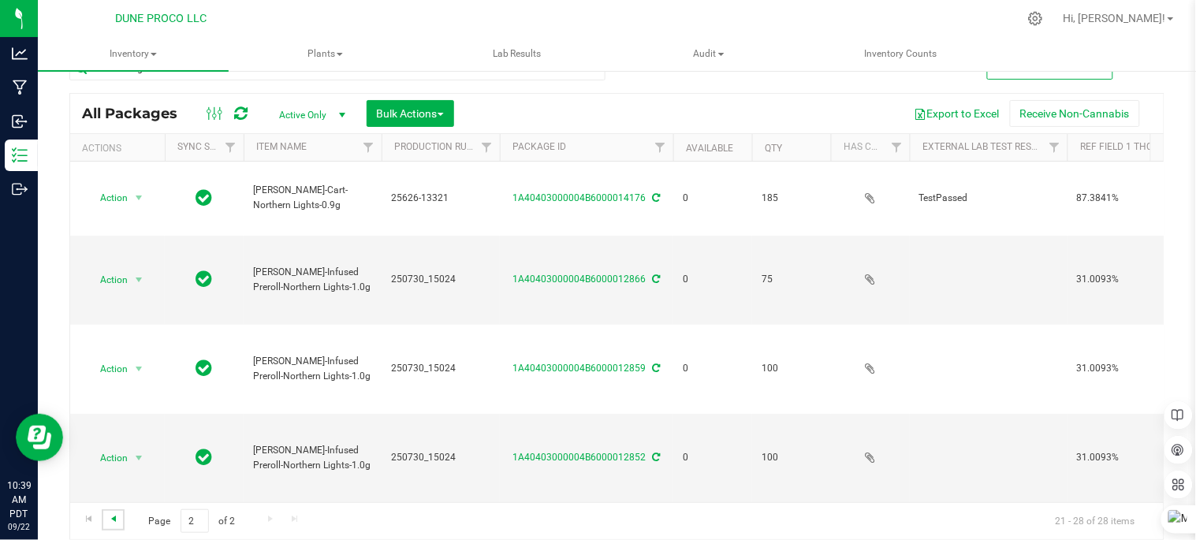
click at [116, 521] on span "Go to the previous page" at bounding box center [113, 518] width 13 height 13
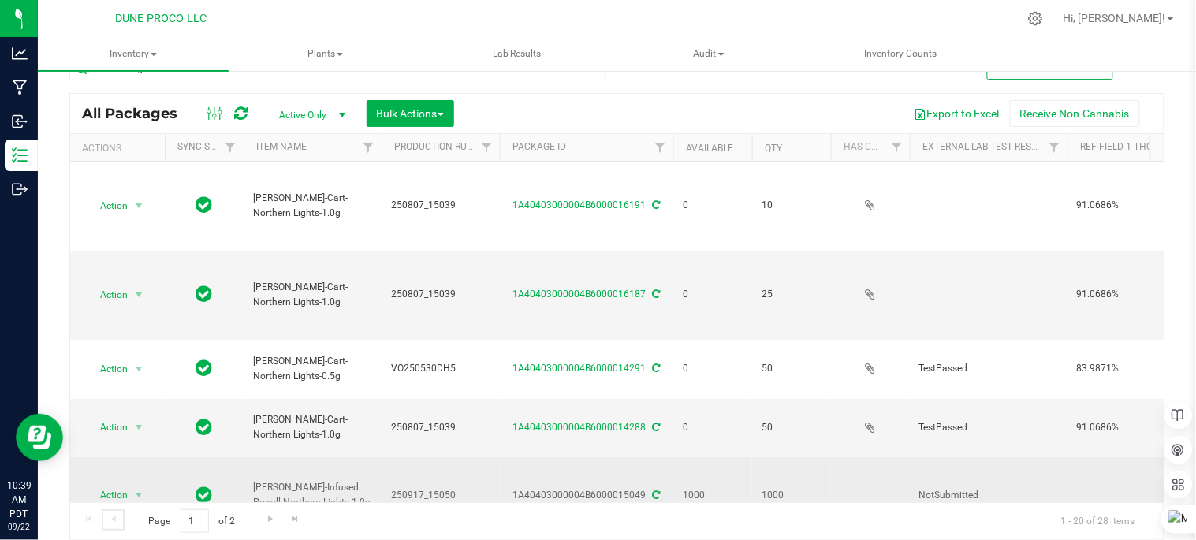
type input "[DATE]"
type input "2025-06-12"
type input "[DATE]"
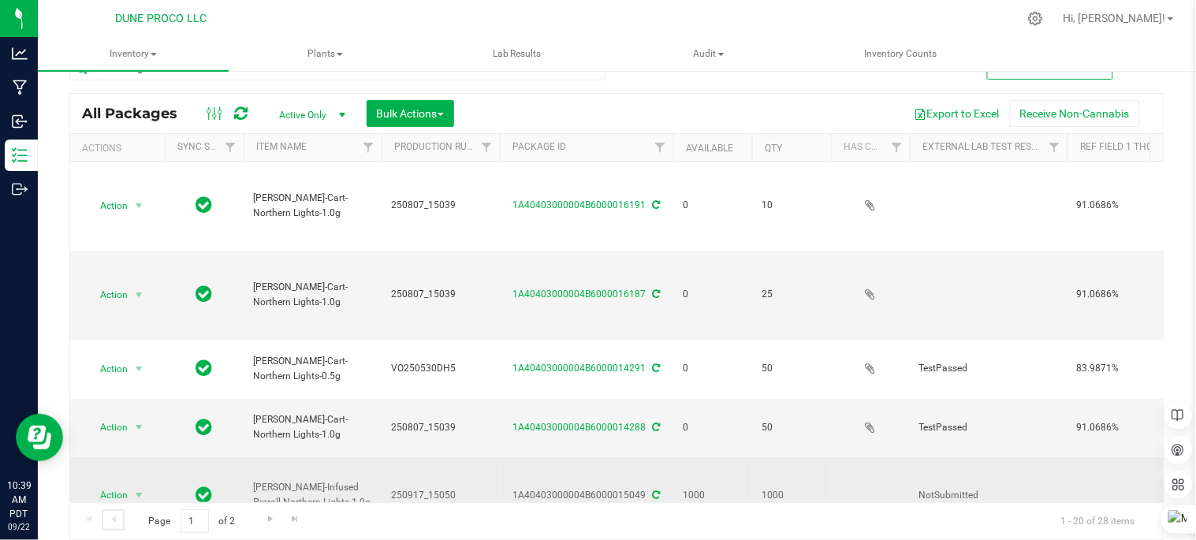
type input "[DATE]"
type input "2025-07-28"
type input "2025-07-30"
type input "2025-06-24"
type input "2025-07-30"
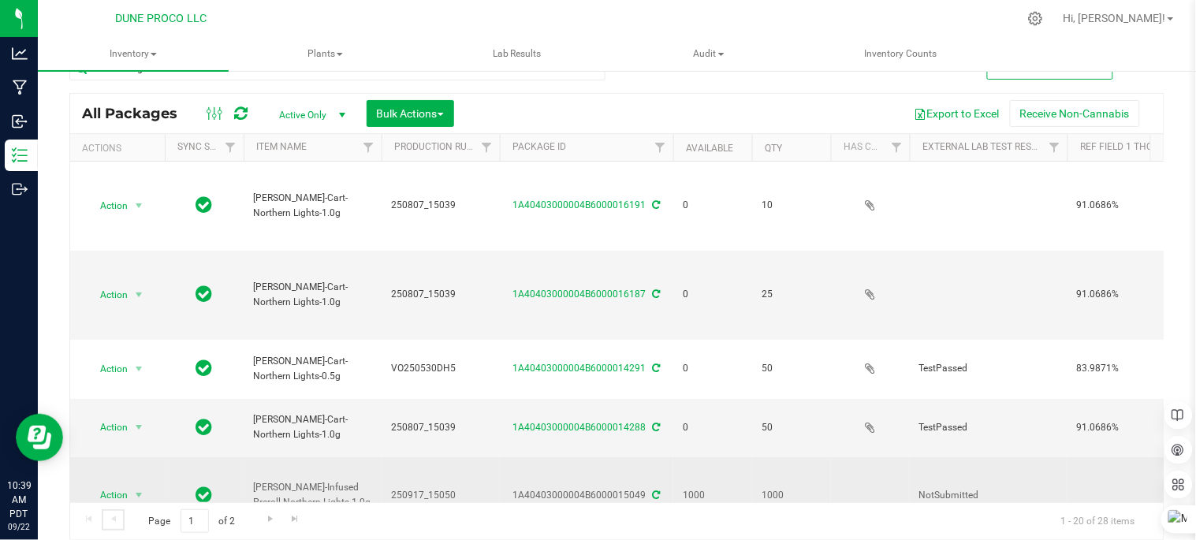
type input "2025-06-24"
type input "2025-06-26"
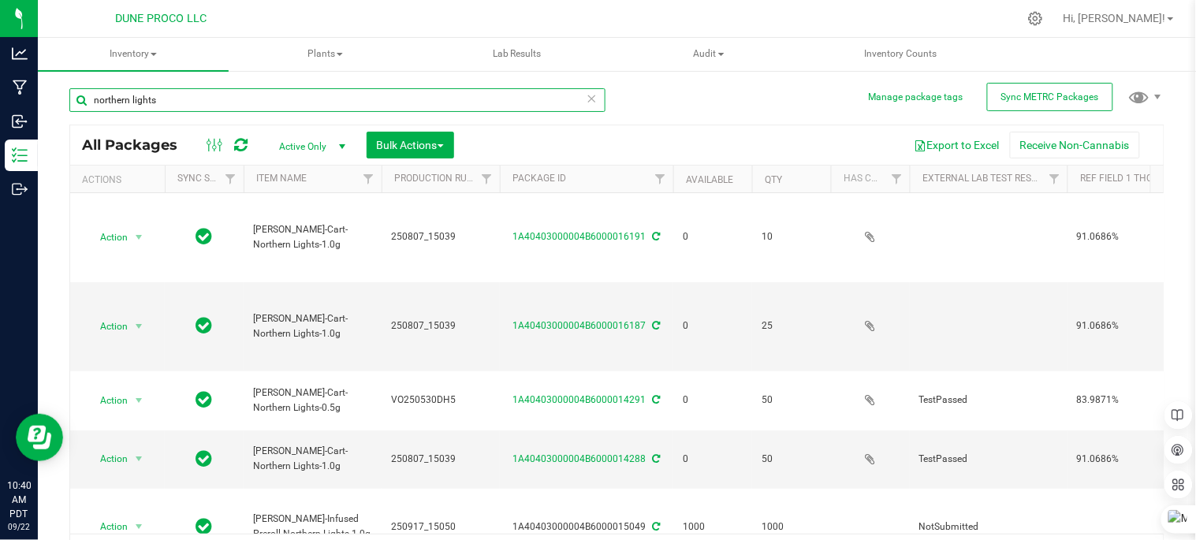
click at [247, 88] on input "northern lights" at bounding box center [337, 100] width 536 height 24
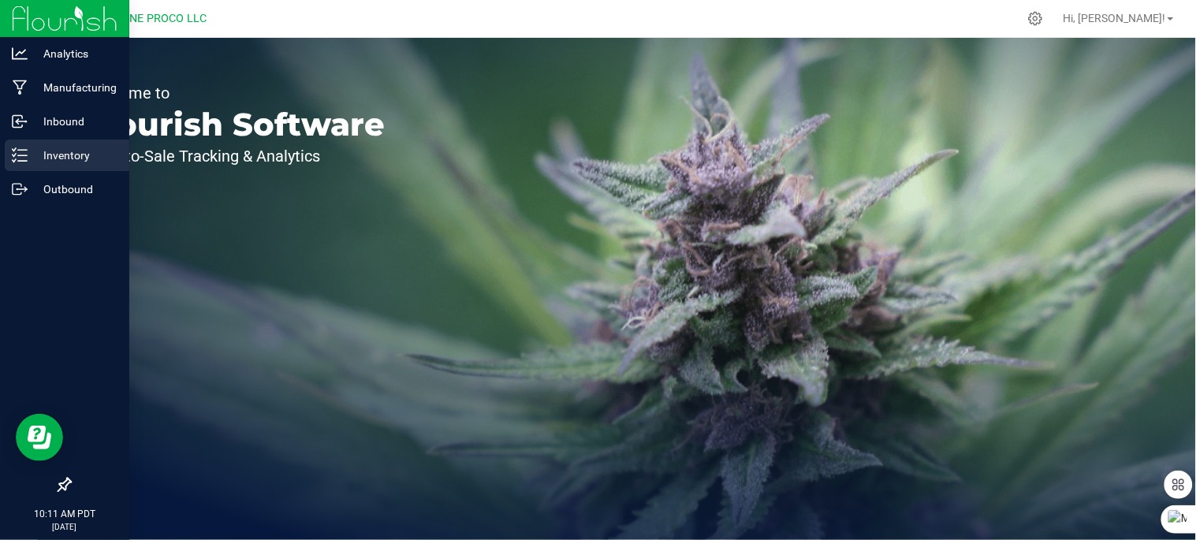
click at [48, 158] on p "Inventory" at bounding box center [75, 155] width 95 height 19
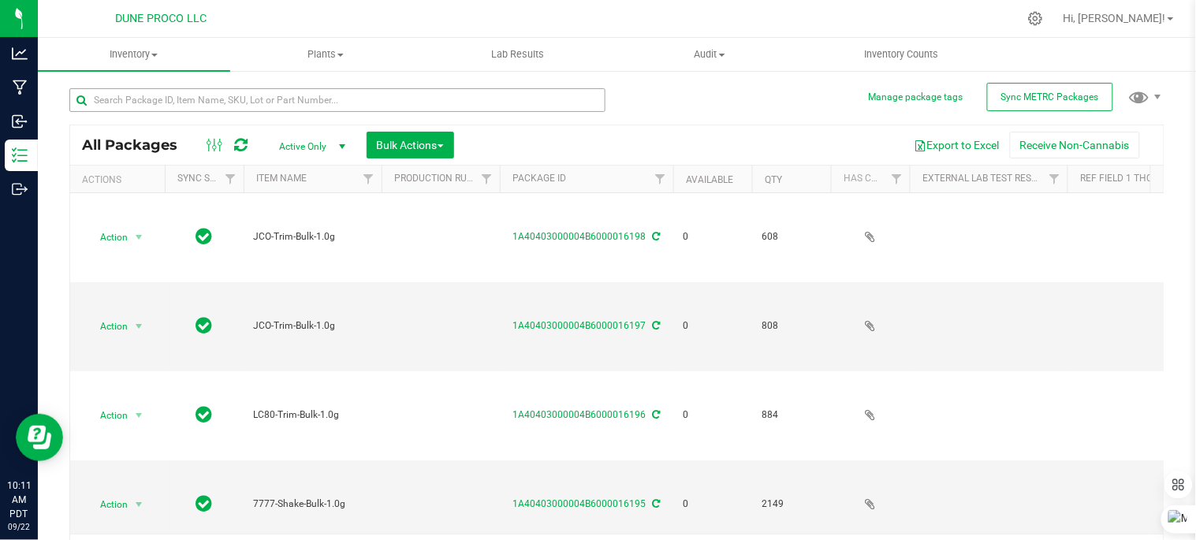
type input "[DATE]"
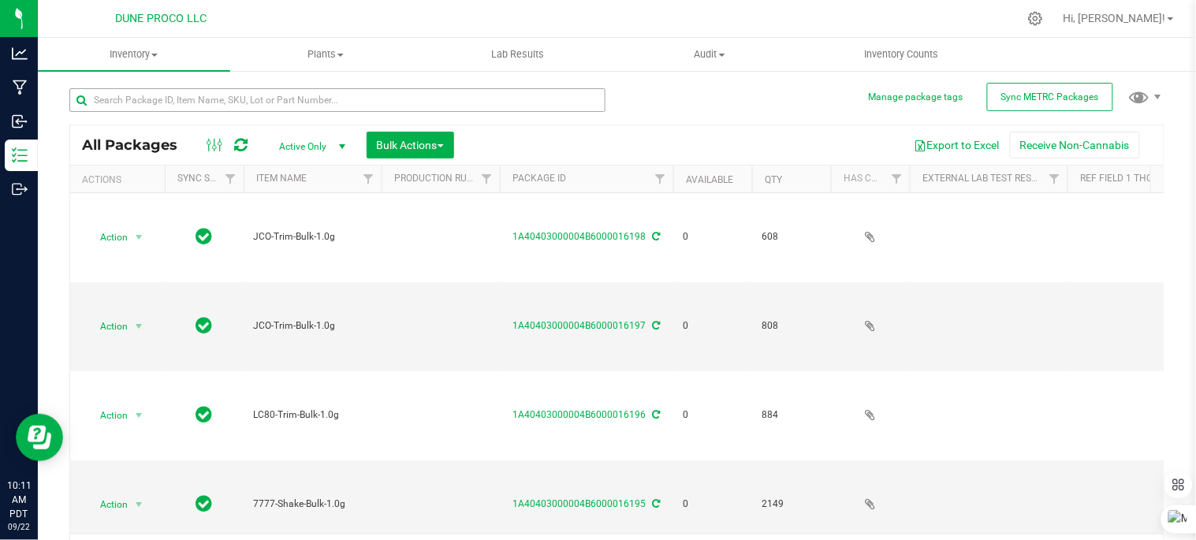
type input "[DATE]"
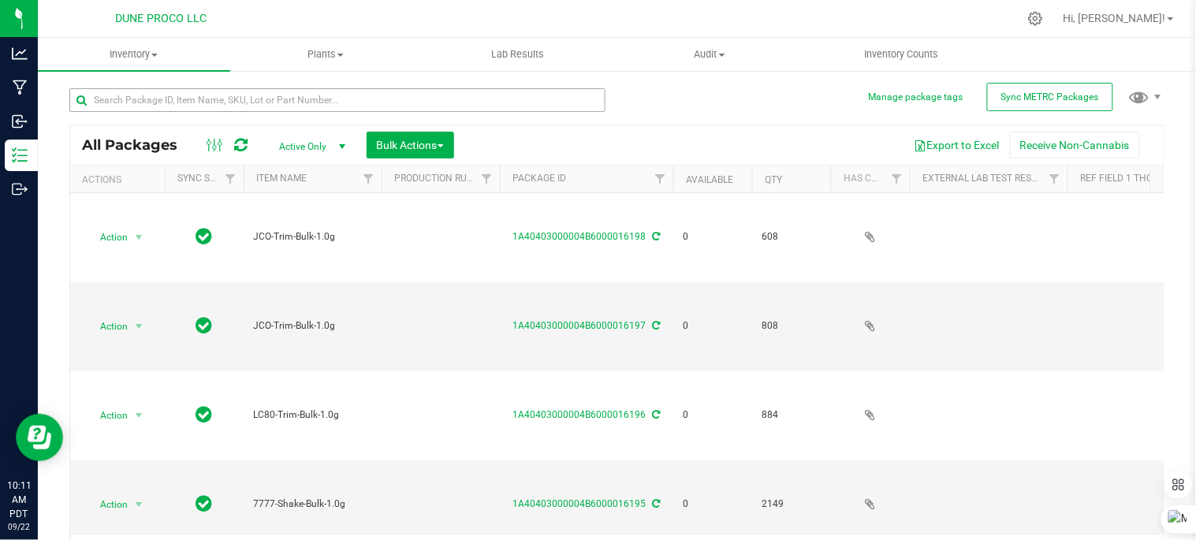
type input "[DATE]"
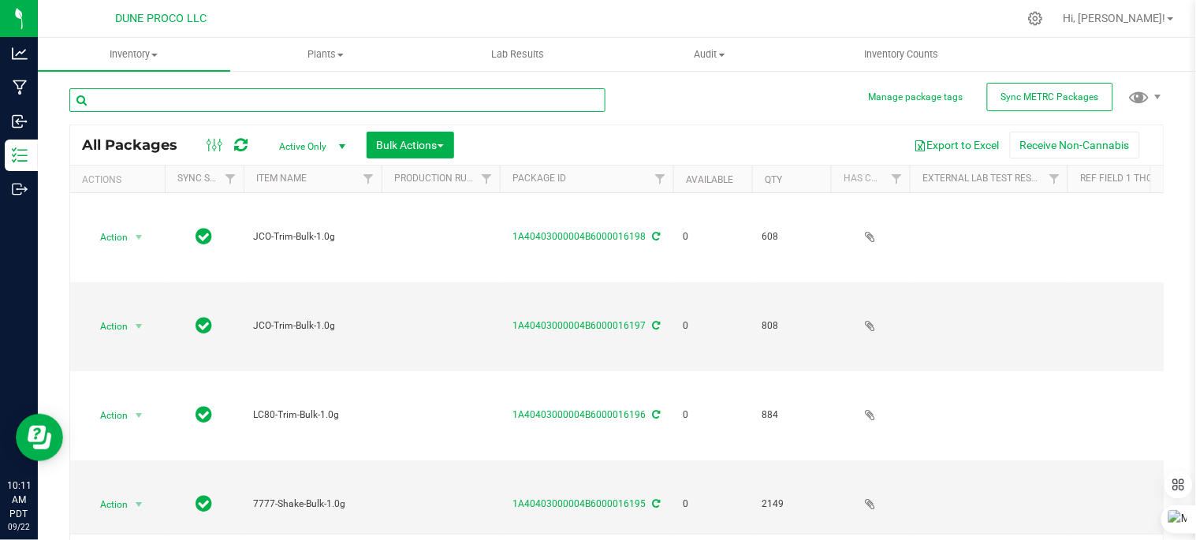
click at [303, 95] on input "text" at bounding box center [337, 100] width 536 height 24
type input "15049"
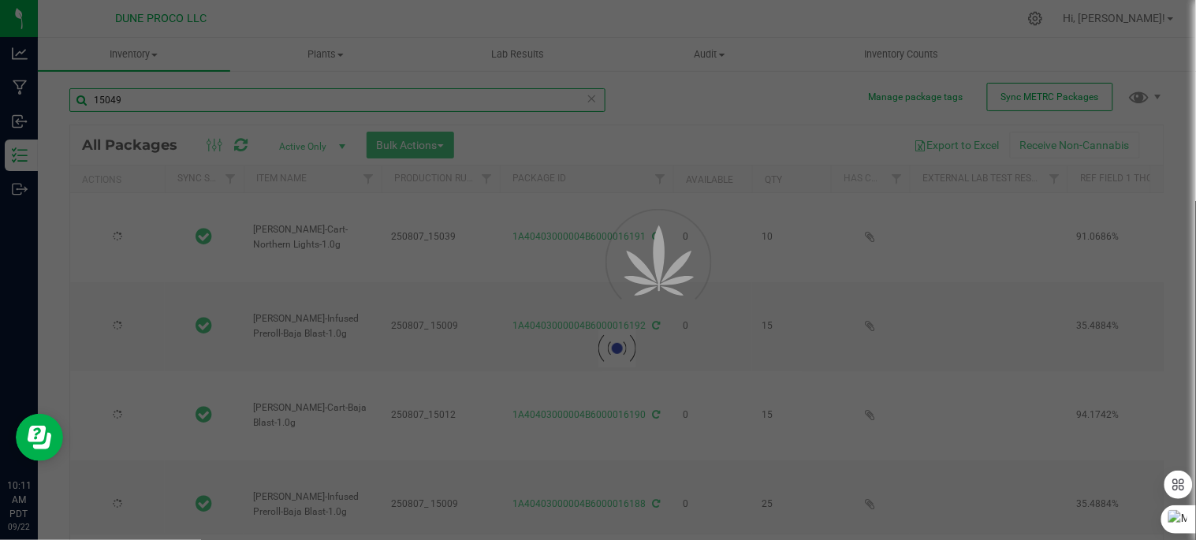
type input "[DATE]"
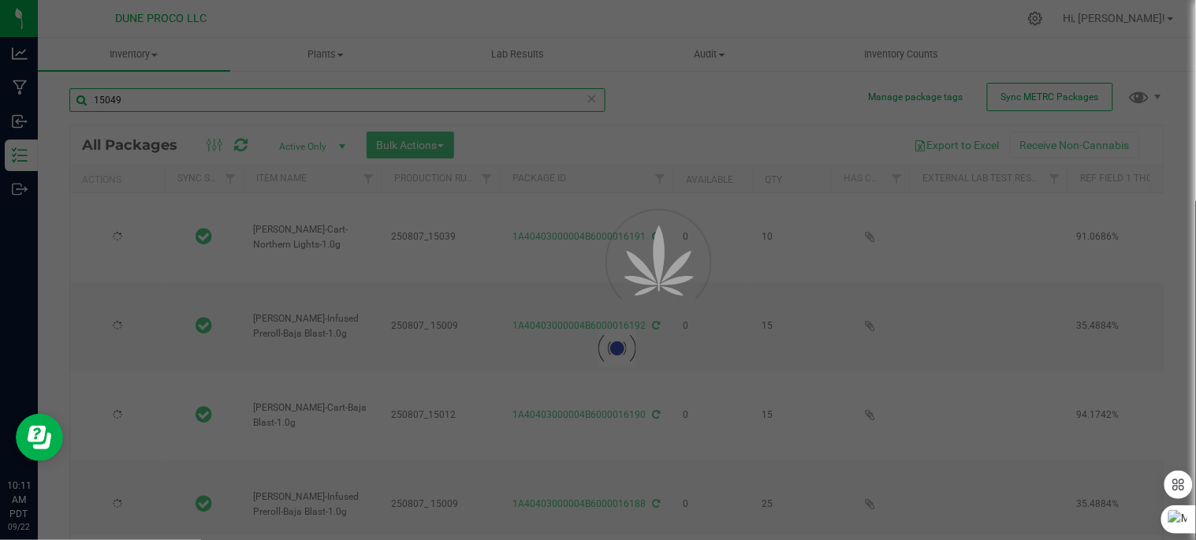
type input "[DATE]"
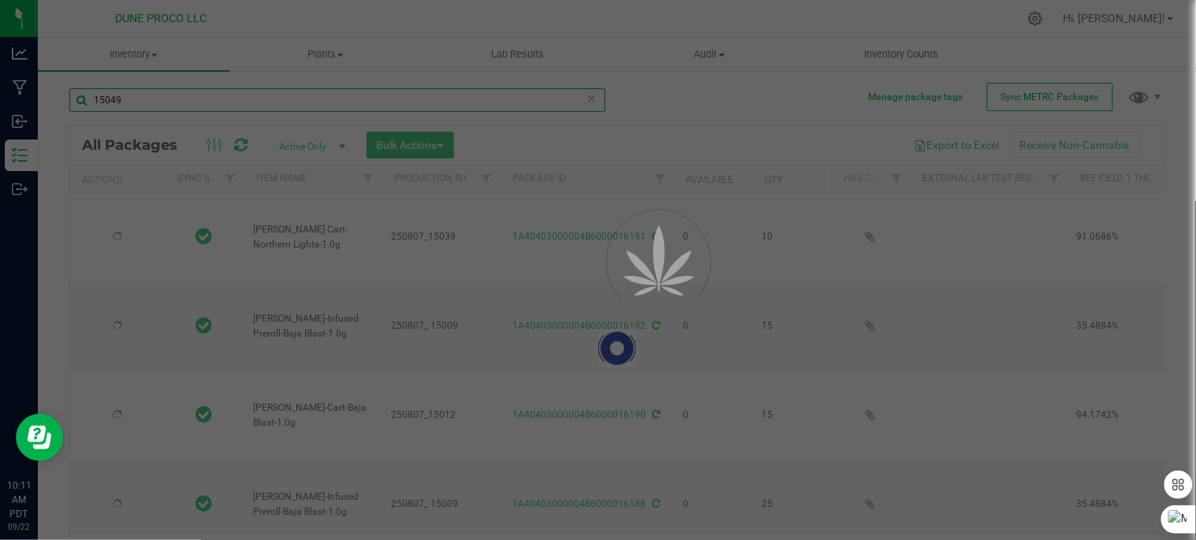
type input "[DATE]"
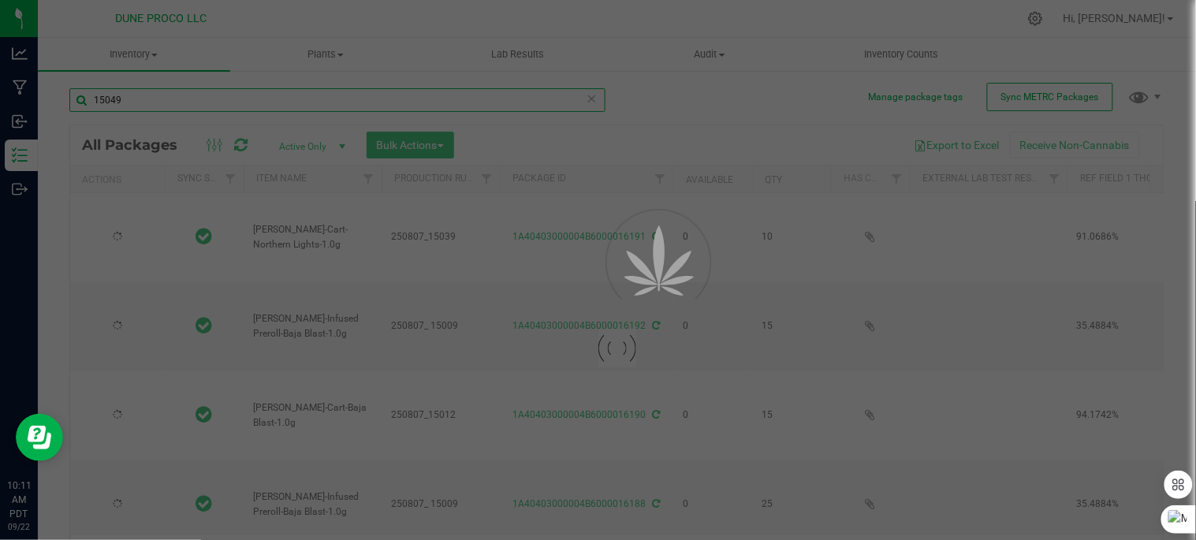
type input "[DATE]"
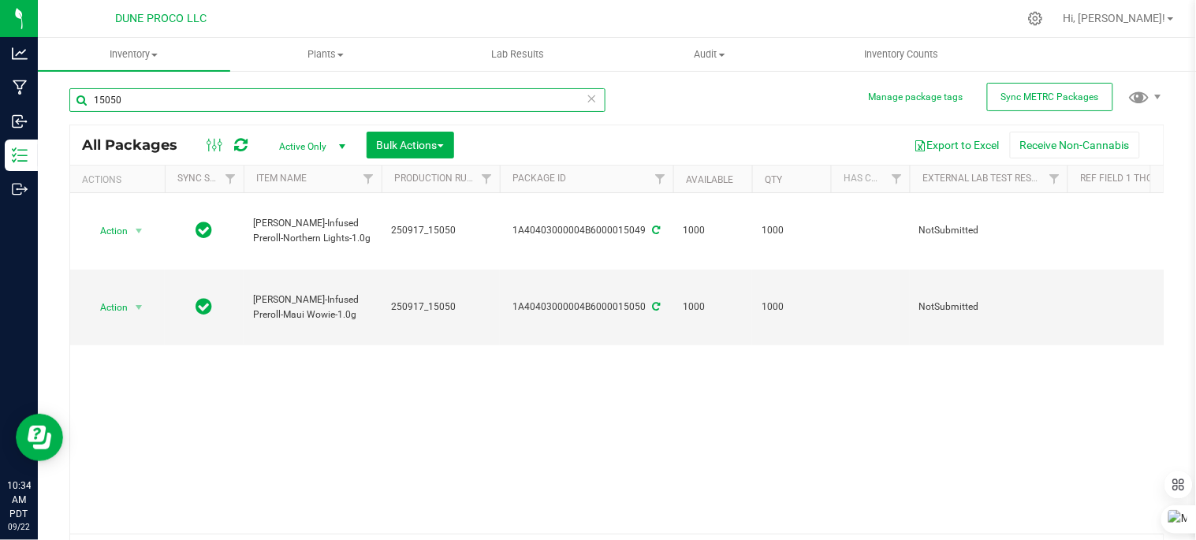
click at [509, 104] on input "15050" at bounding box center [337, 100] width 536 height 24
type input "1"
type input "pineapple runtz"
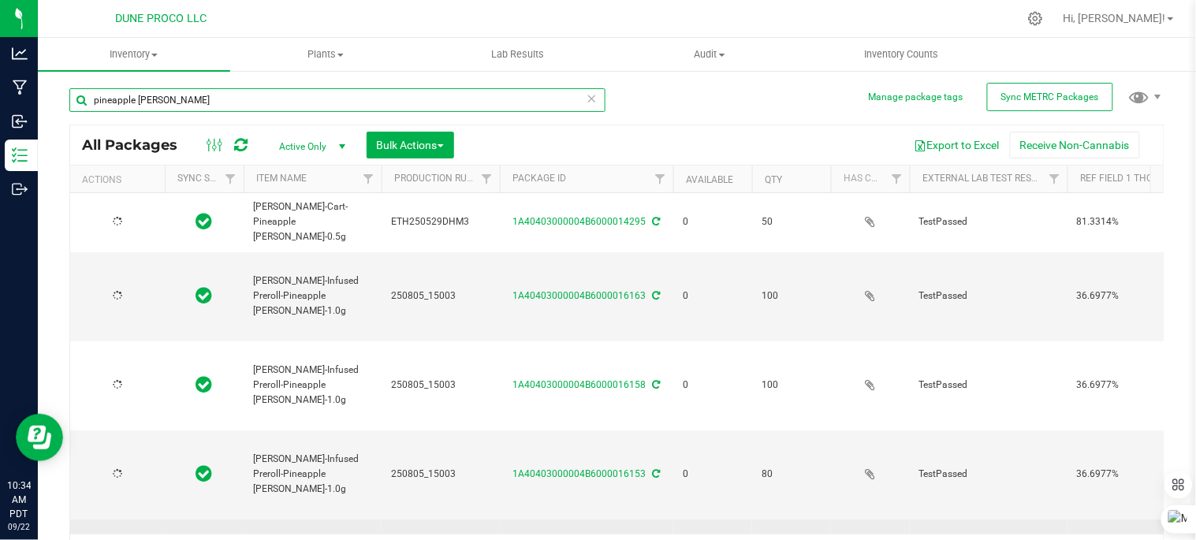
type input "[DATE]"
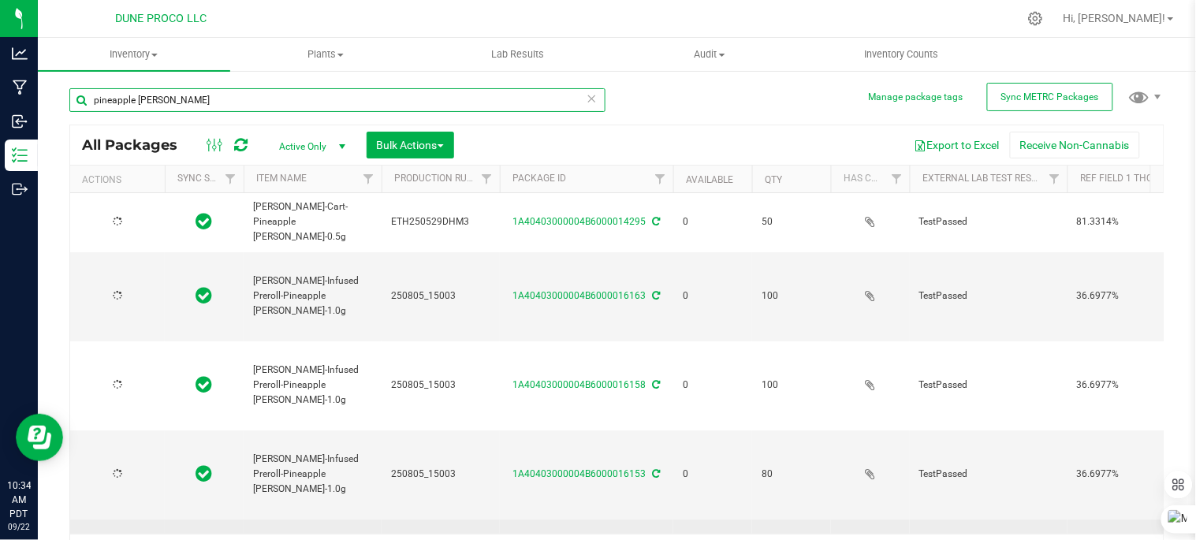
type input "[DATE]"
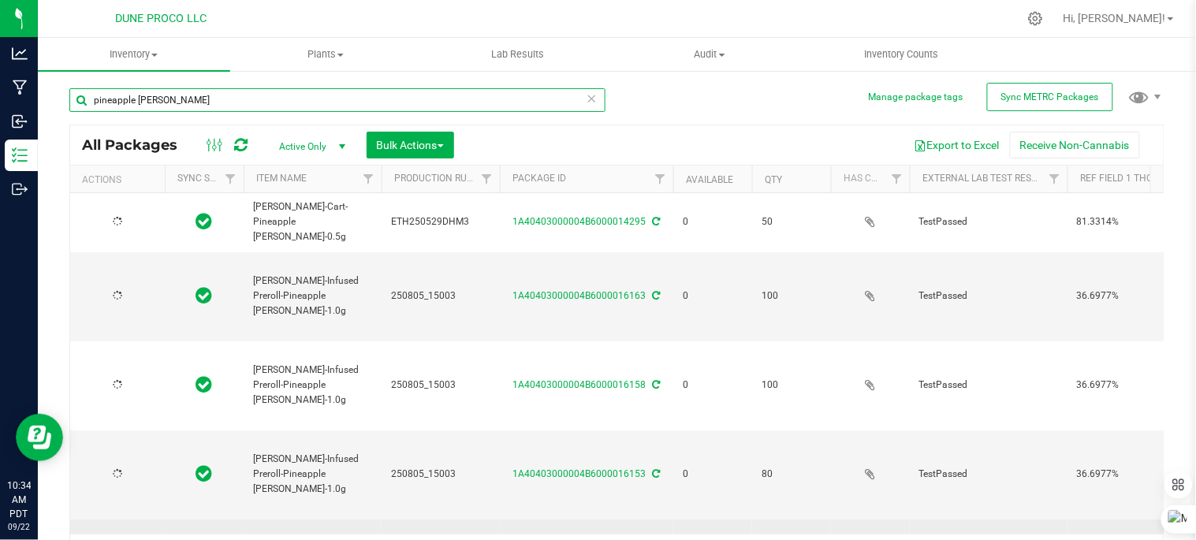
type input "[DATE]"
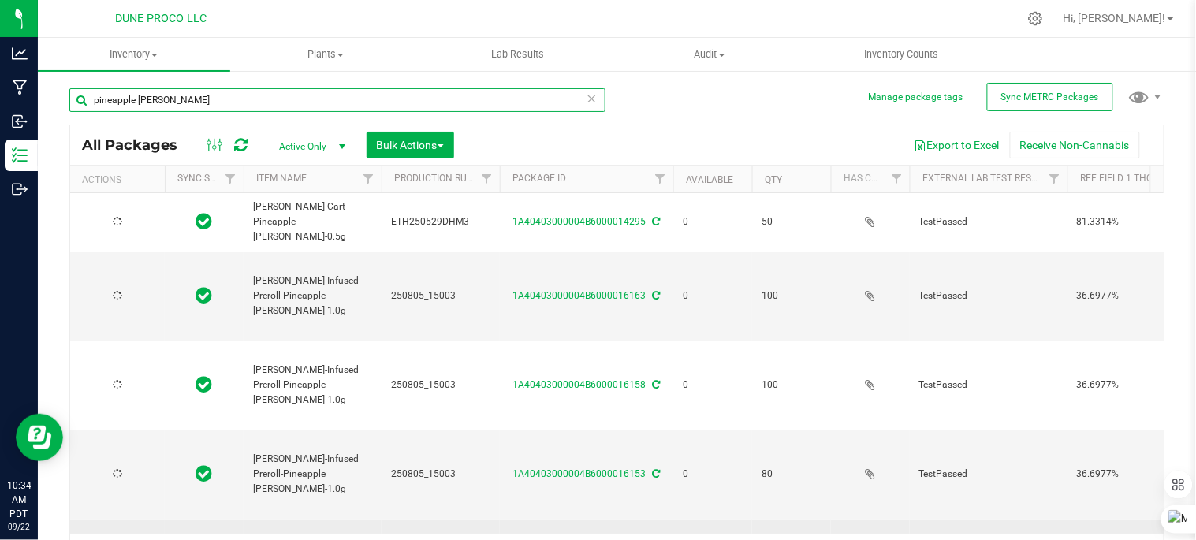
type input "[DATE]"
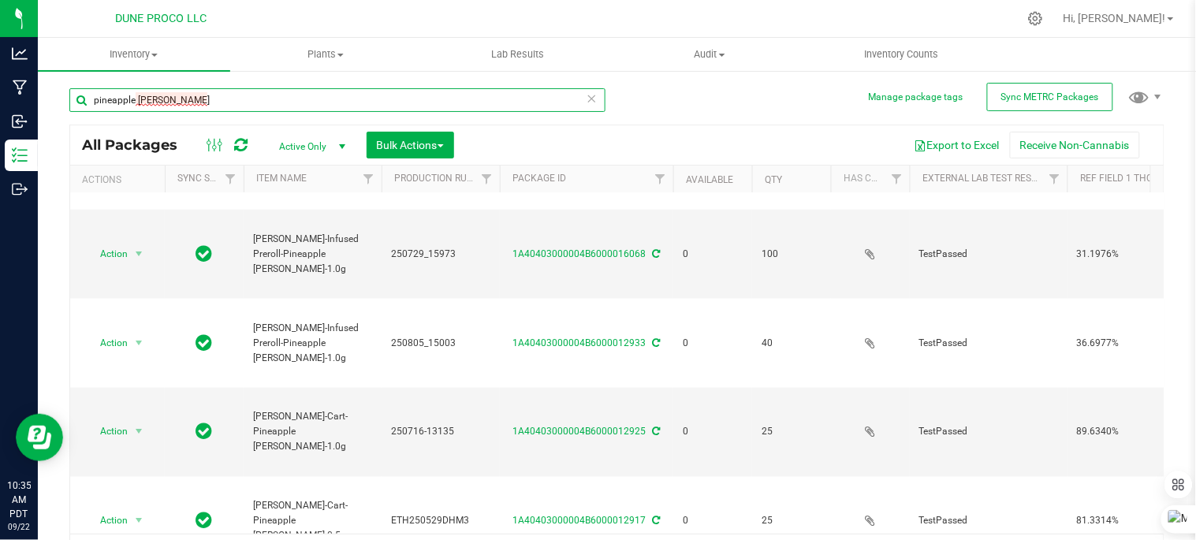
scroll to position [32, 0]
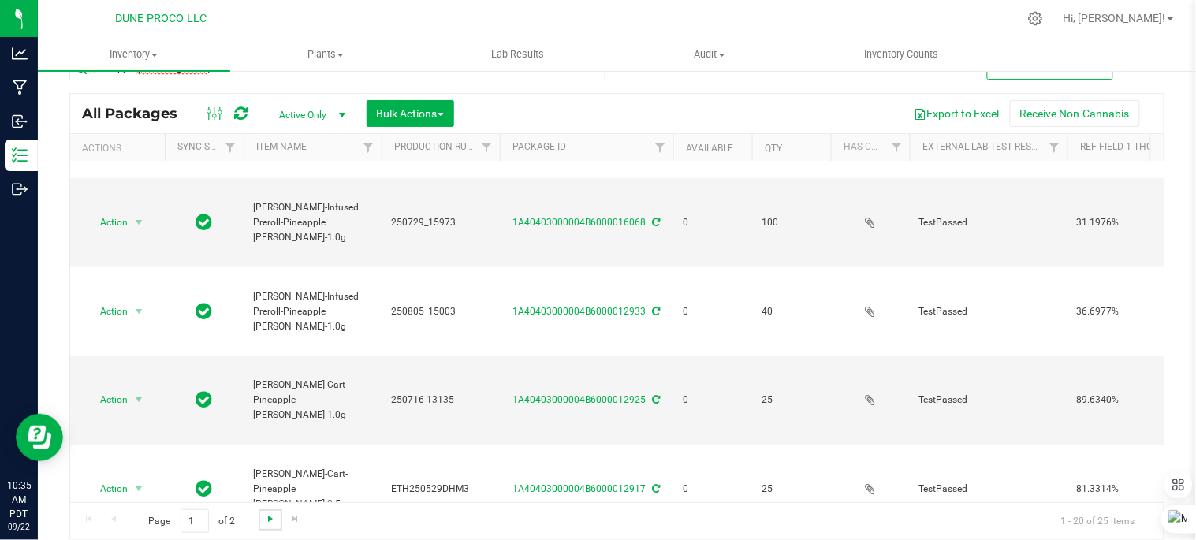
click at [265, 517] on span "Go to the next page" at bounding box center [270, 518] width 13 height 13
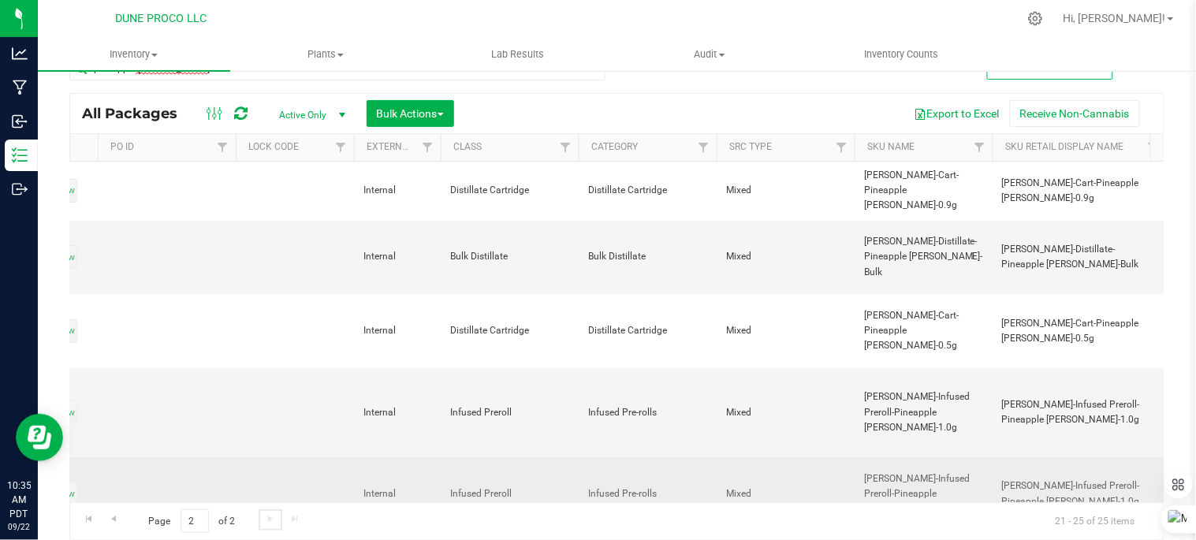
scroll to position [0, 1828]
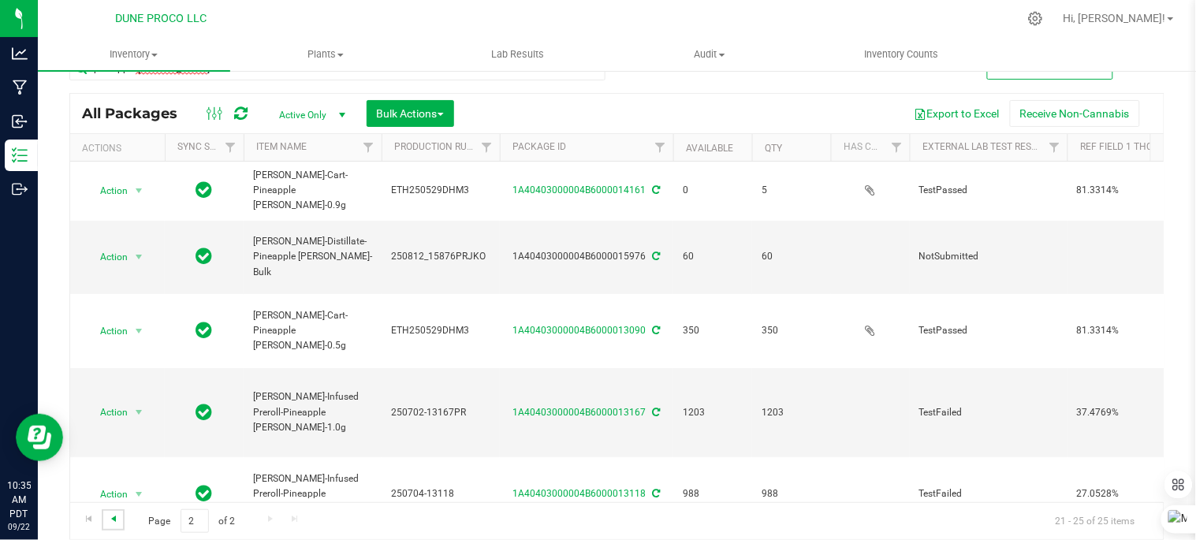
click at [115, 519] on span "Go to the previous page" at bounding box center [113, 518] width 13 height 13
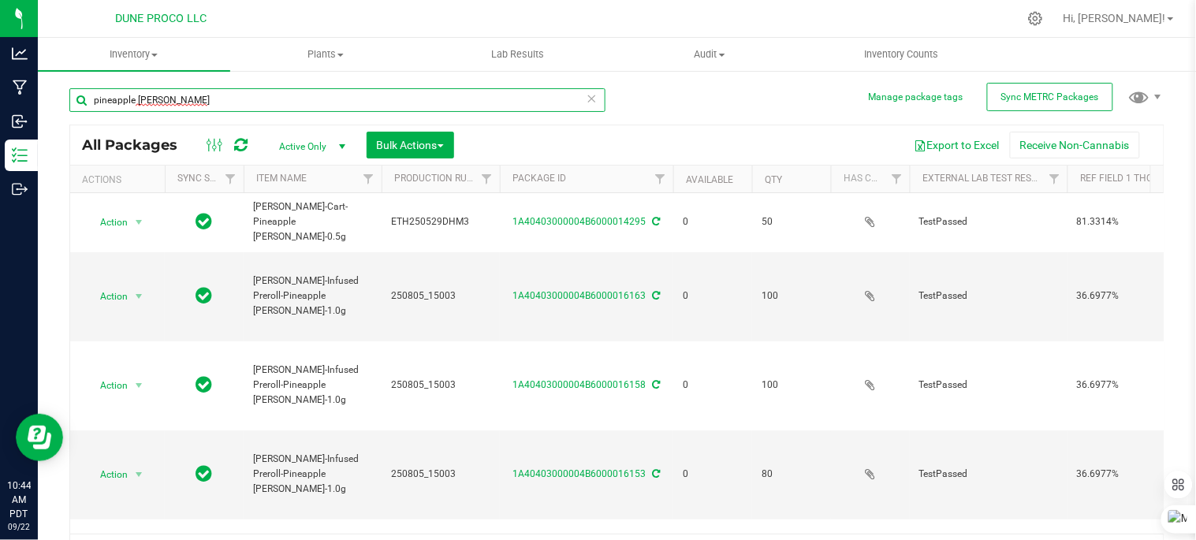
click at [371, 99] on input "pineapple runtz" at bounding box center [337, 100] width 536 height 24
type input "p"
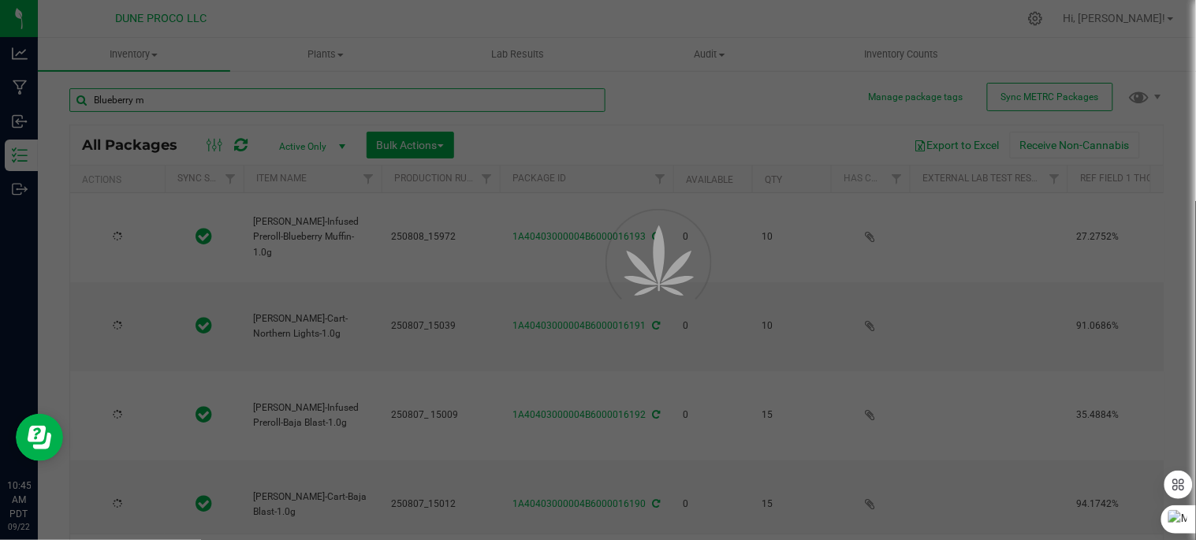
type input "Blueberry mu"
type input "[DATE]"
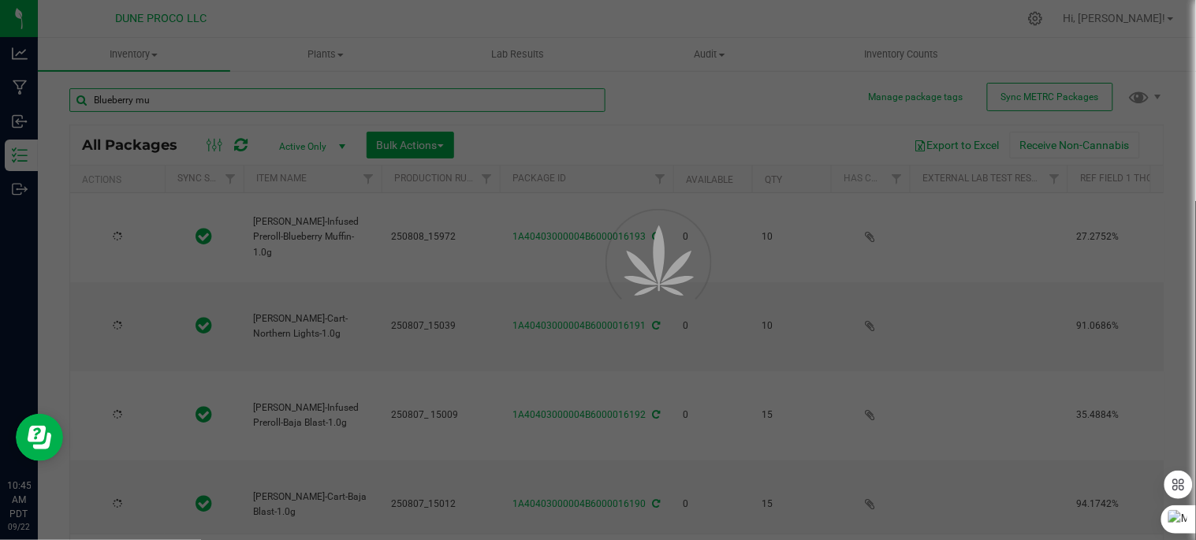
type input "[DATE]"
type input "Blueberry muf"
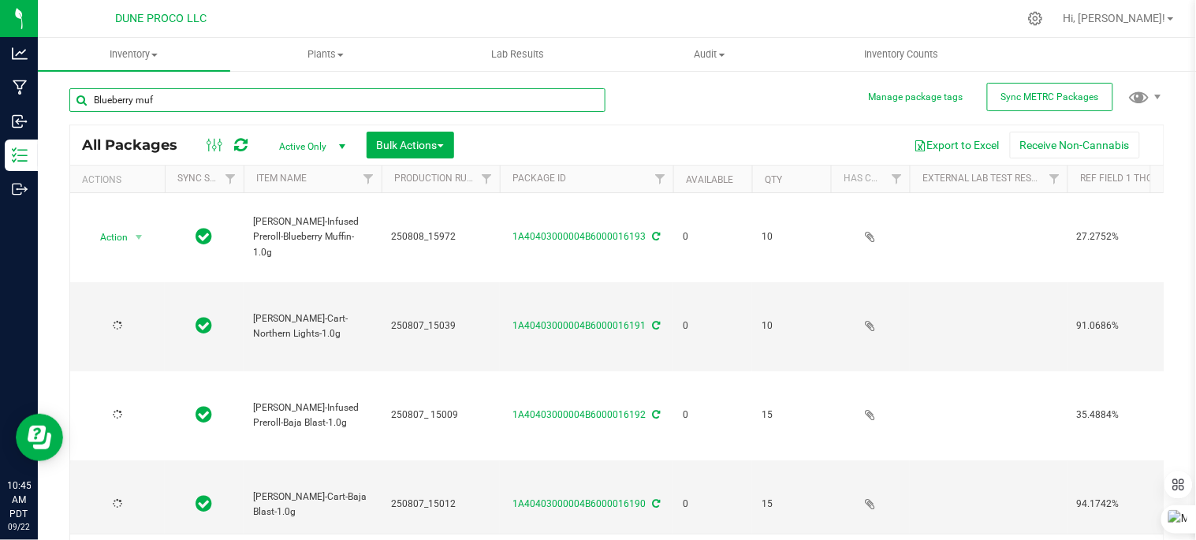
type input "[DATE]"
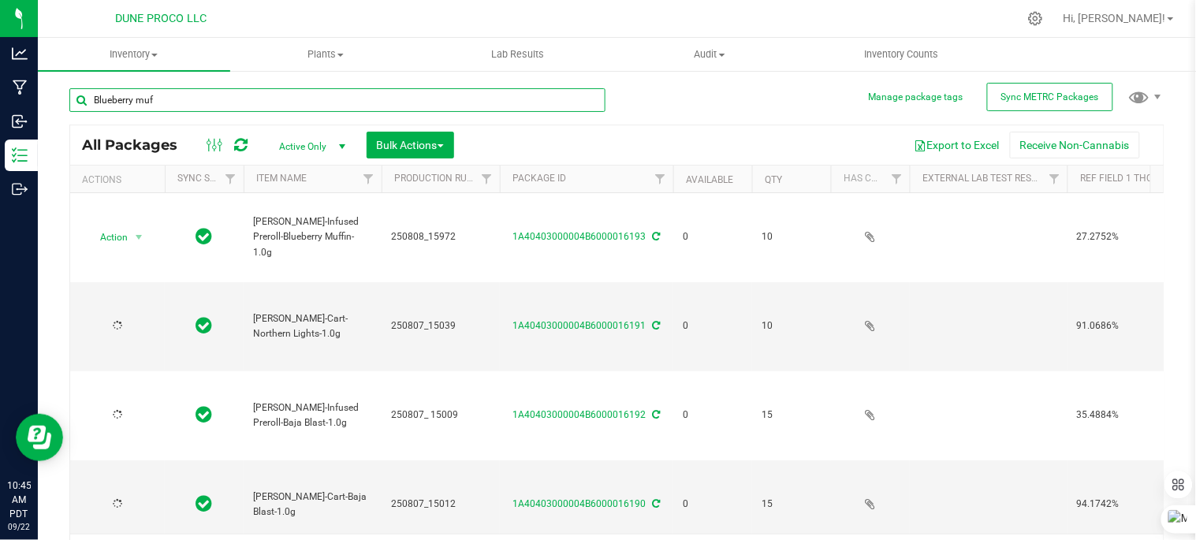
type input "[DATE]"
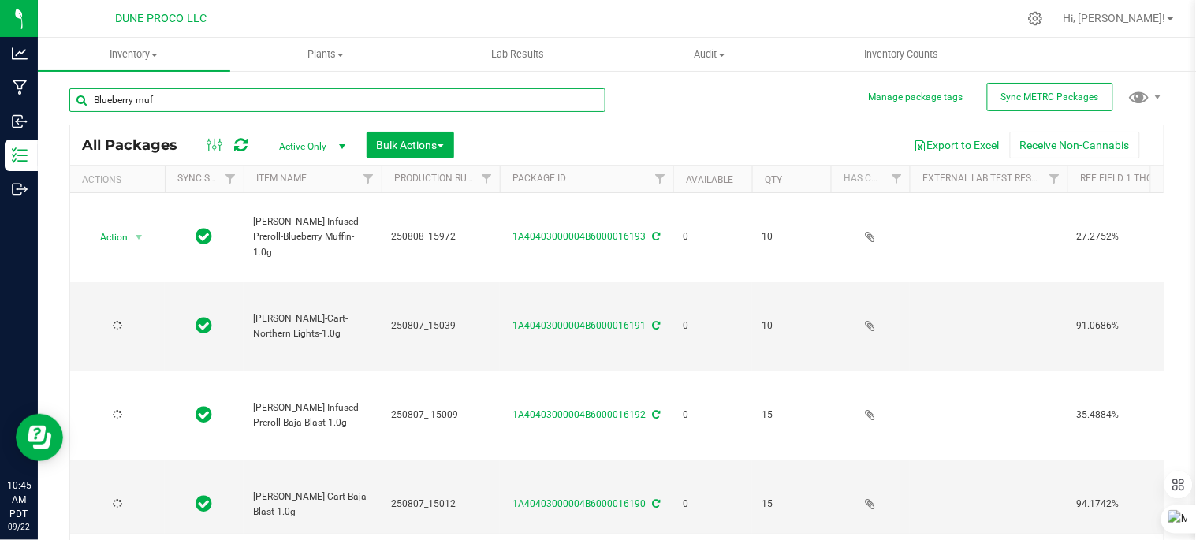
type input "[DATE]"
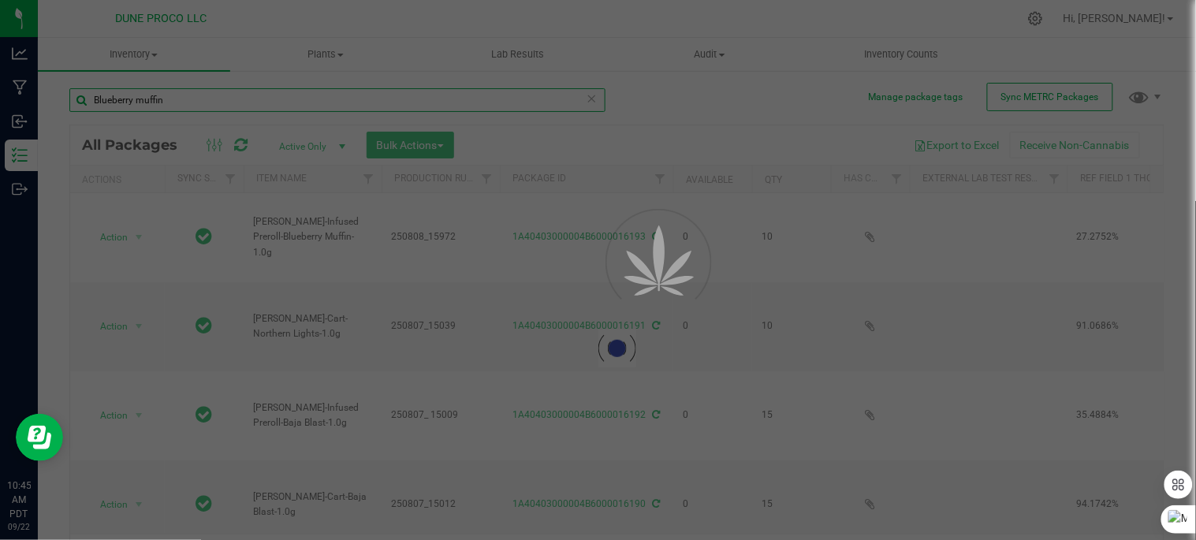
type input "Blueberry muffin"
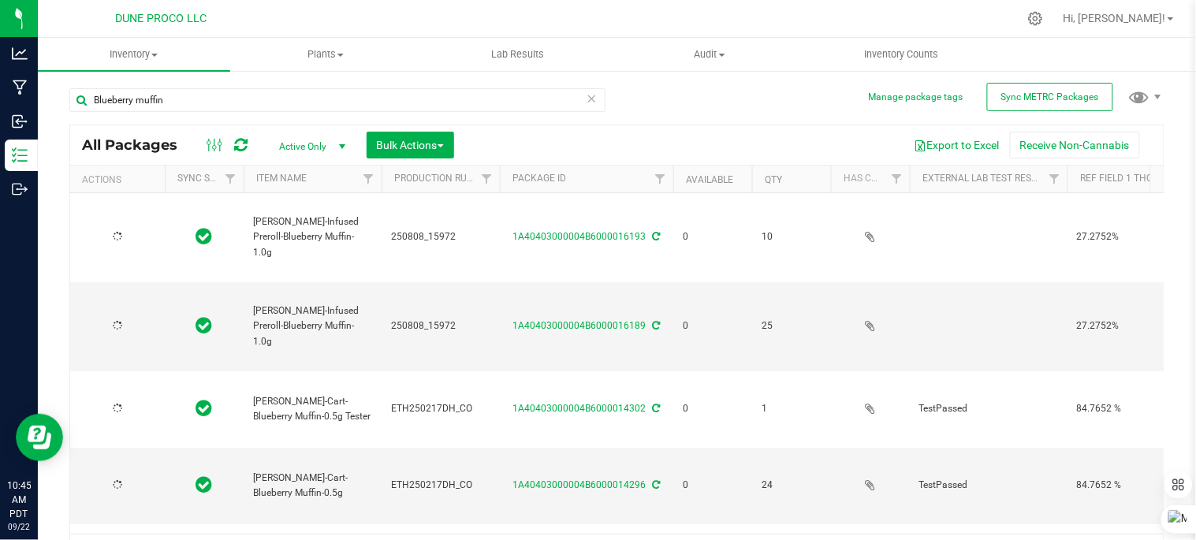
type input "[DATE]"
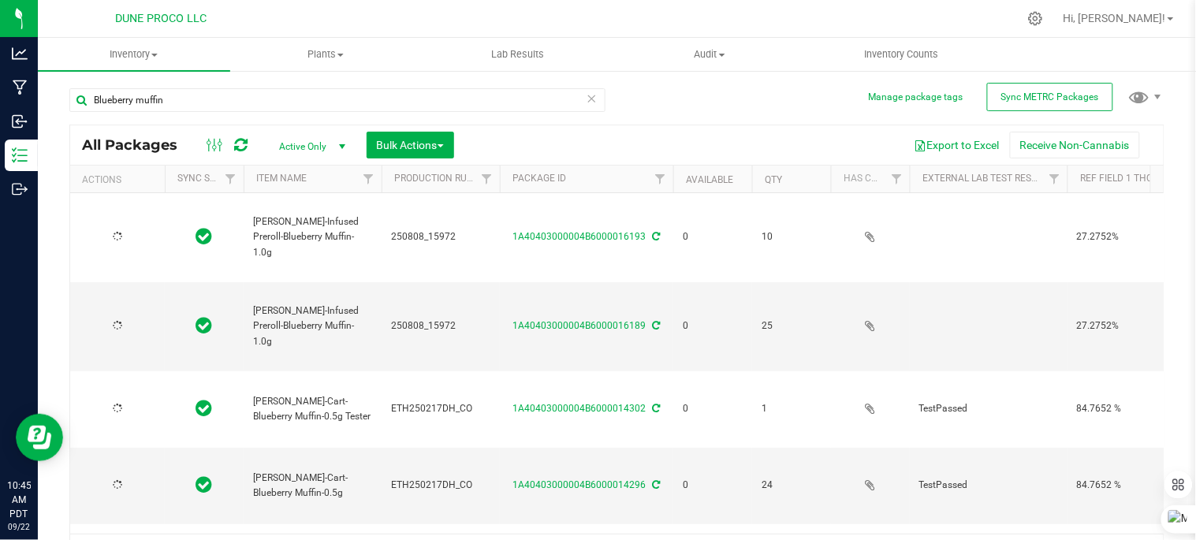
type input "[DATE]"
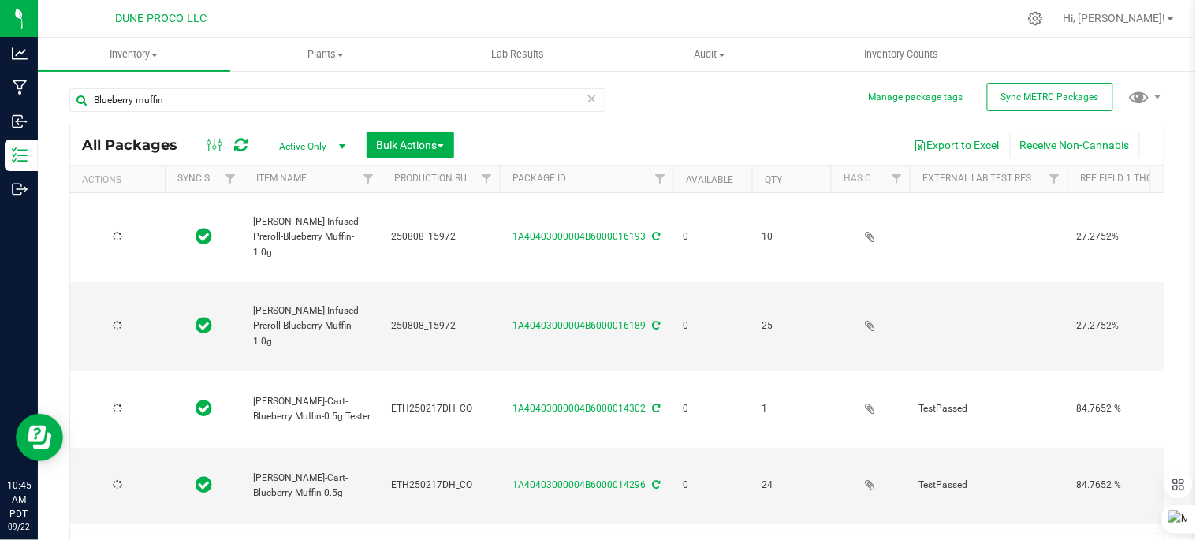
type input "[DATE]"
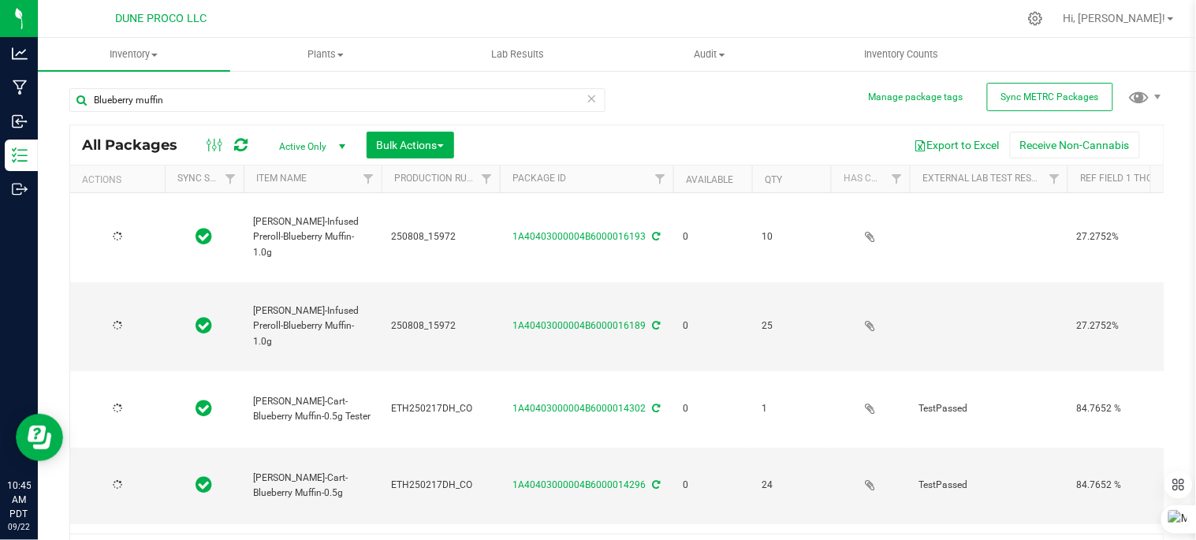
type input "[DATE]"
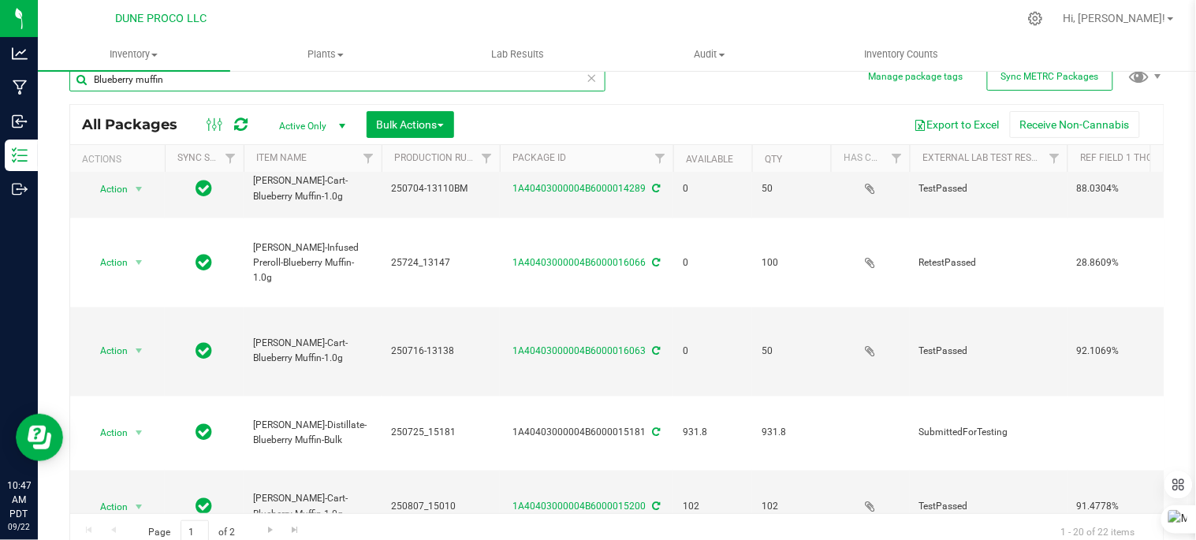
scroll to position [32, 0]
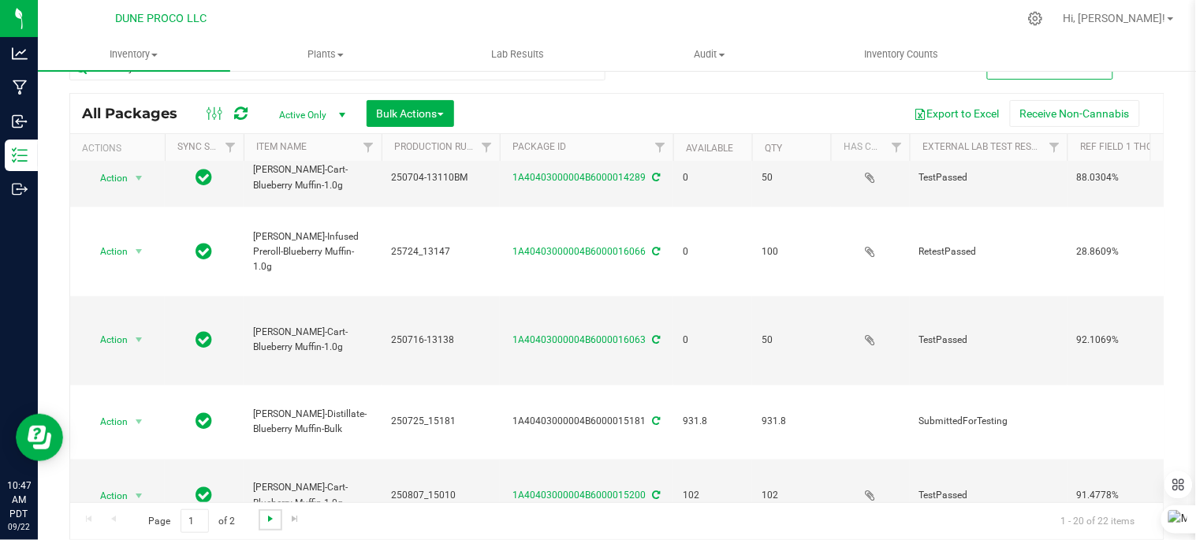
click at [265, 520] on span "Go to the next page" at bounding box center [270, 518] width 13 height 13
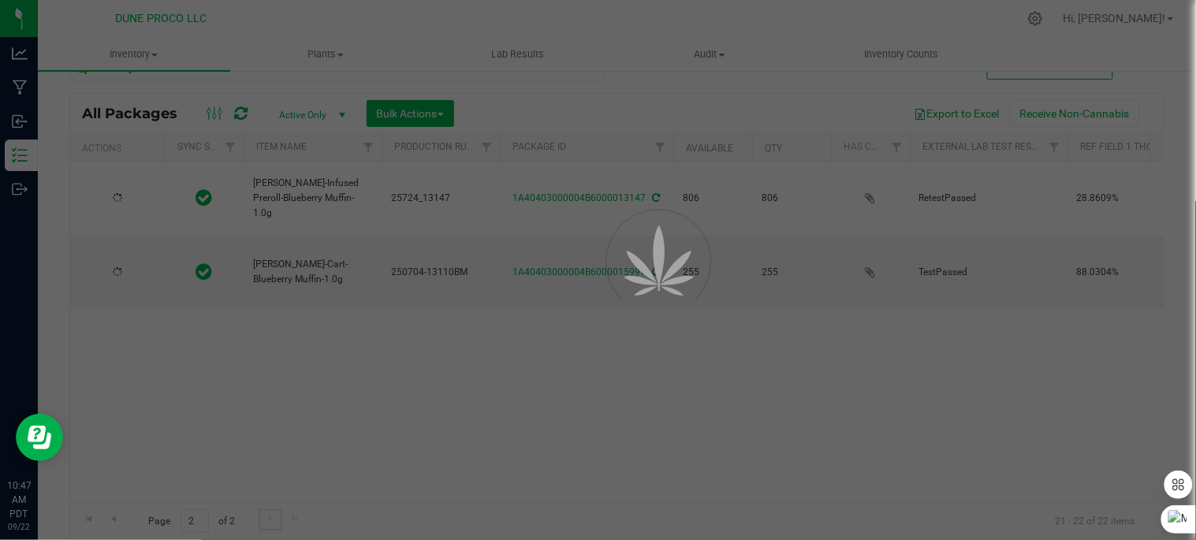
scroll to position [0, 0]
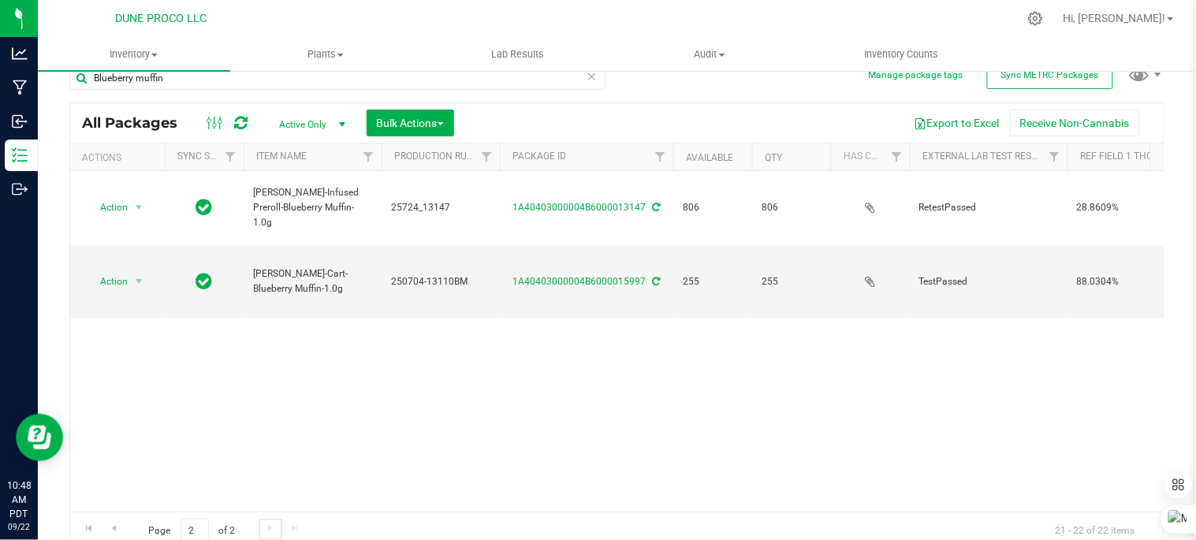
scroll to position [32, 0]
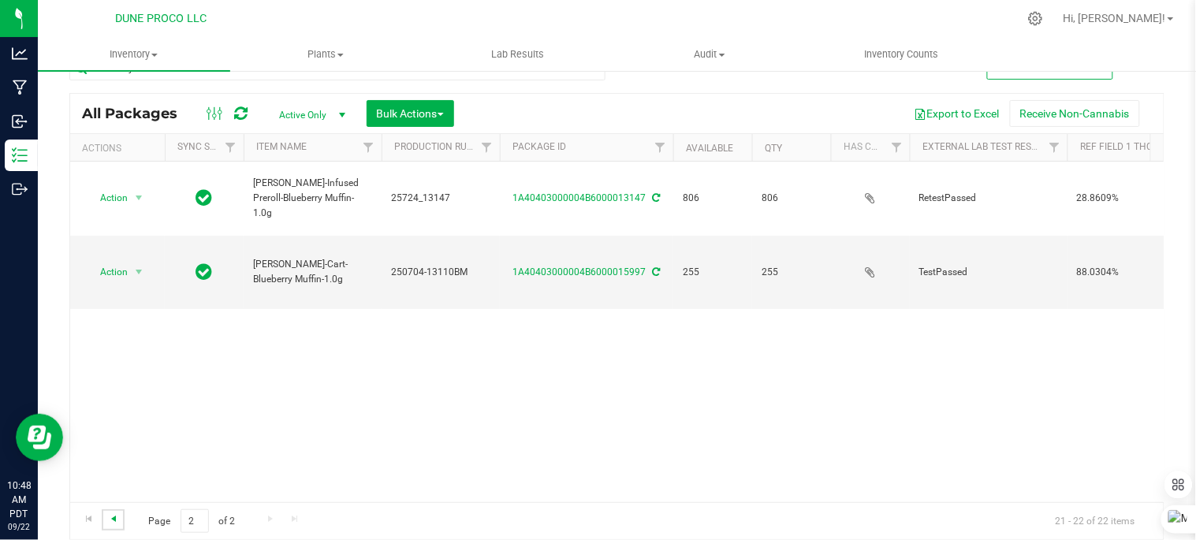
click at [116, 514] on span "Go to the previous page" at bounding box center [113, 518] width 13 height 13
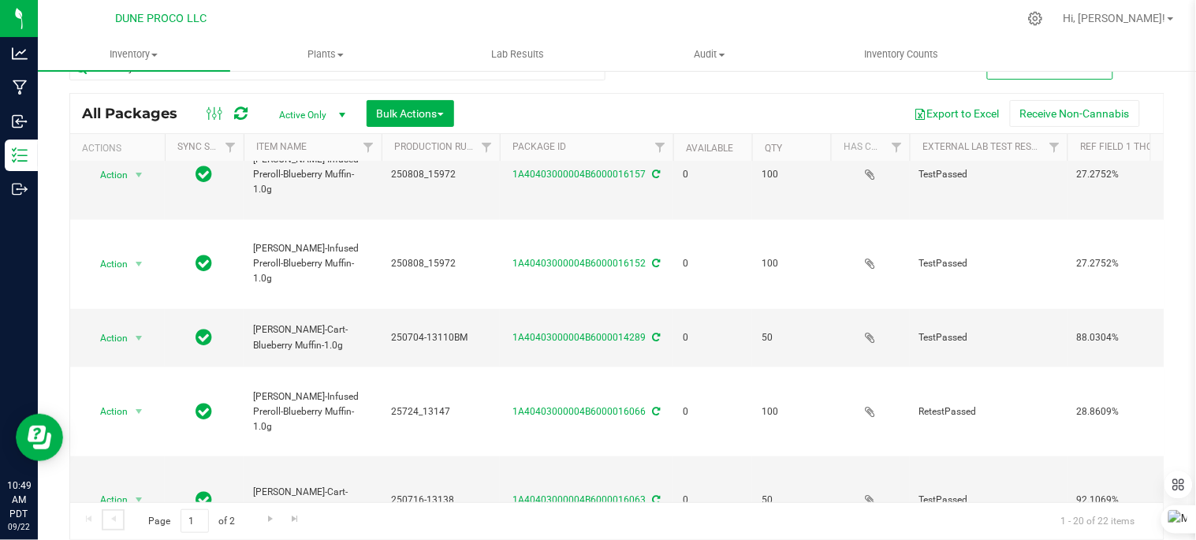
scroll to position [611, 0]
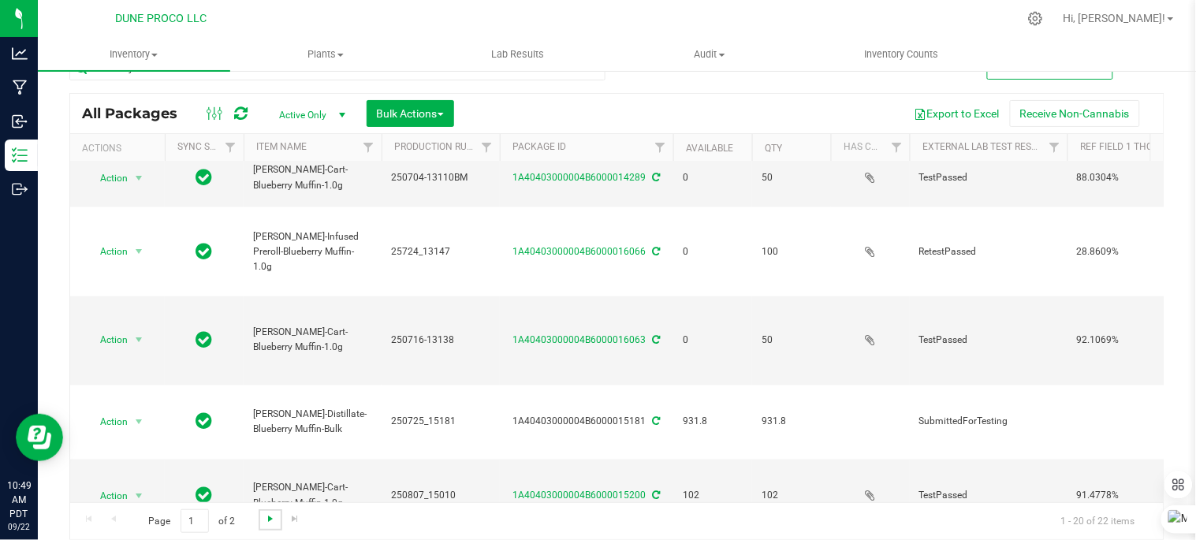
click at [270, 515] on span "Go to the next page" at bounding box center [270, 518] width 13 height 13
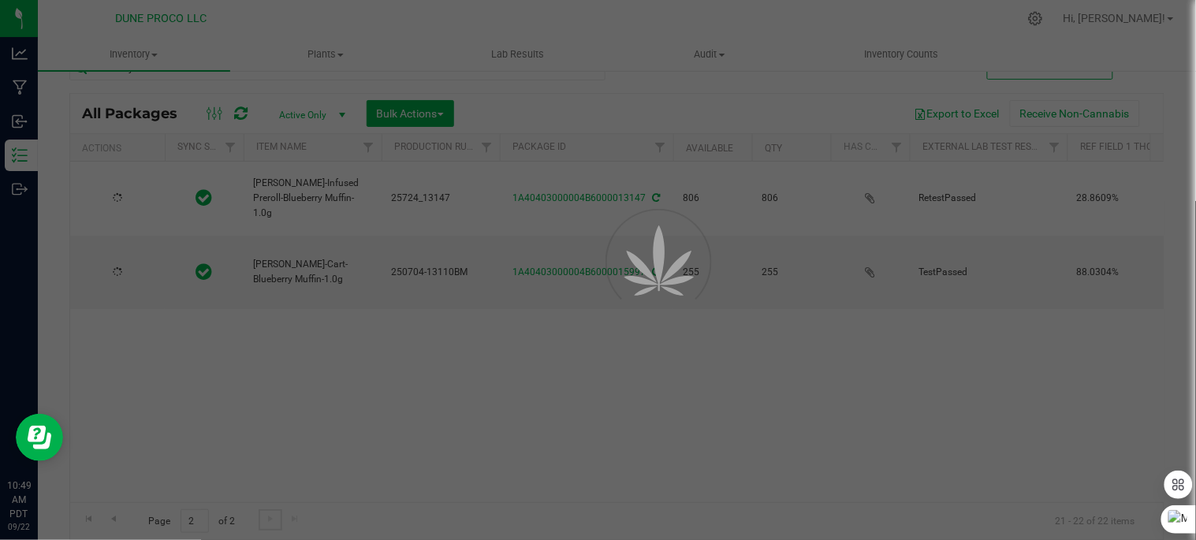
type input "[DATE]"
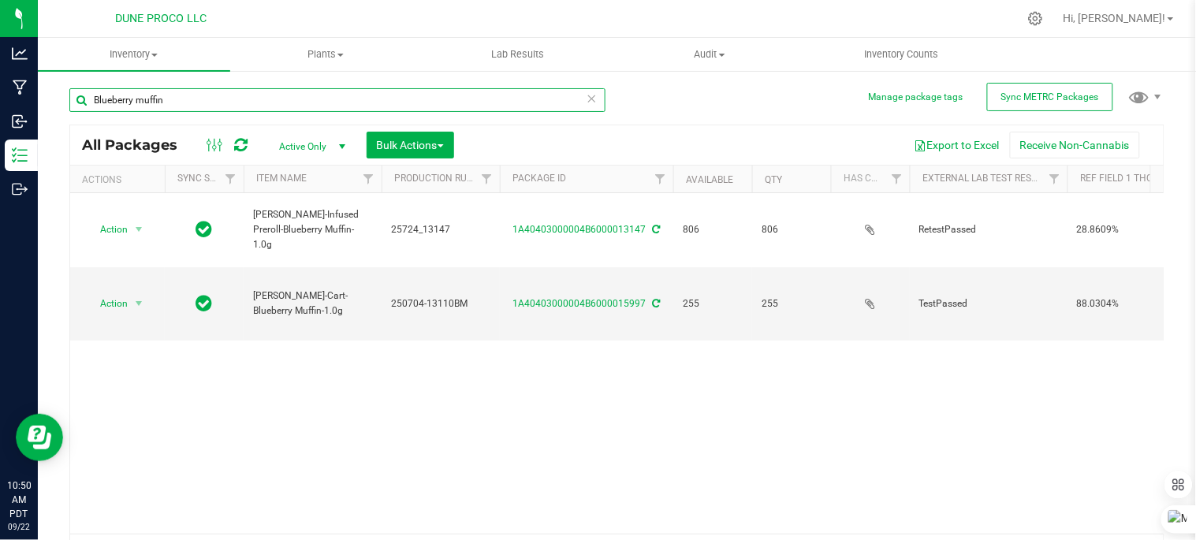
click at [290, 93] on input "Blueberry muffin" at bounding box center [337, 100] width 536 height 24
type input "B"
type input "super boof"
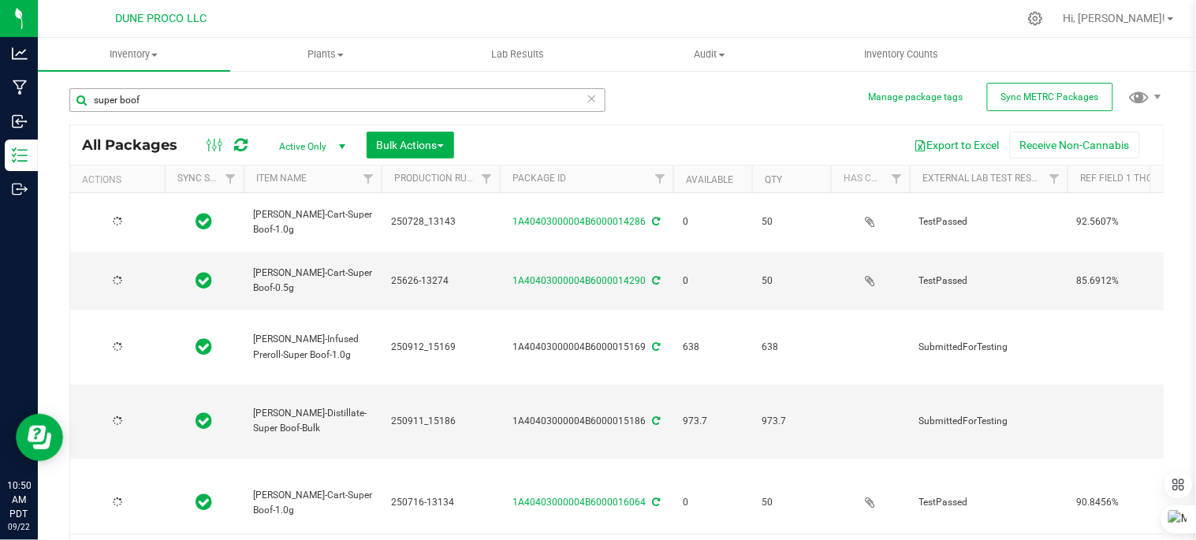
type input "[DATE]"
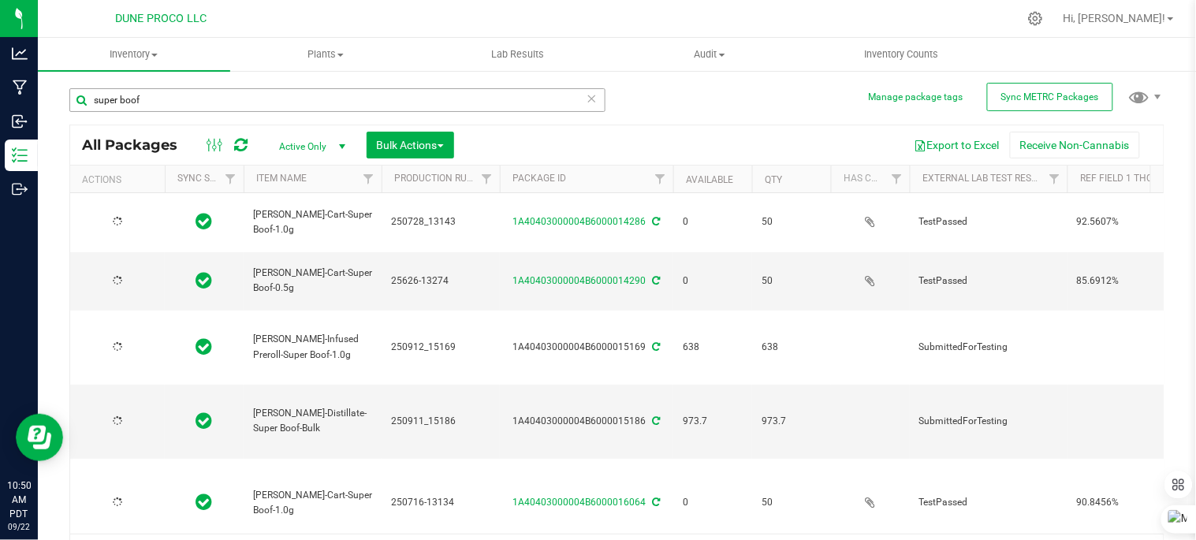
type input "[DATE]"
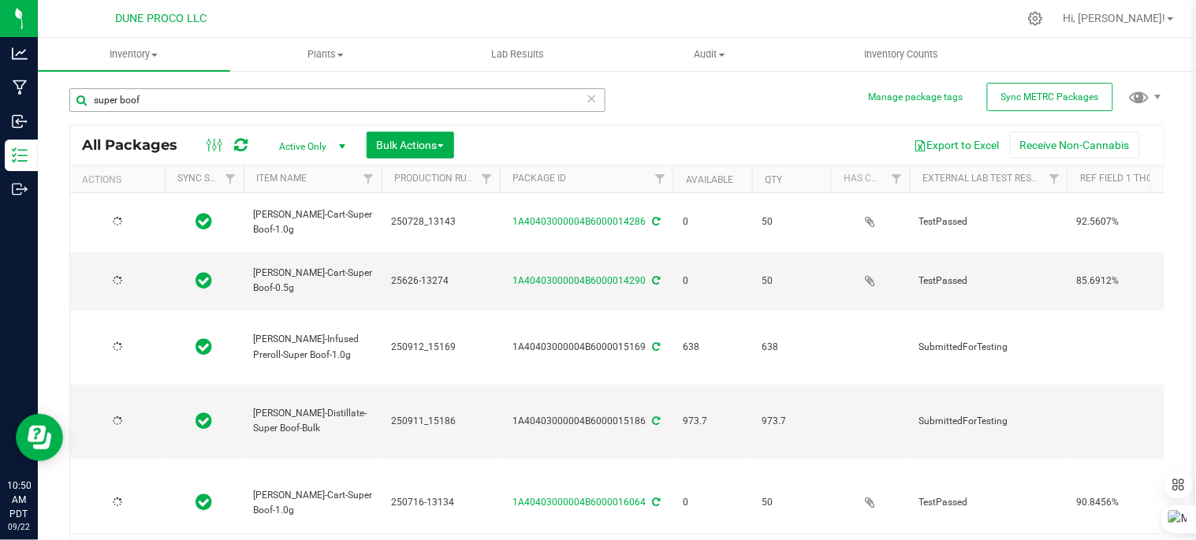
type input "[DATE]"
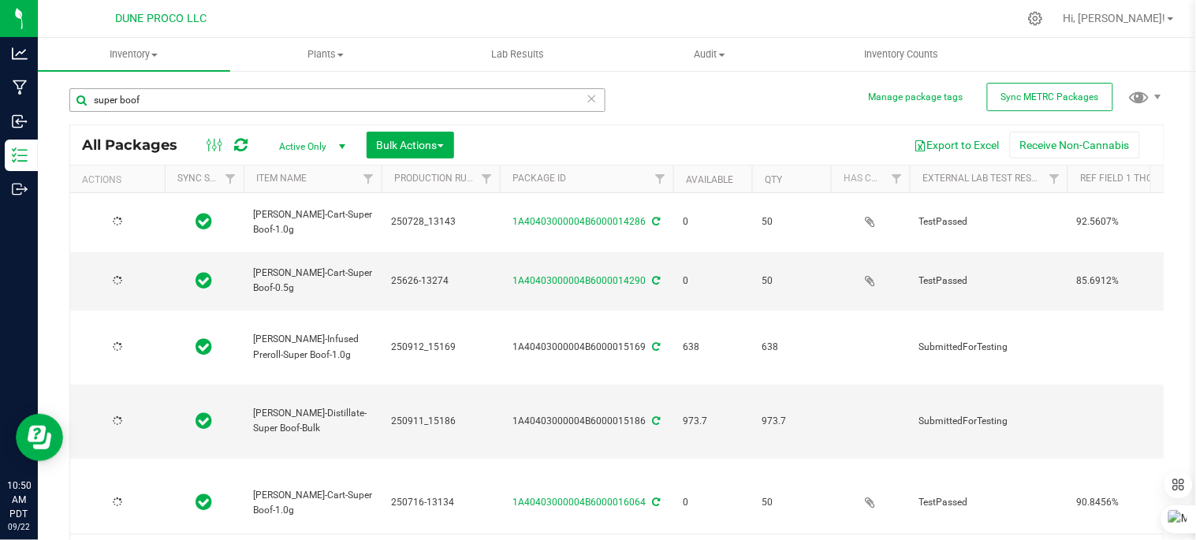
type input "[DATE]"
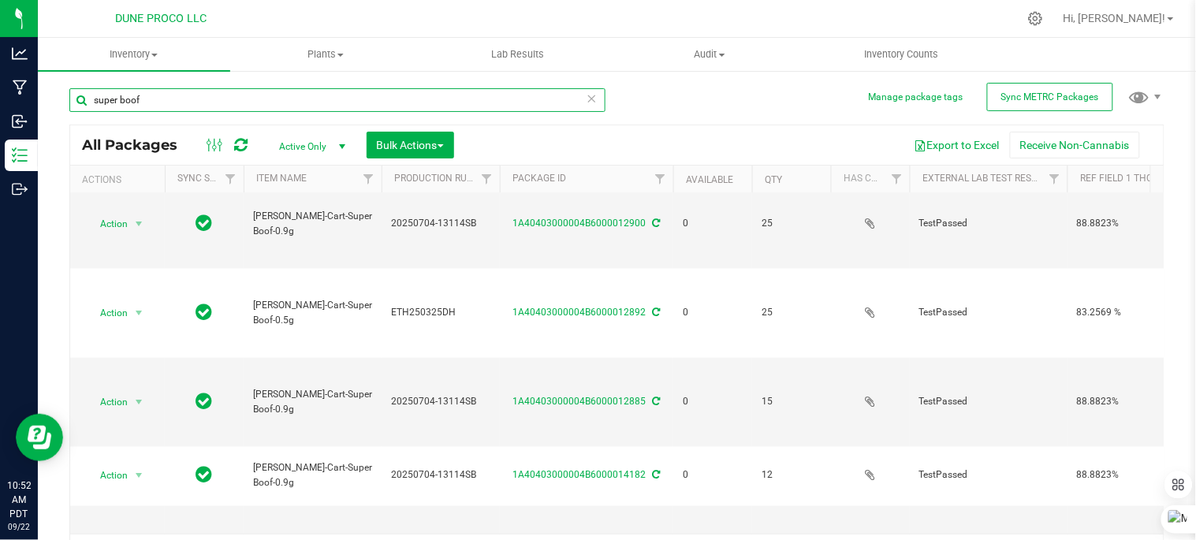
scroll to position [32, 0]
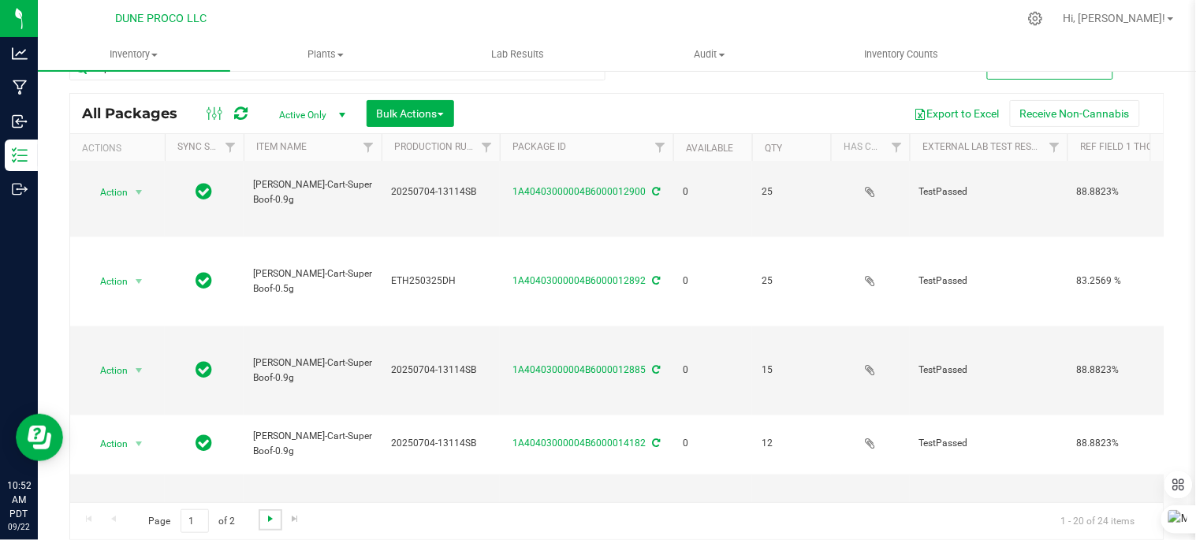
click at [274, 512] on span "Go to the next page" at bounding box center [270, 518] width 13 height 13
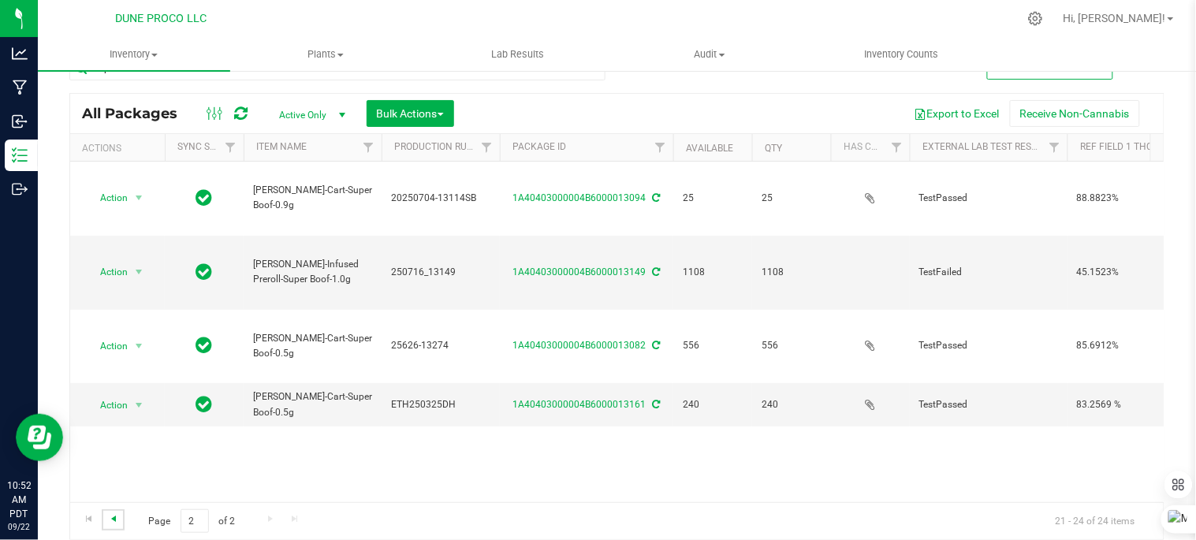
click at [115, 518] on span "Go to the previous page" at bounding box center [113, 518] width 13 height 13
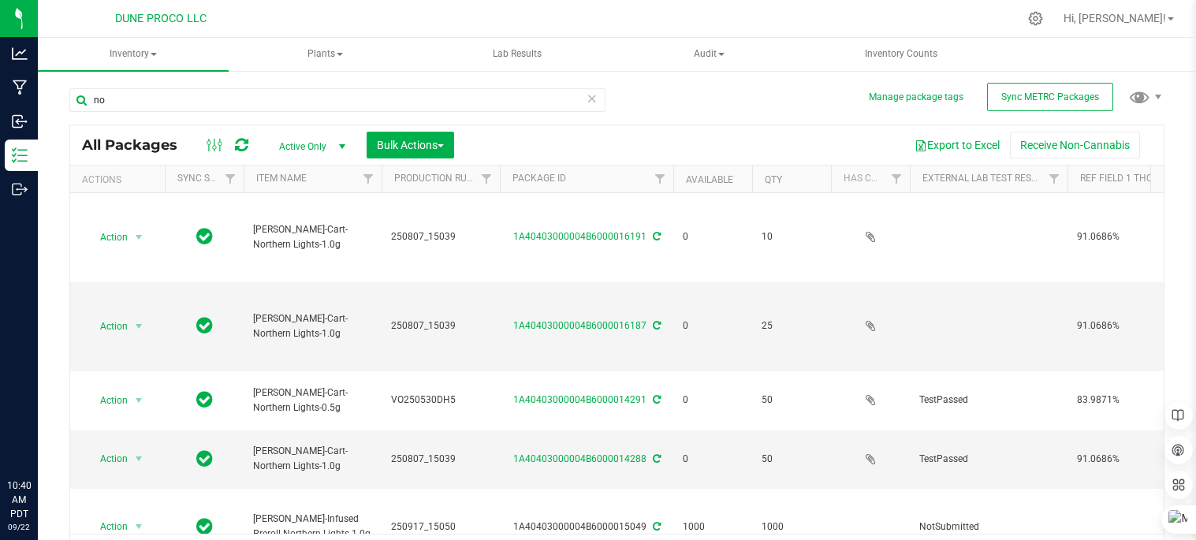
type input "n"
type input "maui wowie"
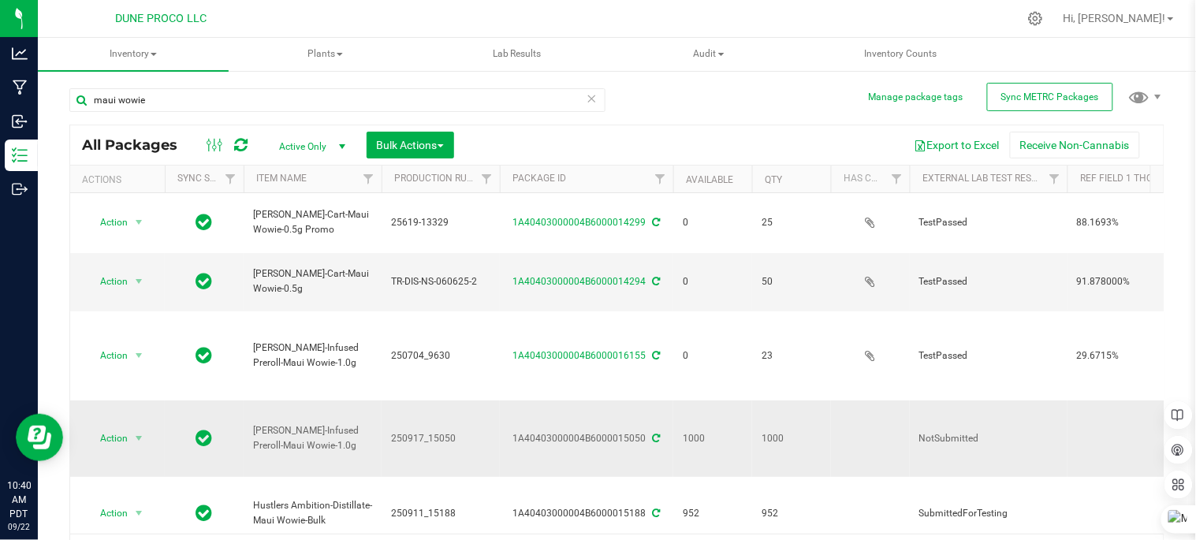
type input "[DATE]"
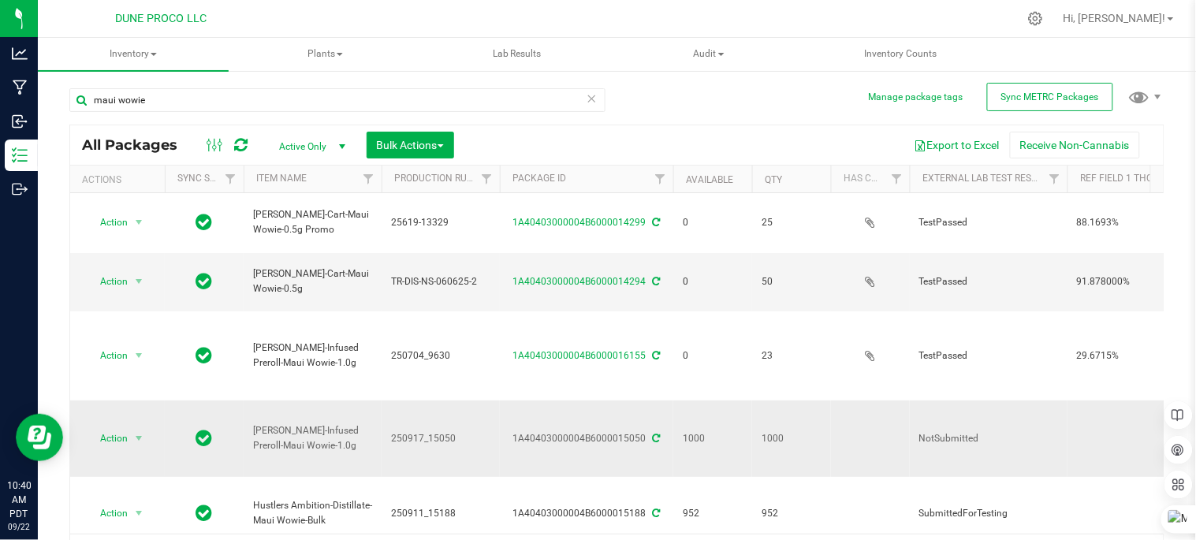
type input "[DATE]"
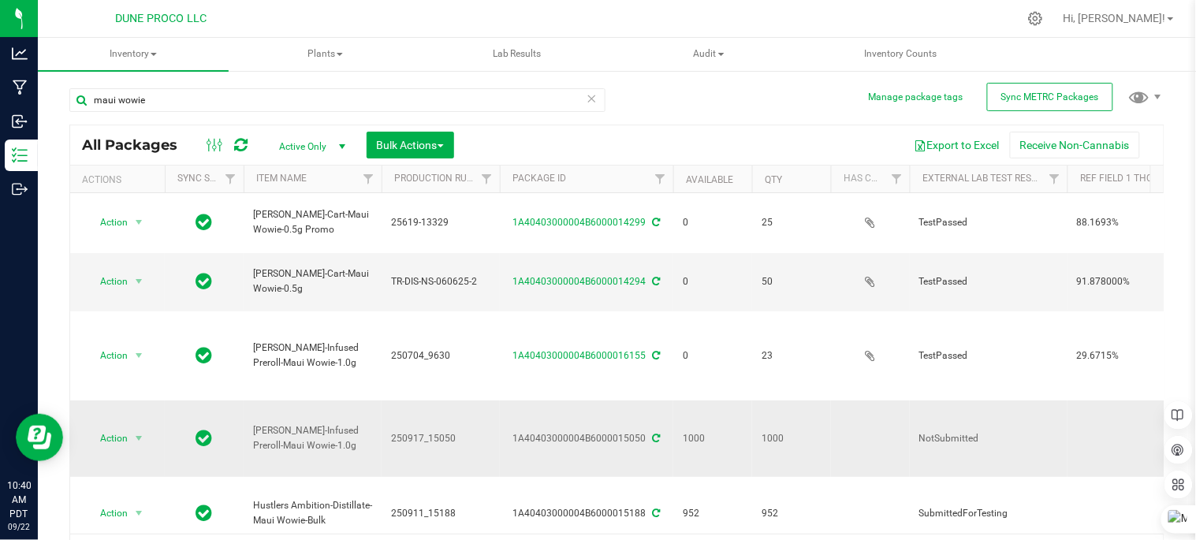
type input "[DATE]"
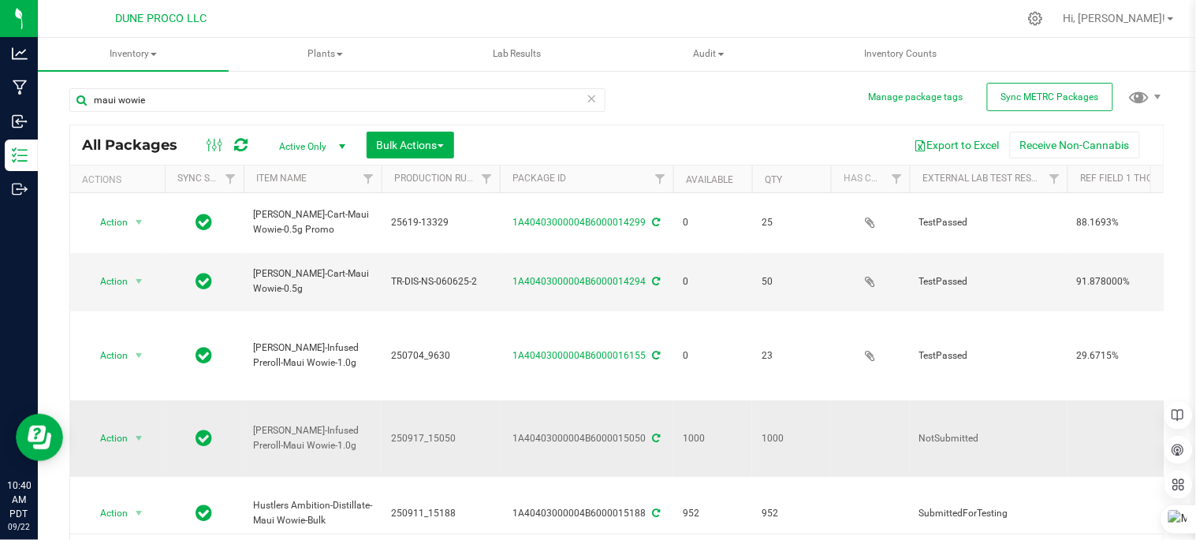
type input "[DATE]"
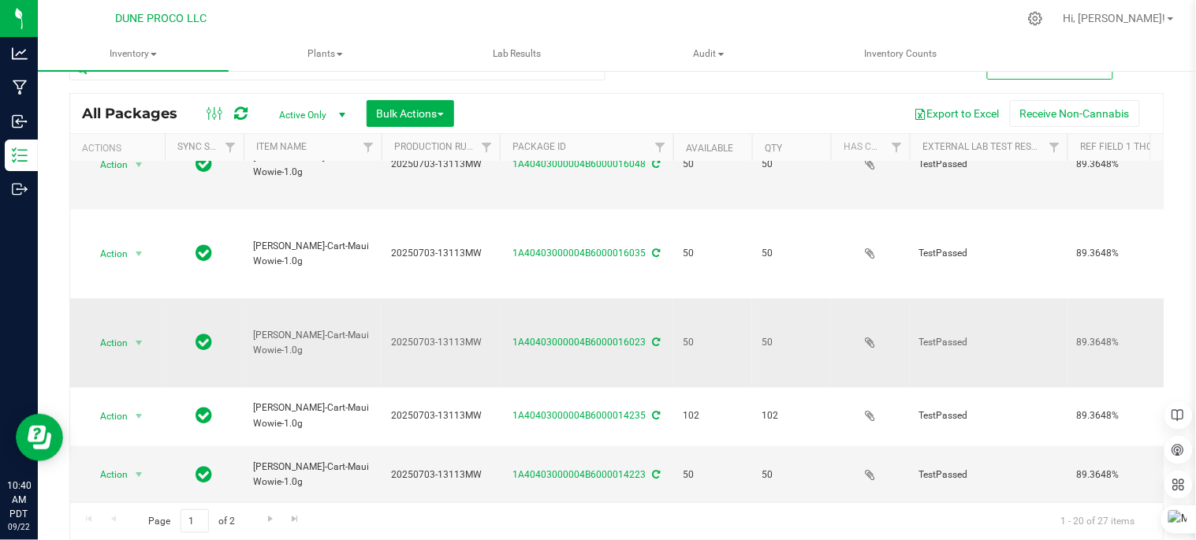
scroll to position [594, 0]
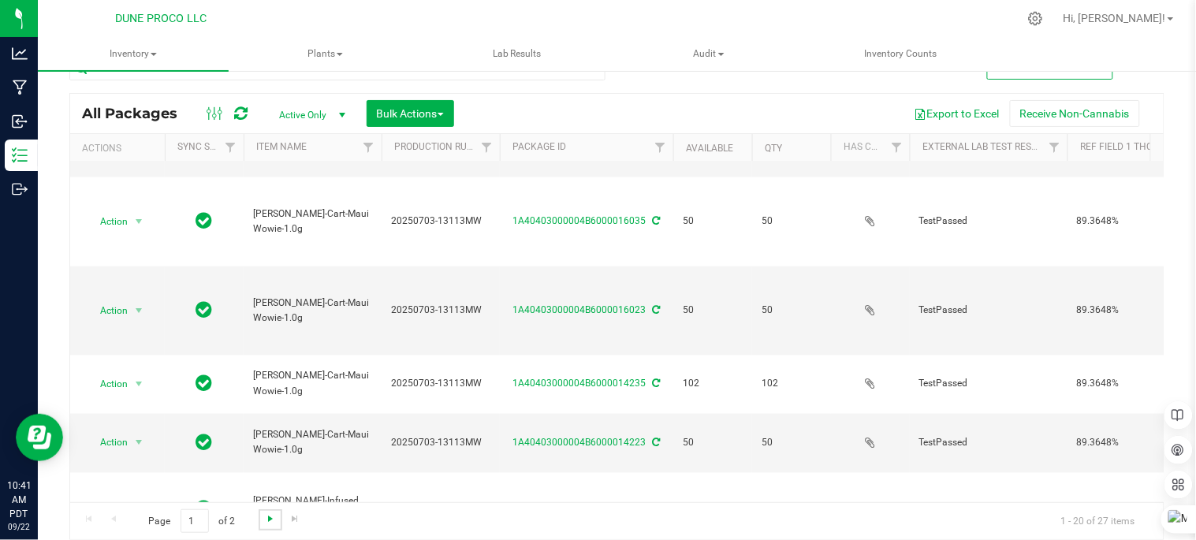
click at [270, 522] on span "Go to the next page" at bounding box center [270, 518] width 13 height 13
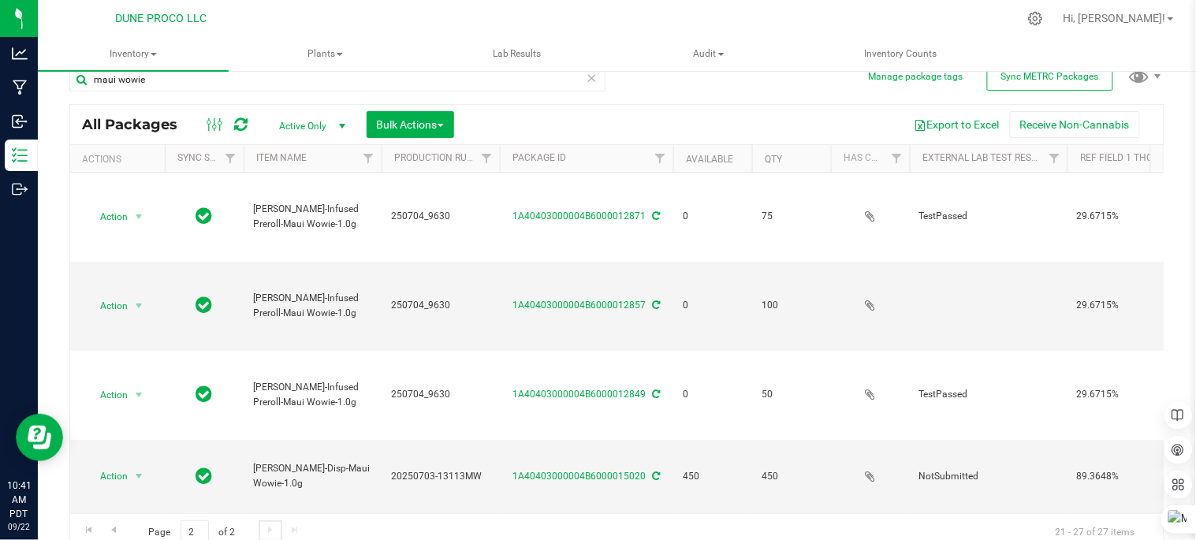
scroll to position [32, 0]
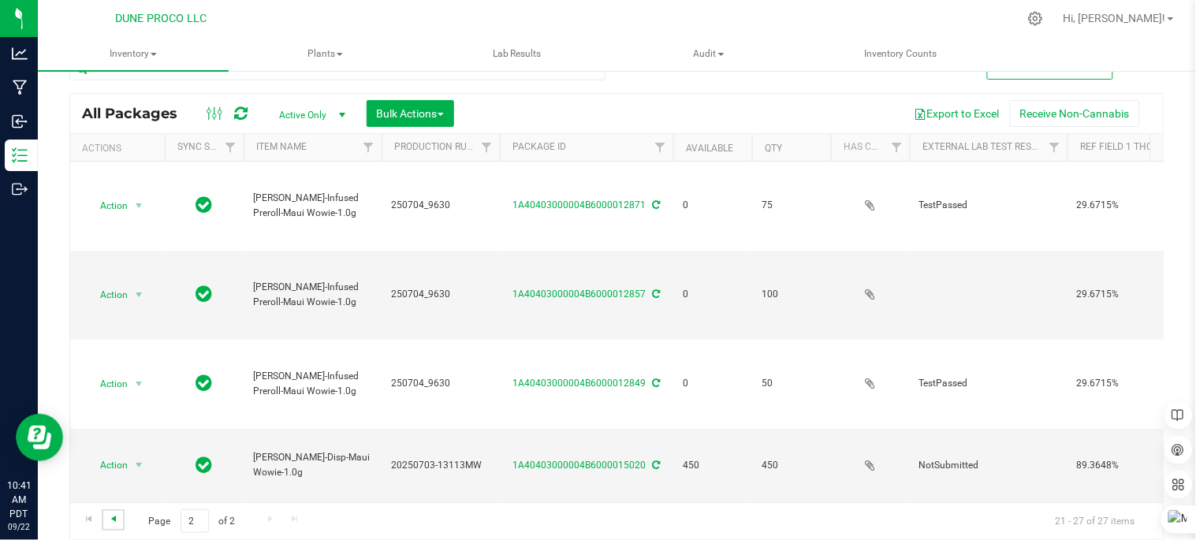
click at [109, 515] on span "Go to the previous page" at bounding box center [113, 518] width 13 height 13
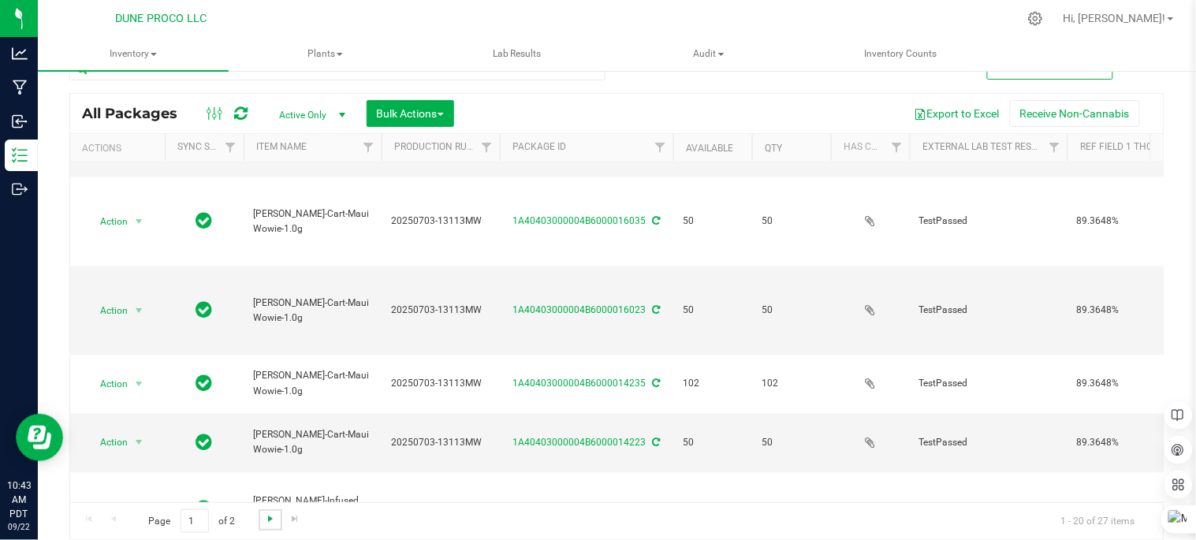
click at [269, 519] on span "Go to the next page" at bounding box center [270, 518] width 13 height 13
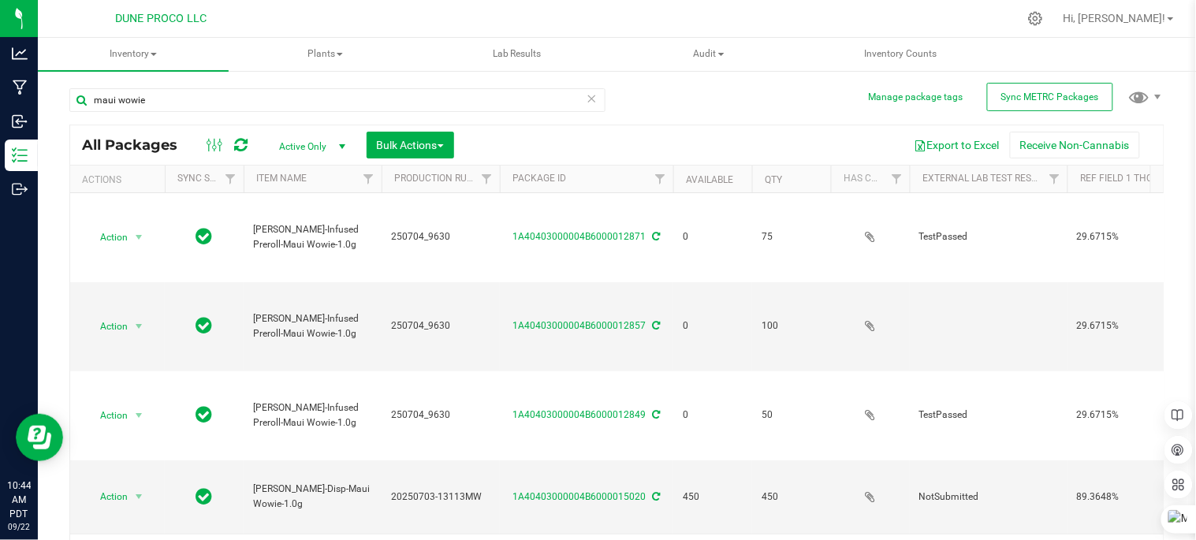
click at [332, 85] on div "maui wowie" at bounding box center [343, 99] width 548 height 50
click at [313, 102] on input "maui wowie" at bounding box center [337, 100] width 536 height 24
type input "m"
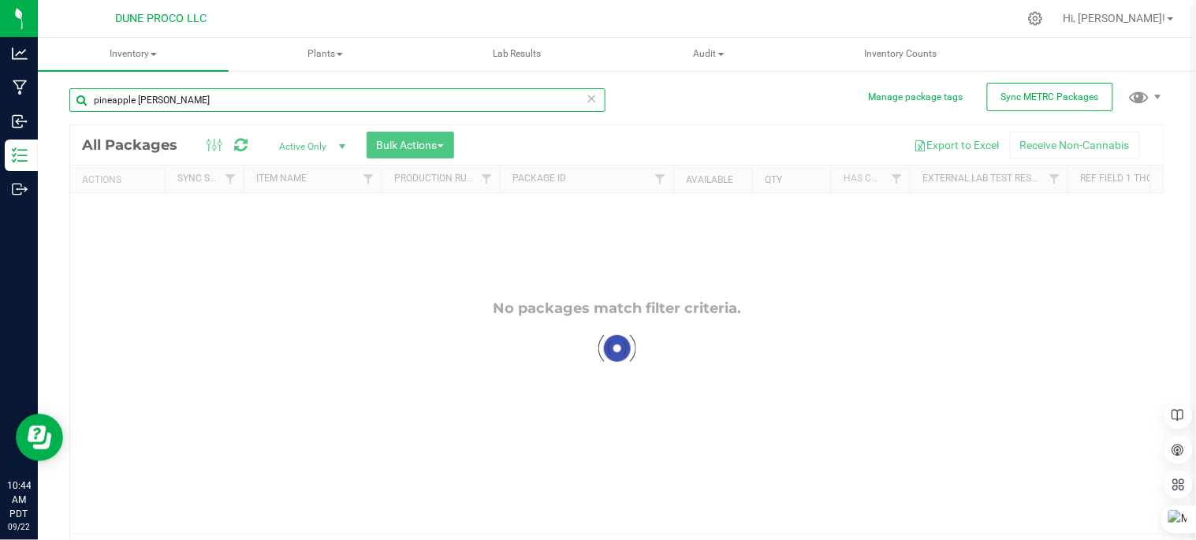
type input "pineapple runtz"
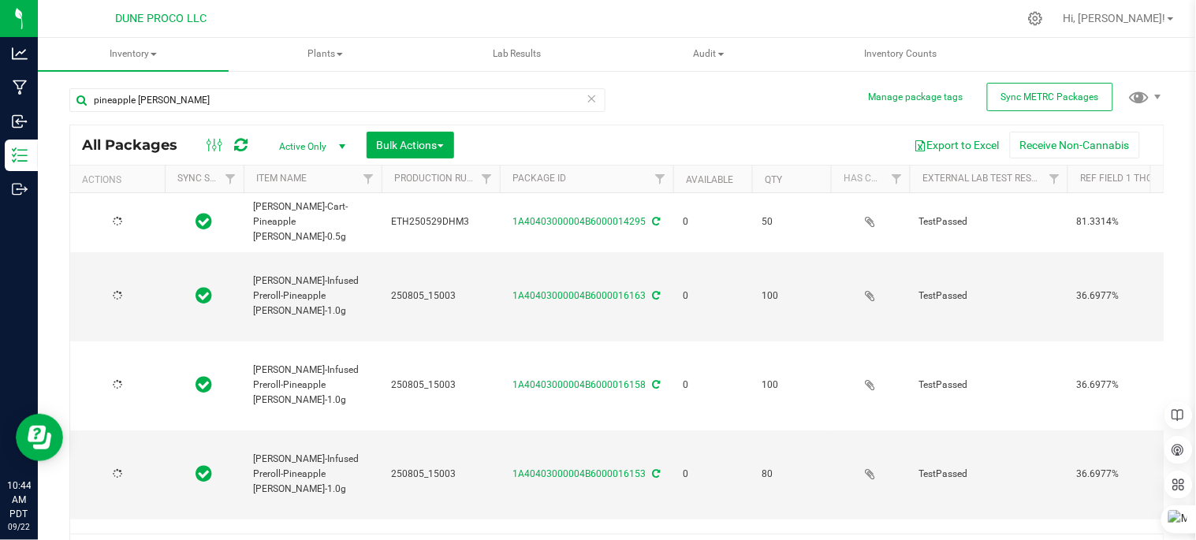
type input "[DATE]"
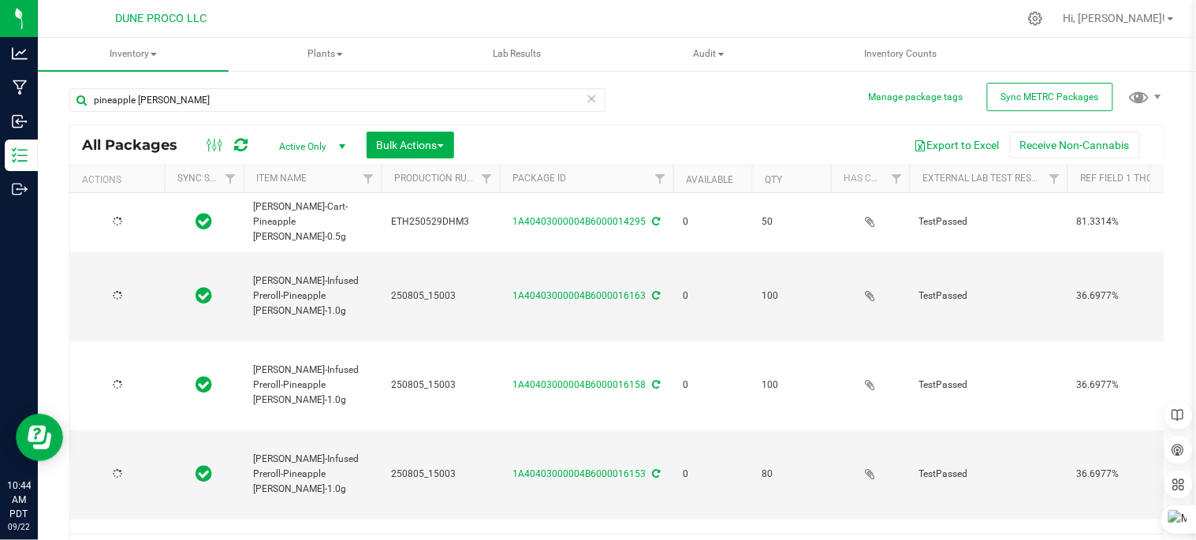
type input "[DATE]"
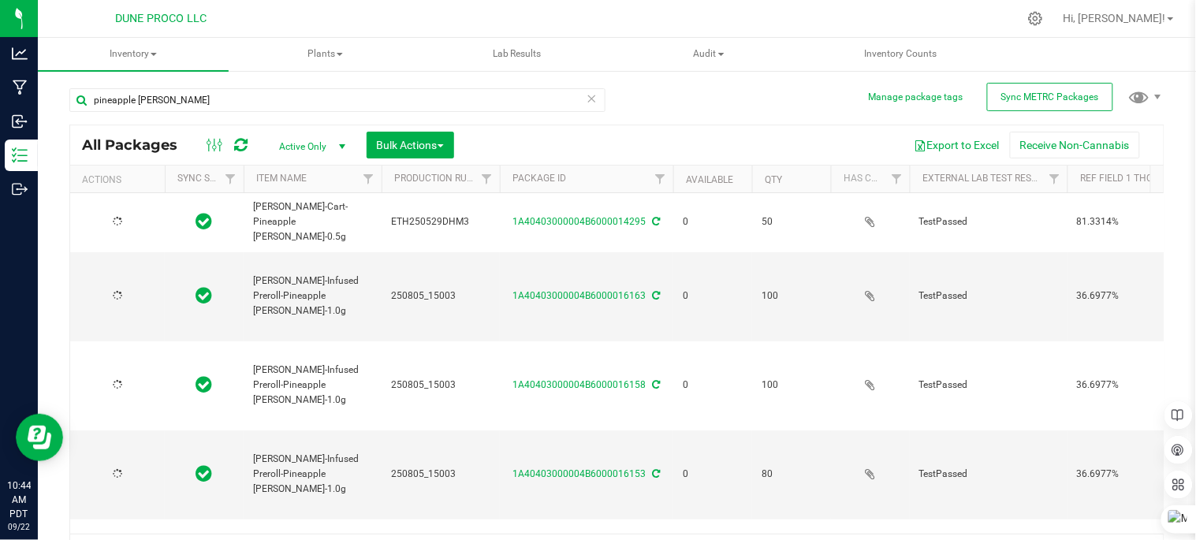
type input "[DATE]"
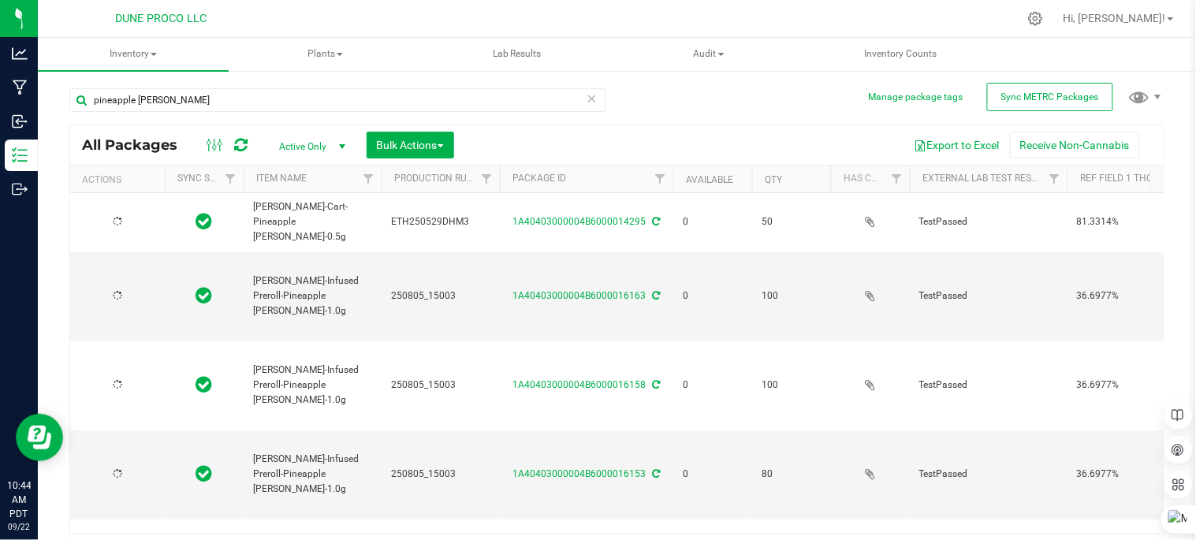
type input "[DATE]"
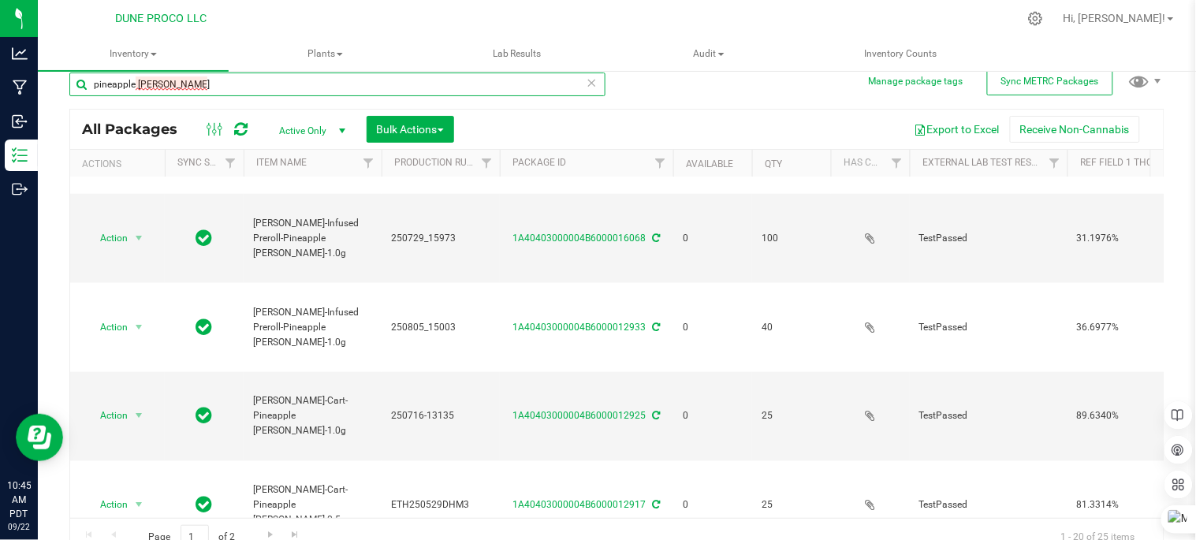
scroll to position [32, 0]
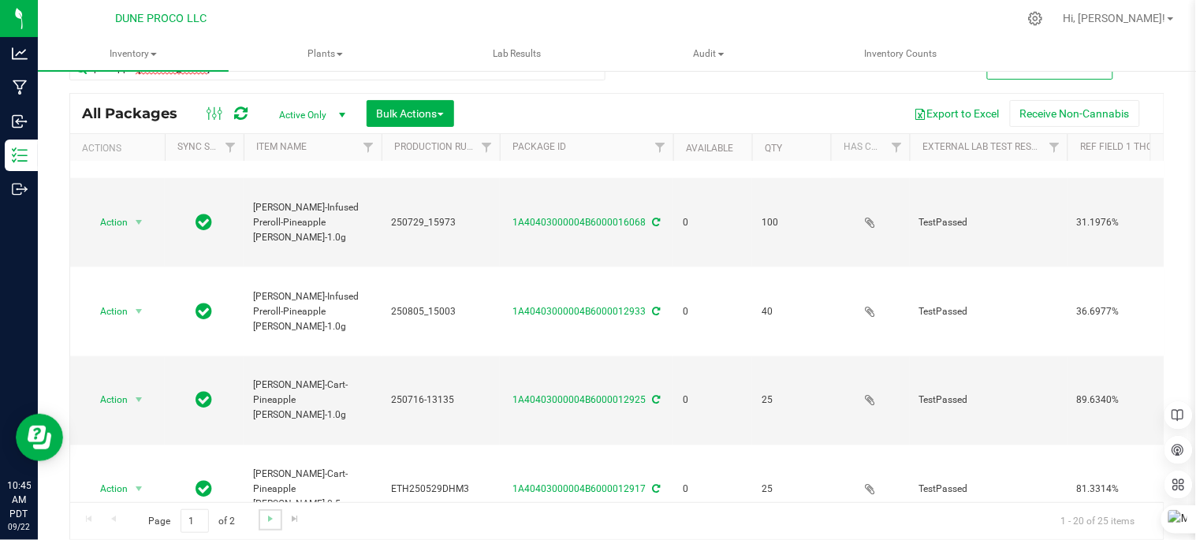
click at [276, 515] on link "Go to the next page" at bounding box center [270, 519] width 23 height 21
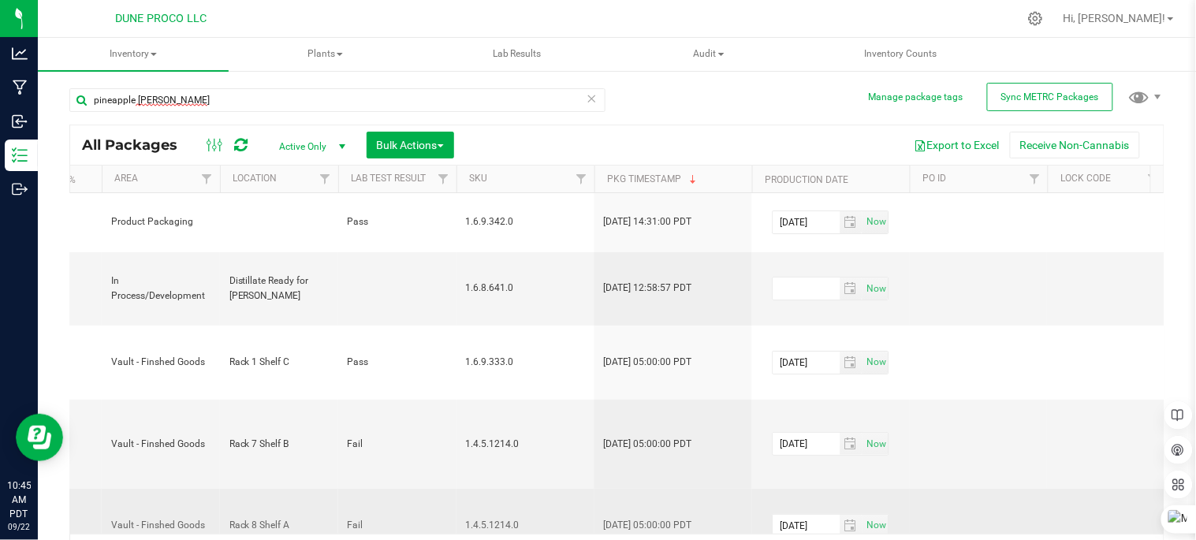
scroll to position [0, 1695]
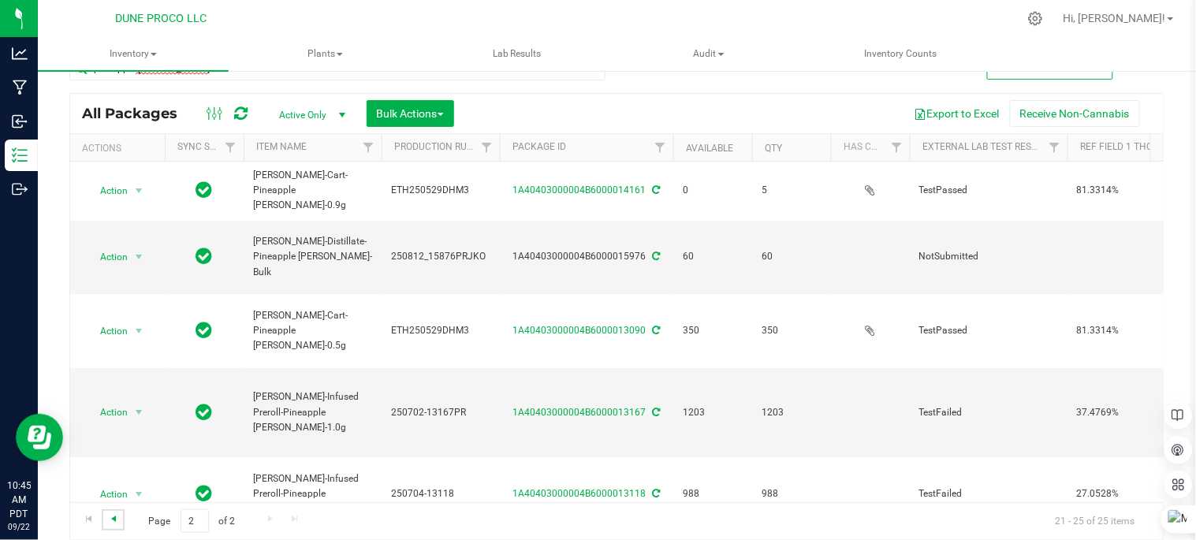
click at [118, 513] on span "Go to the previous page" at bounding box center [113, 518] width 13 height 13
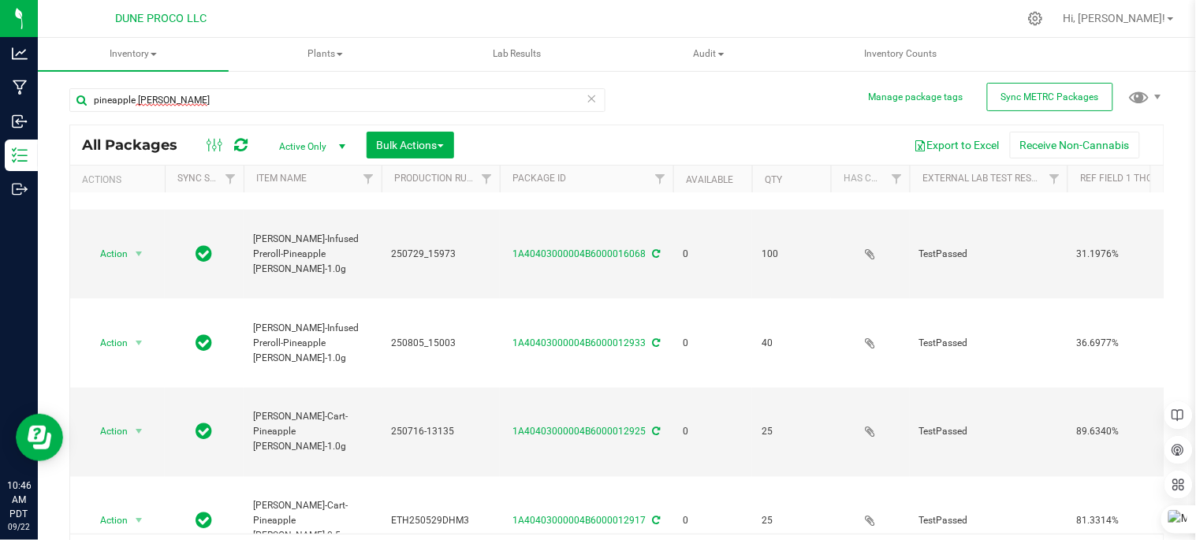
scroll to position [32, 0]
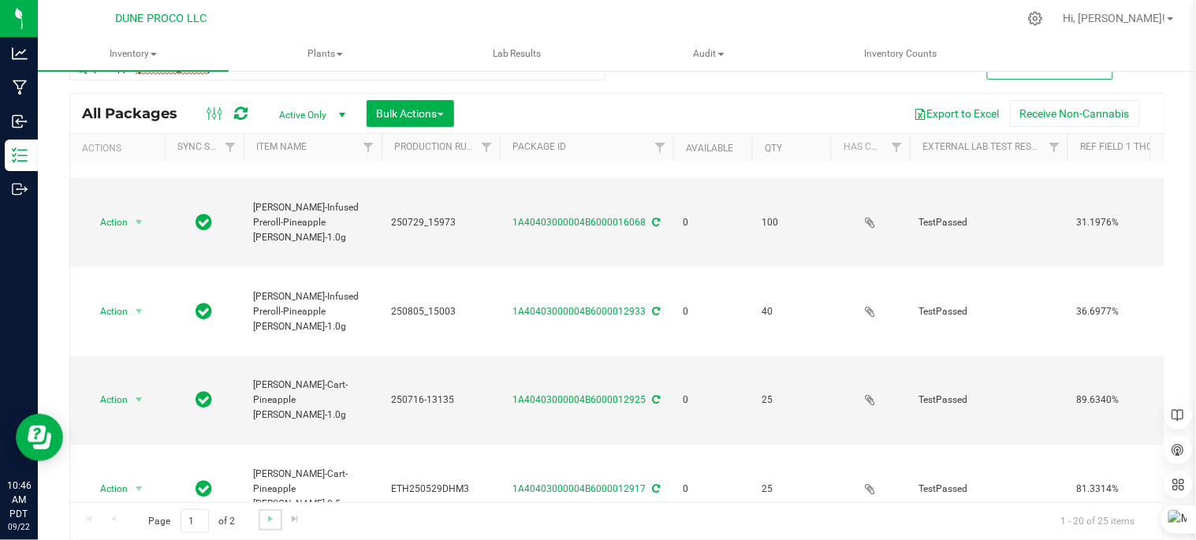
click at [271, 510] on link "Go to the next page" at bounding box center [270, 519] width 23 height 21
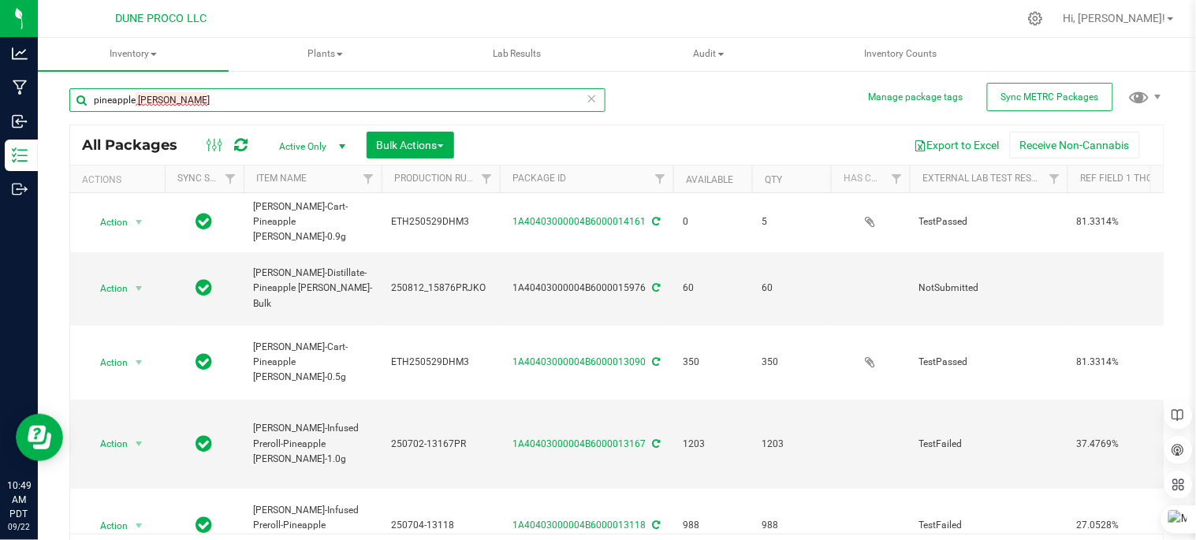
click at [285, 101] on input "pineapple runtz" at bounding box center [337, 100] width 536 height 24
type input "p"
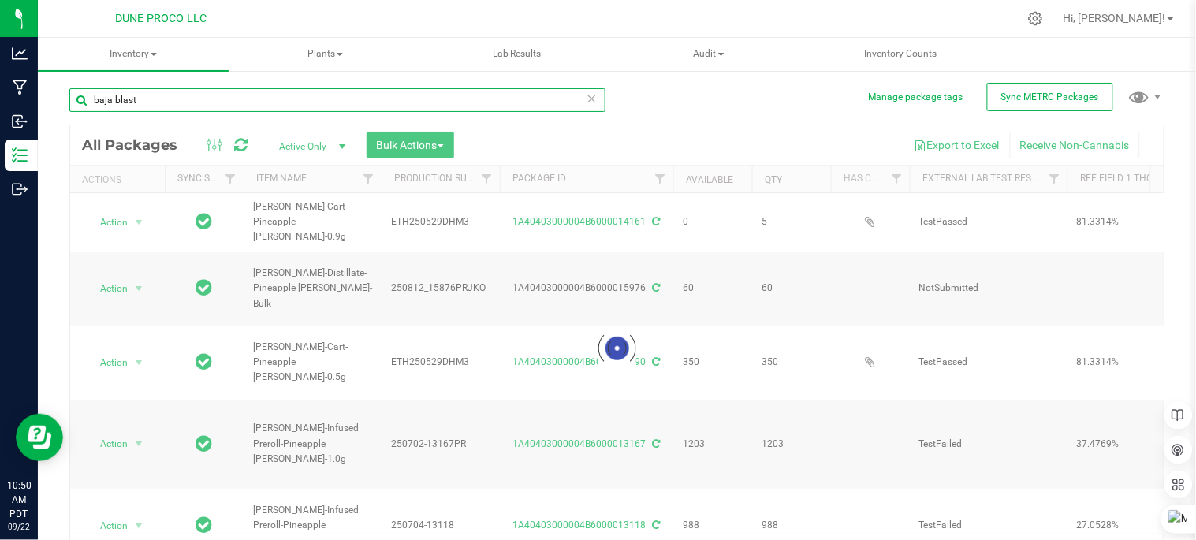
type input "baja blast"
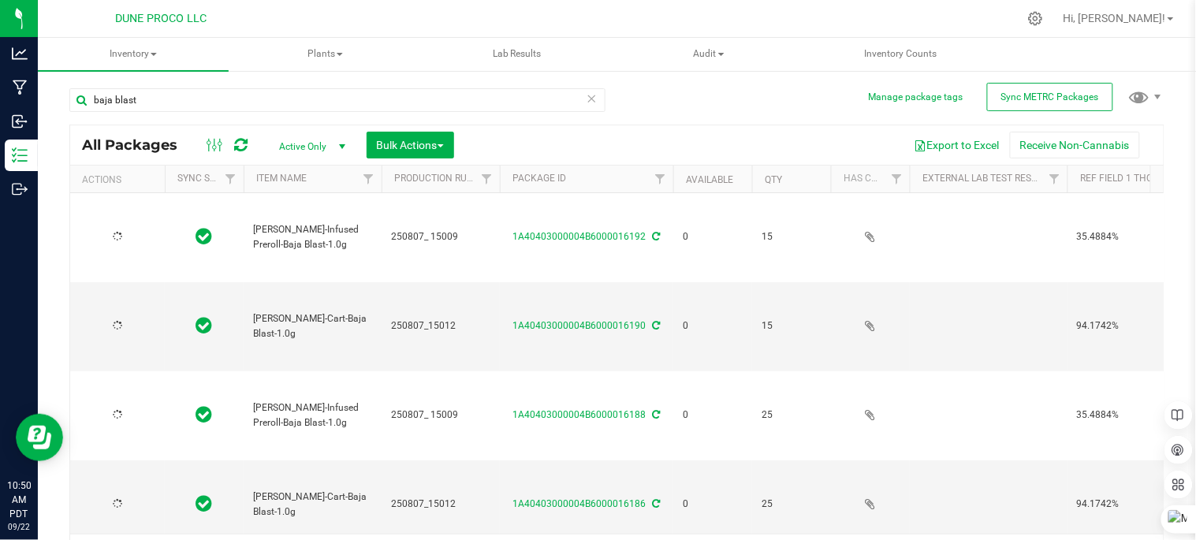
type input "[DATE]"
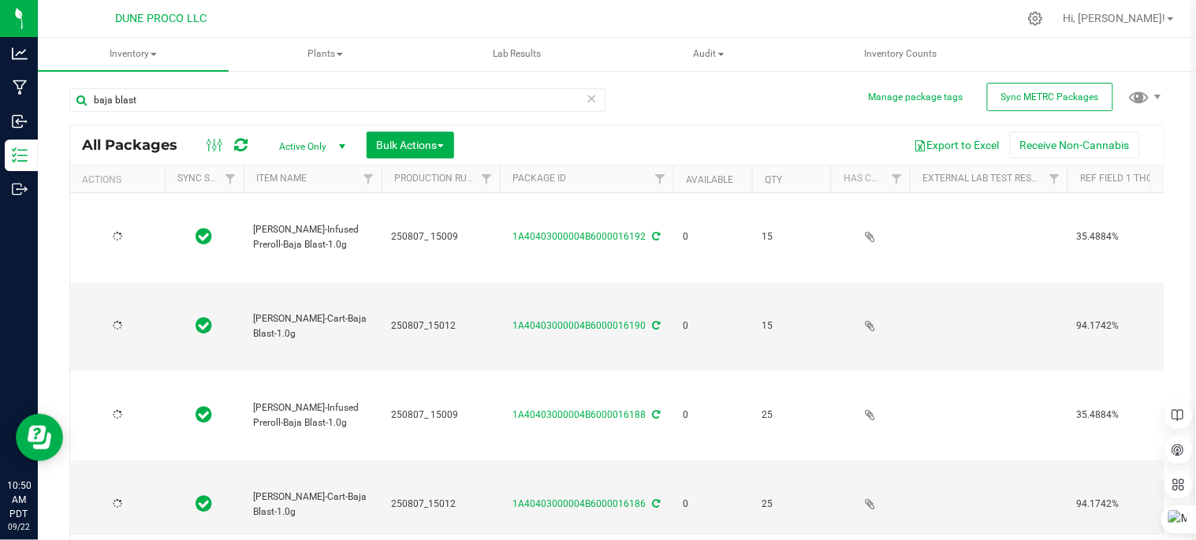
type input "[DATE]"
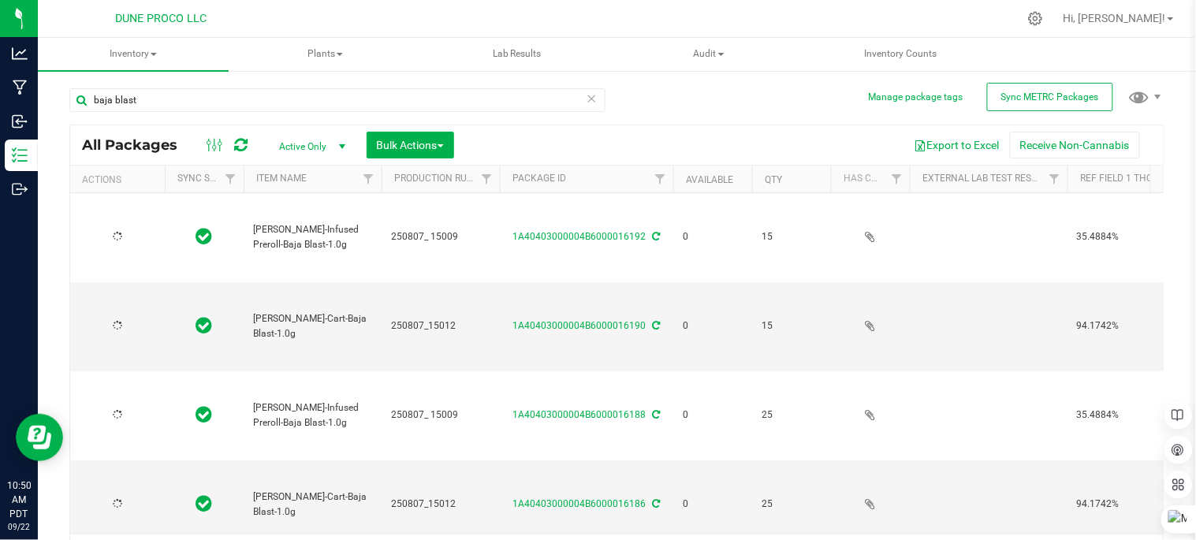
type input "[DATE]"
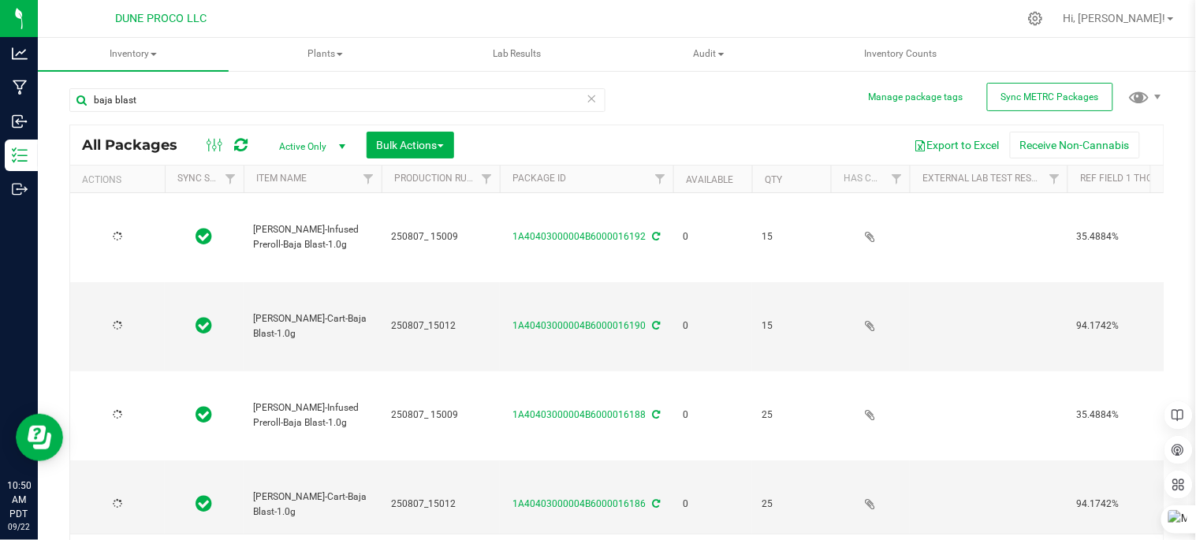
type input "[DATE]"
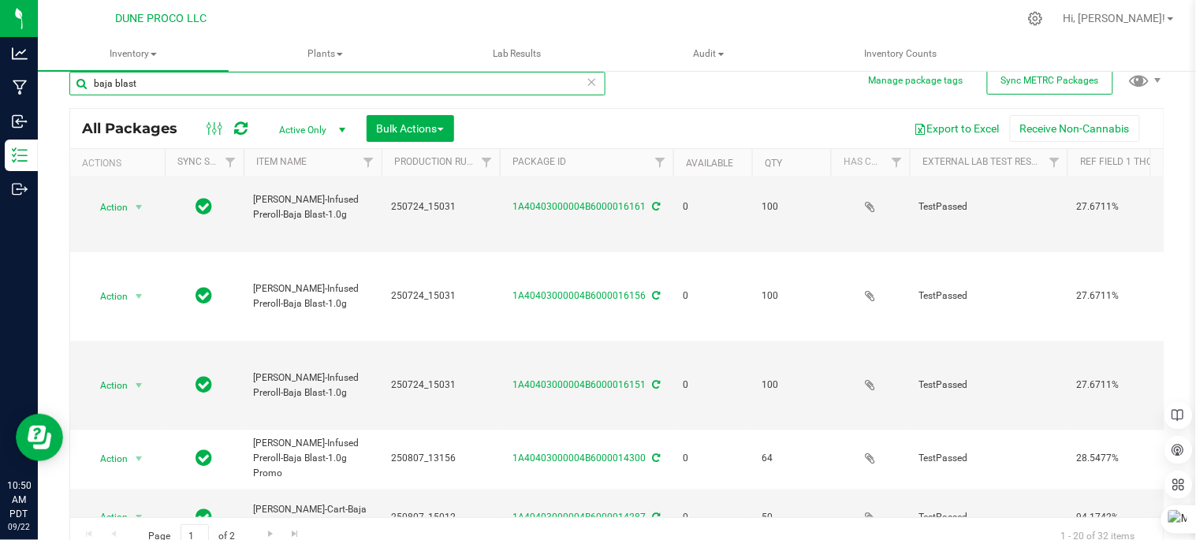
scroll to position [32, 0]
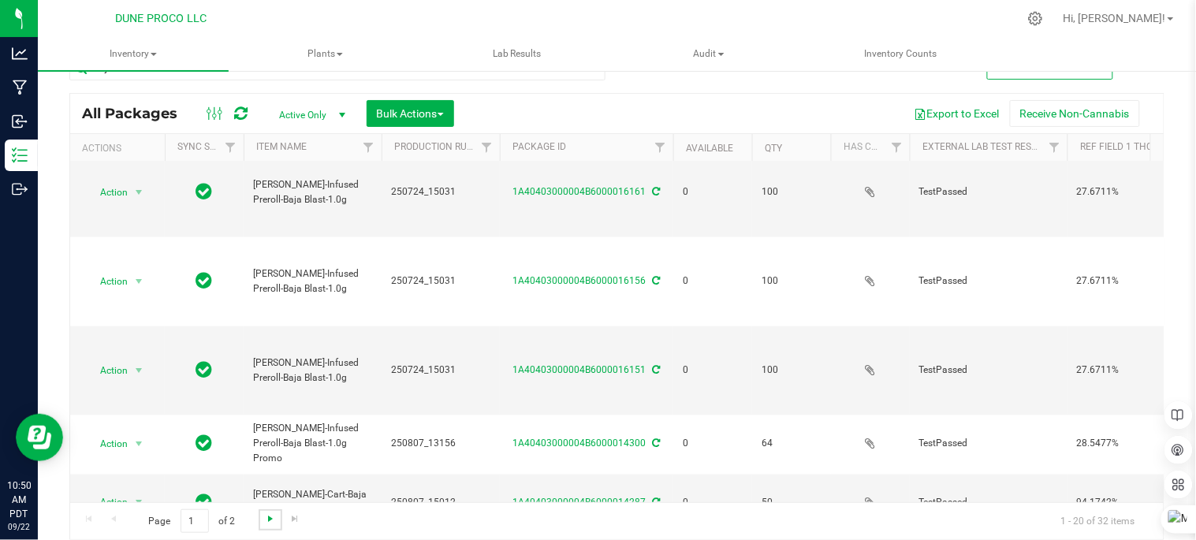
click at [269, 517] on span "Go to the next page" at bounding box center [270, 518] width 13 height 13
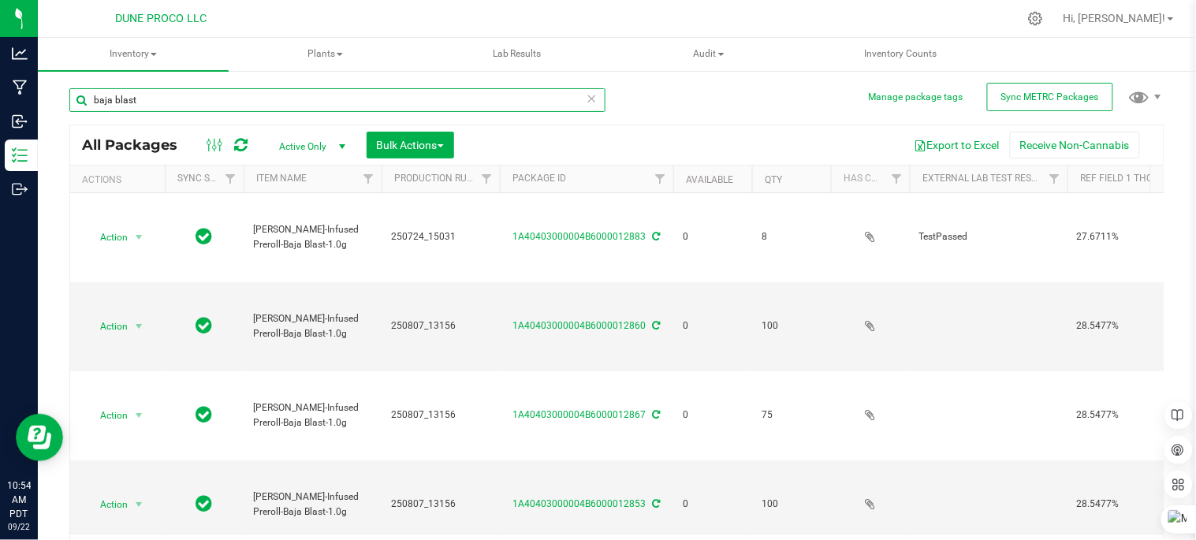
click at [289, 95] on input "baja blast" at bounding box center [337, 100] width 536 height 24
type input "b"
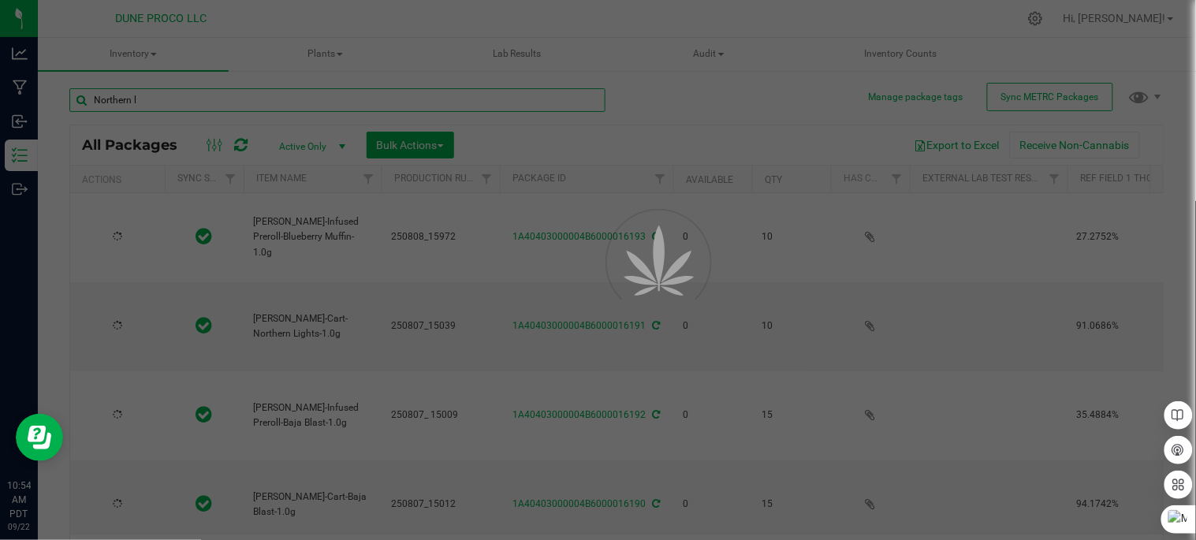
type input "Northern li"
type input "[DATE]"
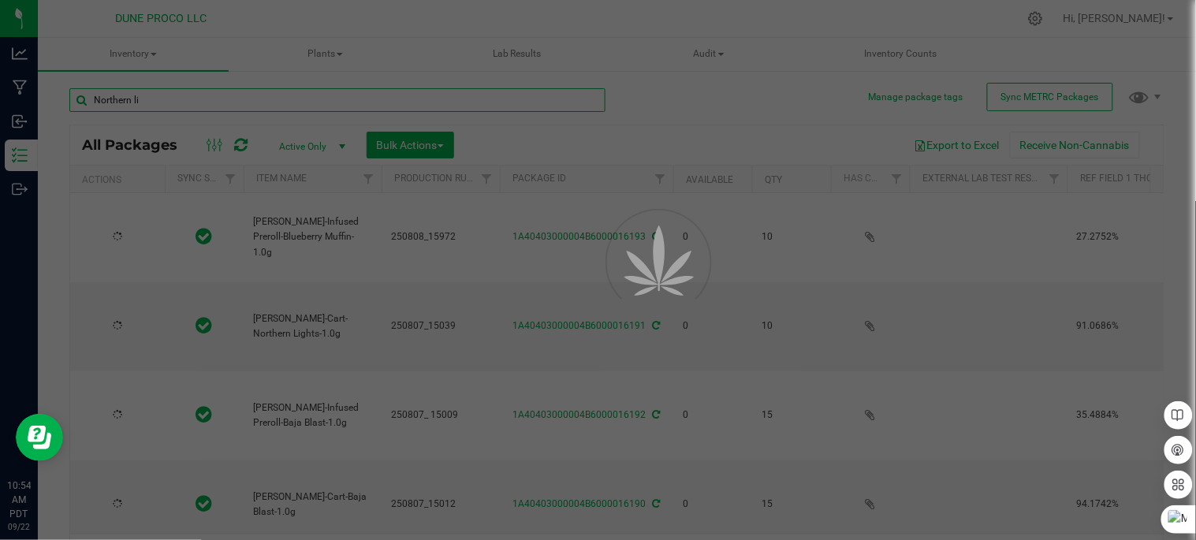
type input "[DATE]"
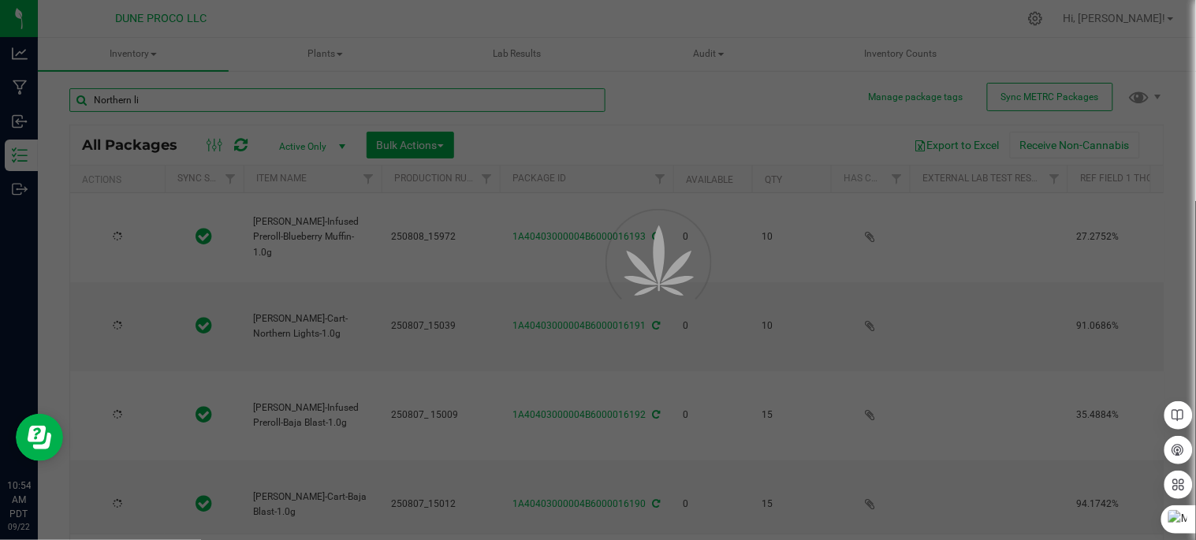
type input "[DATE]"
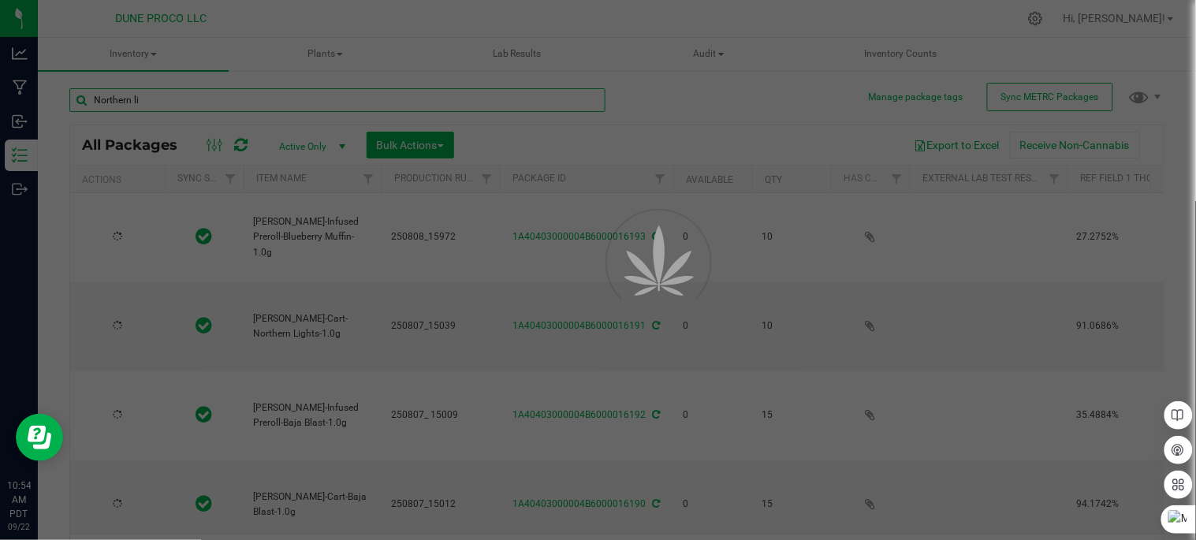
type input "[DATE]"
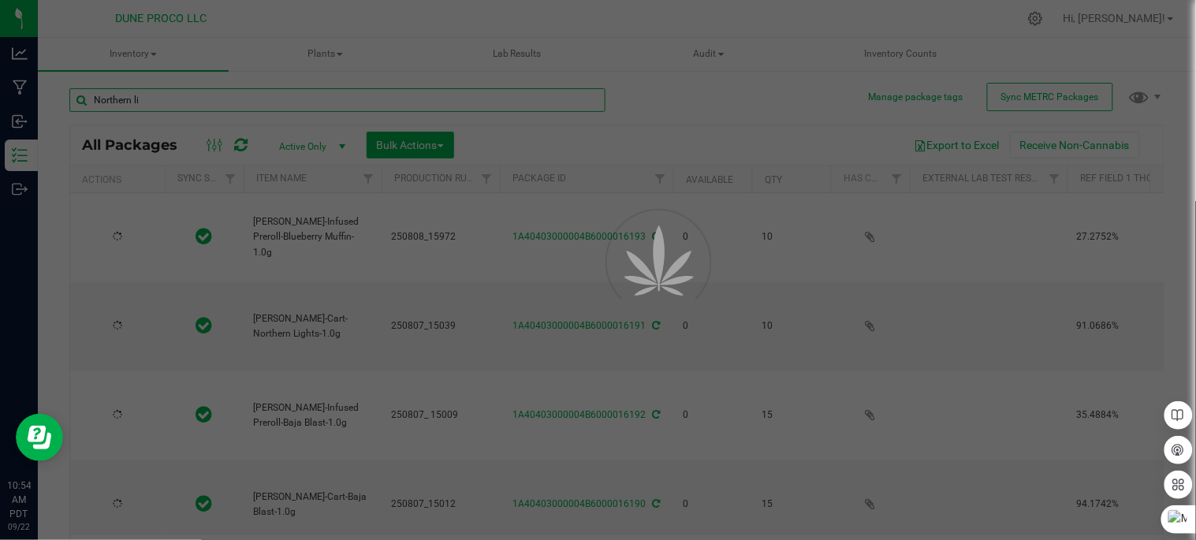
type input "[DATE]"
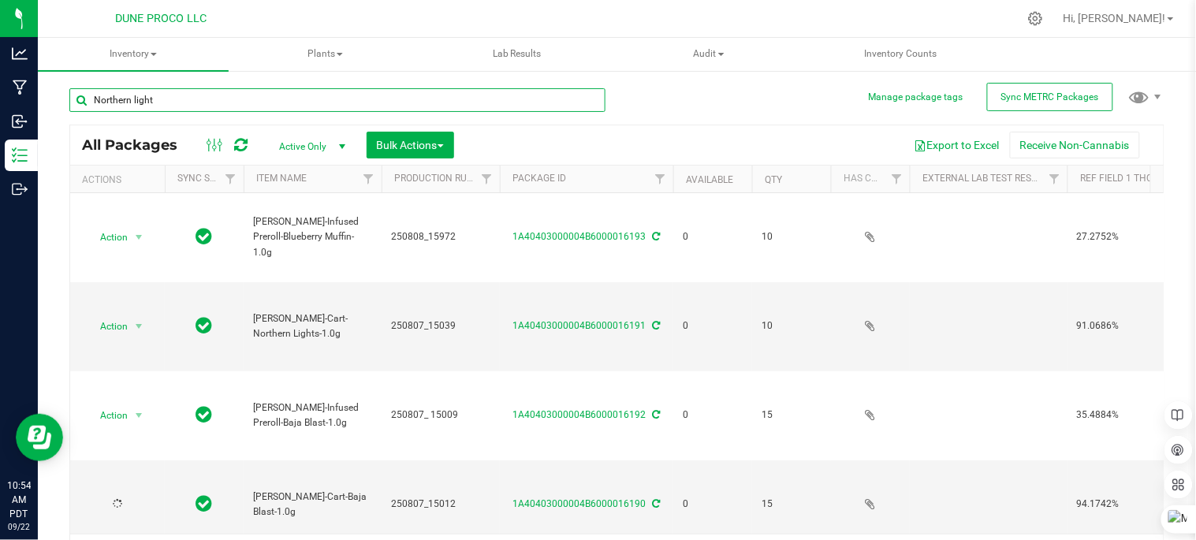
type input "Northern lights"
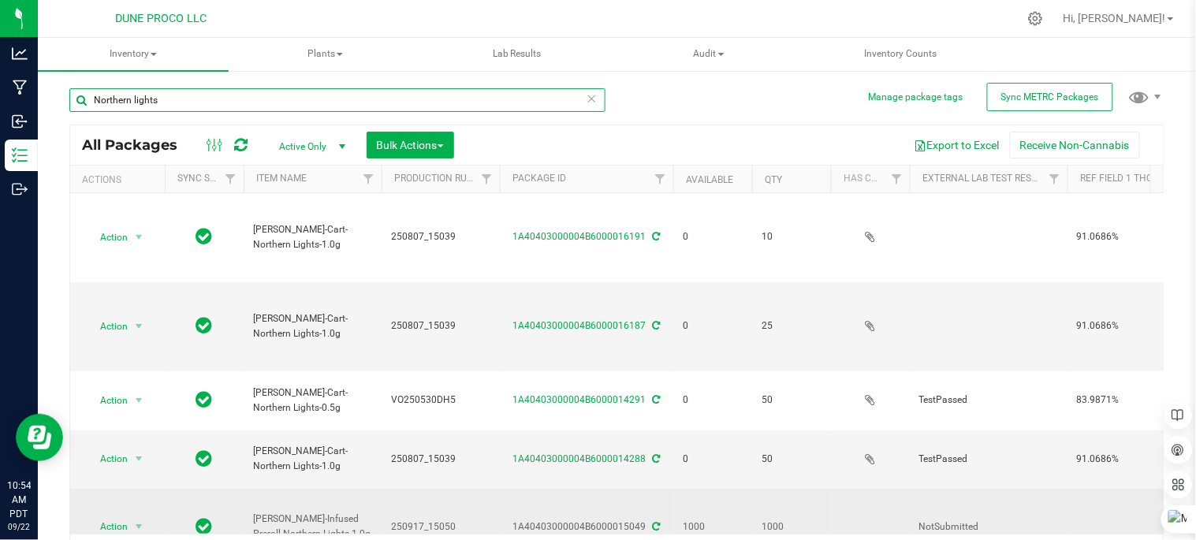
type input "2025-08-07"
type input "[DATE]"
type input "2025-06-12"
type input "[DATE]"
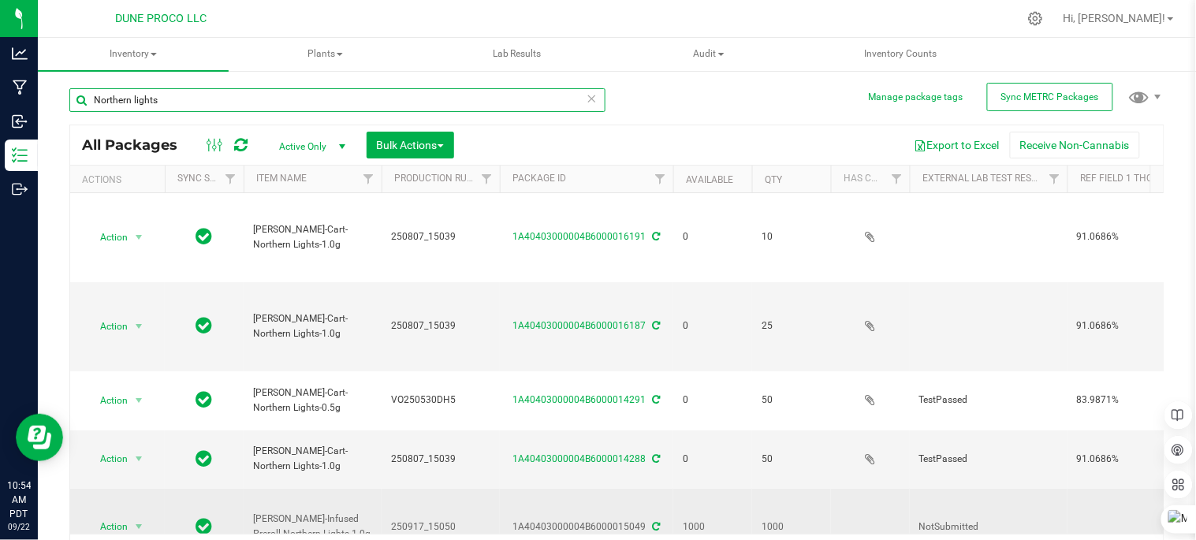
type input "[DATE]"
type input "2025-07-28"
type input "2025-07-30"
type input "2025-06-24"
type input "2025-07-30"
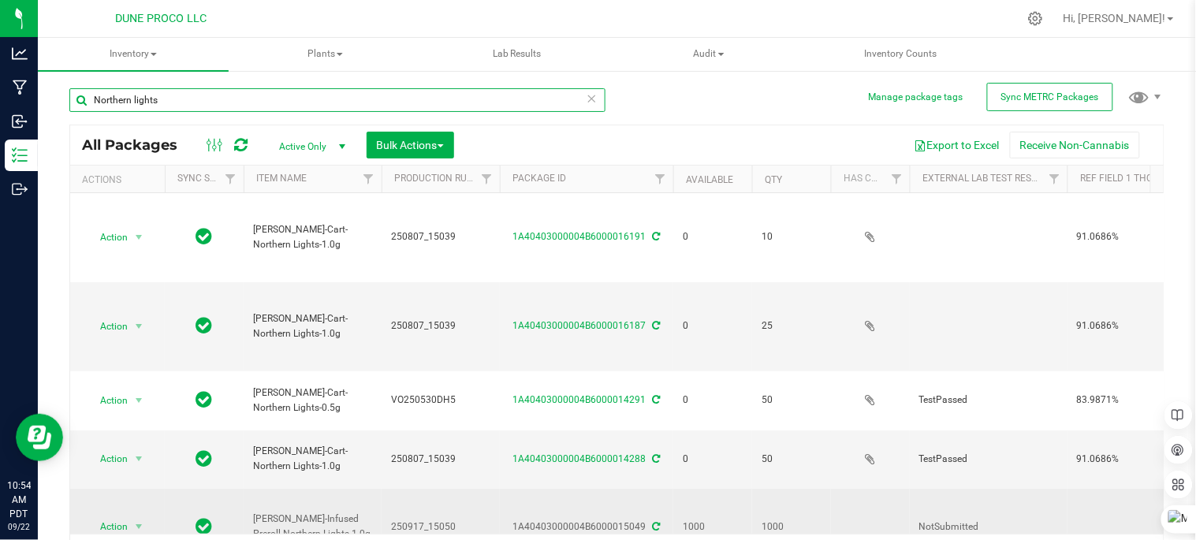
type input "2025-06-24"
type input "2025-06-26"
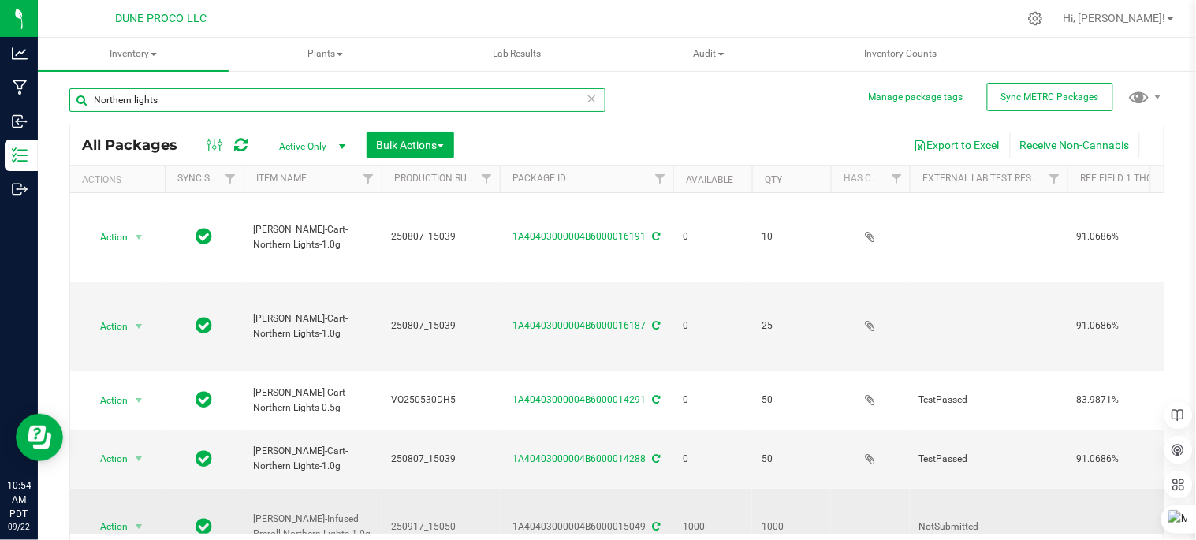
type input "2025-06-26"
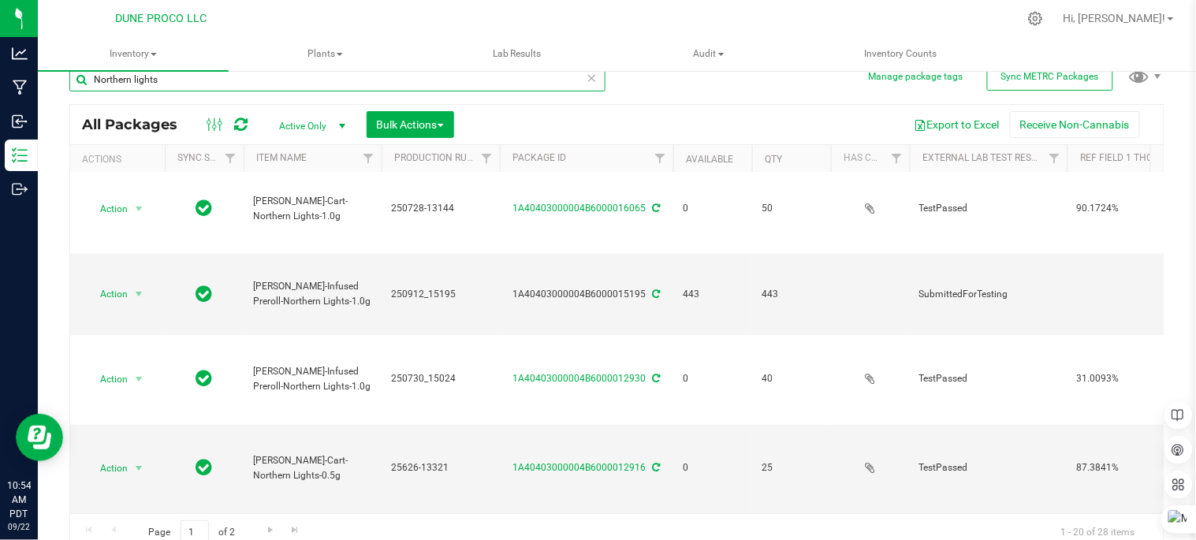
scroll to position [32, 0]
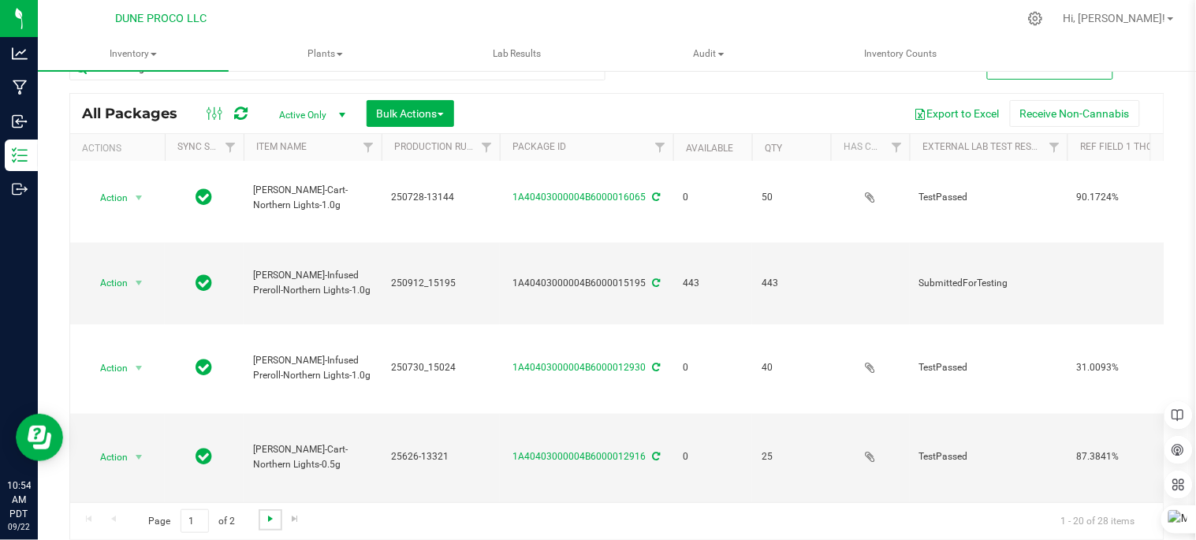
click at [264, 516] on span "Go to the next page" at bounding box center [270, 518] width 13 height 13
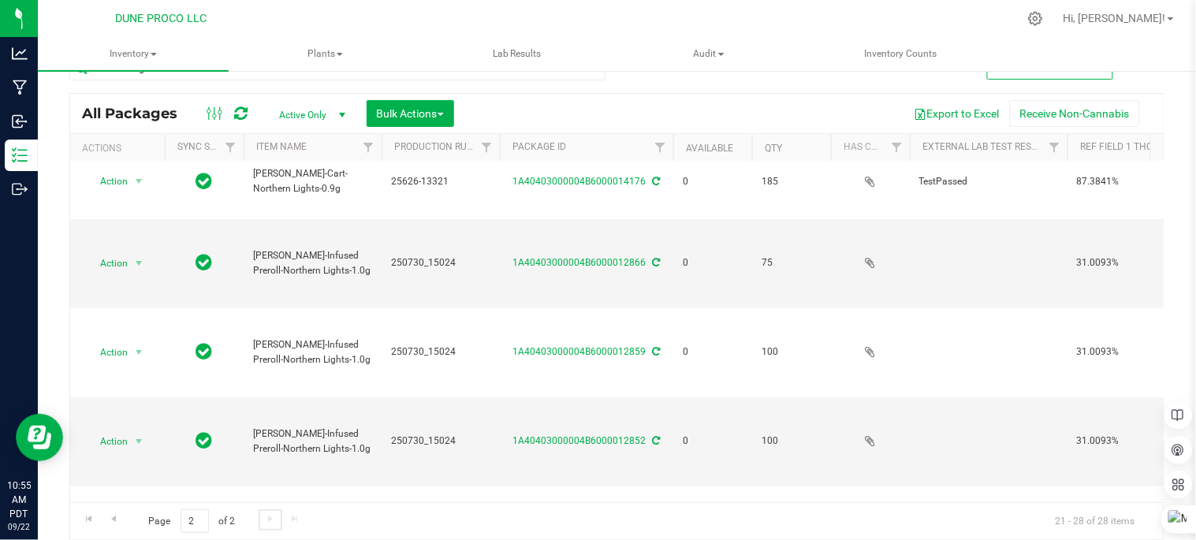
scroll to position [20, 0]
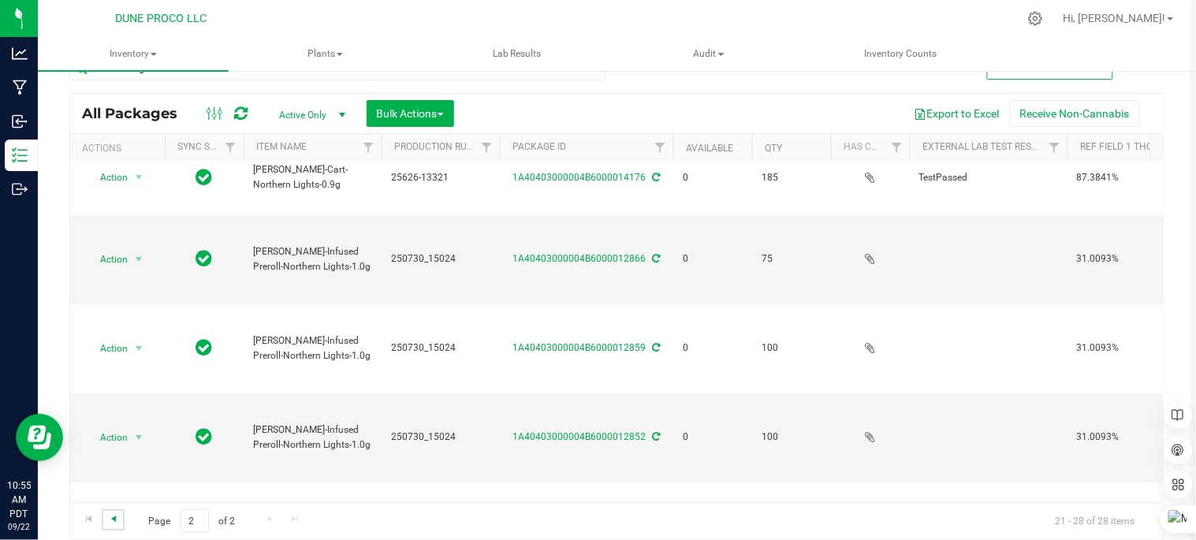
click at [112, 513] on span "Go to the previous page" at bounding box center [113, 518] width 13 height 13
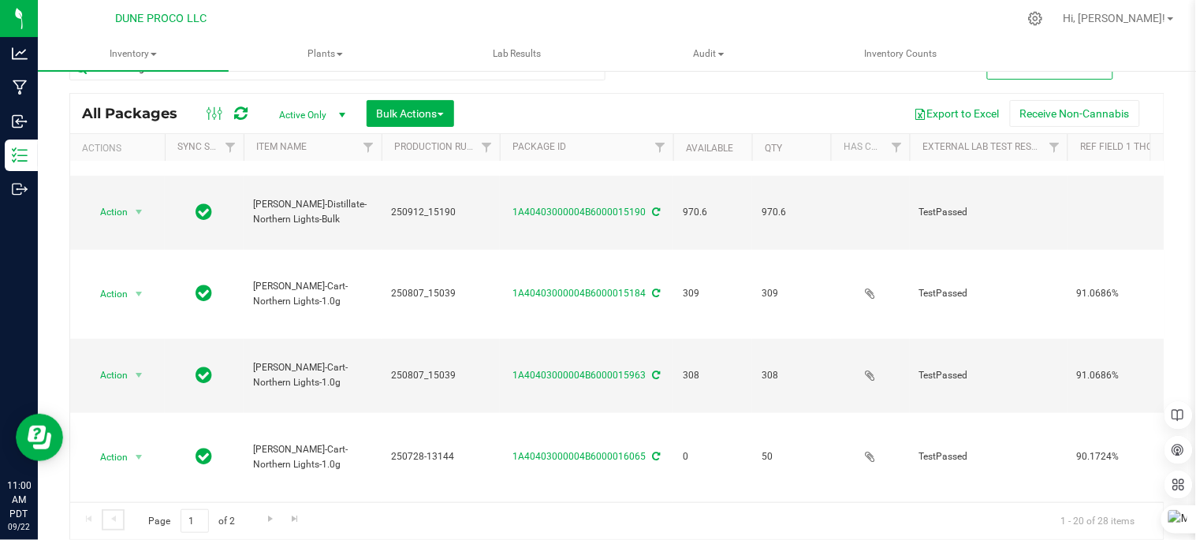
scroll to position [266, 0]
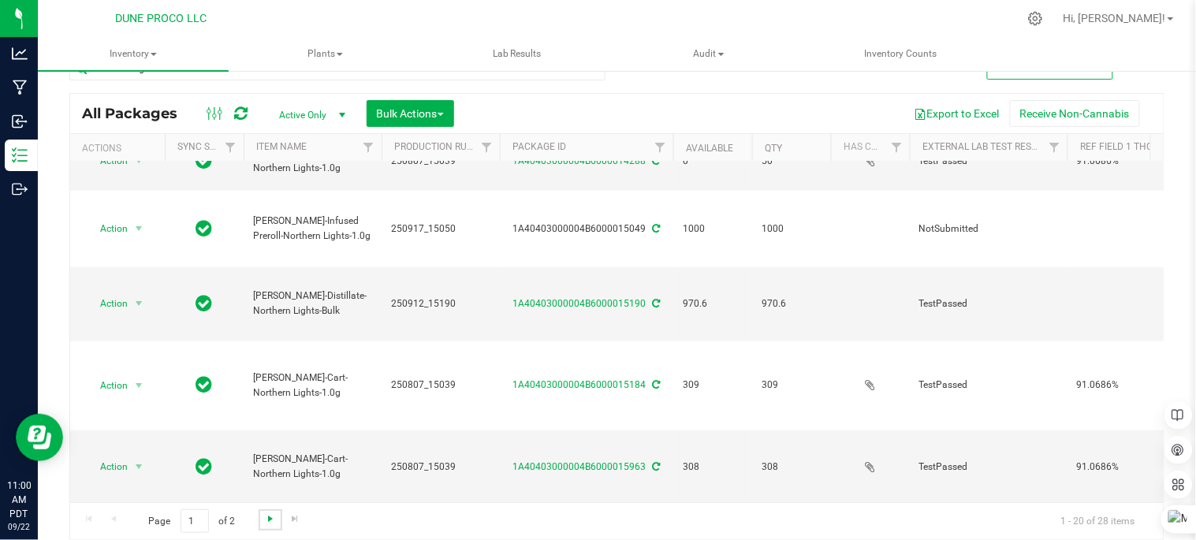
click at [269, 516] on span "Go to the next page" at bounding box center [270, 518] width 13 height 13
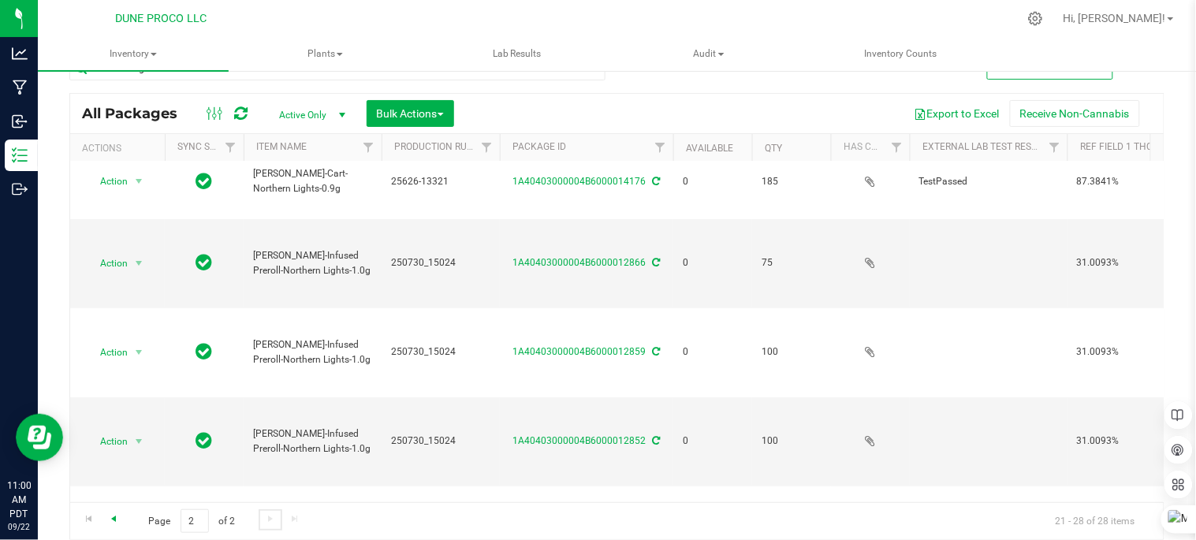
scroll to position [20, 0]
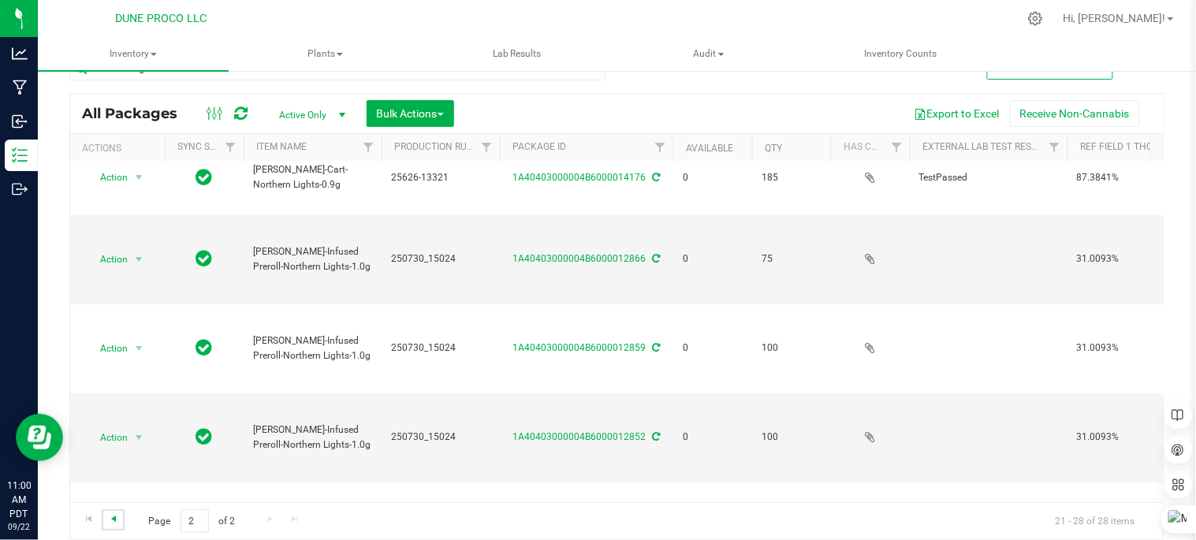
click at [117, 518] on span "Go to the previous page" at bounding box center [113, 518] width 13 height 13
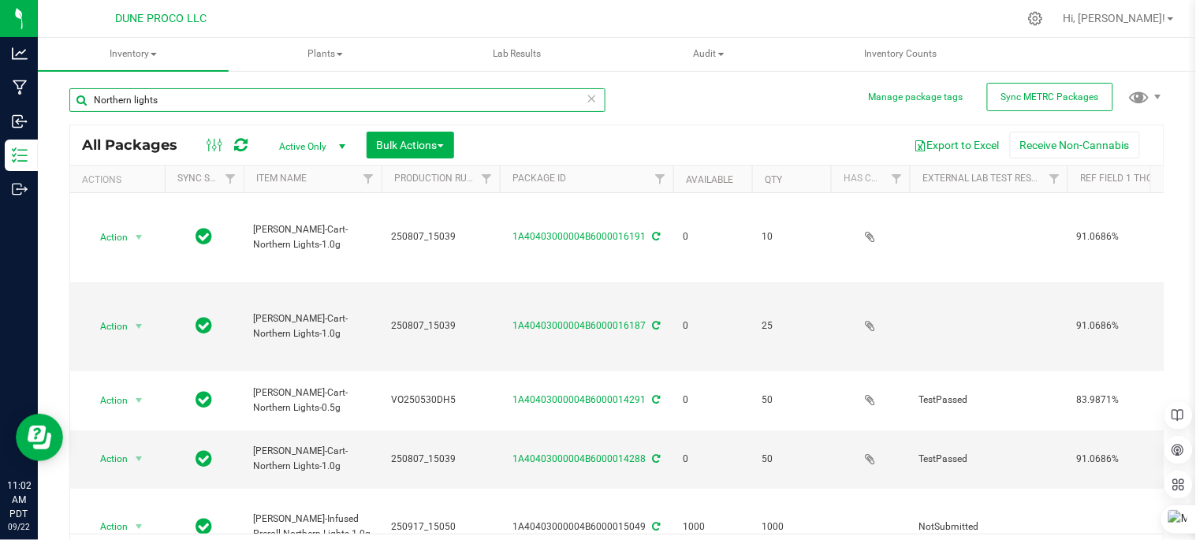
click at [217, 93] on input "Northern lights" at bounding box center [337, 100] width 536 height 24
type input "N"
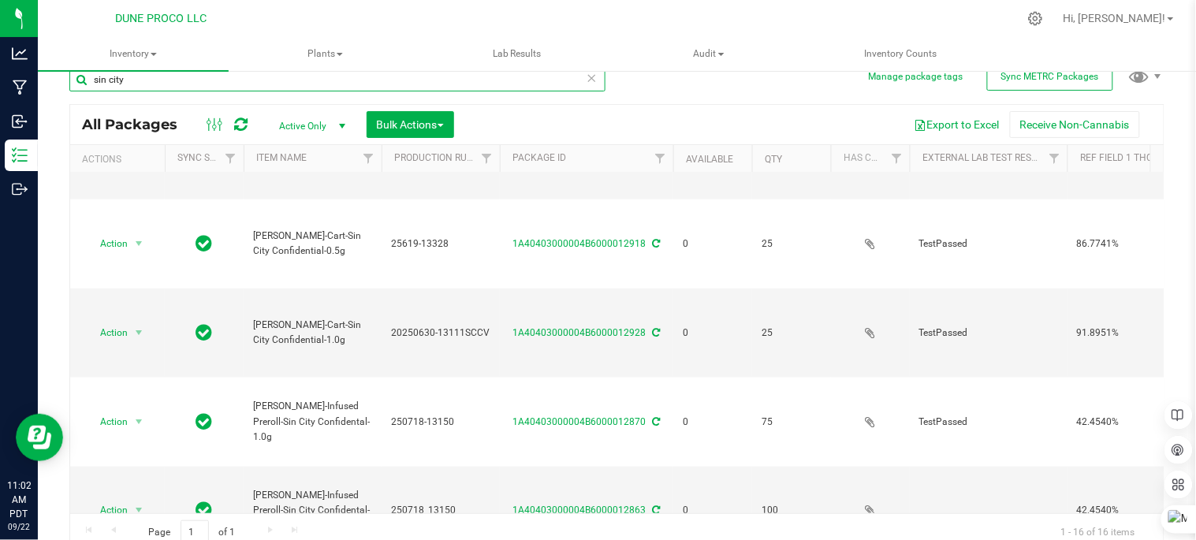
scroll to position [32, 0]
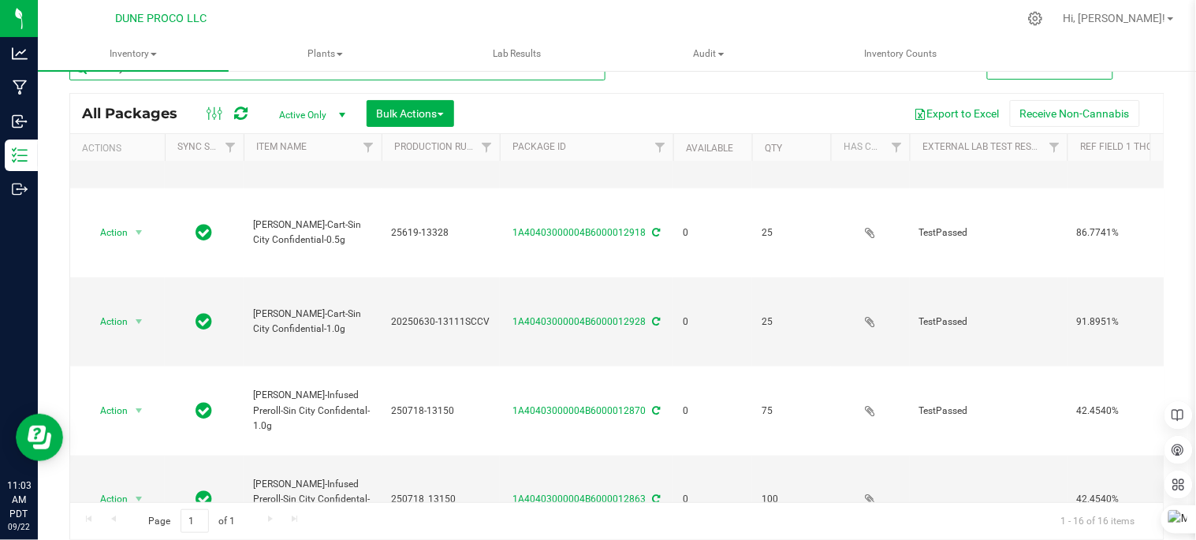
type input "sin city"
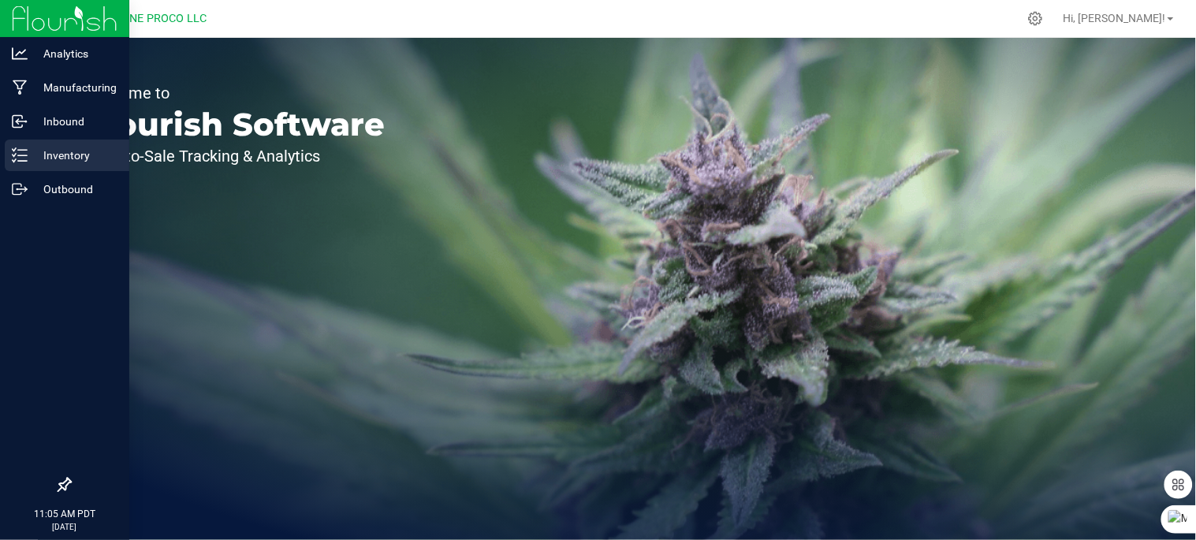
click at [69, 156] on p "Inventory" at bounding box center [75, 155] width 95 height 19
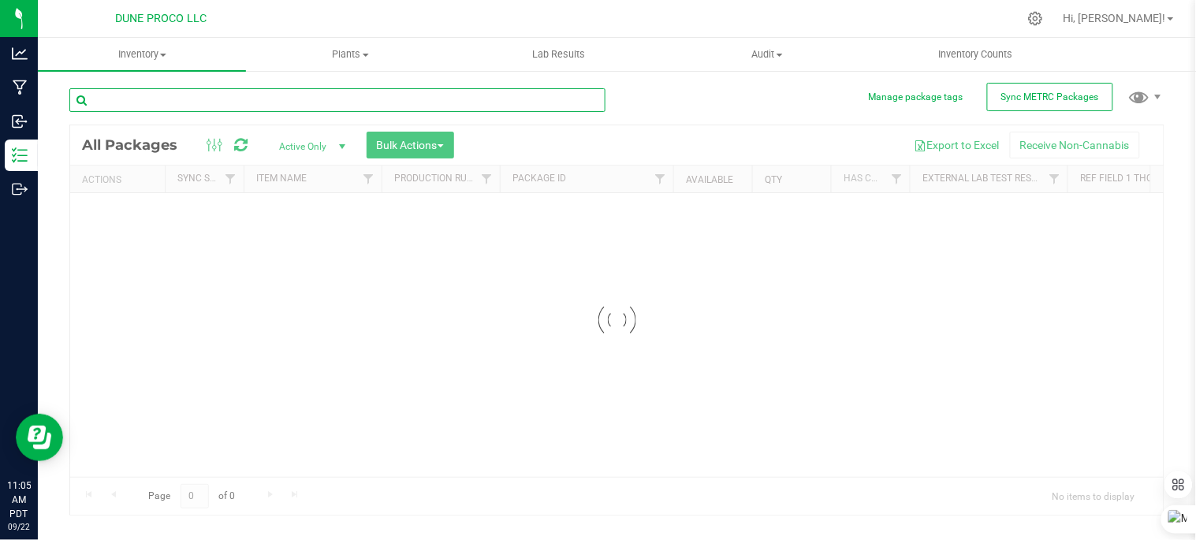
click at [253, 103] on input "text" at bounding box center [337, 100] width 536 height 24
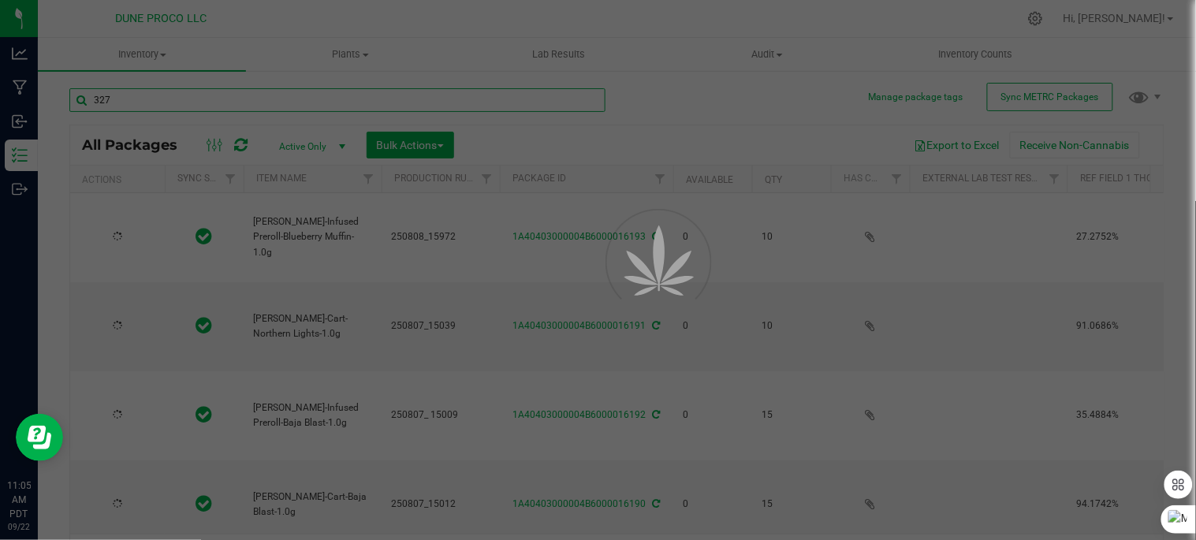
type input "32"
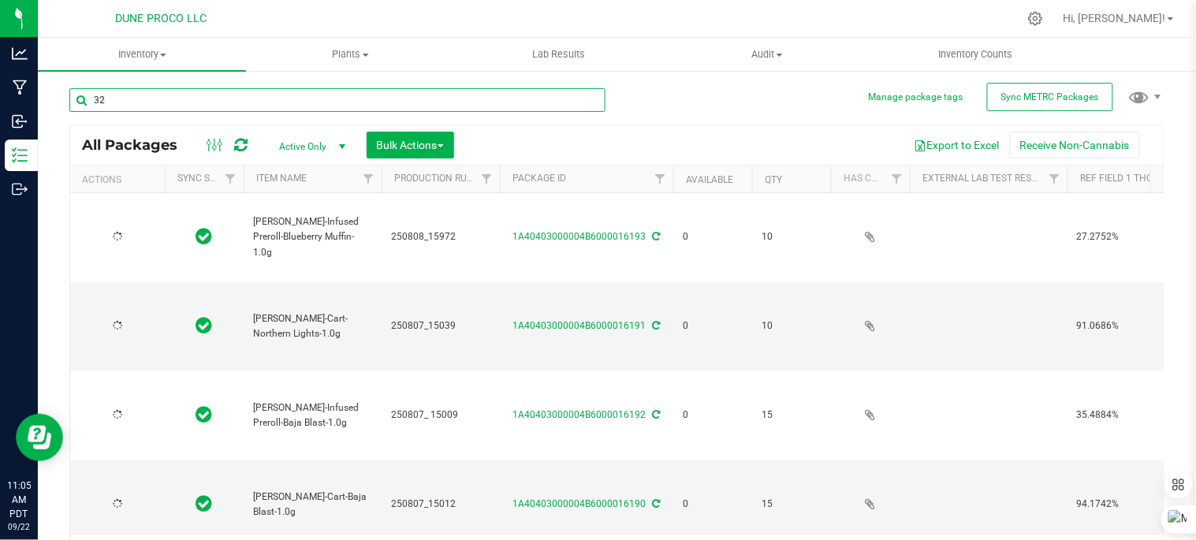
type input "[DATE]"
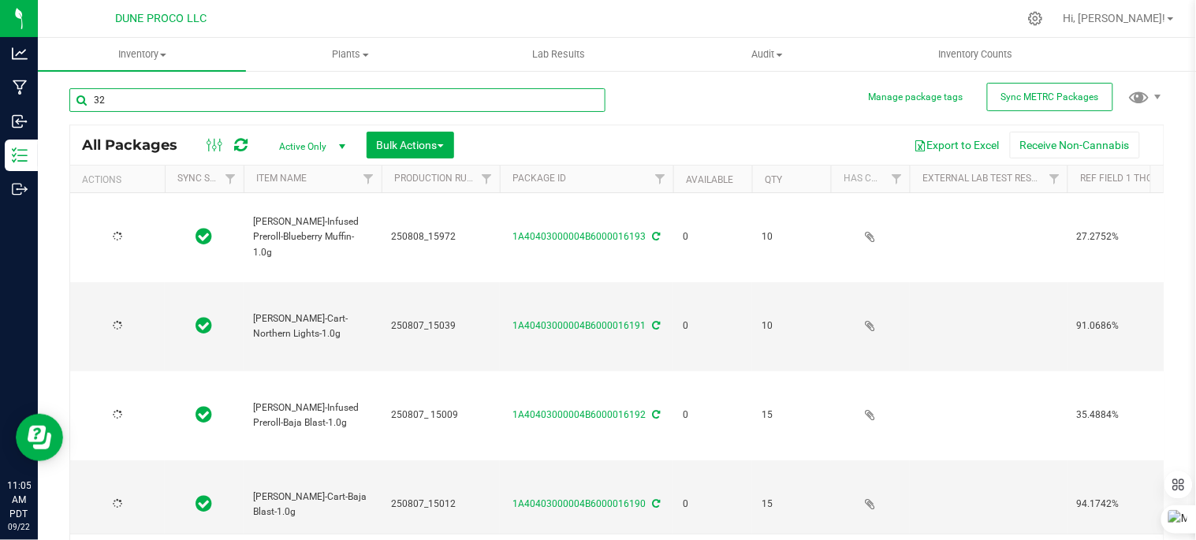
type input "[DATE]"
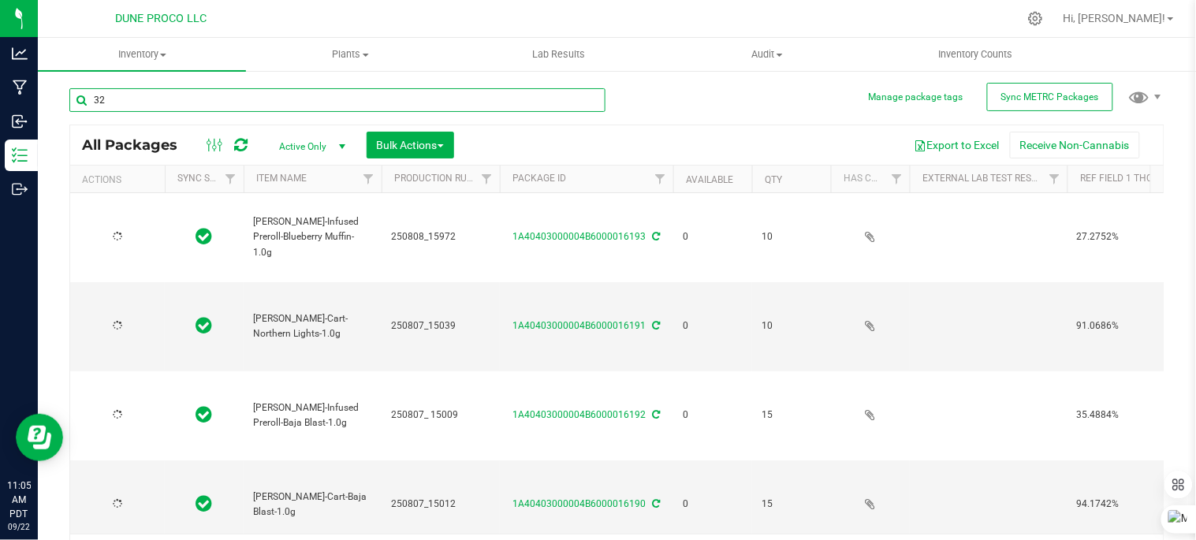
type input "[DATE]"
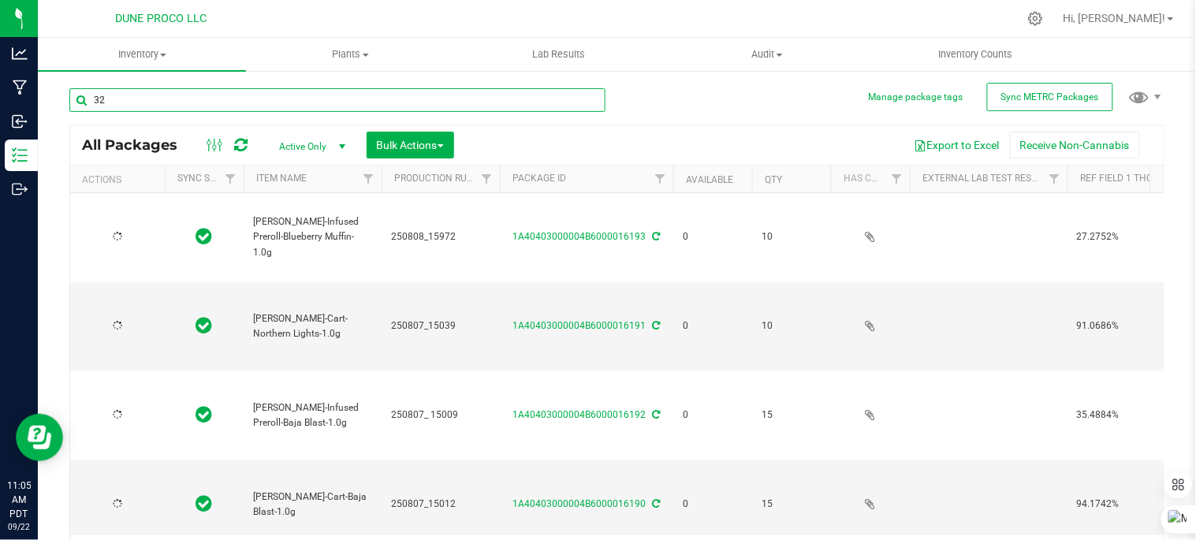
type input "[DATE]"
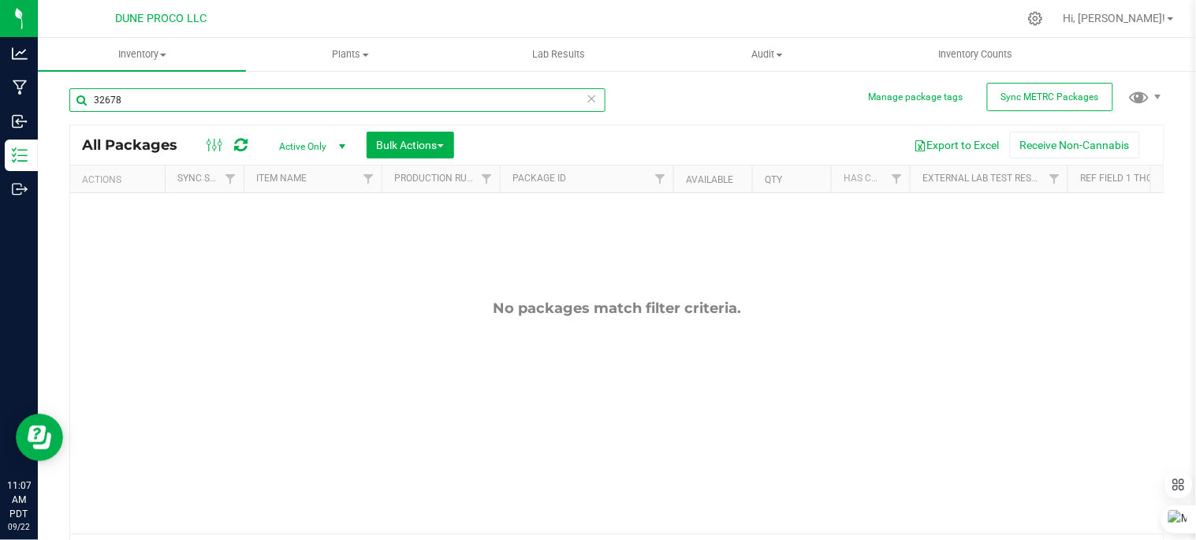
type input "32678"
click at [590, 99] on icon at bounding box center [592, 97] width 11 height 19
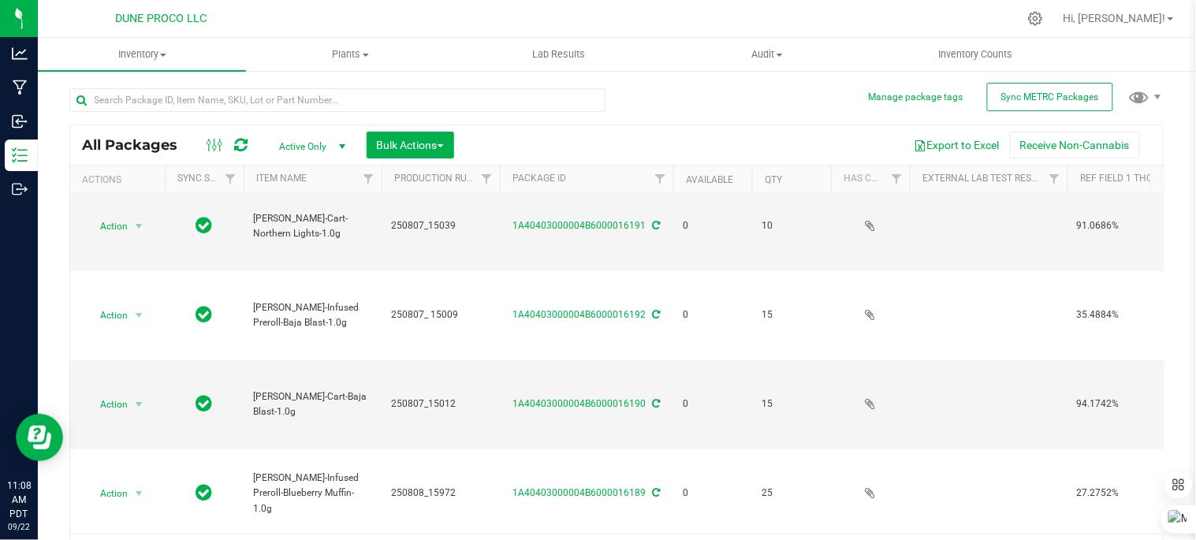
scroll to position [88, 0]
